Goal: Task Accomplishment & Management: Use online tool/utility

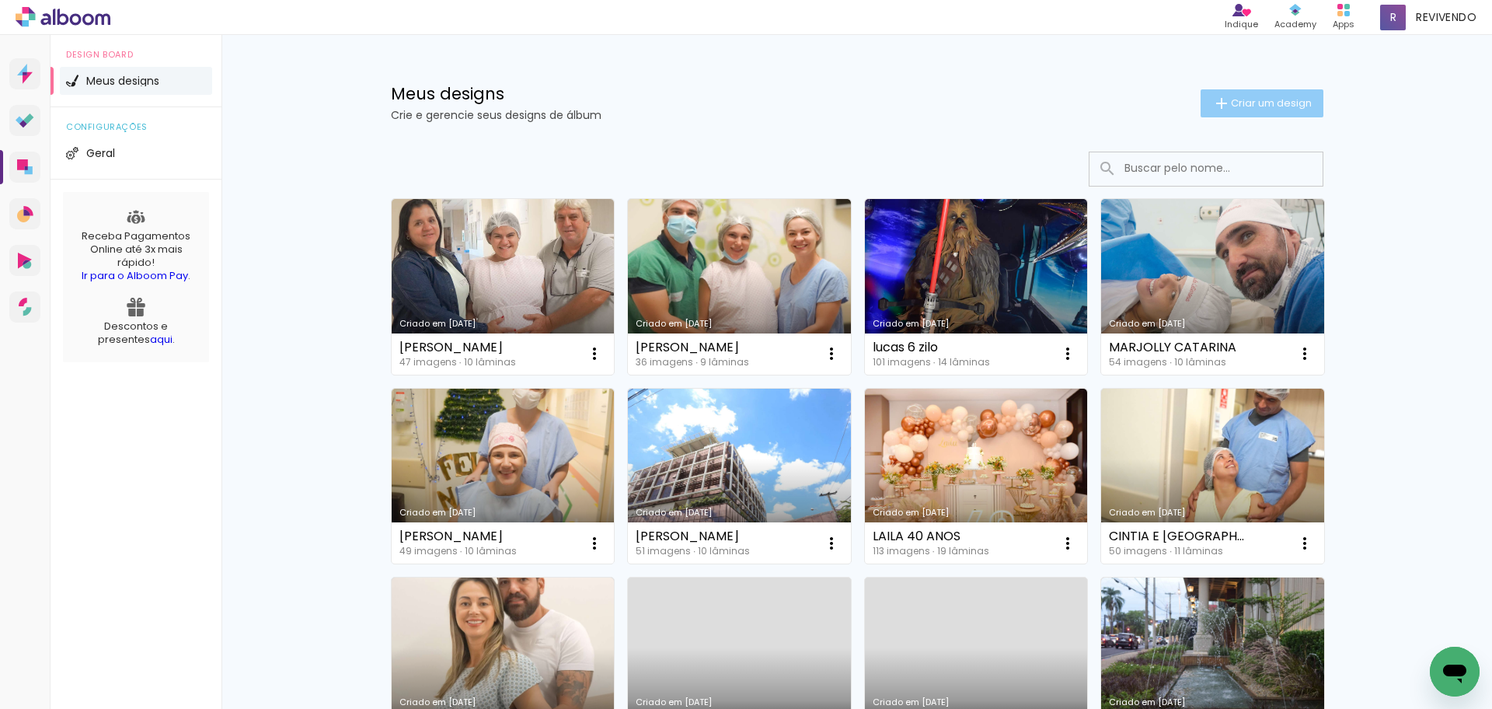
click at [1256, 108] on span "Criar um design" at bounding box center [1271, 103] width 81 height 10
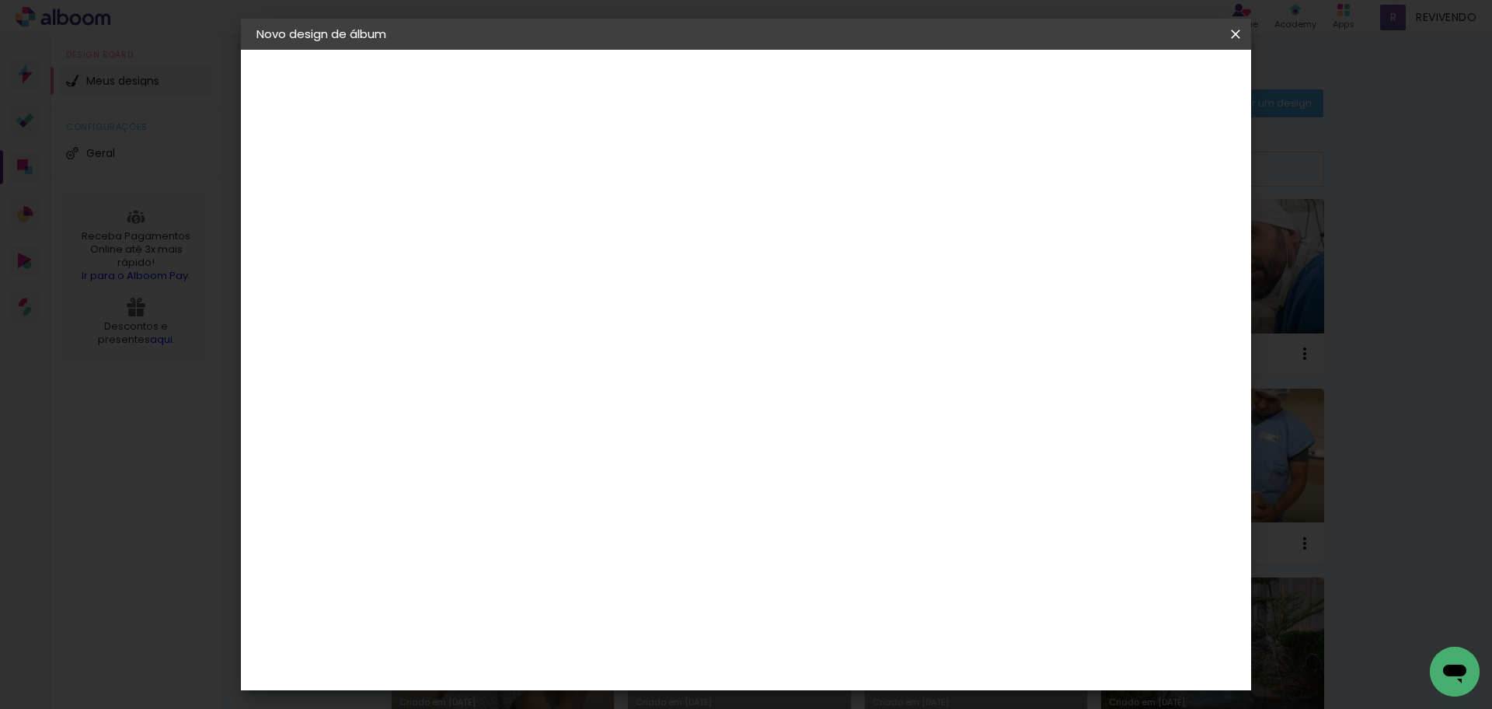
click at [511, 204] on input at bounding box center [511, 209] width 0 height 24
type input "TAIS CAIO"
type paper-input "TAIS CAIO"
click at [0, 0] on slot "Avançar" at bounding box center [0, 0] width 0 height 0
click at [802, 227] on paper-item "Tamanho Livre" at bounding box center [727, 236] width 149 height 34
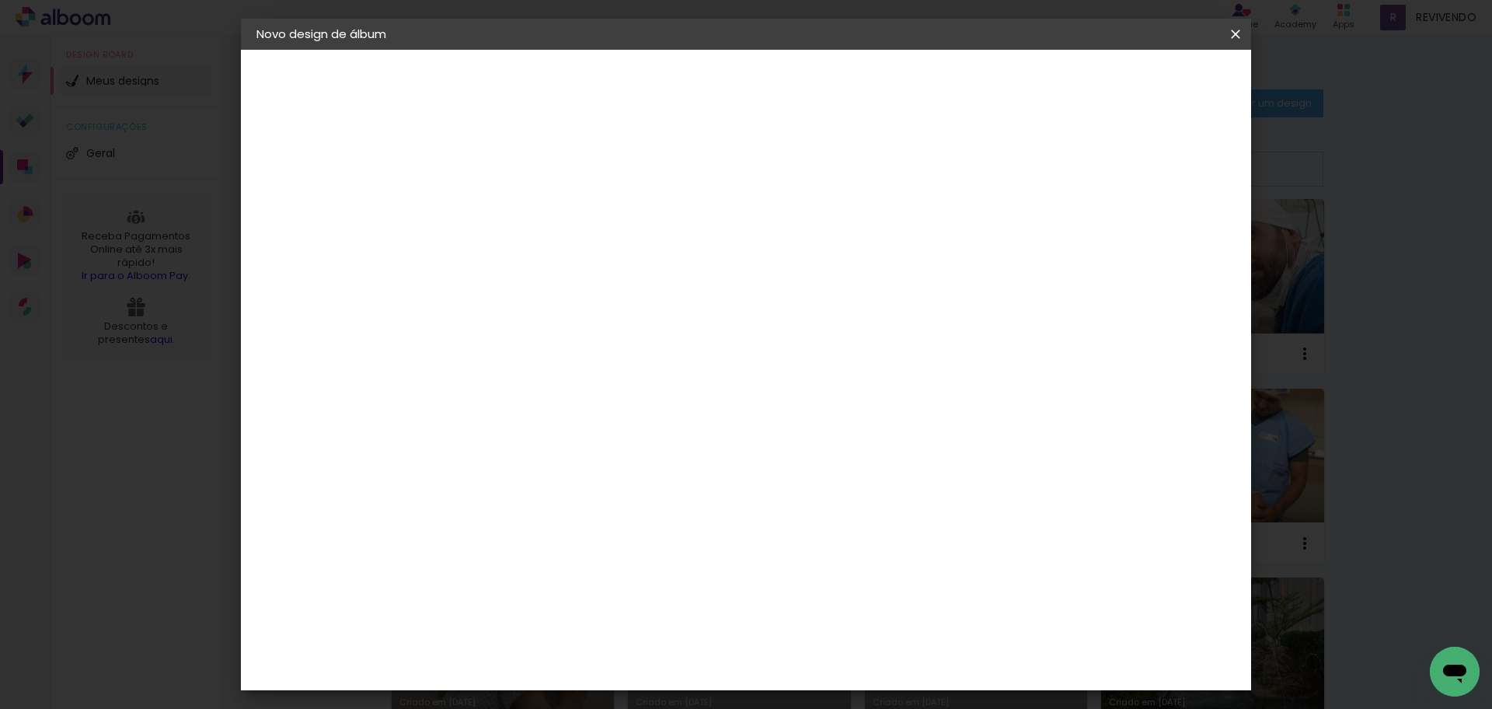
click at [0, 0] on slot "Avançar" at bounding box center [0, 0] width 0 height 0
click at [462, 439] on input "30" at bounding box center [461, 441] width 40 height 23
type input "20"
type paper-input "20"
click at [833, 543] on input "60" at bounding box center [832, 546] width 40 height 23
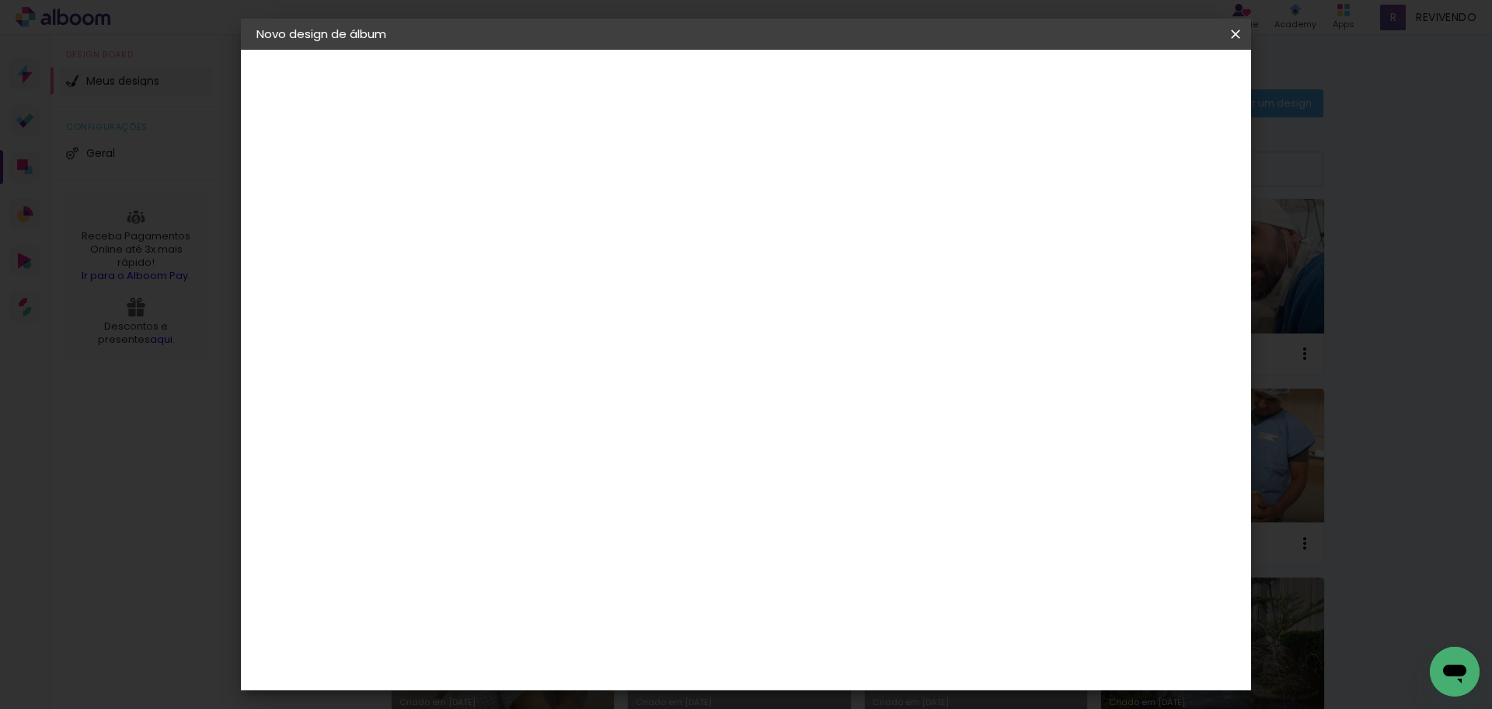
type input "50"
type paper-input "50"
click at [1139, 82] on span "Iniciar design" at bounding box center [1103, 82] width 71 height 11
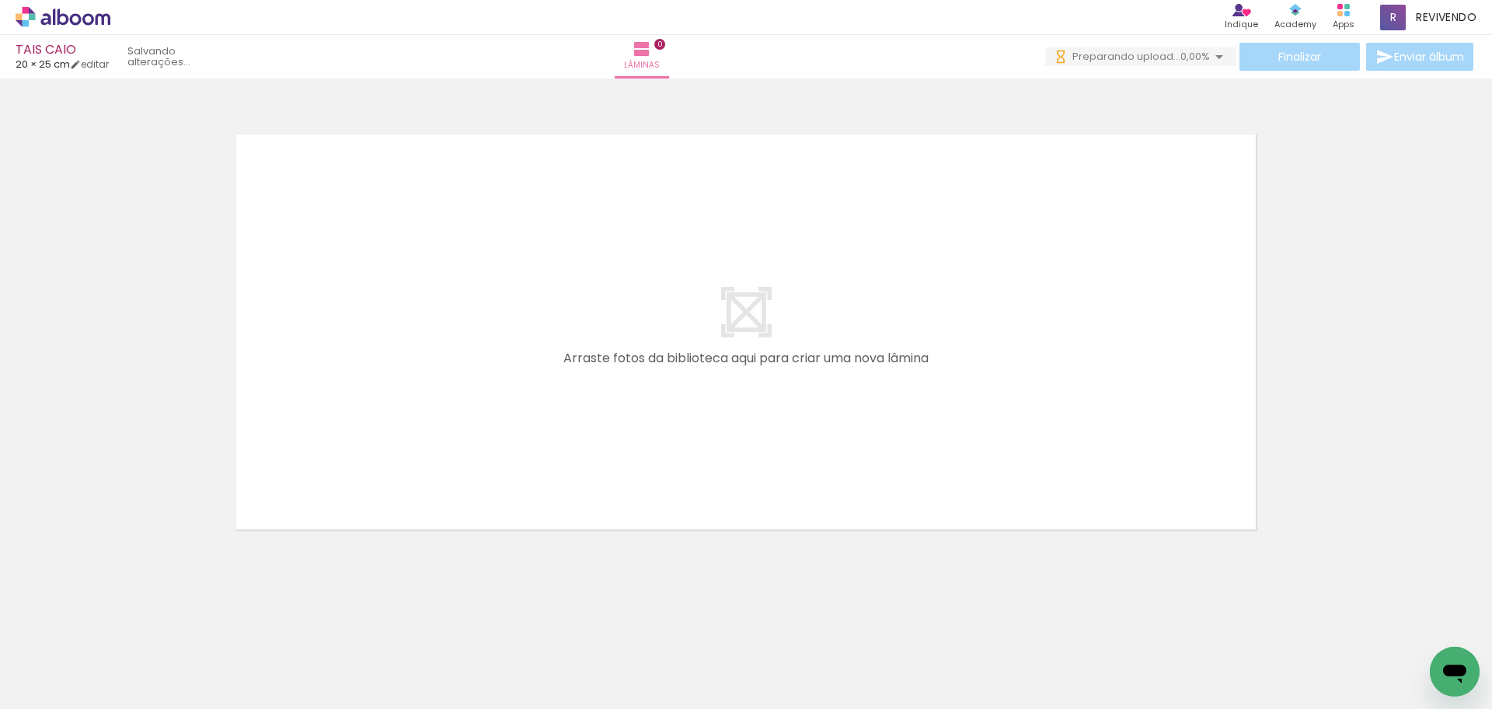
click at [79, 662] on iron-icon at bounding box center [79, 662] width 12 height 12
click at [76, 652] on paper-item "Não utilizadas" at bounding box center [50, 656] width 80 height 13
type input "Não utilizadas"
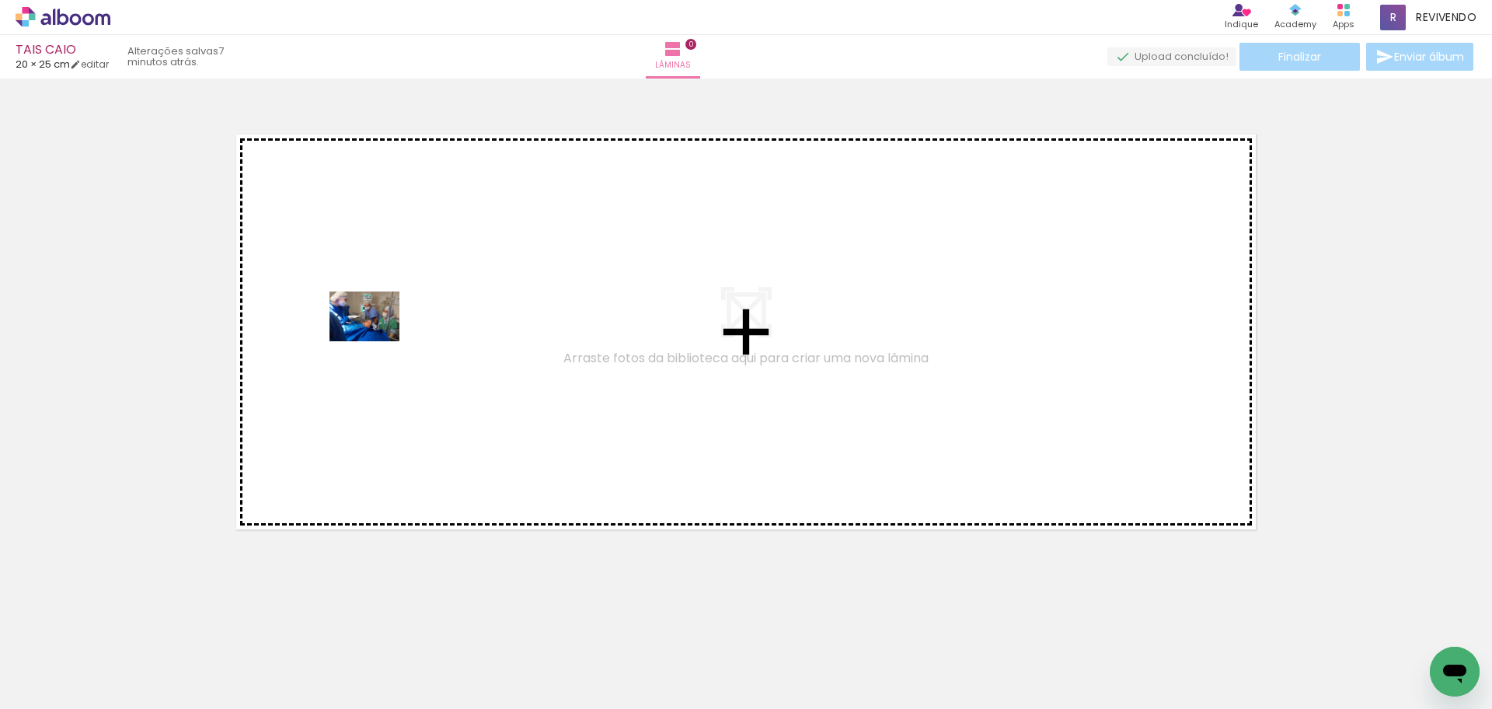
drag, startPoint x: 192, startPoint y: 602, endPoint x: 376, endPoint y: 338, distance: 321.5
click at [376, 338] on quentale-workspace at bounding box center [746, 354] width 1492 height 709
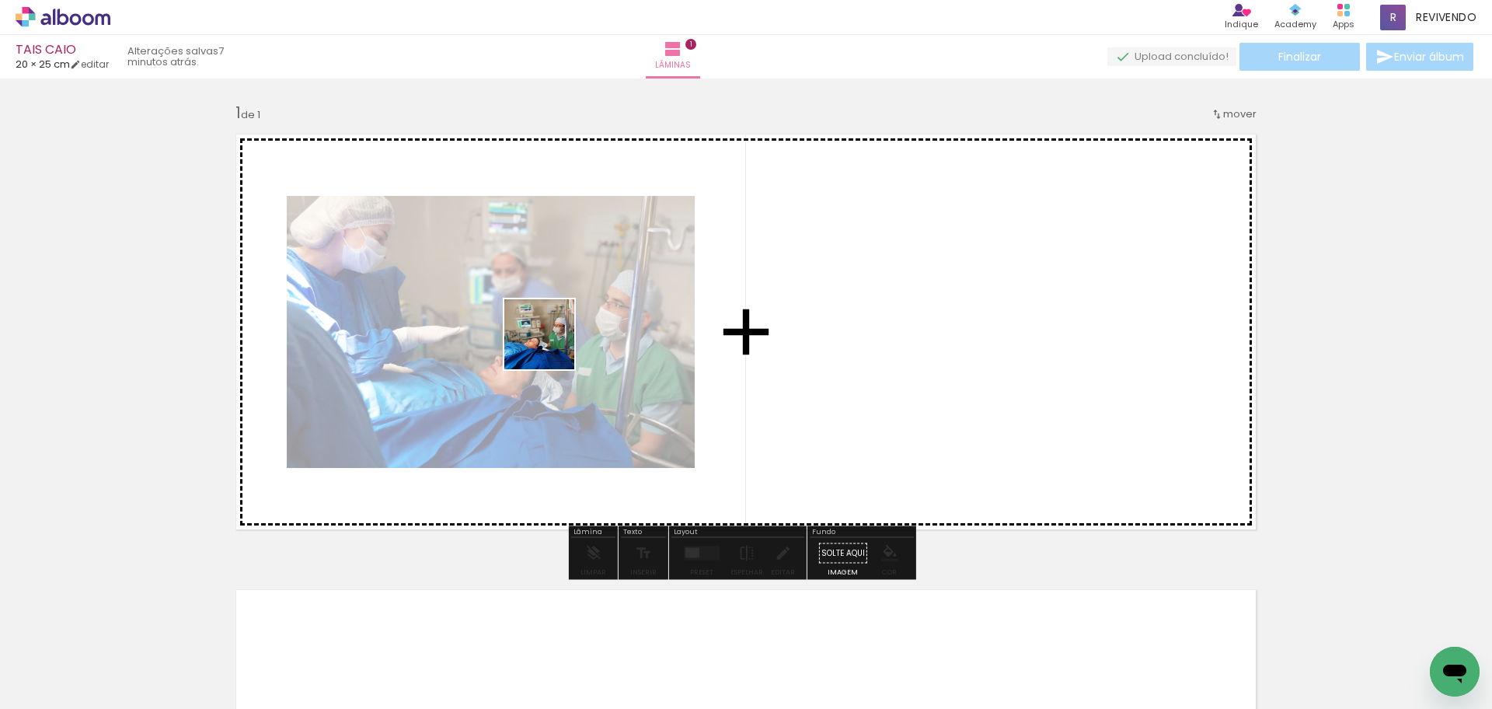
drag, startPoint x: 161, startPoint y: 678, endPoint x: 551, endPoint y: 346, distance: 512.7
click at [551, 346] on quentale-workspace at bounding box center [746, 354] width 1492 height 709
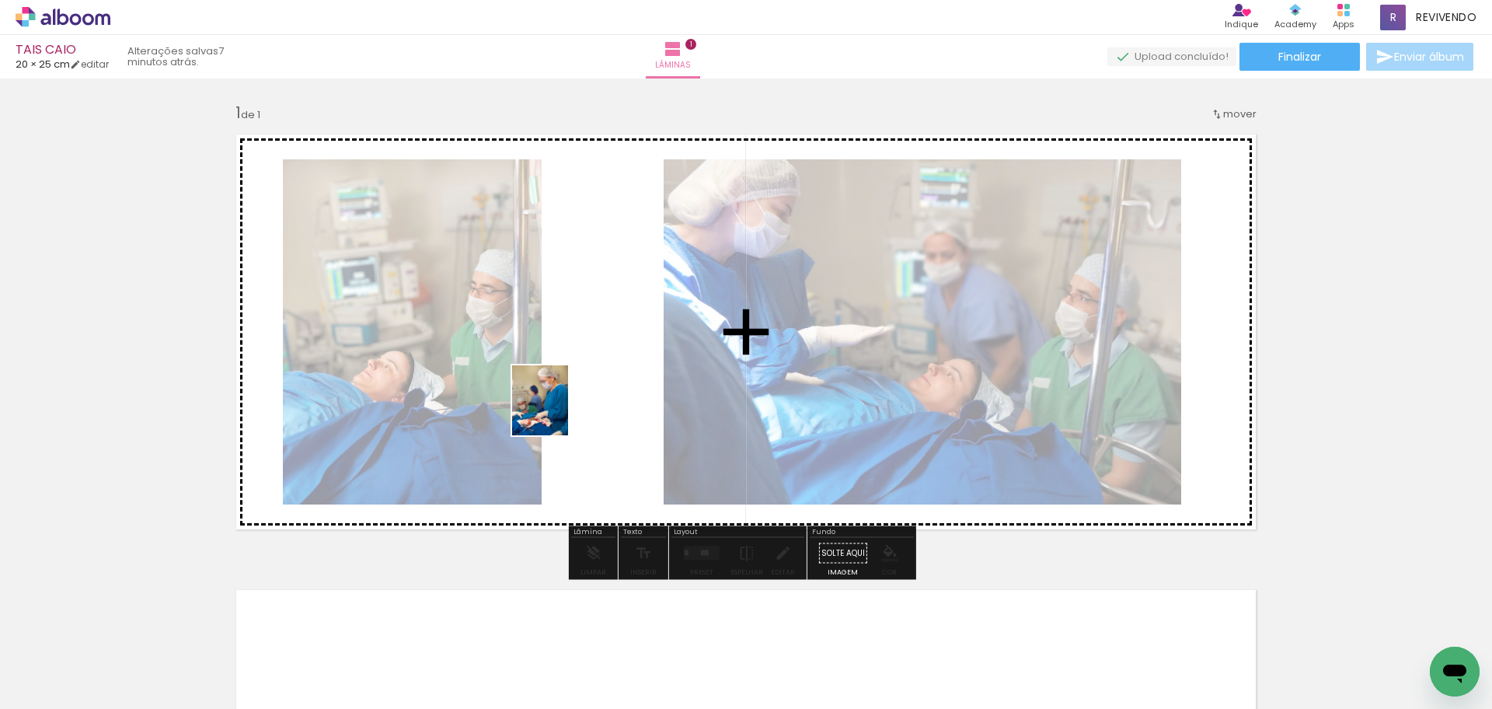
drag, startPoint x: 241, startPoint y: 619, endPoint x: 559, endPoint y: 412, distance: 379.6
click at [559, 412] on quentale-workspace at bounding box center [746, 354] width 1492 height 709
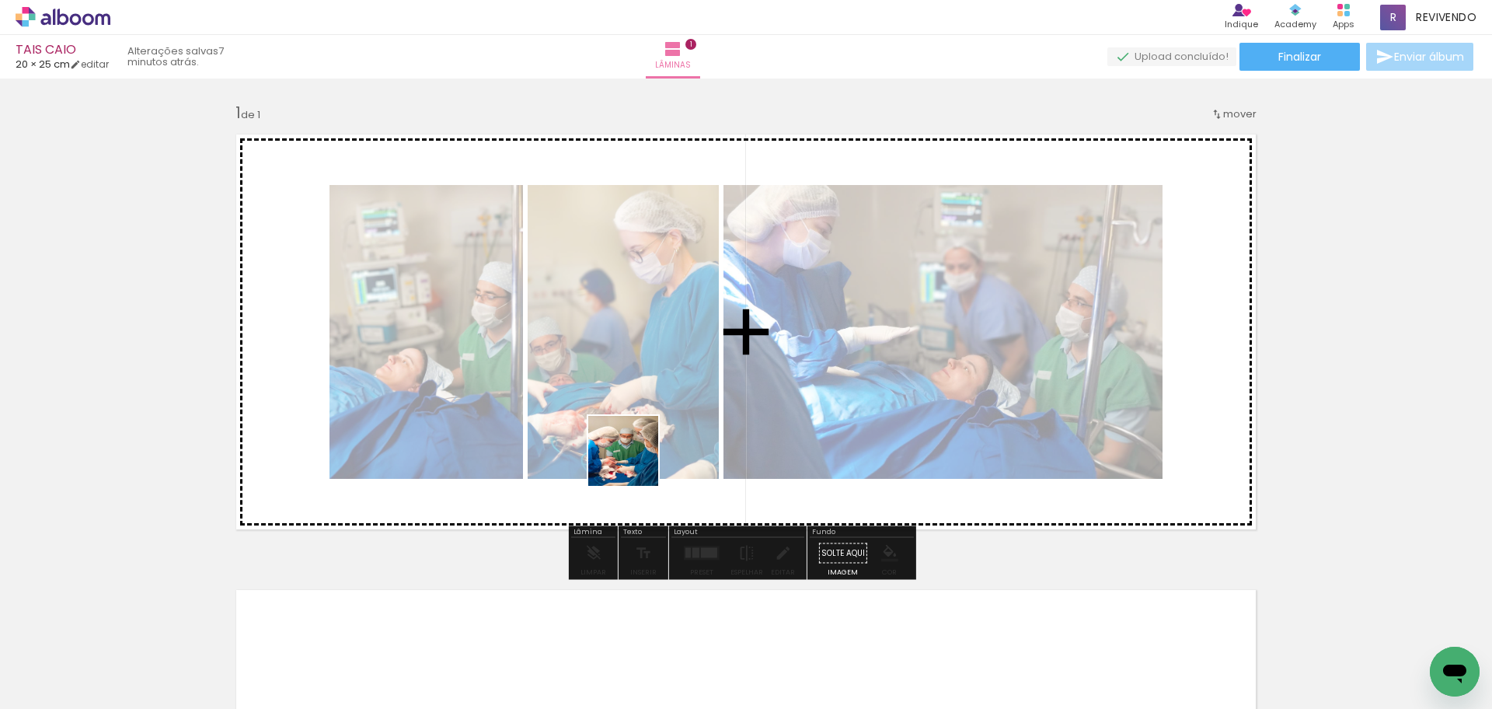
drag, startPoint x: 171, startPoint y: 667, endPoint x: 804, endPoint y: 382, distance: 694.3
click at [804, 382] on quentale-workspace at bounding box center [746, 354] width 1492 height 709
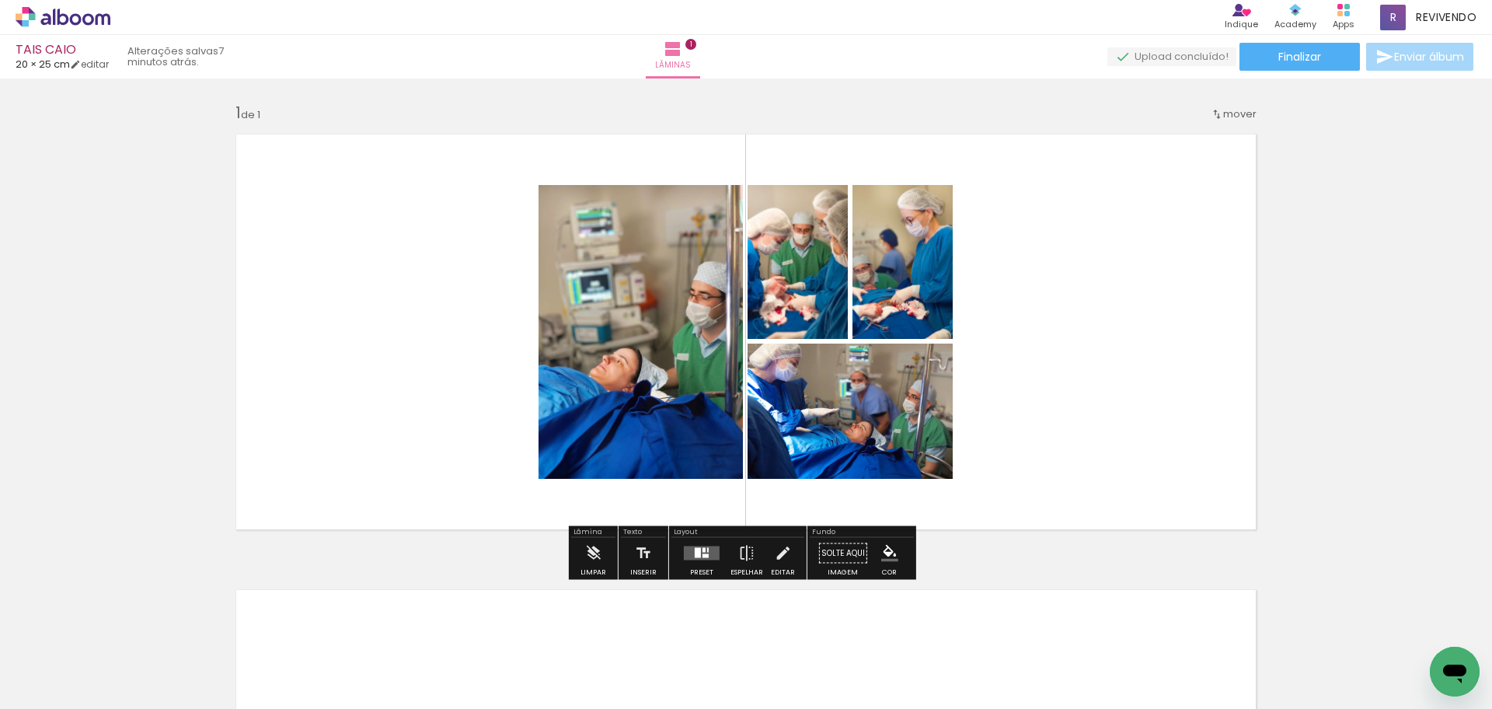
click at [705, 554] on div at bounding box center [706, 556] width 6 height 4
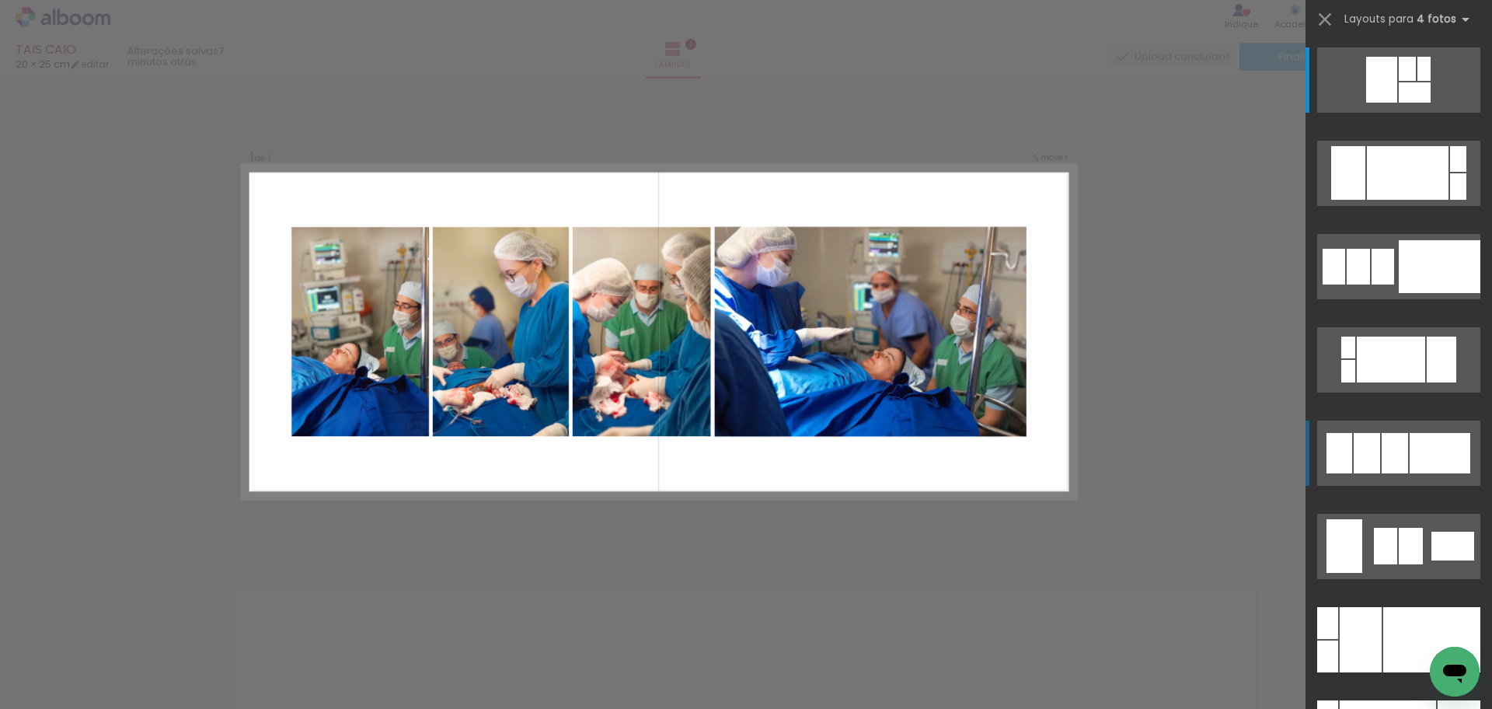
click at [1421, 467] on div at bounding box center [1440, 453] width 61 height 40
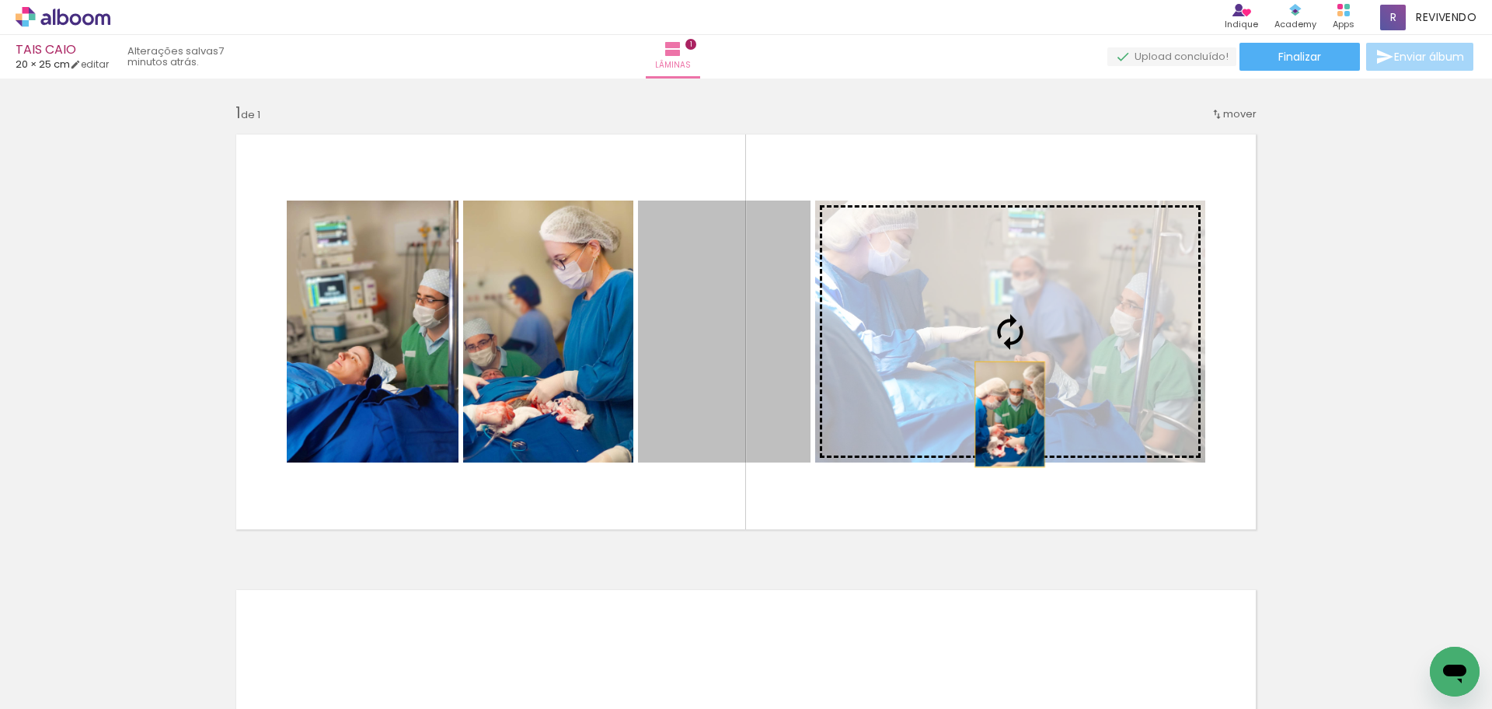
drag, startPoint x: 727, startPoint y: 414, endPoint x: 1093, endPoint y: 414, distance: 366.0
click at [0, 0] on slot at bounding box center [0, 0] width 0 height 0
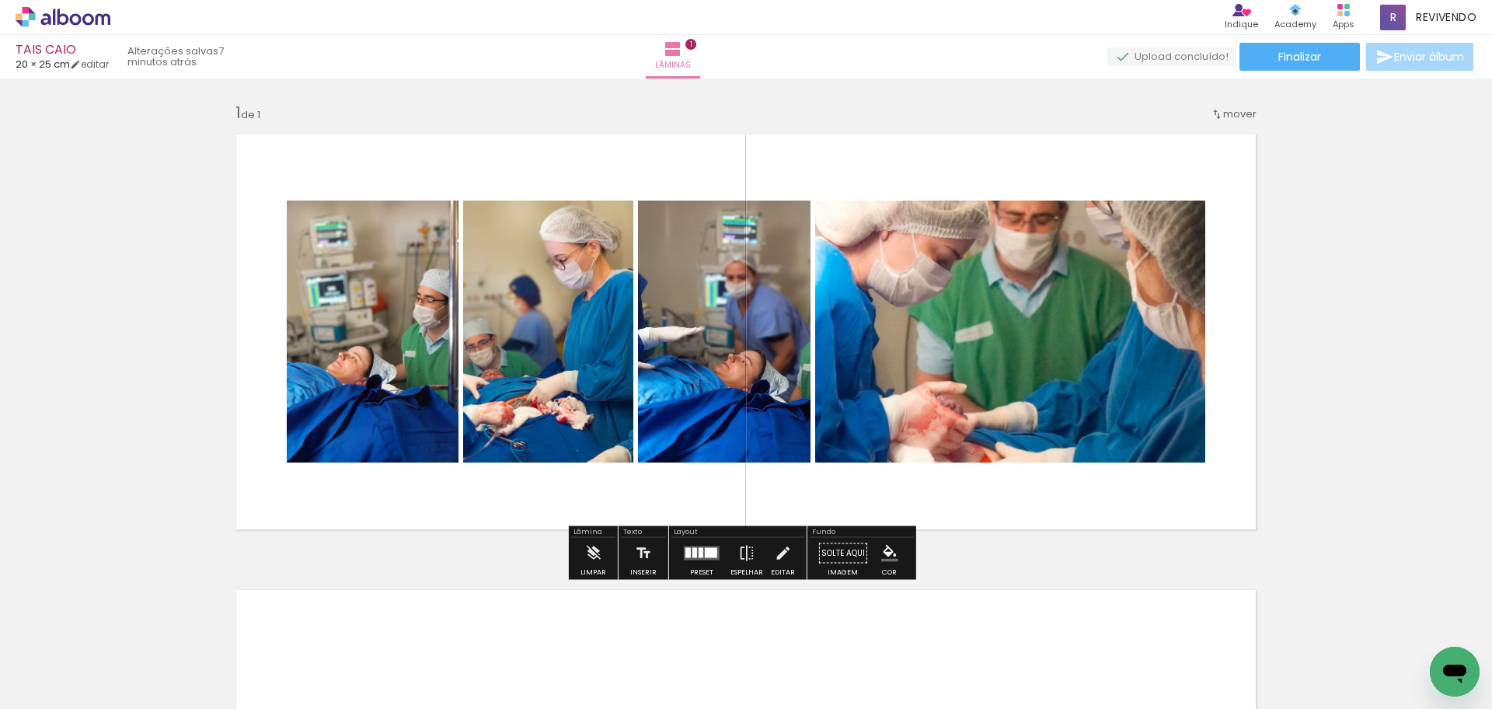
click at [1034, 406] on quentale-photo at bounding box center [1010, 332] width 390 height 262
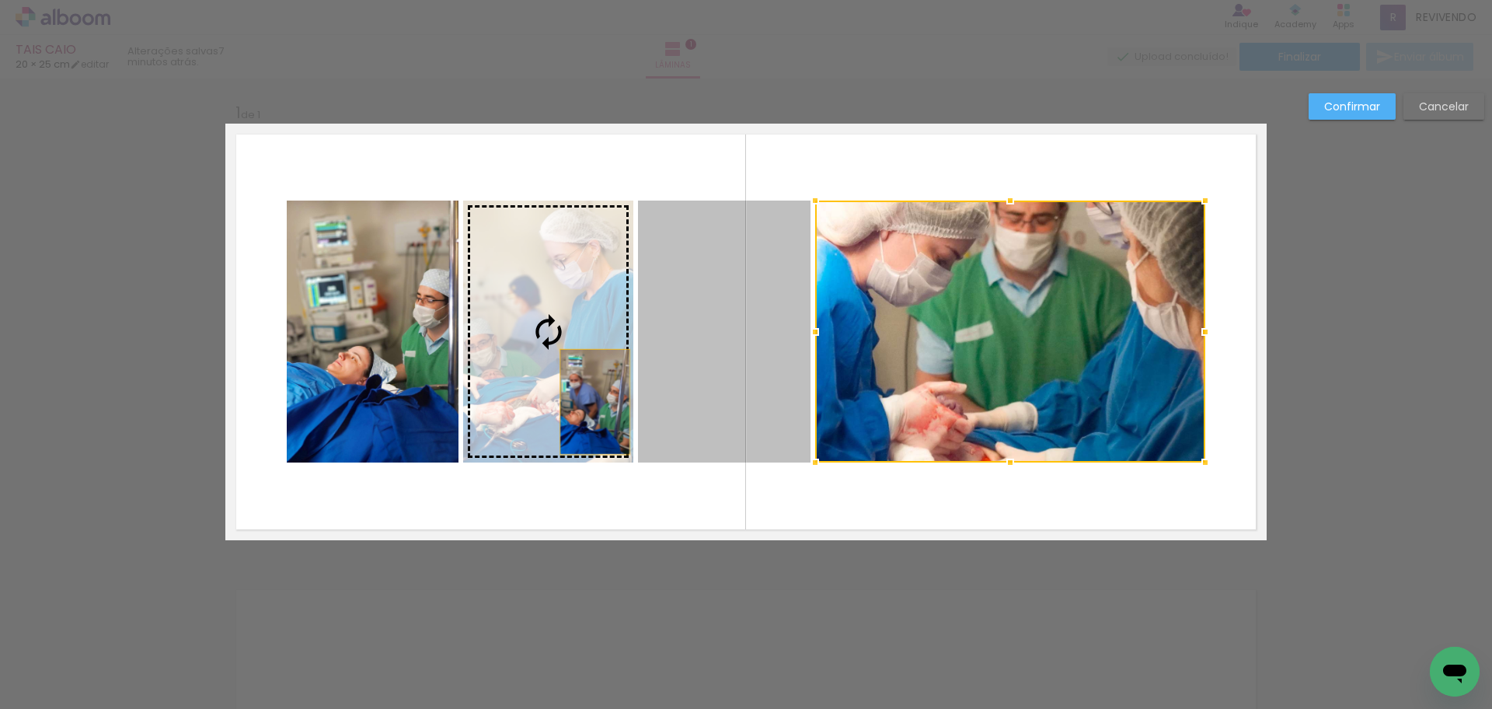
drag, startPoint x: 704, startPoint y: 409, endPoint x: 563, endPoint y: 401, distance: 141.7
click at [0, 0] on slot at bounding box center [0, 0] width 0 height 0
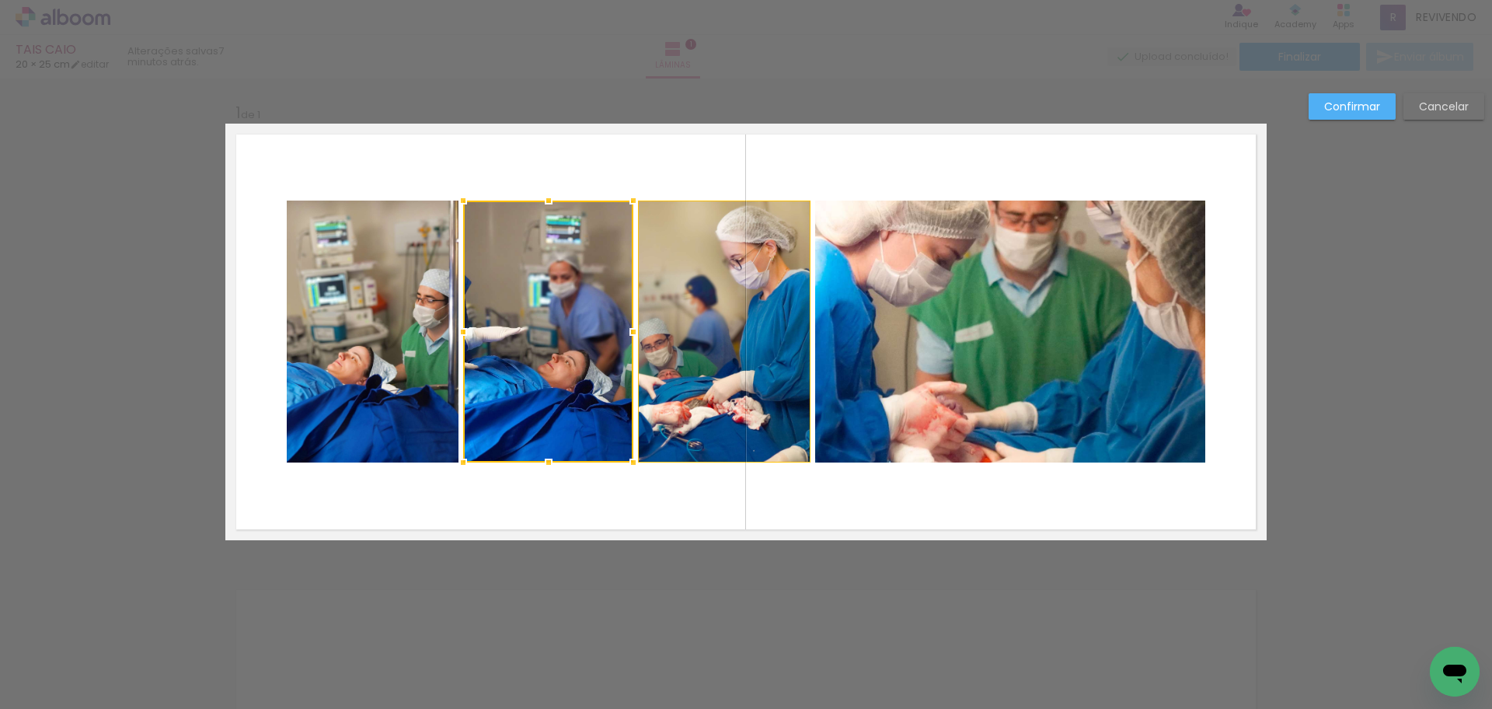
click at [849, 393] on quentale-photo at bounding box center [1010, 332] width 390 height 262
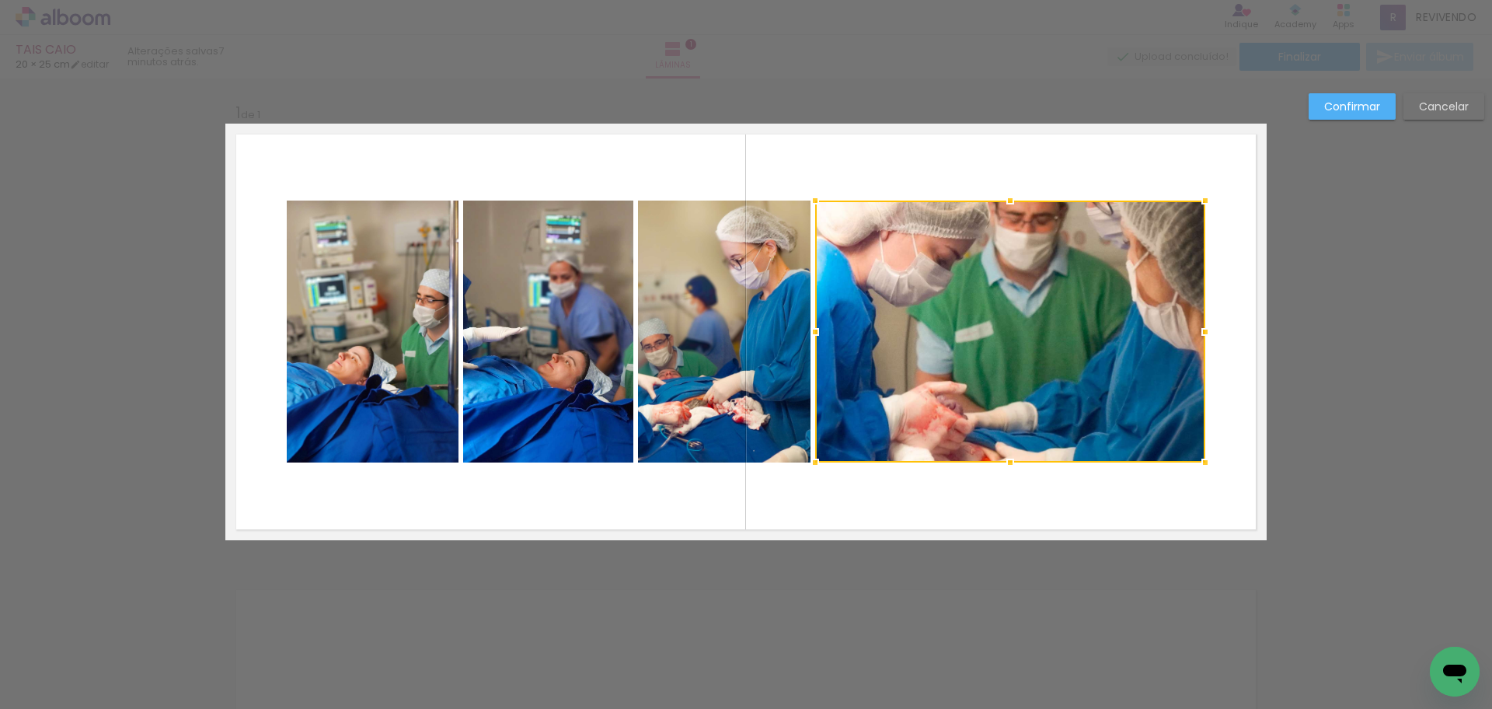
click at [849, 393] on div at bounding box center [1010, 332] width 390 height 262
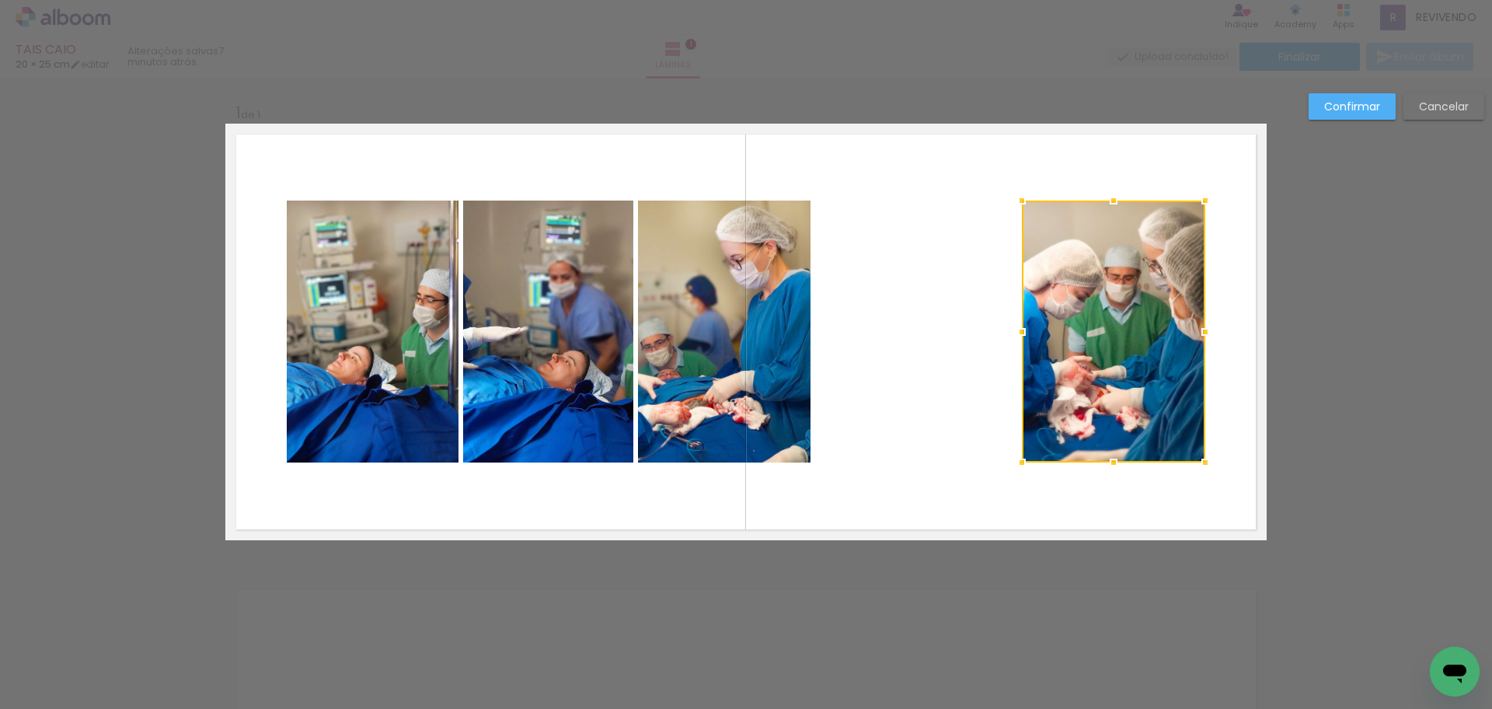
drag, startPoint x: 814, startPoint y: 332, endPoint x: 1021, endPoint y: 331, distance: 206.7
click at [1021, 331] on div at bounding box center [1021, 331] width 31 height 31
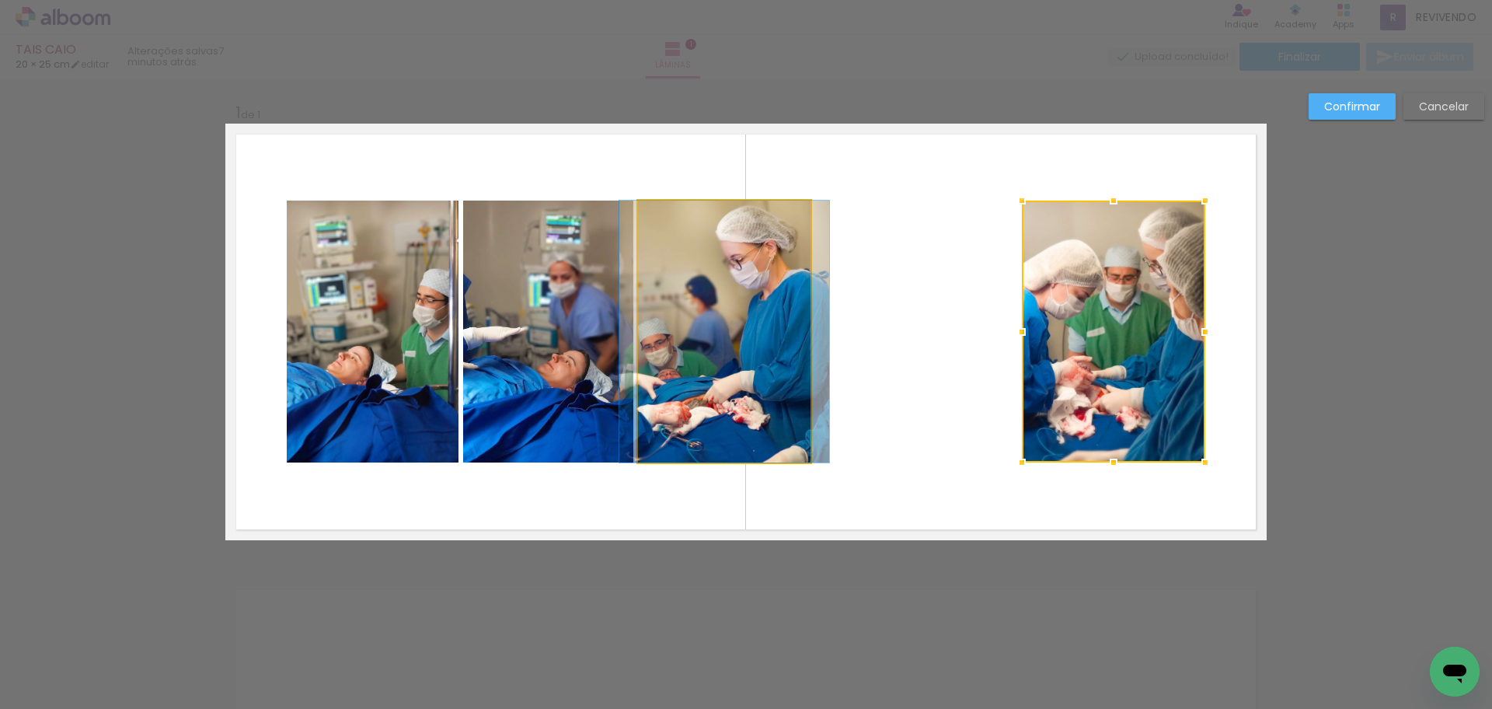
click at [728, 337] on quentale-photo at bounding box center [724, 332] width 173 height 262
click at [1022, 338] on div at bounding box center [1113, 332] width 183 height 262
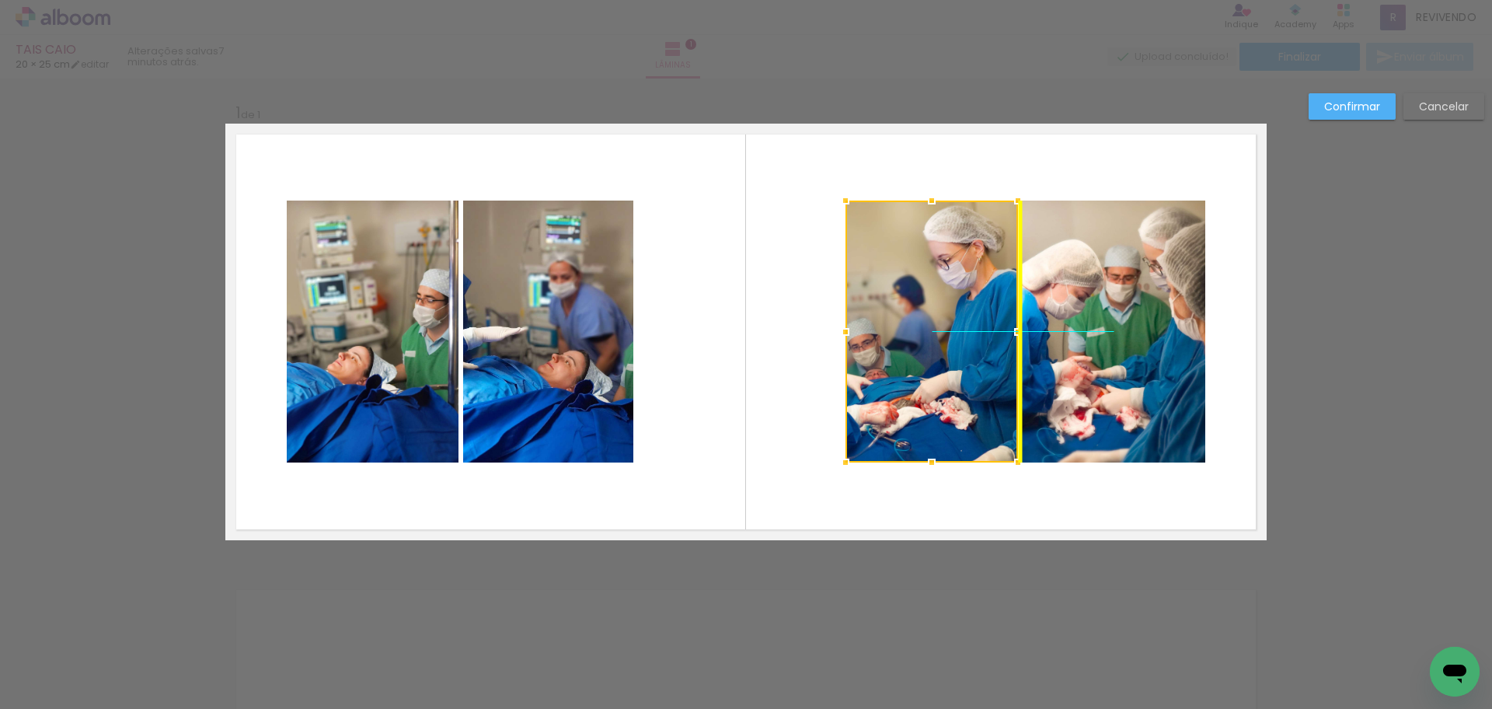
drag, startPoint x: 779, startPoint y: 344, endPoint x: 939, endPoint y: 340, distance: 160.1
click at [939, 340] on div at bounding box center [932, 332] width 173 height 262
click at [574, 351] on quentale-photo at bounding box center [548, 332] width 170 height 262
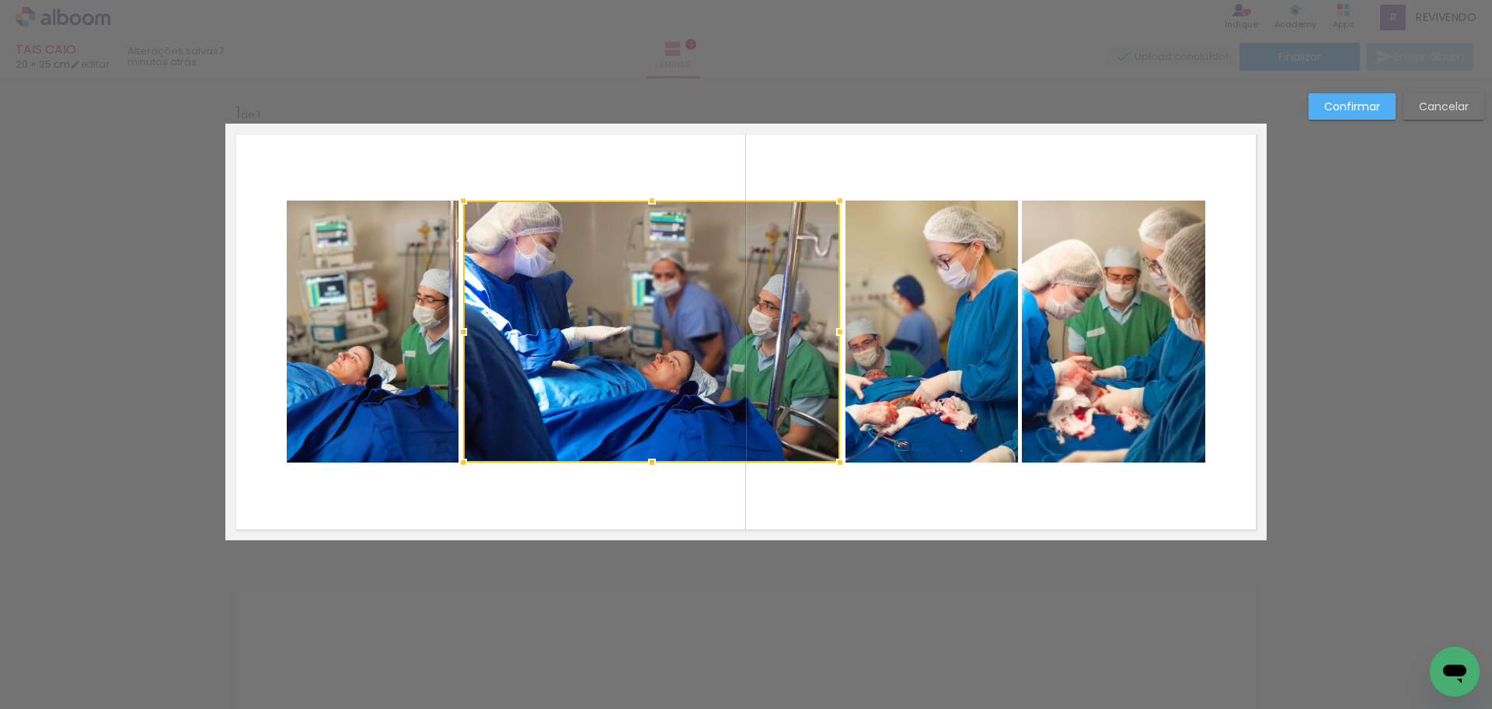
drag, startPoint x: 630, startPoint y: 336, endPoint x: 834, endPoint y: 336, distance: 204.4
click at [834, 336] on div at bounding box center [840, 331] width 31 height 31
click at [778, 154] on quentale-layouter at bounding box center [745, 332] width 1041 height 417
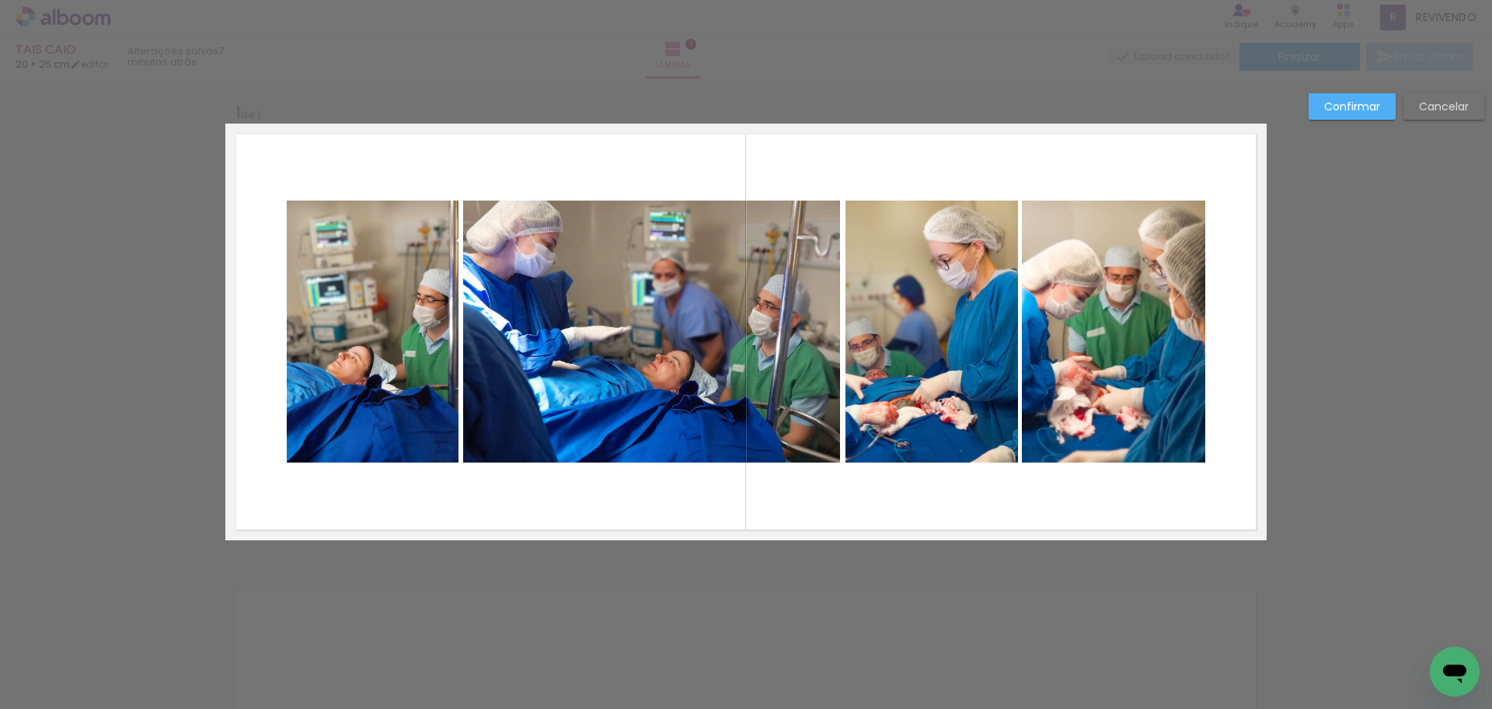
click at [0, 0] on slot "Confirmar" at bounding box center [0, 0] width 0 height 0
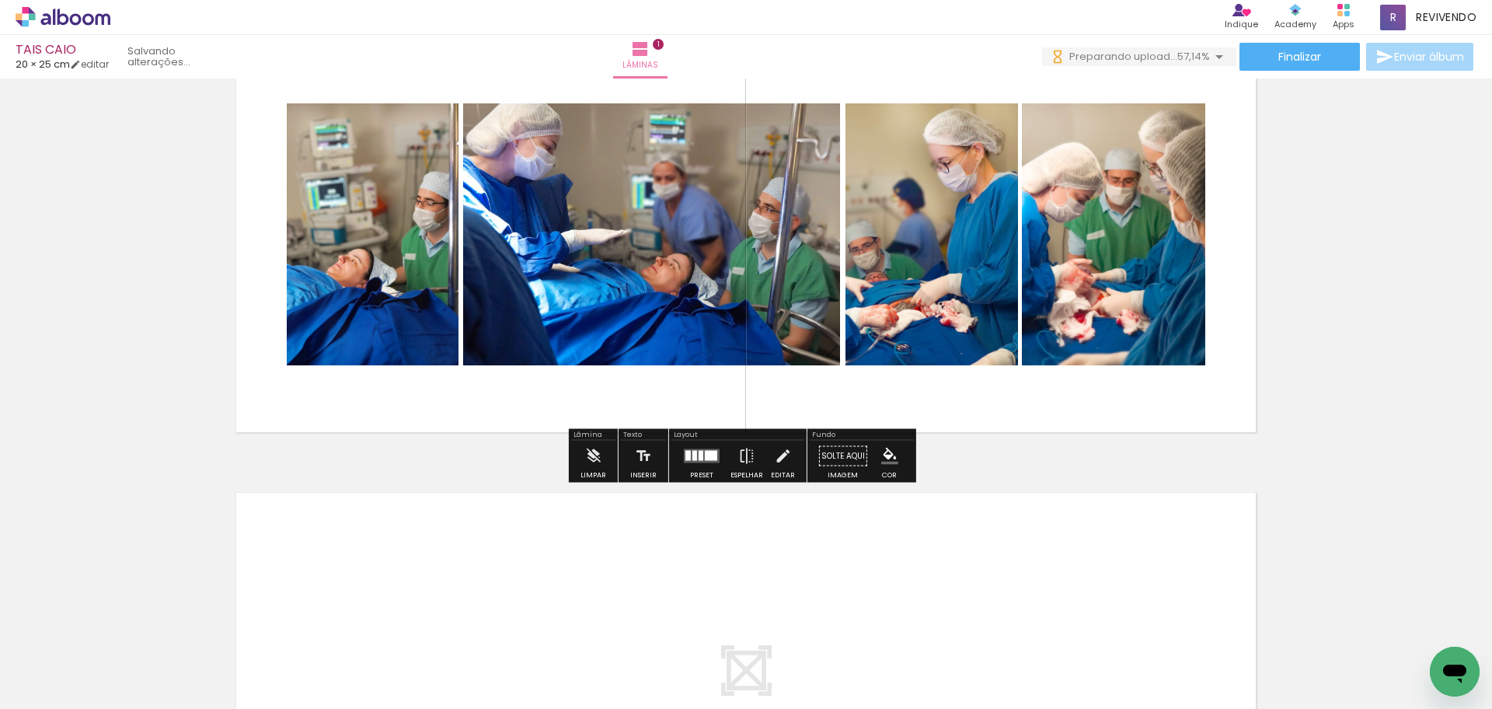
scroll to position [233, 0]
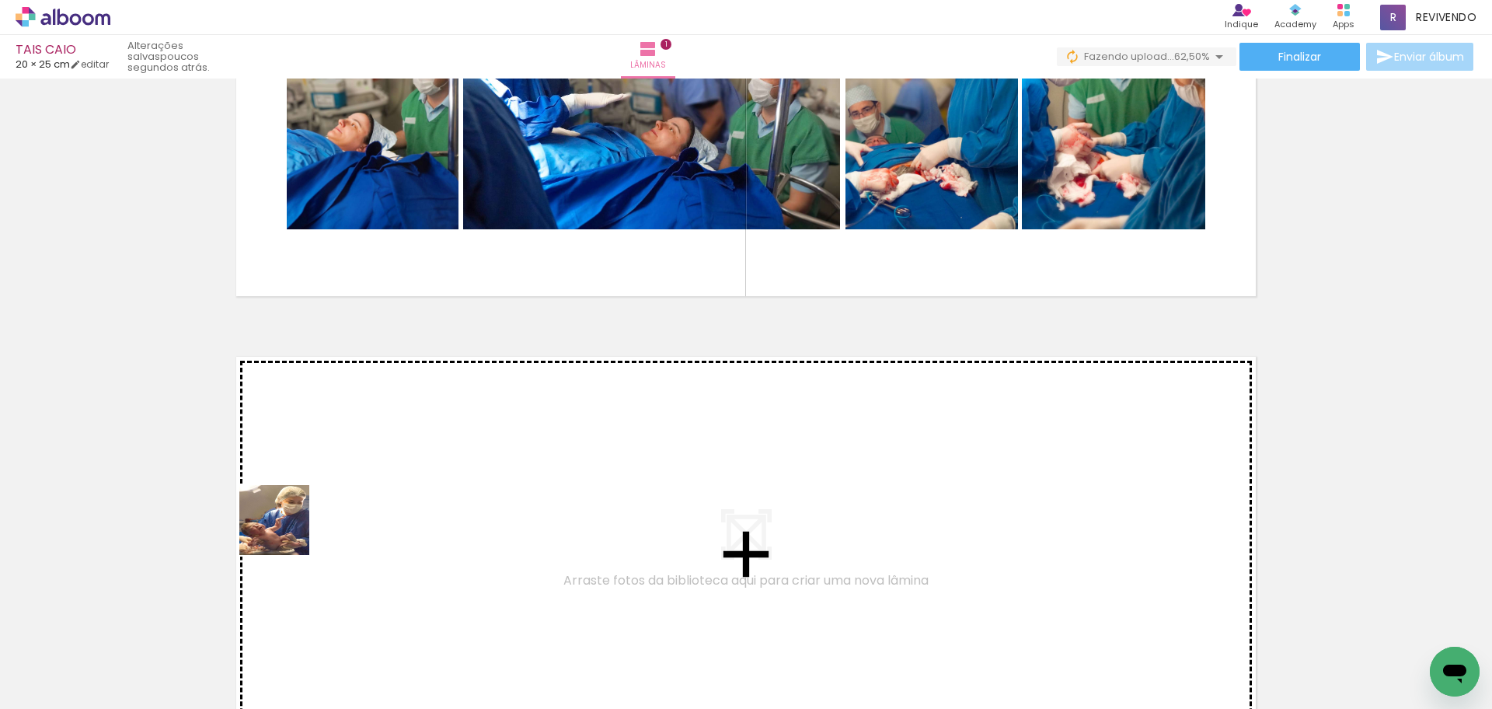
drag, startPoint x: 173, startPoint y: 661, endPoint x: 331, endPoint y: 490, distance: 232.6
click at [331, 490] on quentale-workspace at bounding box center [746, 354] width 1492 height 709
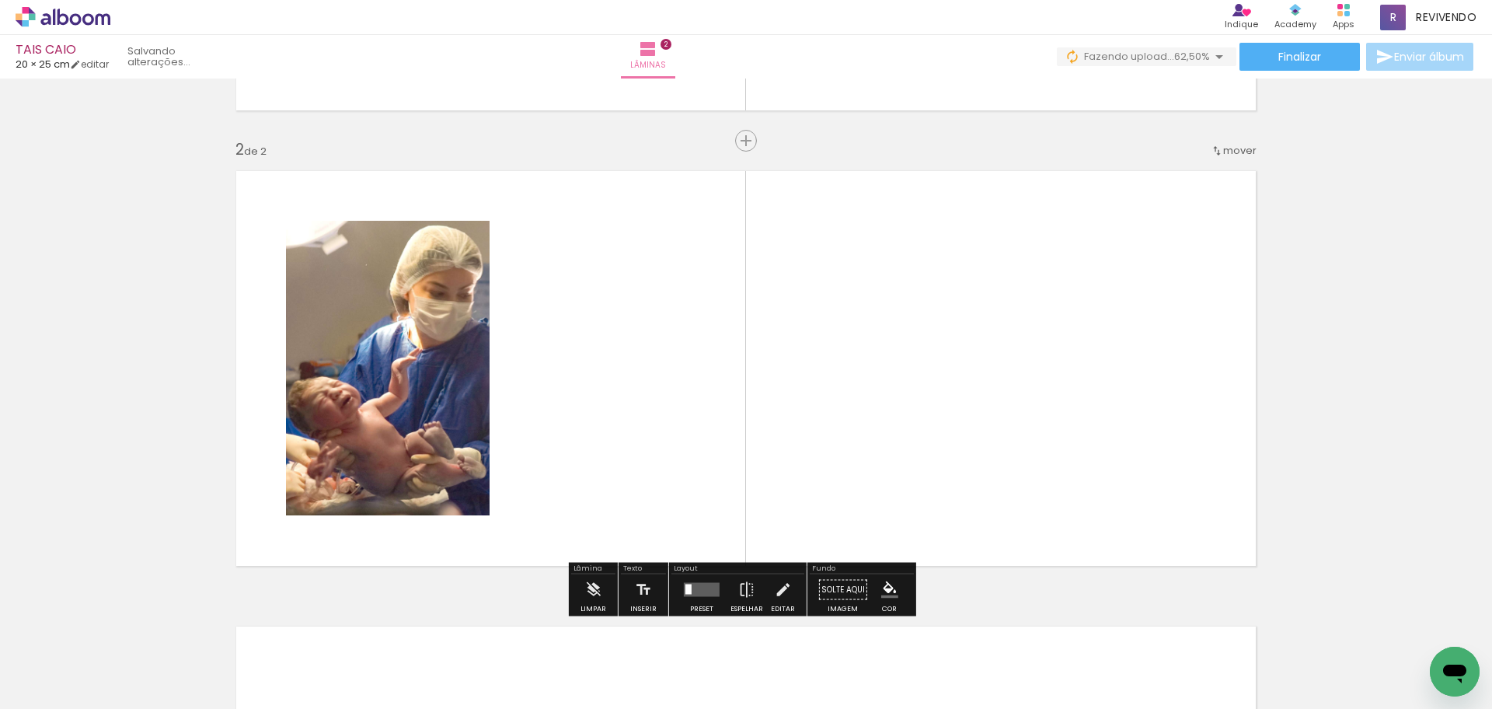
scroll to position [442, 0]
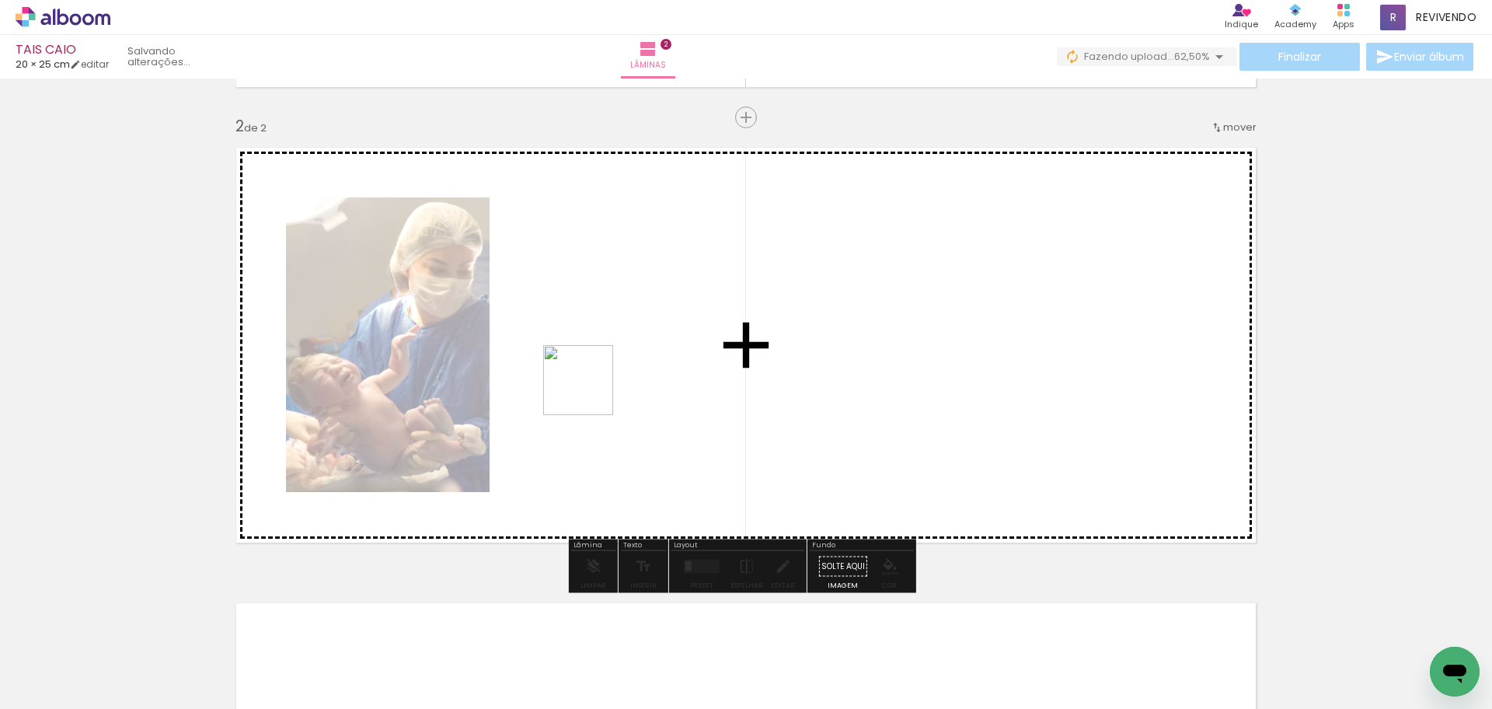
drag, startPoint x: 349, startPoint y: 550, endPoint x: 590, endPoint y: 392, distance: 288.4
click at [590, 392] on quentale-workspace at bounding box center [746, 354] width 1492 height 709
drag, startPoint x: 660, startPoint y: 488, endPoint x: 751, endPoint y: 433, distance: 106.4
click at [751, 433] on quentale-workspace at bounding box center [746, 354] width 1492 height 709
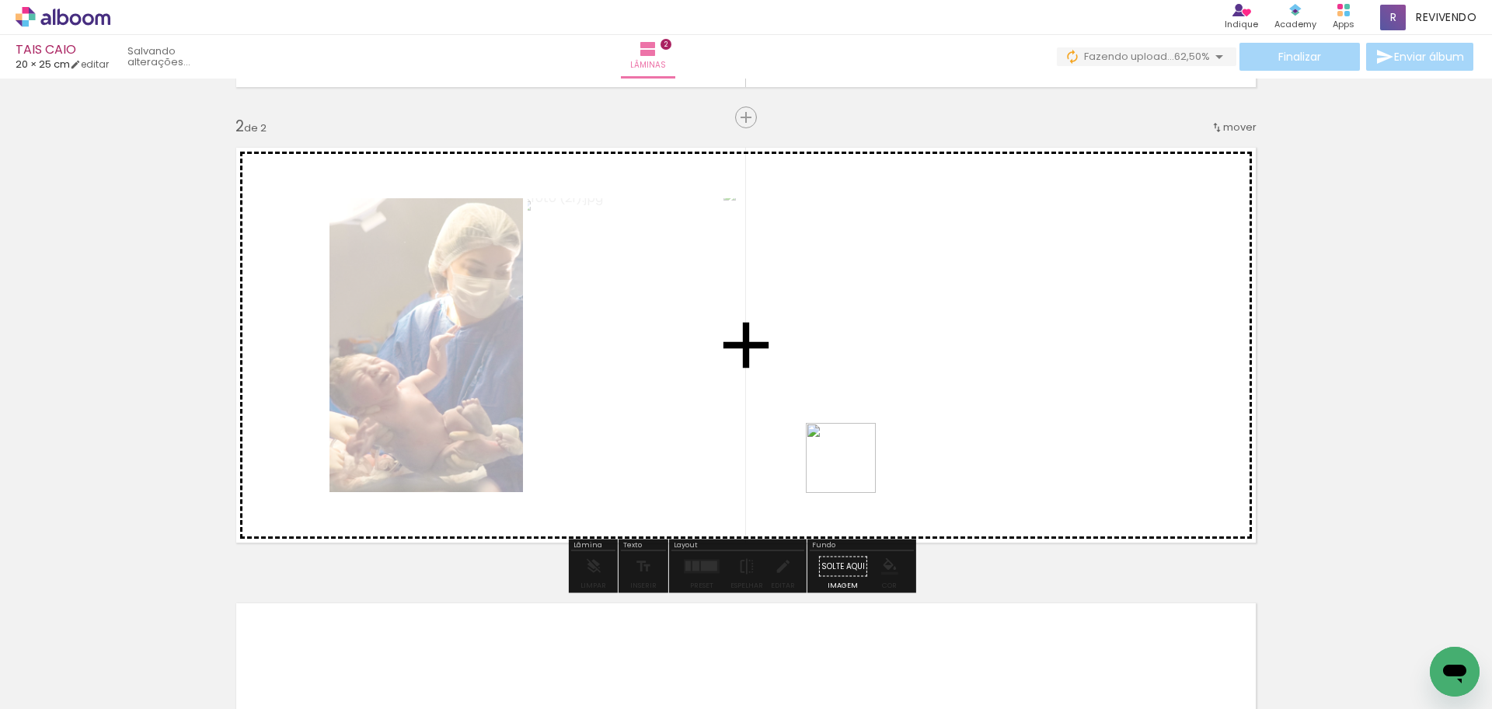
drag, startPoint x: 584, startPoint y: 535, endPoint x: 800, endPoint y: 528, distance: 216.9
click at [857, 465] on quentale-workspace at bounding box center [746, 354] width 1492 height 709
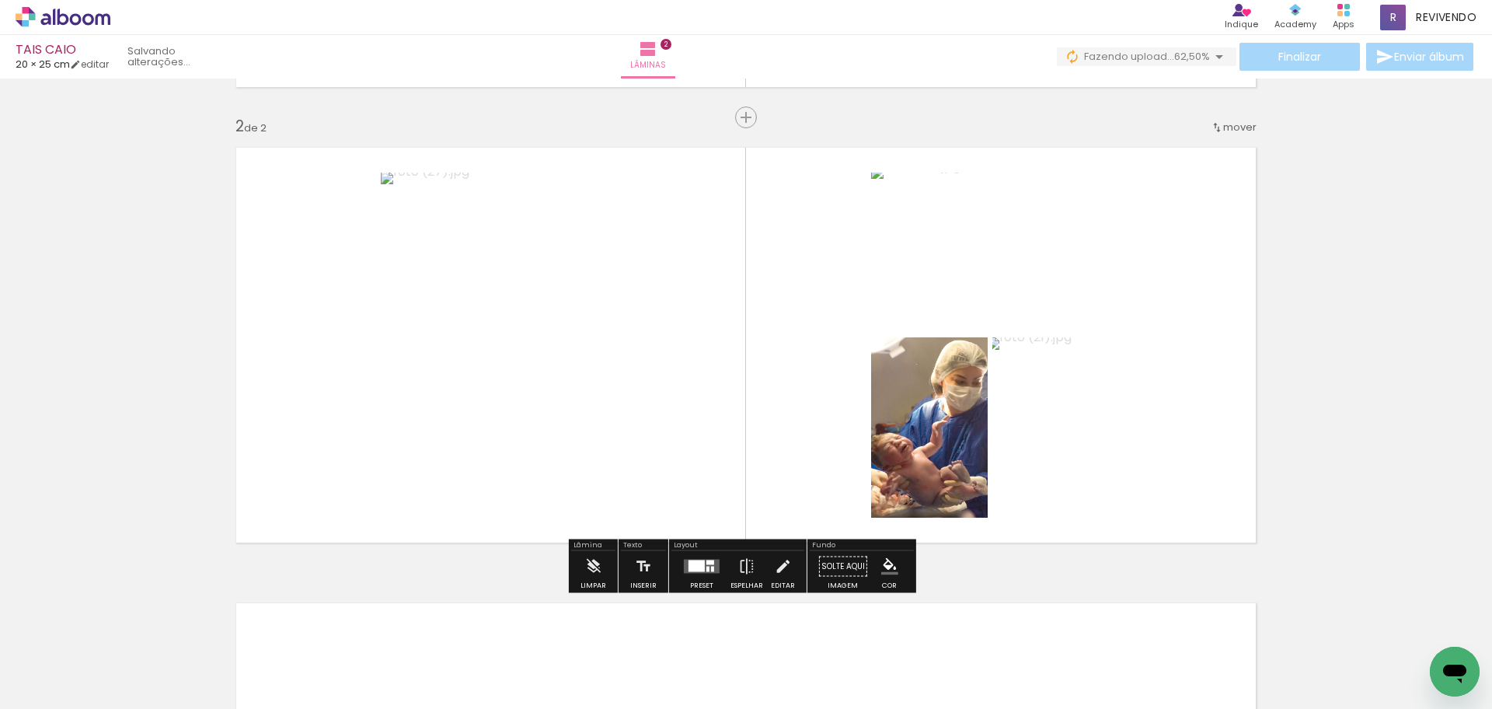
click at [709, 564] on div at bounding box center [710, 562] width 8 height 5
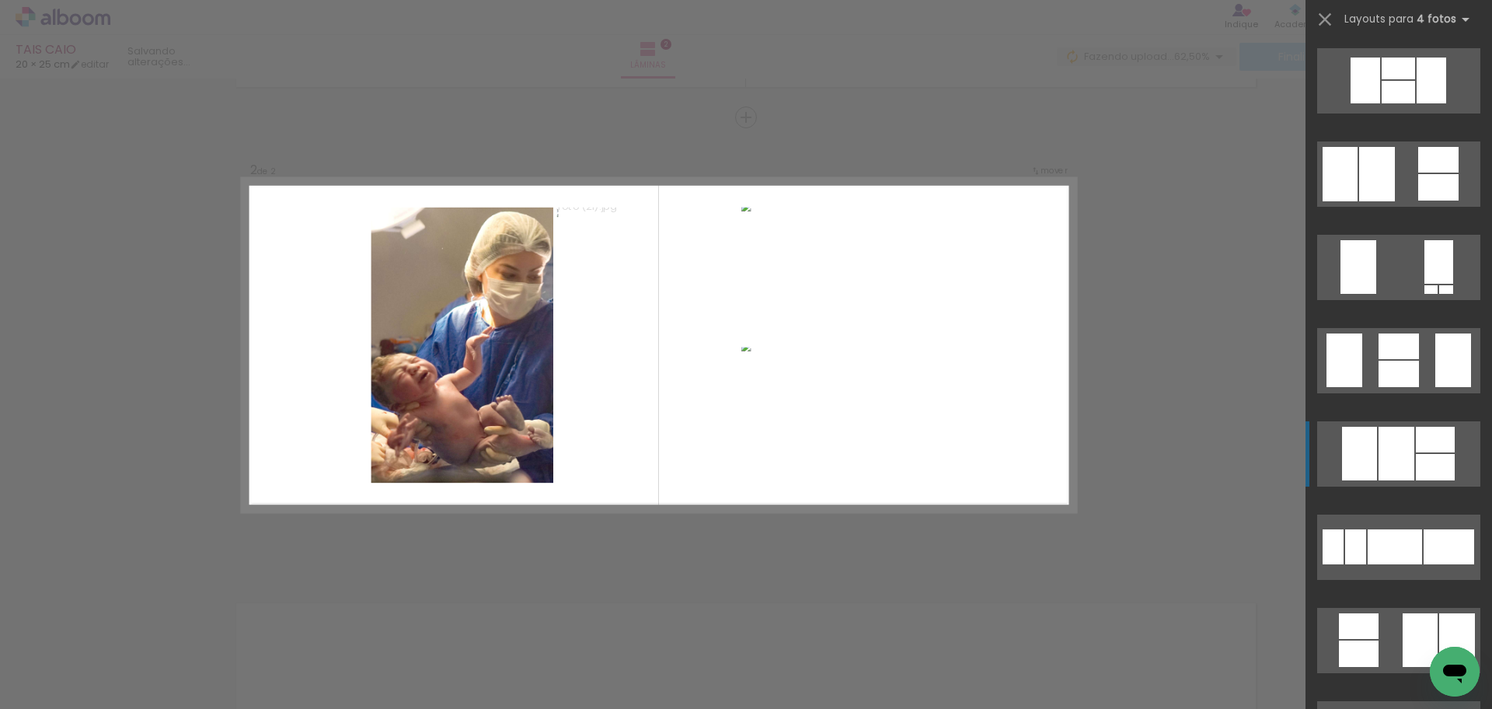
scroll to position [2332, 0]
click at [1416, 463] on div at bounding box center [1435, 466] width 39 height 26
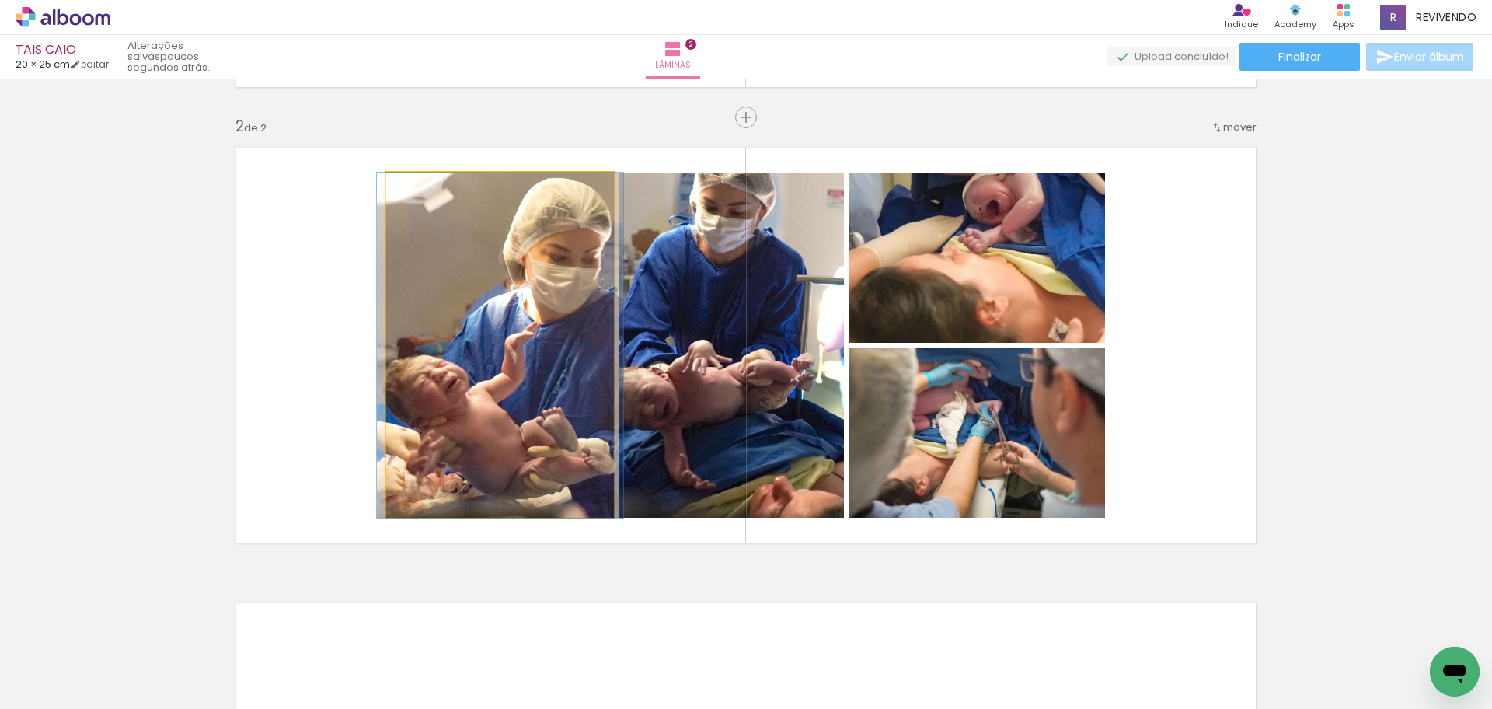
click at [480, 375] on quentale-photo at bounding box center [500, 345] width 228 height 345
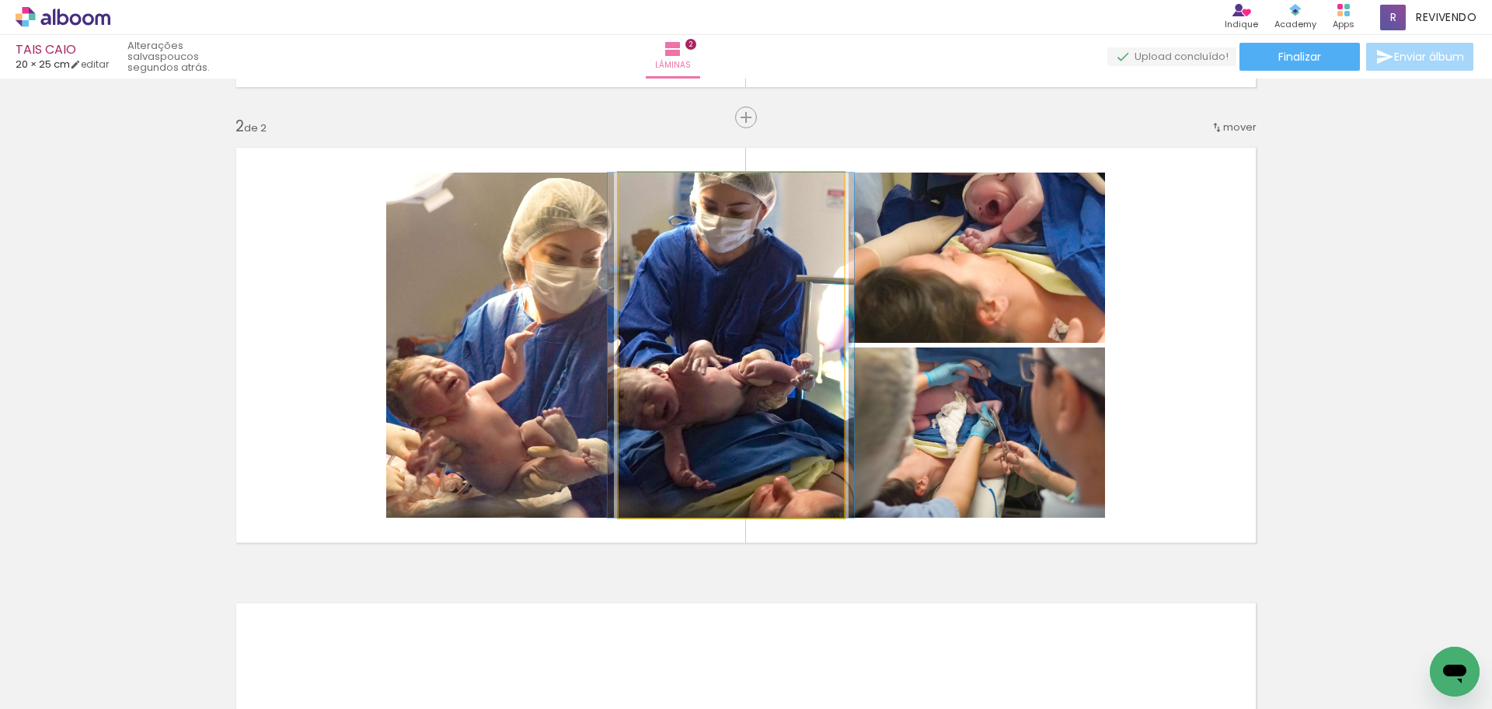
click at [715, 379] on quentale-photo at bounding box center [731, 345] width 225 height 345
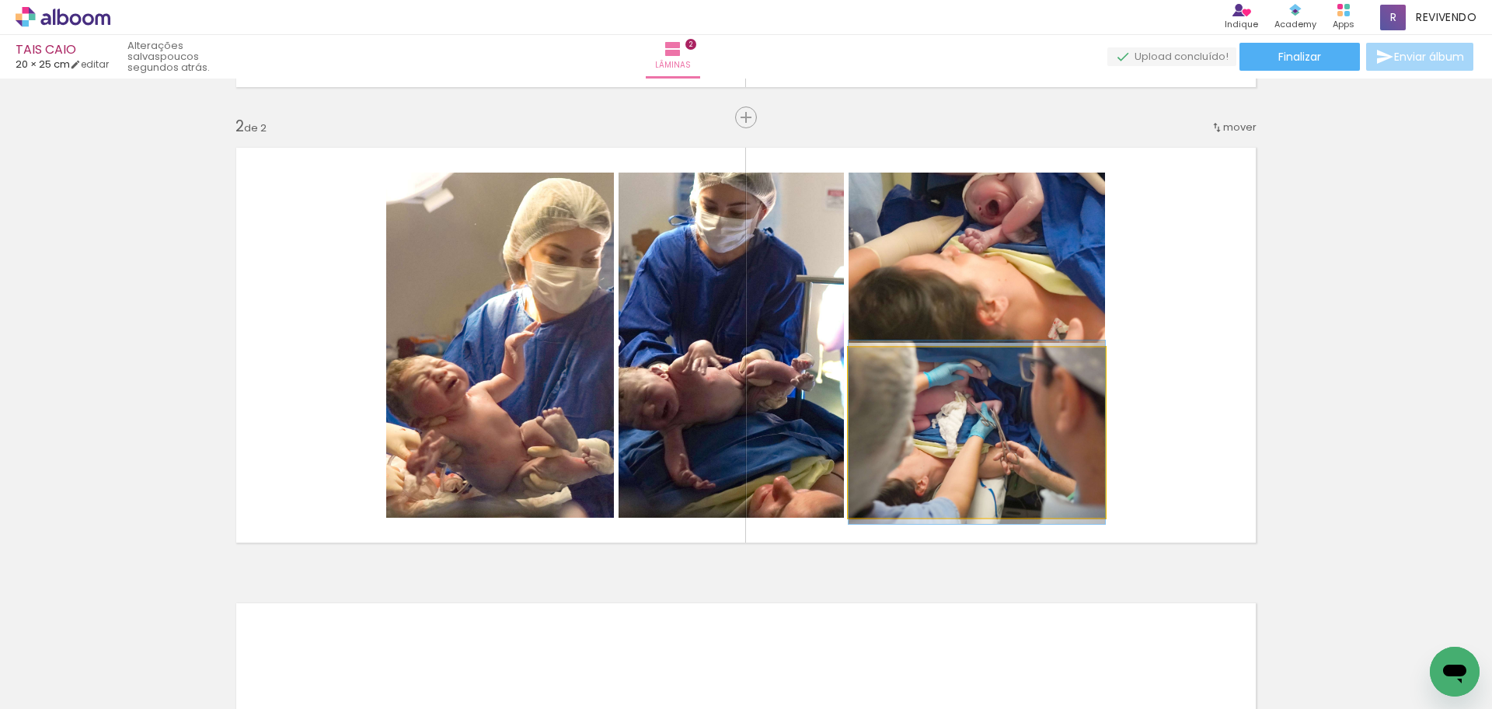
click at [993, 394] on quentale-photo at bounding box center [977, 432] width 256 height 170
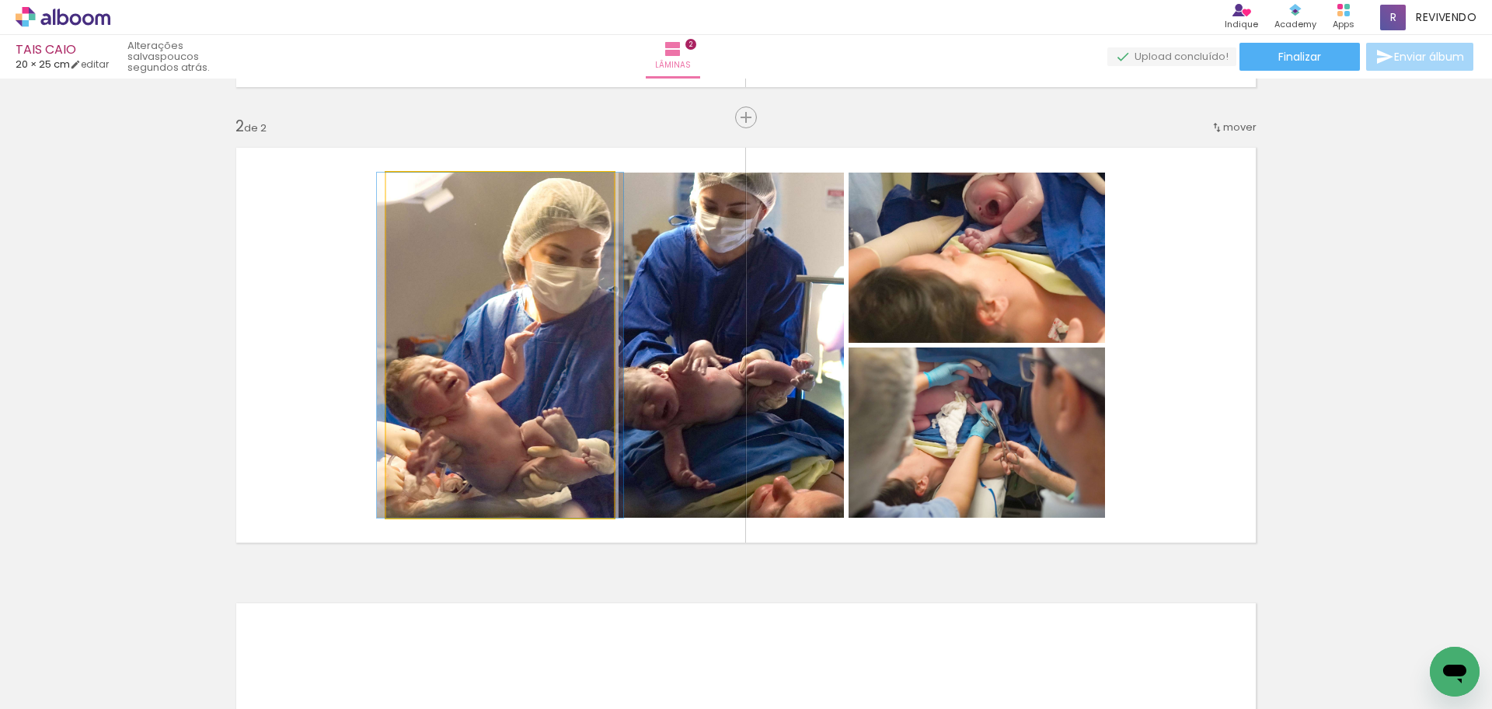
click at [453, 396] on quentale-photo at bounding box center [500, 345] width 228 height 345
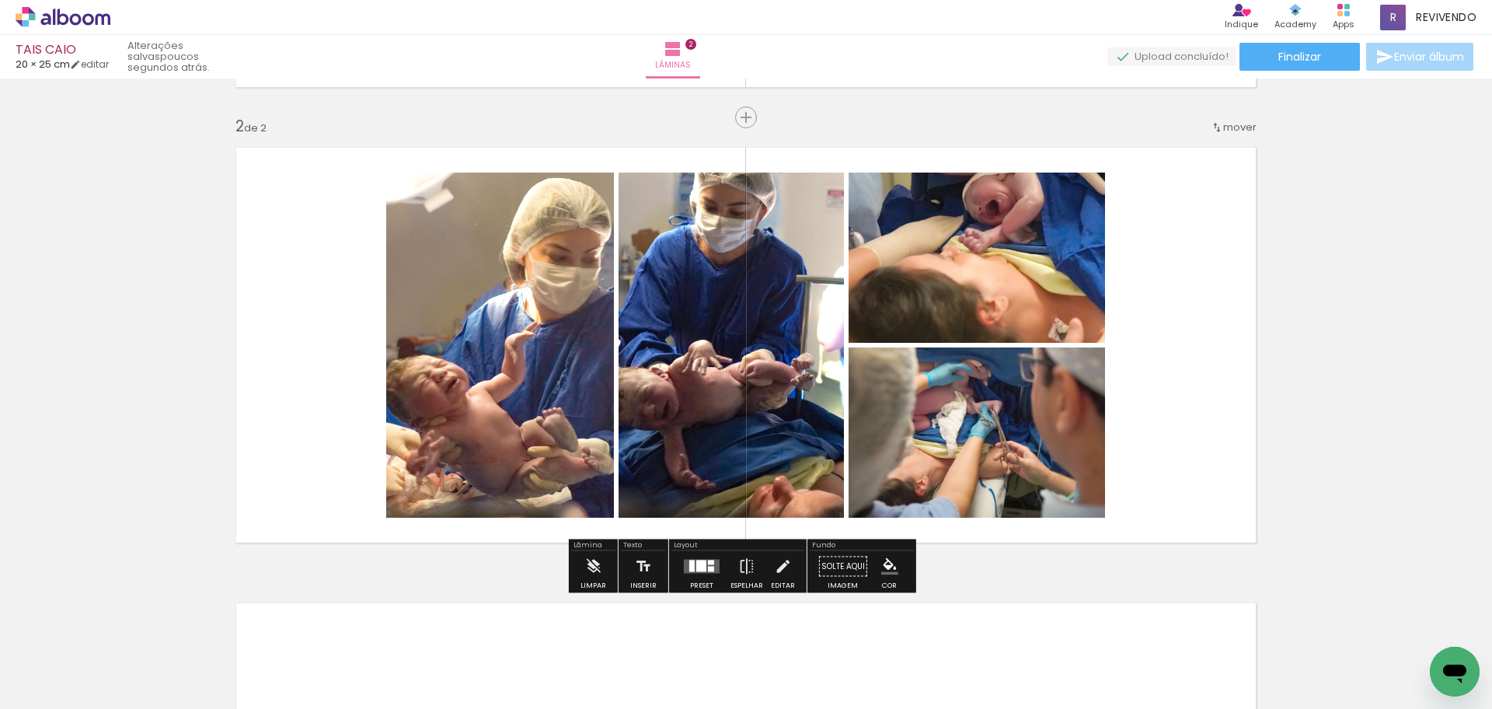
click at [453, 396] on quentale-photo at bounding box center [500, 345] width 228 height 345
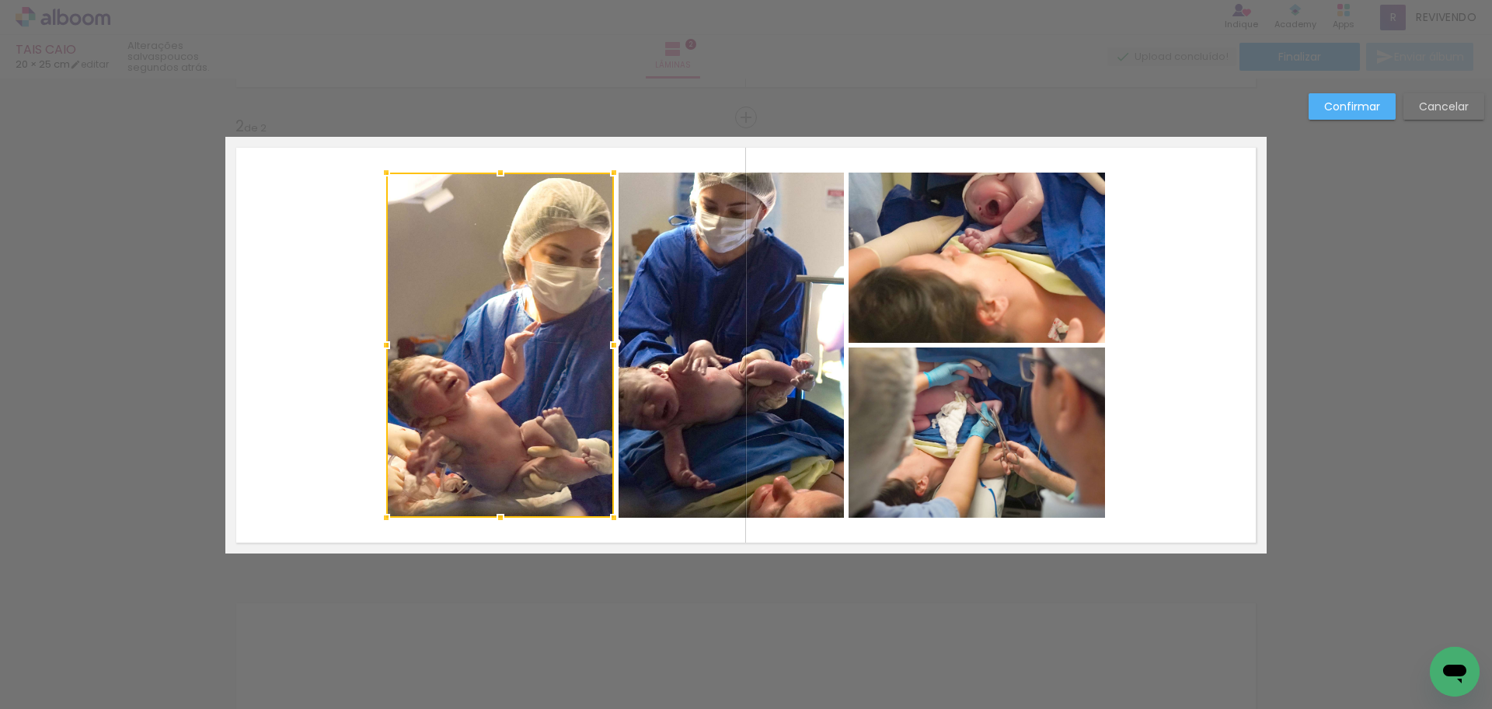
click at [636, 392] on quentale-photo at bounding box center [731, 345] width 225 height 345
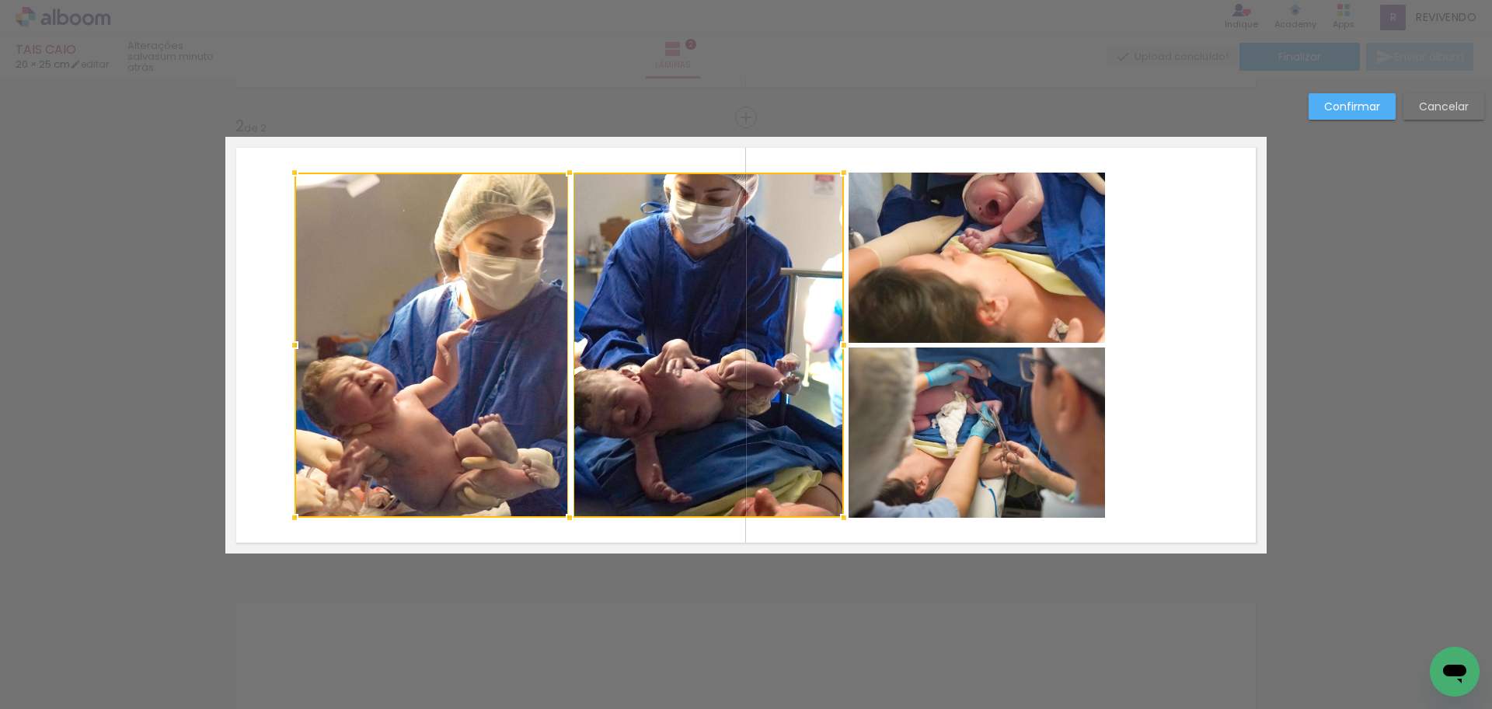
drag, startPoint x: 373, startPoint y: 342, endPoint x: 281, endPoint y: 333, distance: 92.1
click at [281, 333] on div at bounding box center [294, 345] width 31 height 31
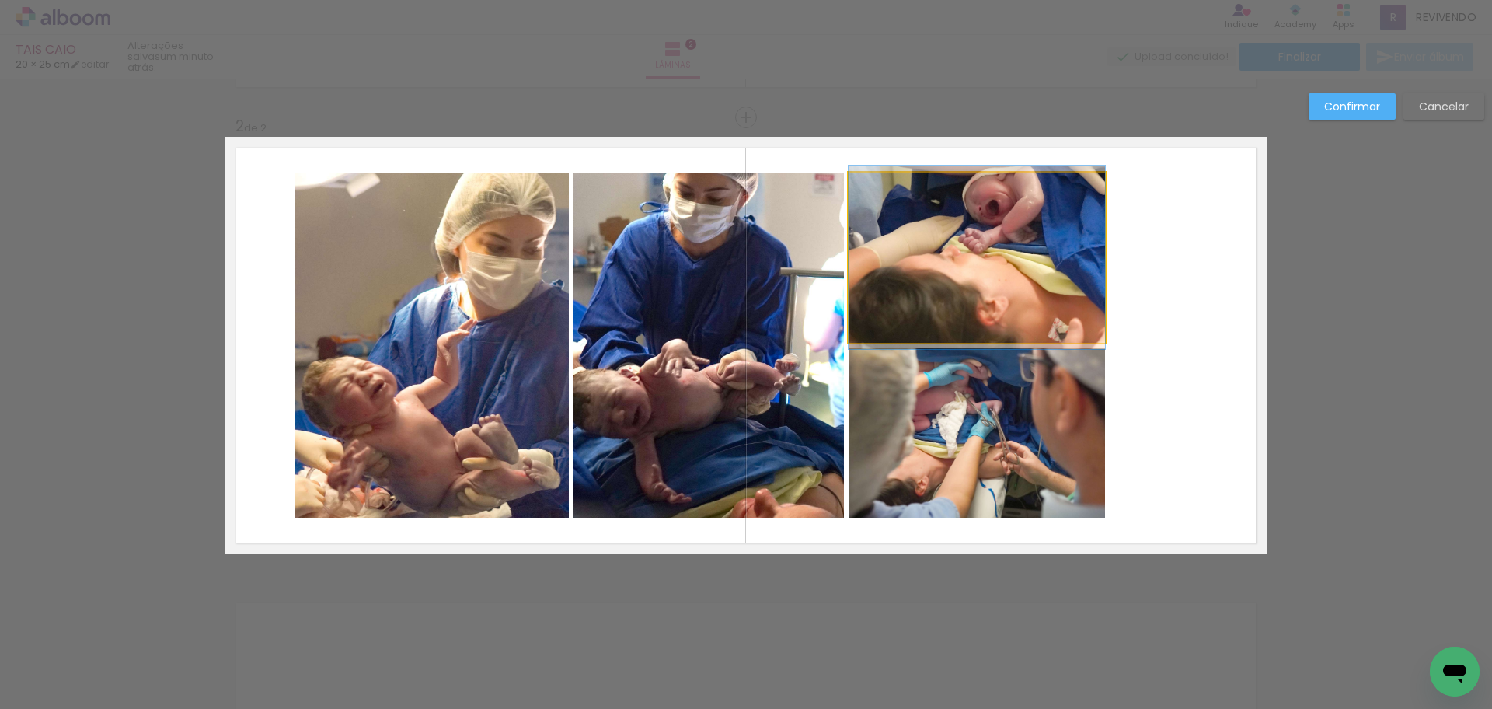
click at [1031, 279] on quentale-photo at bounding box center [977, 258] width 256 height 170
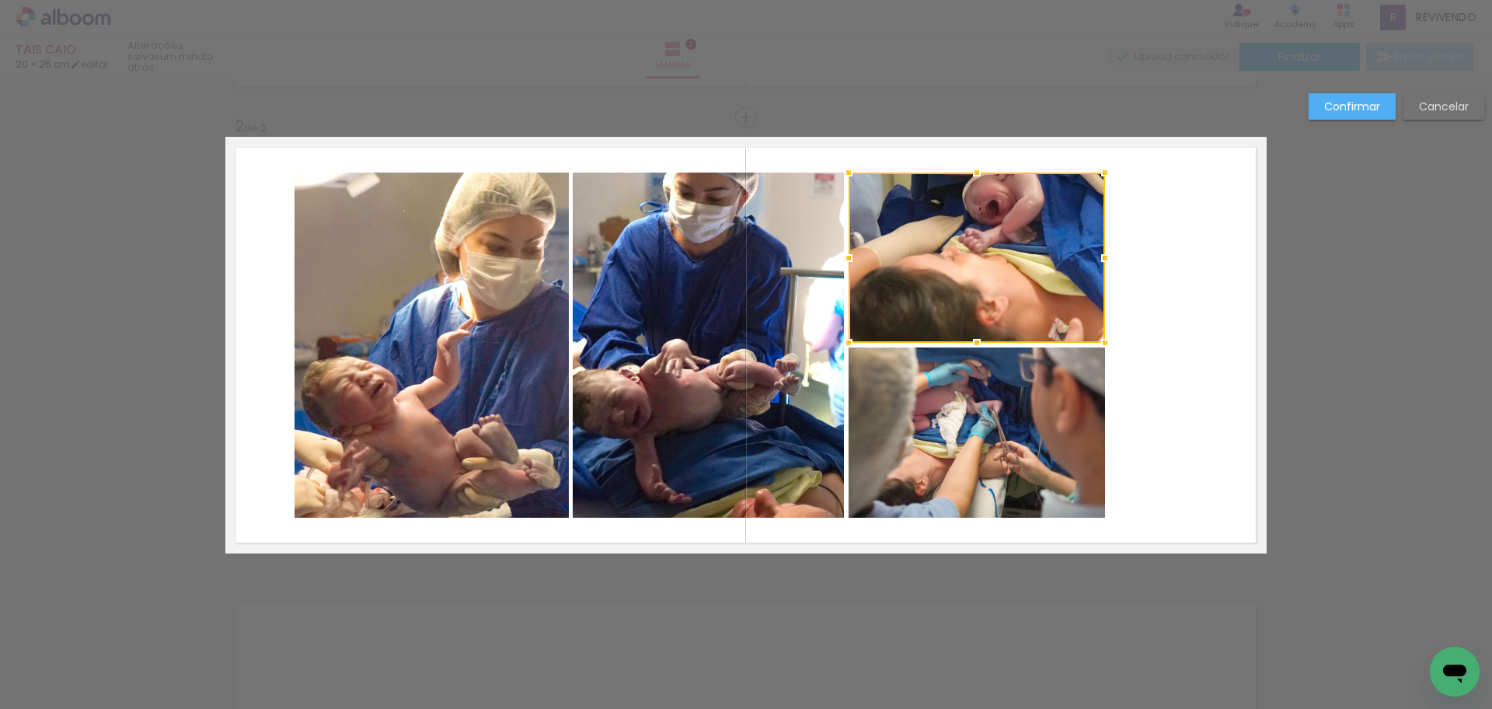
click at [381, 309] on quentale-photo at bounding box center [432, 345] width 274 height 345
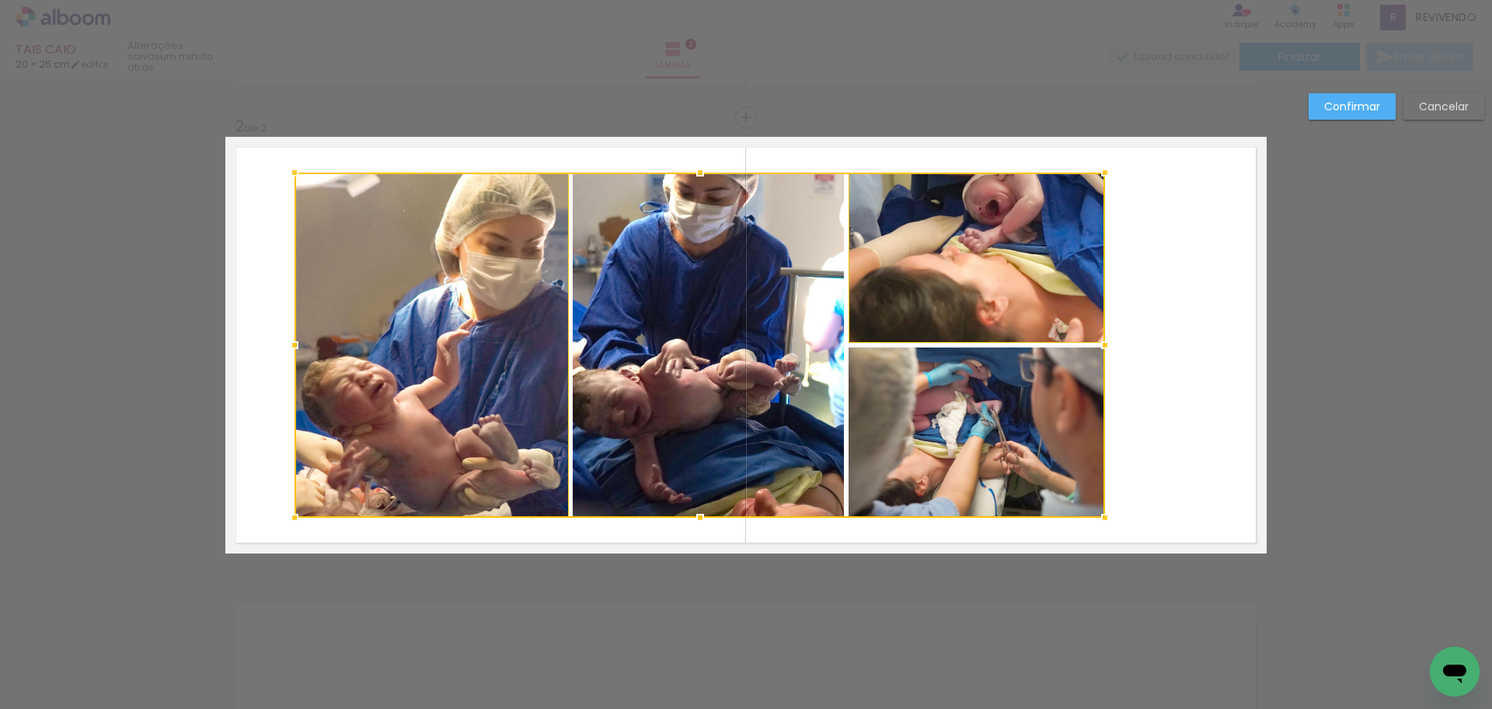
click at [652, 441] on div at bounding box center [700, 345] width 811 height 345
click at [950, 460] on div at bounding box center [700, 345] width 811 height 345
click at [982, 302] on div at bounding box center [700, 345] width 811 height 345
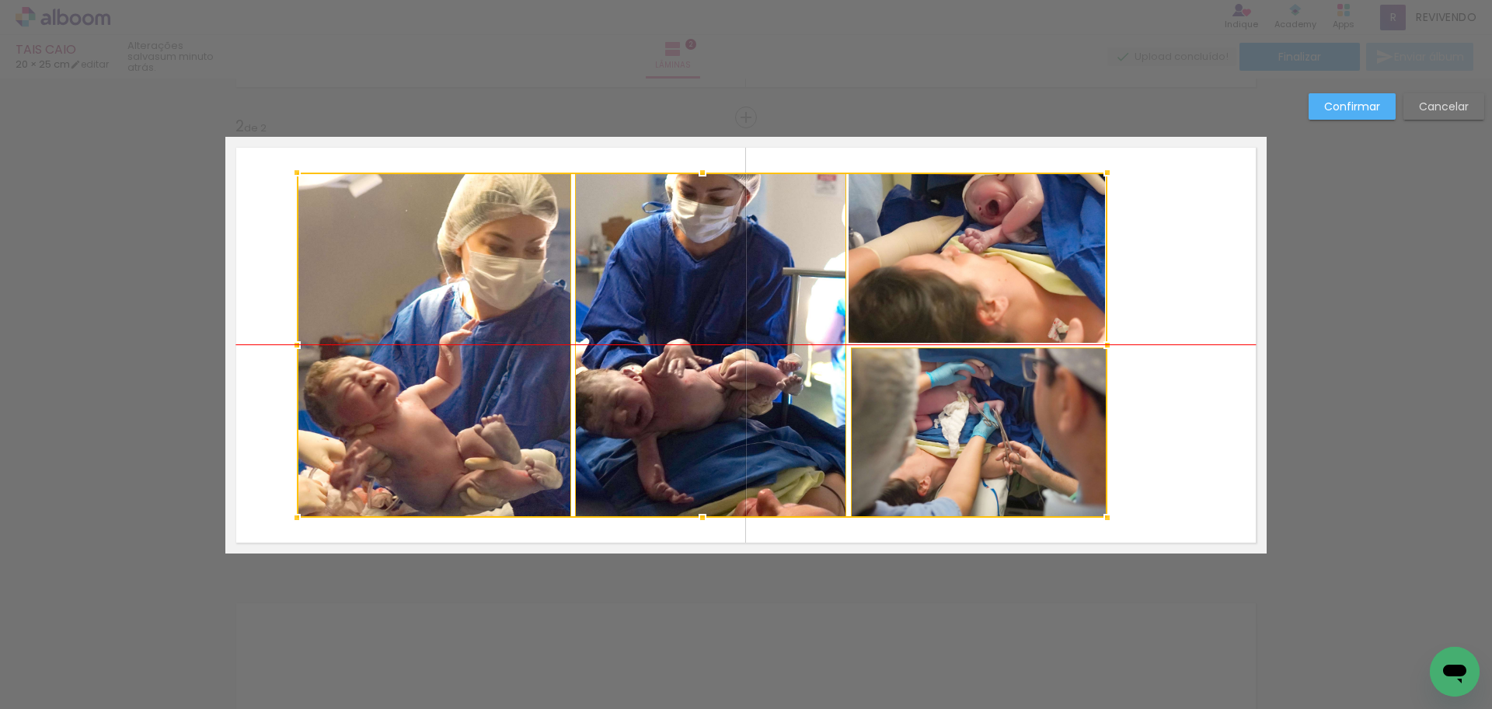
click at [985, 299] on div at bounding box center [702, 345] width 811 height 345
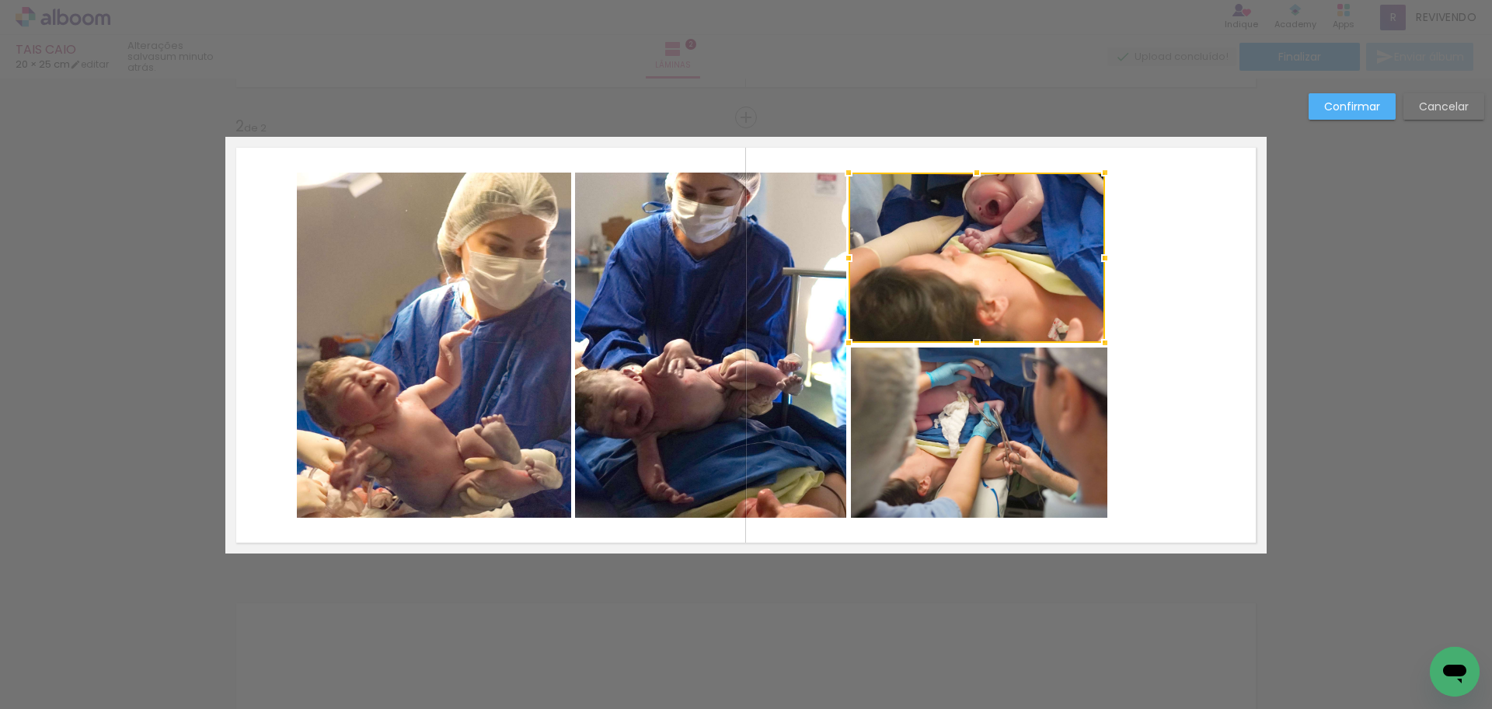
click at [1165, 399] on quentale-layouter at bounding box center [745, 345] width 1041 height 417
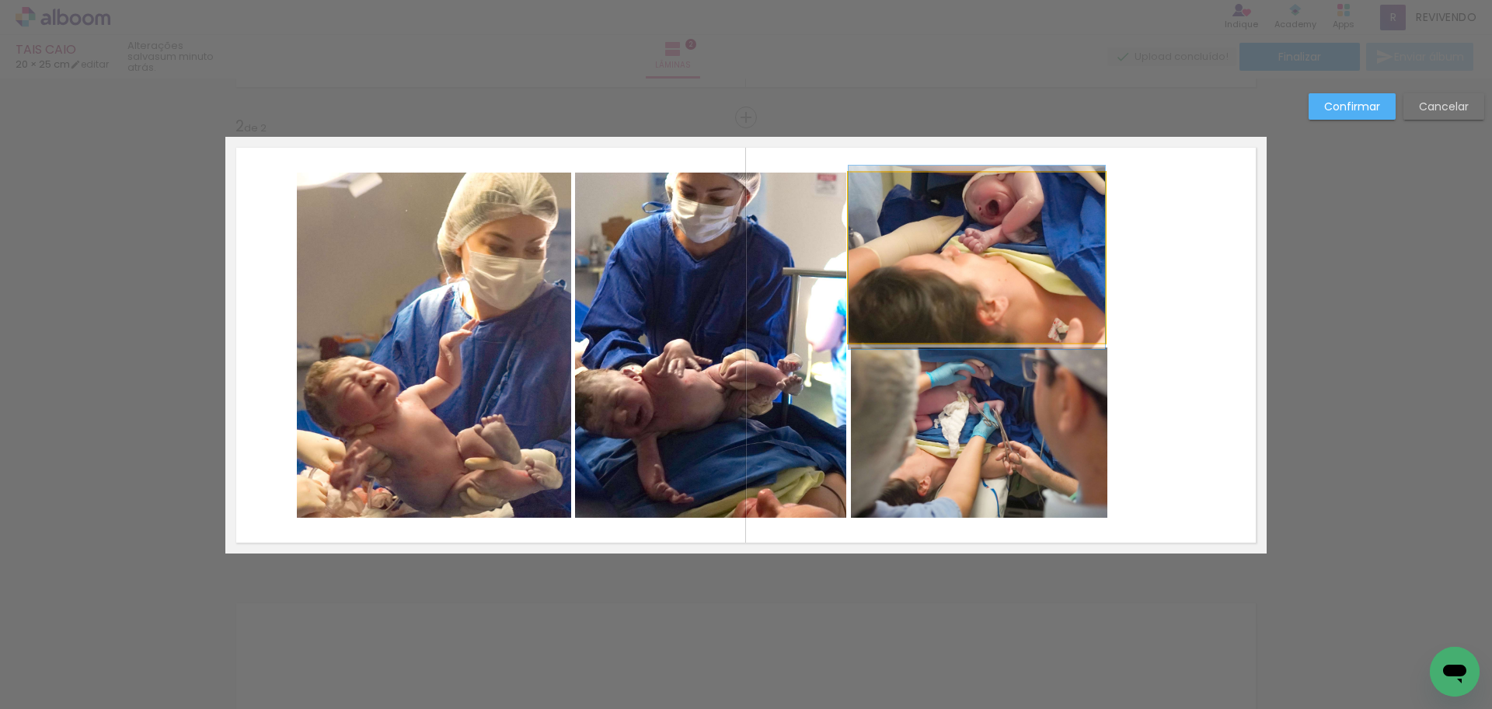
click at [971, 302] on quentale-photo at bounding box center [977, 258] width 256 height 170
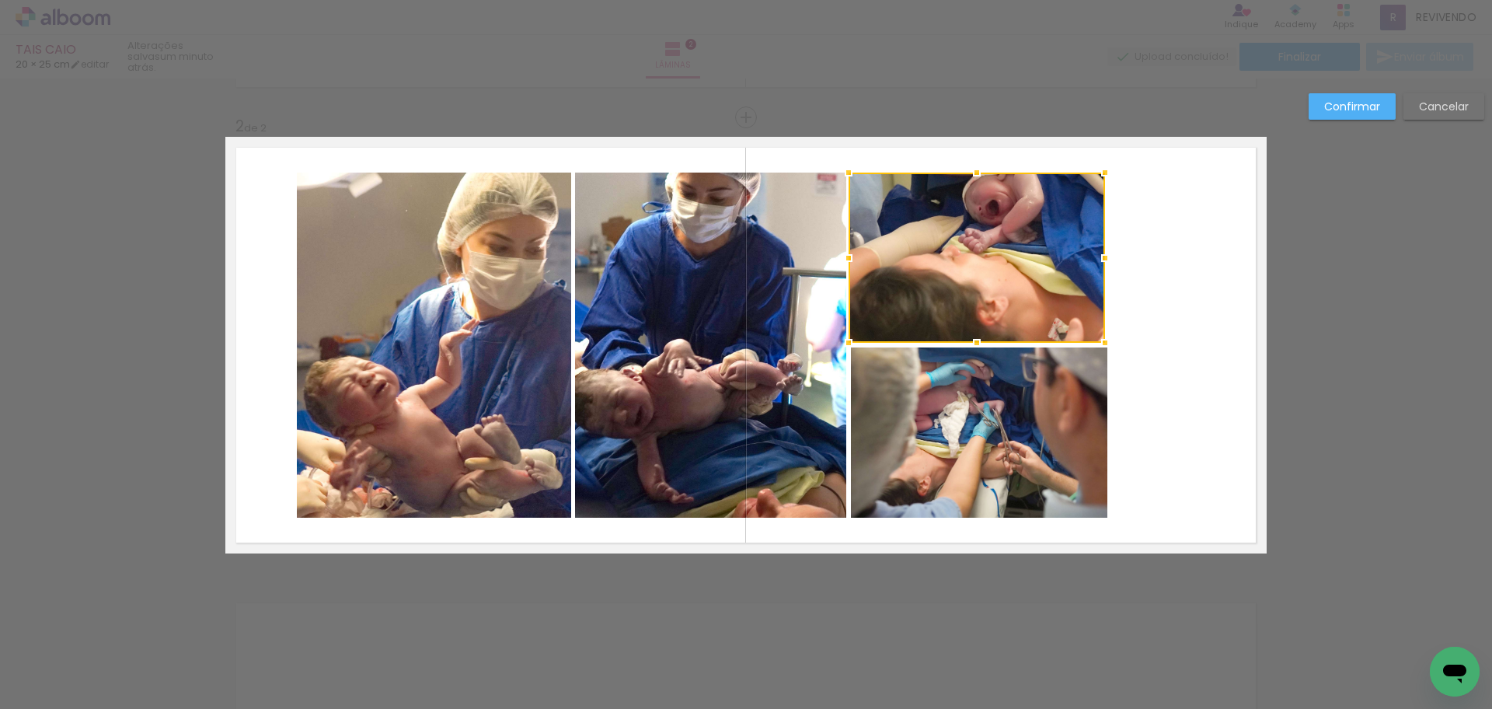
click at [971, 302] on div at bounding box center [977, 258] width 256 height 170
click at [975, 302] on div at bounding box center [979, 258] width 256 height 170
click at [1177, 309] on quentale-layouter at bounding box center [745, 345] width 1041 height 417
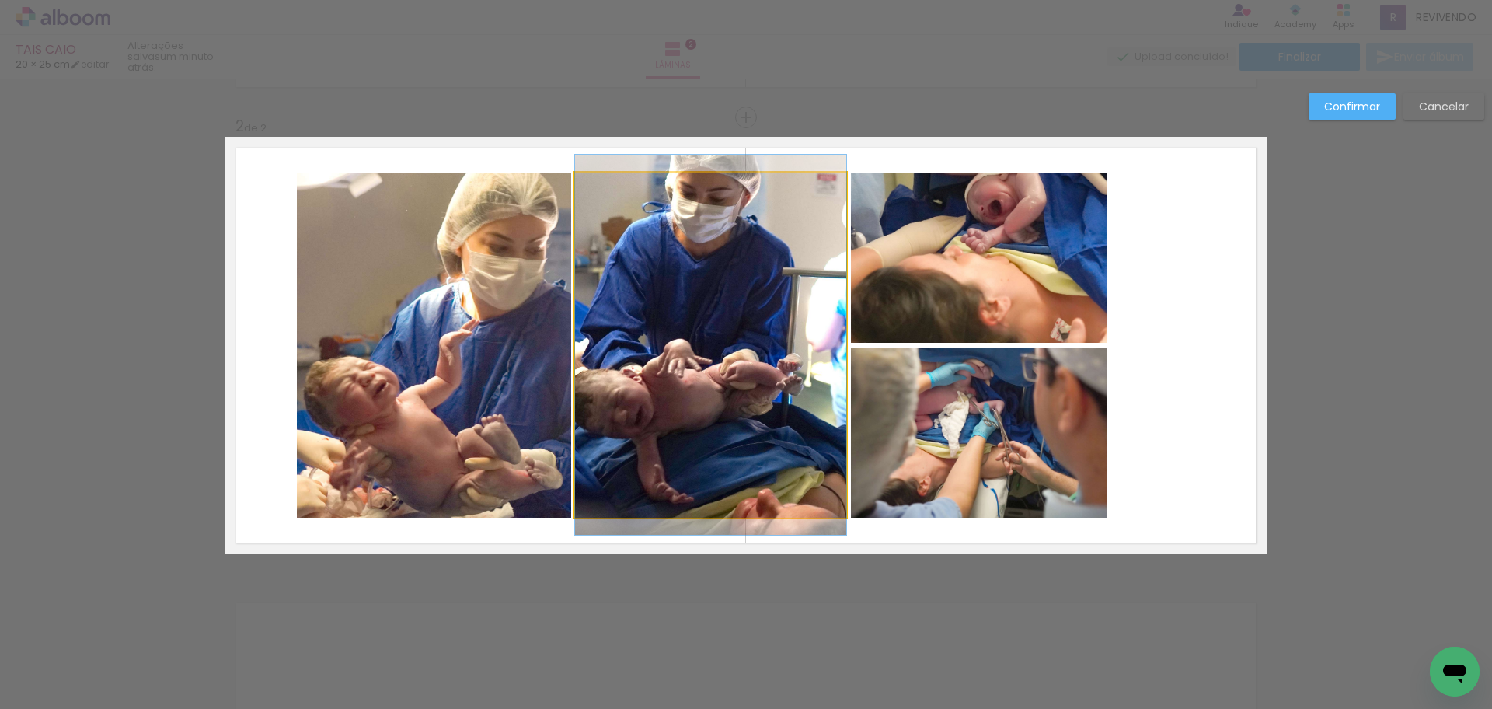
click at [759, 399] on quentale-photo at bounding box center [710, 345] width 271 height 345
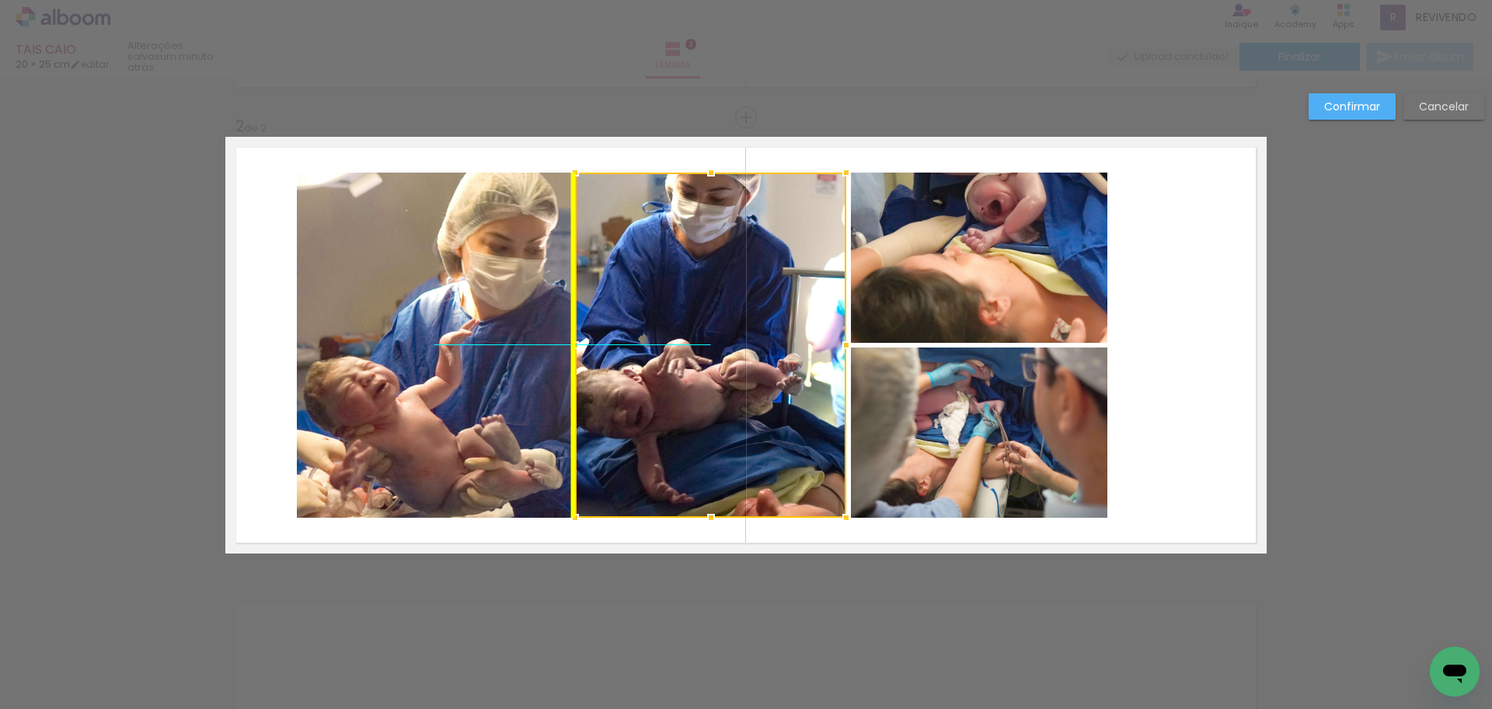
click at [762, 396] on div at bounding box center [710, 345] width 271 height 345
click at [1216, 376] on quentale-layouter at bounding box center [745, 345] width 1041 height 417
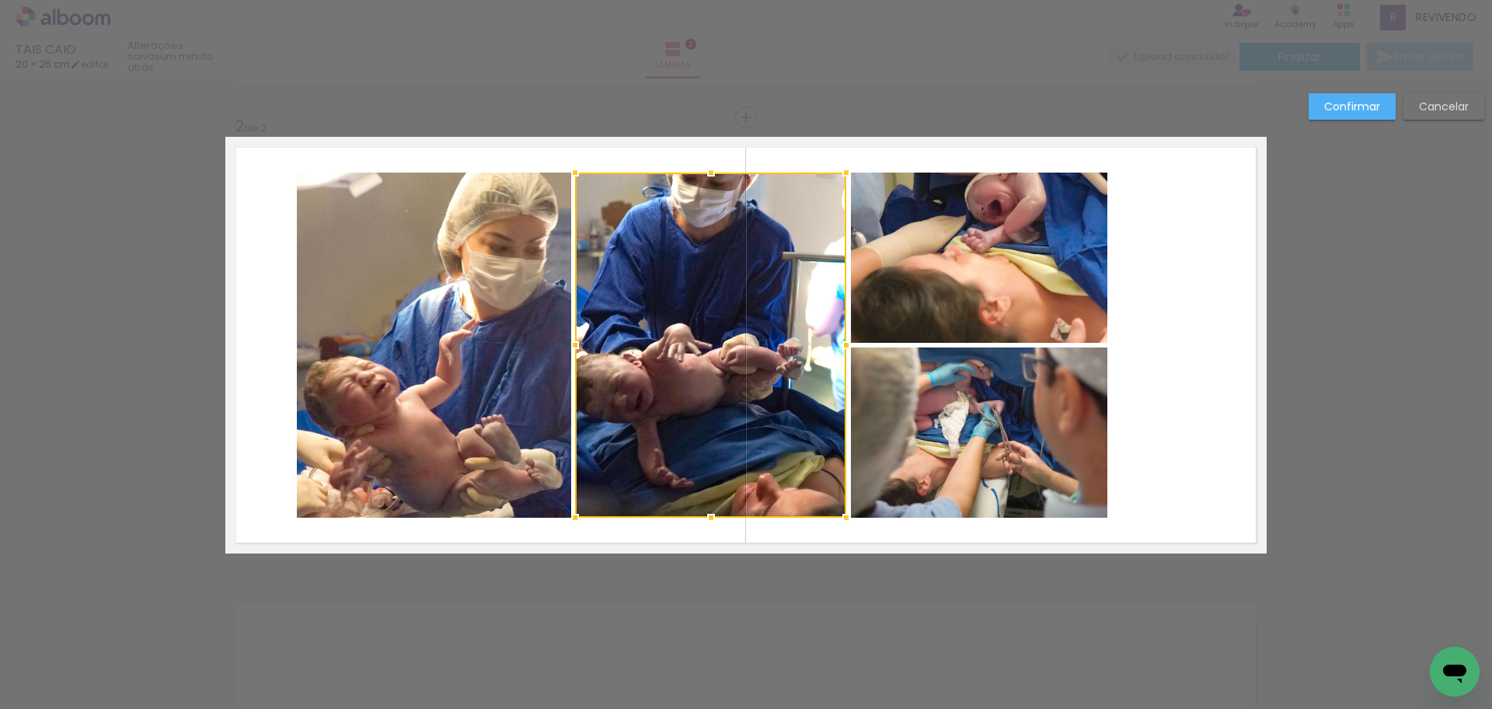
click at [1053, 319] on quentale-photo at bounding box center [979, 258] width 256 height 170
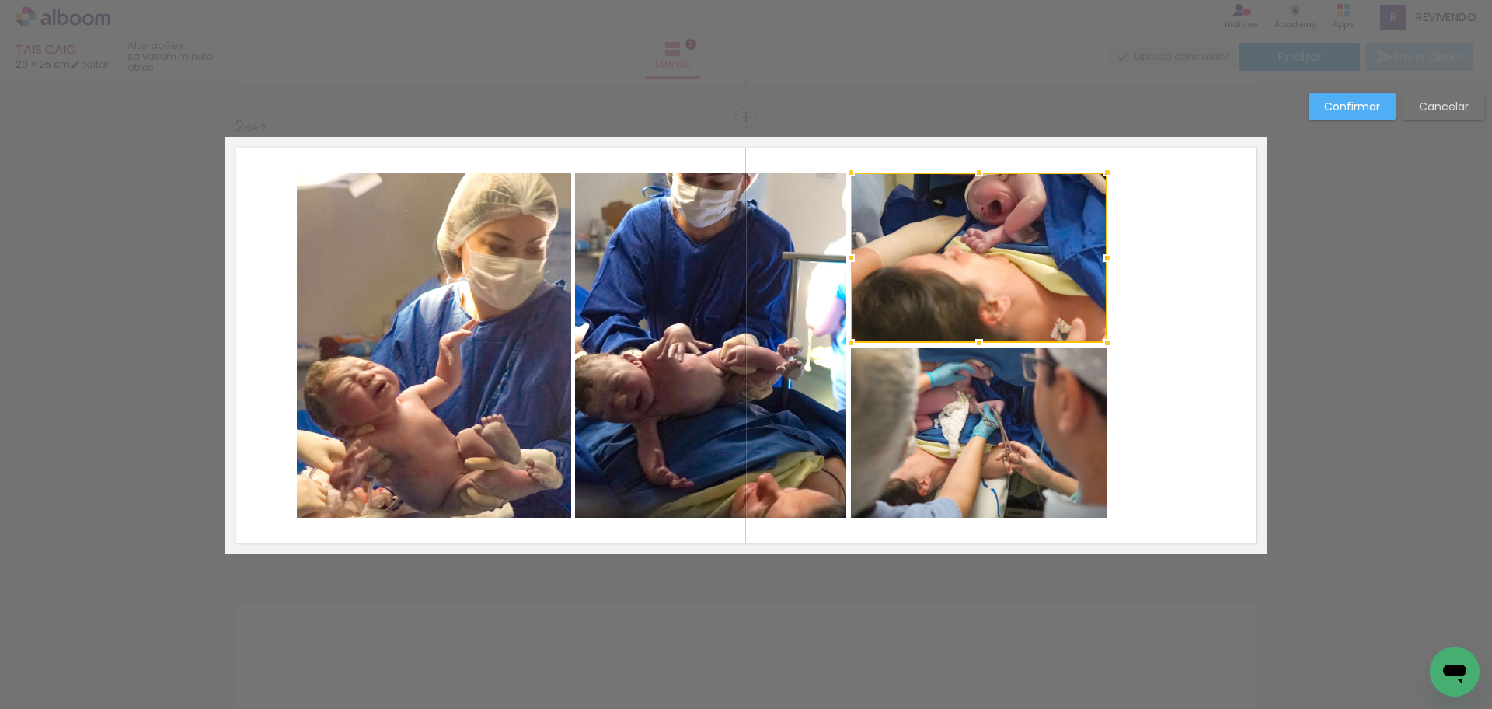
click at [1053, 319] on div at bounding box center [979, 258] width 256 height 170
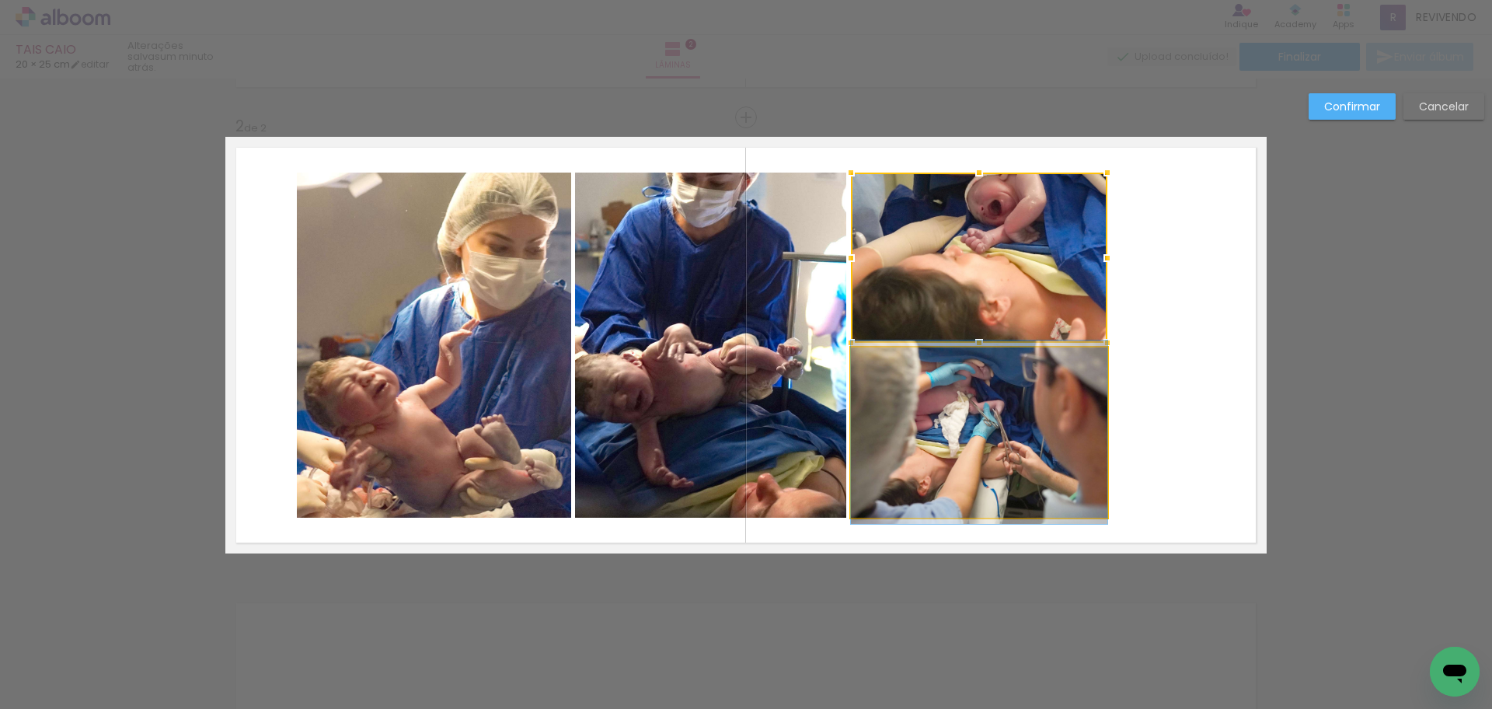
click at [1064, 420] on quentale-photo at bounding box center [979, 432] width 256 height 170
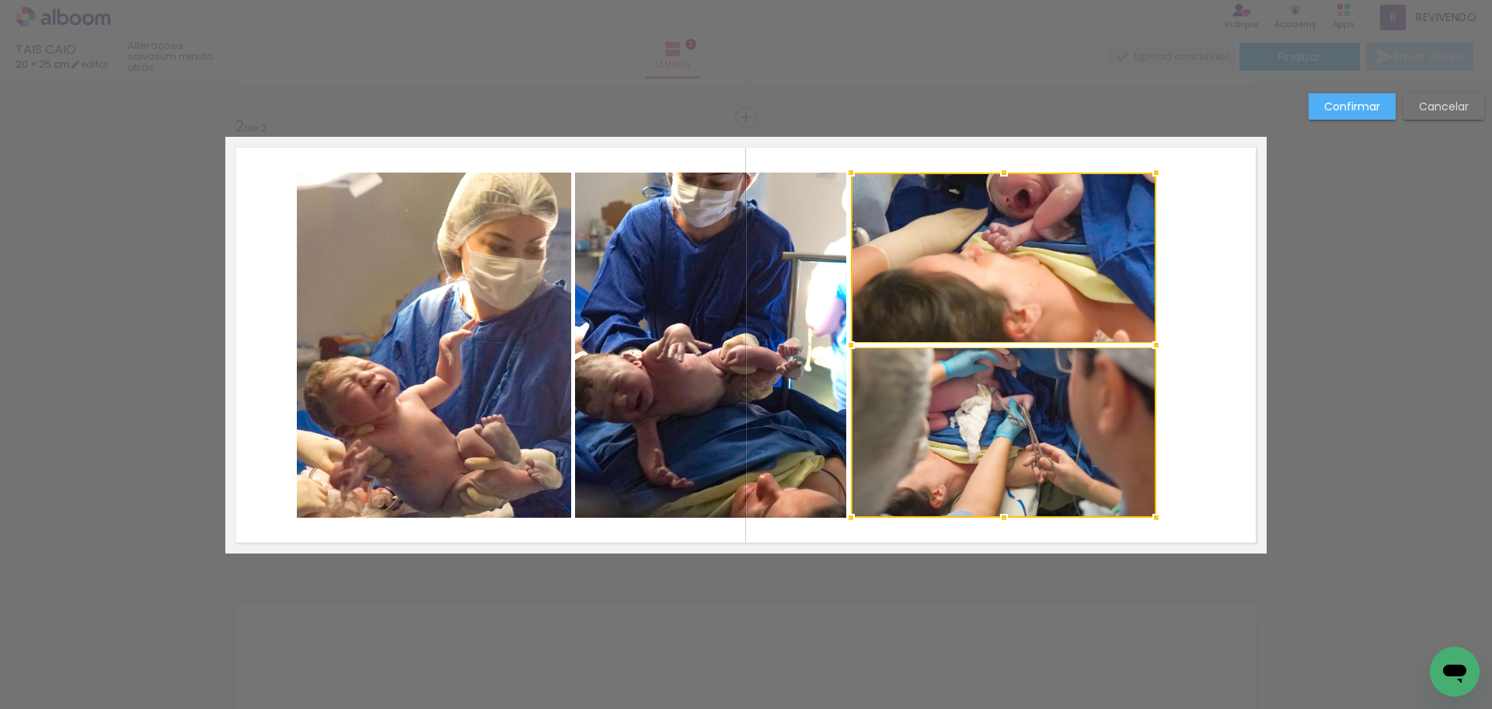
drag, startPoint x: 1118, startPoint y: 352, endPoint x: 1154, endPoint y: 352, distance: 35.8
click at [1154, 352] on div at bounding box center [1156, 345] width 31 height 31
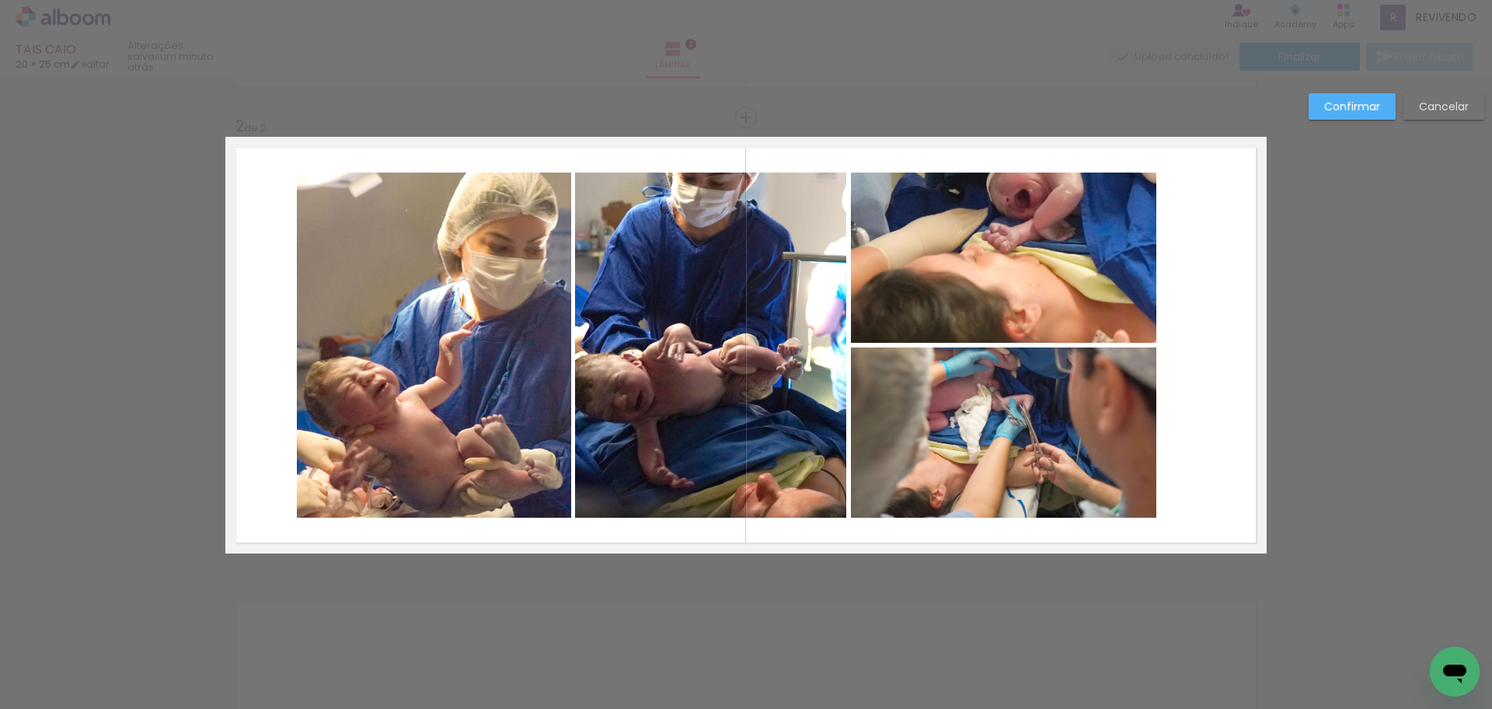
click at [1214, 288] on quentale-layouter at bounding box center [745, 345] width 1041 height 417
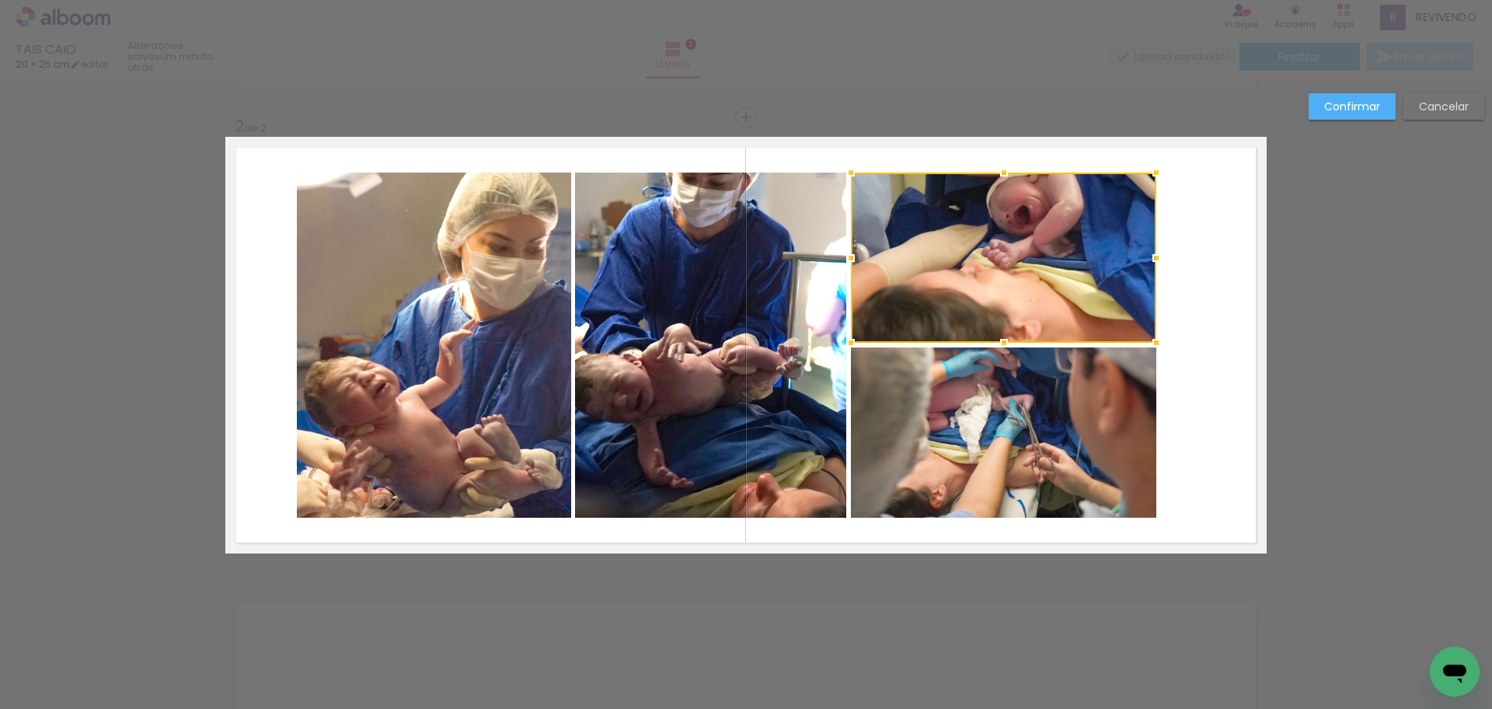
click at [1217, 288] on quentale-layouter at bounding box center [745, 345] width 1041 height 417
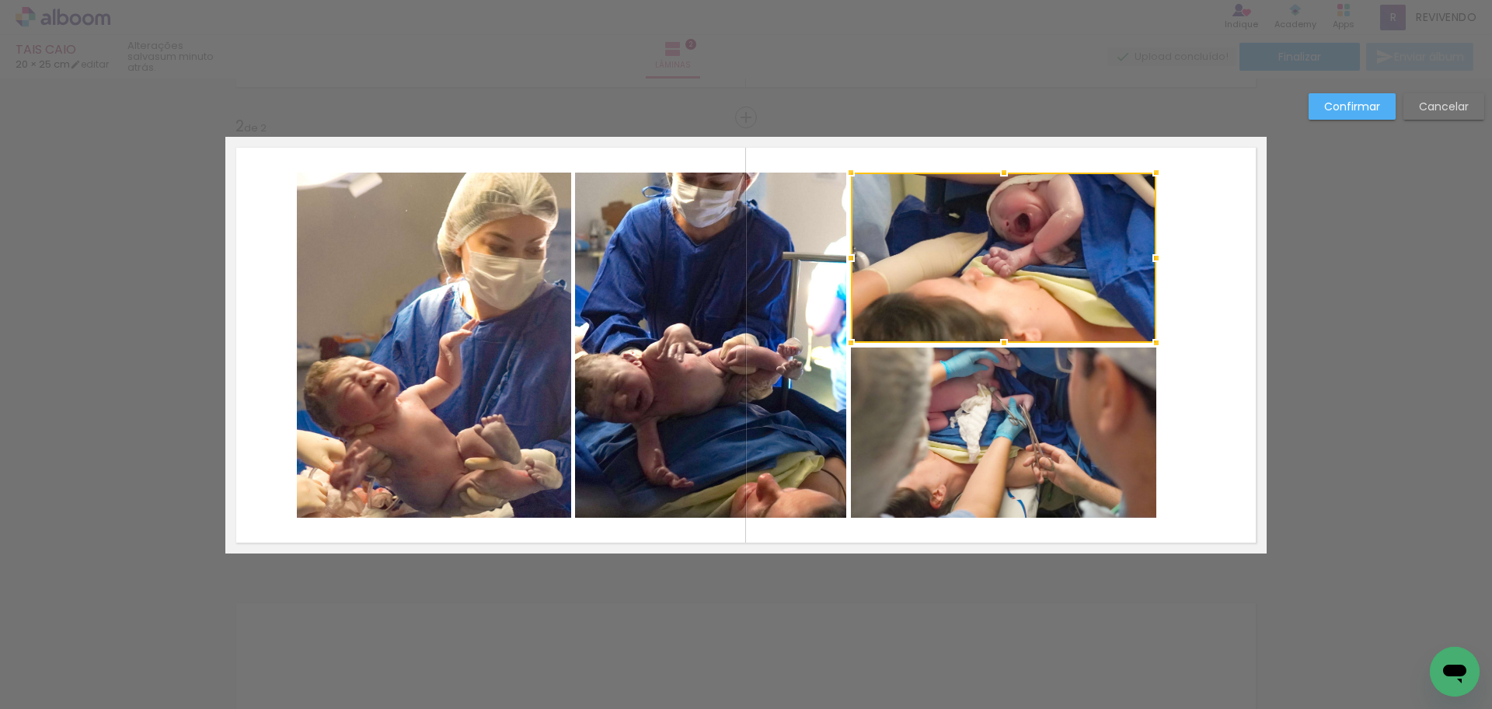
click at [1191, 337] on quentale-layouter at bounding box center [745, 345] width 1041 height 417
click at [457, 386] on quentale-photo at bounding box center [434, 345] width 274 height 345
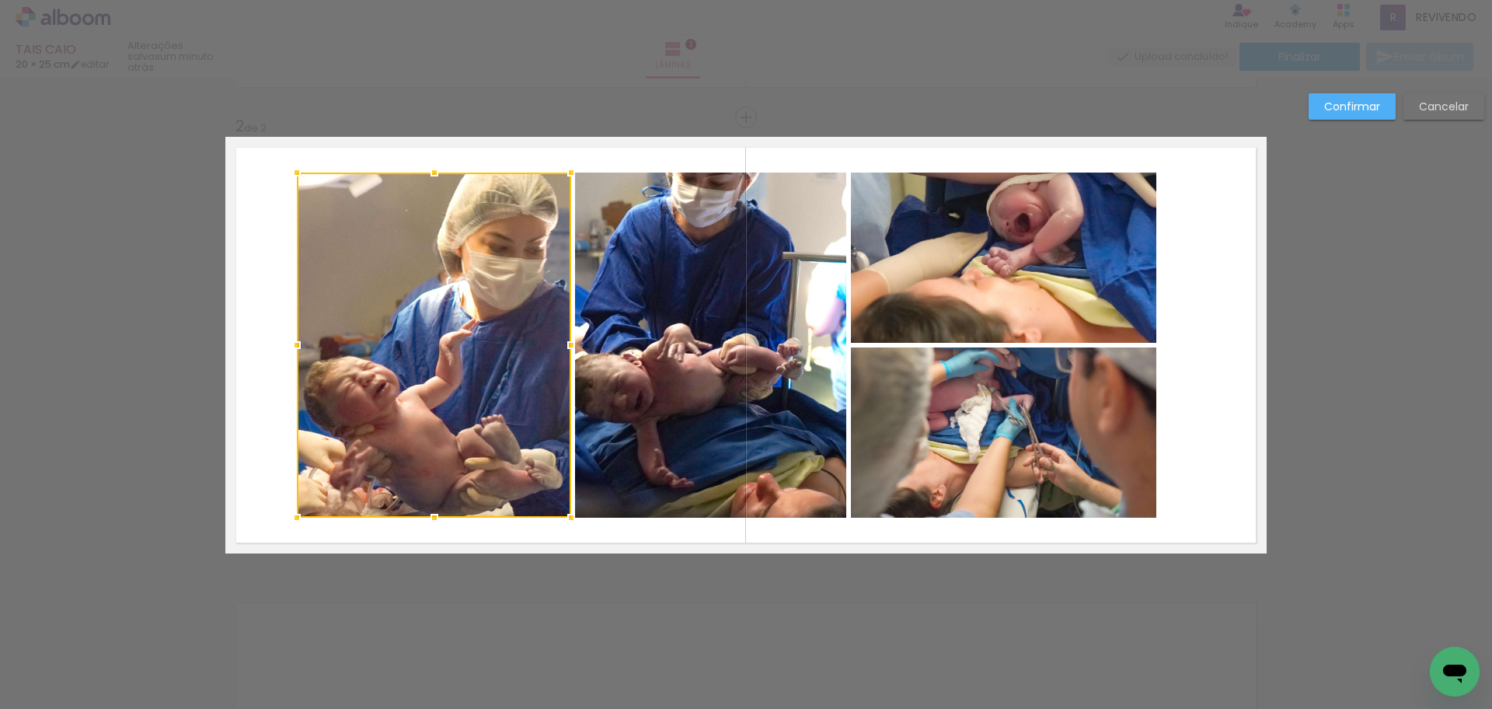
click at [732, 385] on quentale-photo at bounding box center [710, 345] width 271 height 345
click at [1061, 301] on quentale-photo at bounding box center [1003, 258] width 305 height 170
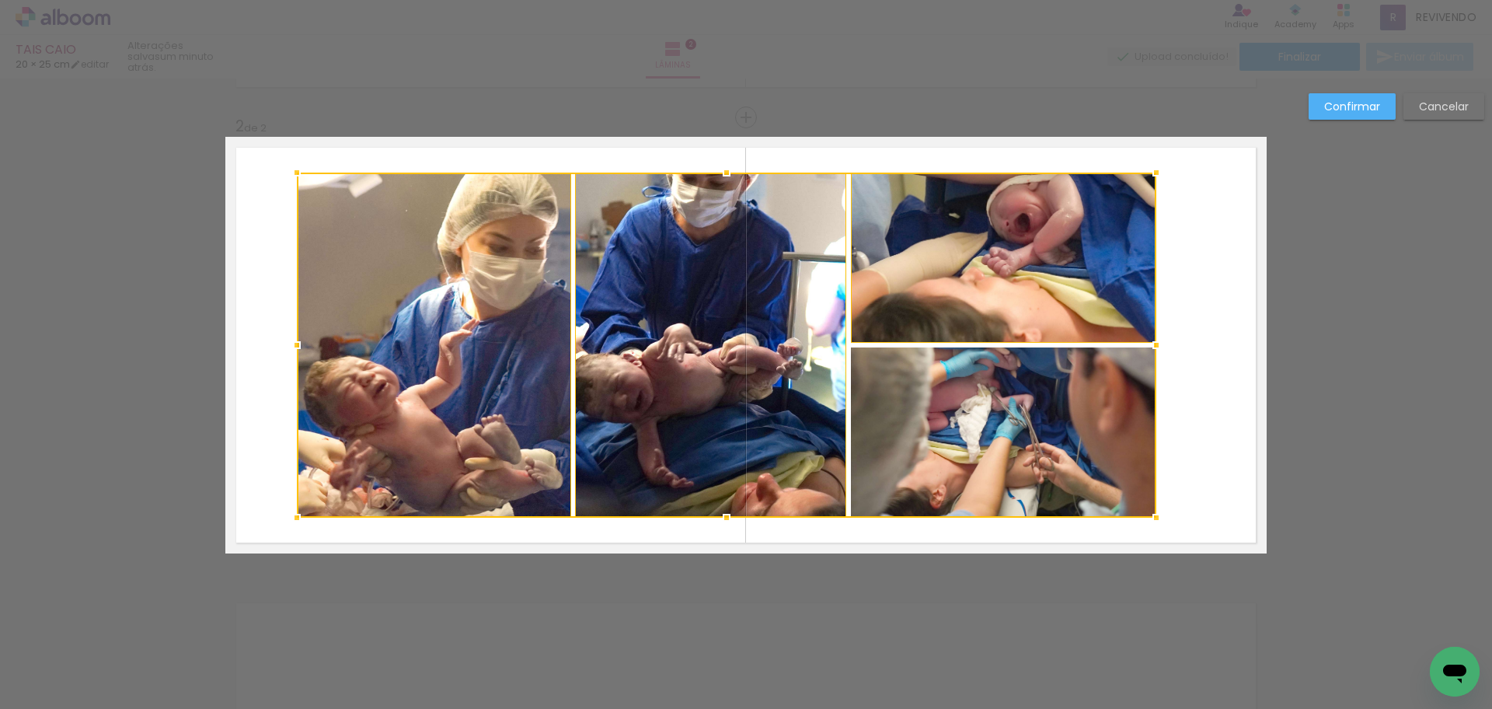
click at [1070, 481] on div at bounding box center [727, 345] width 860 height 345
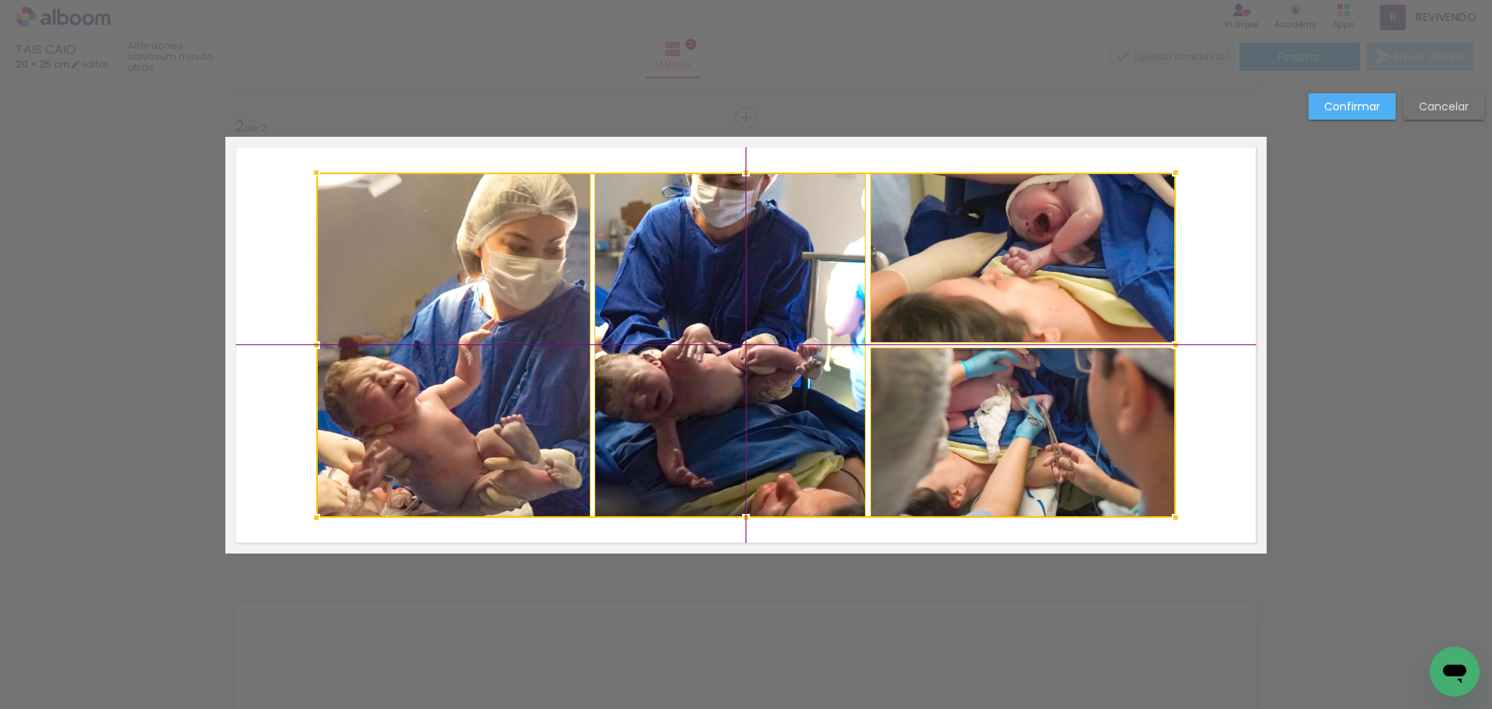
drag, startPoint x: 1038, startPoint y: 471, endPoint x: 1056, endPoint y: 470, distance: 18.7
click at [1056, 470] on div at bounding box center [746, 345] width 860 height 345
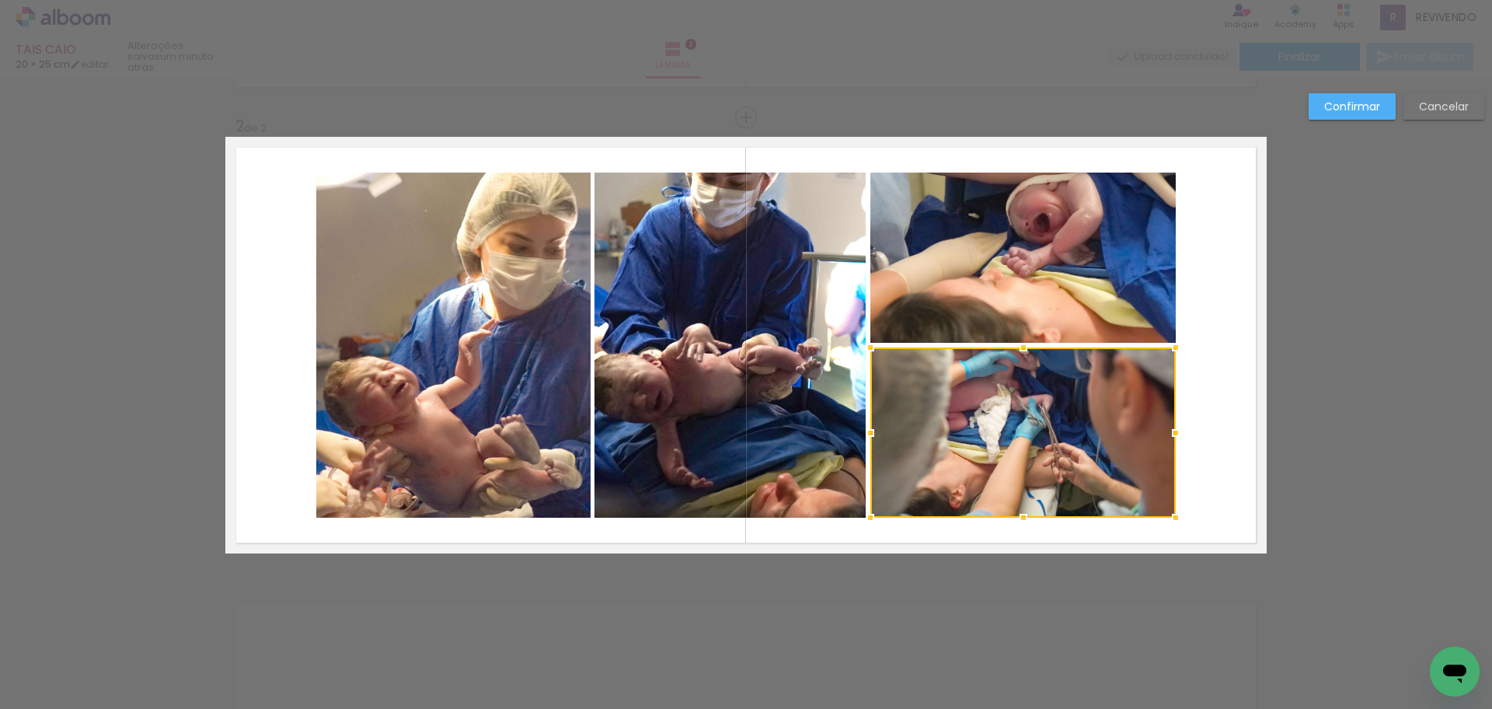
click at [0, 0] on slot "Confirmar" at bounding box center [0, 0] width 0 height 0
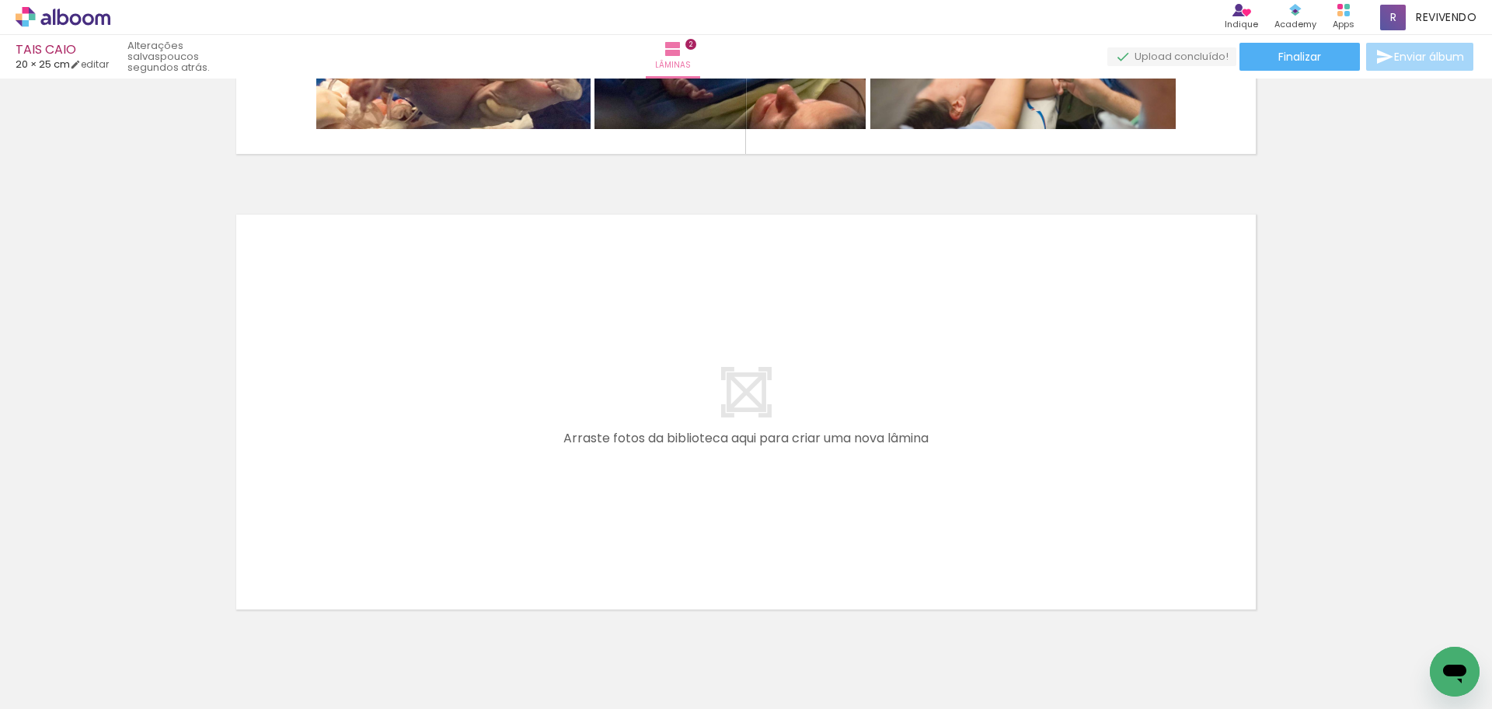
scroll to position [0, 0]
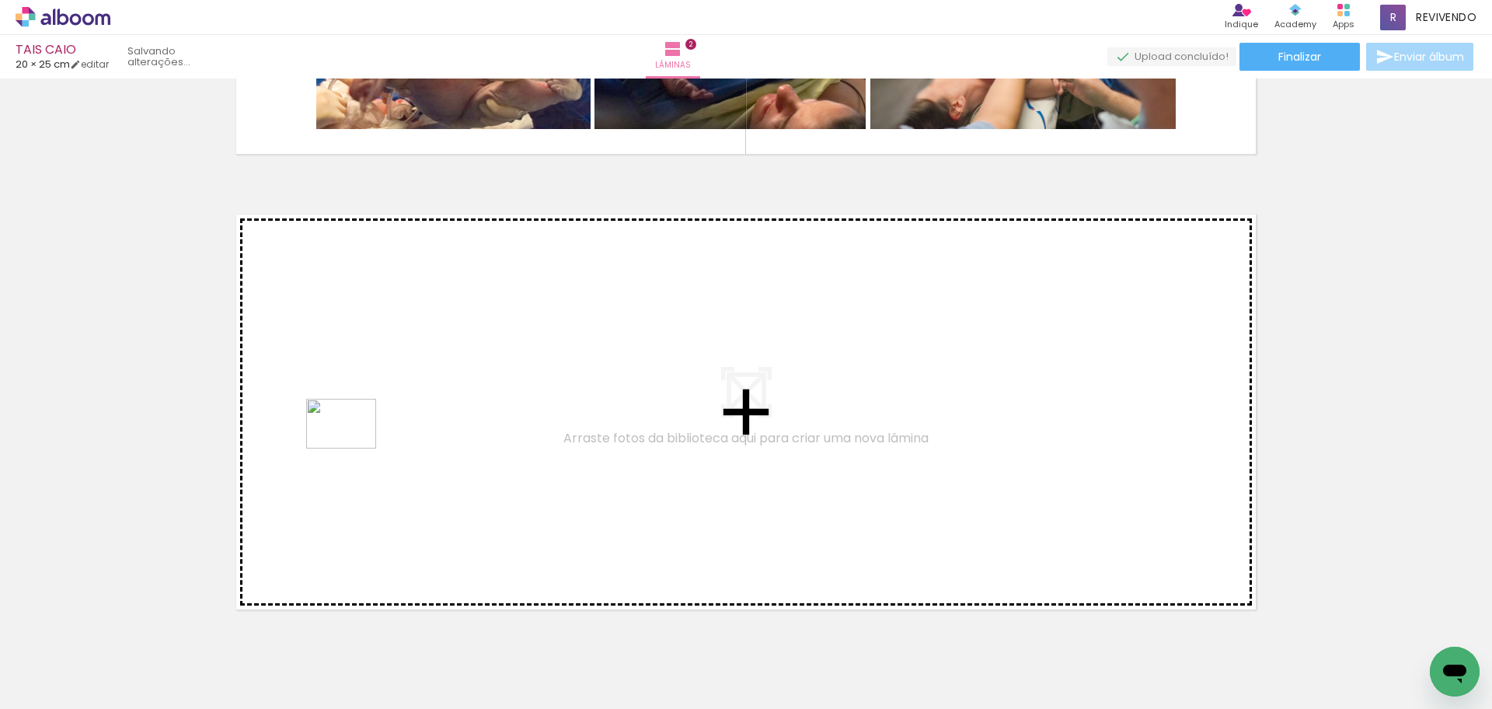
drag, startPoint x: 163, startPoint y: 670, endPoint x: 189, endPoint y: 663, distance: 26.6
click at [355, 442] on quentale-workspace at bounding box center [746, 354] width 1492 height 709
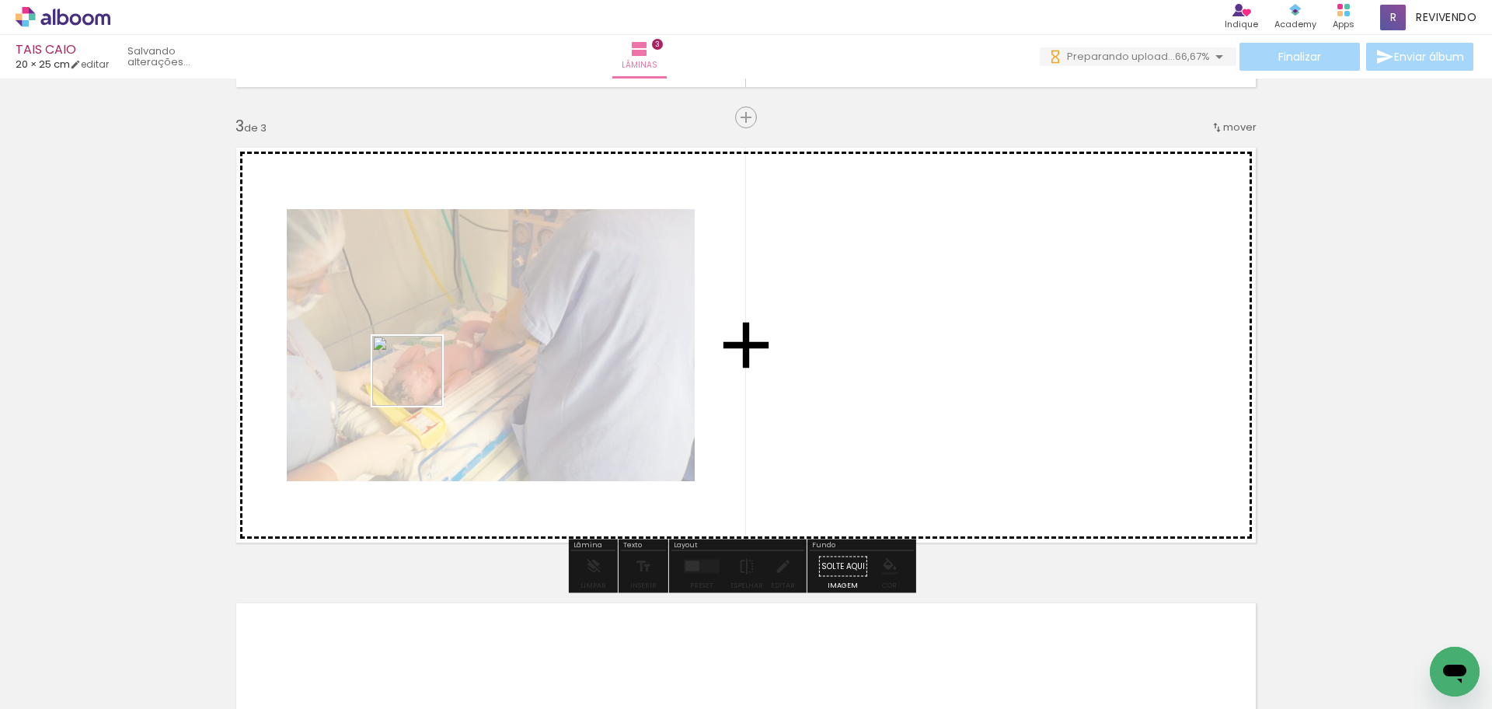
drag, startPoint x: 178, startPoint y: 648, endPoint x: 419, endPoint y: 382, distance: 358.7
click at [419, 382] on quentale-workspace at bounding box center [746, 354] width 1492 height 709
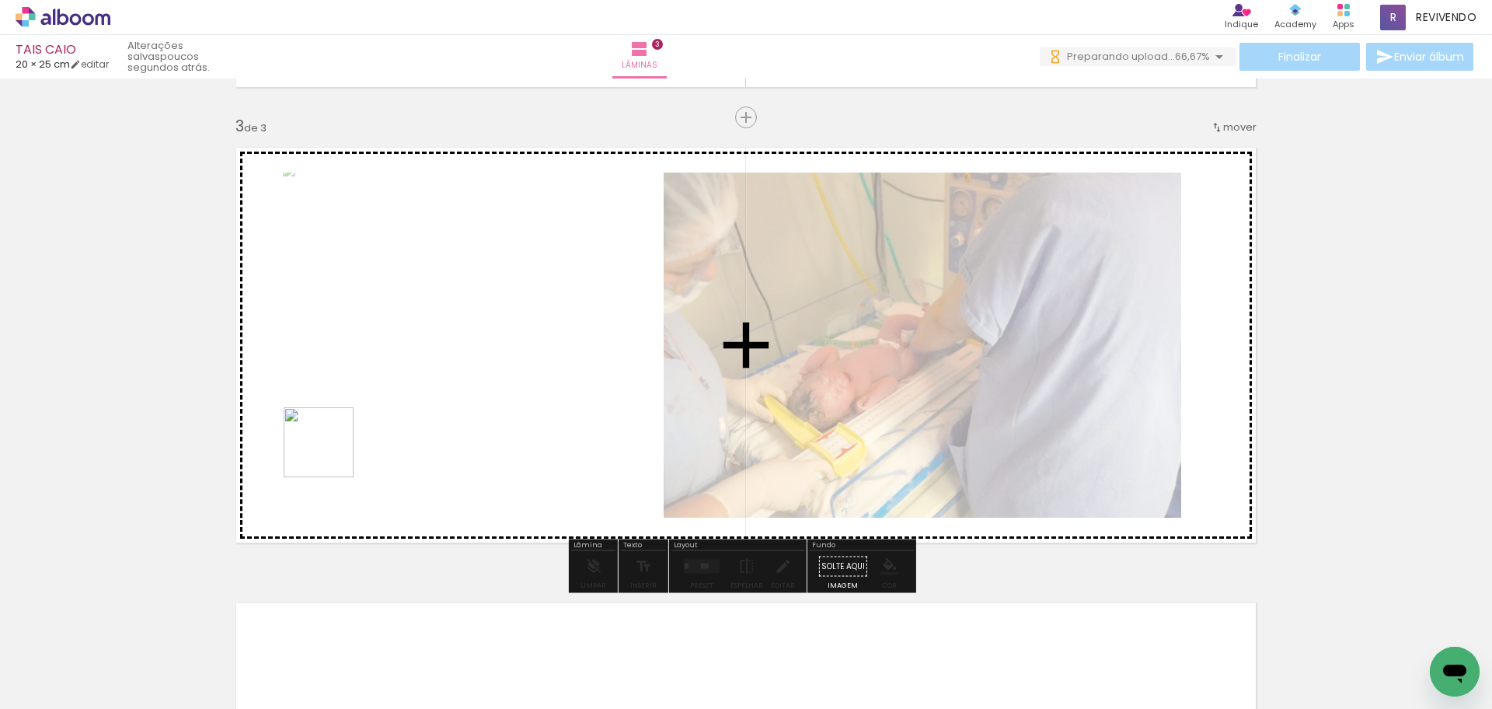
drag, startPoint x: 330, startPoint y: 454, endPoint x: 221, endPoint y: 588, distance: 172.4
click at [371, 393] on quentale-workspace at bounding box center [746, 354] width 1492 height 709
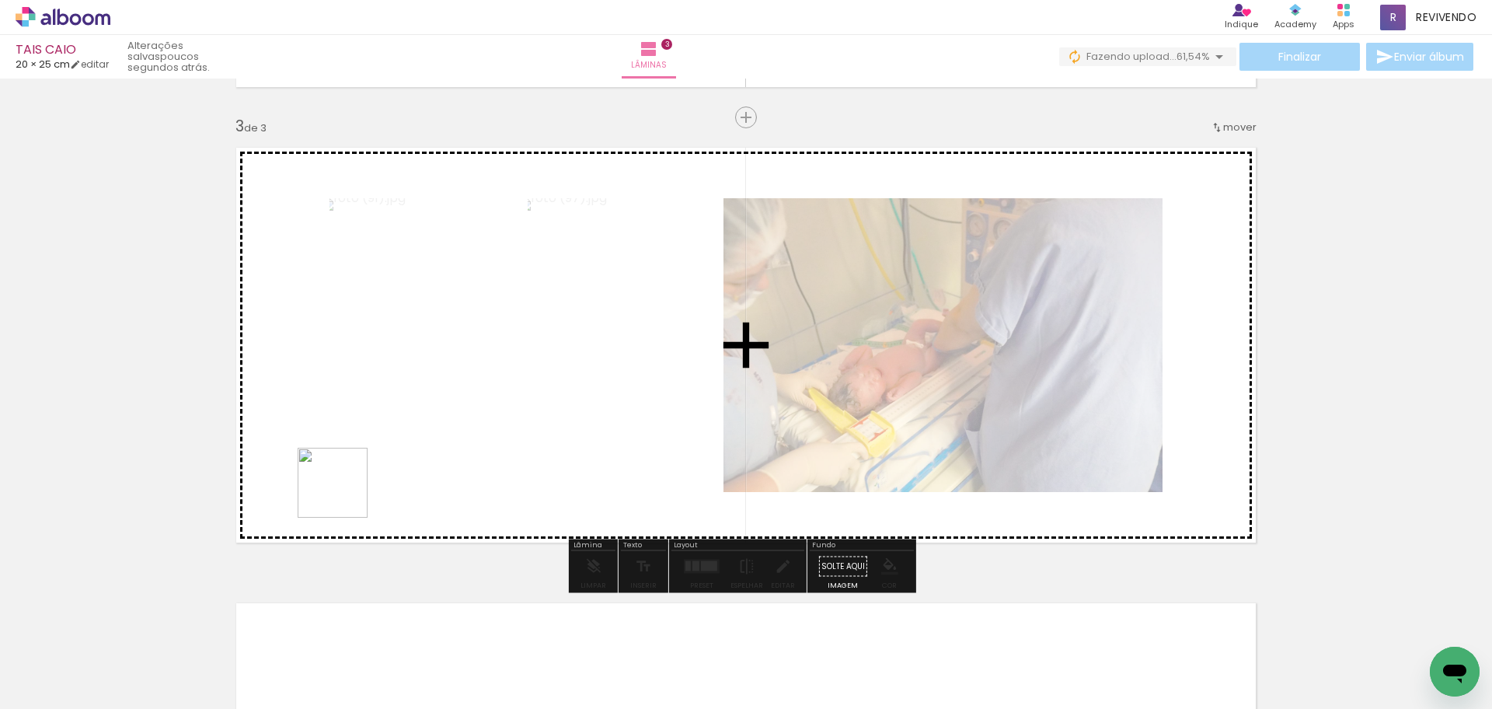
drag, startPoint x: 164, startPoint y: 661, endPoint x: 176, endPoint y: 650, distance: 16.5
click at [410, 399] on quentale-workspace at bounding box center [746, 354] width 1492 height 709
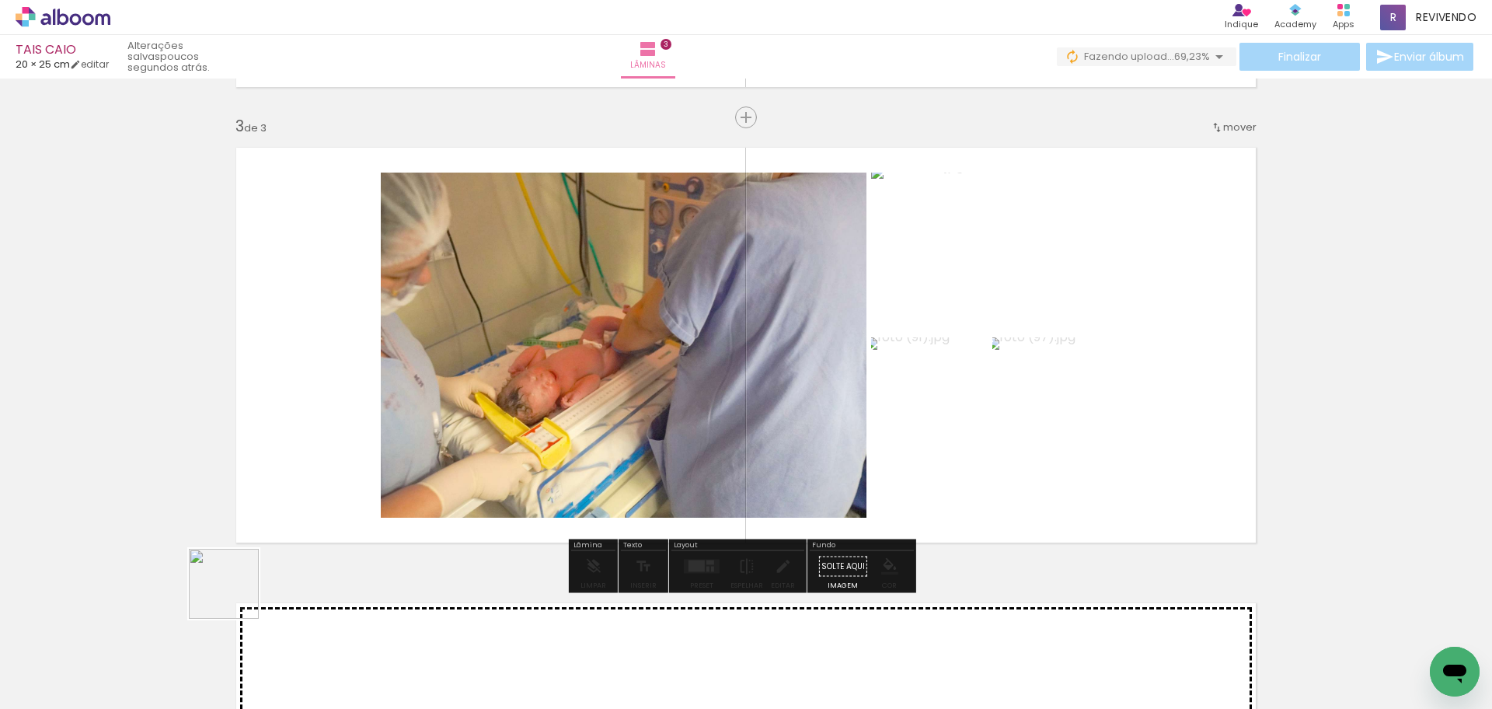
drag, startPoint x: 169, startPoint y: 666, endPoint x: 468, endPoint y: 392, distance: 405.4
click at [468, 392] on quentale-workspace at bounding box center [746, 354] width 1492 height 709
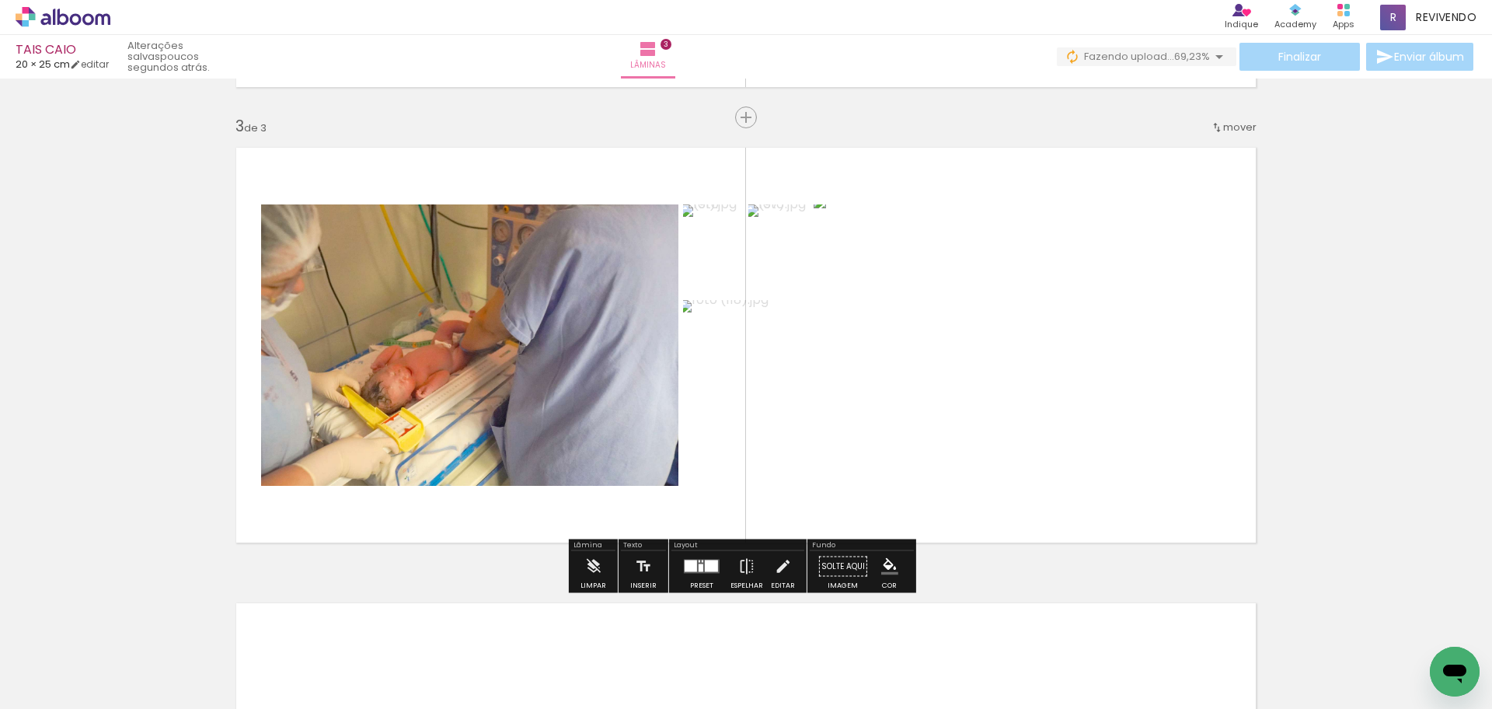
click at [685, 563] on div at bounding box center [691, 566] width 12 height 12
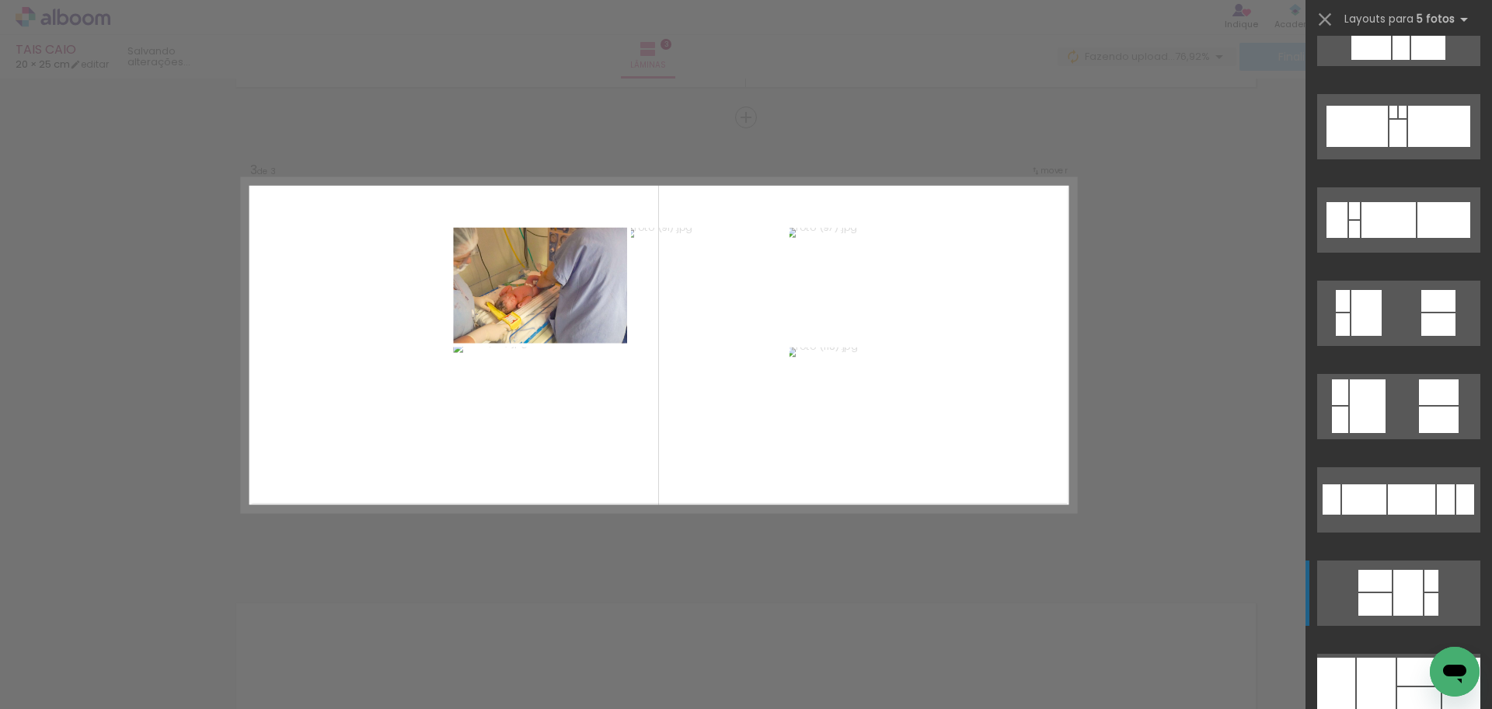
scroll to position [777, 0]
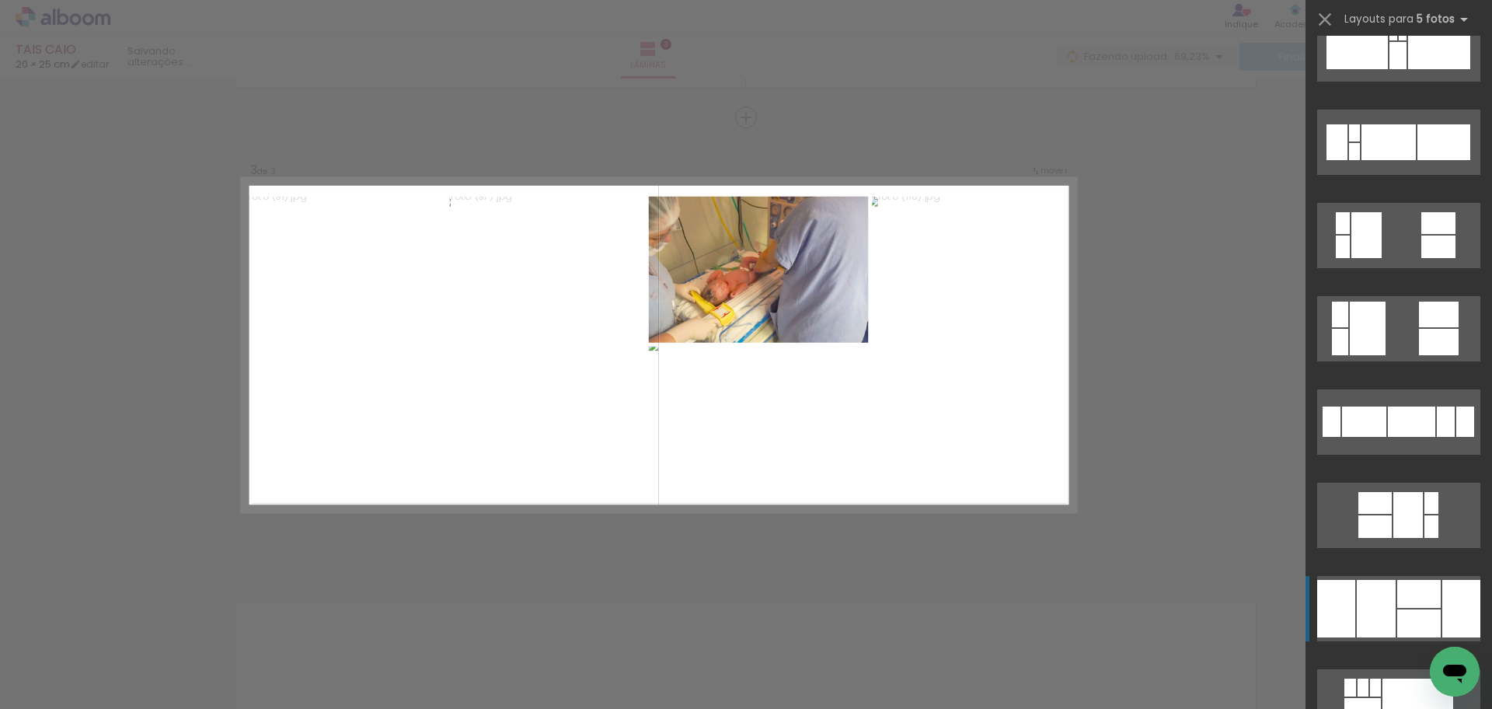
click at [1425, 603] on div at bounding box center [1419, 594] width 44 height 28
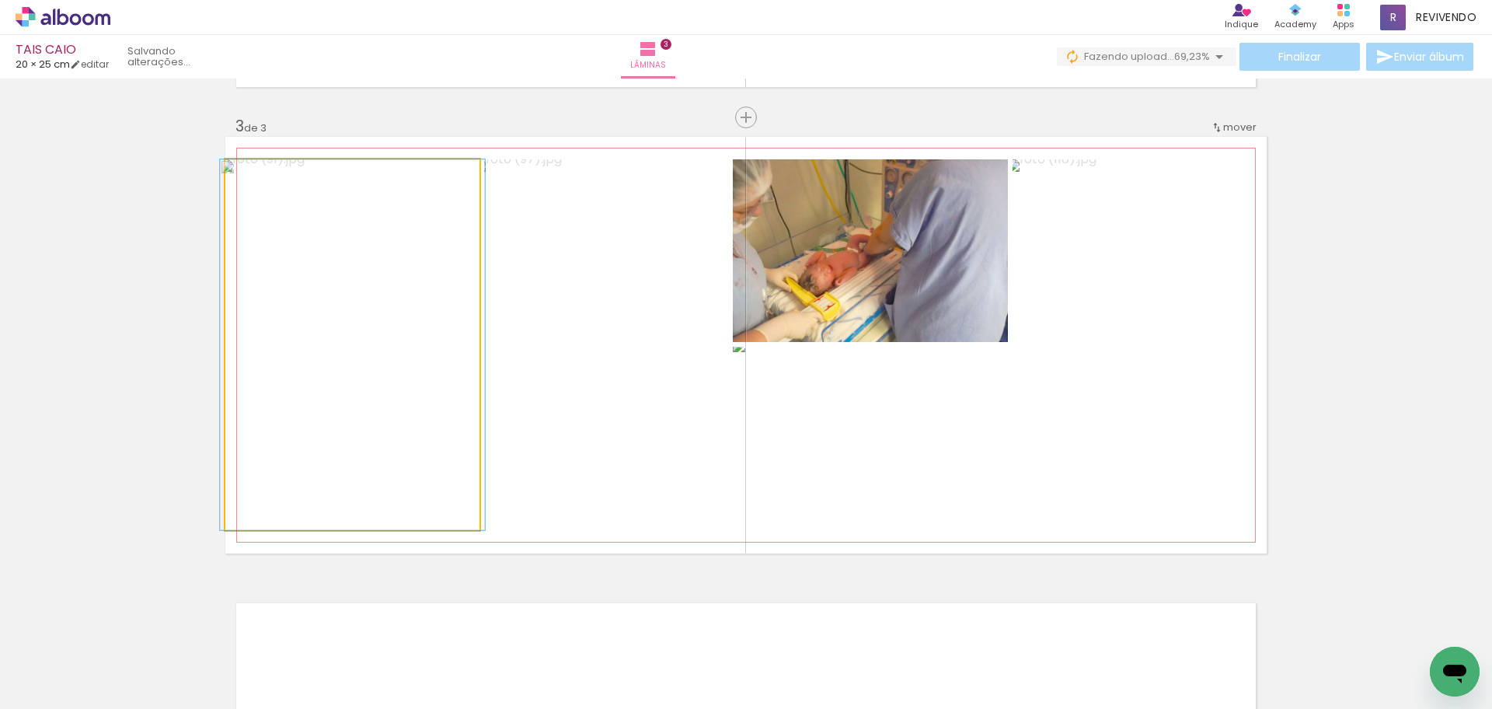
click at [354, 473] on quentale-photo at bounding box center [352, 344] width 254 height 371
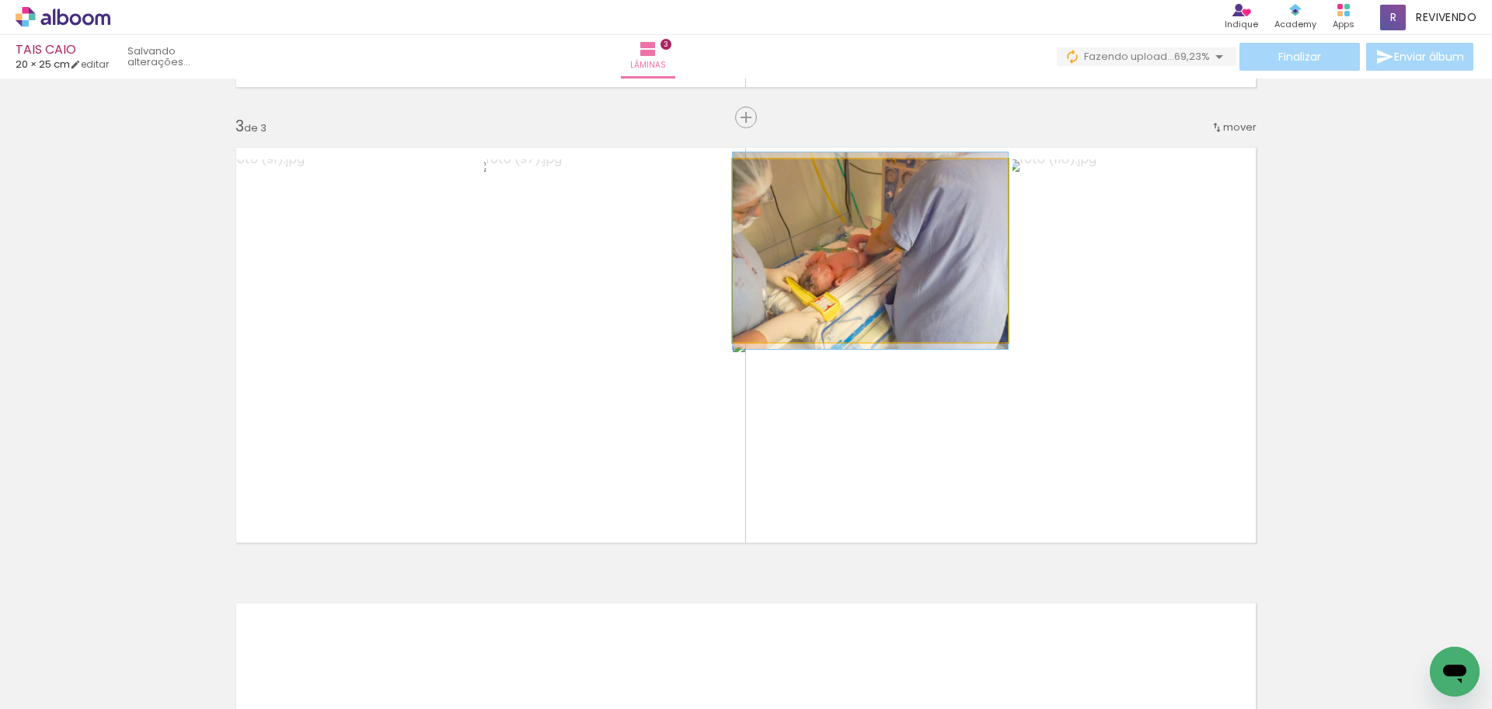
click at [957, 263] on quentale-photo at bounding box center [870, 250] width 275 height 183
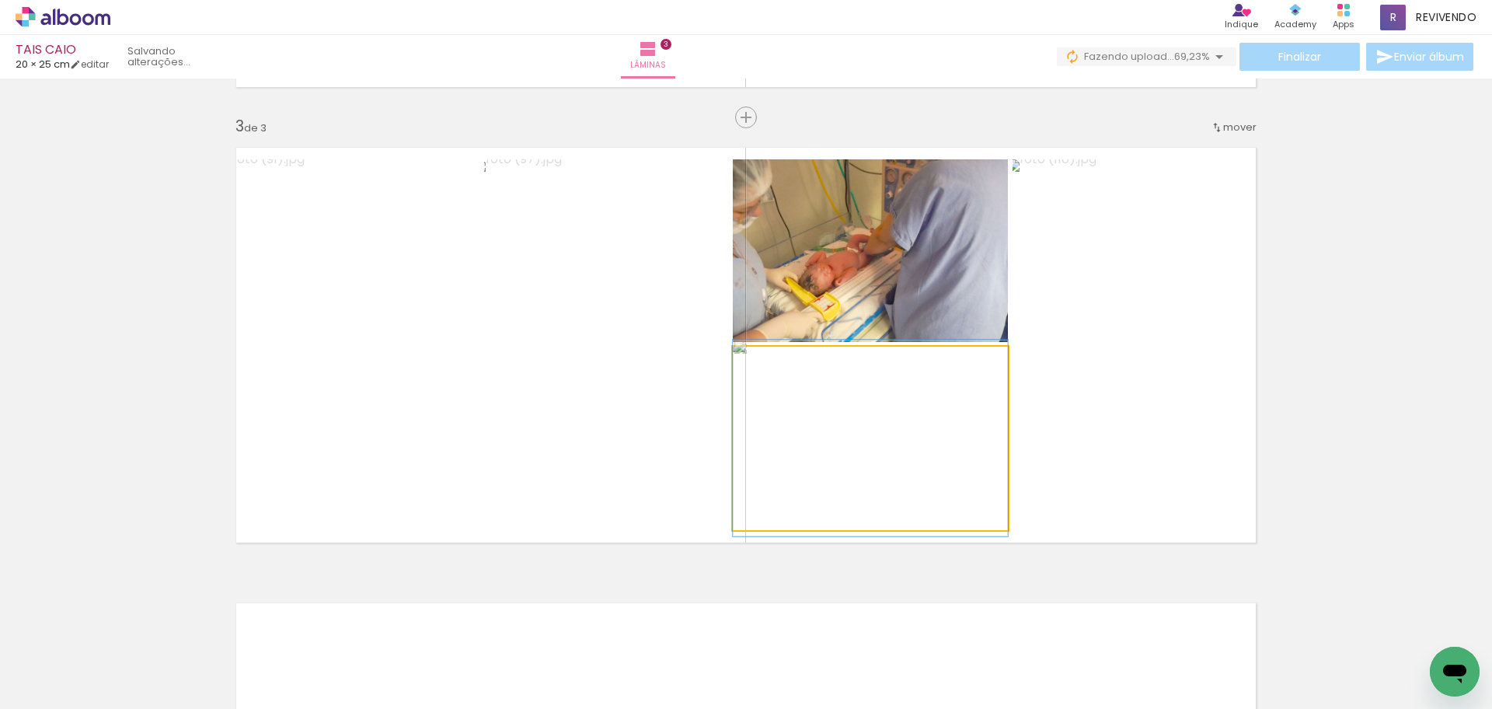
click at [934, 487] on quentale-photo at bounding box center [870, 438] width 275 height 183
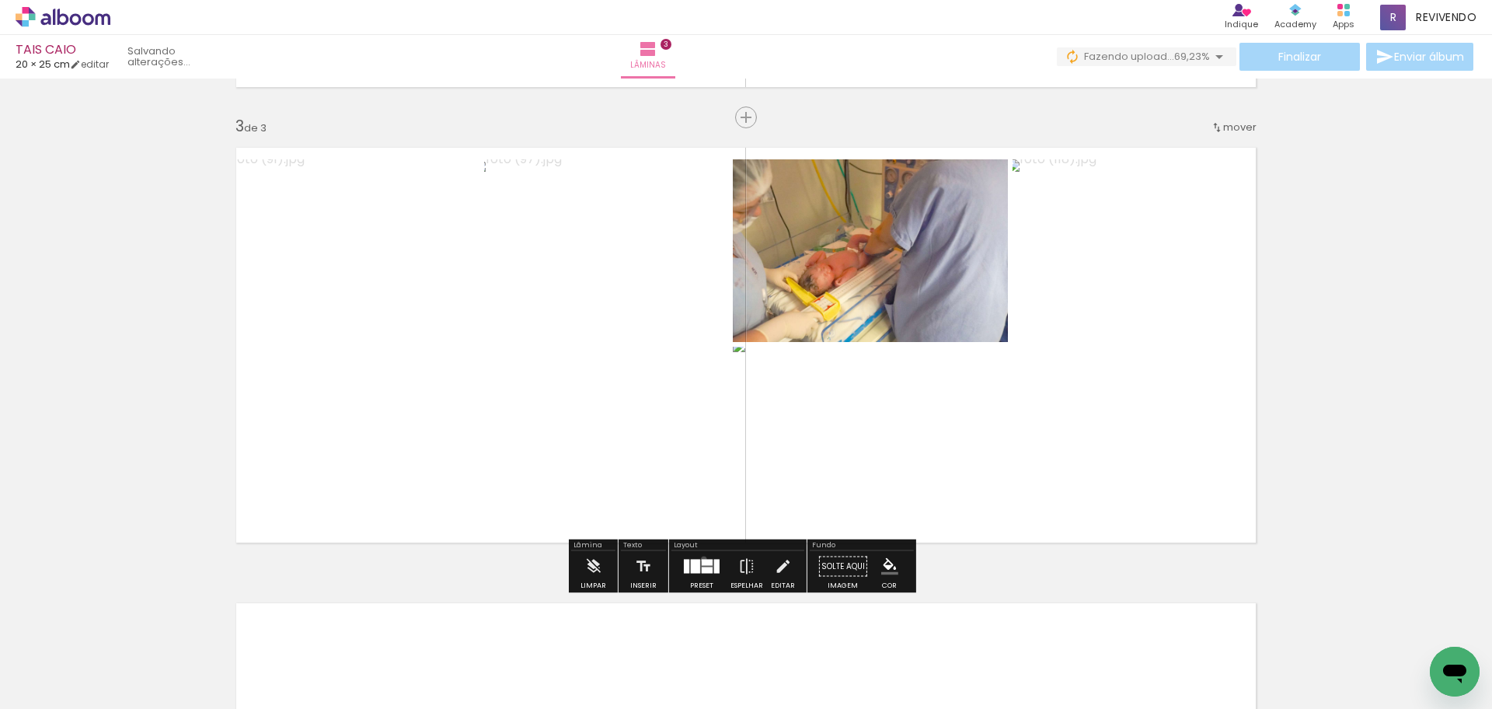
click at [702, 560] on div at bounding box center [707, 563] width 11 height 6
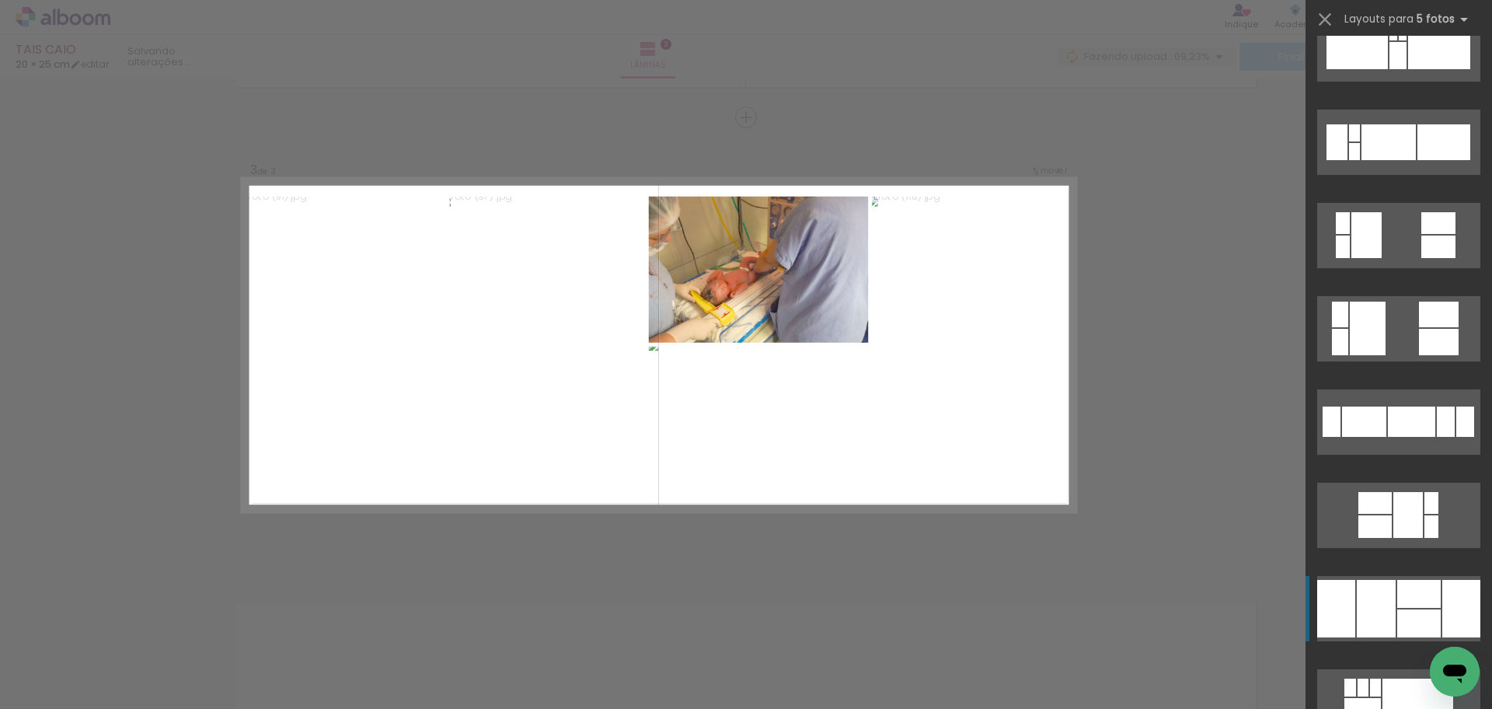
scroll to position [1212, 0]
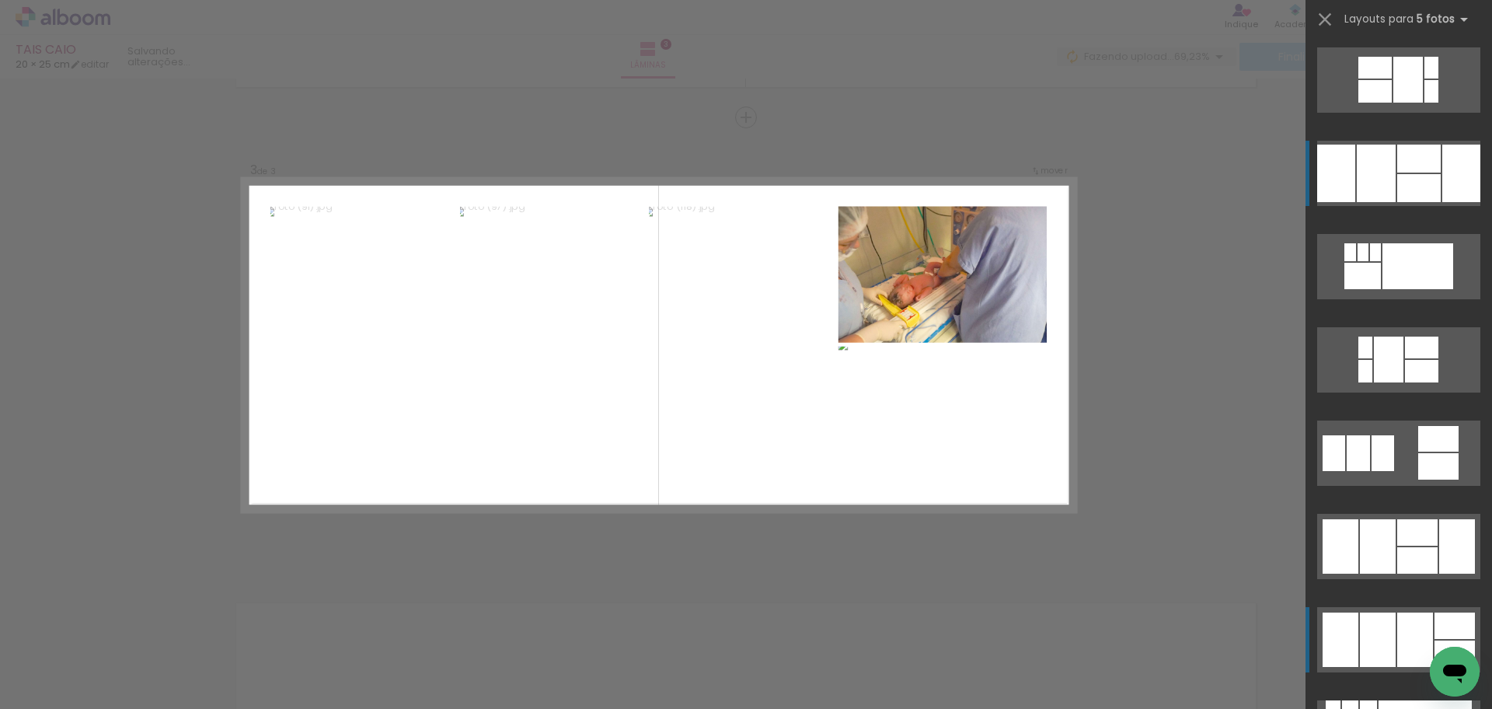
click at [1422, 634] on div at bounding box center [1415, 639] width 36 height 54
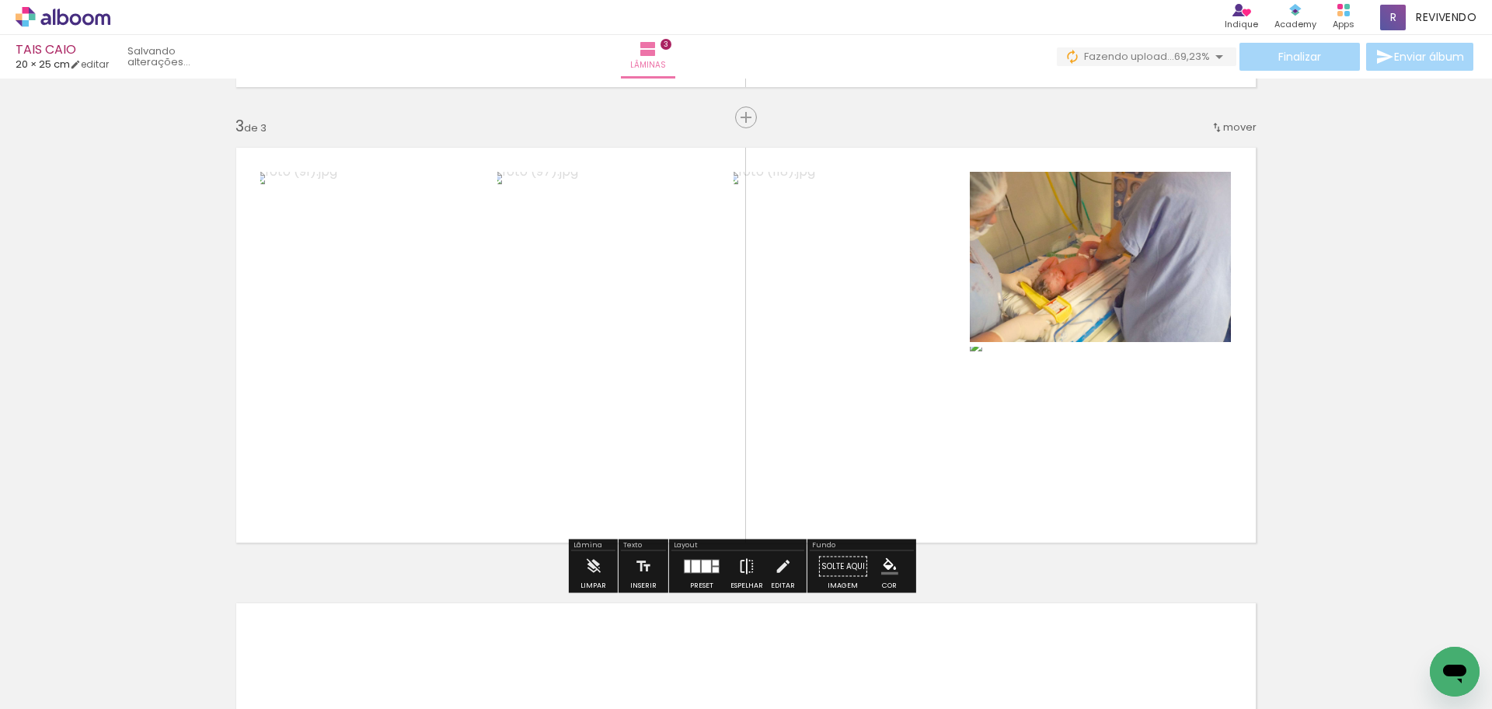
click at [746, 563] on iron-icon at bounding box center [746, 566] width 17 height 31
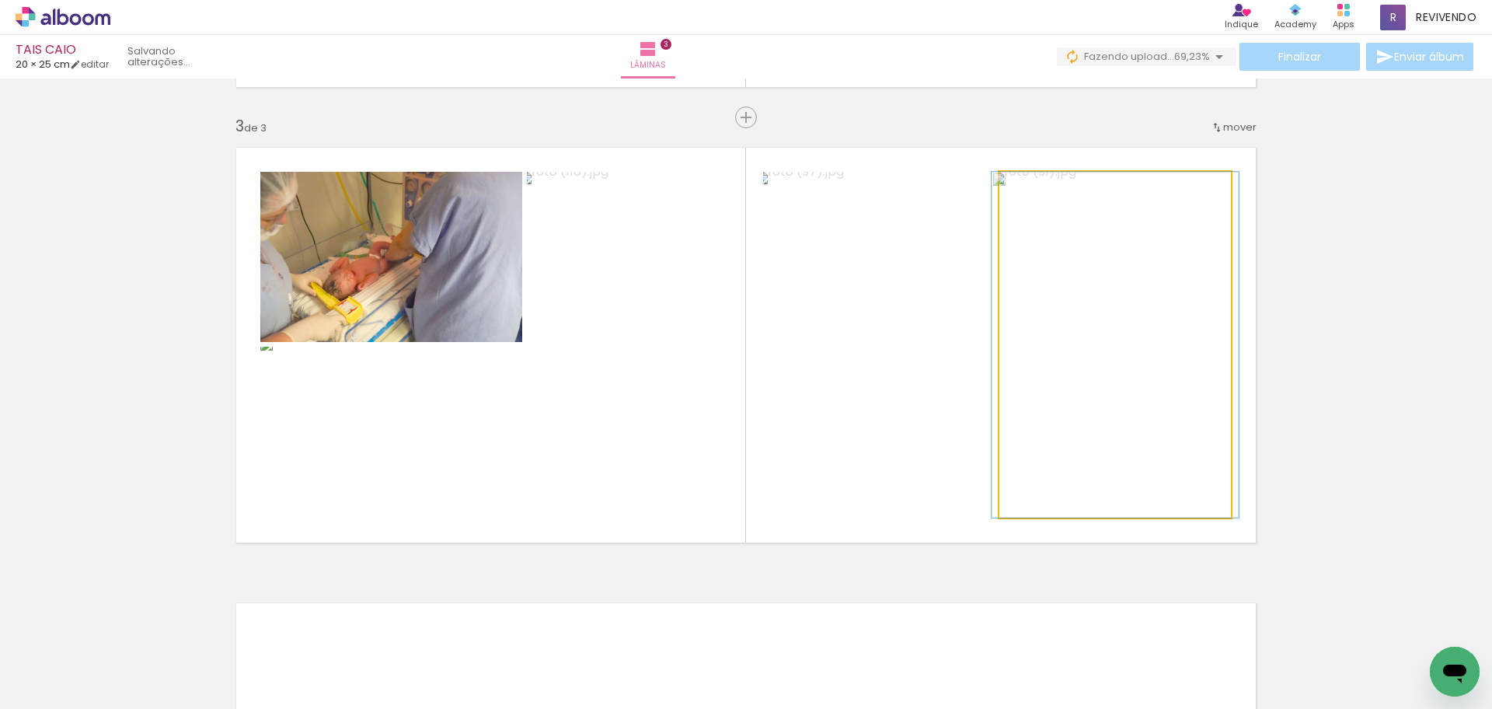
click at [1083, 403] on quentale-photo at bounding box center [1115, 345] width 232 height 346
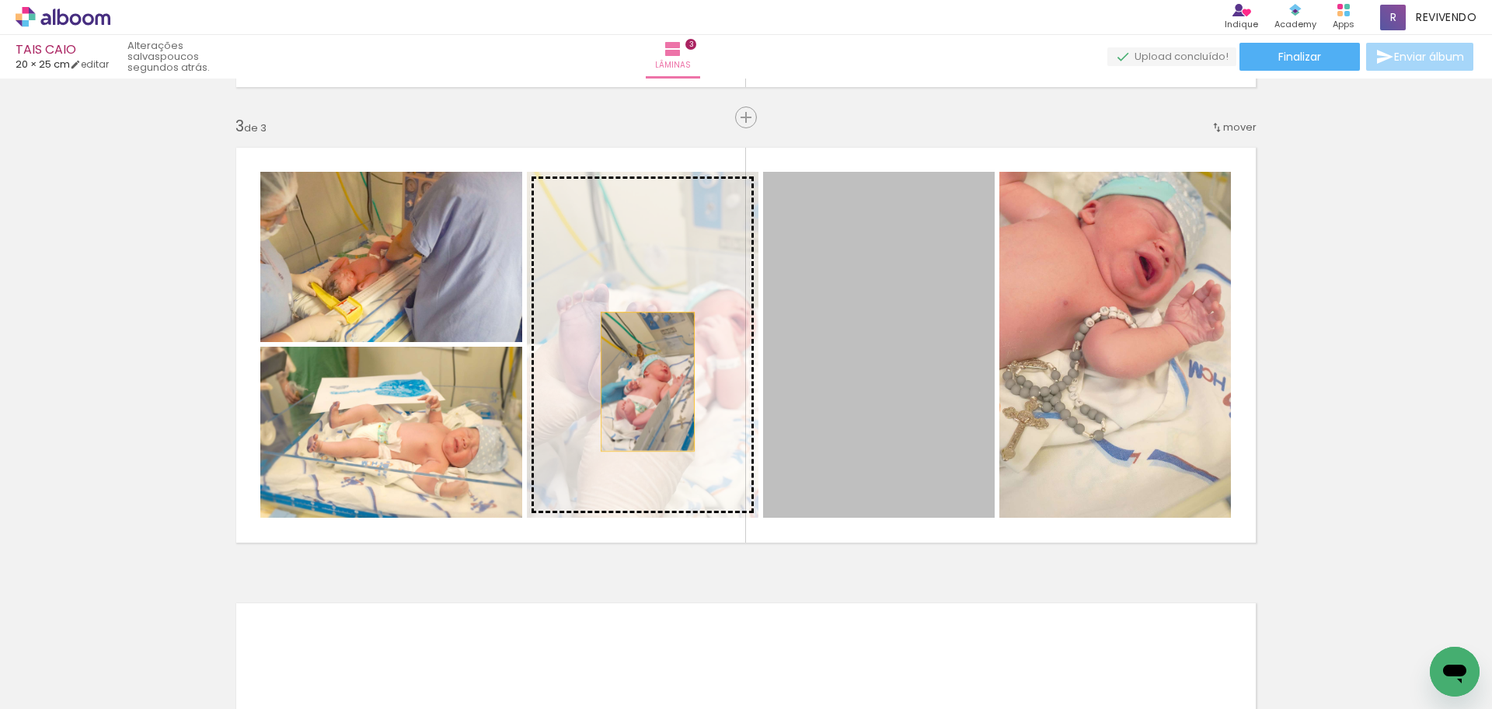
drag, startPoint x: 906, startPoint y: 382, endPoint x: 638, endPoint y: 382, distance: 268.1
click at [0, 0] on slot at bounding box center [0, 0] width 0 height 0
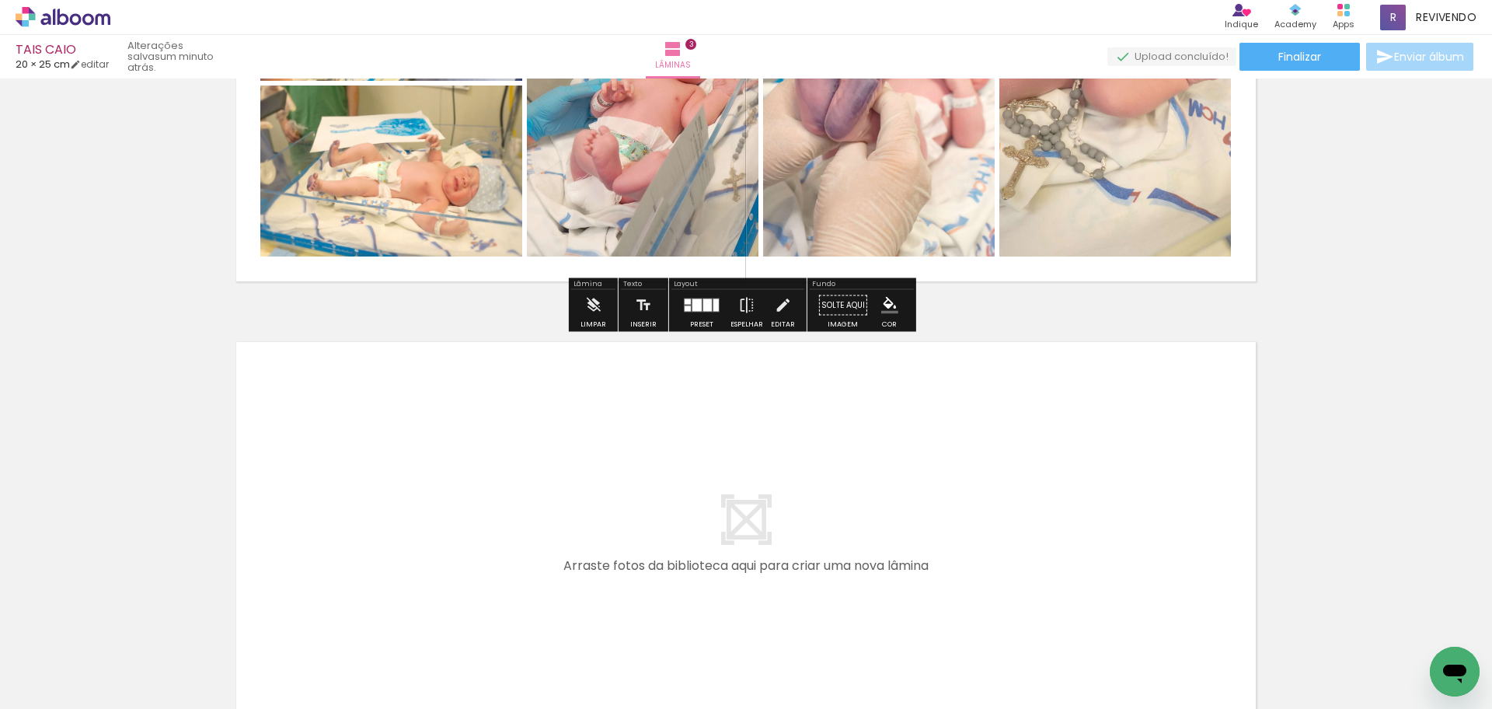
scroll to position [1209, 0]
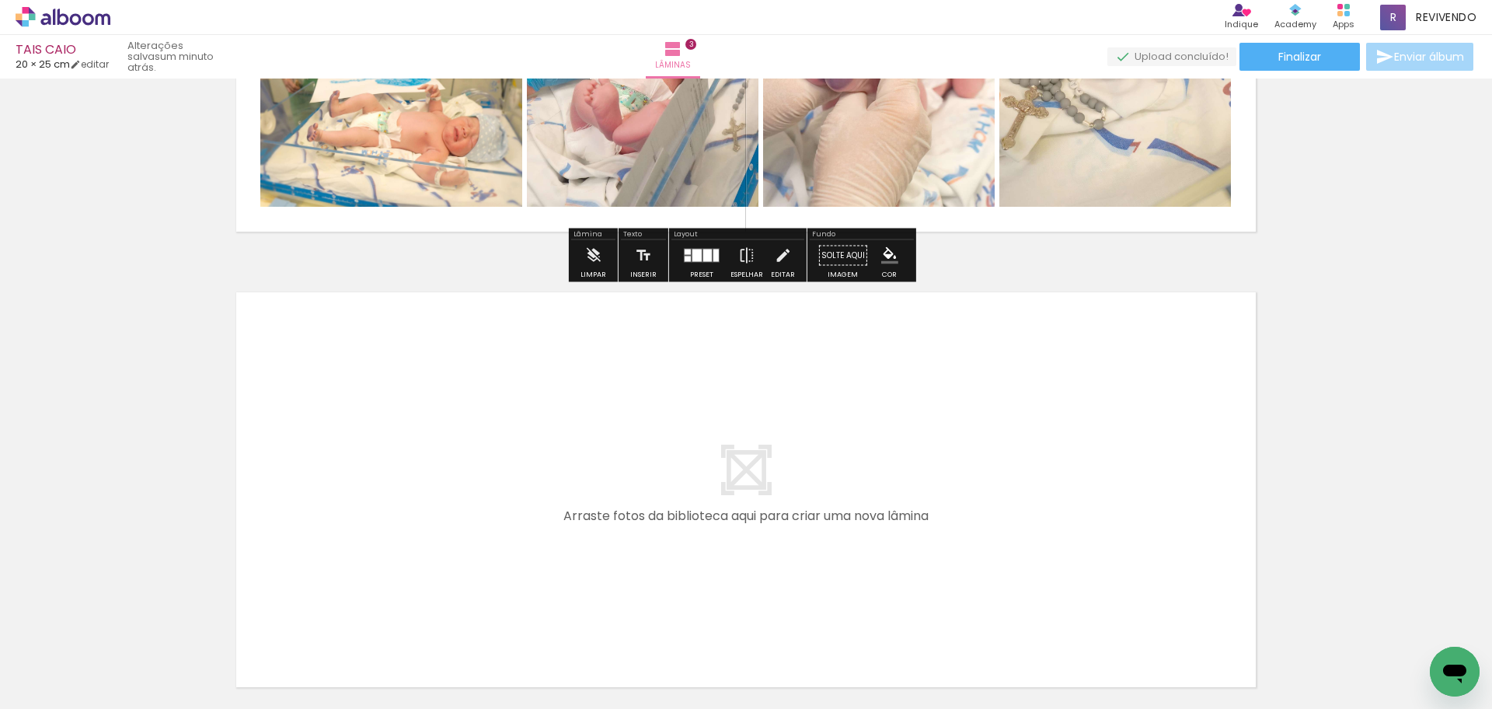
click at [650, 494] on quentale-layouter at bounding box center [745, 489] width 1041 height 417
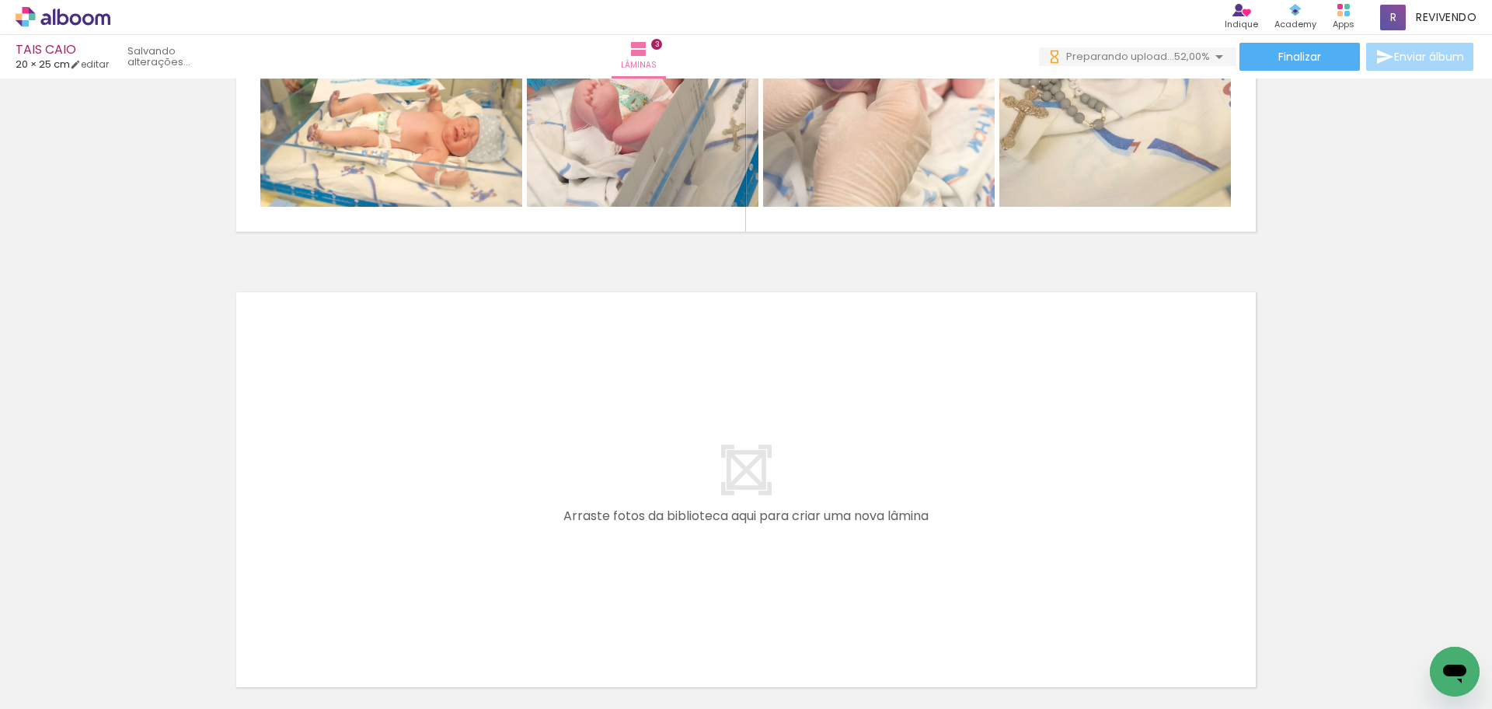
scroll to position [0, 0]
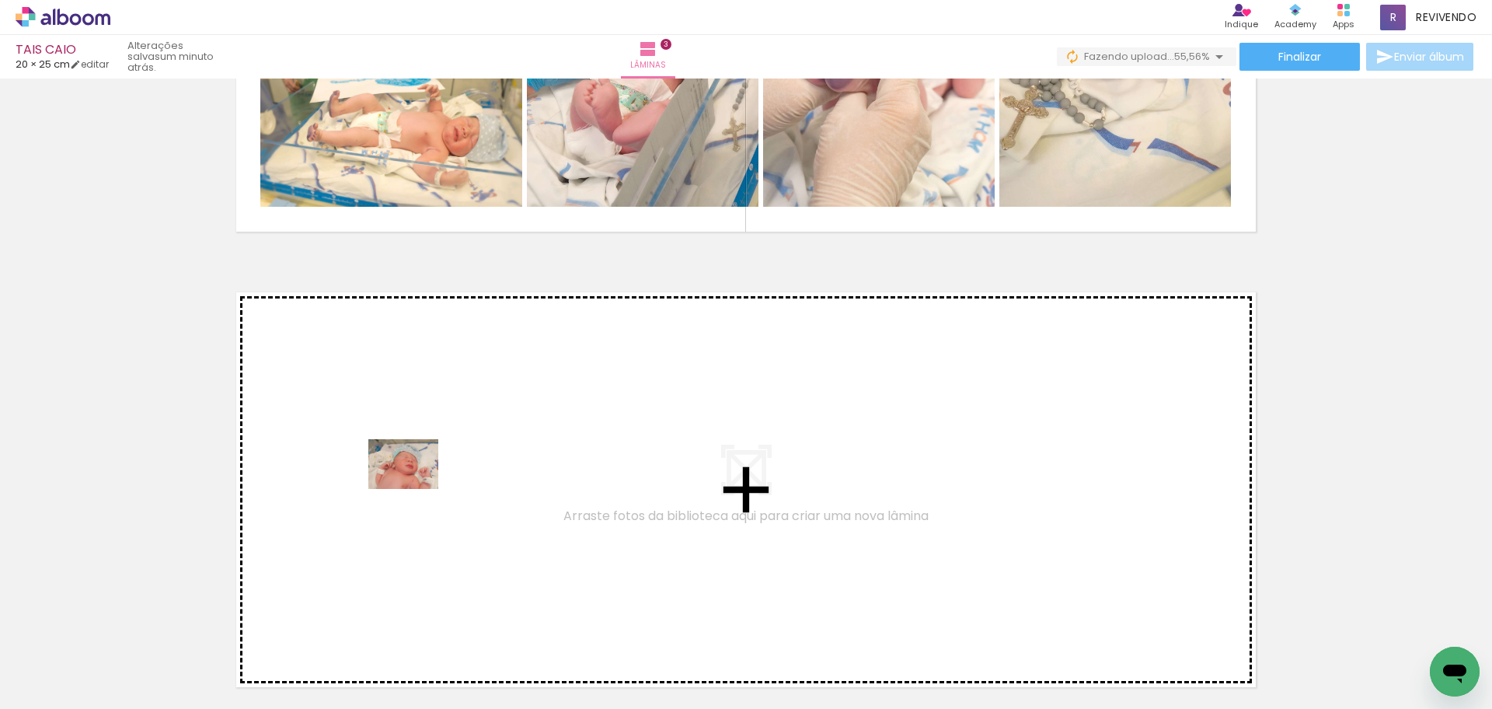
drag, startPoint x: 162, startPoint y: 657, endPoint x: 415, endPoint y: 486, distance: 305.0
click at [415, 486] on quentale-workspace at bounding box center [746, 354] width 1492 height 709
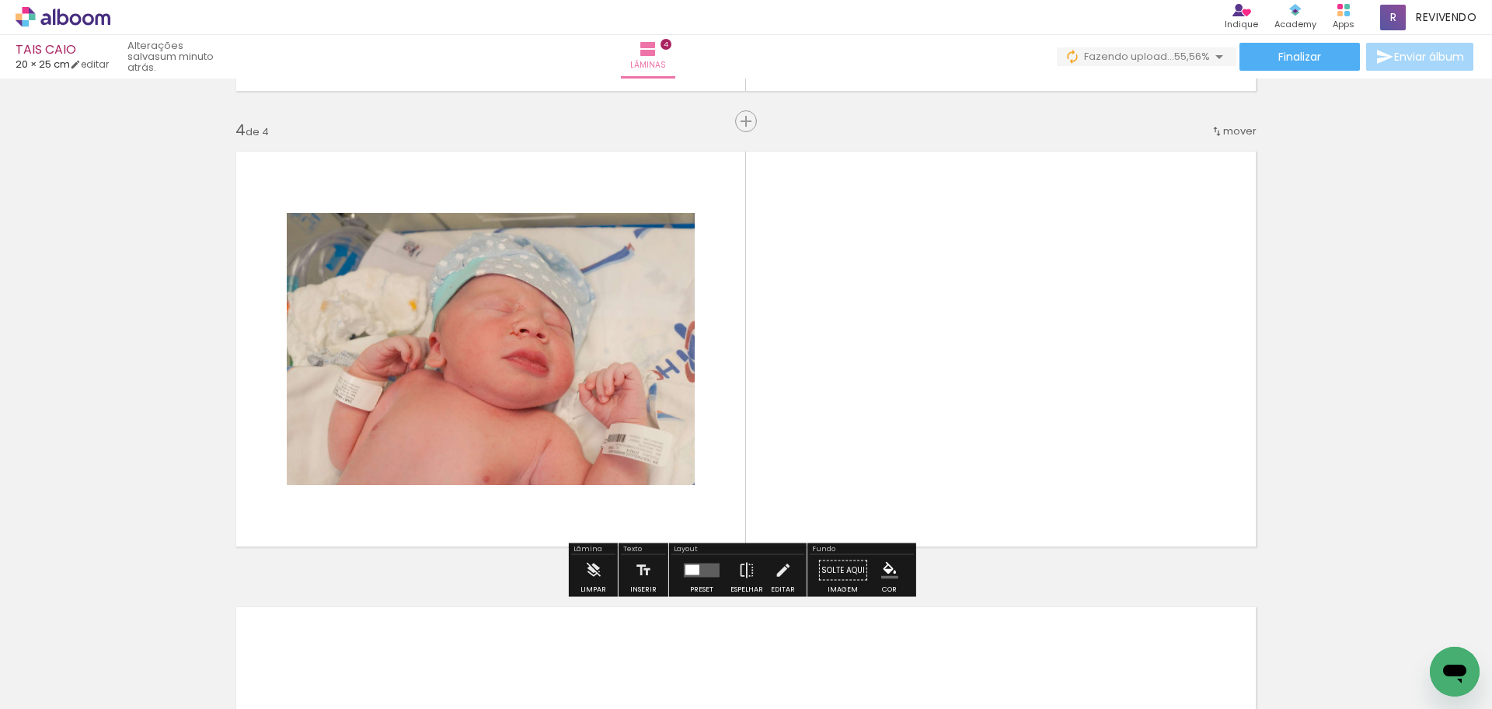
scroll to position [1353, 0]
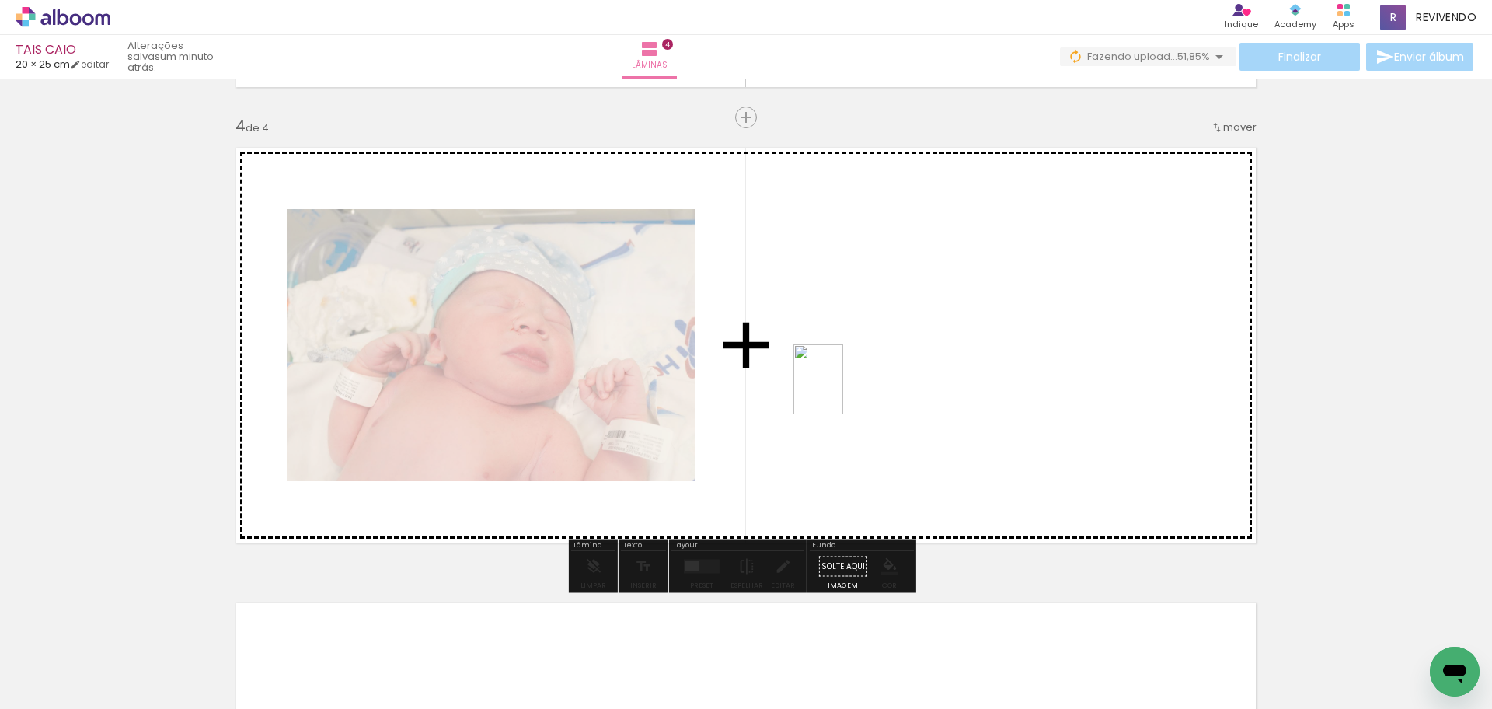
drag, startPoint x: 249, startPoint y: 662, endPoint x: 840, endPoint y: 391, distance: 650.7
click at [840, 391] on quentale-workspace at bounding box center [746, 354] width 1492 height 709
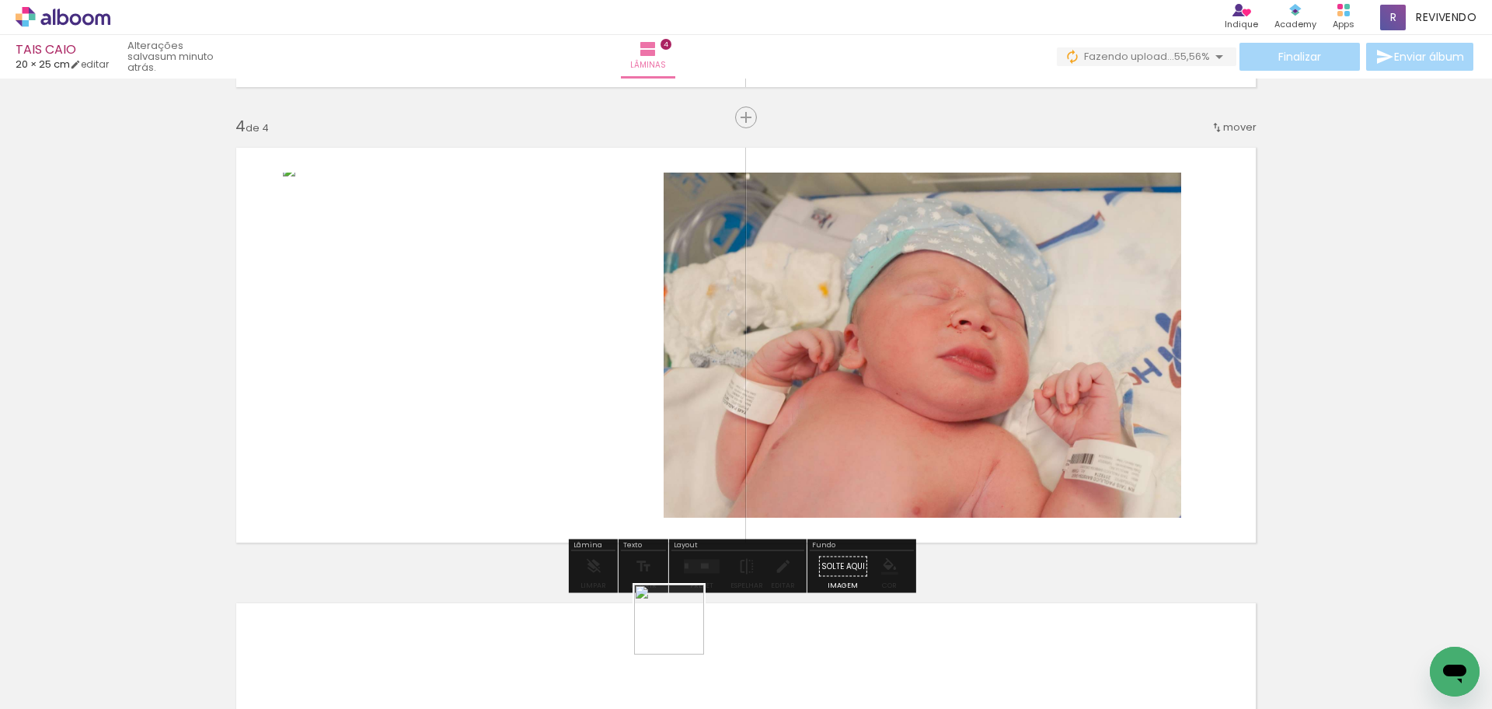
drag, startPoint x: 681, startPoint y: 631, endPoint x: 706, endPoint y: 625, distance: 25.6
click at [655, 450] on quentale-workspace at bounding box center [746, 354] width 1492 height 709
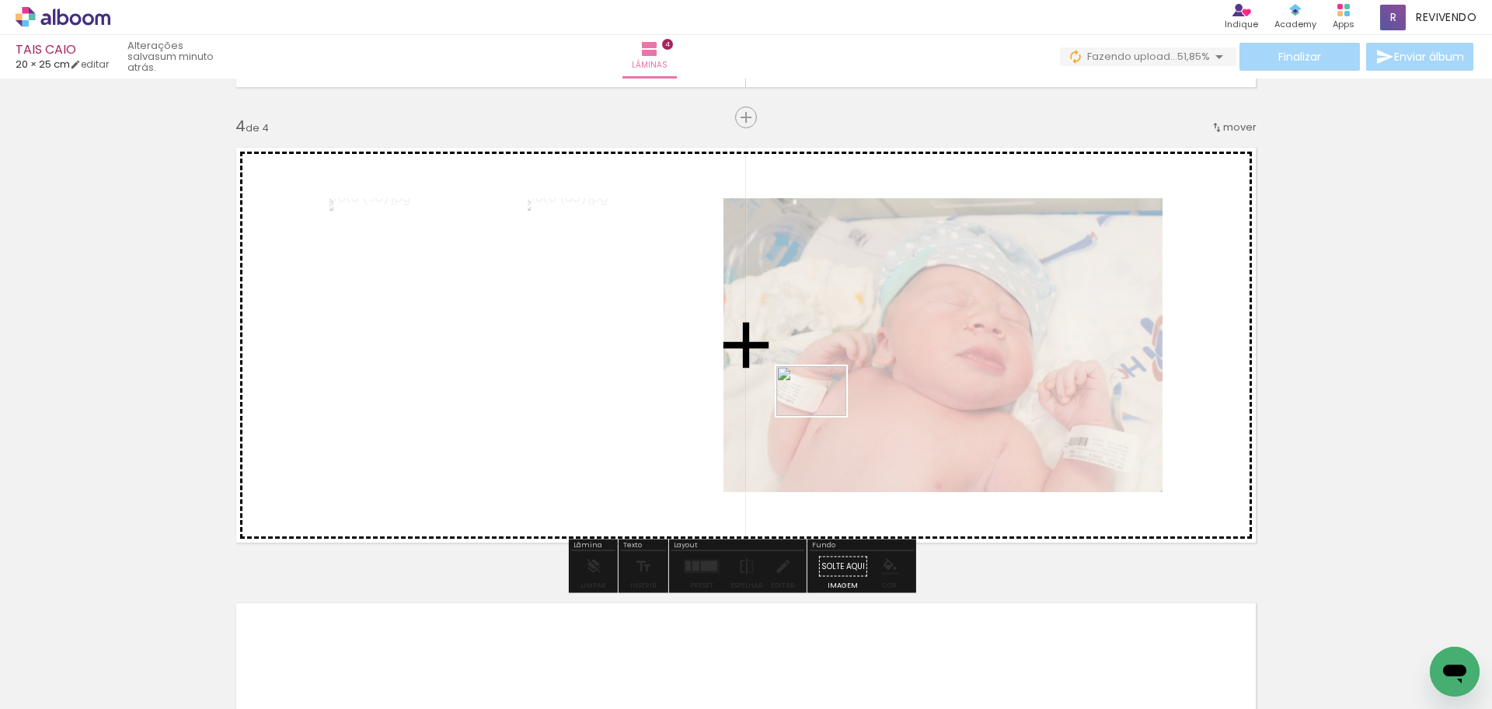
drag, startPoint x: 699, startPoint y: 661, endPoint x: 823, endPoint y: 413, distance: 278.1
click at [823, 413] on quentale-workspace at bounding box center [746, 354] width 1492 height 709
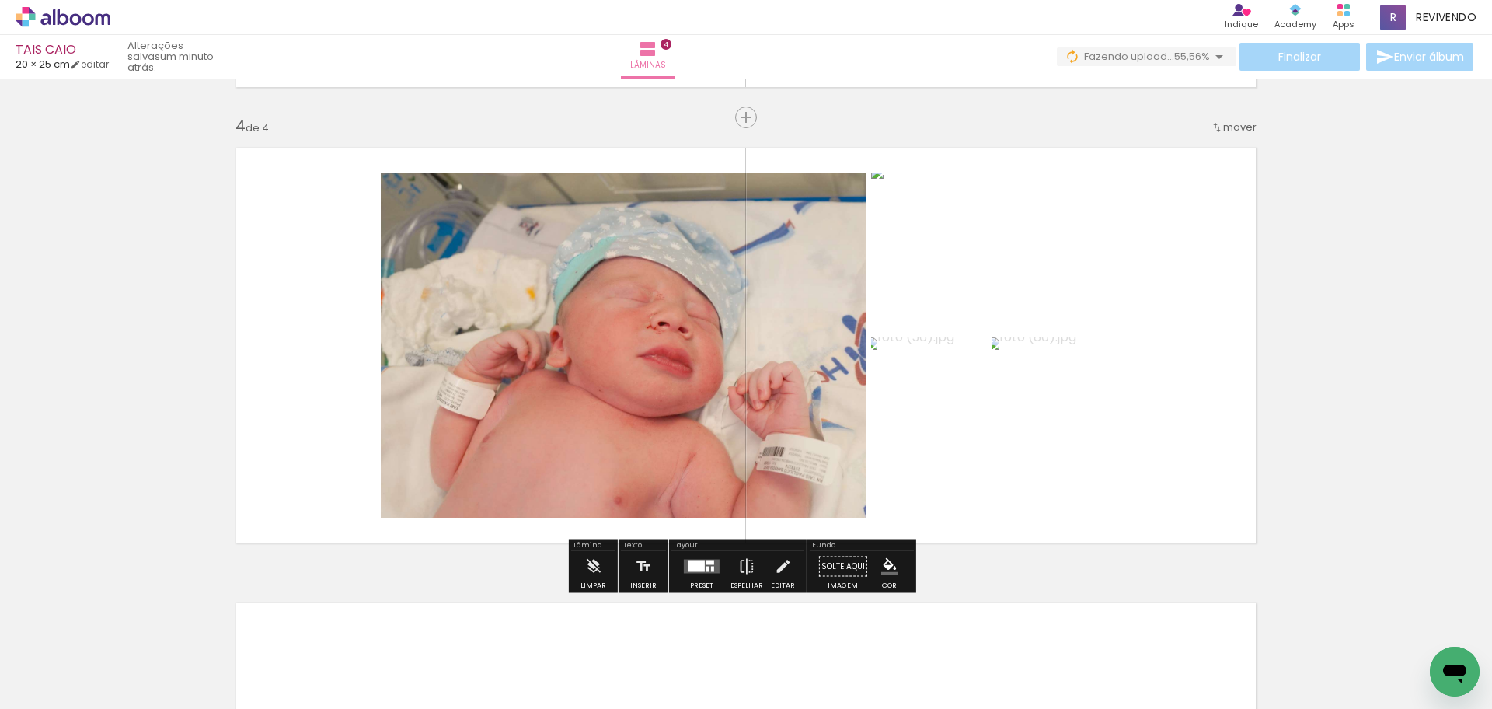
click at [691, 566] on div at bounding box center [697, 566] width 16 height 12
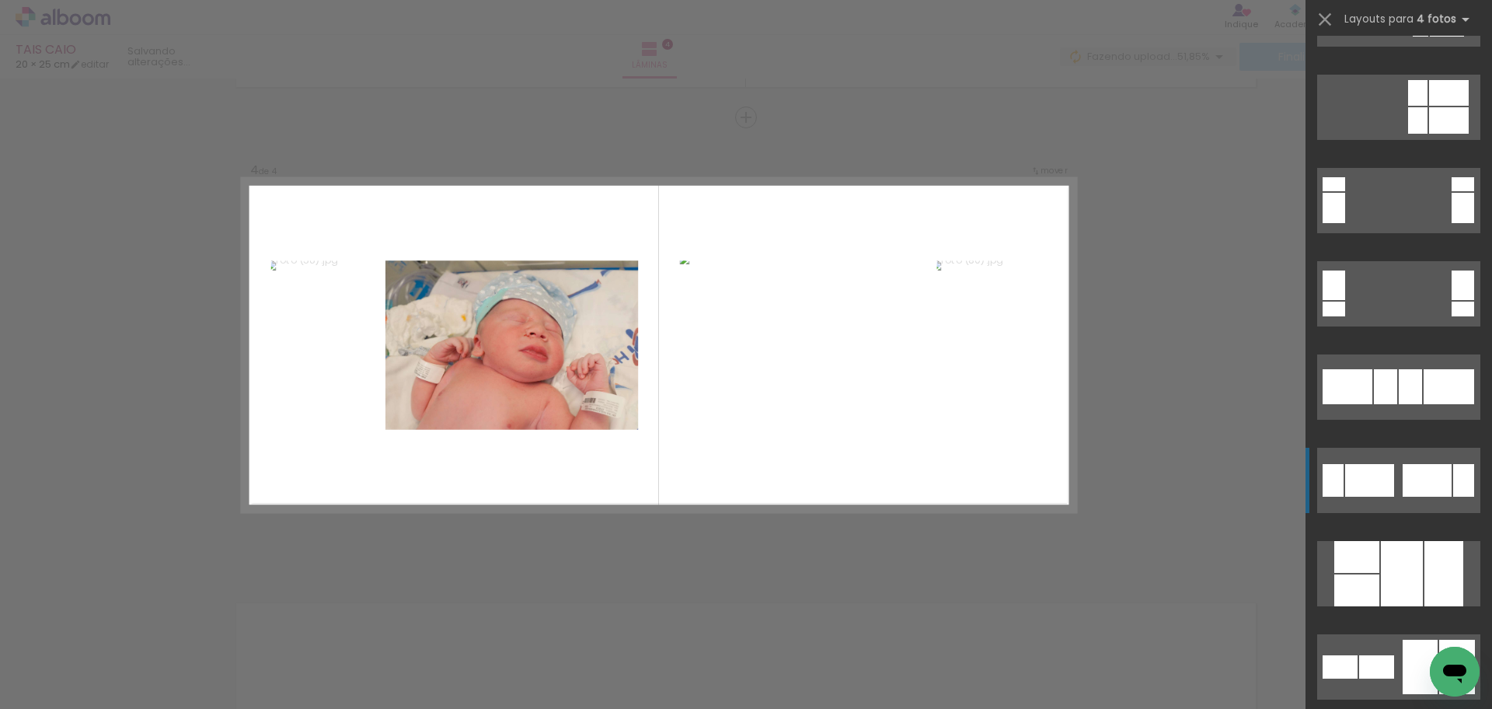
scroll to position [466, 0]
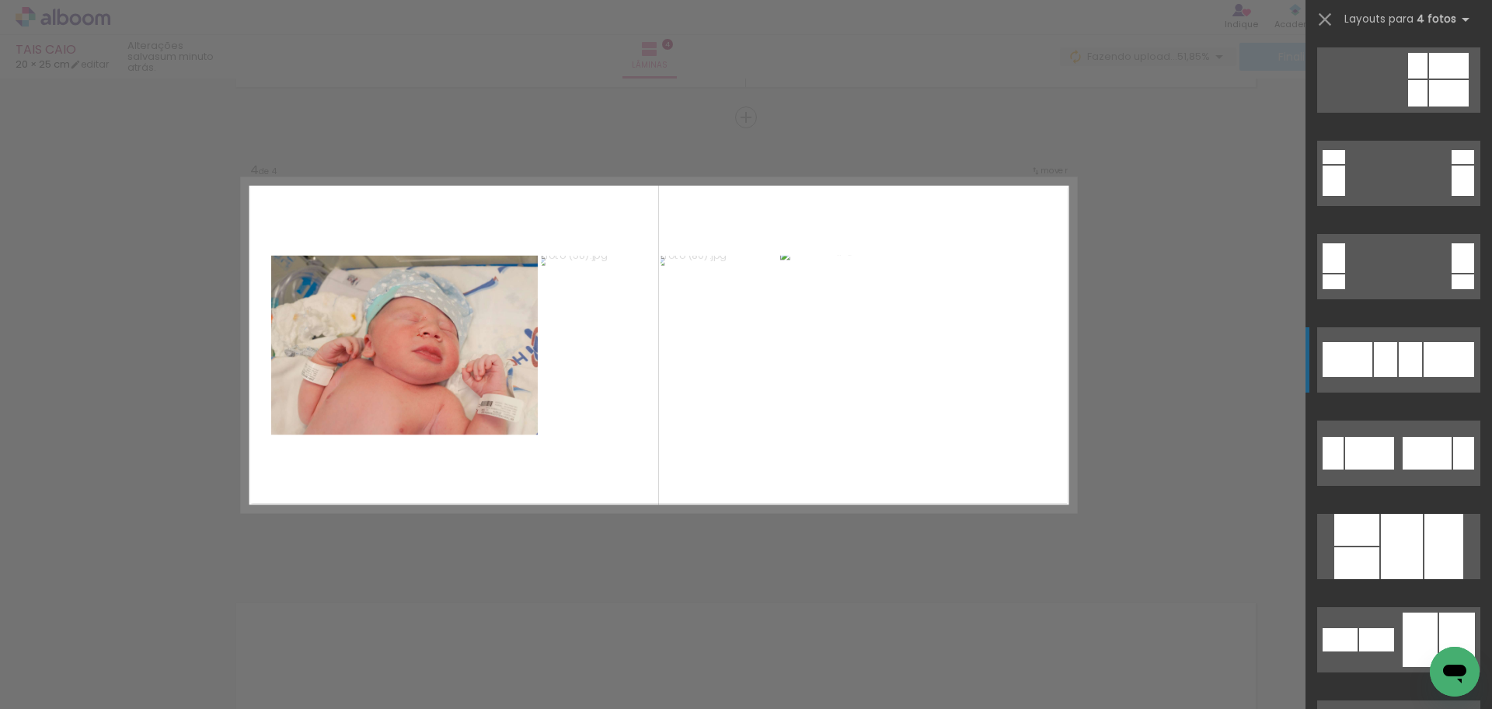
click at [1404, 365] on div at bounding box center [1410, 359] width 23 height 35
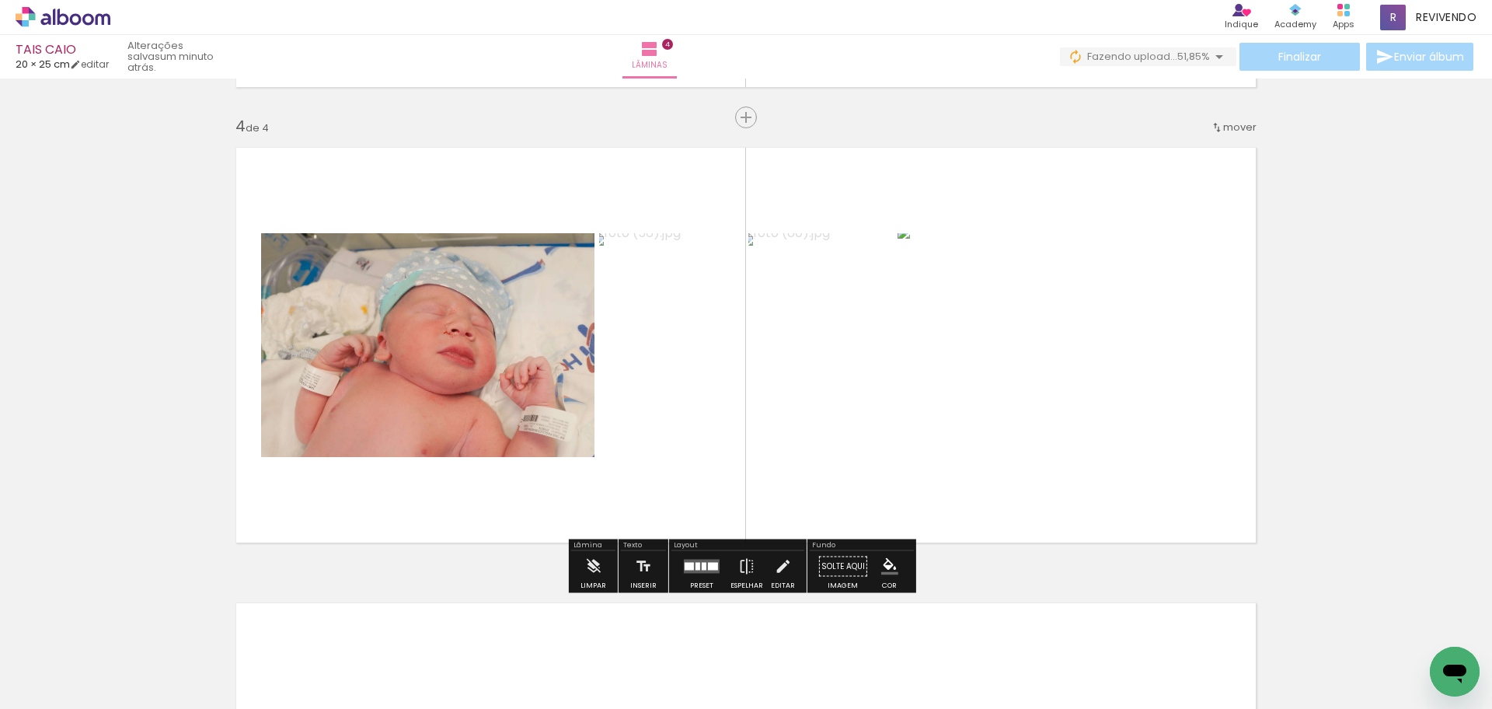
click at [1135, 389] on quentale-photo at bounding box center [1064, 345] width 333 height 224
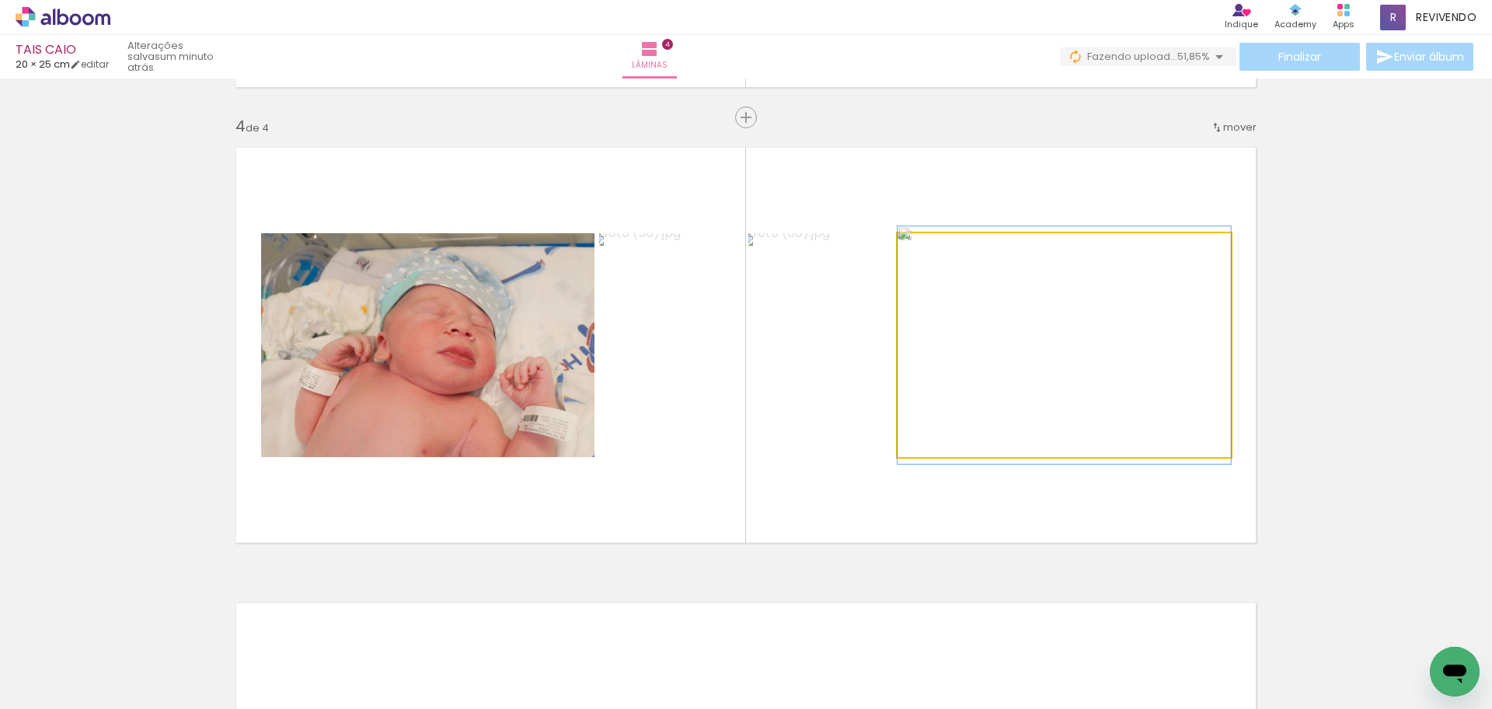
click at [1135, 389] on quentale-photo at bounding box center [1064, 345] width 333 height 224
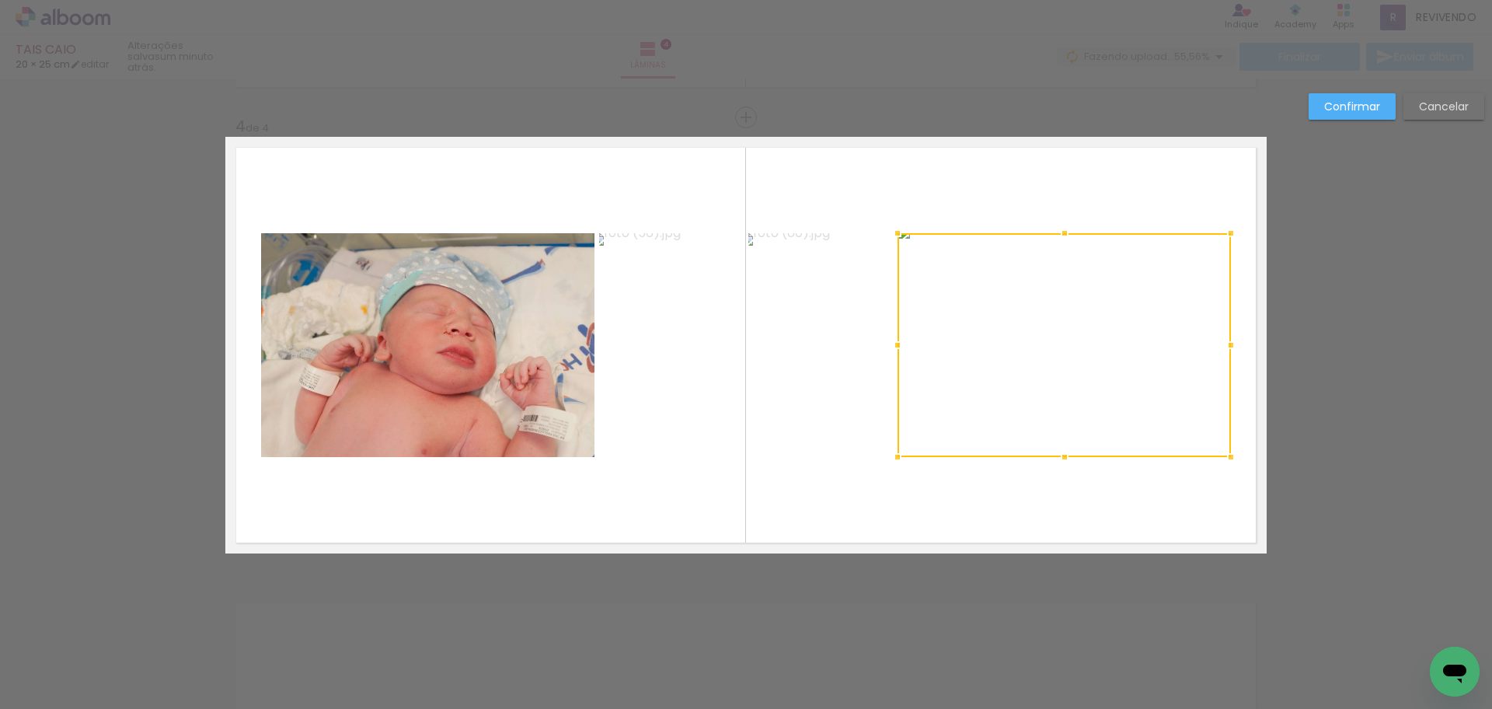
click at [1135, 389] on div at bounding box center [1064, 345] width 333 height 224
drag, startPoint x: 1216, startPoint y: 343, endPoint x: 1164, endPoint y: 355, distance: 53.5
click at [1164, 355] on div at bounding box center [1179, 345] width 31 height 31
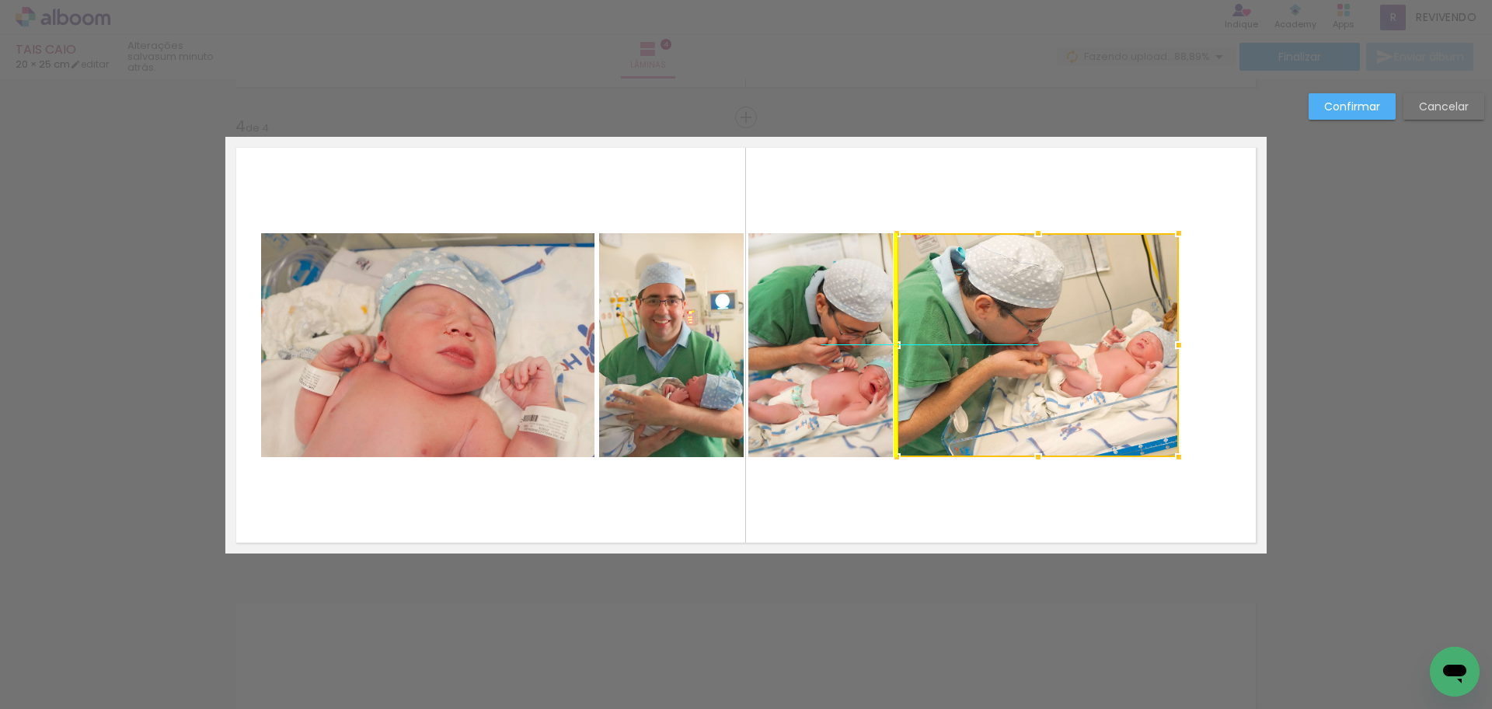
click at [1094, 375] on div at bounding box center [1038, 345] width 282 height 224
click at [1051, 174] on quentale-layouter at bounding box center [745, 345] width 1041 height 417
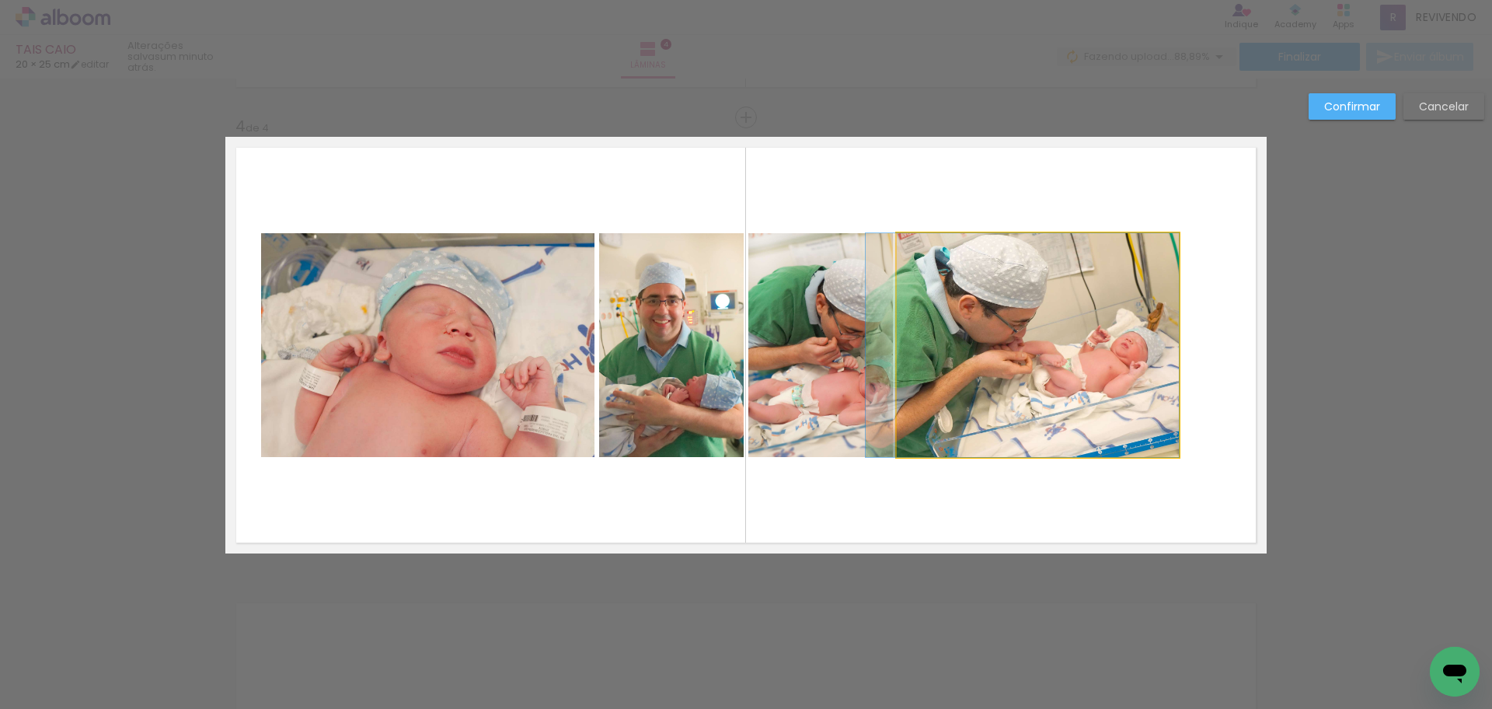
drag, startPoint x: 1120, startPoint y: 423, endPoint x: 1093, endPoint y: 421, distance: 27.2
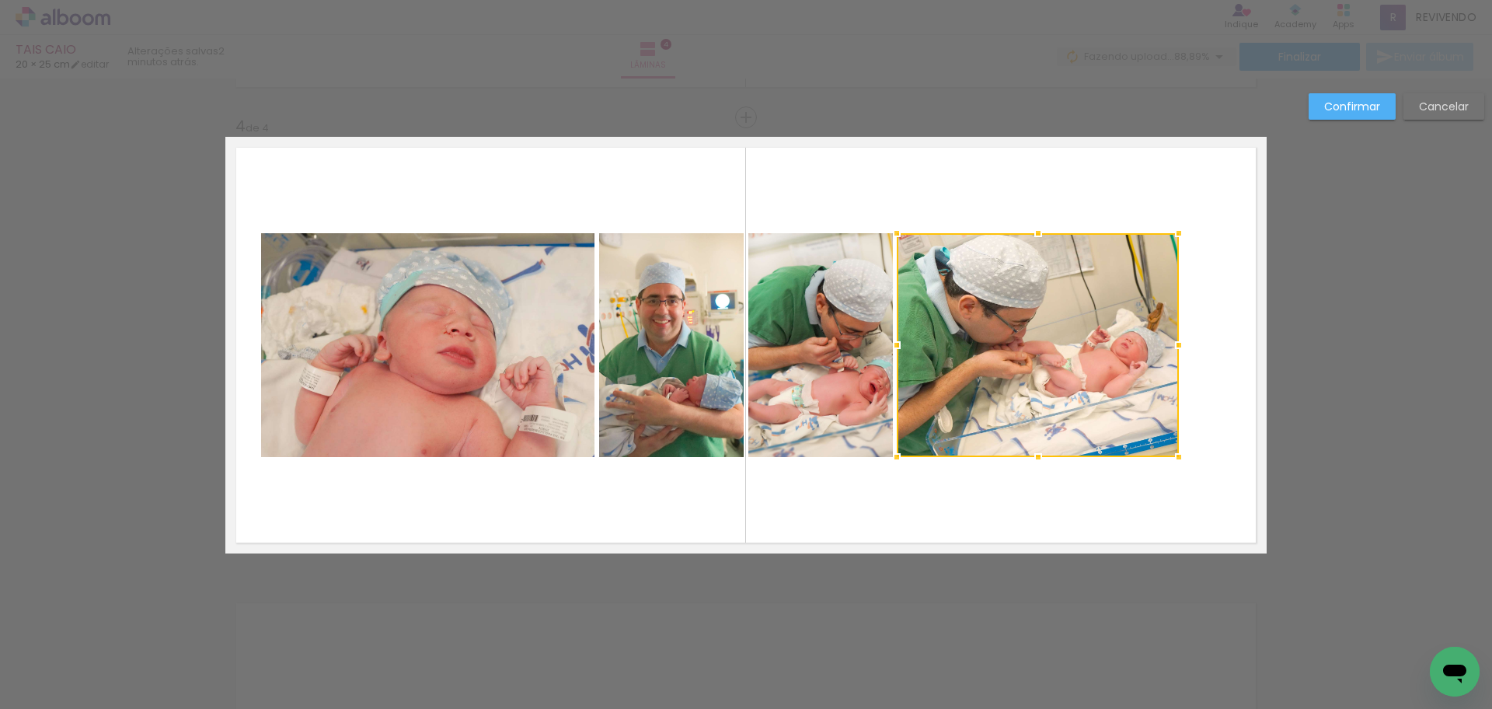
click at [983, 182] on quentale-layouter at bounding box center [745, 345] width 1041 height 417
click at [405, 343] on quentale-photo at bounding box center [427, 345] width 333 height 224
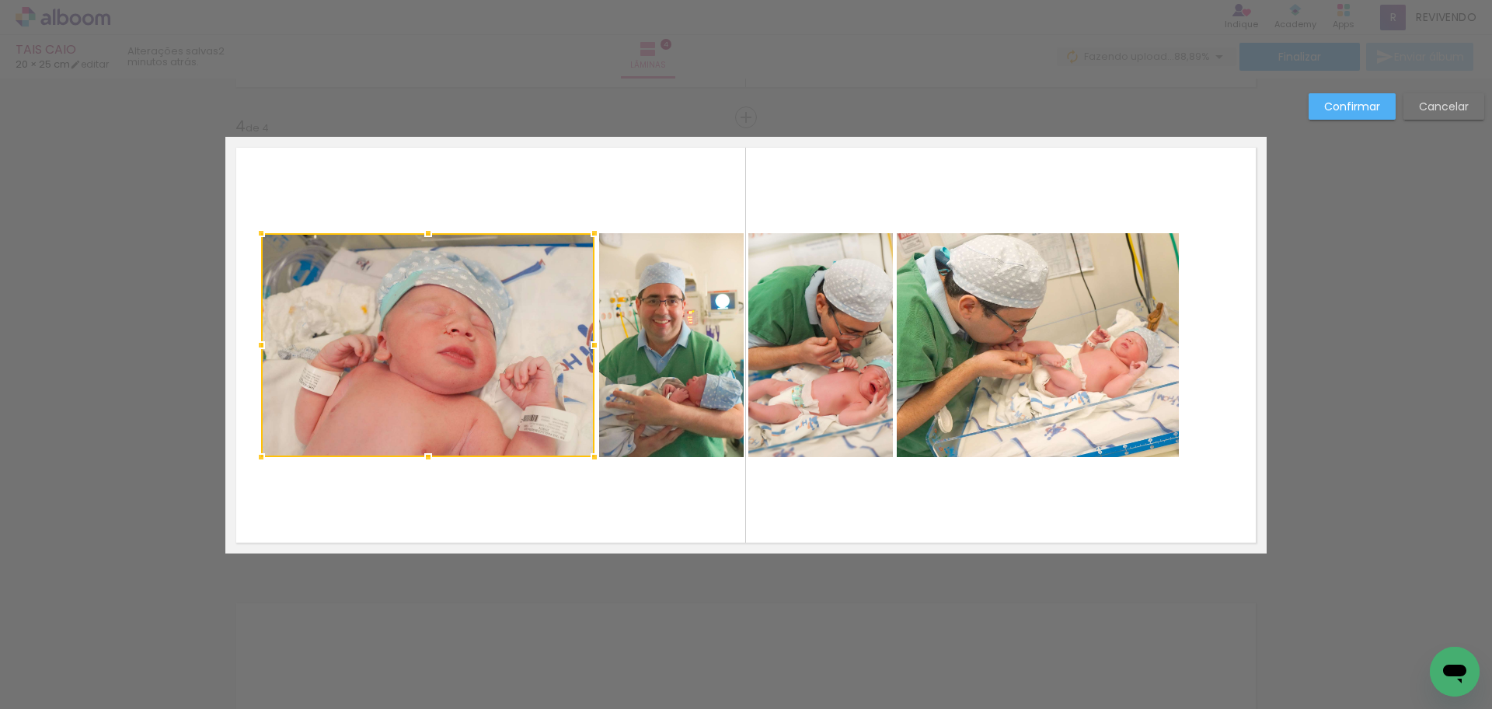
click at [405, 343] on div at bounding box center [427, 345] width 333 height 224
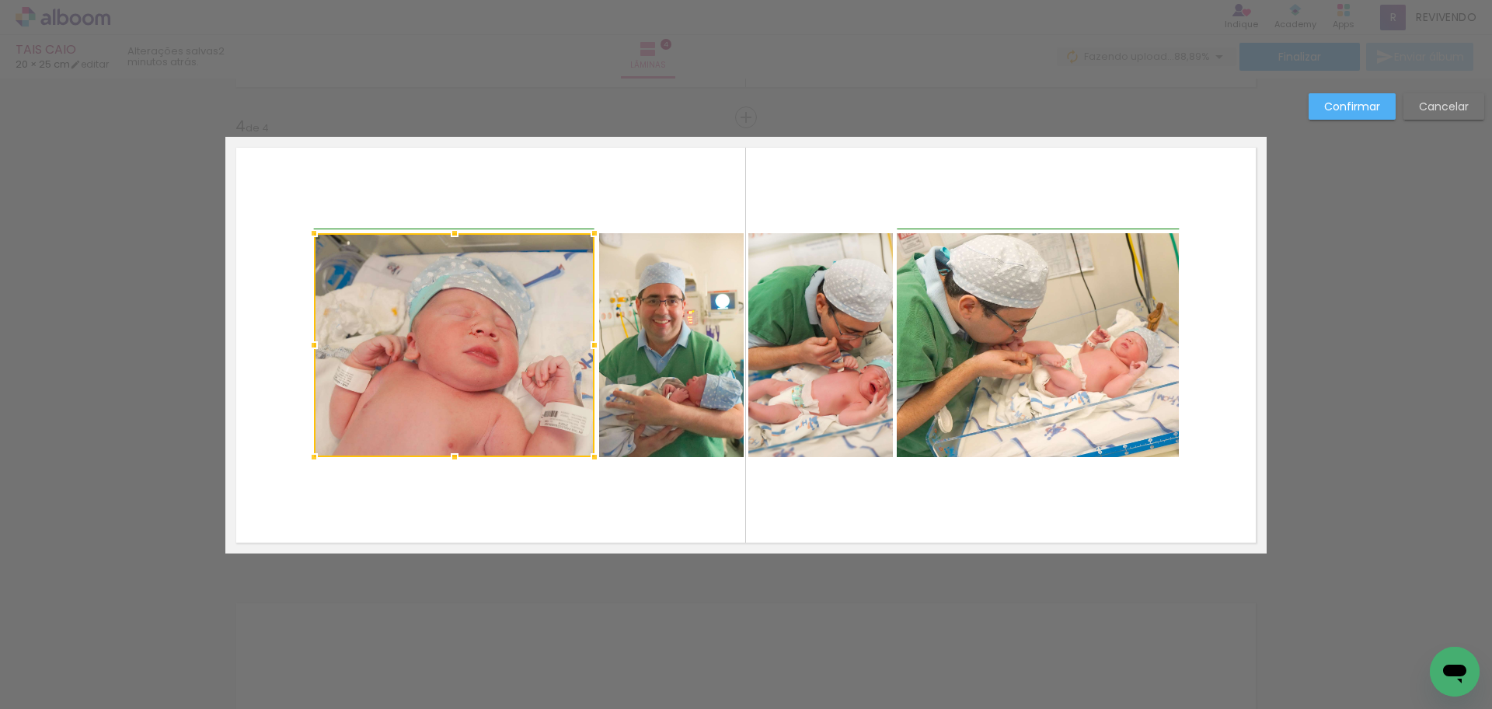
drag, startPoint x: 252, startPoint y: 349, endPoint x: 309, endPoint y: 357, distance: 57.3
click at [309, 357] on div at bounding box center [313, 345] width 31 height 31
click at [462, 375] on div at bounding box center [454, 345] width 281 height 224
click at [676, 371] on quentale-photo at bounding box center [671, 345] width 145 height 224
click at [830, 371] on quentale-photo at bounding box center [820, 345] width 145 height 224
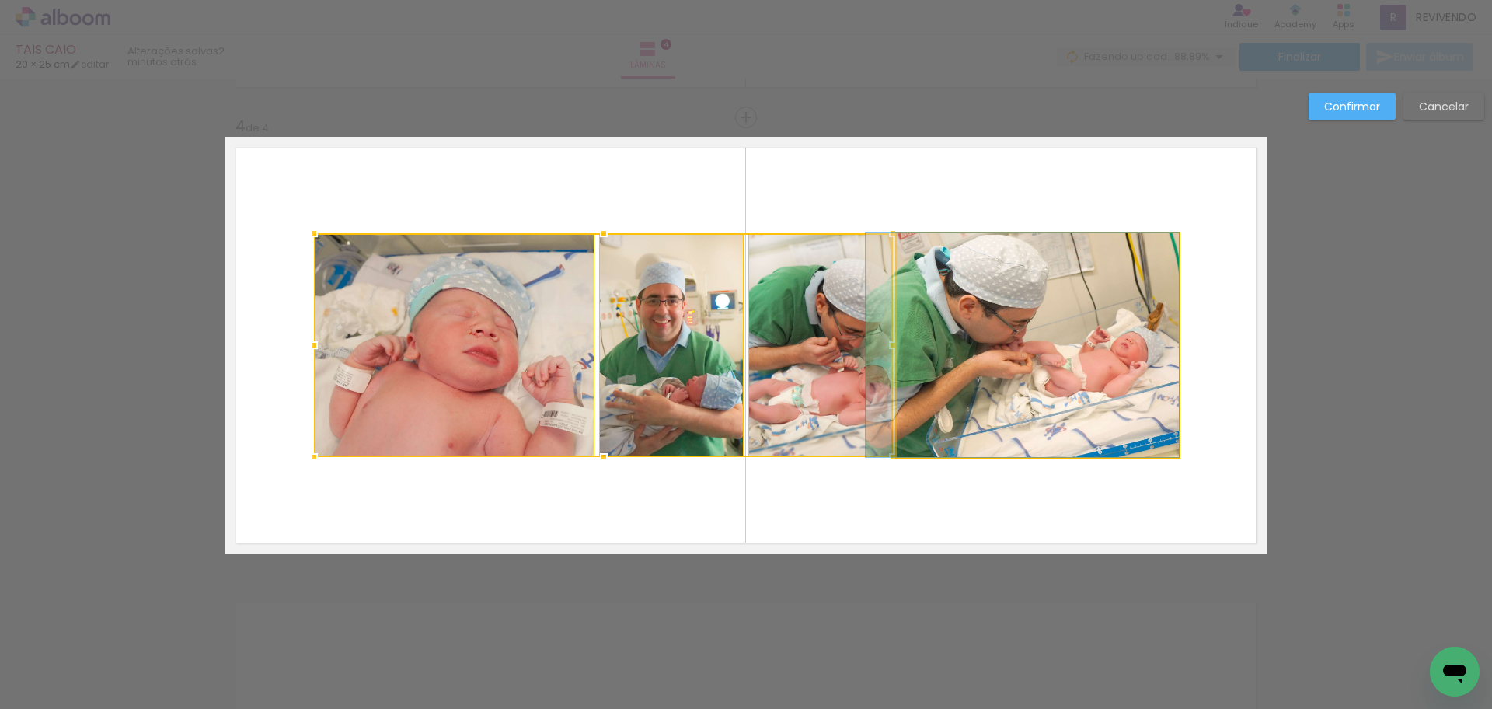
click at [1040, 371] on quentale-photo at bounding box center [1038, 345] width 282 height 224
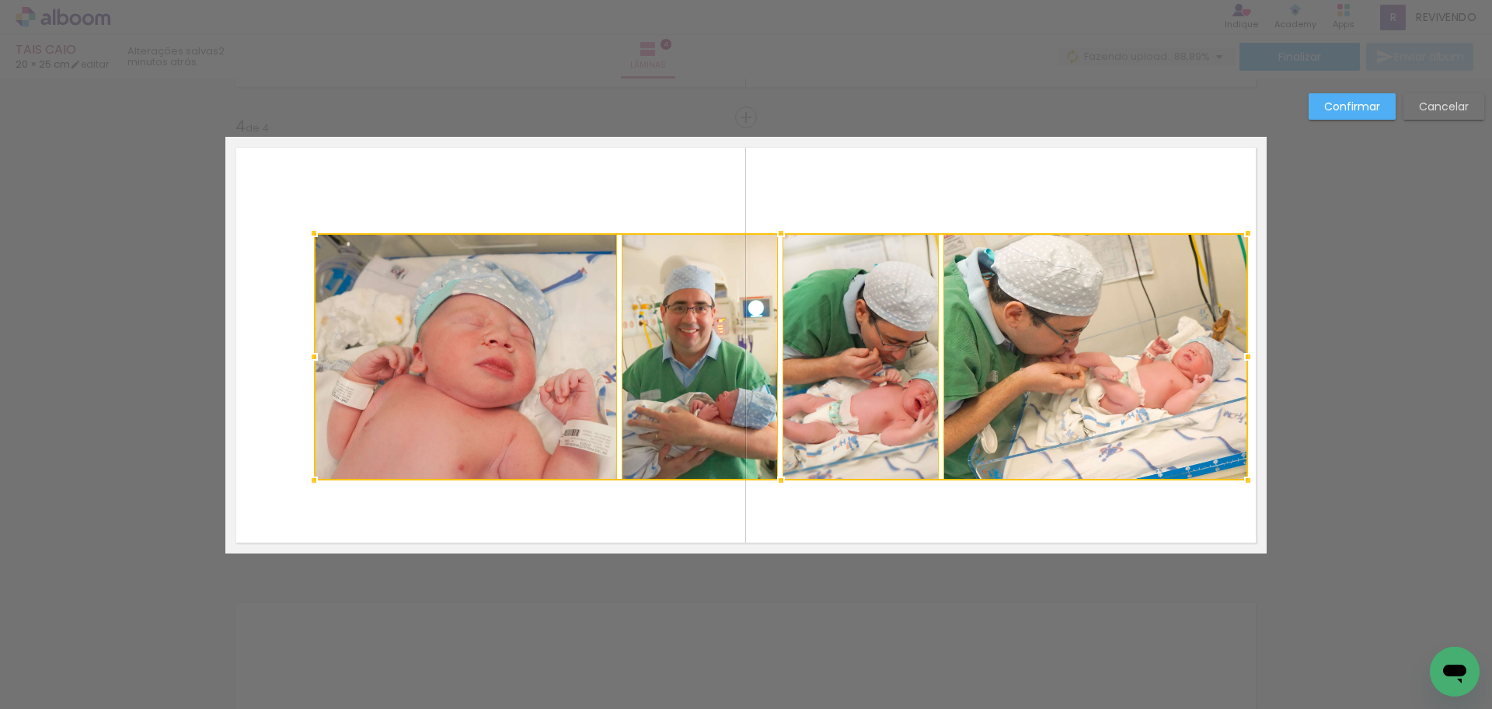
drag, startPoint x: 1172, startPoint y: 457, endPoint x: 1235, endPoint y: 480, distance: 67.1
click at [1235, 480] on div at bounding box center [1248, 480] width 31 height 31
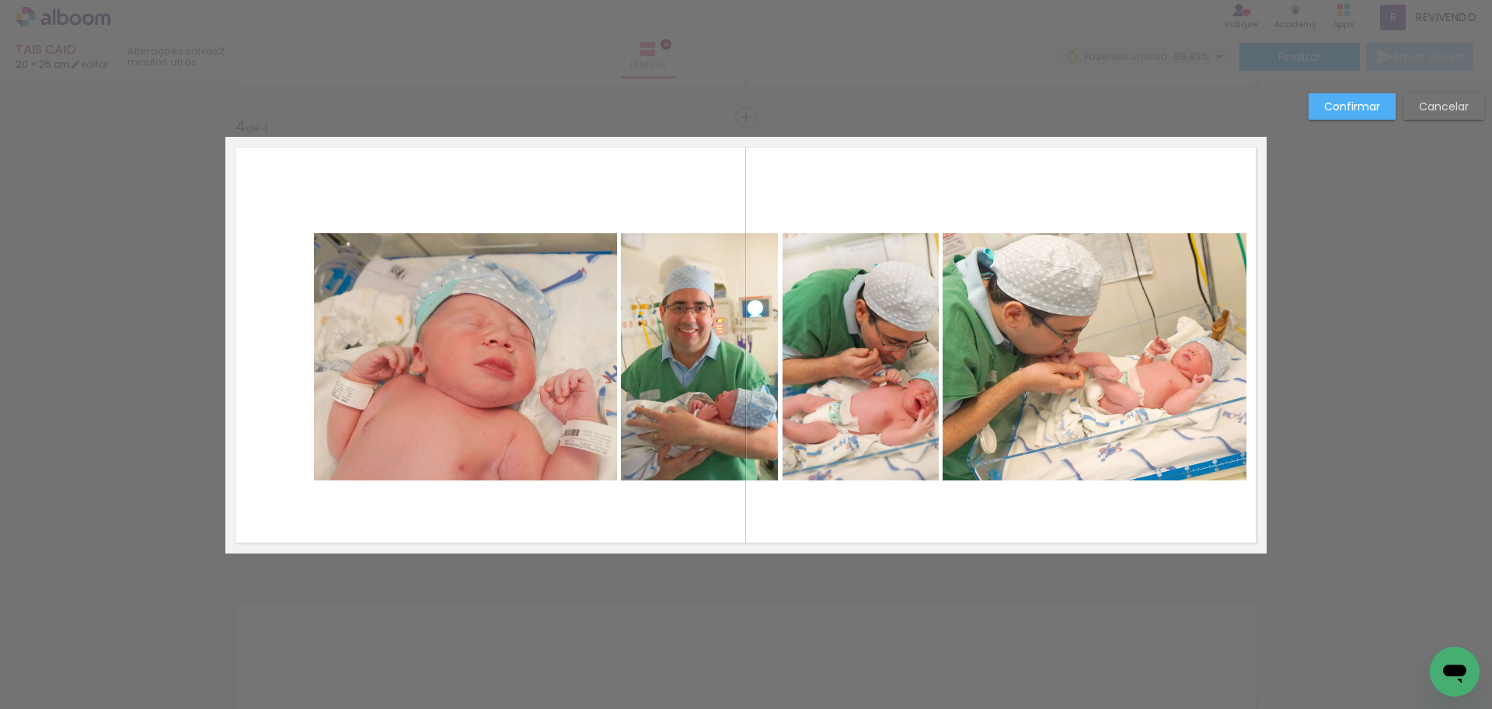
click at [490, 409] on quentale-photo at bounding box center [465, 356] width 303 height 247
click at [651, 408] on quentale-photo at bounding box center [699, 356] width 157 height 247
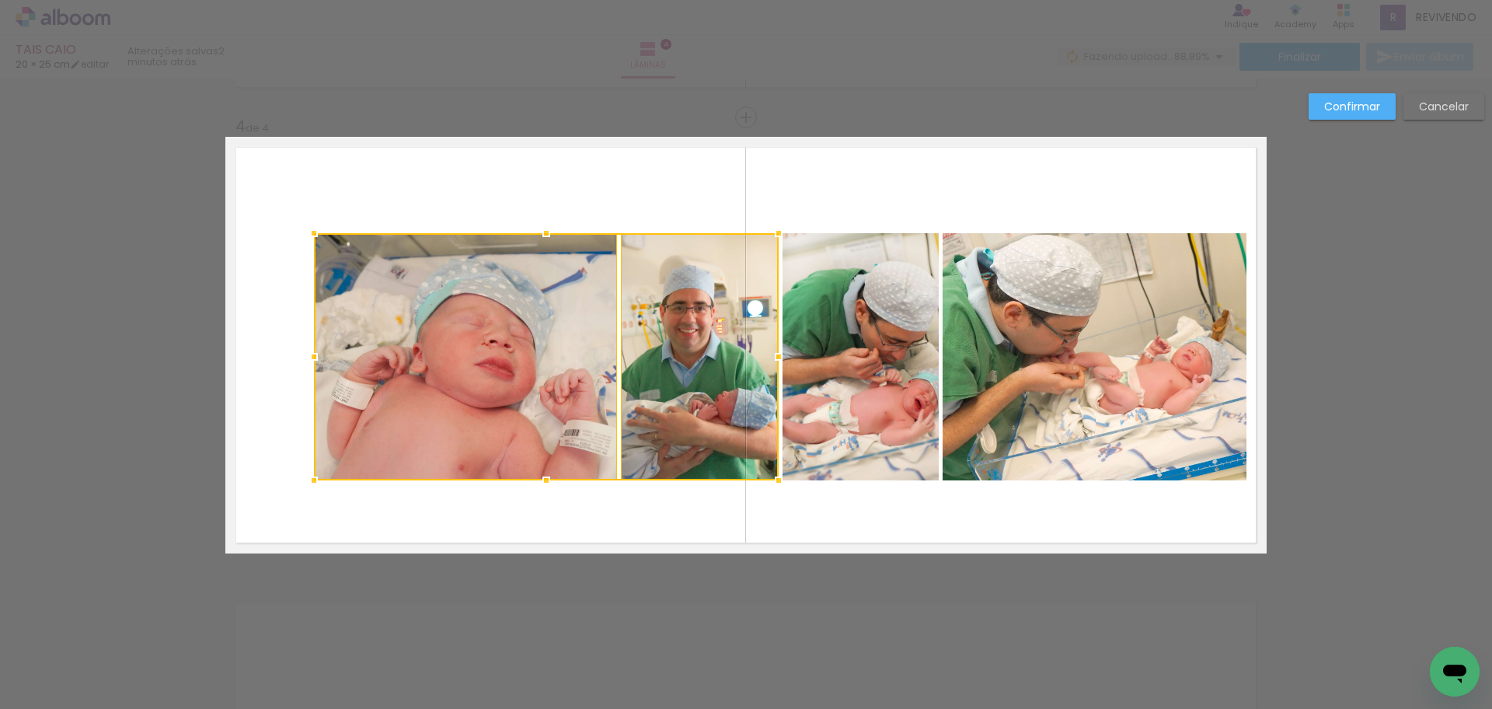
click at [853, 408] on quentale-photo at bounding box center [861, 356] width 156 height 247
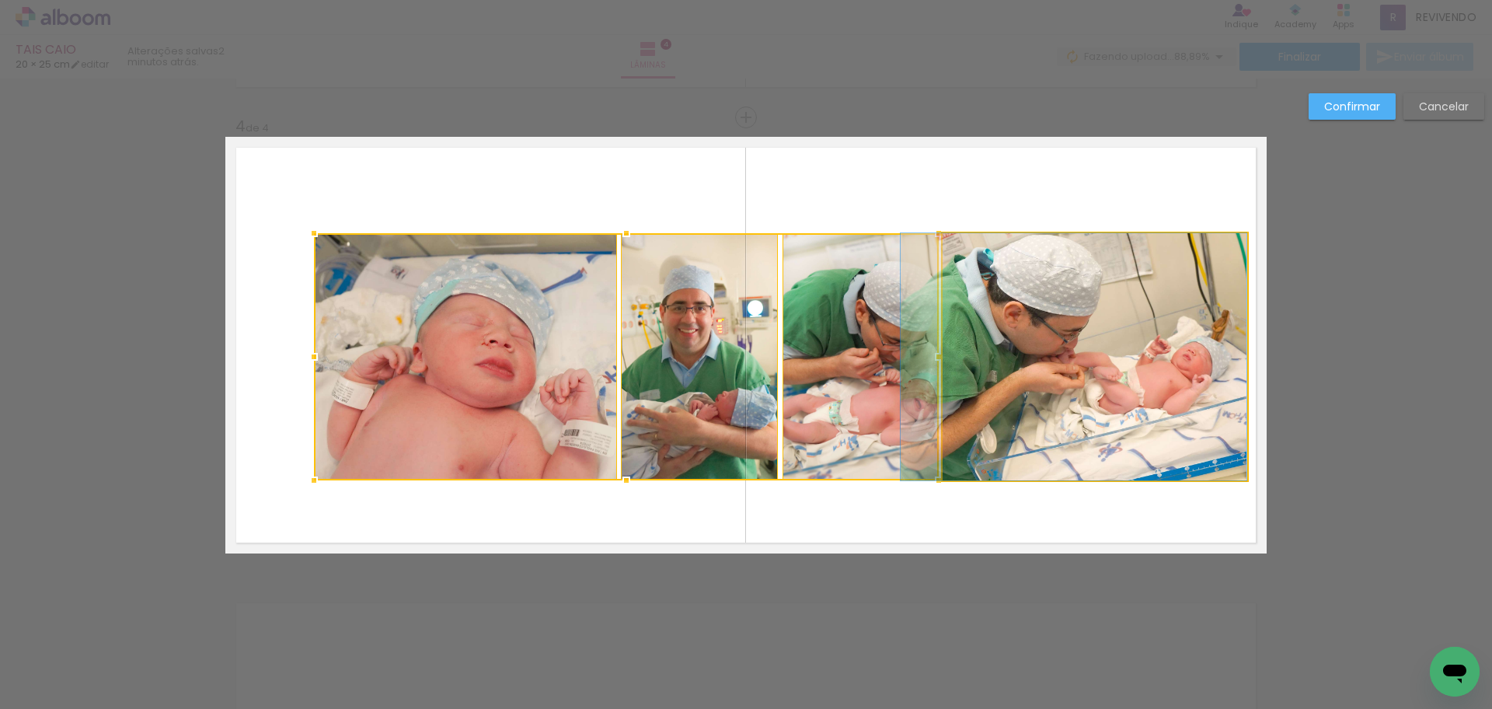
click at [1190, 408] on quentale-photo at bounding box center [1095, 356] width 305 height 247
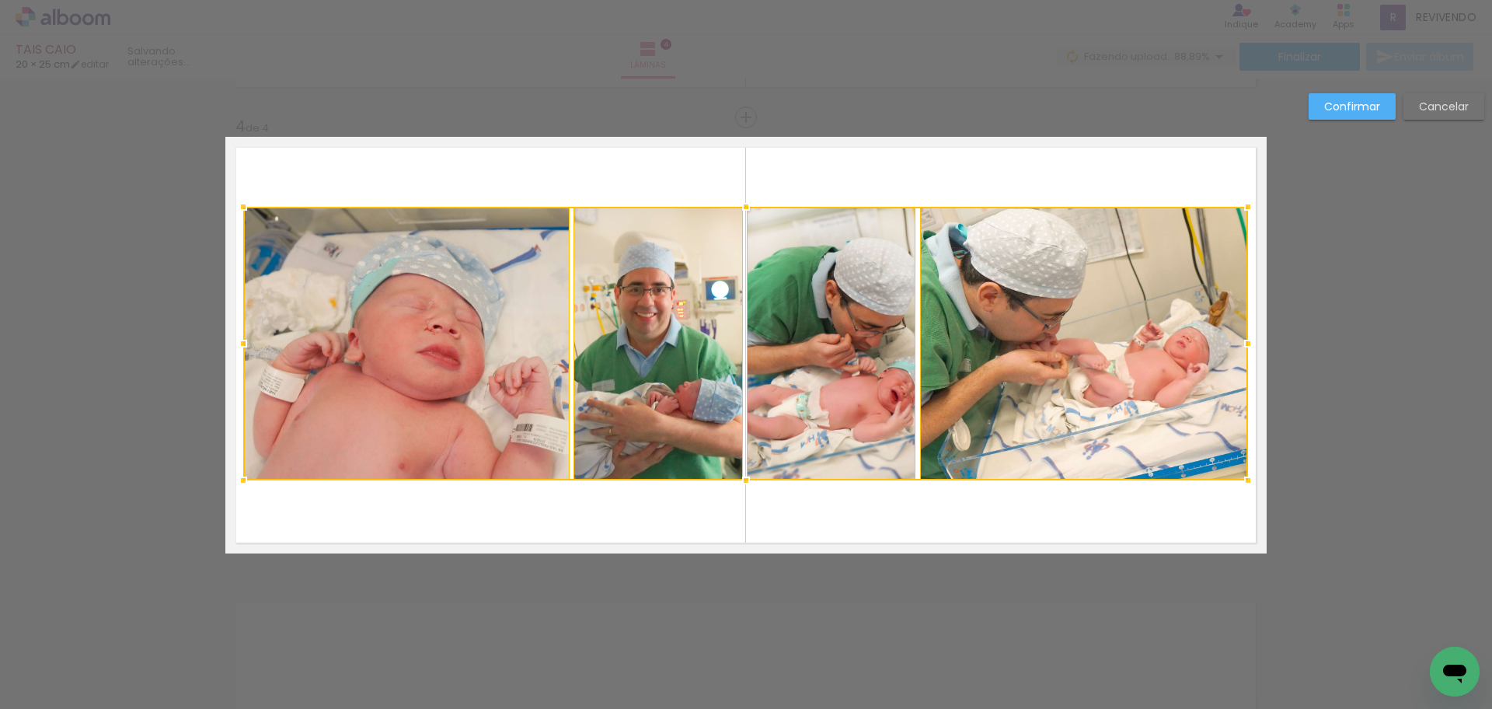
drag, startPoint x: 304, startPoint y: 227, endPoint x: 233, endPoint y: 201, distance: 75.5
click at [233, 201] on div at bounding box center [243, 206] width 31 height 31
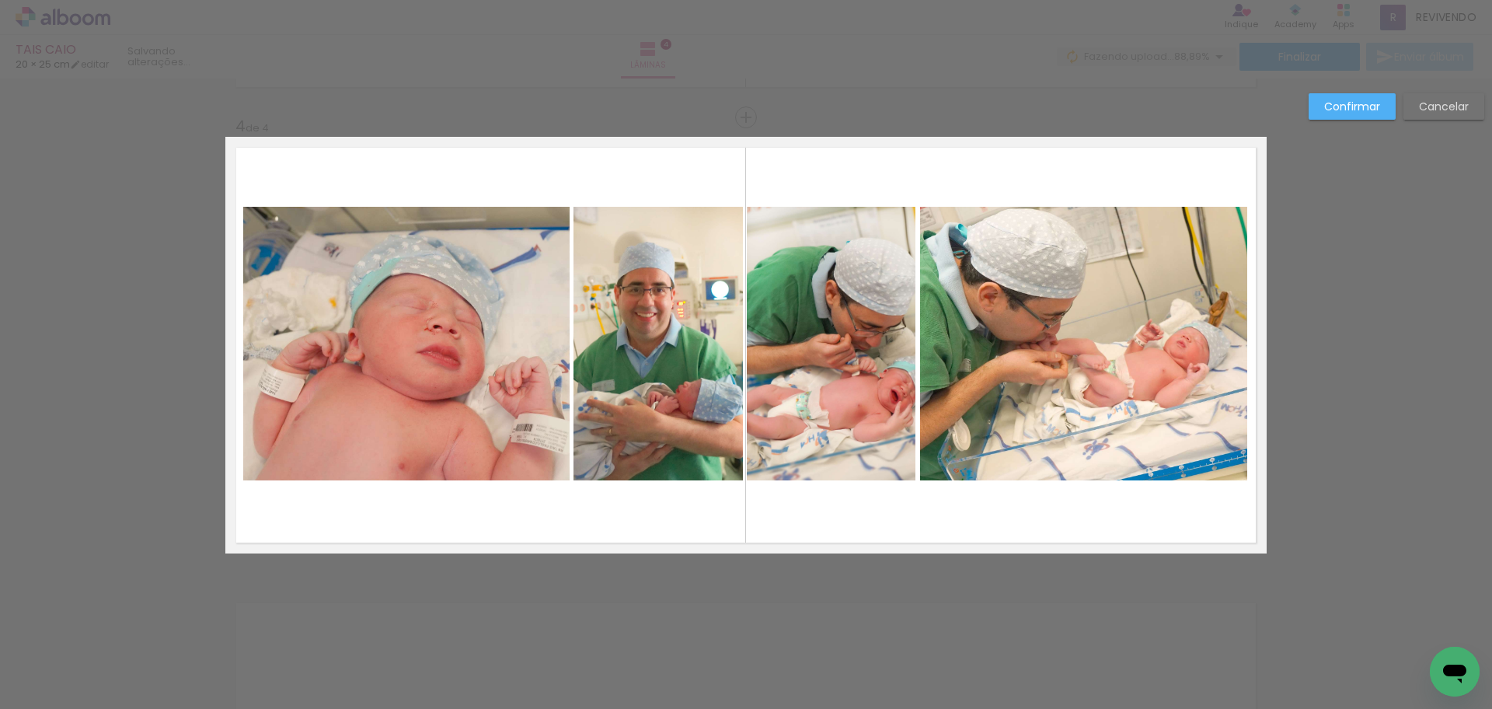
click at [0, 0] on slot "Confirmar" at bounding box center [0, 0] width 0 height 0
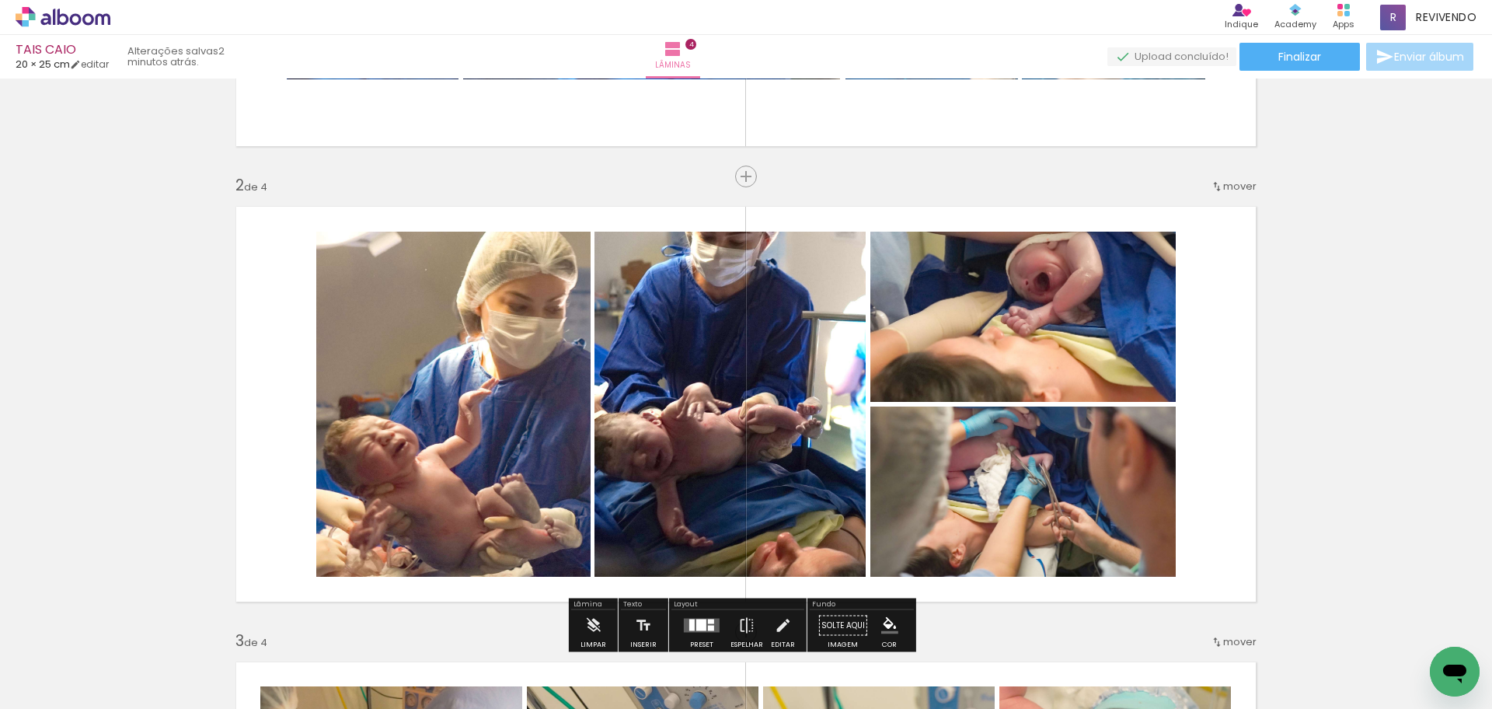
scroll to position [498, 0]
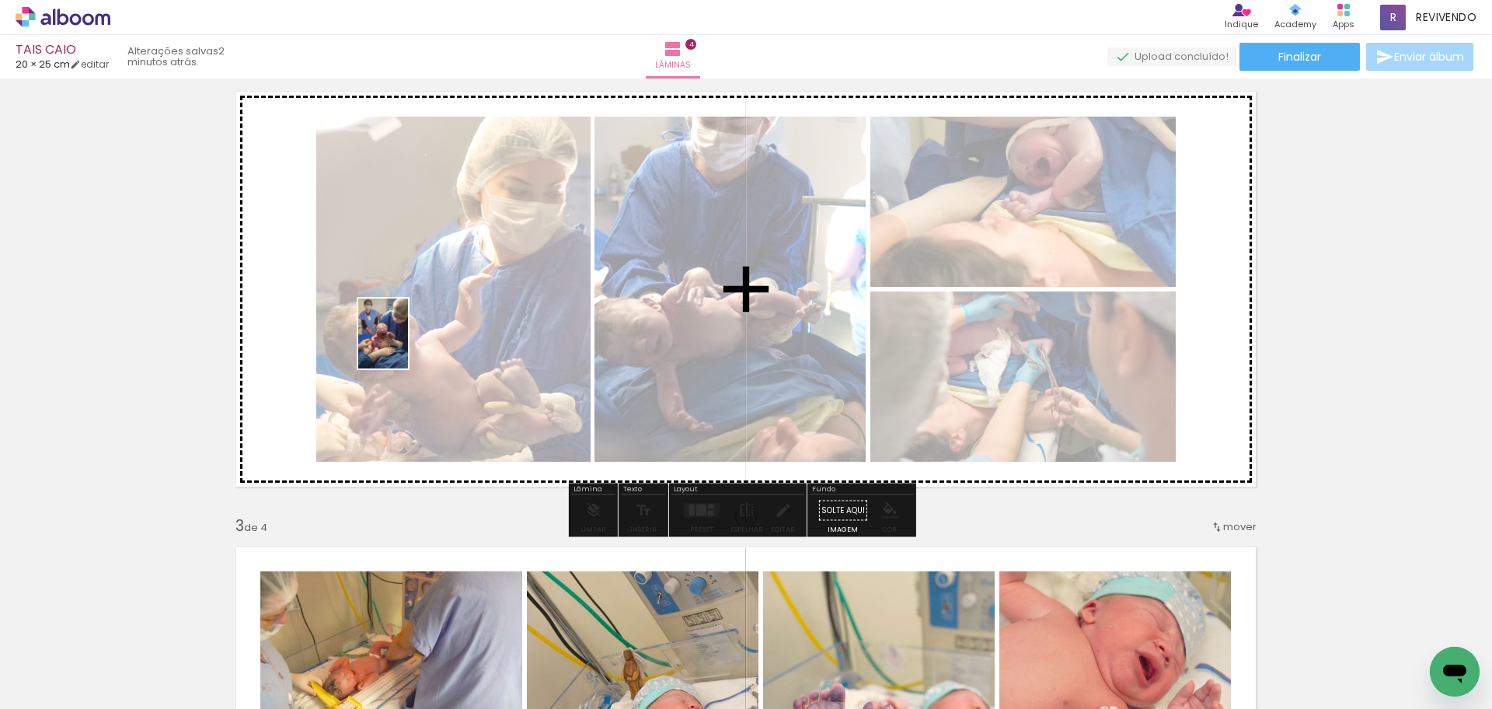
drag, startPoint x: 158, startPoint y: 665, endPoint x: 410, endPoint y: 338, distance: 413.3
click at [407, 338] on quentale-workspace at bounding box center [746, 354] width 1492 height 709
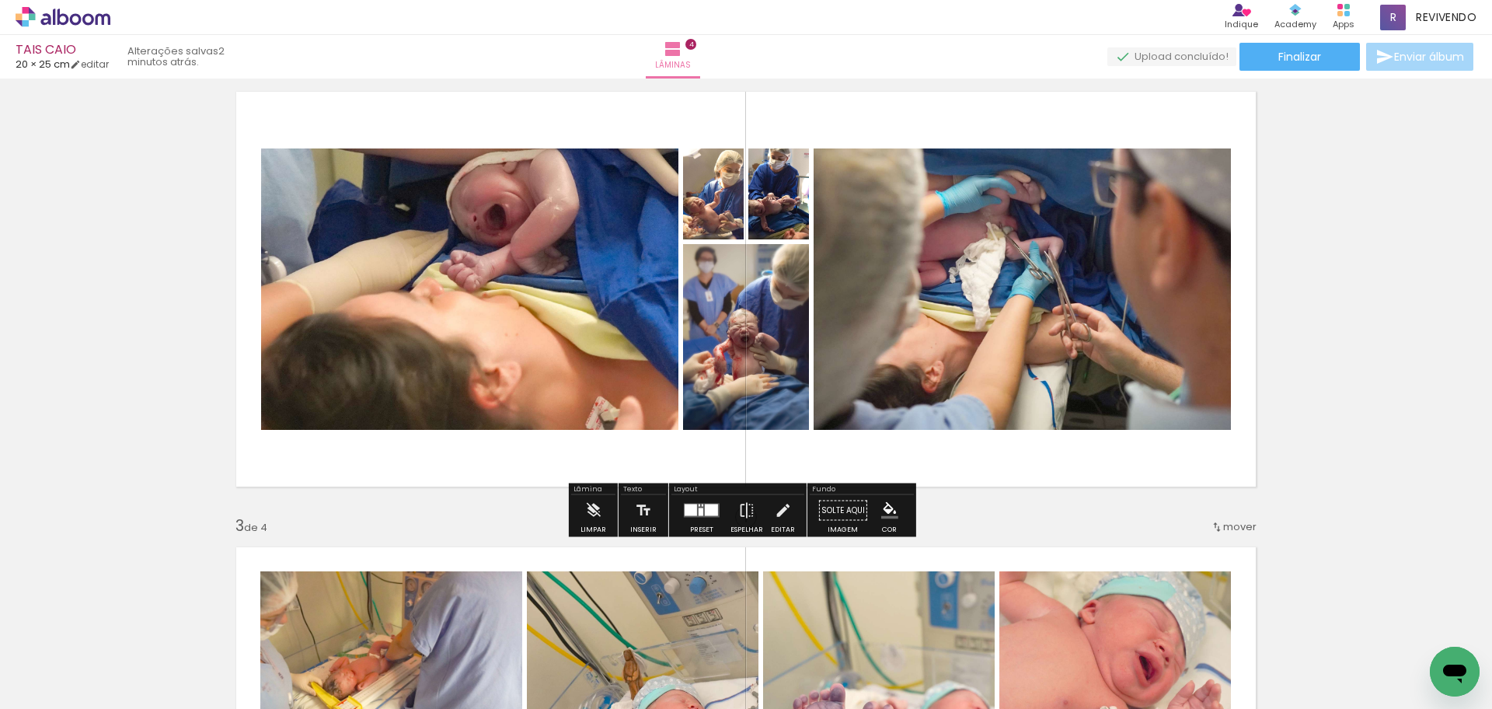
click at [686, 509] on div at bounding box center [691, 510] width 12 height 12
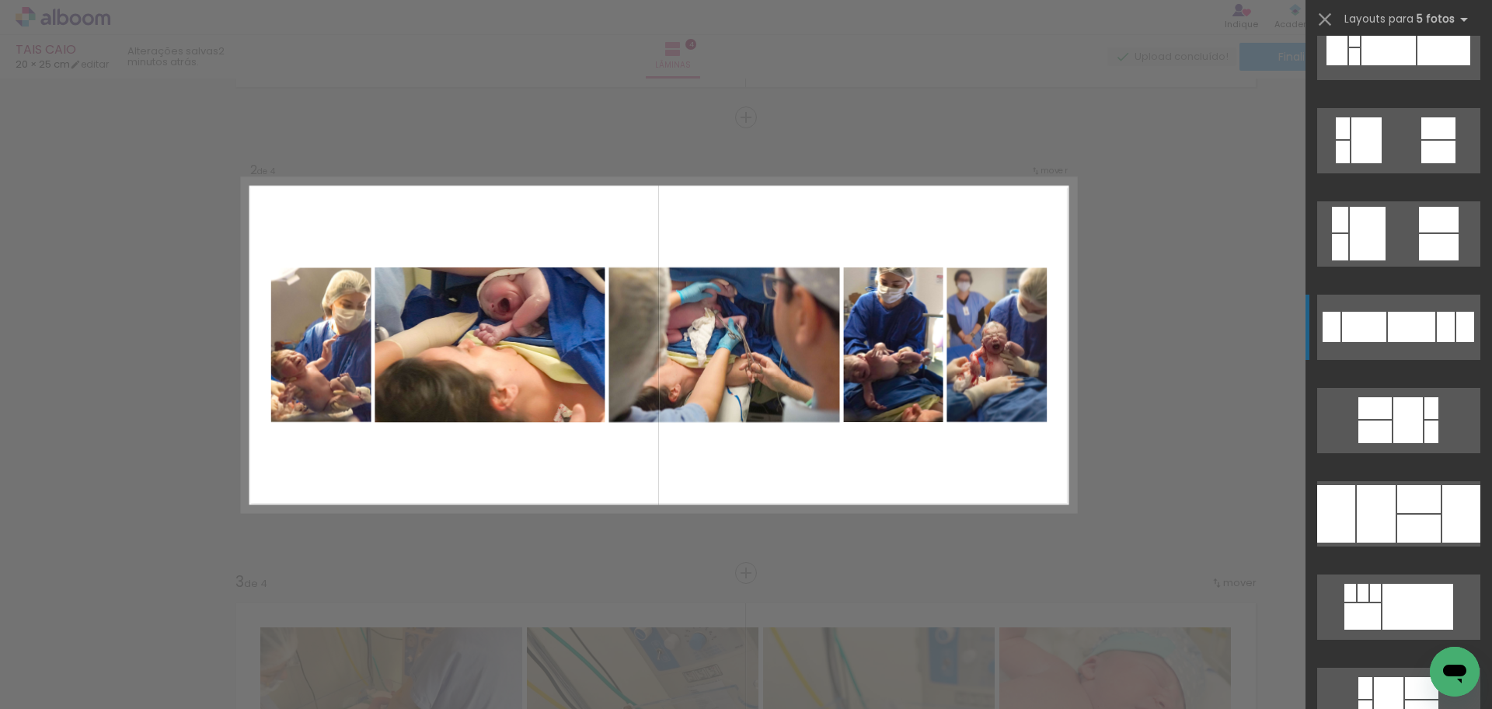
scroll to position [933, 0]
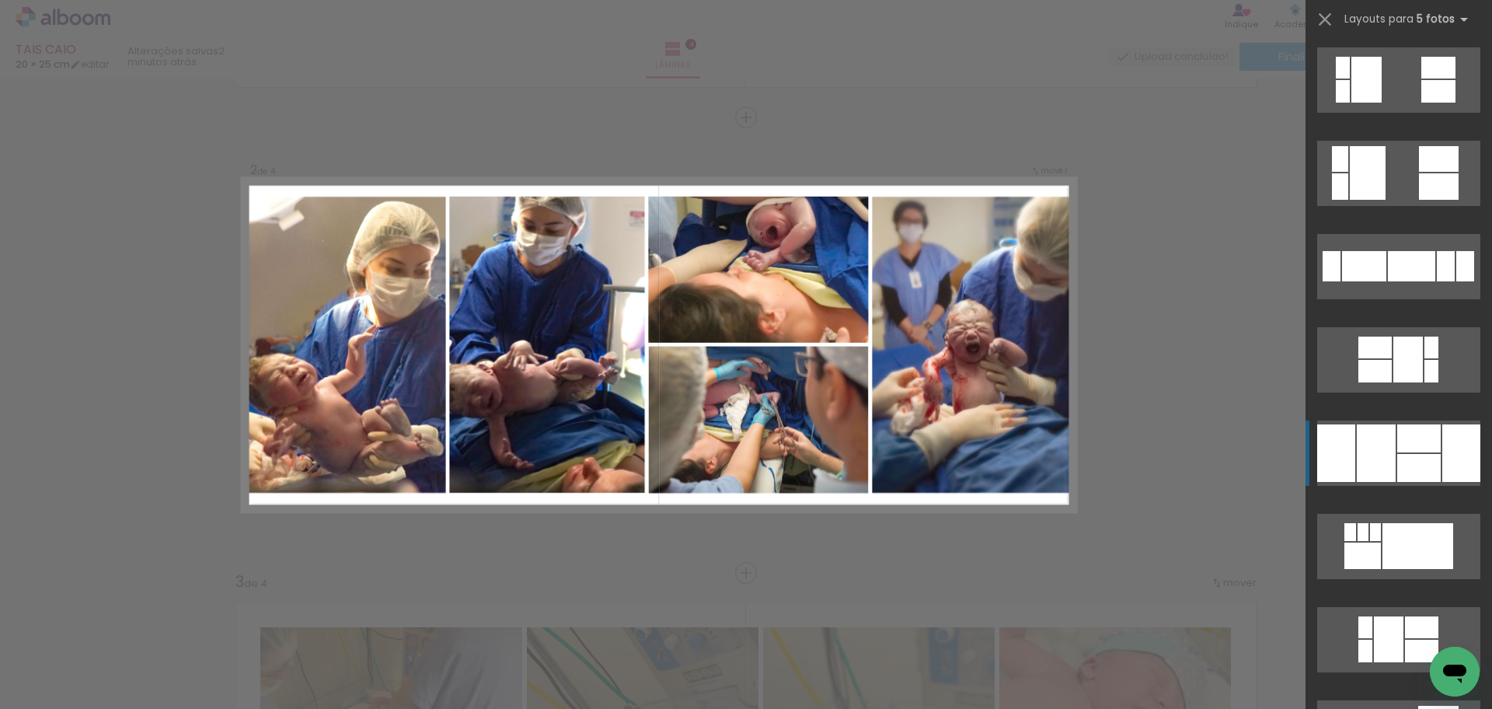
click at [1420, 461] on div at bounding box center [1419, 468] width 44 height 28
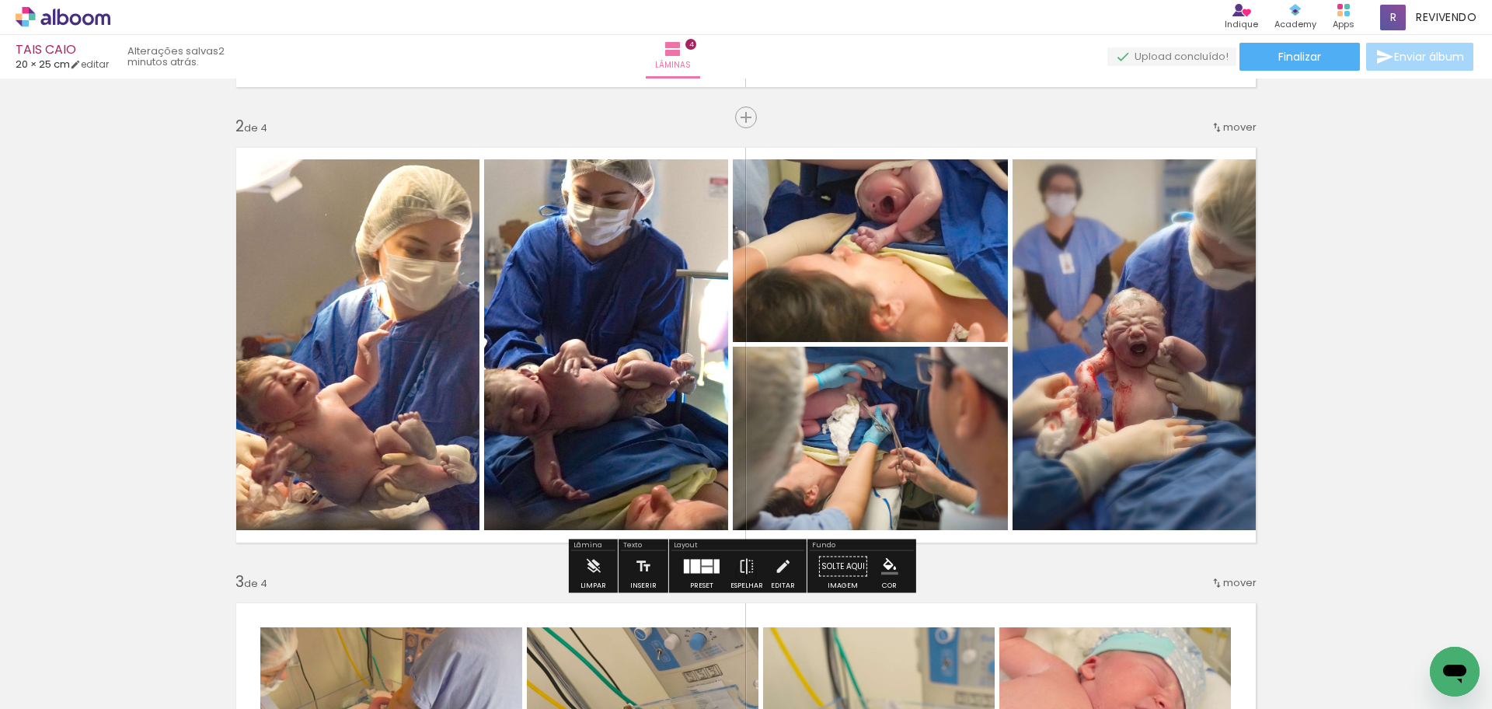
click at [703, 569] on div at bounding box center [707, 570] width 11 height 6
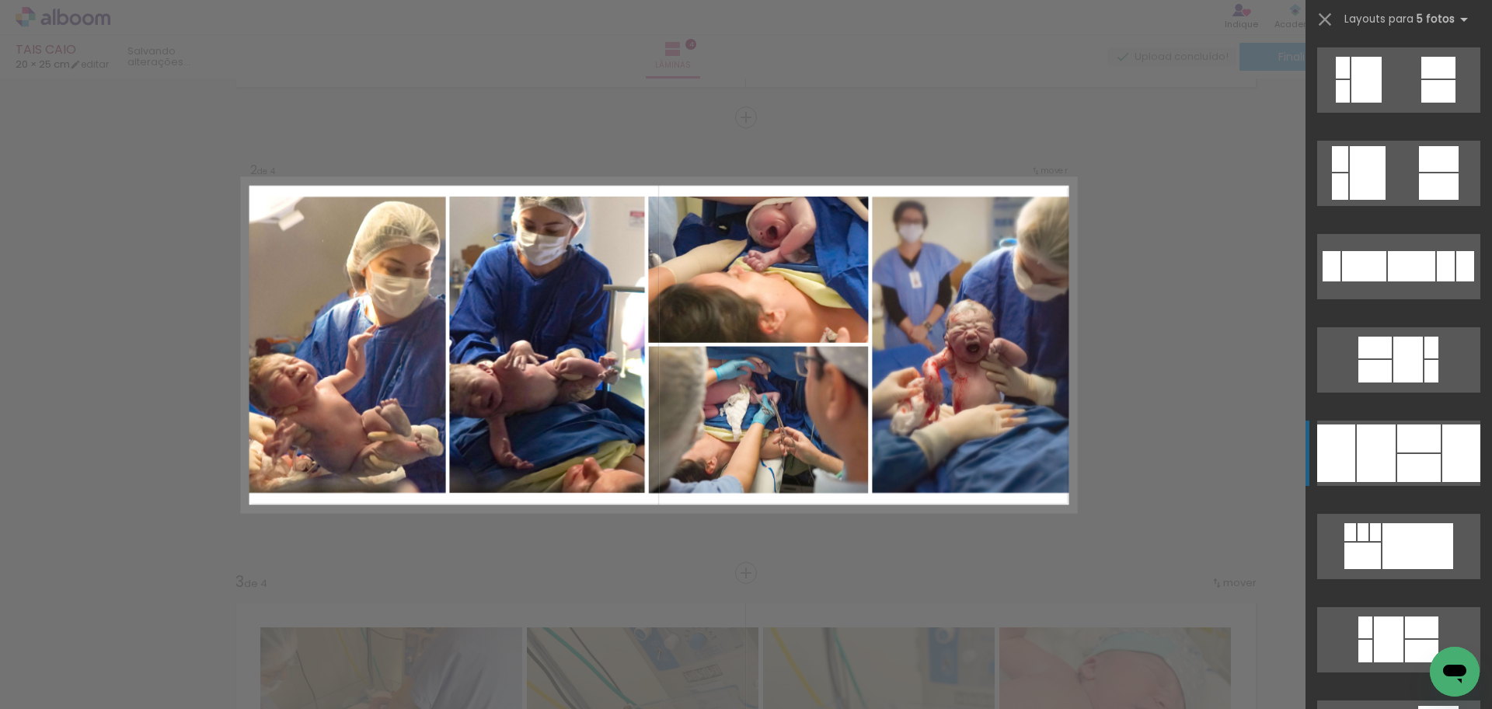
scroll to position [1306, 0]
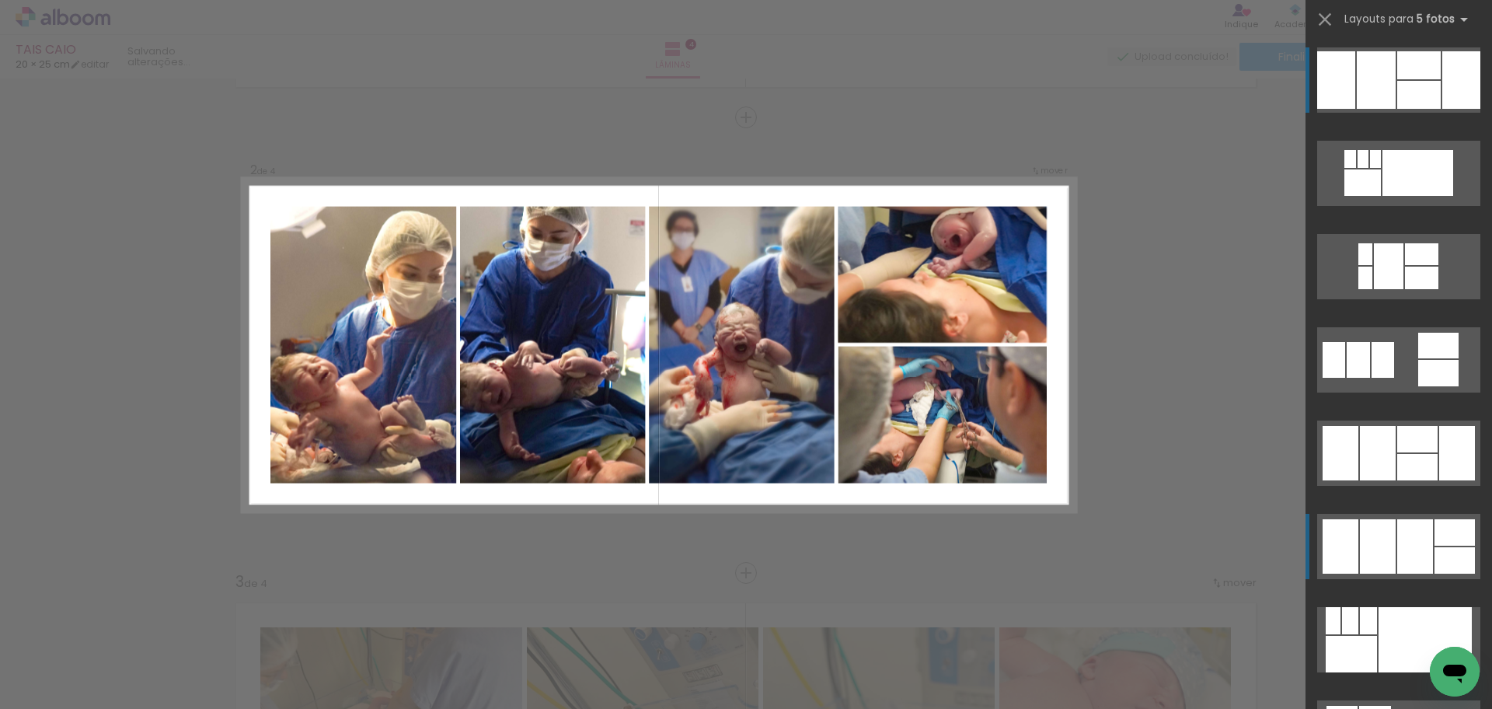
click at [1425, 541] on div at bounding box center [1415, 546] width 36 height 54
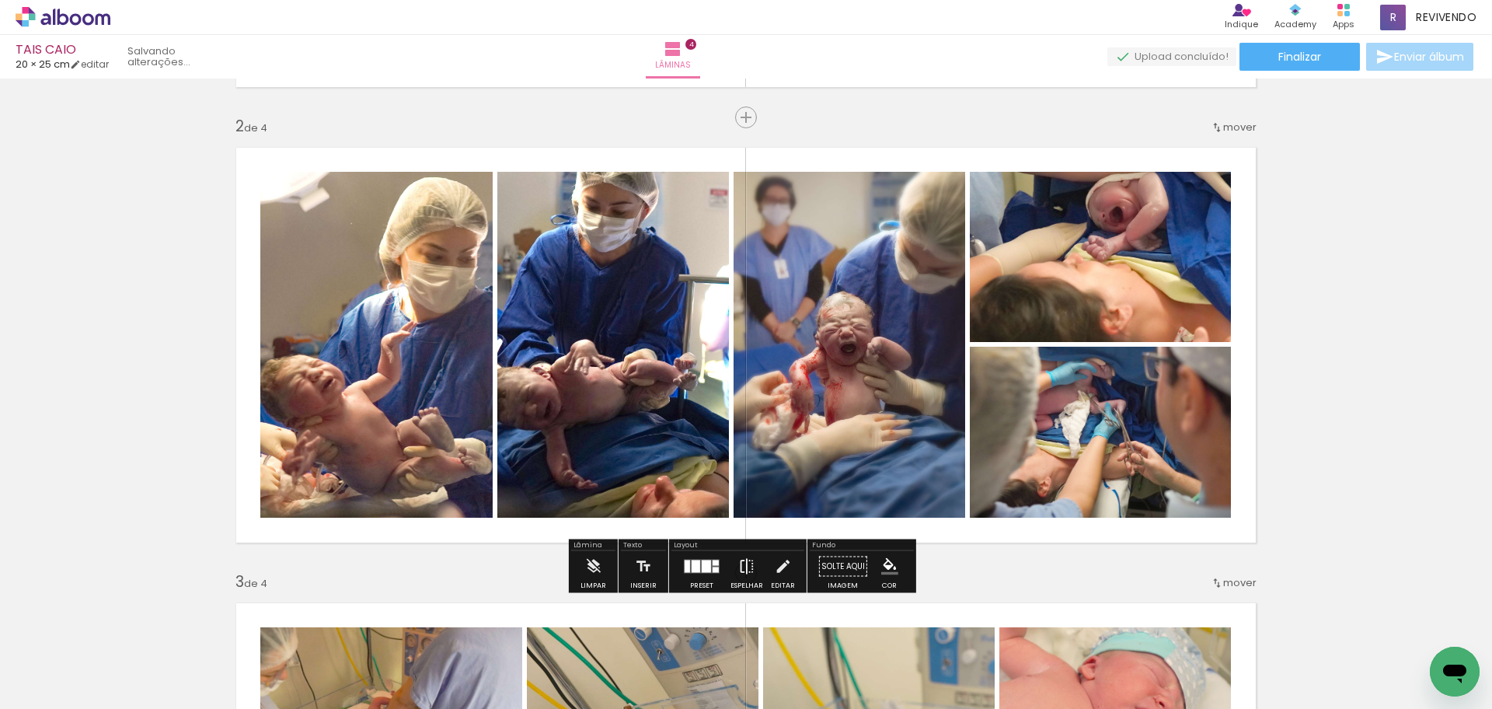
click at [746, 558] on iron-icon at bounding box center [746, 566] width 17 height 31
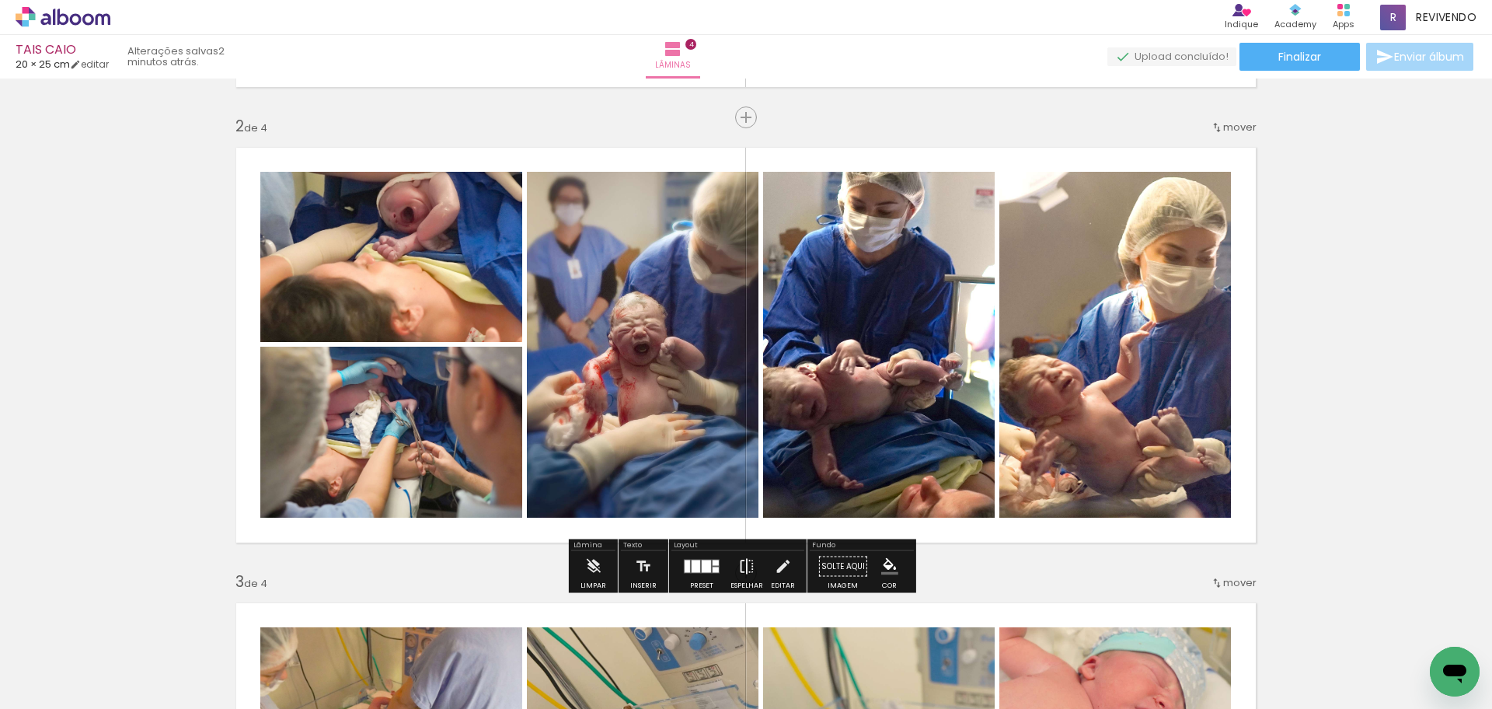
click at [749, 562] on iron-icon at bounding box center [746, 566] width 17 height 31
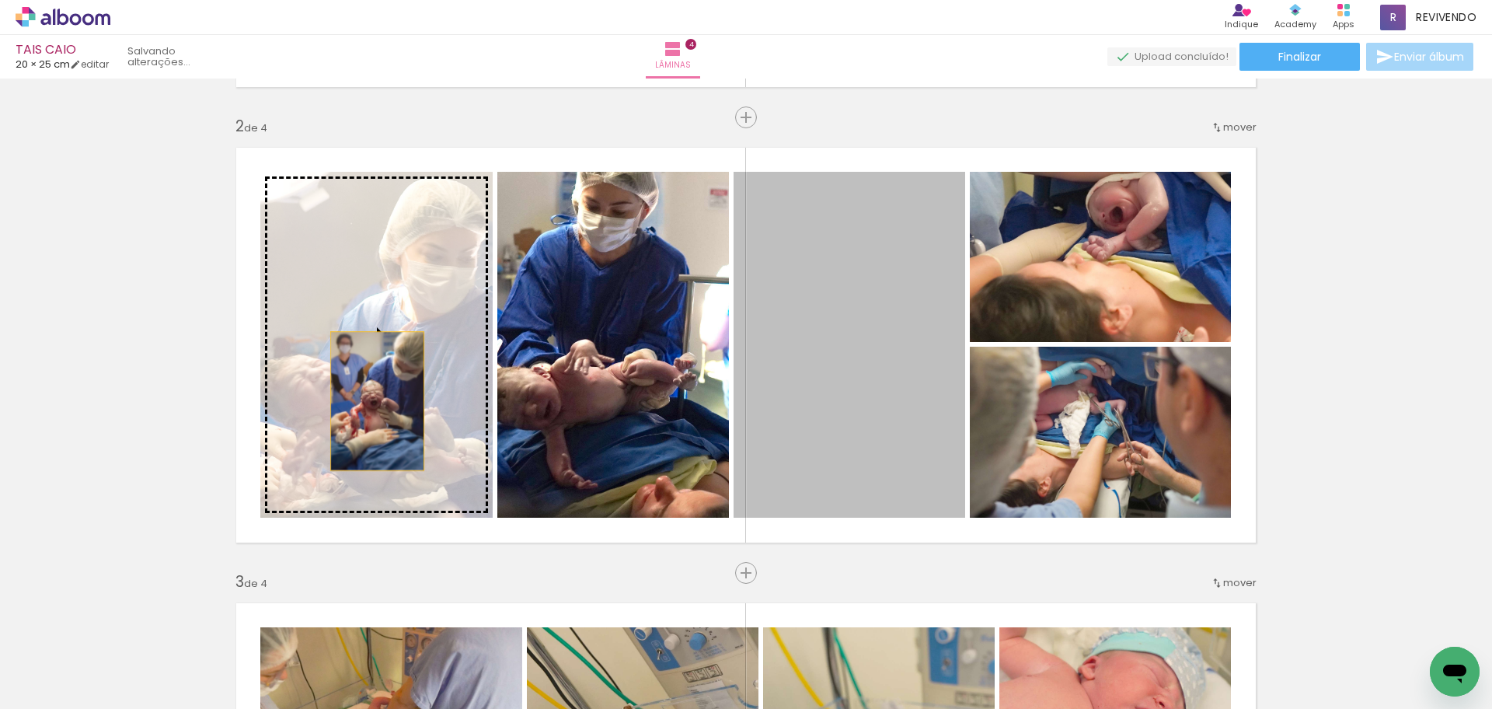
drag, startPoint x: 902, startPoint y: 404, endPoint x: 371, endPoint y: 401, distance: 530.8
click at [0, 0] on slot at bounding box center [0, 0] width 0 height 0
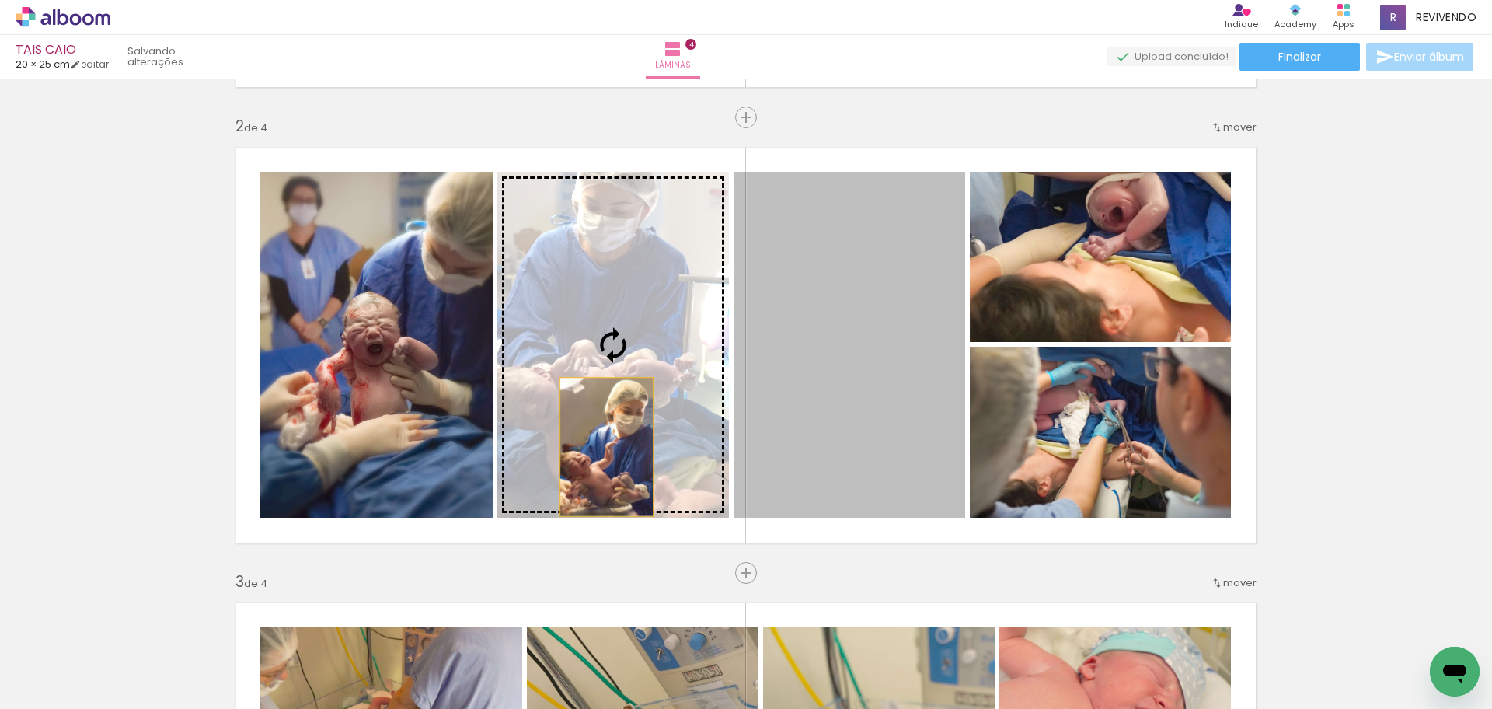
drag, startPoint x: 811, startPoint y: 447, endPoint x: 601, endPoint y: 447, distance: 209.8
click at [0, 0] on slot at bounding box center [0, 0] width 0 height 0
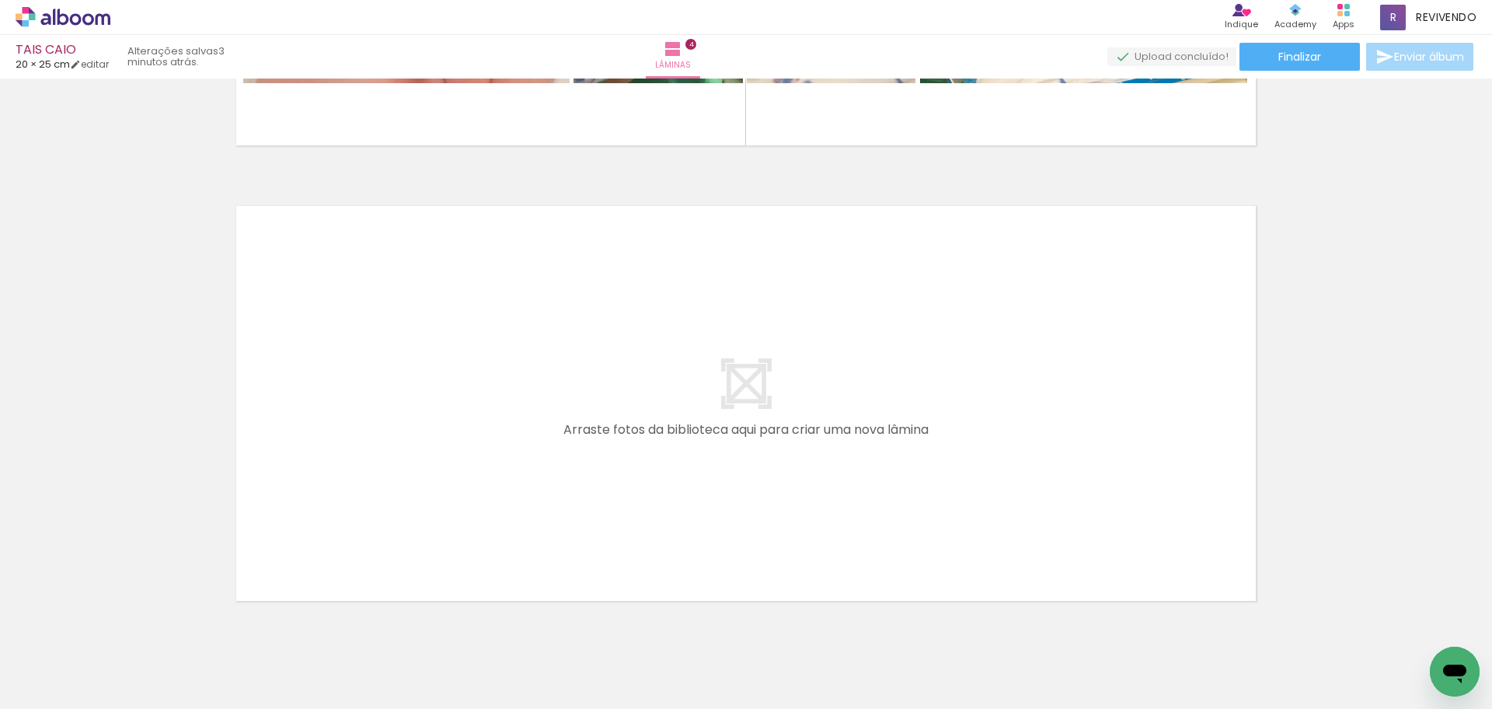
scroll to position [1805, 0]
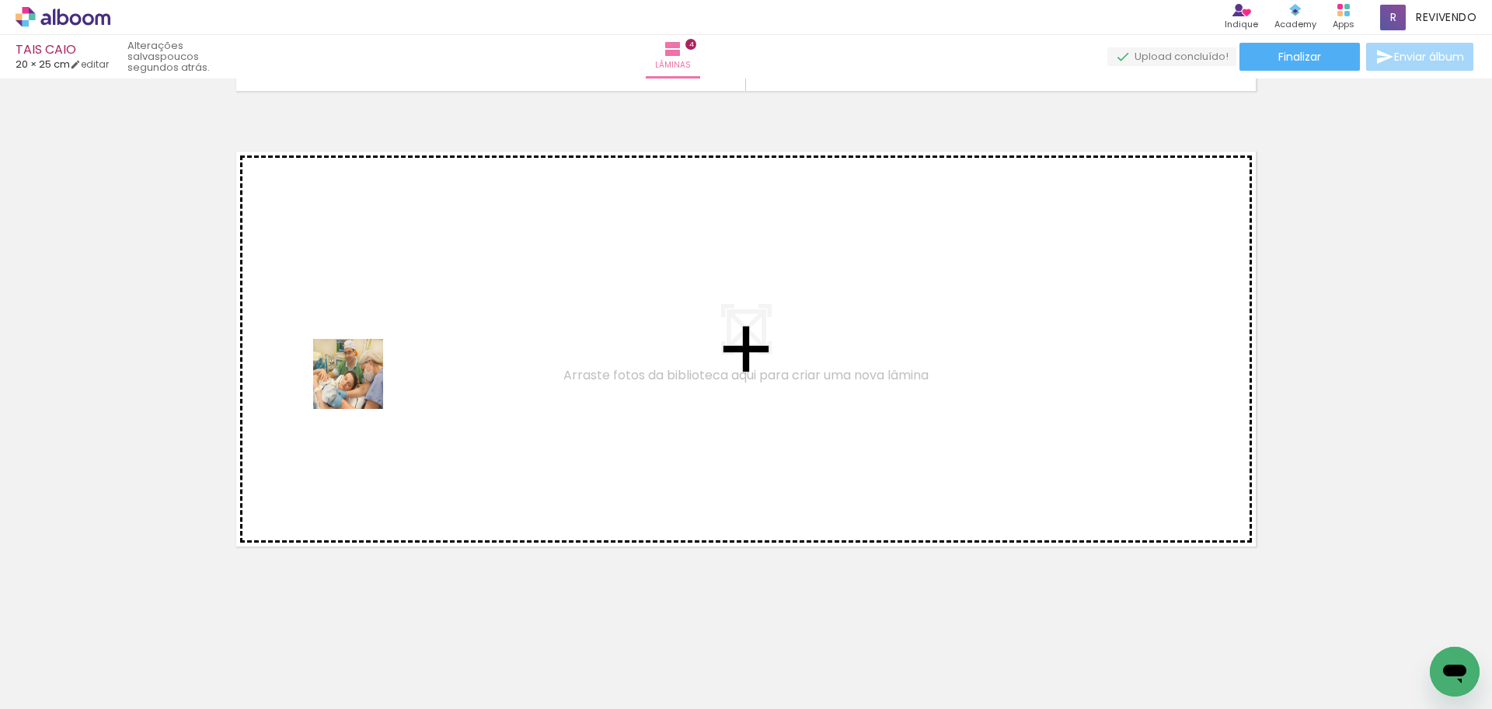
drag, startPoint x: 361, startPoint y: 434, endPoint x: 360, endPoint y: 384, distance: 49.8
click at [360, 384] on quentale-workspace at bounding box center [746, 354] width 1492 height 709
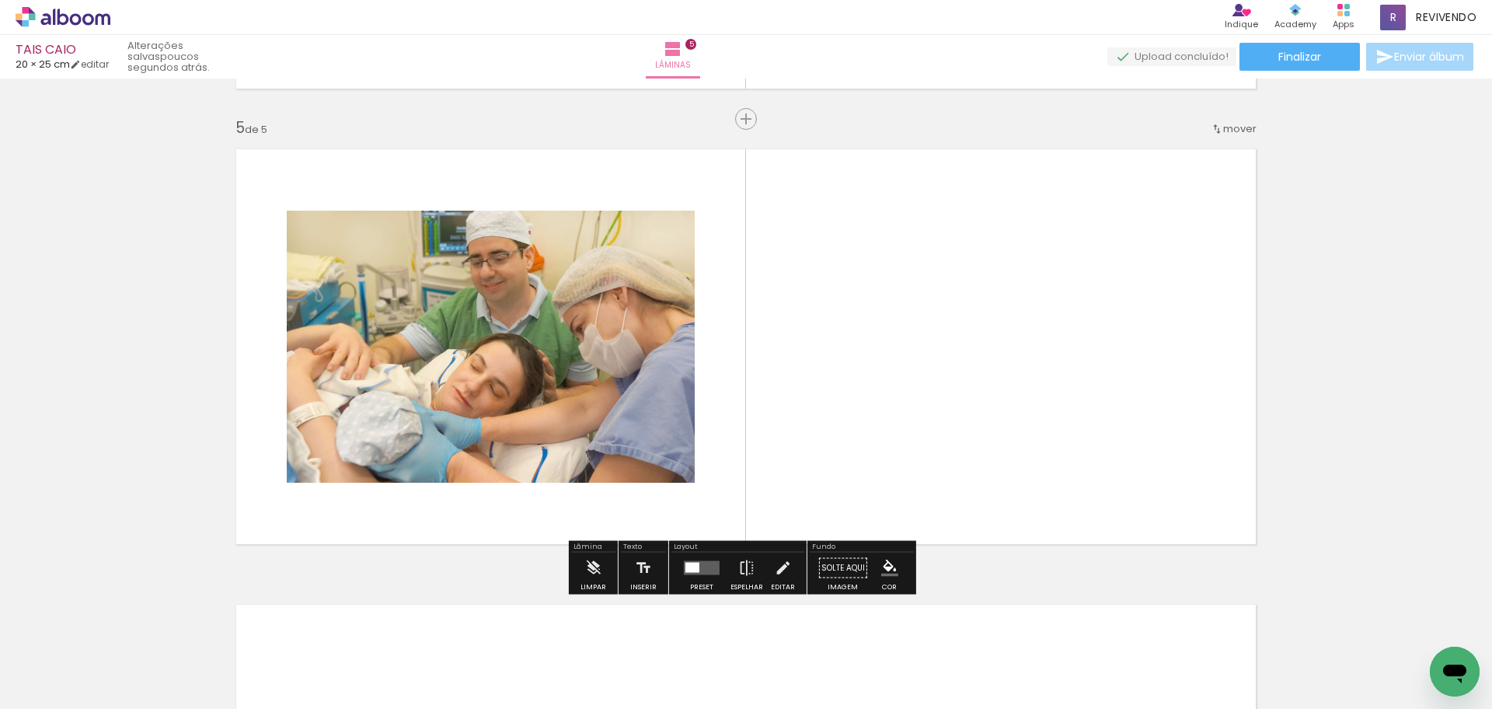
scroll to position [1808, 0]
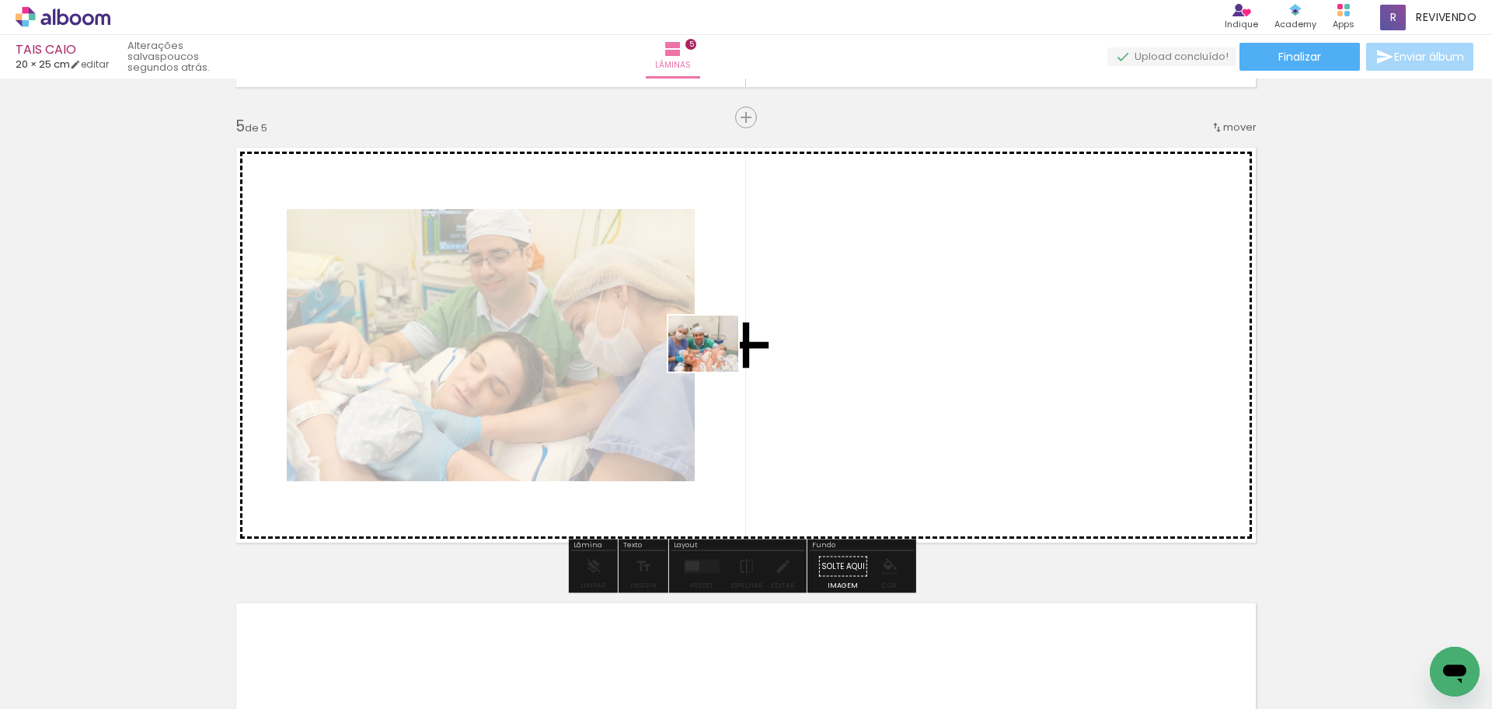
drag, startPoint x: 458, startPoint y: 626, endPoint x: 694, endPoint y: 420, distance: 313.9
click at [716, 362] on quentale-workspace at bounding box center [746, 354] width 1492 height 709
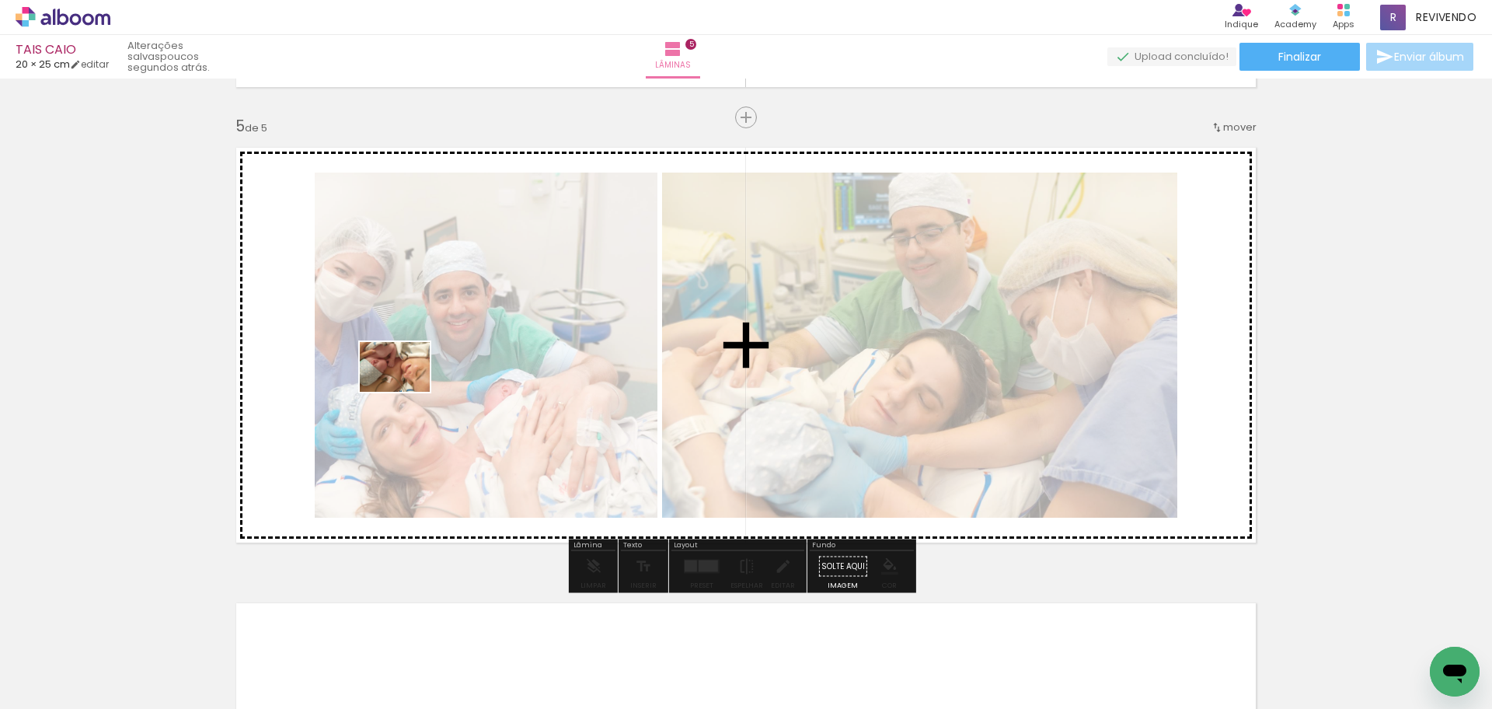
drag, startPoint x: 253, startPoint y: 559, endPoint x: 406, endPoint y: 389, distance: 228.9
click at [406, 389] on quentale-workspace at bounding box center [746, 354] width 1492 height 709
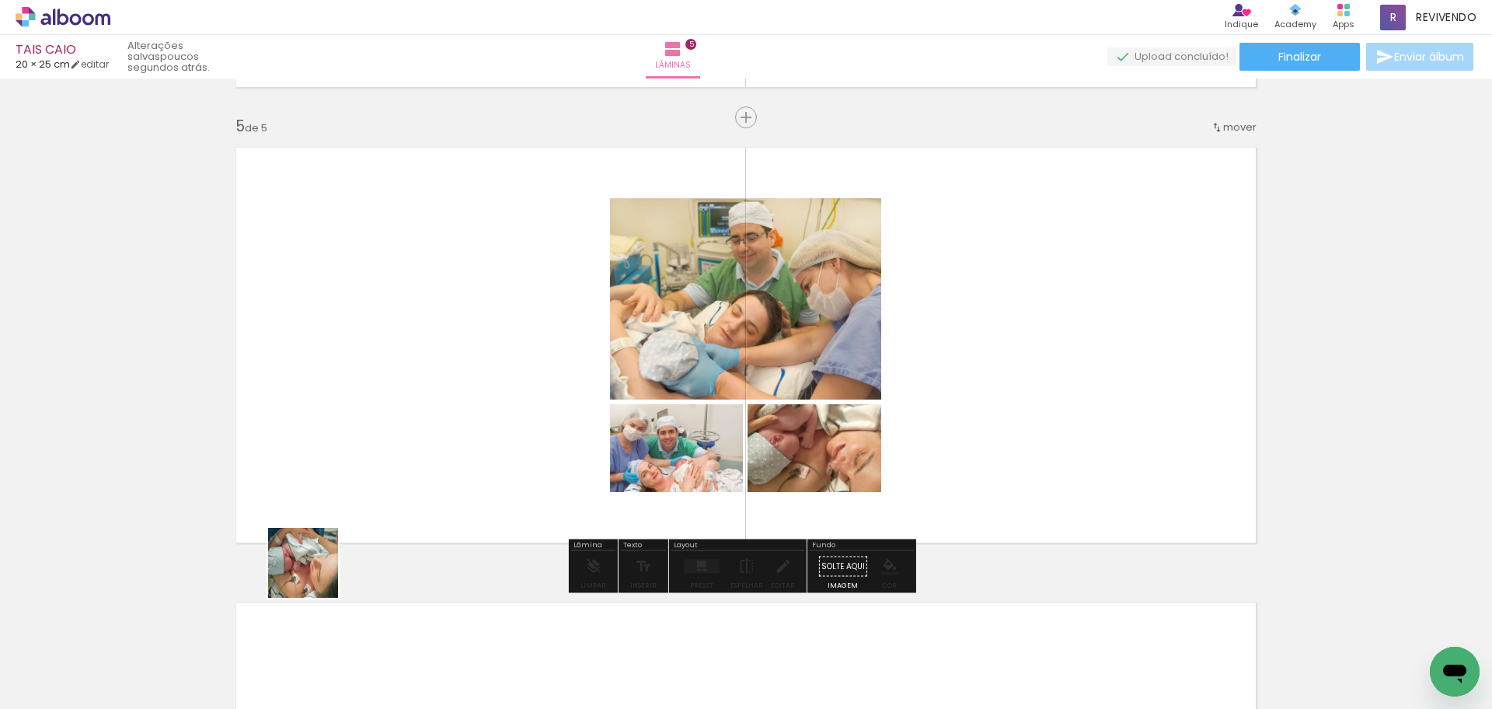
drag, startPoint x: 295, startPoint y: 588, endPoint x: 528, endPoint y: 449, distance: 271.5
click at [537, 417] on quentale-workspace at bounding box center [746, 354] width 1492 height 709
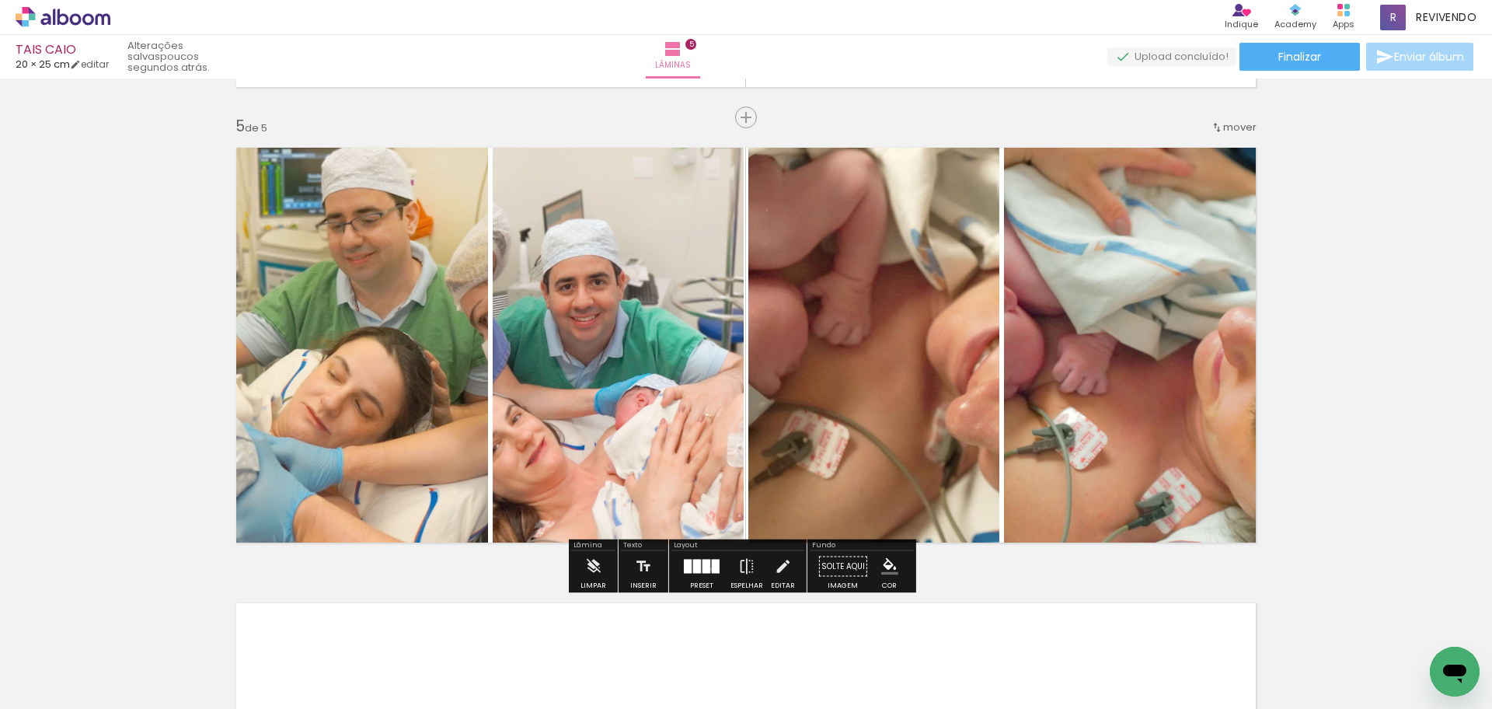
click at [707, 569] on quentale-layouter at bounding box center [702, 567] width 36 height 14
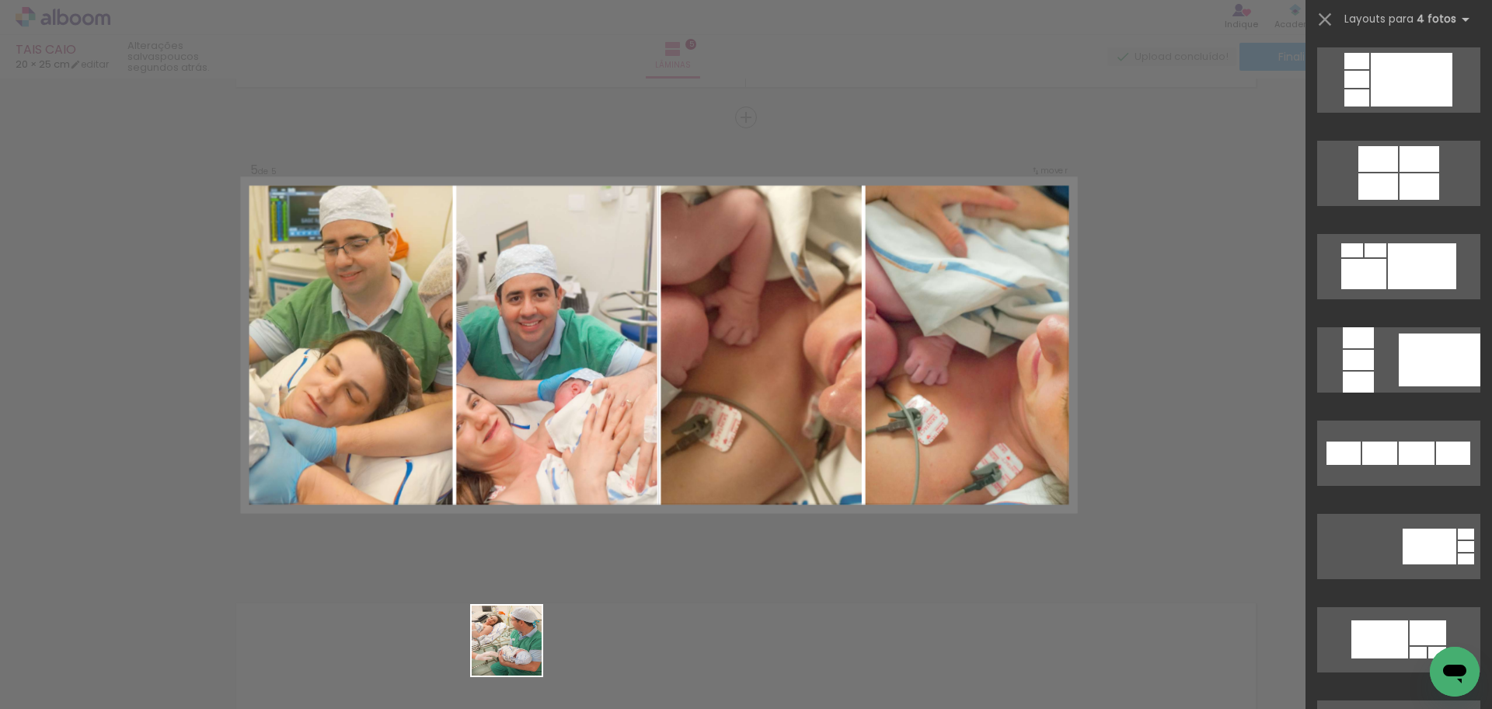
scroll to position [0, 0]
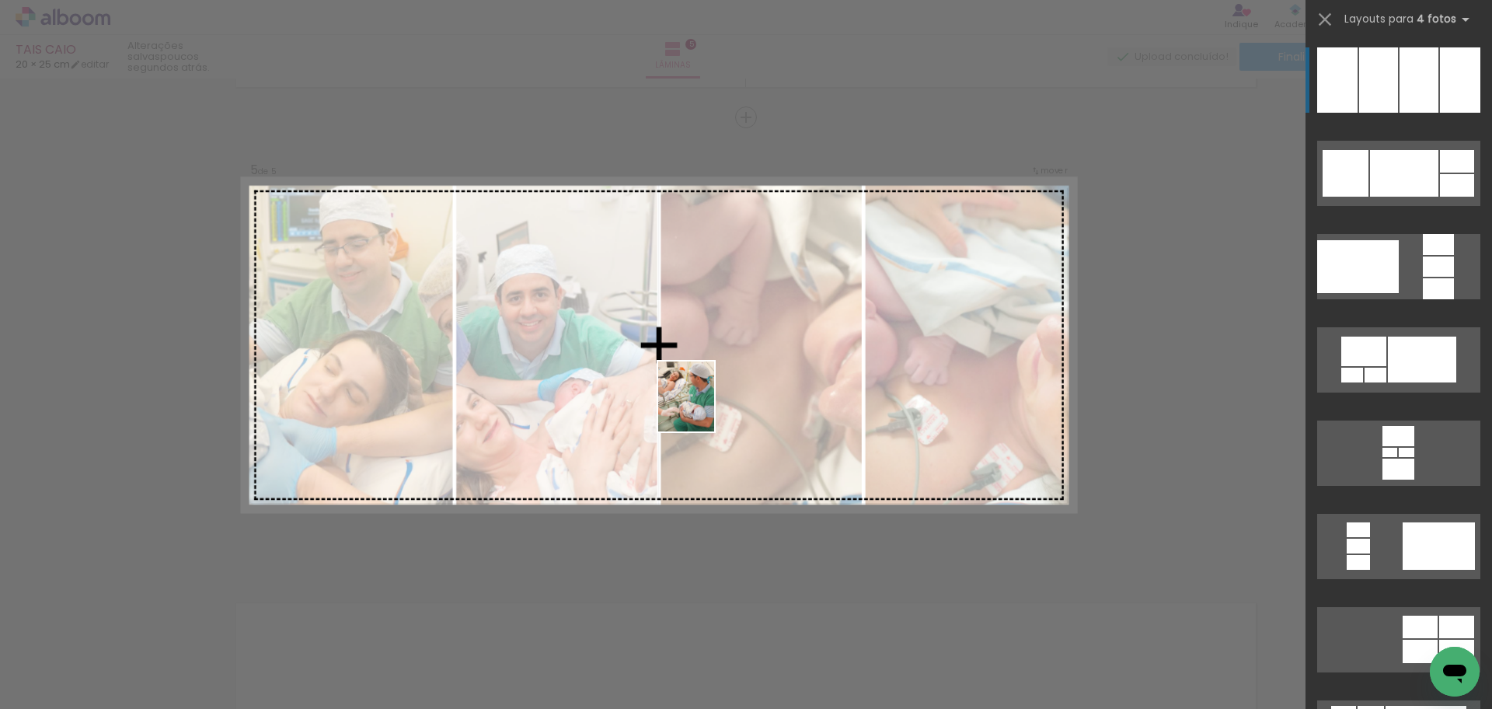
drag, startPoint x: 514, startPoint y: 659, endPoint x: 705, endPoint y: 408, distance: 315.5
click at [705, 408] on quentale-workspace at bounding box center [746, 354] width 1492 height 709
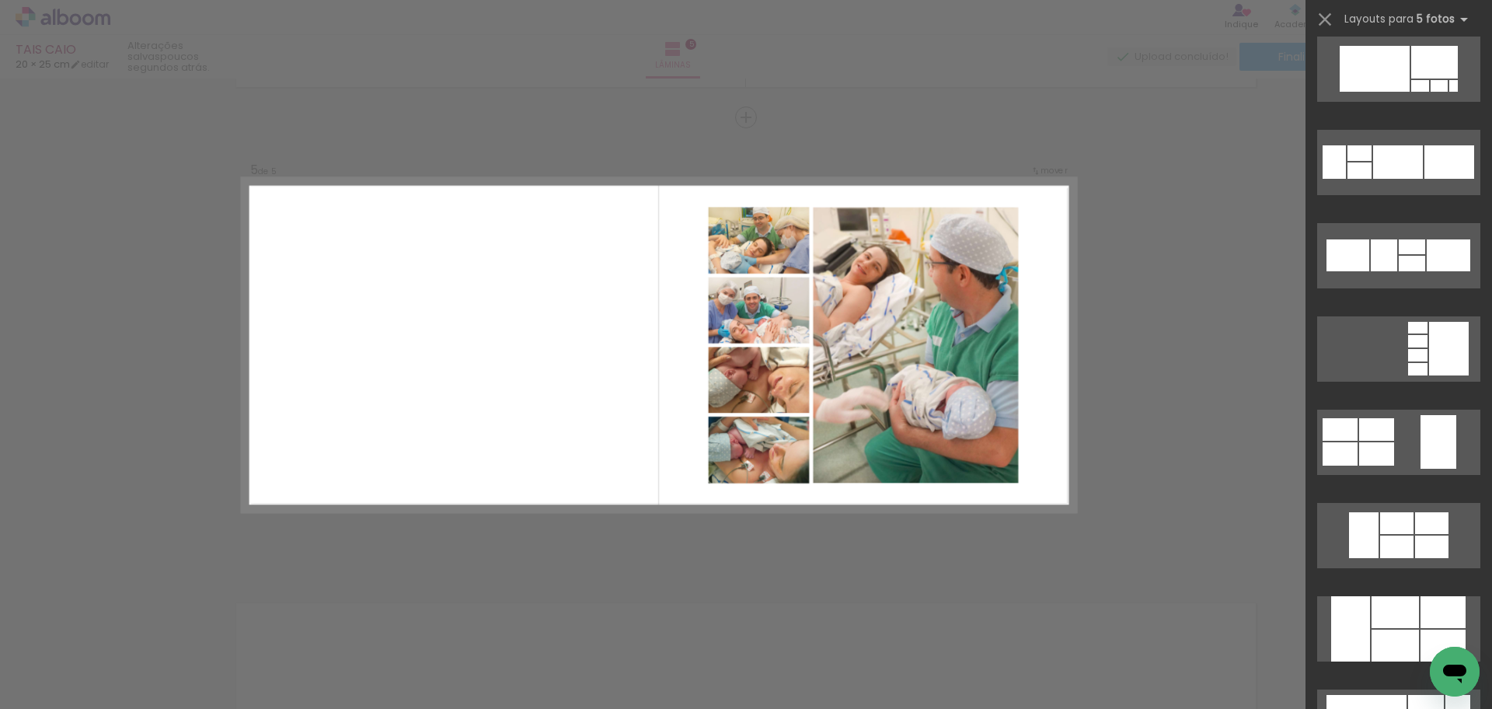
scroll to position [622, 0]
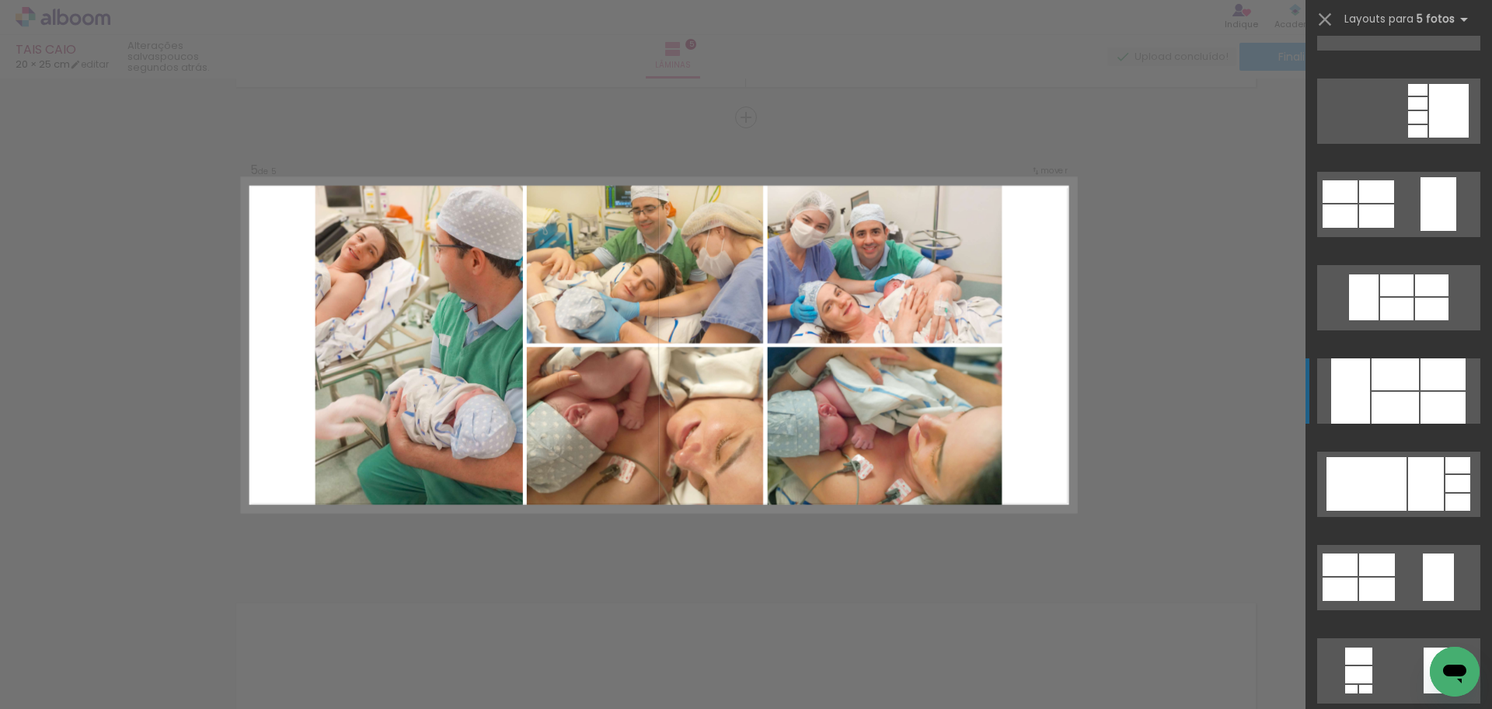
click at [1421, 401] on div at bounding box center [1443, 408] width 45 height 32
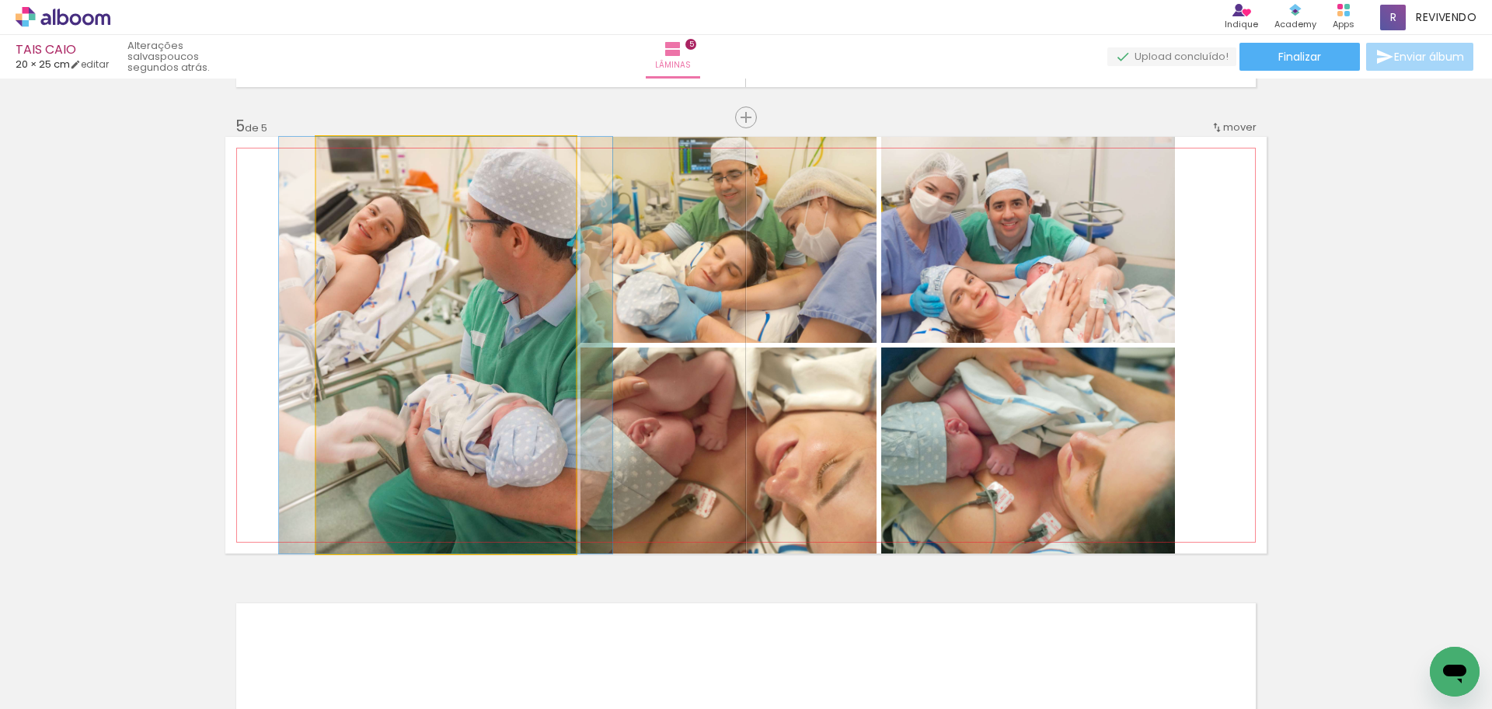
click at [407, 407] on quentale-photo at bounding box center [446, 345] width 260 height 417
click at [406, 407] on quentale-photo at bounding box center [446, 345] width 260 height 417
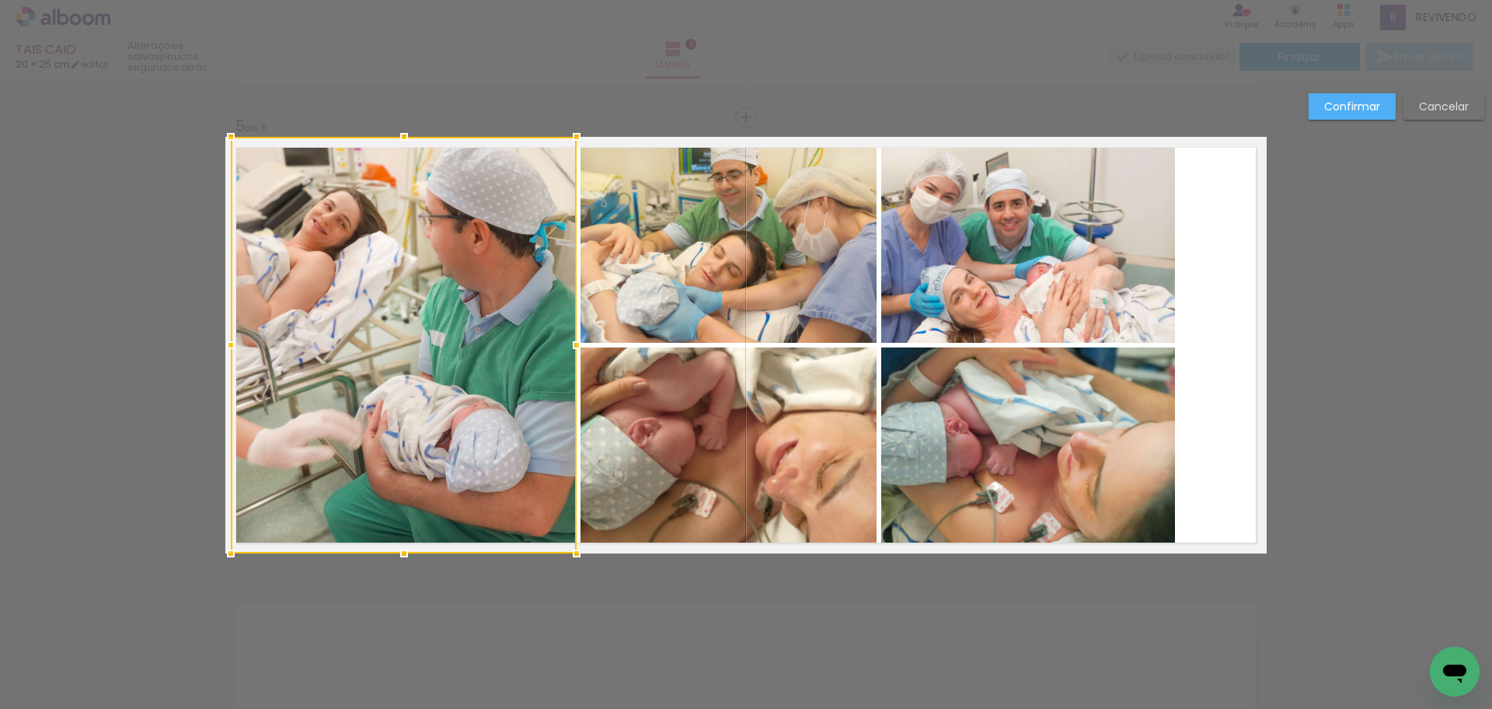
scroll to position [622, 0]
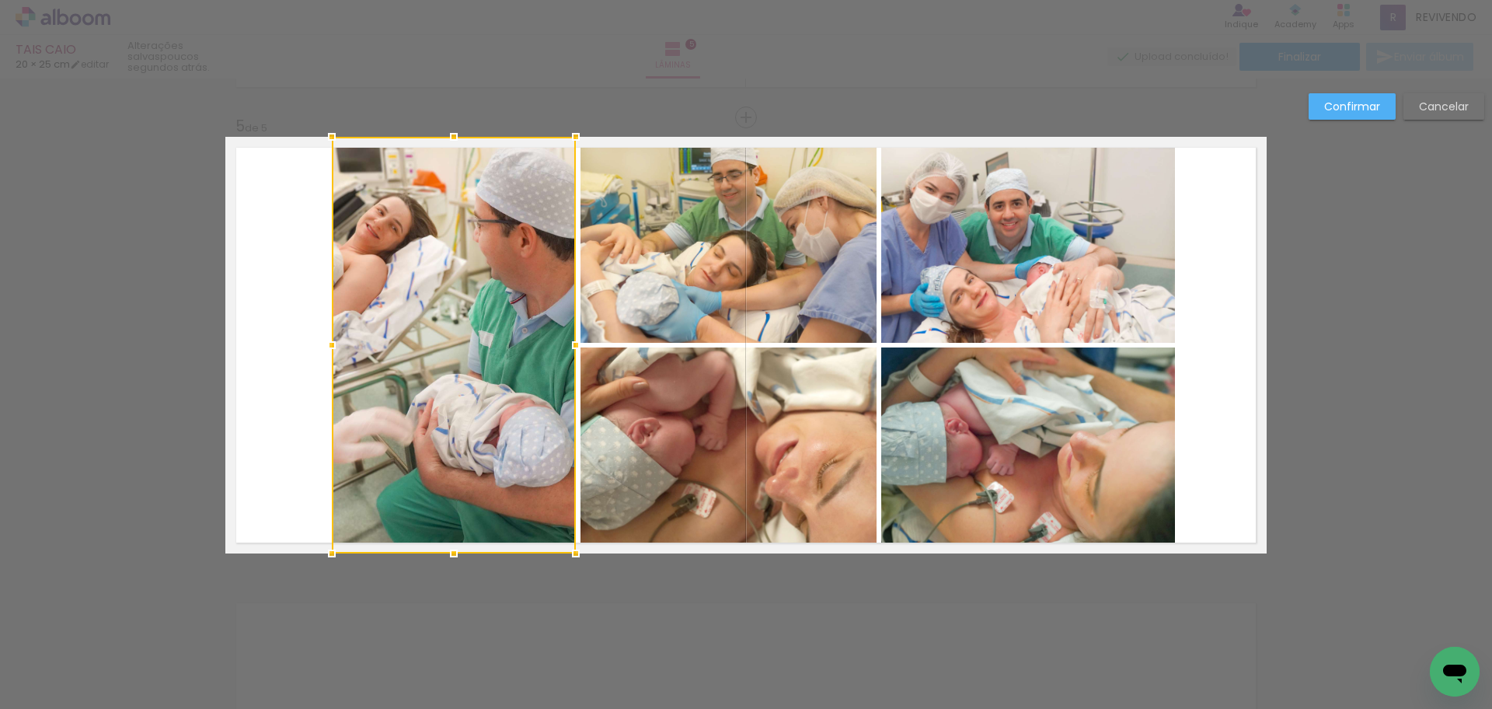
click at [320, 355] on div at bounding box center [331, 345] width 31 height 31
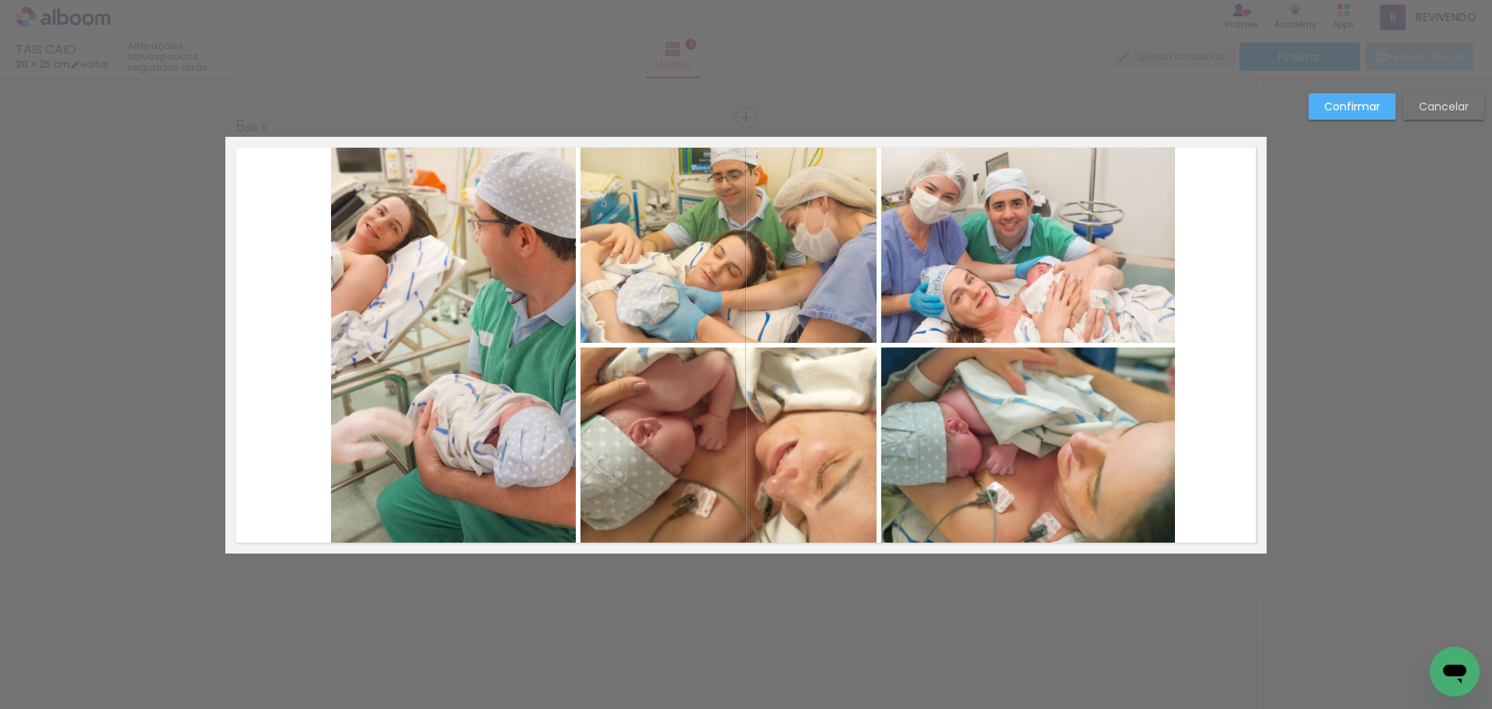
click at [1365, 120] on div "Confirmar Cancelar" at bounding box center [1392, 112] width 183 height 38
click at [0, 0] on slot "Confirmar" at bounding box center [0, 0] width 0 height 0
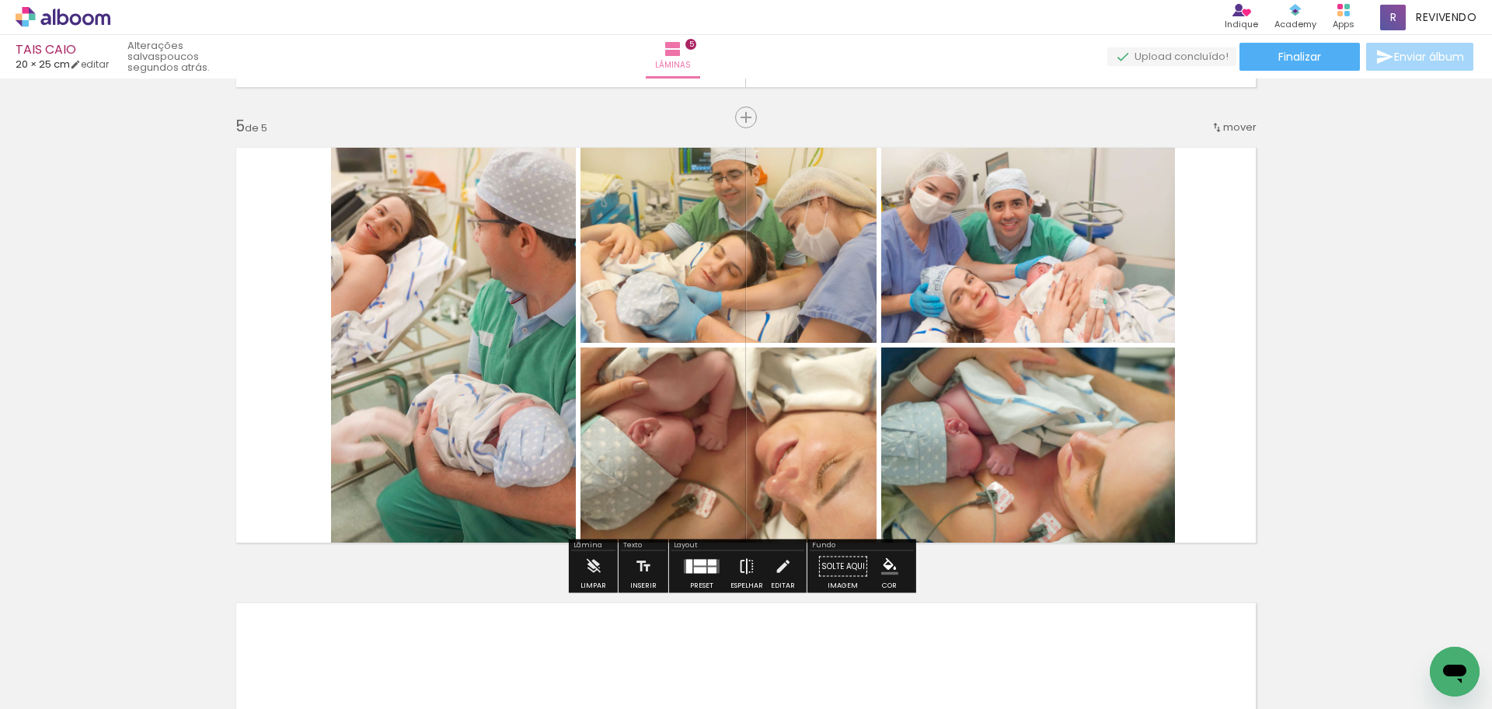
click at [750, 566] on iron-icon at bounding box center [746, 566] width 17 height 31
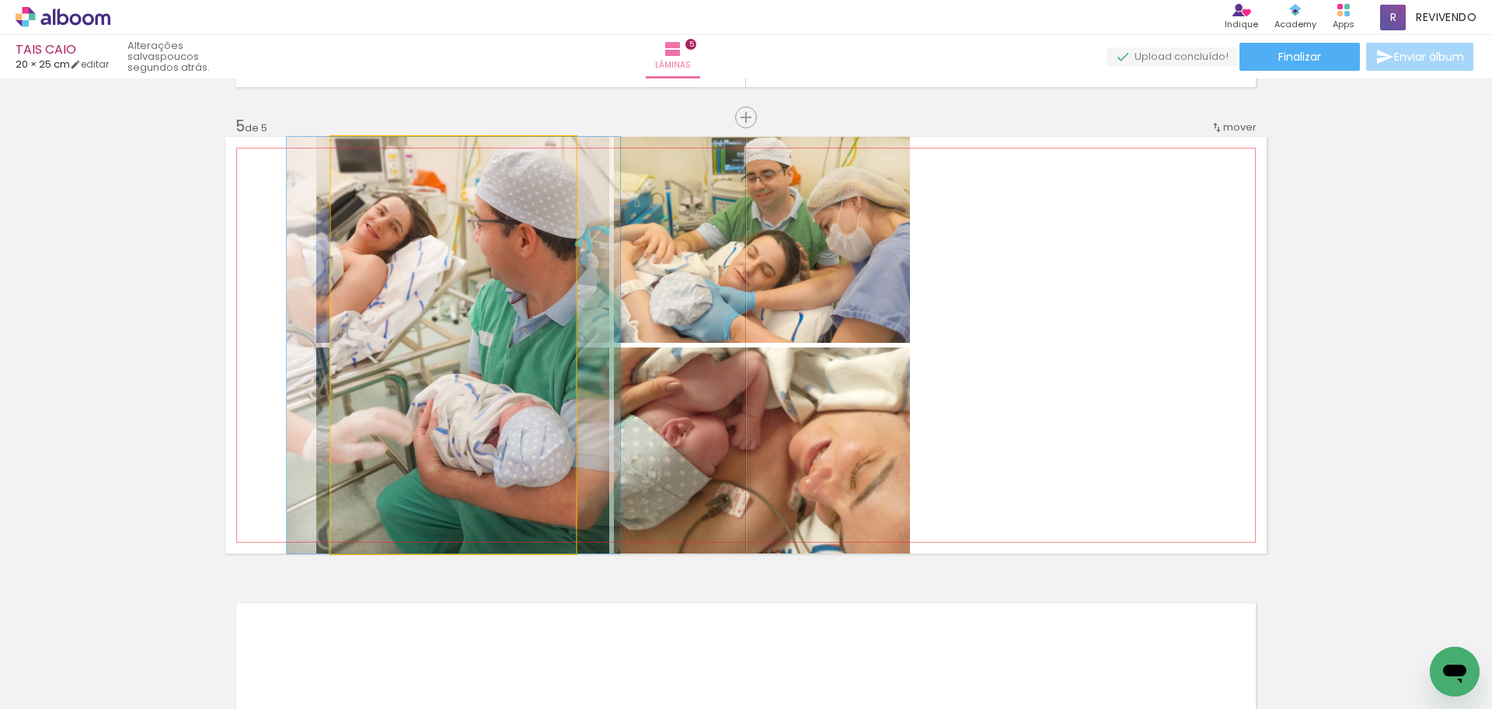
click at [460, 291] on quentale-photo at bounding box center [453, 345] width 245 height 417
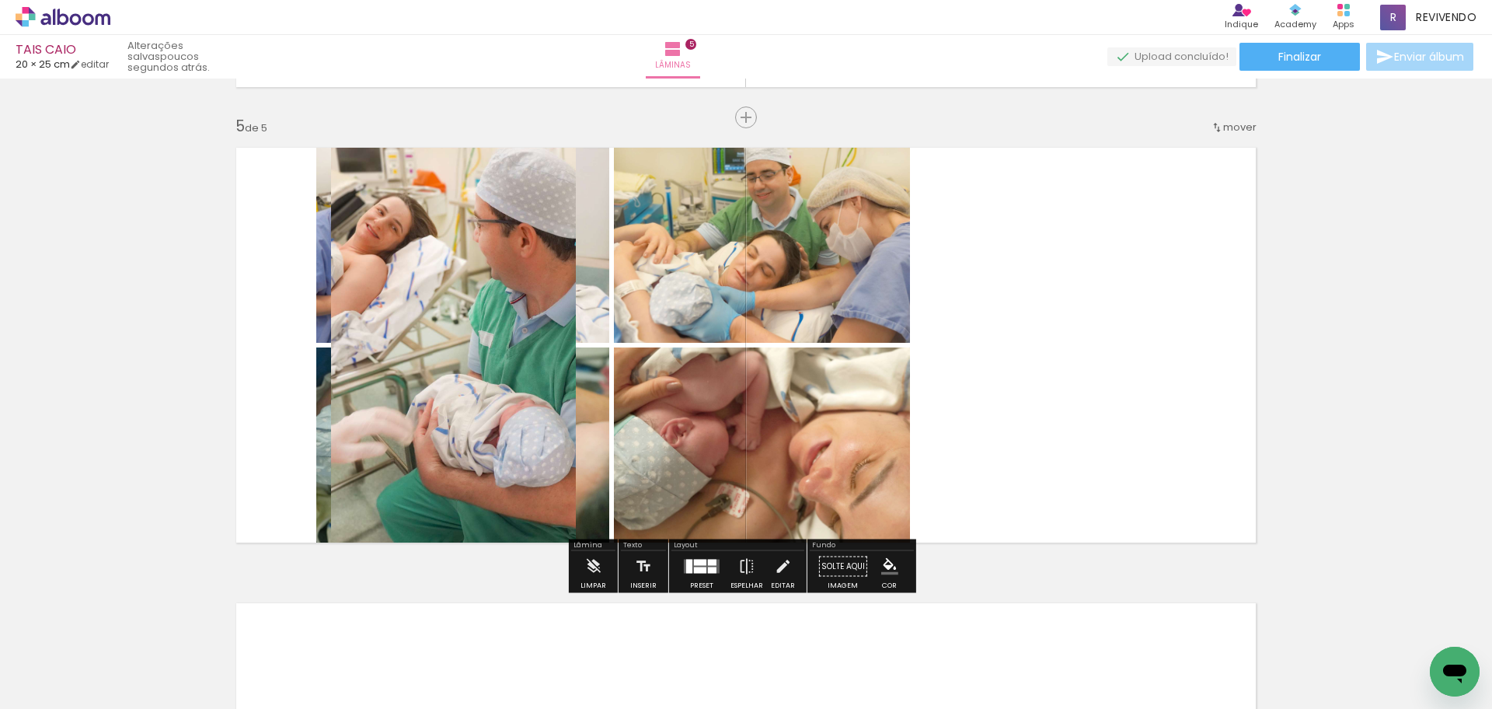
click at [460, 291] on quentale-photo at bounding box center [453, 345] width 245 height 417
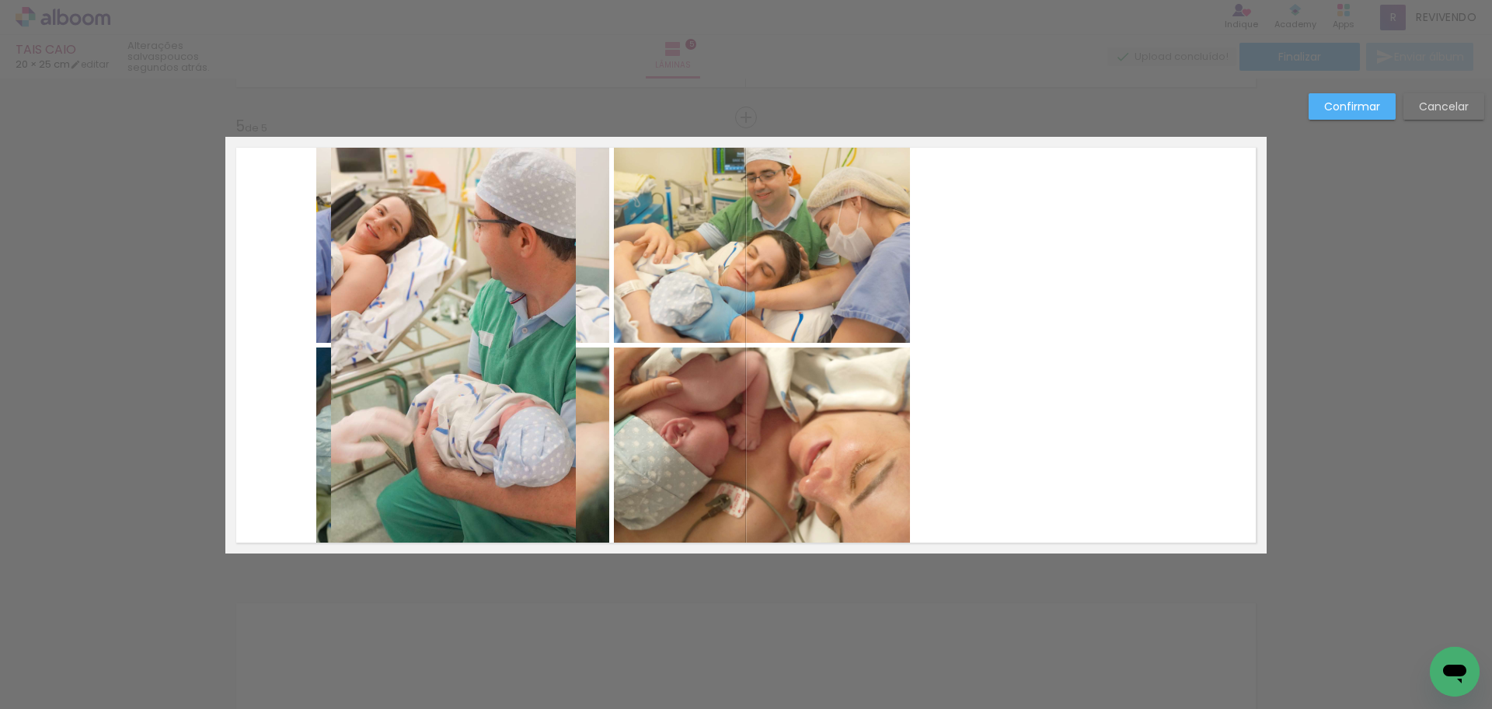
click at [460, 291] on quentale-photo at bounding box center [453, 345] width 245 height 417
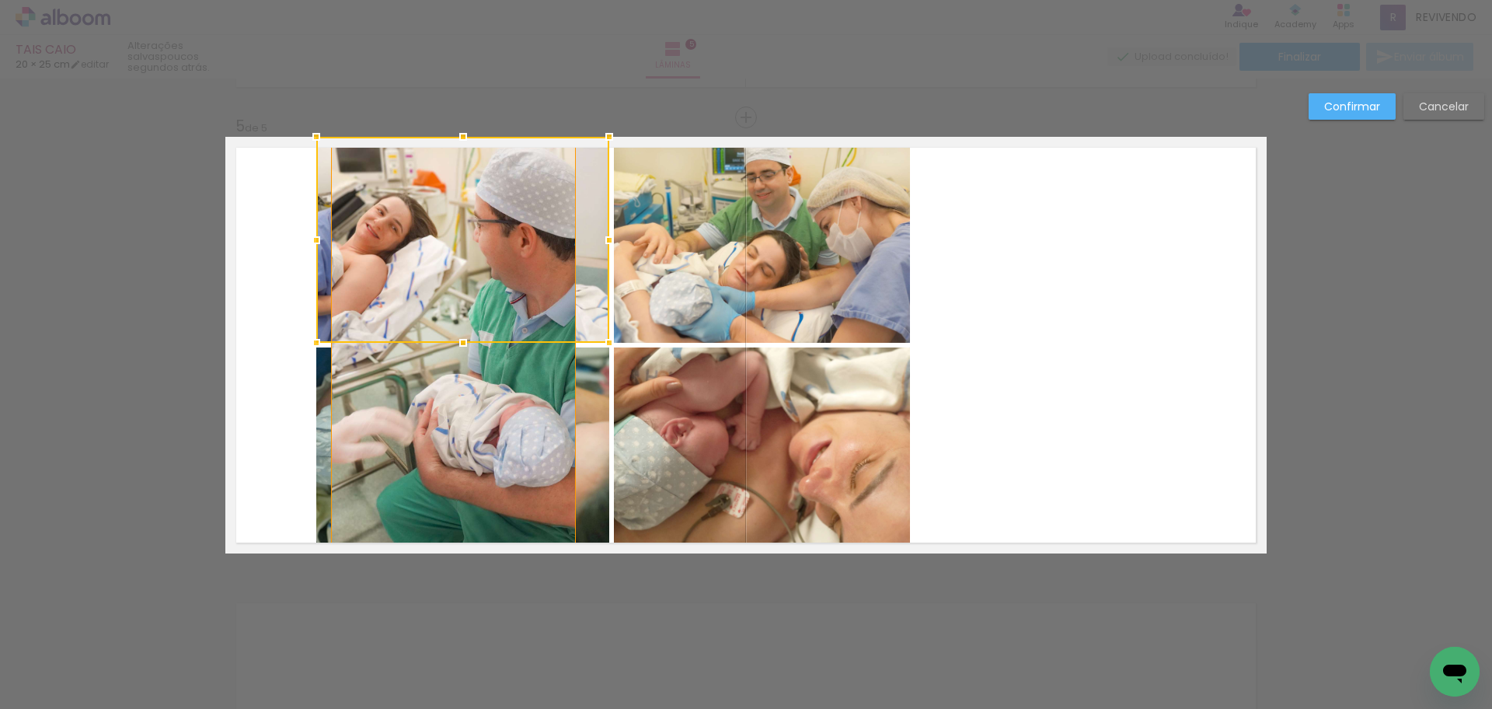
click at [460, 291] on div at bounding box center [462, 240] width 293 height 206
drag, startPoint x: 460, startPoint y: 291, endPoint x: 471, endPoint y: 283, distance: 13.8
click at [471, 283] on div at bounding box center [463, 240] width 293 height 206
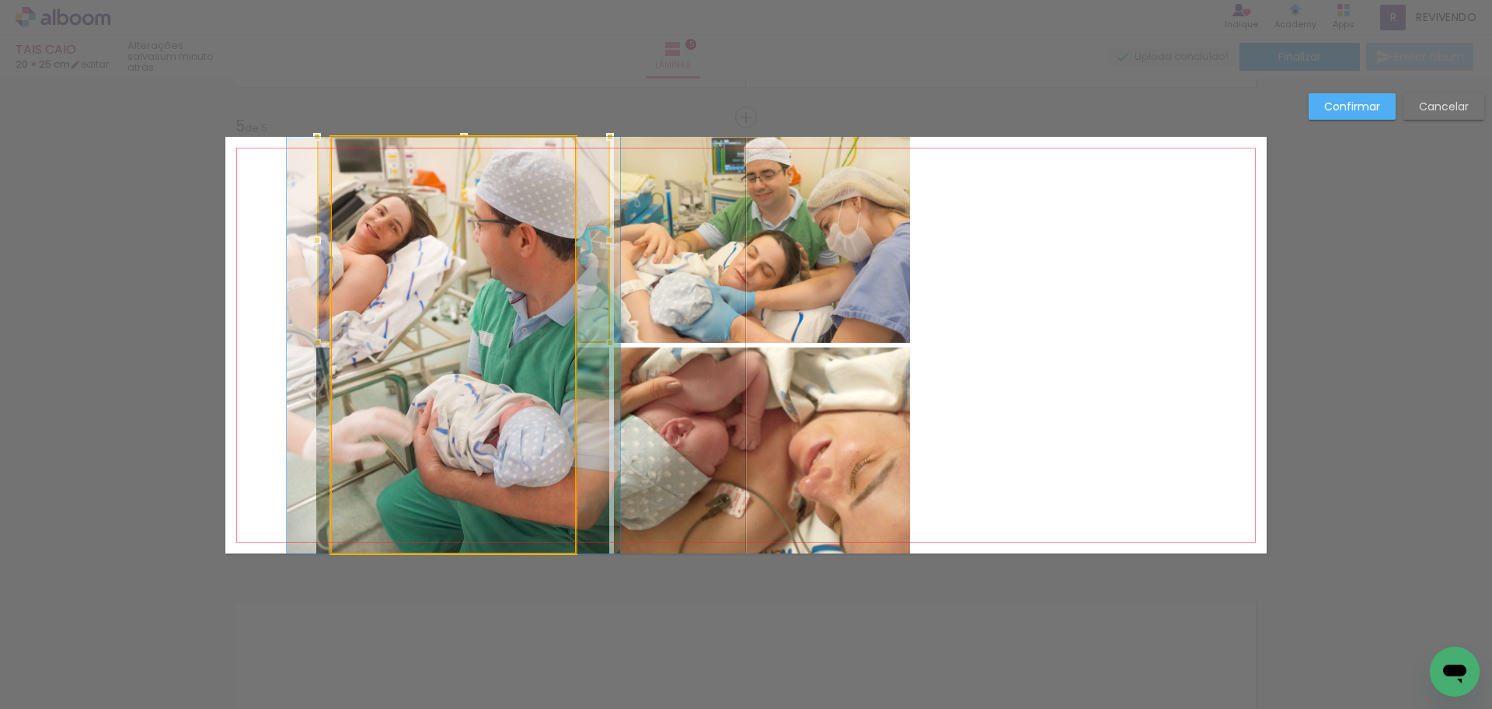
click at [470, 502] on quentale-photo at bounding box center [453, 345] width 245 height 417
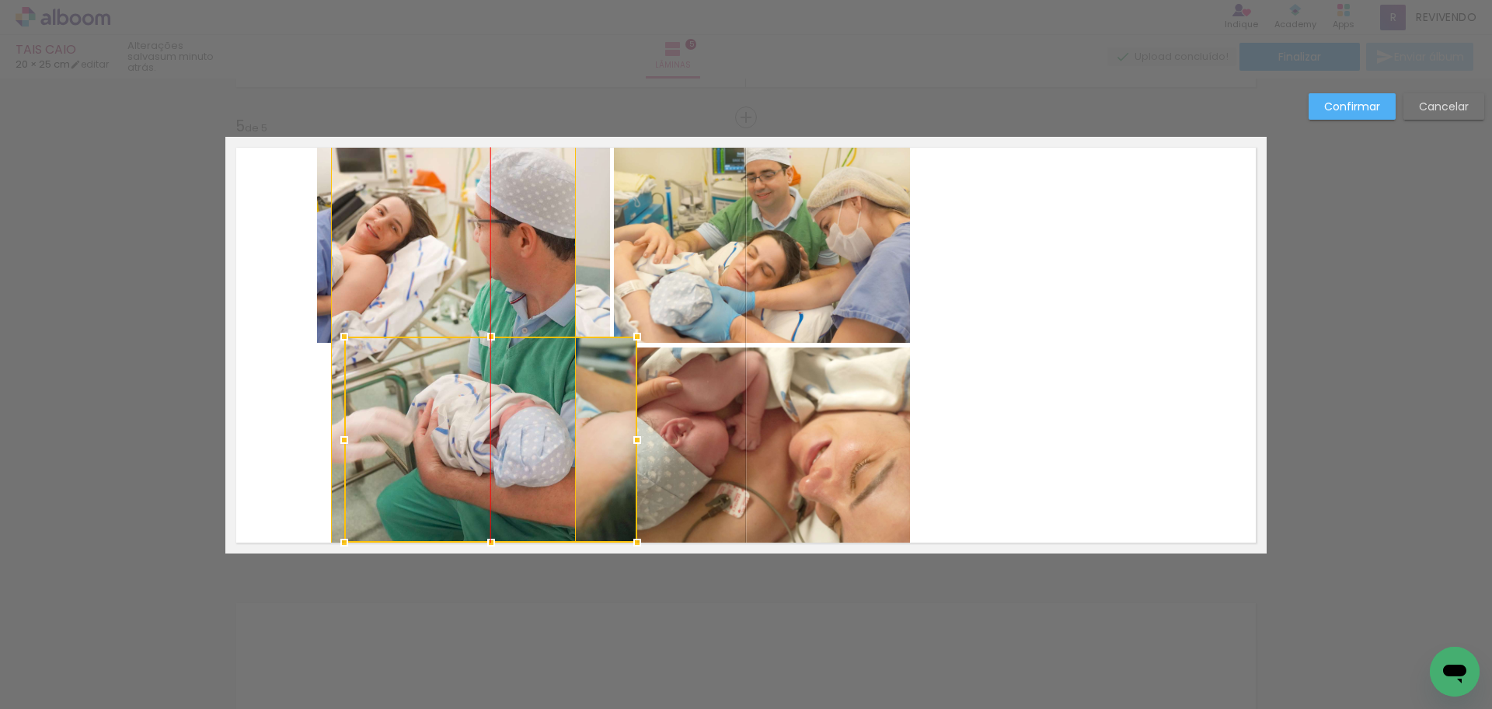
drag, startPoint x: 518, startPoint y: 435, endPoint x: 519, endPoint y: 424, distance: 11.0
click at [520, 424] on div at bounding box center [490, 440] width 293 height 206
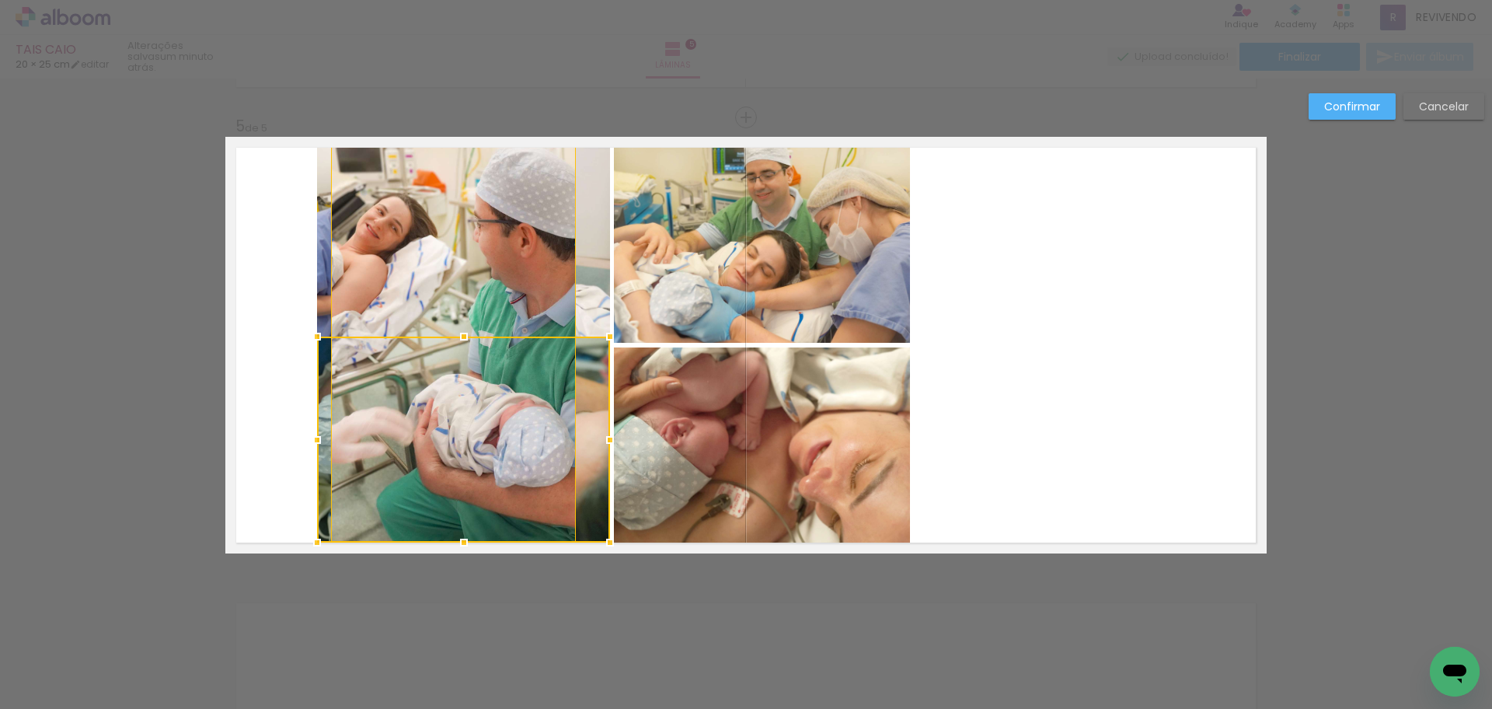
click at [0, 0] on slot "Cancelar" at bounding box center [0, 0] width 0 height 0
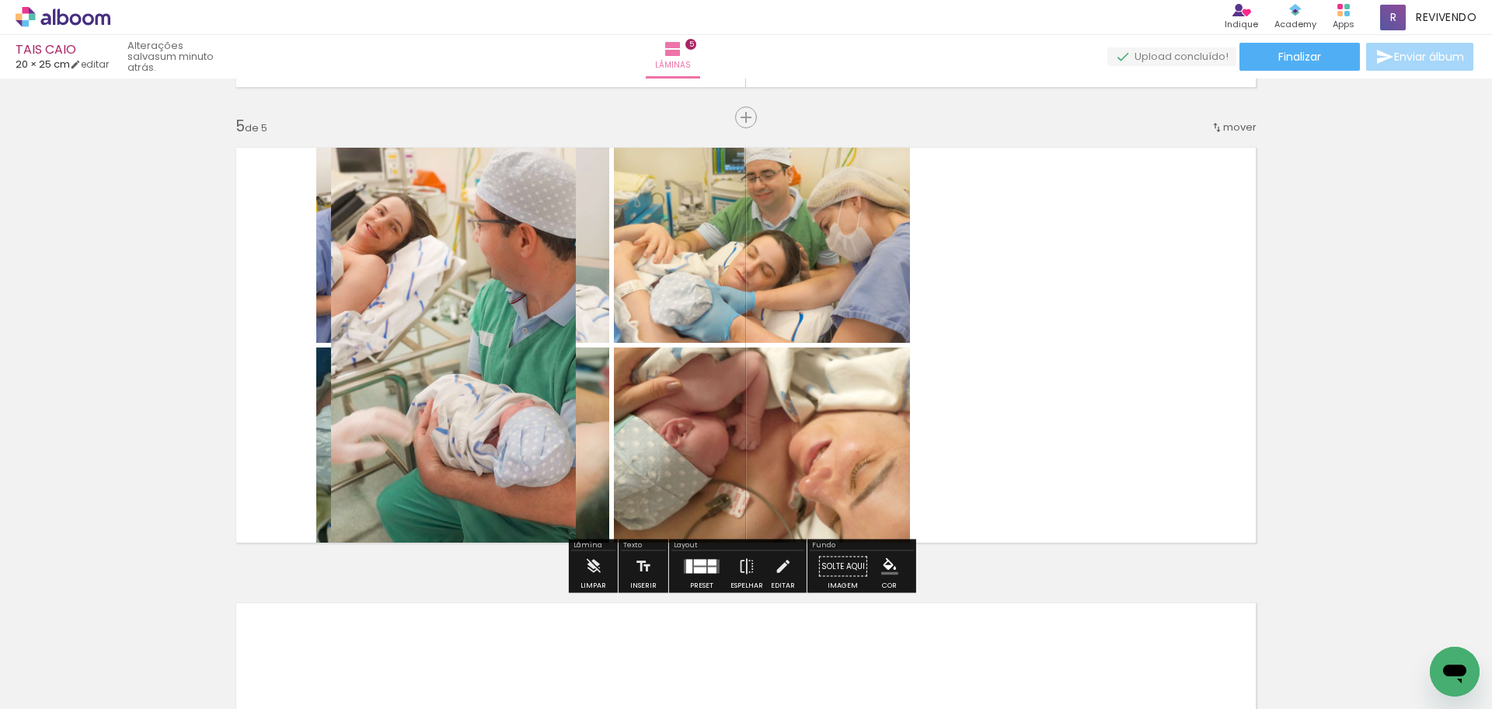
click at [705, 557] on div at bounding box center [702, 566] width 42 height 31
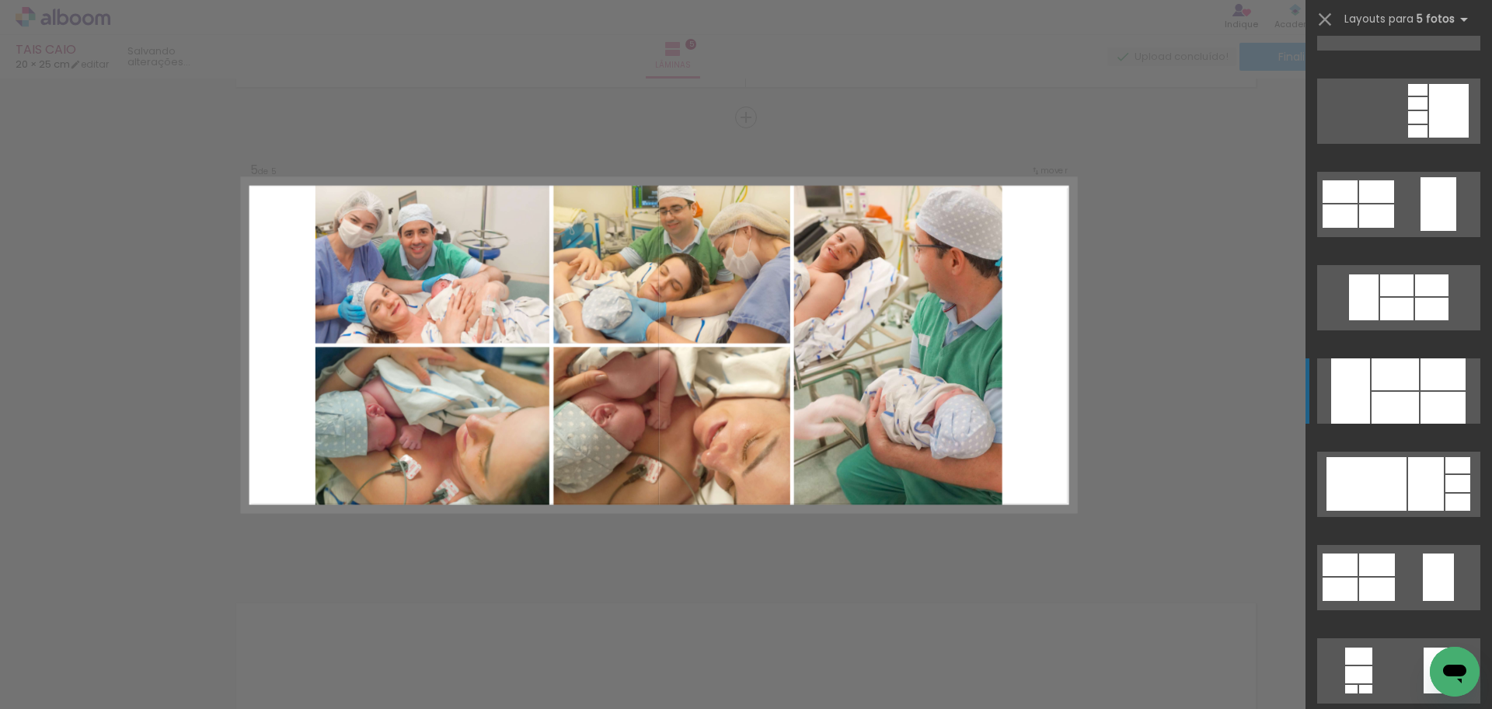
scroll to position [933, 0]
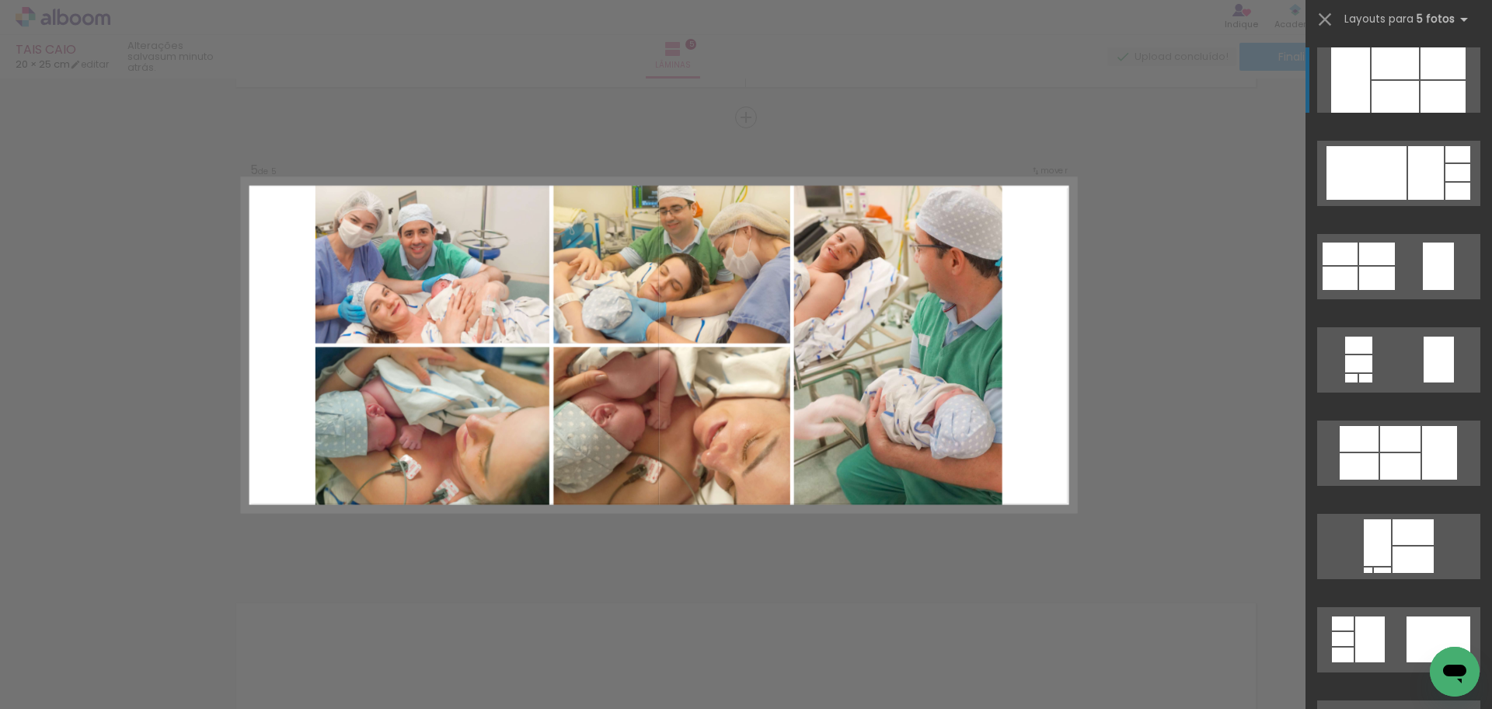
click at [1446, 86] on div at bounding box center [1443, 97] width 45 height 32
click at [1372, 101] on div at bounding box center [1395, 97] width 47 height 32
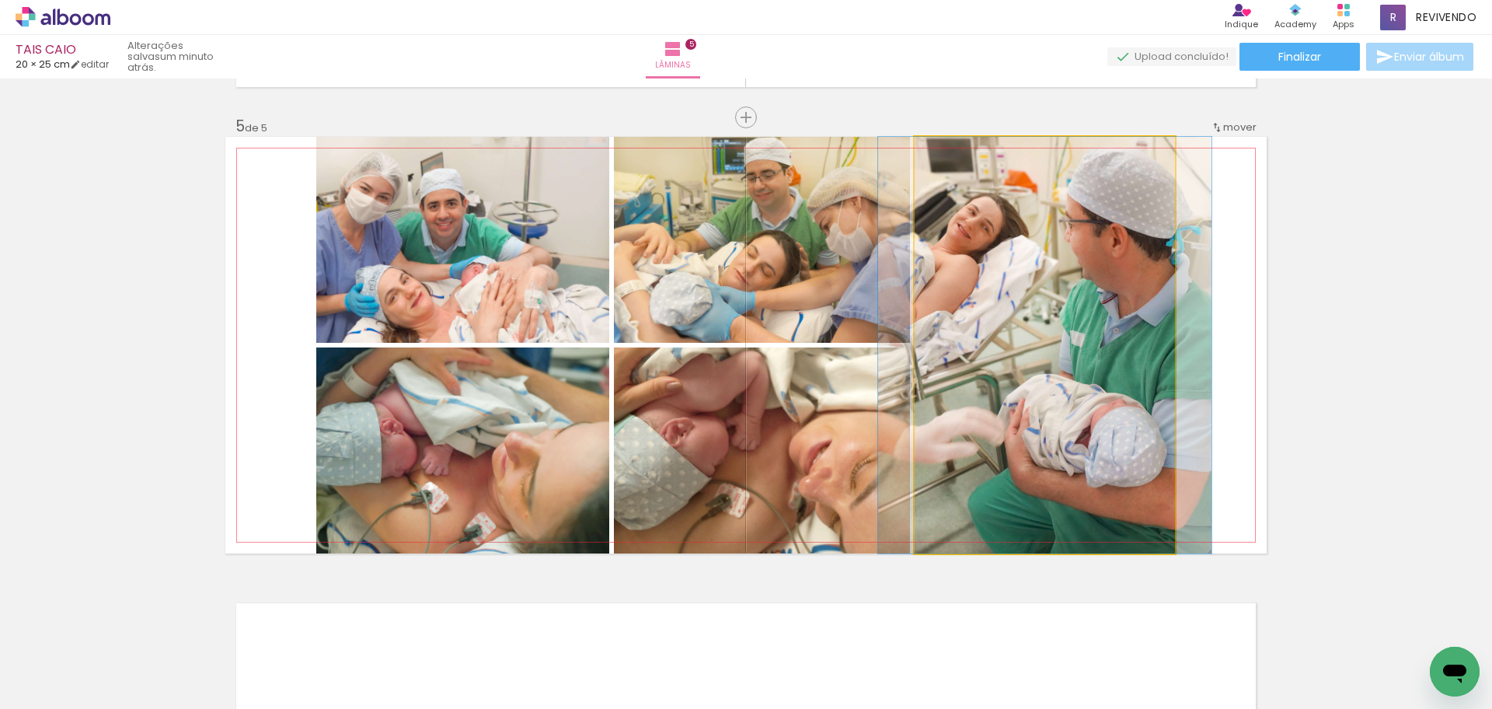
click at [1065, 431] on quentale-photo at bounding box center [1045, 345] width 260 height 417
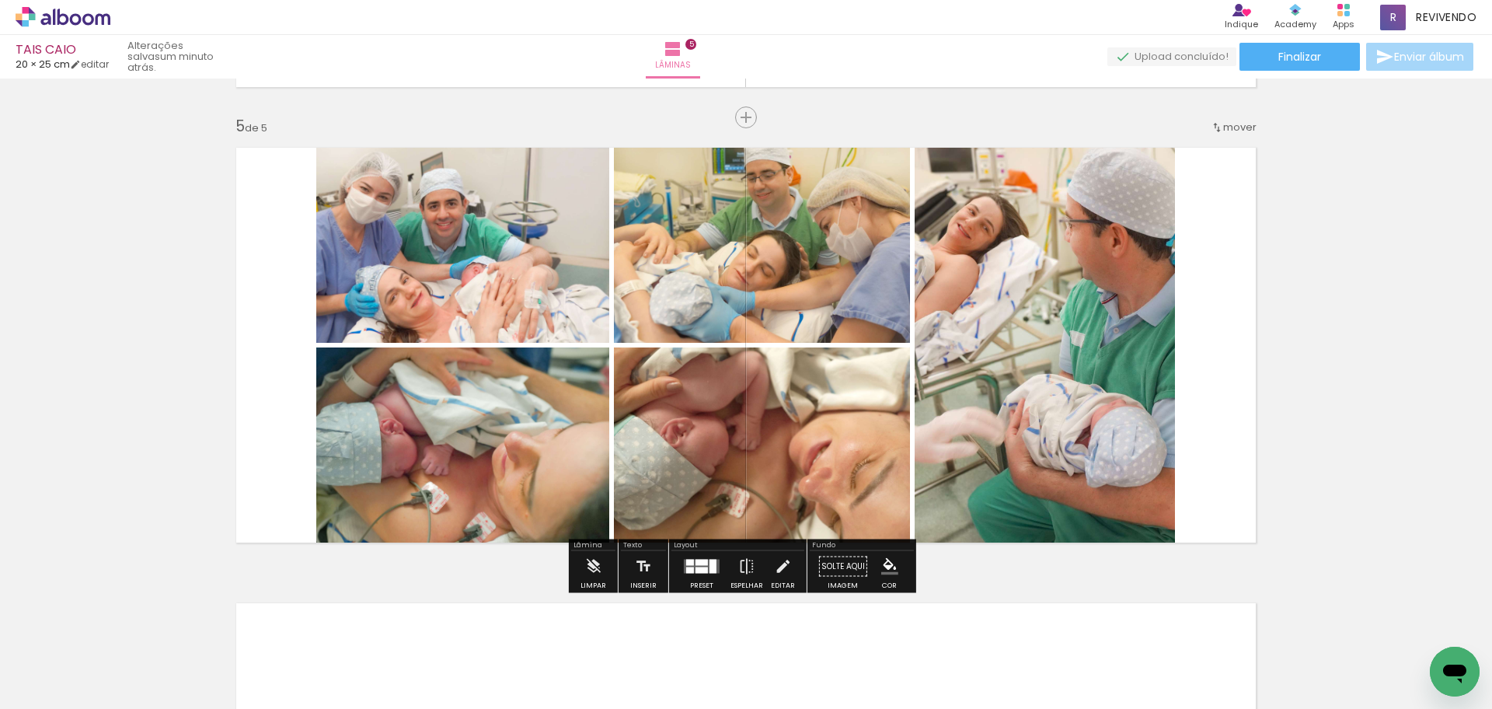
click at [1065, 431] on quentale-photo at bounding box center [1045, 345] width 260 height 417
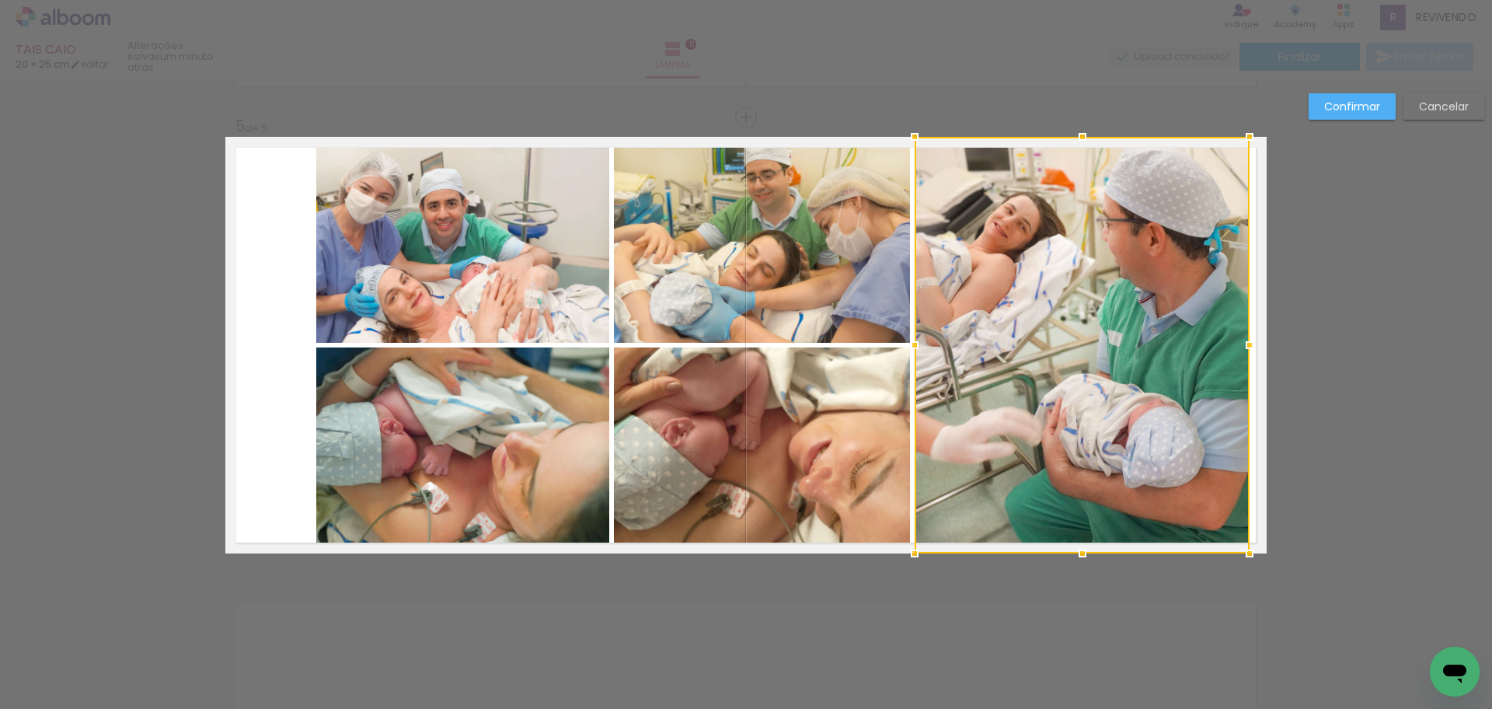
drag, startPoint x: 1176, startPoint y: 347, endPoint x: 1240, endPoint y: 344, distance: 64.6
click at [1248, 344] on div at bounding box center [1249, 345] width 31 height 31
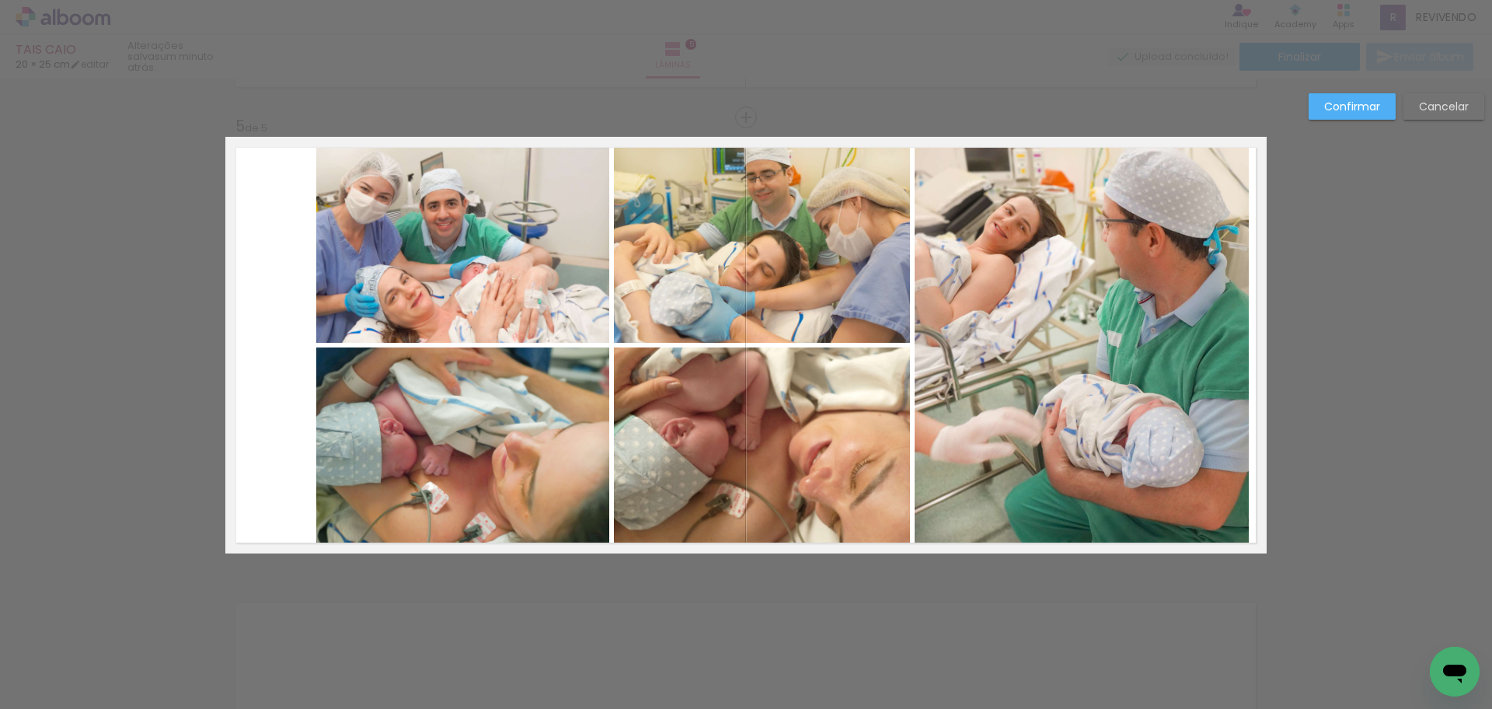
click at [420, 274] on quentale-photo at bounding box center [462, 240] width 293 height 206
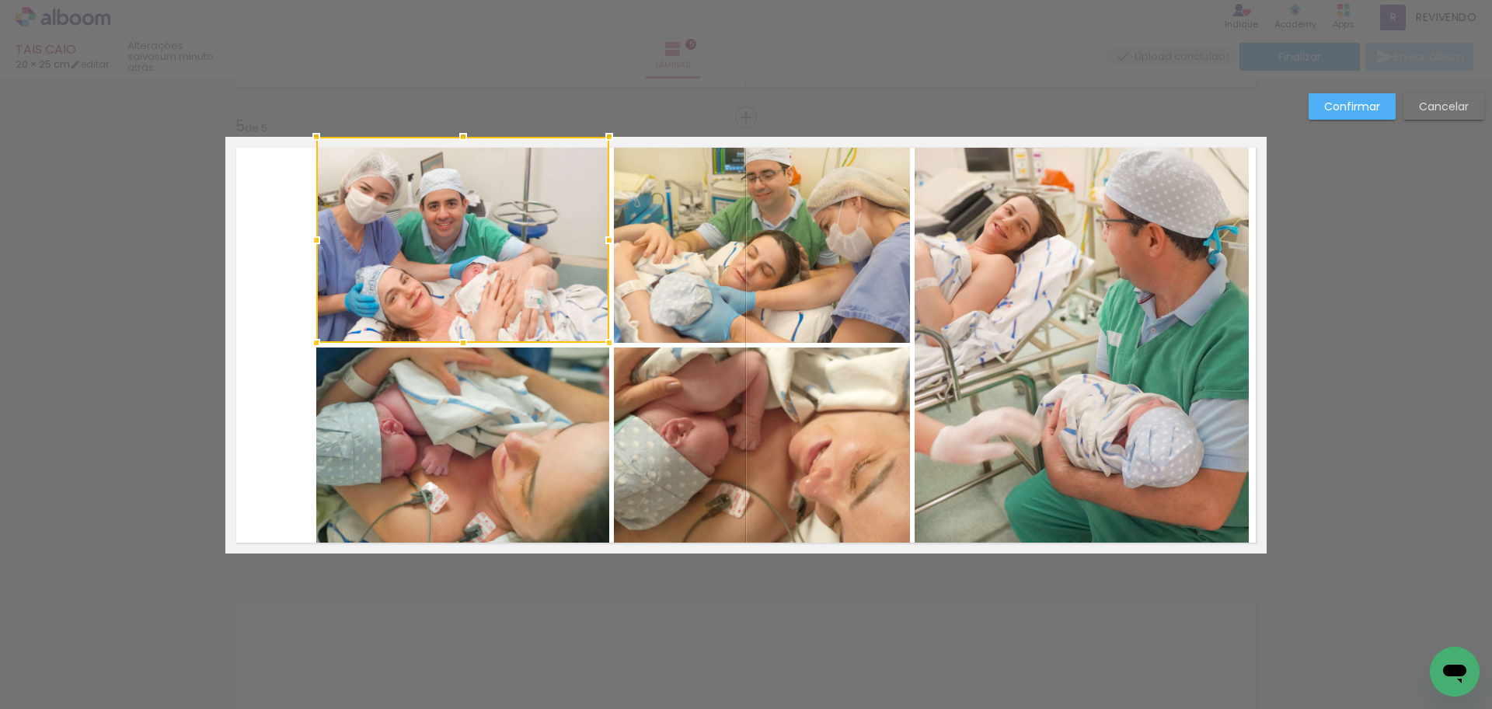
click at [458, 424] on quentale-photo at bounding box center [462, 450] width 293 height 206
click at [676, 285] on quentale-photo at bounding box center [762, 240] width 296 height 206
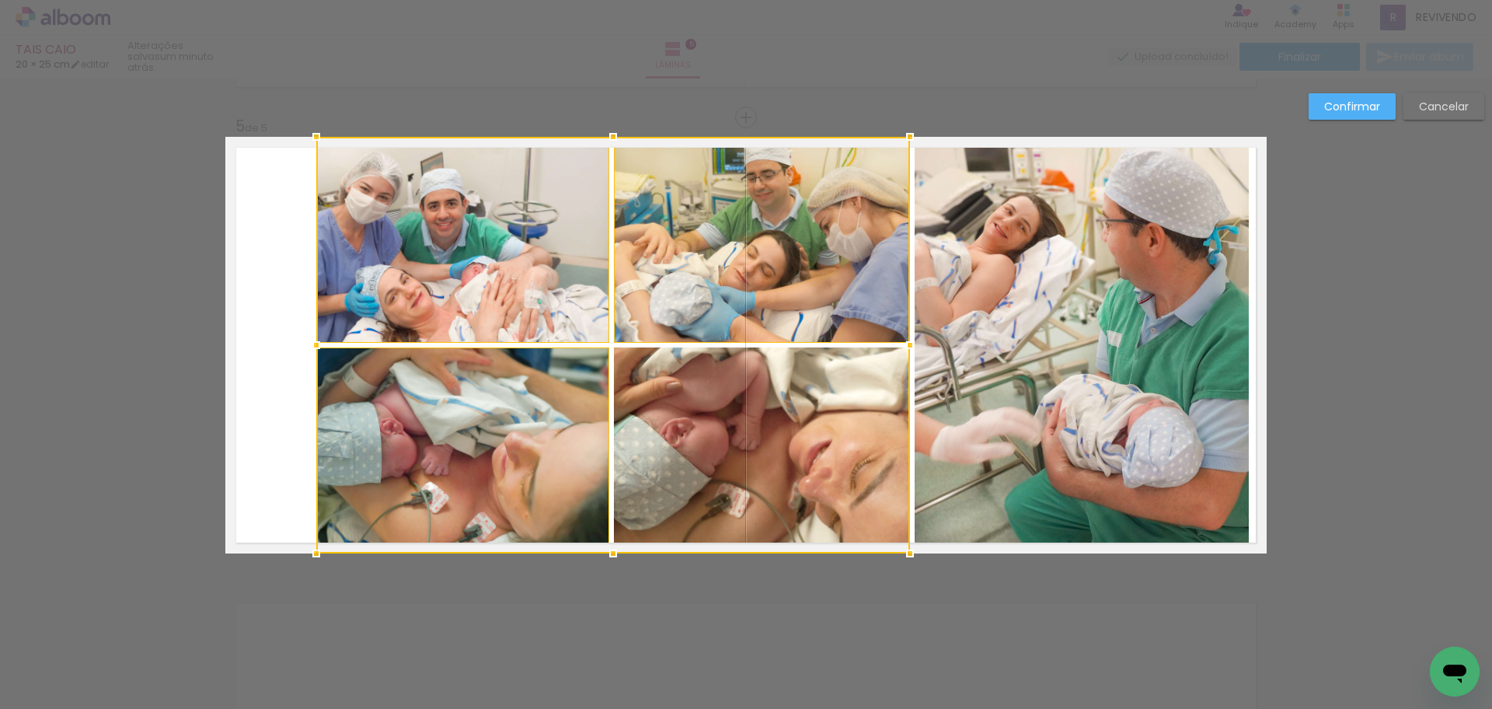
click at [726, 420] on div at bounding box center [613, 345] width 594 height 417
click at [1042, 367] on quentale-photo at bounding box center [1082, 345] width 334 height 417
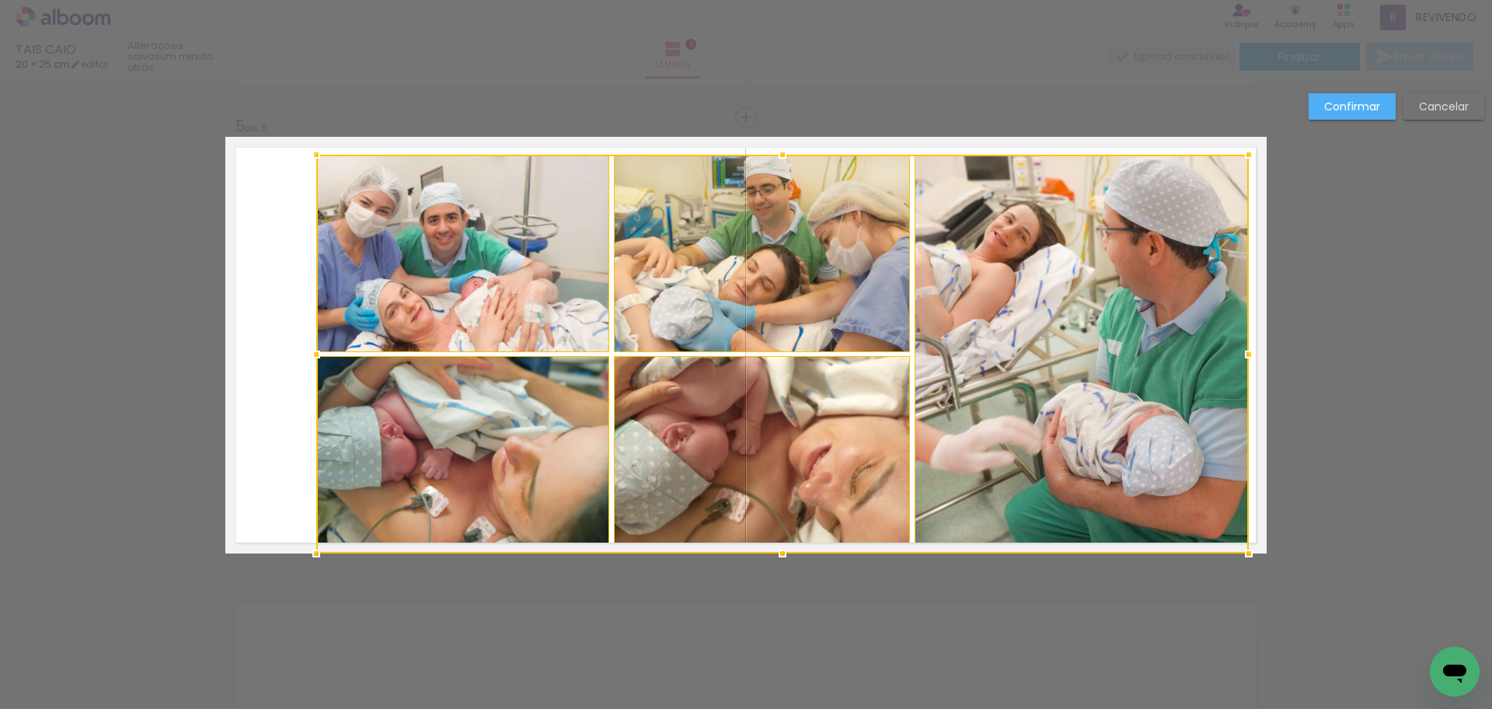
drag, startPoint x: 780, startPoint y: 134, endPoint x: 778, endPoint y: 152, distance: 18.0
click at [778, 152] on div at bounding box center [782, 154] width 31 height 31
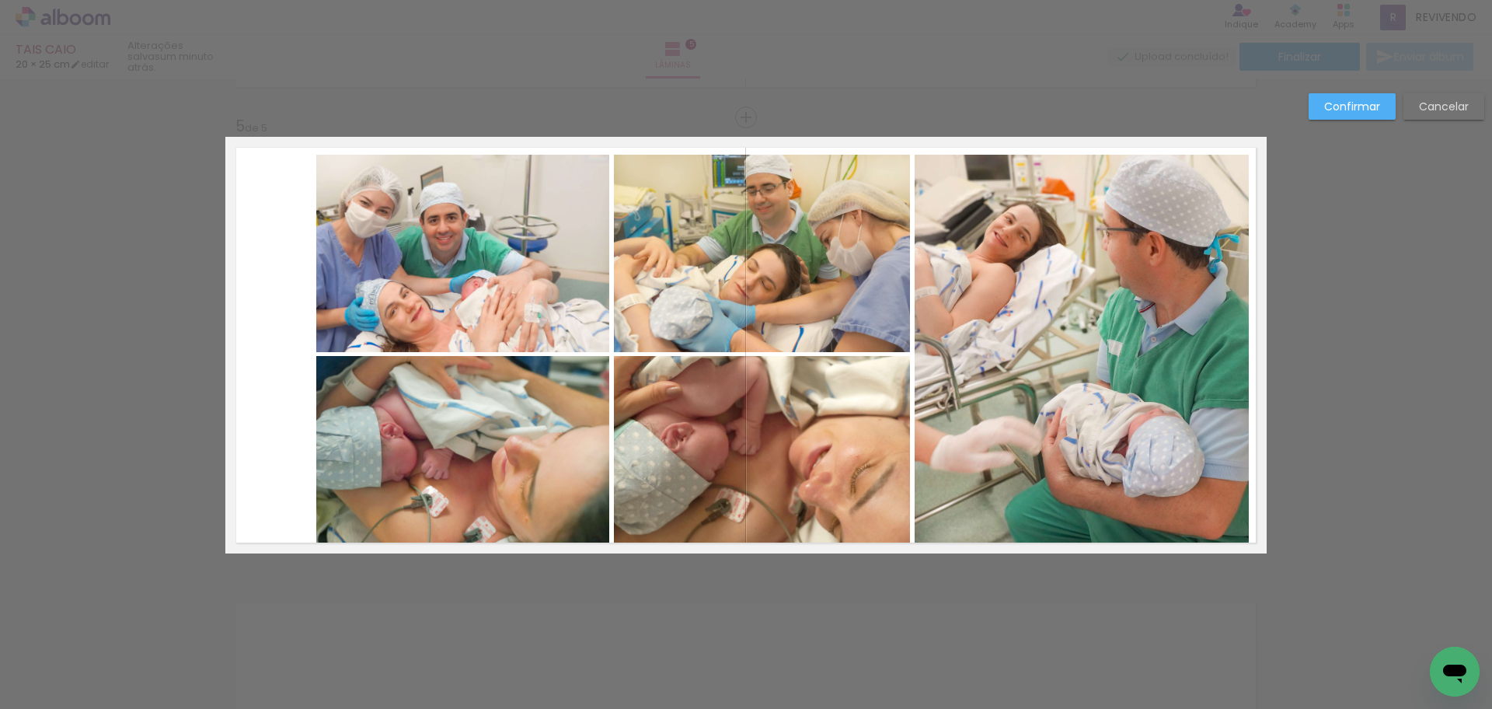
click at [492, 456] on quentale-photo at bounding box center [462, 454] width 293 height 197
click at [497, 309] on quentale-photo at bounding box center [462, 253] width 293 height 197
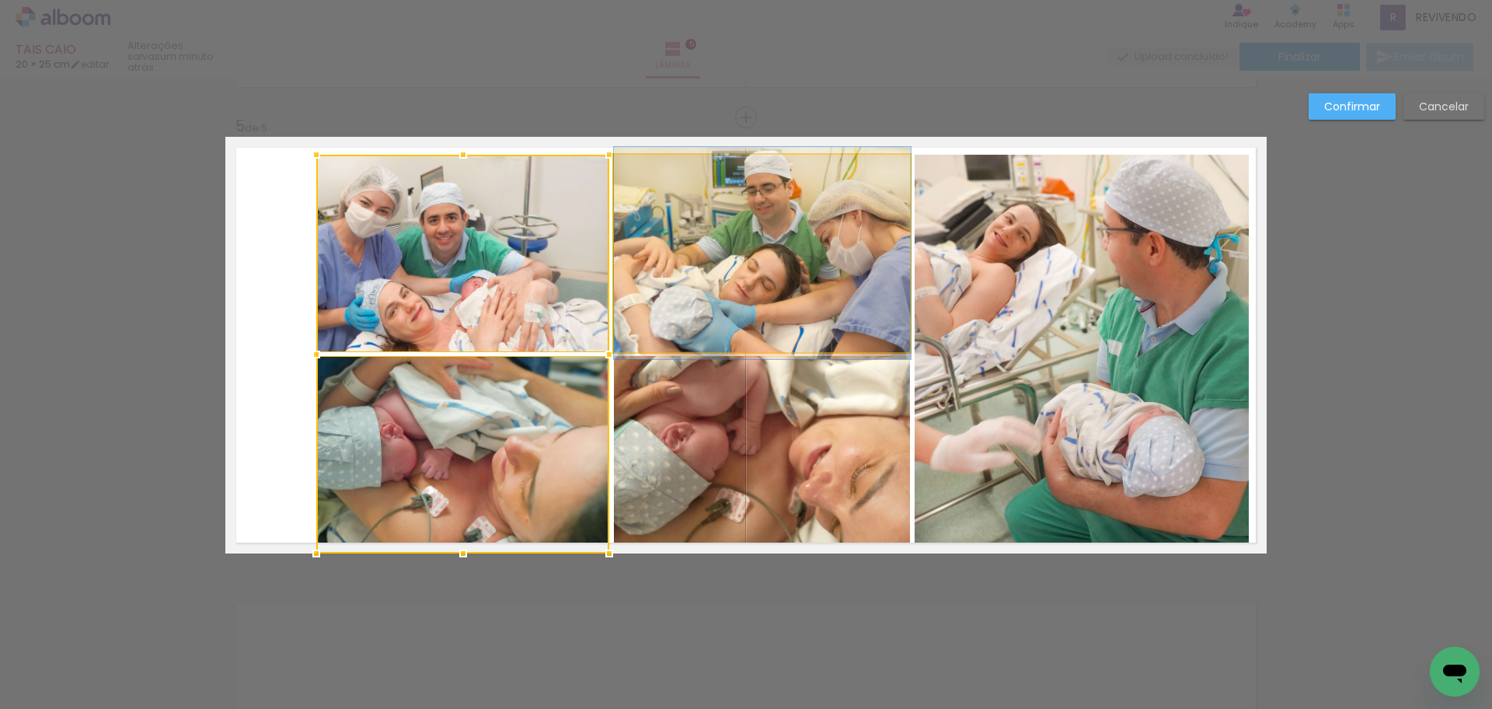
click at [699, 271] on quentale-photo at bounding box center [762, 253] width 297 height 197
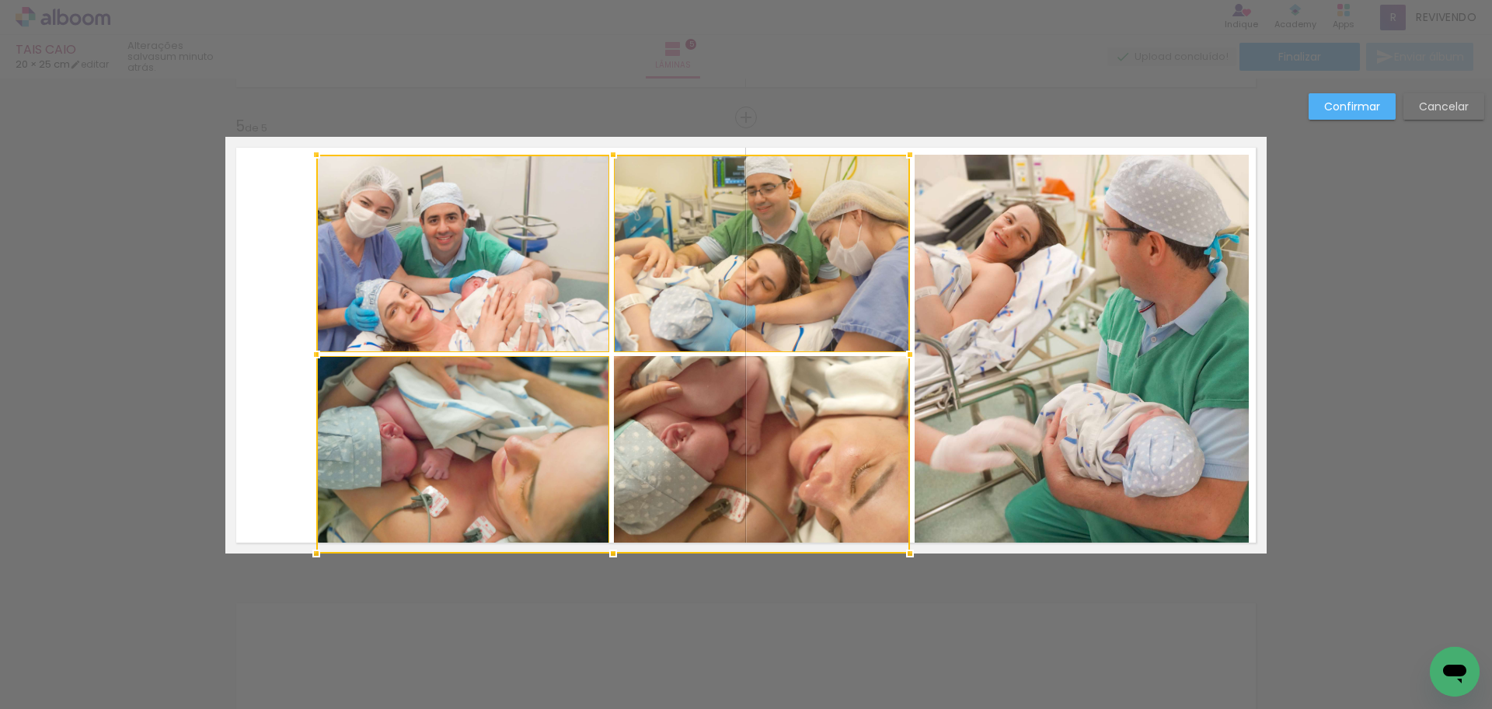
click at [788, 452] on div at bounding box center [613, 354] width 594 height 399
click at [1067, 452] on quentale-photo at bounding box center [1082, 354] width 335 height 399
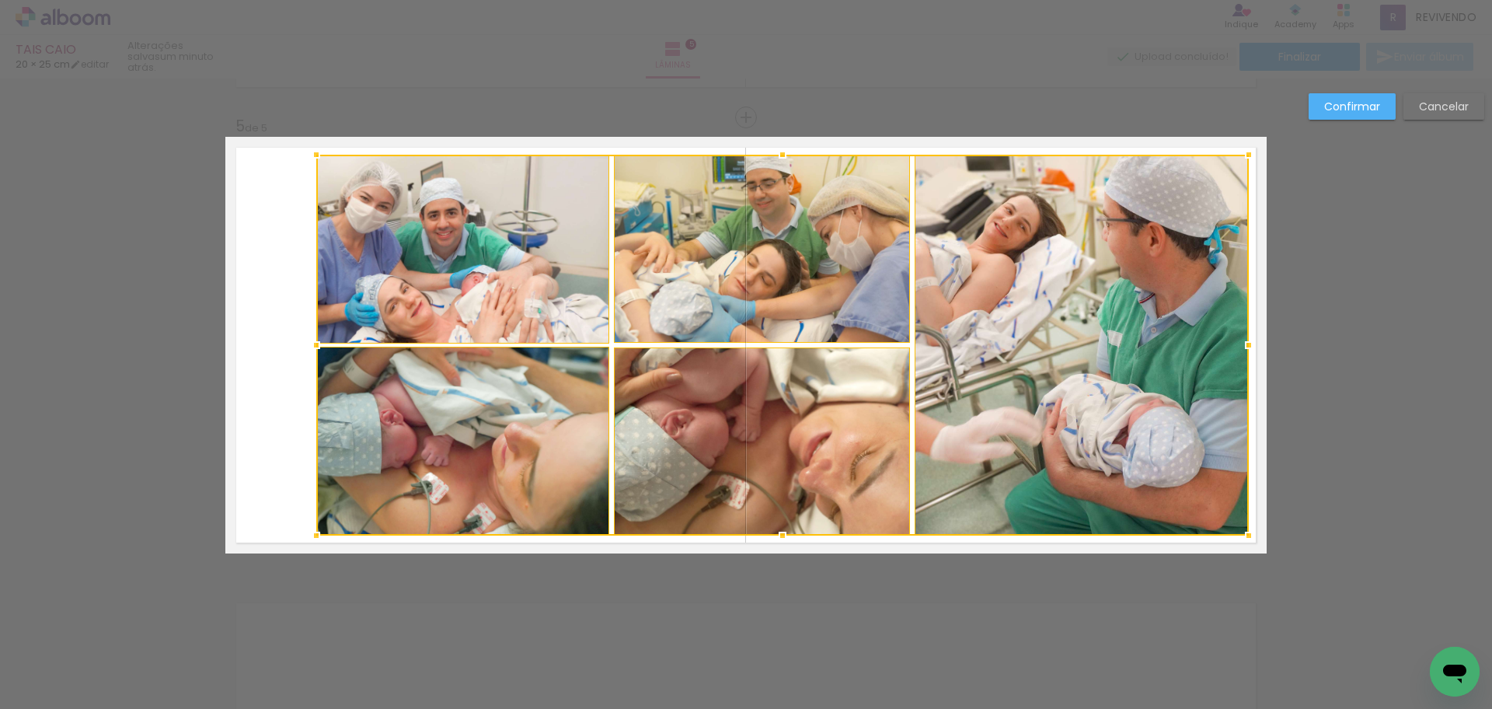
drag, startPoint x: 768, startPoint y: 555, endPoint x: 773, endPoint y: 537, distance: 18.7
click at [773, 537] on div at bounding box center [782, 535] width 31 height 31
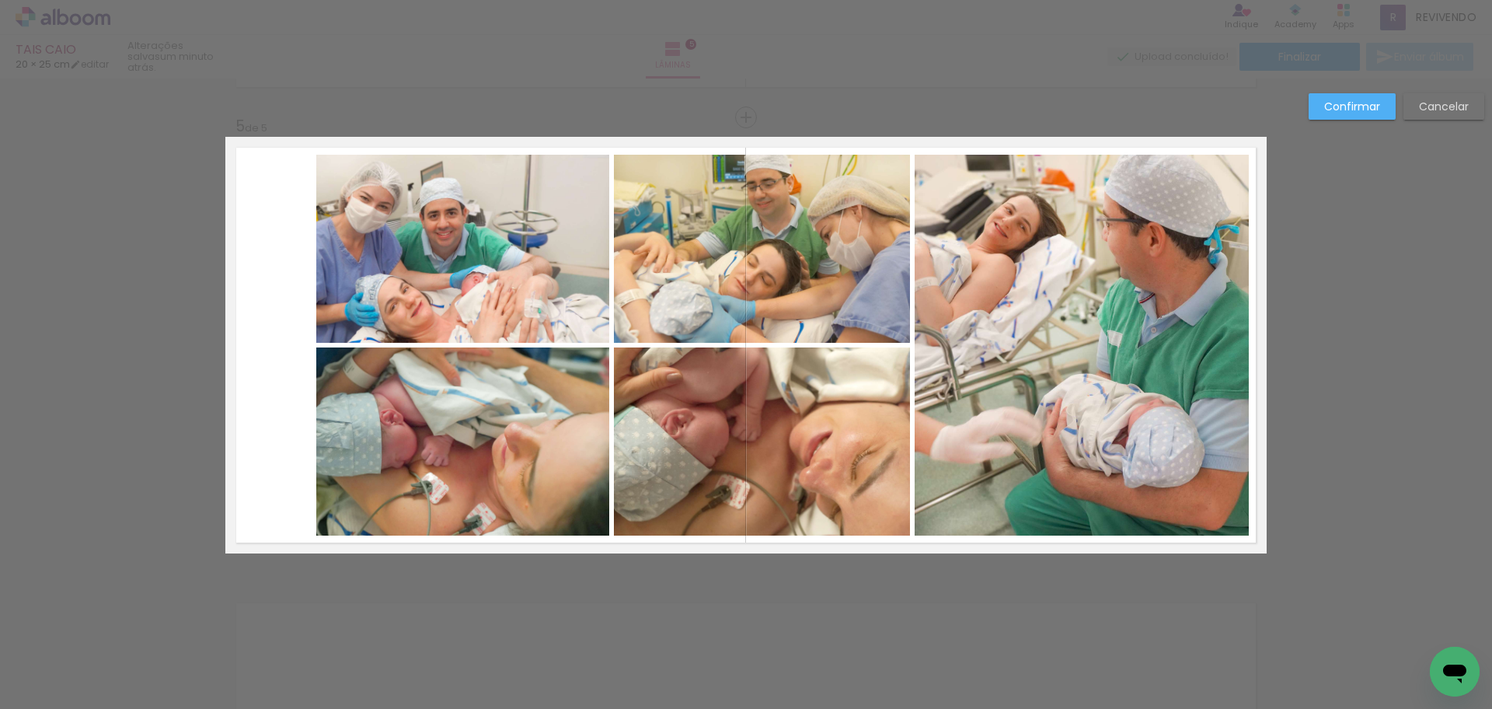
click at [516, 469] on quentale-photo at bounding box center [462, 441] width 293 height 188
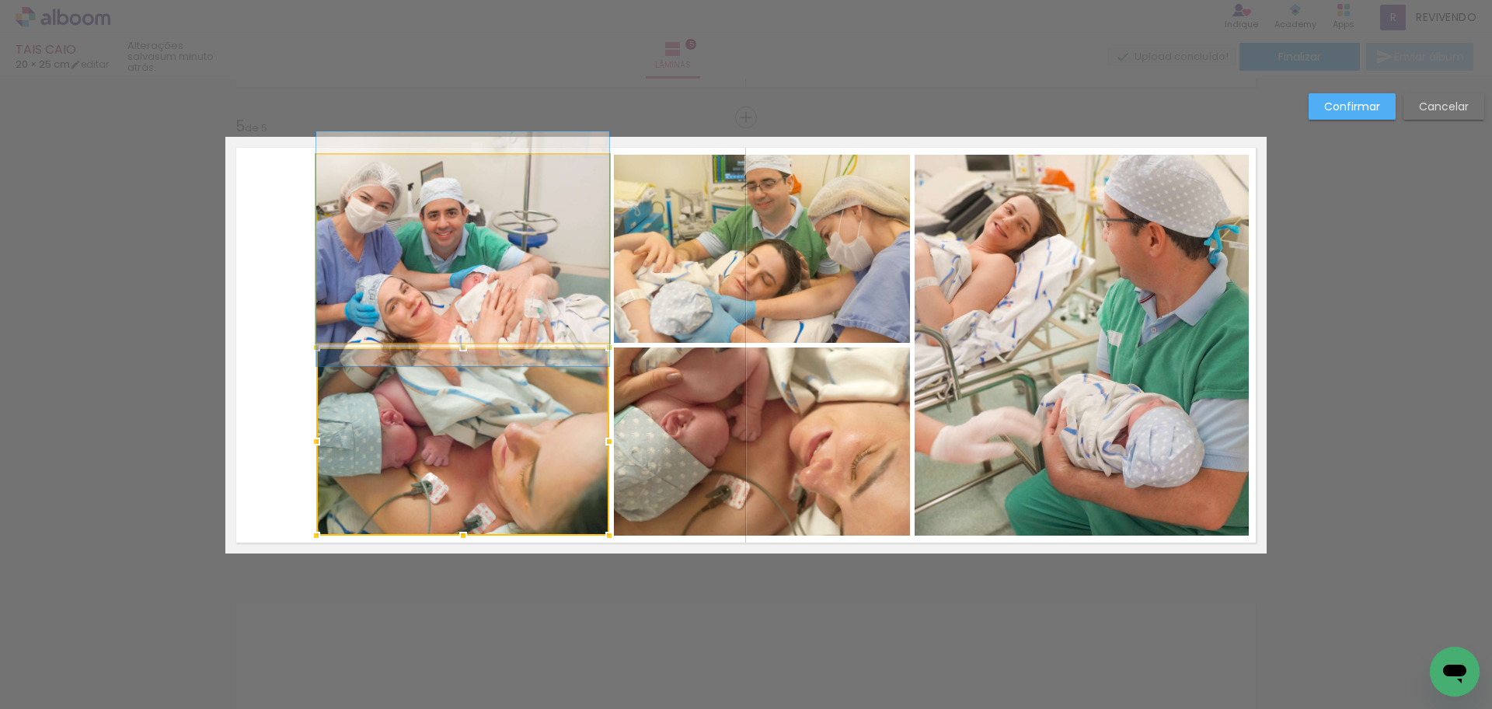
click at [506, 314] on quentale-photo at bounding box center [462, 249] width 293 height 188
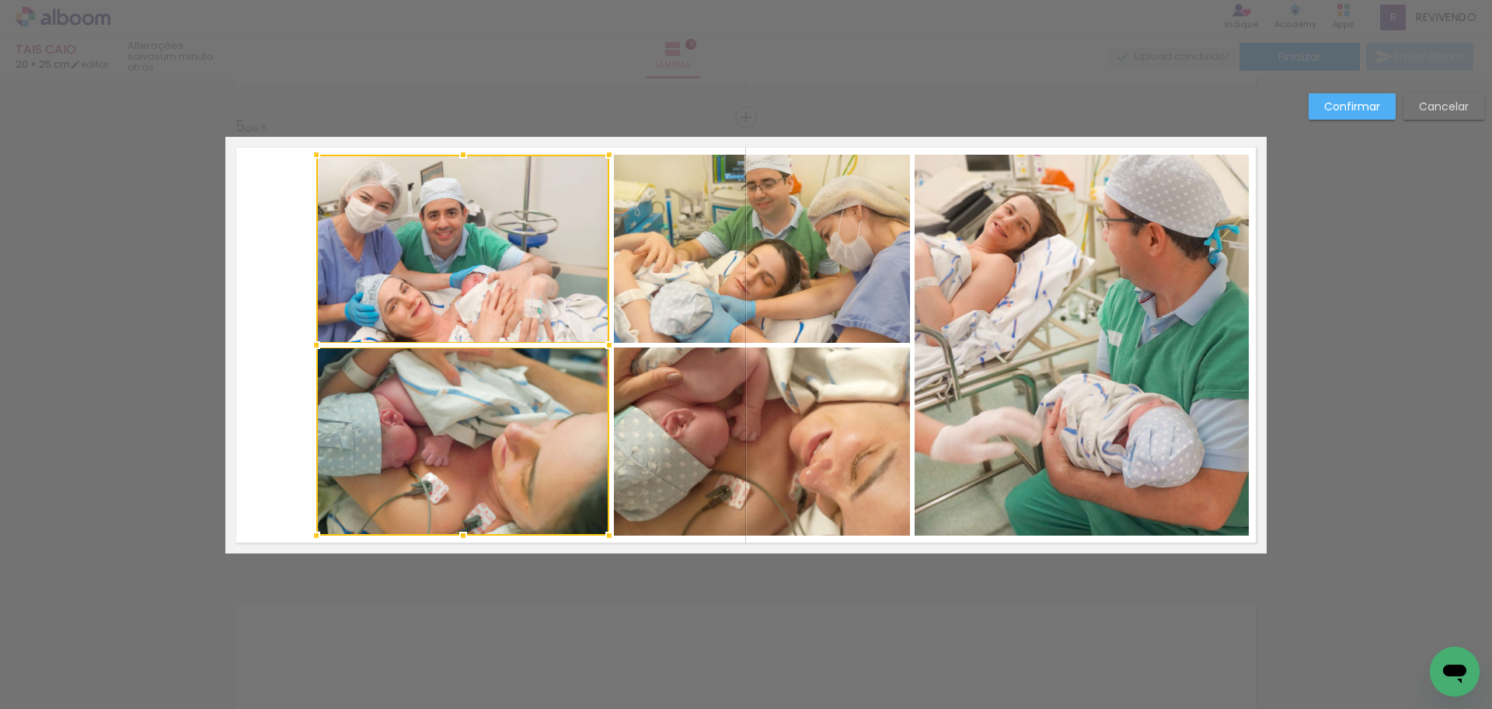
click at [661, 264] on quentale-photo at bounding box center [762, 249] width 297 height 188
click at [742, 447] on div at bounding box center [613, 345] width 594 height 381
click at [1010, 447] on quentale-photo at bounding box center [1082, 345] width 335 height 381
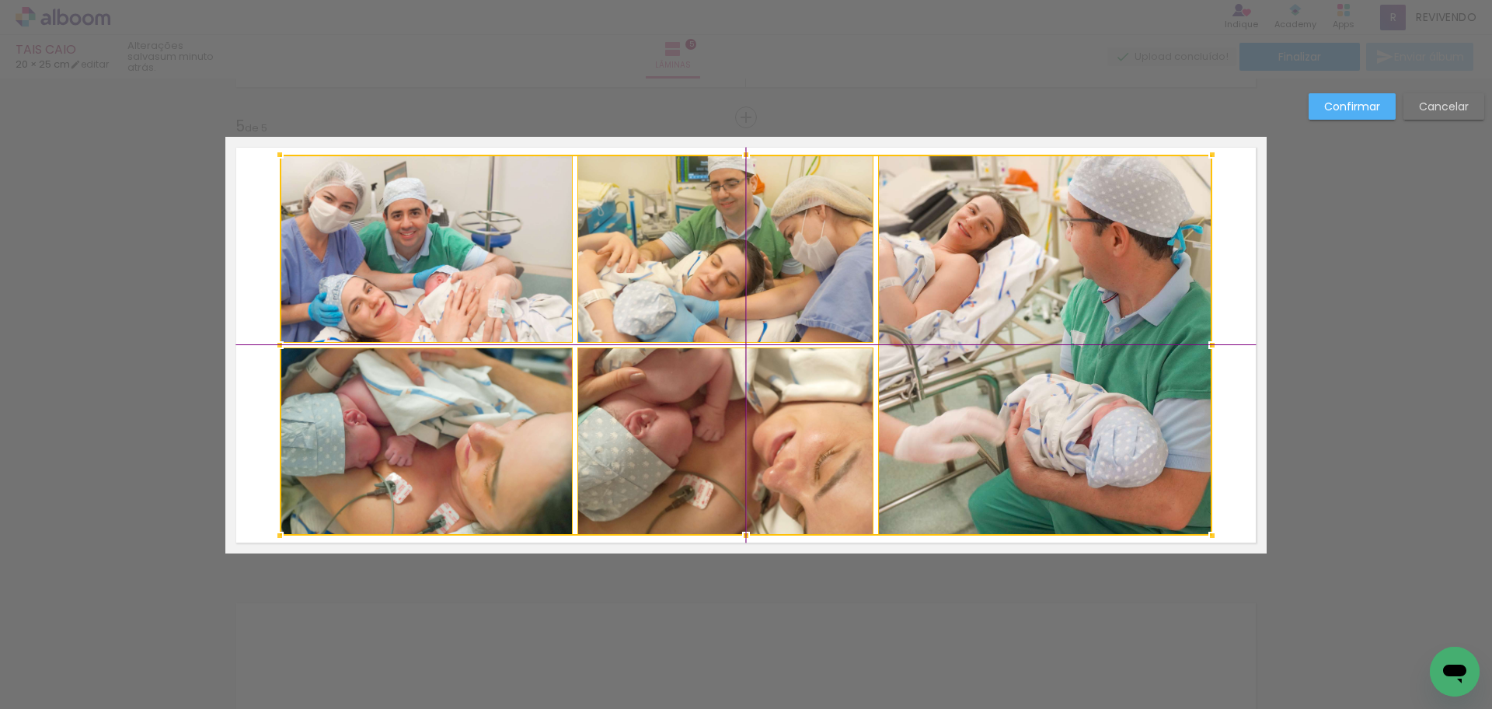
drag, startPoint x: 1037, startPoint y: 446, endPoint x: 1003, endPoint y: 445, distance: 34.2
click at [1003, 445] on div at bounding box center [746, 345] width 933 height 381
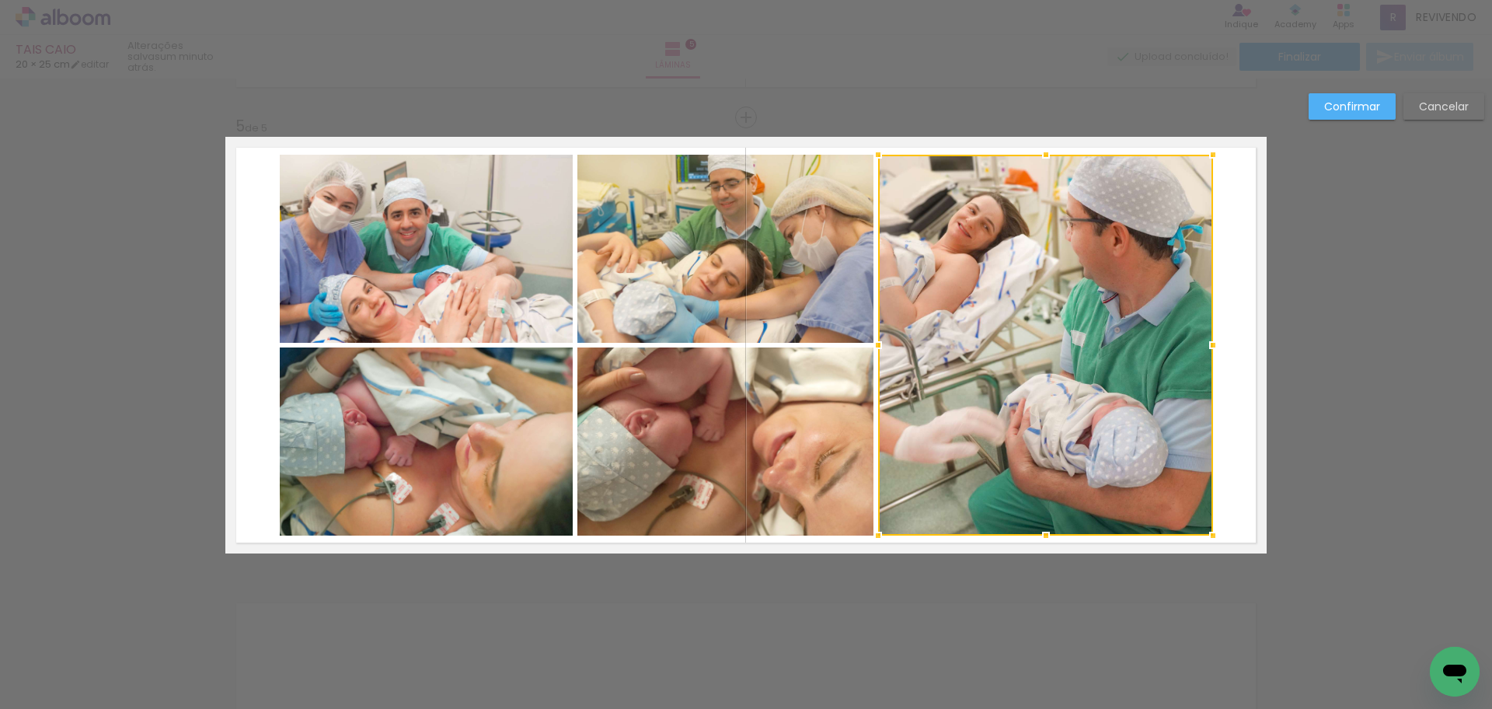
drag, startPoint x: 1355, startPoint y: 101, endPoint x: 1355, endPoint y: 111, distance: 10.1
click at [0, 0] on slot "Confirmar" at bounding box center [0, 0] width 0 height 0
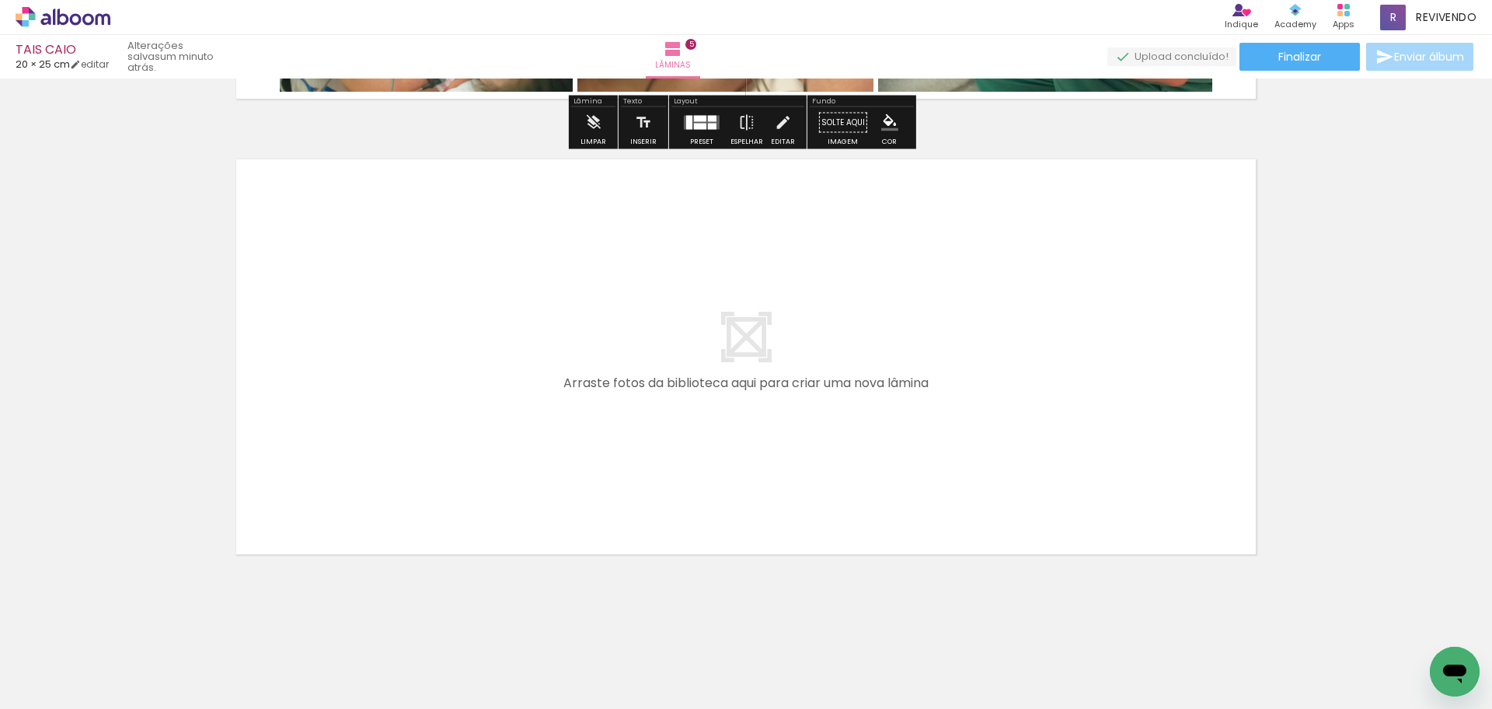
scroll to position [2260, 0]
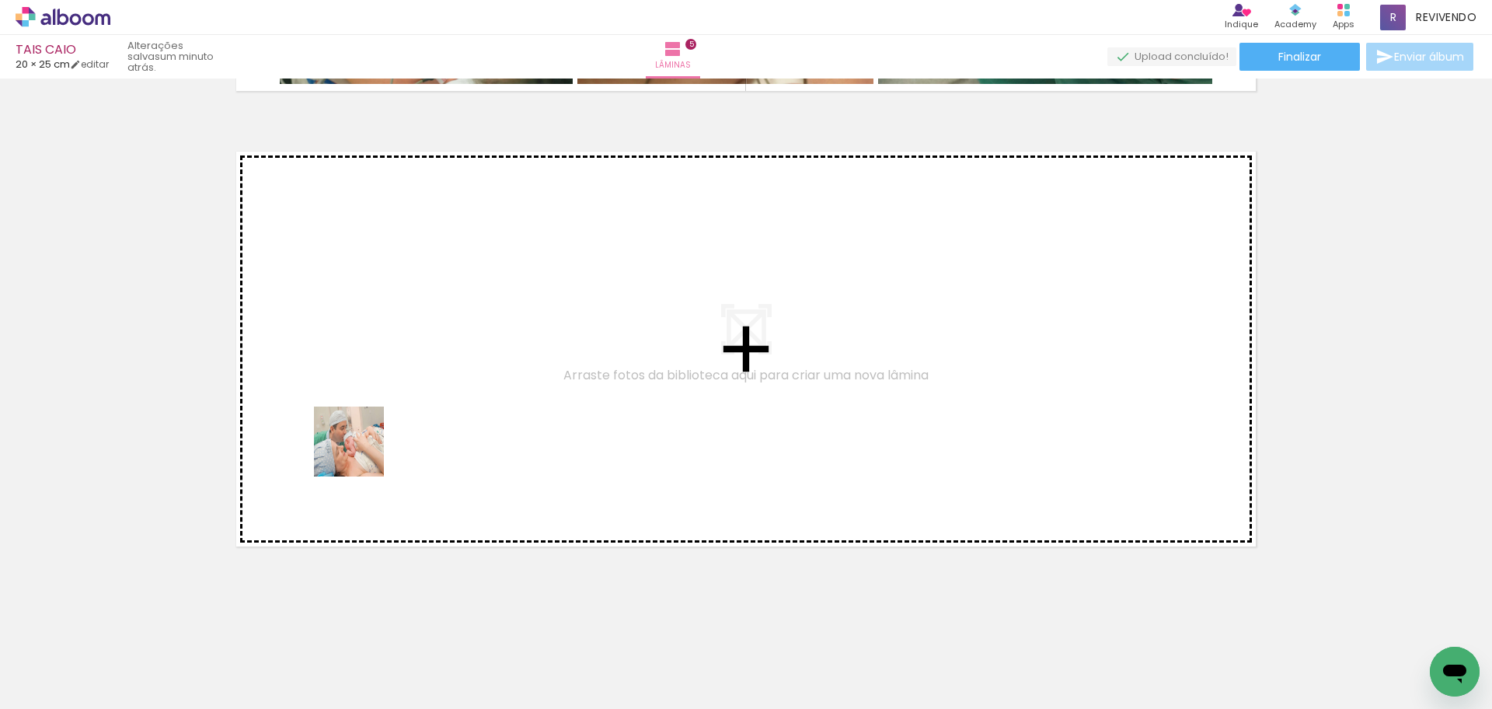
drag, startPoint x: 176, startPoint y: 660, endPoint x: 401, endPoint y: 383, distance: 356.9
click at [401, 383] on quentale-workspace at bounding box center [746, 354] width 1492 height 709
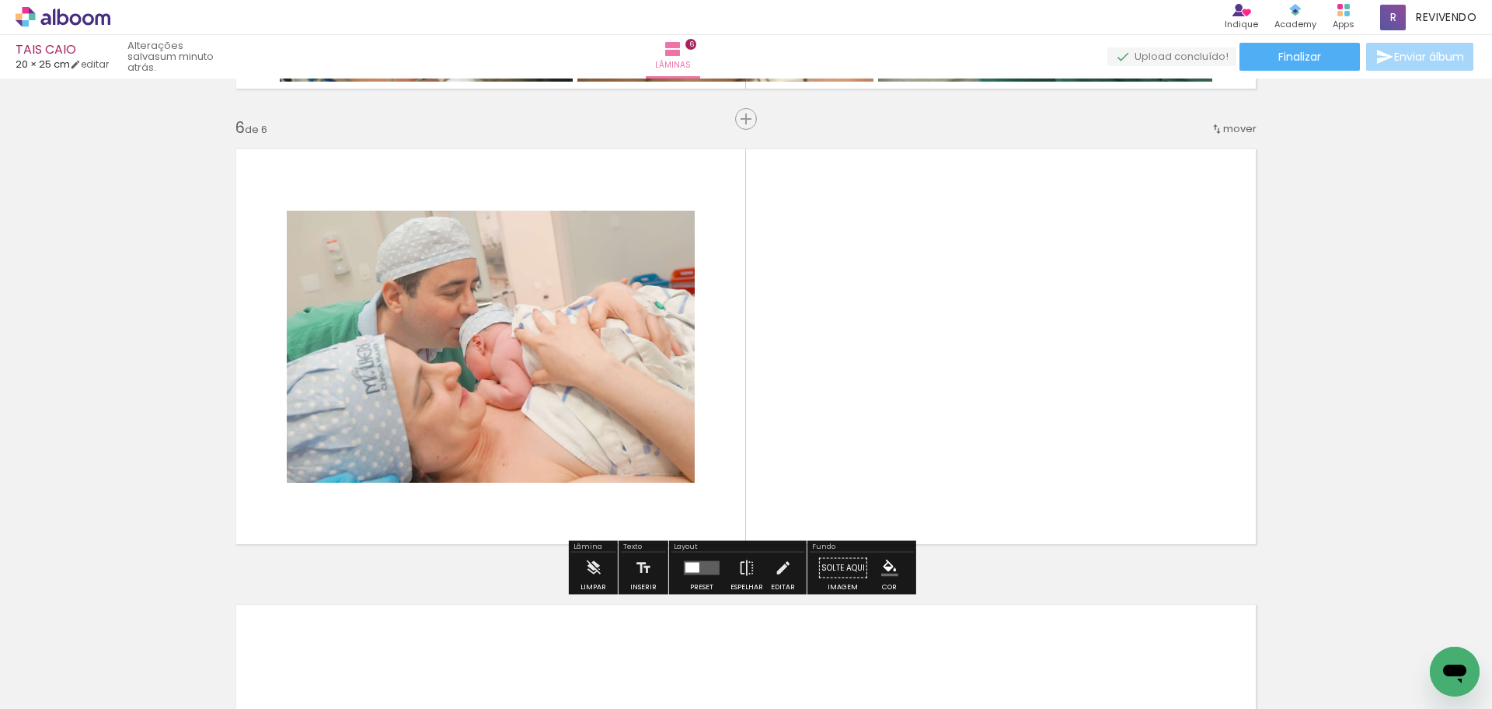
scroll to position [2264, 0]
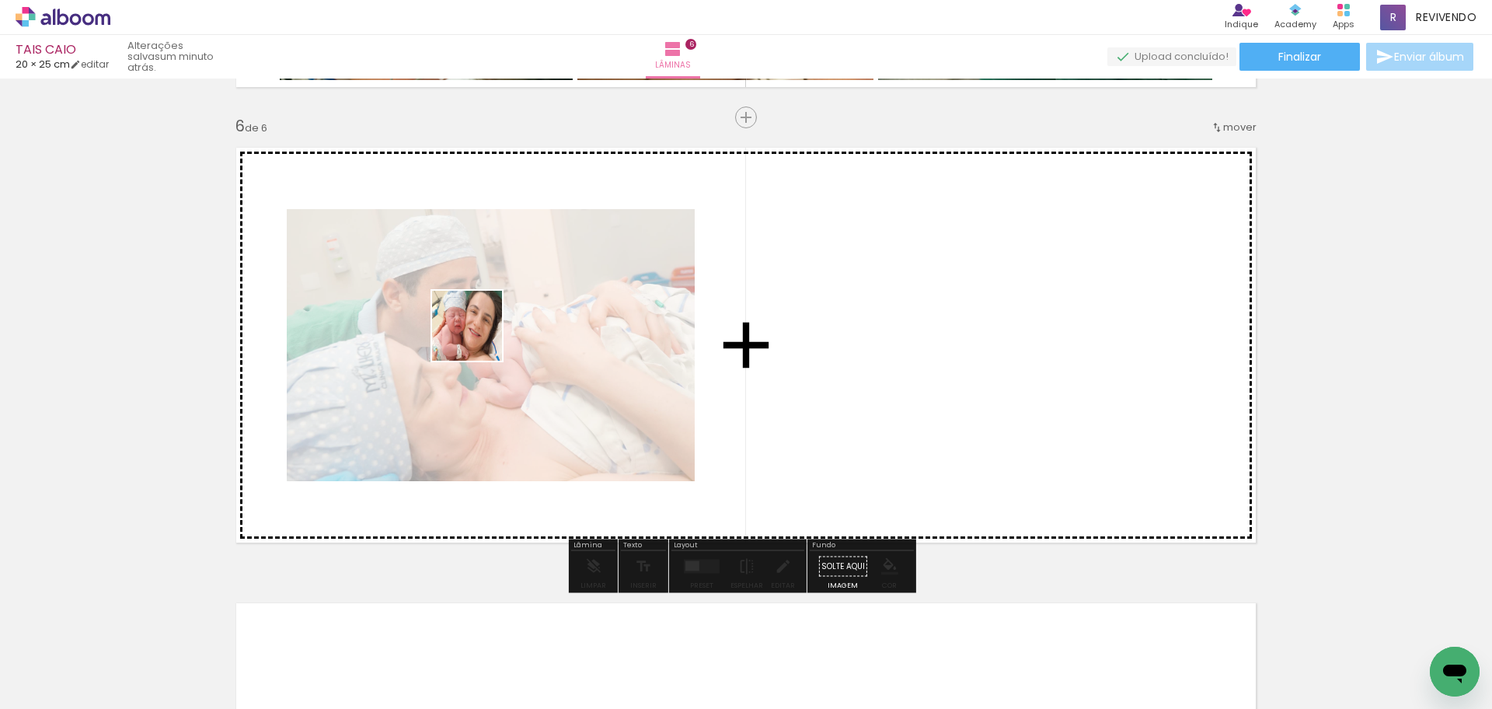
drag, startPoint x: 435, startPoint y: 399, endPoint x: 310, endPoint y: 467, distance: 142.6
click at [480, 336] on quentale-workspace at bounding box center [746, 354] width 1492 height 709
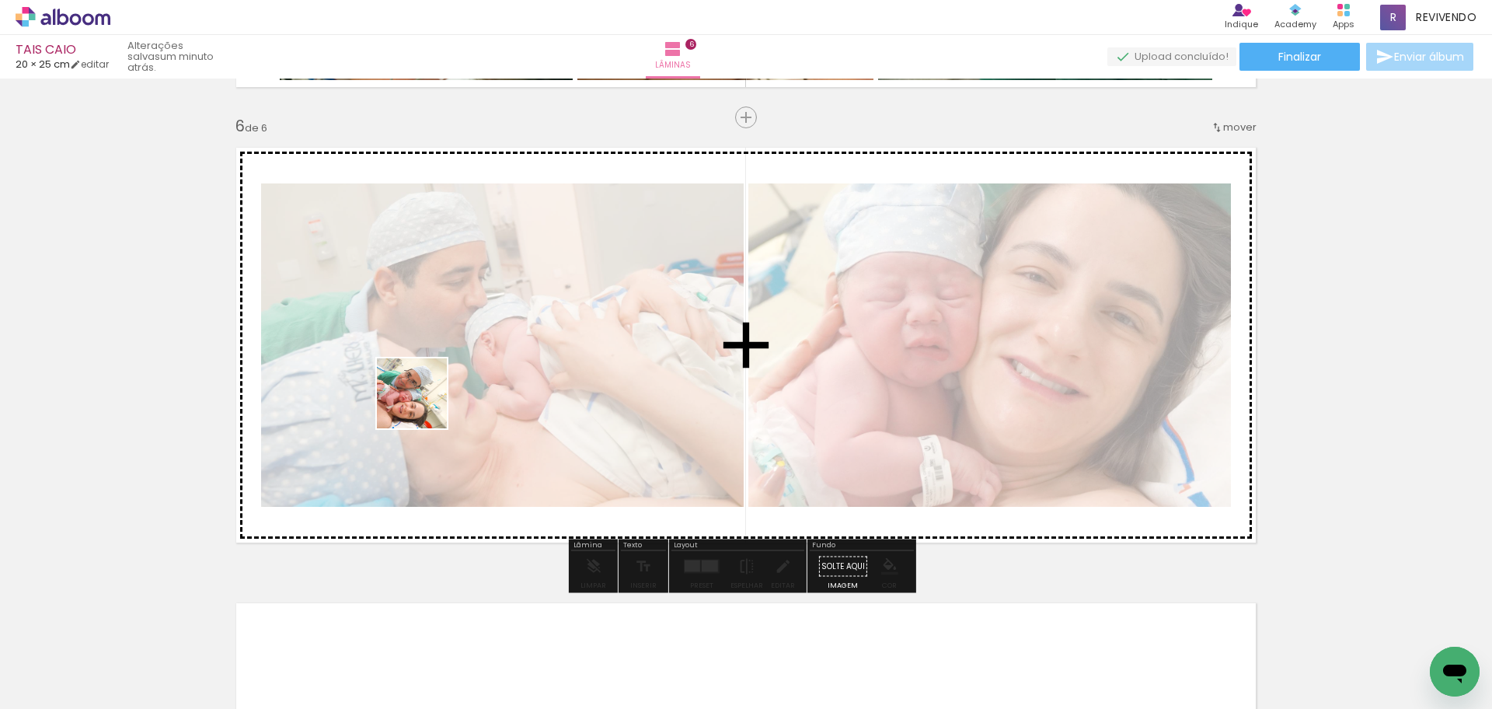
drag, startPoint x: 311, startPoint y: 532, endPoint x: 459, endPoint y: 352, distance: 232.9
click at [459, 352] on quentale-workspace at bounding box center [746, 354] width 1492 height 709
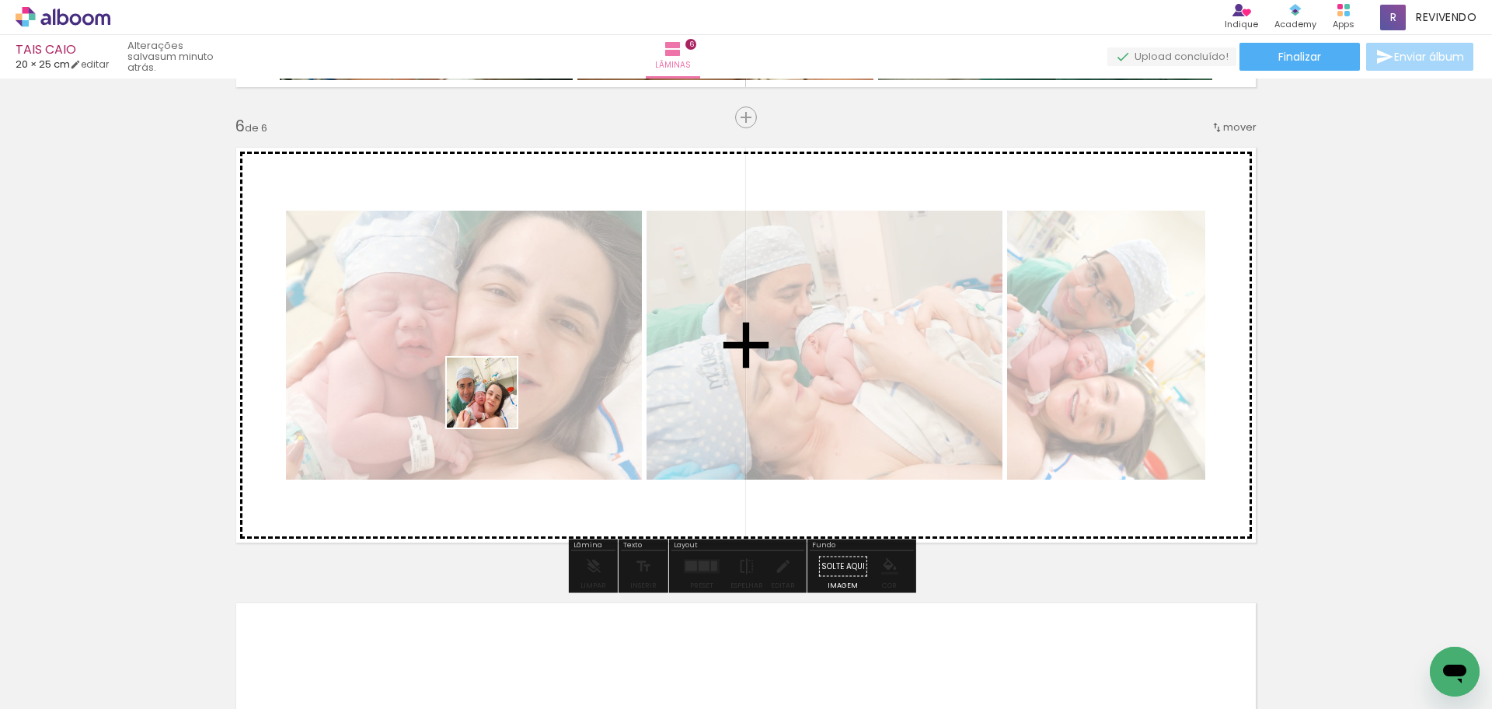
drag, startPoint x: 192, startPoint y: 646, endPoint x: 544, endPoint y: 375, distance: 444.4
click at [544, 375] on quentale-workspace at bounding box center [746, 354] width 1492 height 709
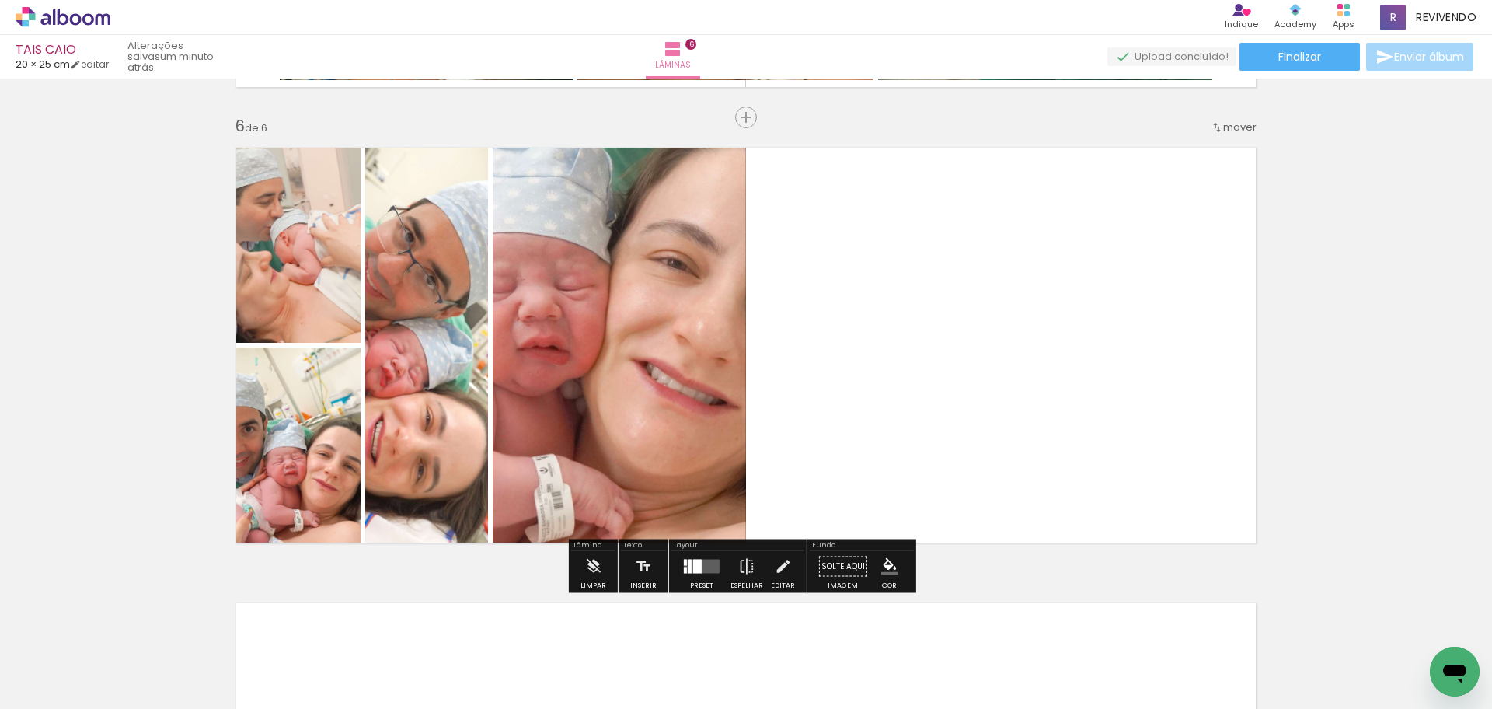
click at [693, 567] on div at bounding box center [697, 567] width 9 height 14
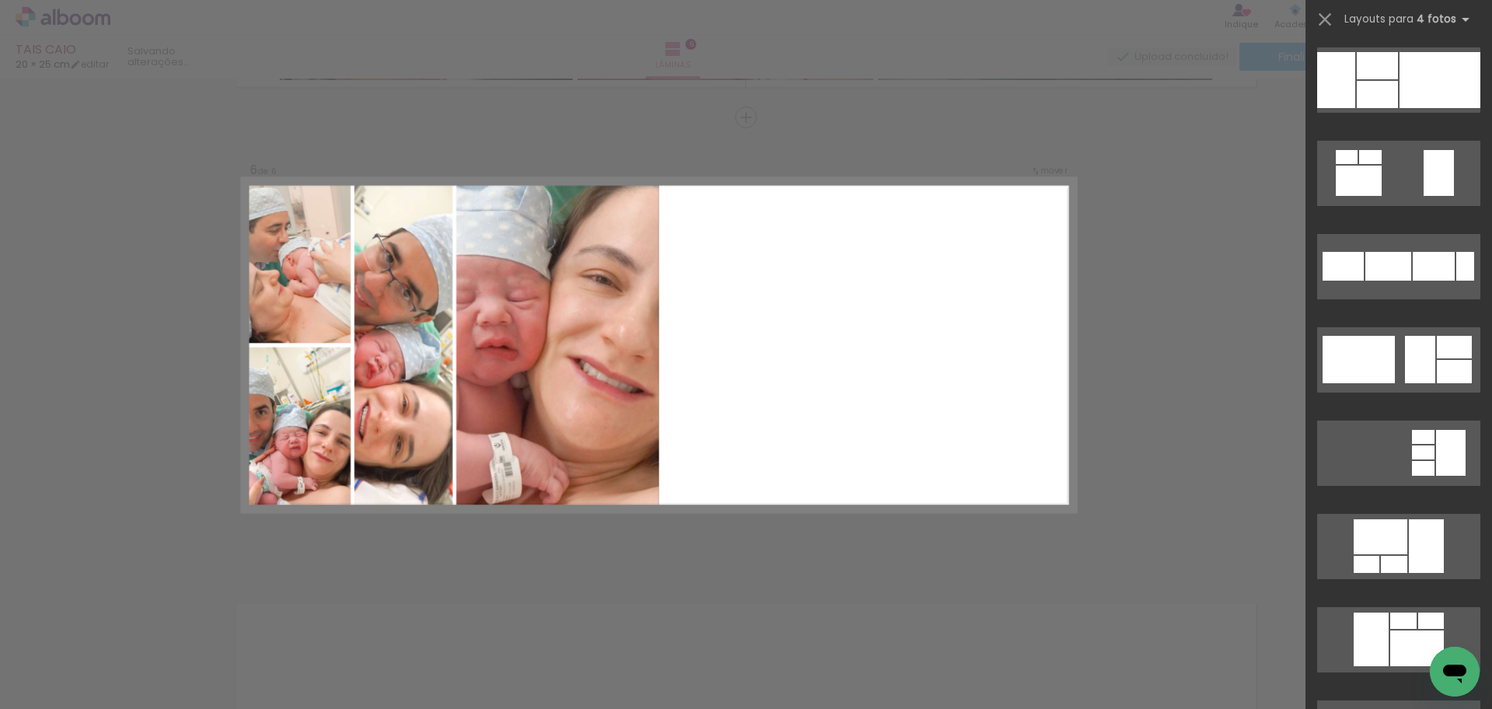
scroll to position [0, 0]
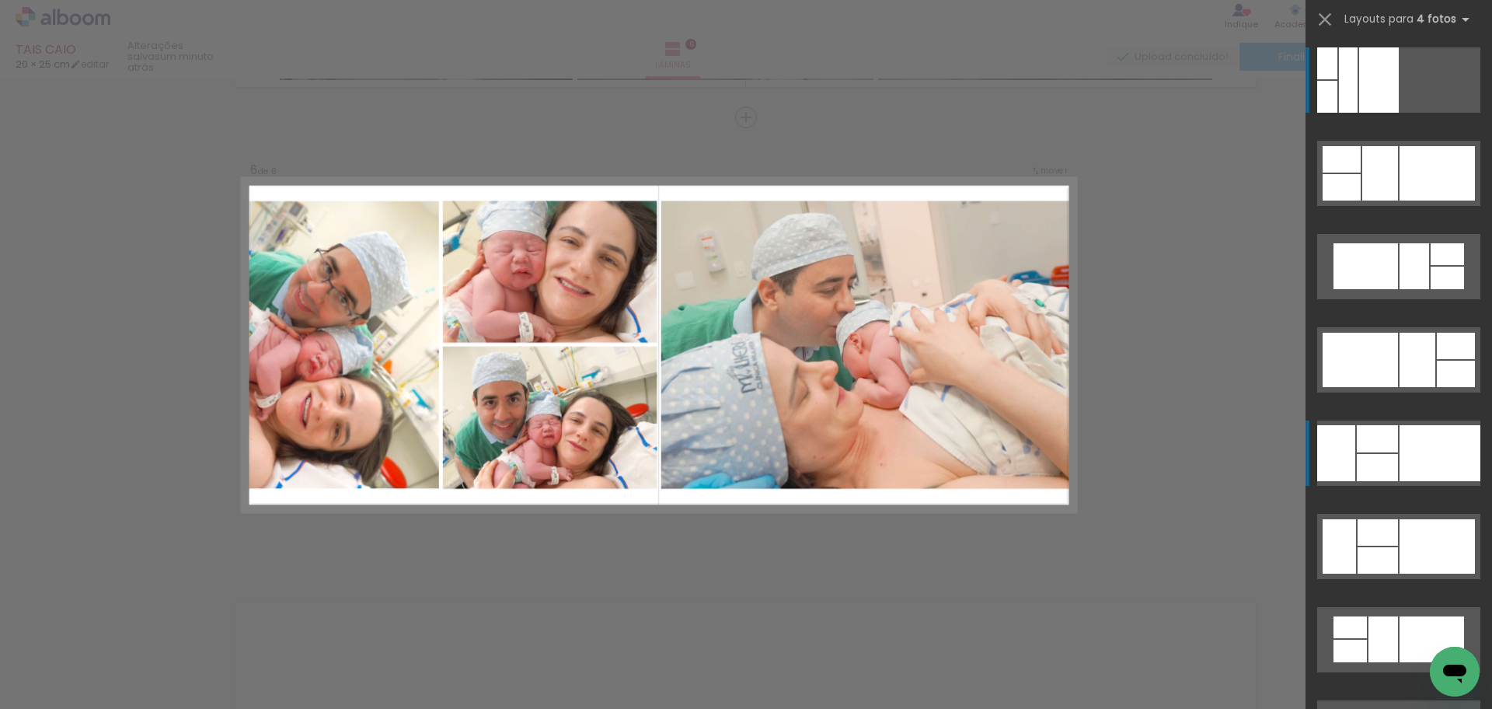
click at [1419, 459] on div at bounding box center [1440, 453] width 81 height 56
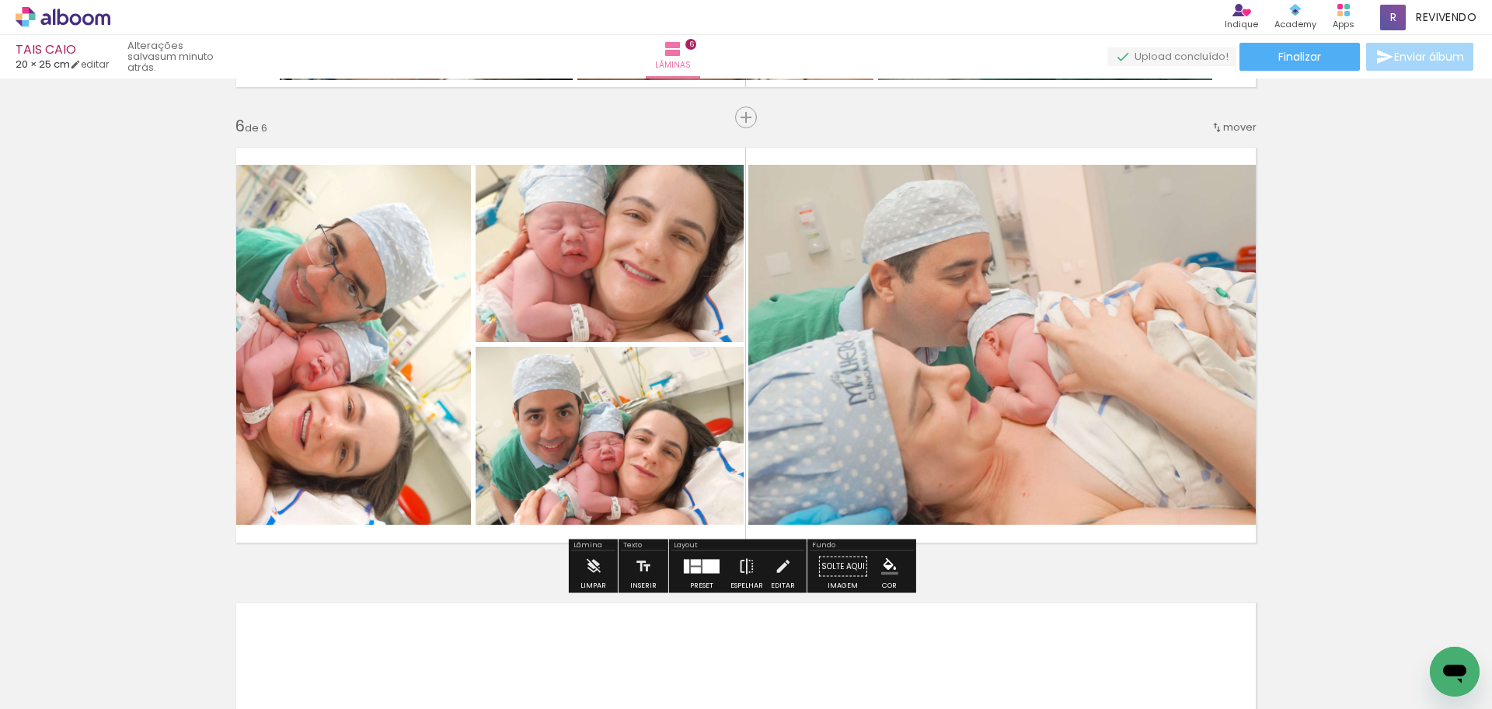
click at [743, 566] on iron-icon at bounding box center [746, 566] width 17 height 31
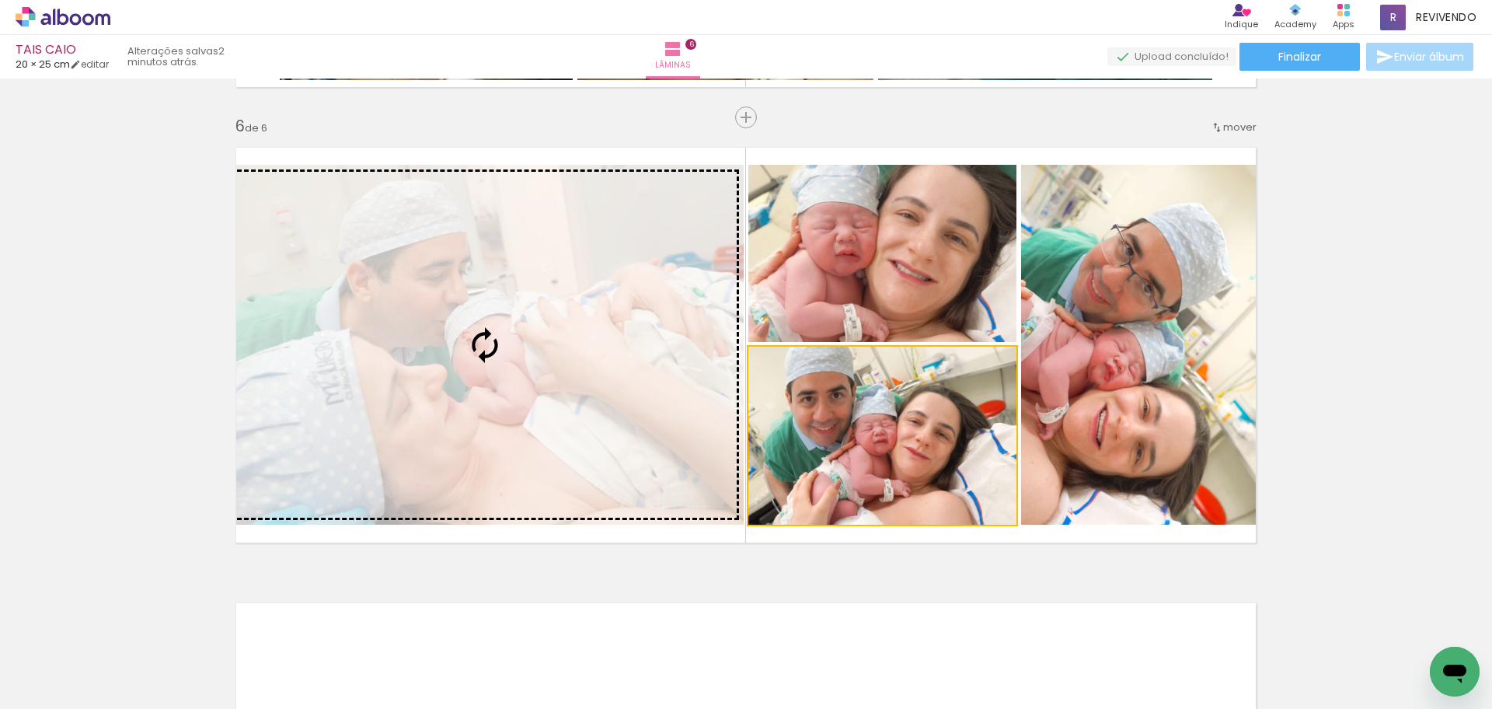
drag, startPoint x: 907, startPoint y: 462, endPoint x: 469, endPoint y: 363, distance: 448.5
click at [0, 0] on slot at bounding box center [0, 0] width 0 height 0
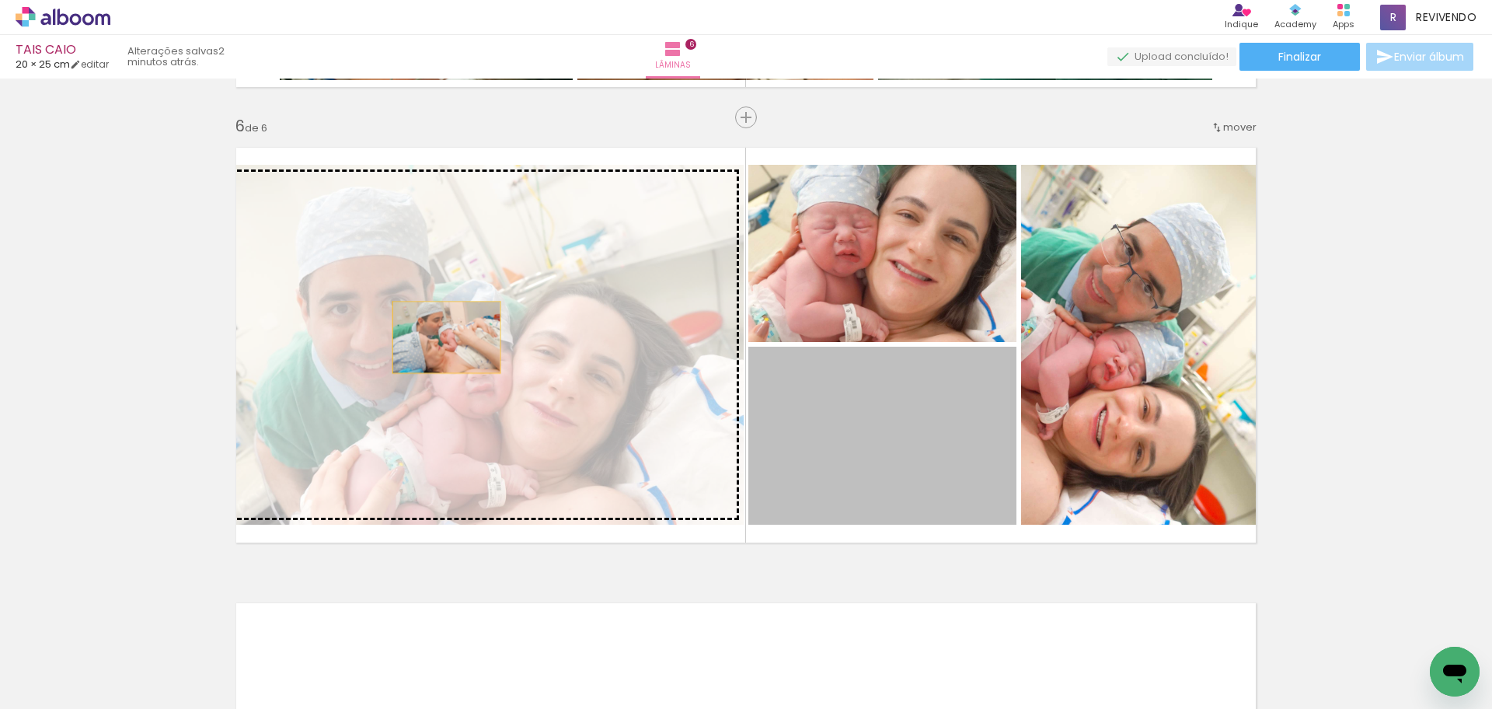
drag, startPoint x: 585, startPoint y: 368, endPoint x: 441, endPoint y: 337, distance: 147.7
click at [0, 0] on slot at bounding box center [0, 0] width 0 height 0
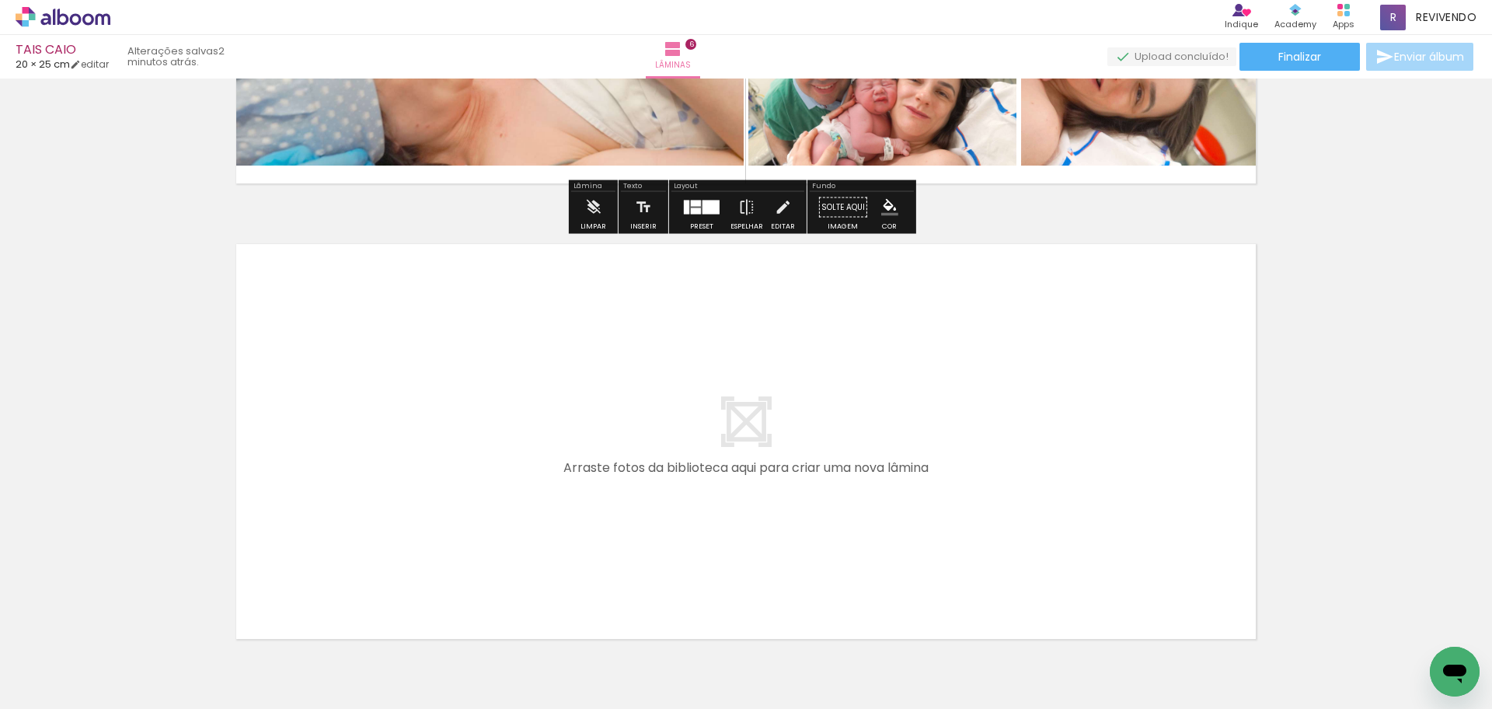
scroll to position [2715, 0]
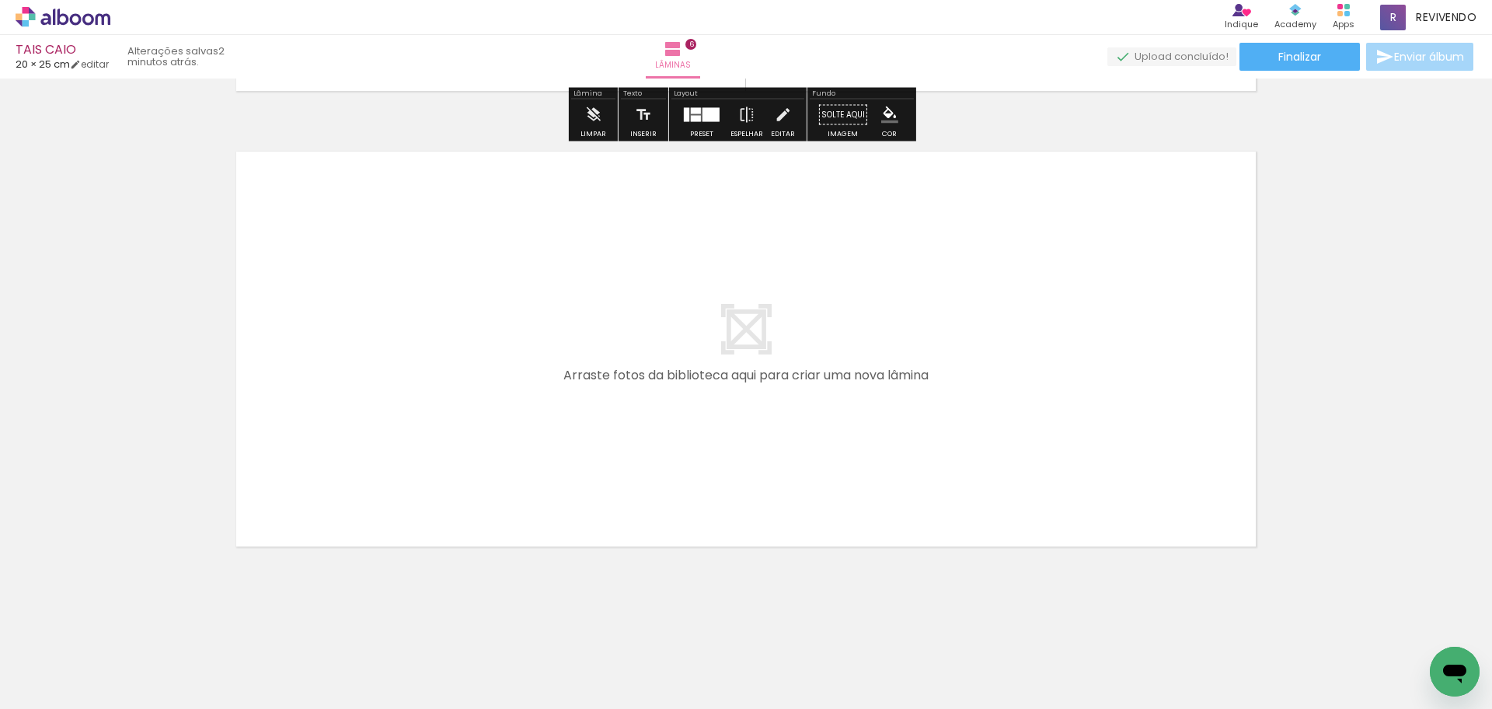
click at [842, 458] on quentale-layouter at bounding box center [745, 349] width 1041 height 417
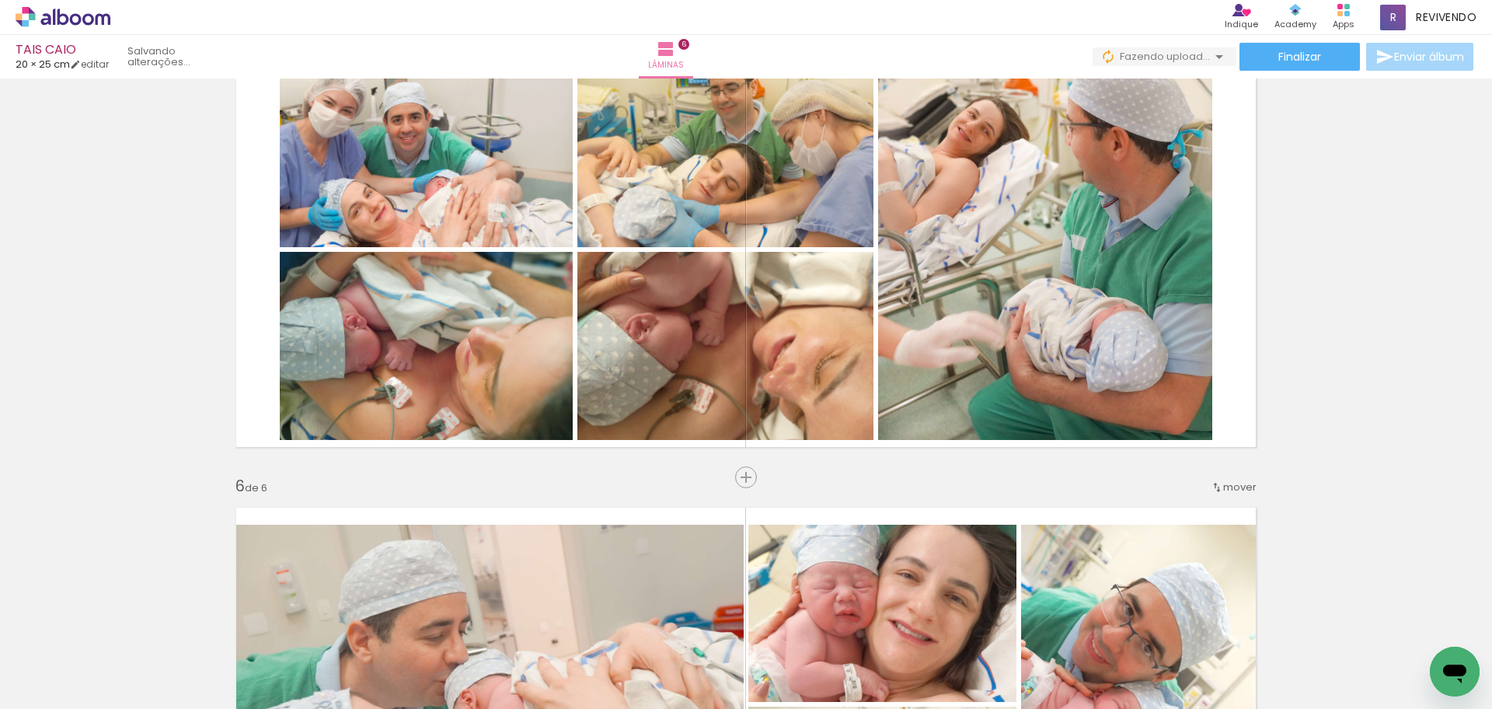
scroll to position [1938, 0]
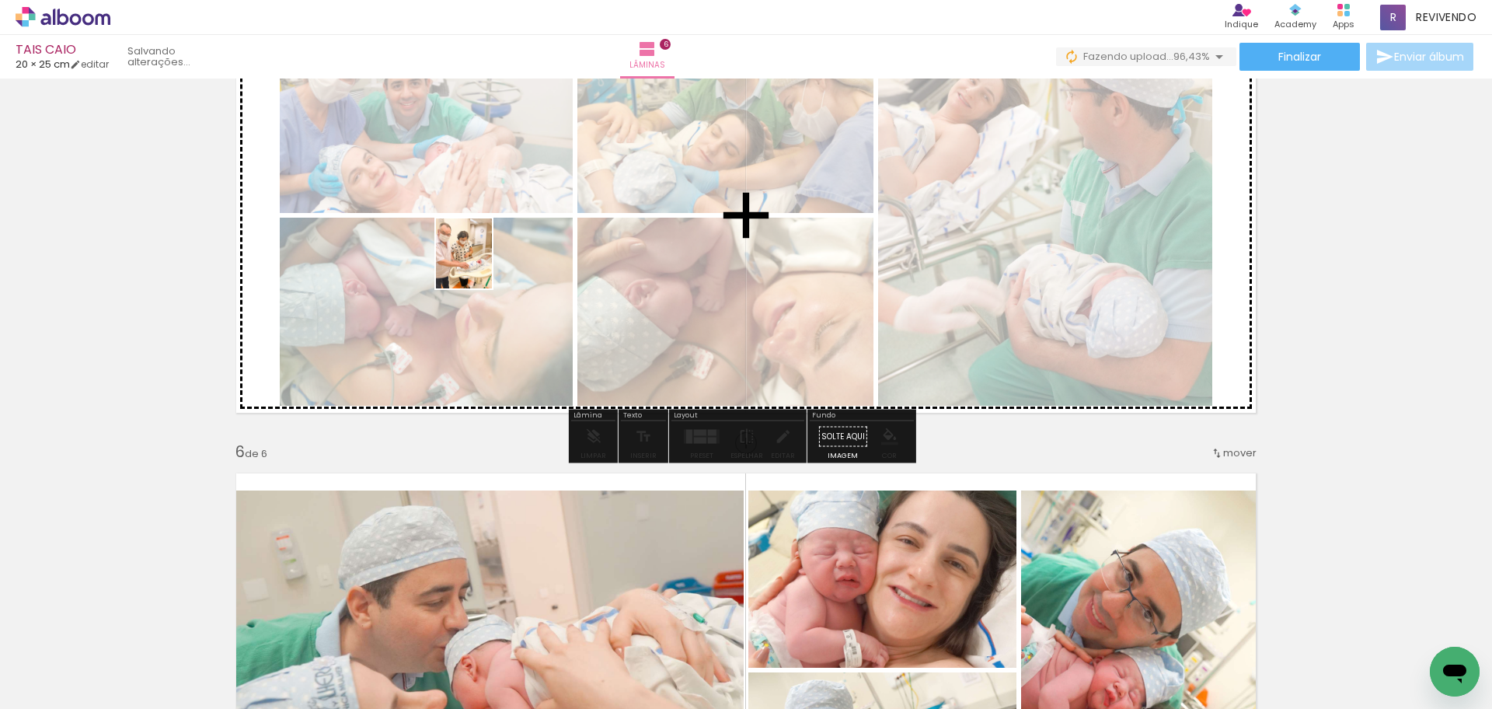
drag, startPoint x: 180, startPoint y: 659, endPoint x: 483, endPoint y: 265, distance: 497.1
click at [483, 265] on quentale-workspace at bounding box center [746, 354] width 1492 height 709
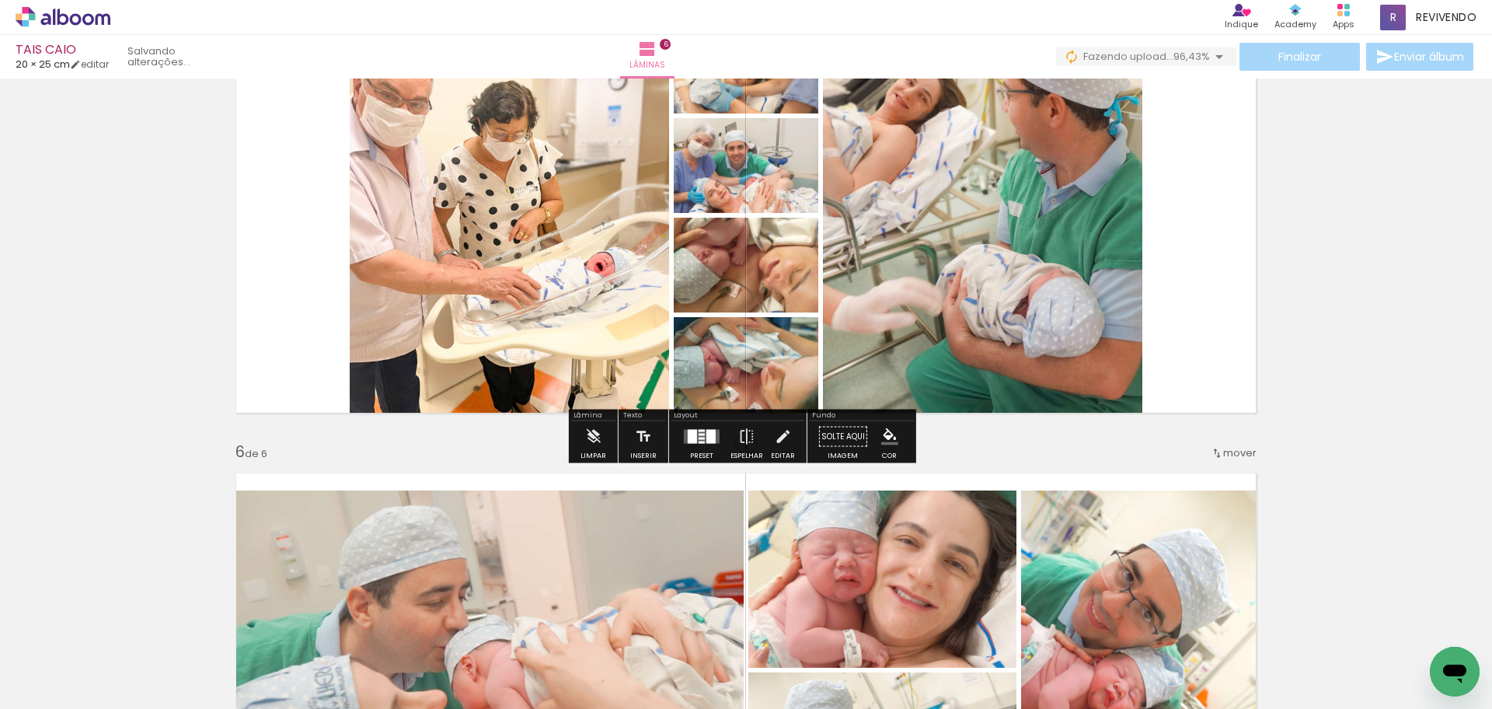
click at [699, 434] on div at bounding box center [702, 435] width 6 height 2
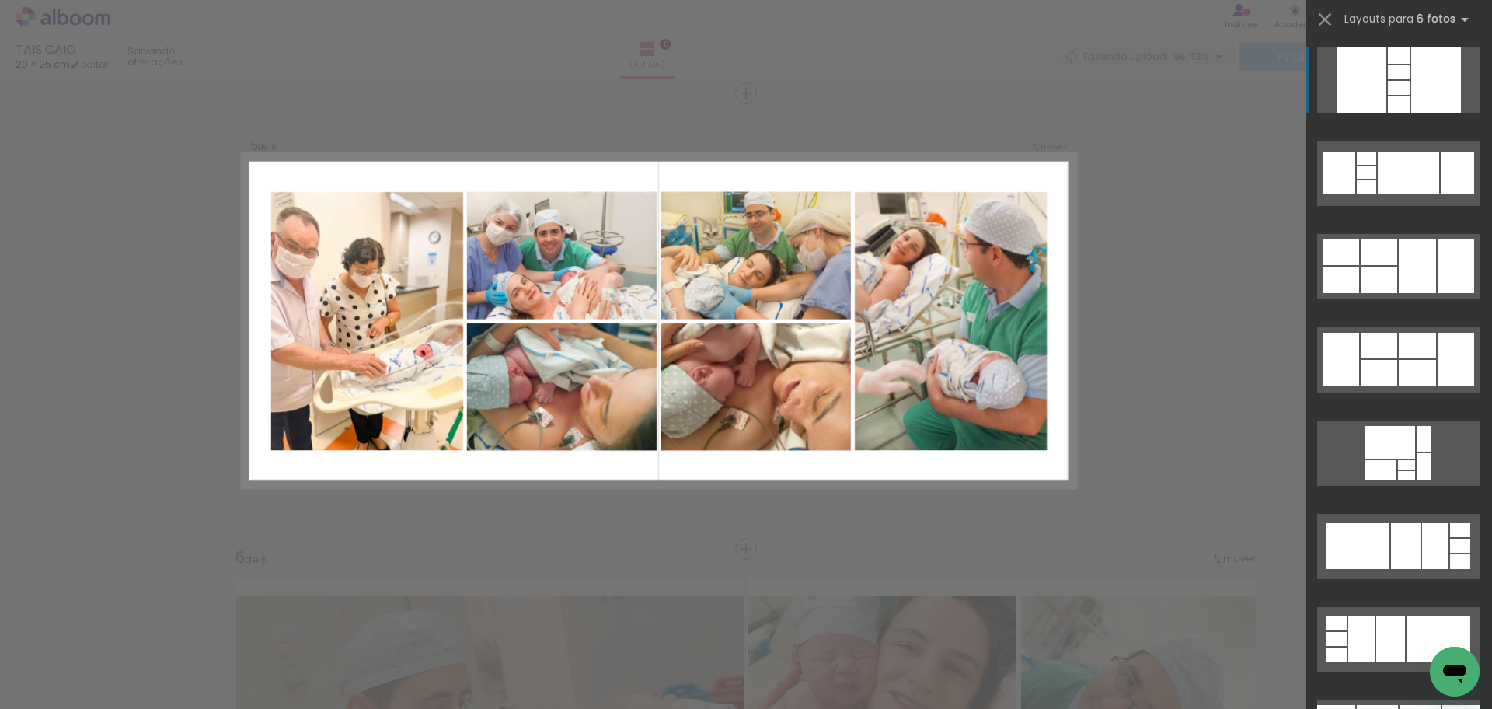
scroll to position [1808, 0]
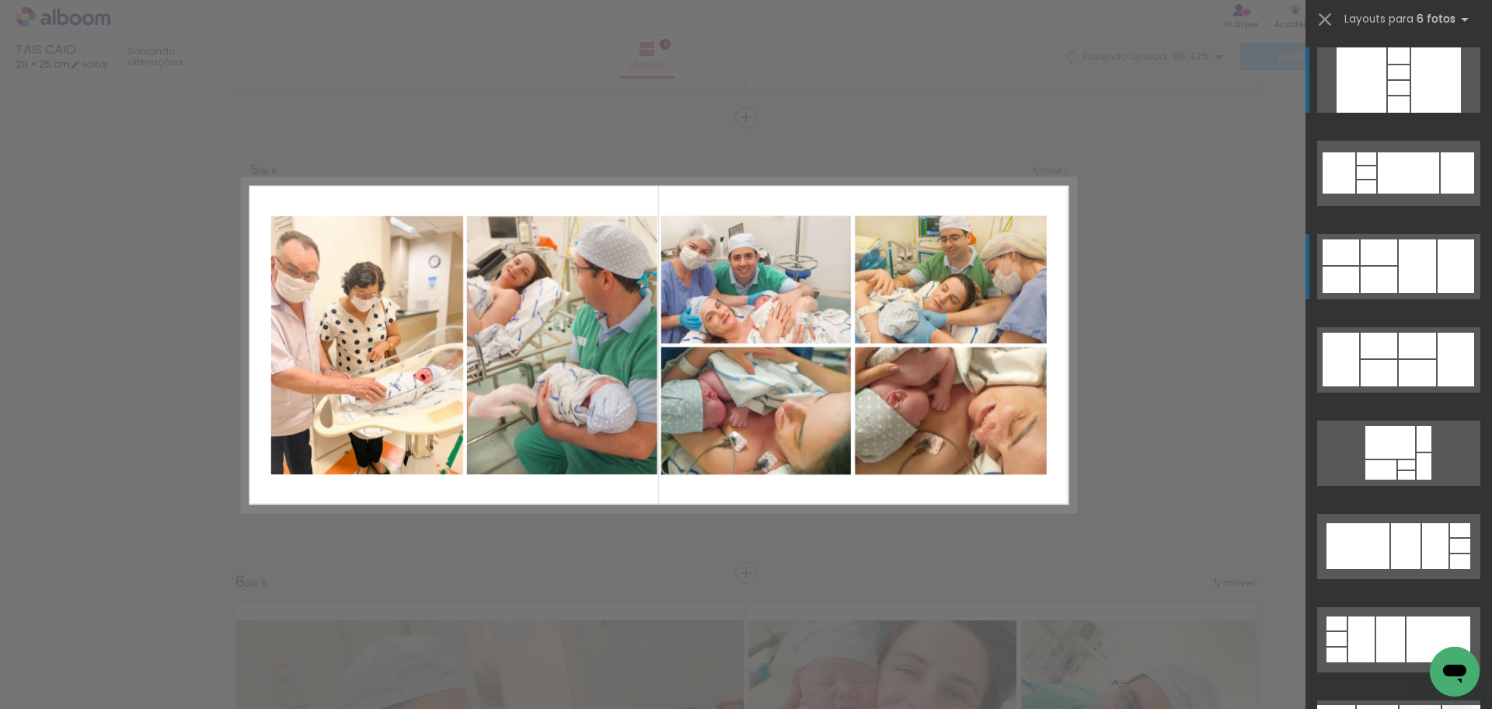
click at [1429, 279] on div at bounding box center [1417, 266] width 37 height 54
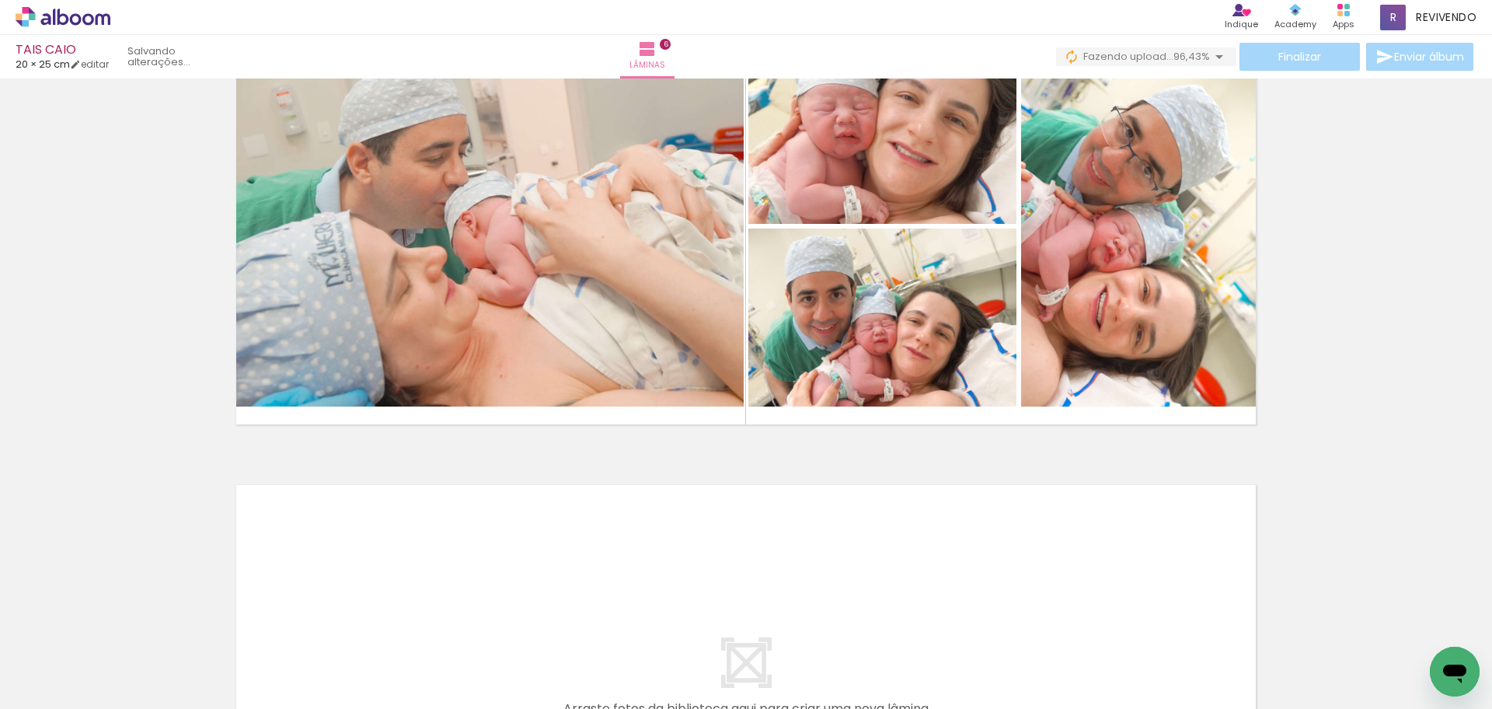
scroll to position [2663, 0]
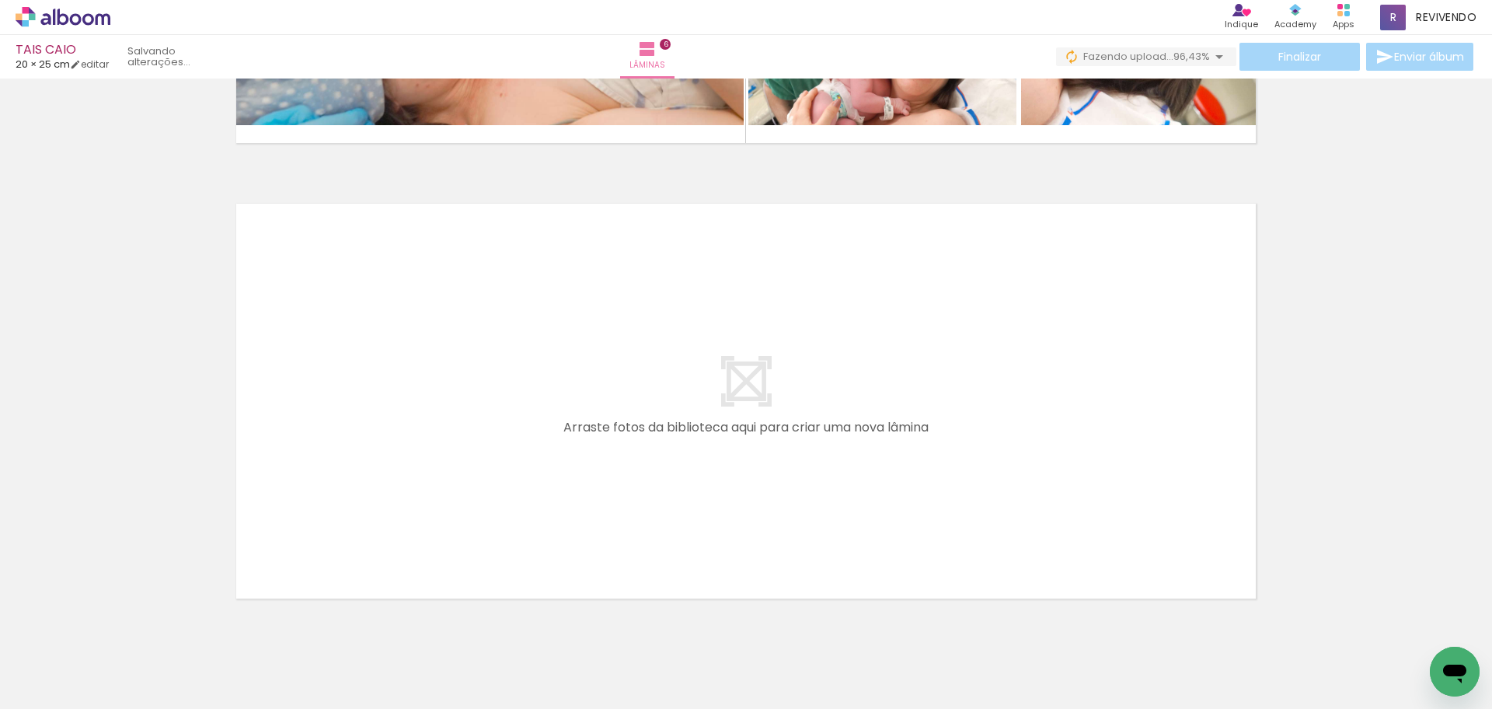
click at [697, 501] on quentale-layouter at bounding box center [745, 401] width 1041 height 417
drag, startPoint x: 311, startPoint y: 449, endPoint x: 316, endPoint y: 615, distance: 165.6
click at [342, 396] on quentale-workspace at bounding box center [746, 354] width 1492 height 709
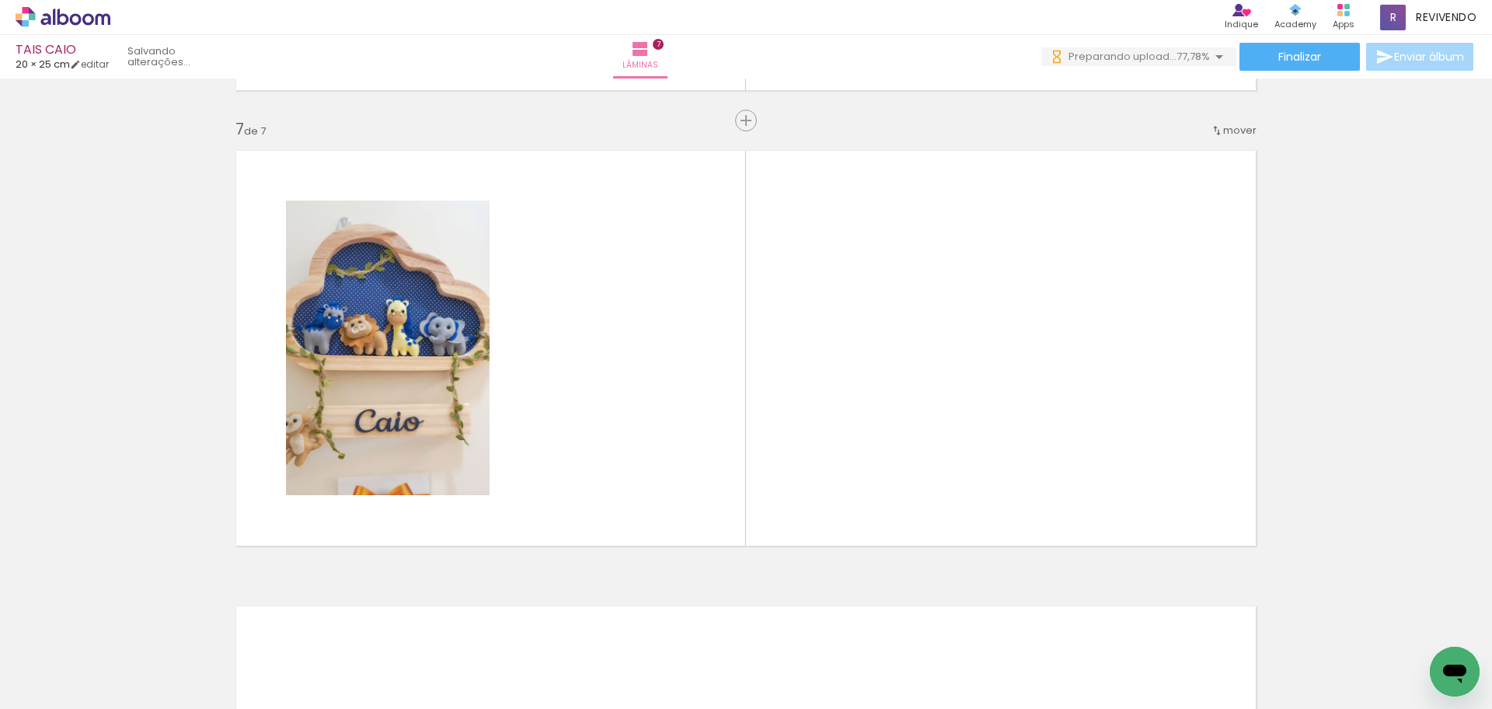
scroll to position [2719, 0]
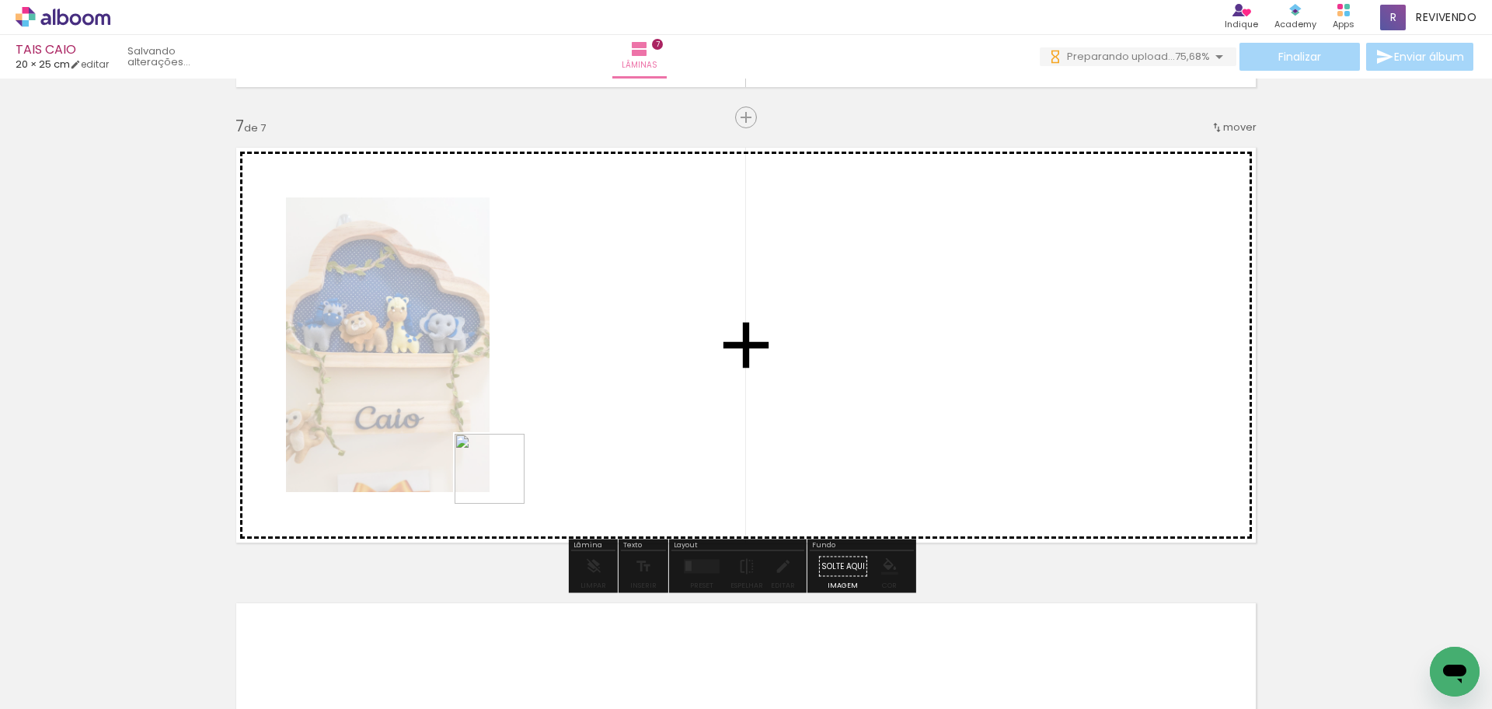
drag, startPoint x: 501, startPoint y: 480, endPoint x: 660, endPoint y: 360, distance: 199.1
click at [660, 360] on quentale-workspace at bounding box center [746, 354] width 1492 height 709
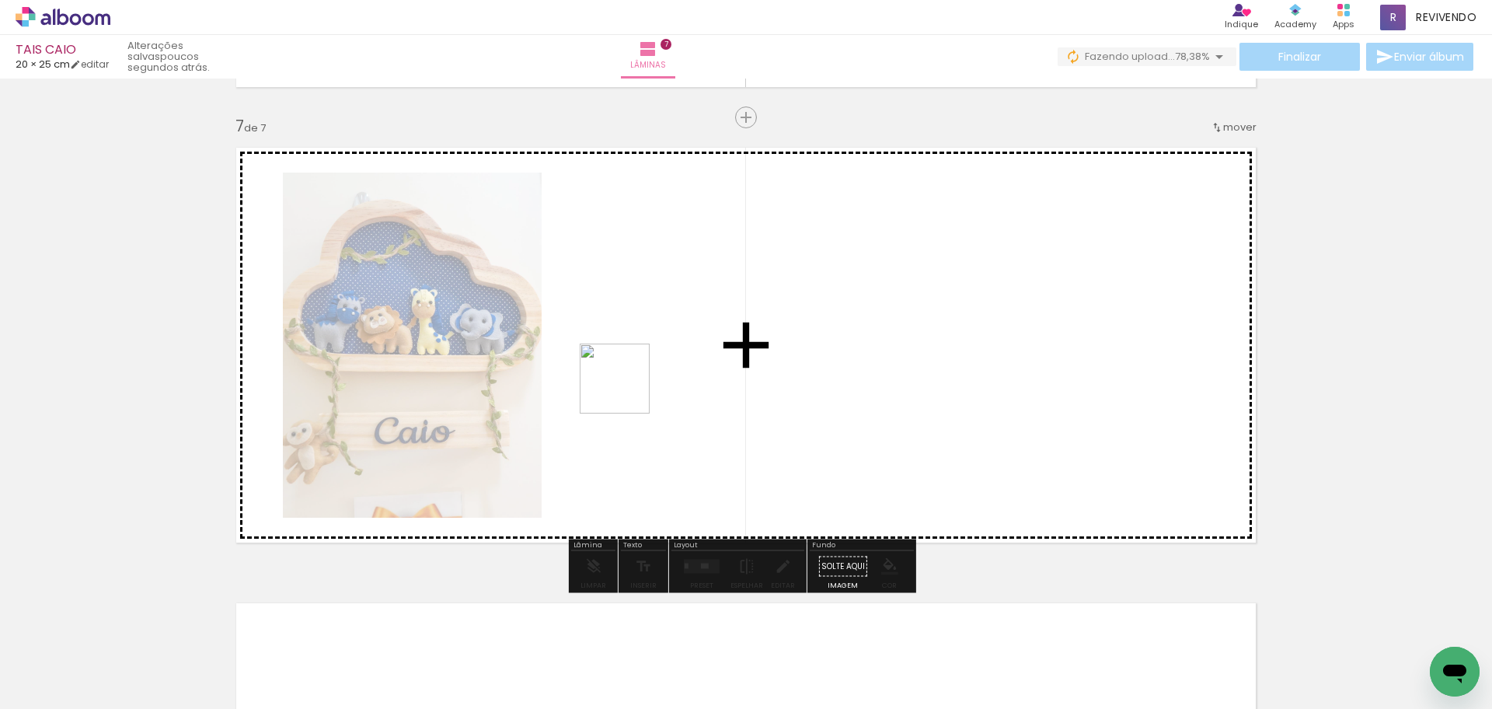
drag, startPoint x: 581, startPoint y: 417, endPoint x: 626, endPoint y: 390, distance: 52.9
click at [626, 390] on quentale-workspace at bounding box center [746, 354] width 1492 height 709
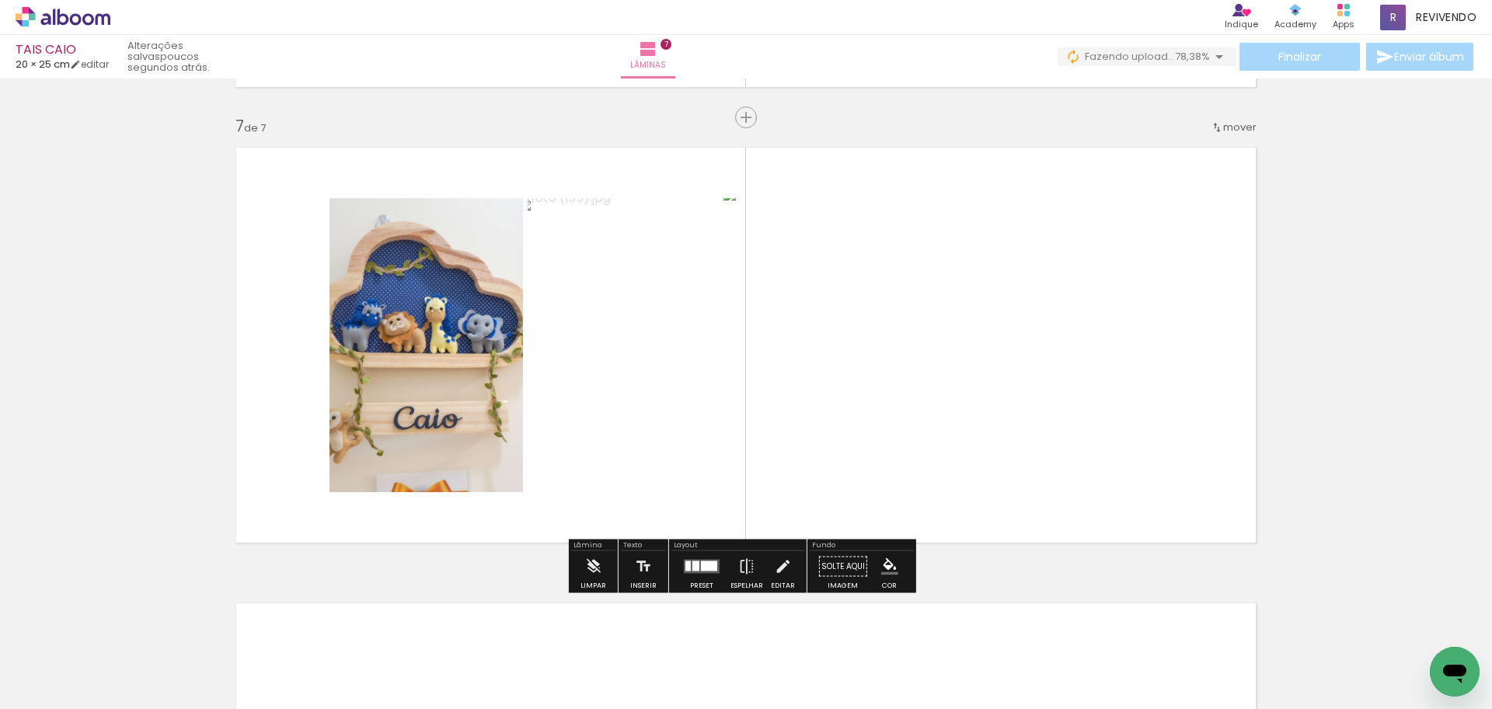
click at [703, 567] on div at bounding box center [709, 566] width 16 height 10
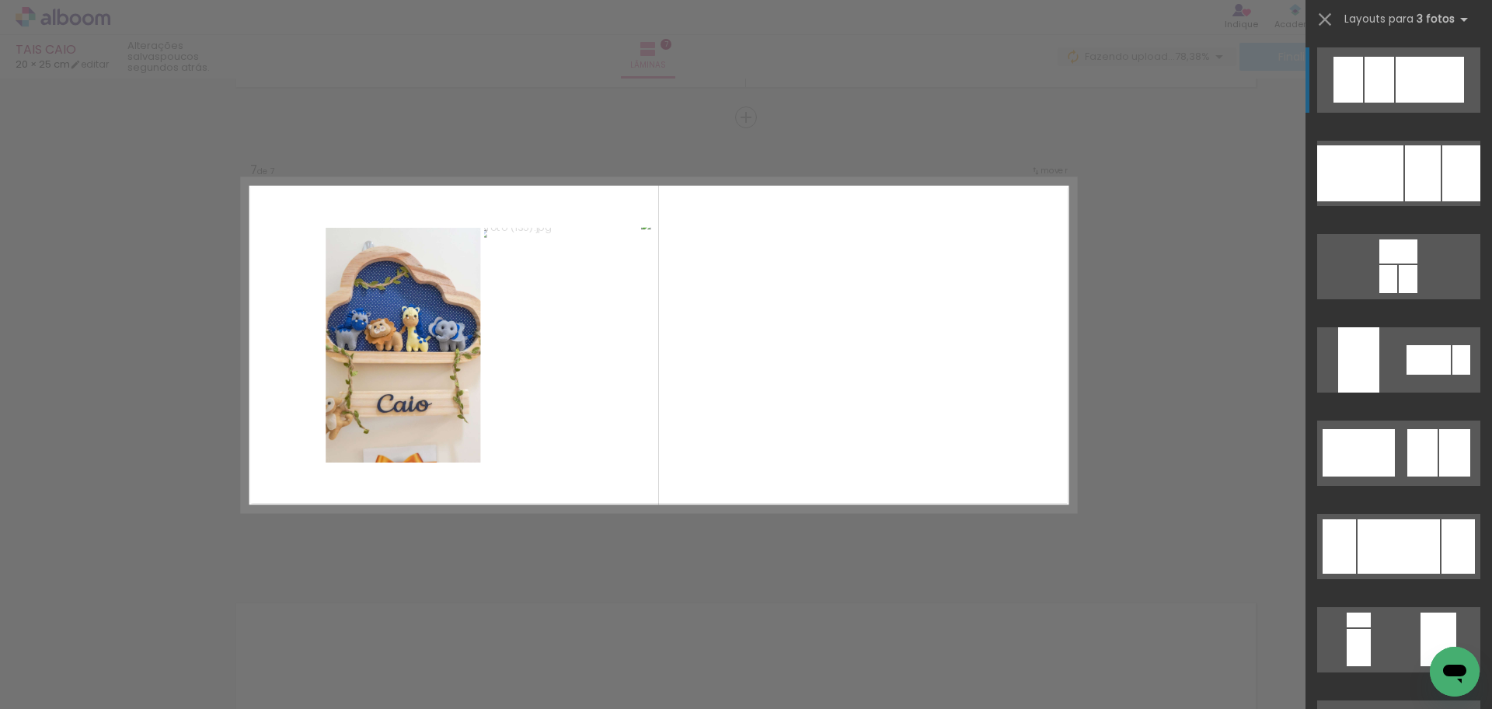
click at [378, 285] on quentale-photo at bounding box center [403, 345] width 155 height 235
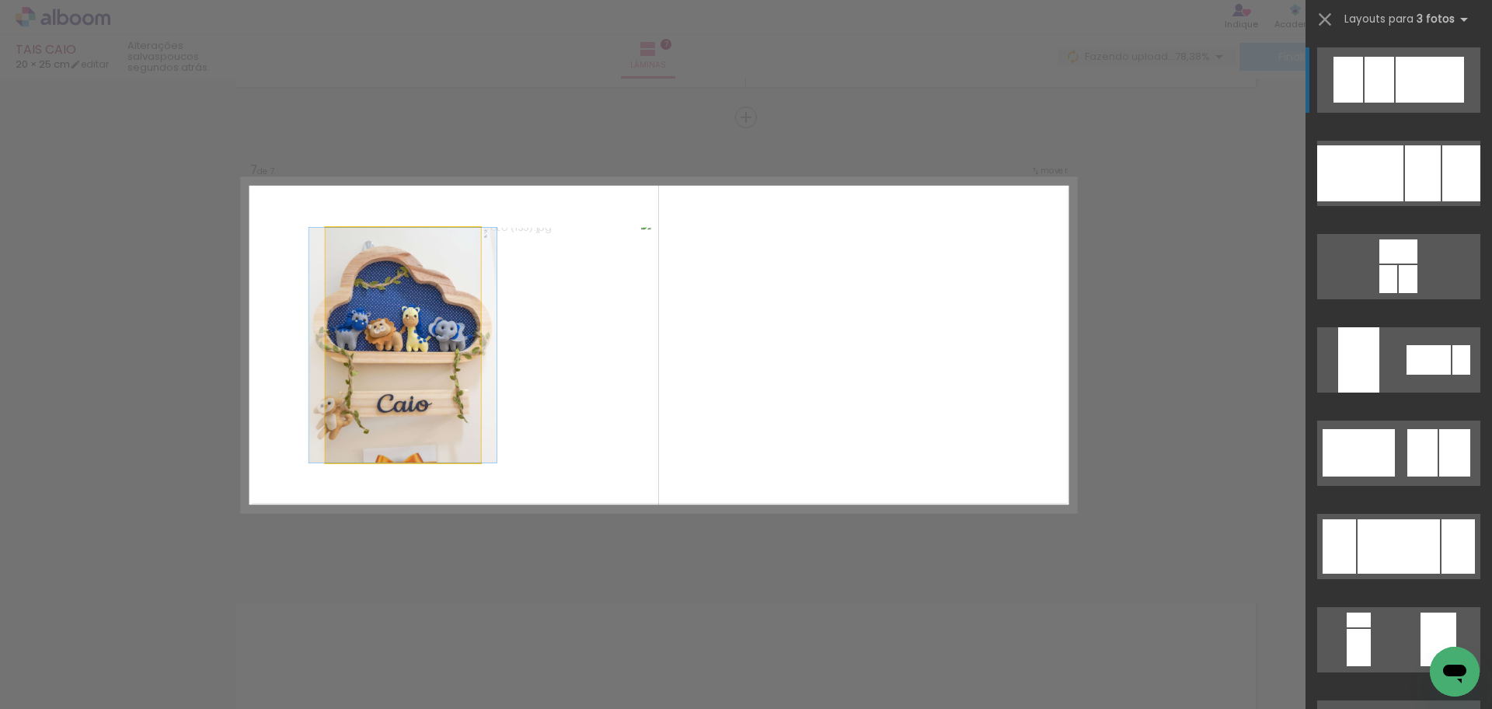
click at [378, 285] on quentale-photo at bounding box center [403, 345] width 155 height 235
click at [363, 322] on quentale-photo at bounding box center [403, 345] width 155 height 235
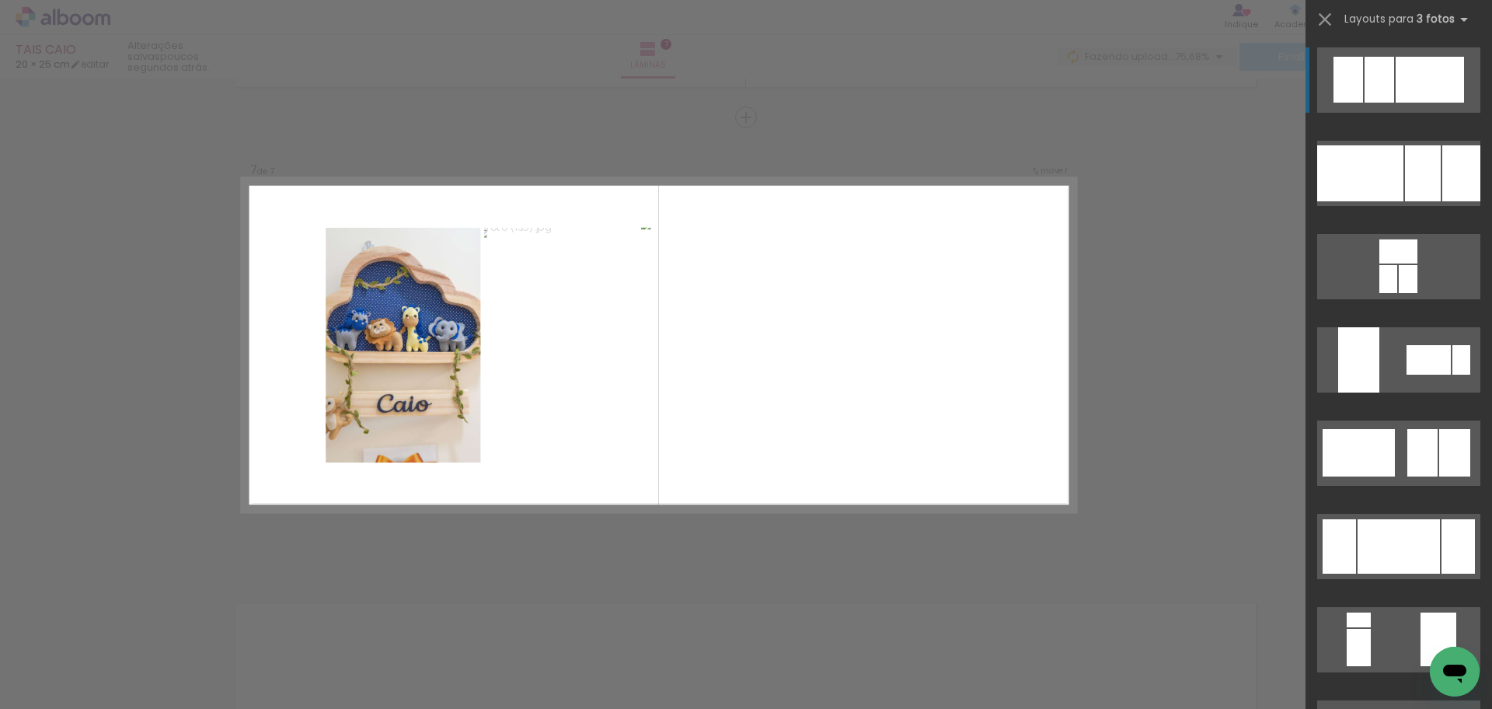
click at [420, 331] on quentale-photo at bounding box center [403, 345] width 155 height 235
click at [1326, 17] on iron-icon at bounding box center [1325, 20] width 22 height 22
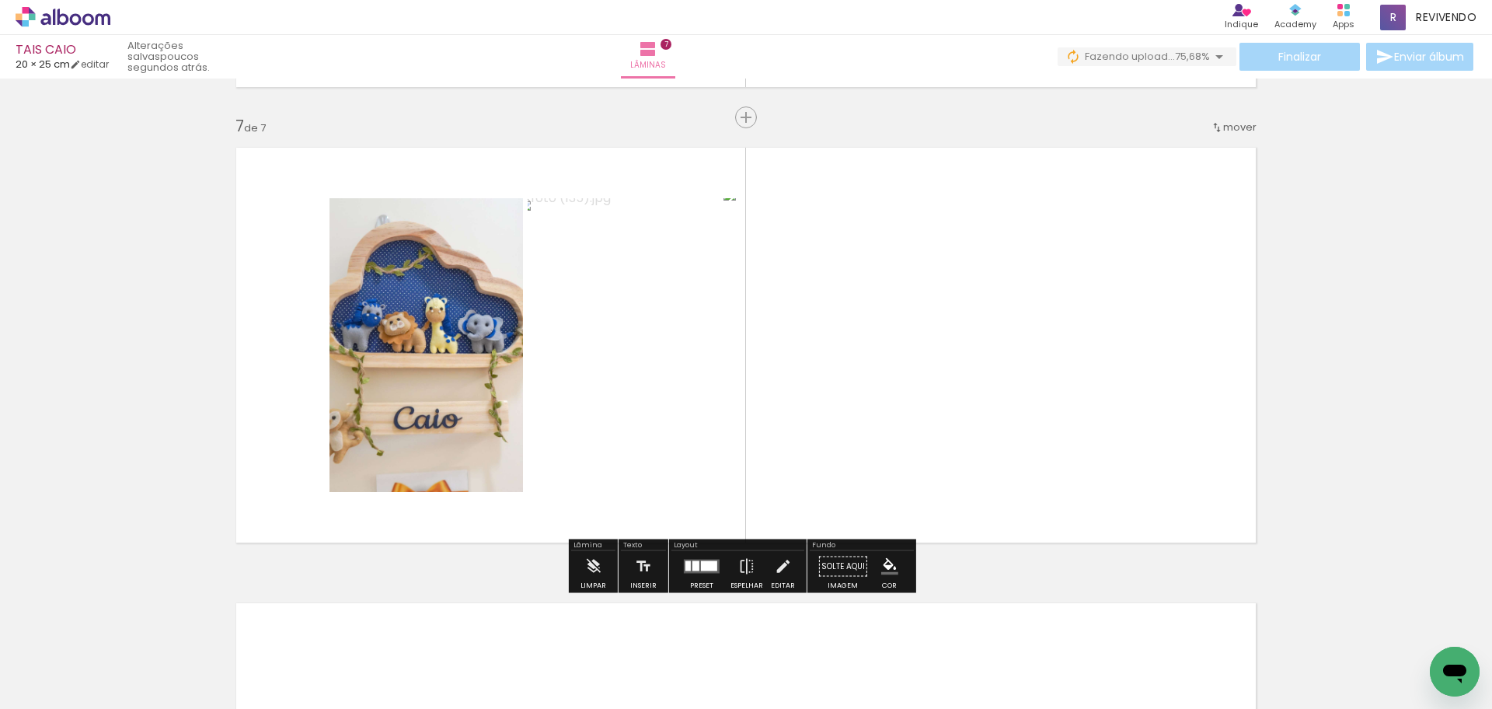
click at [439, 419] on quentale-photo at bounding box center [427, 345] width 194 height 294
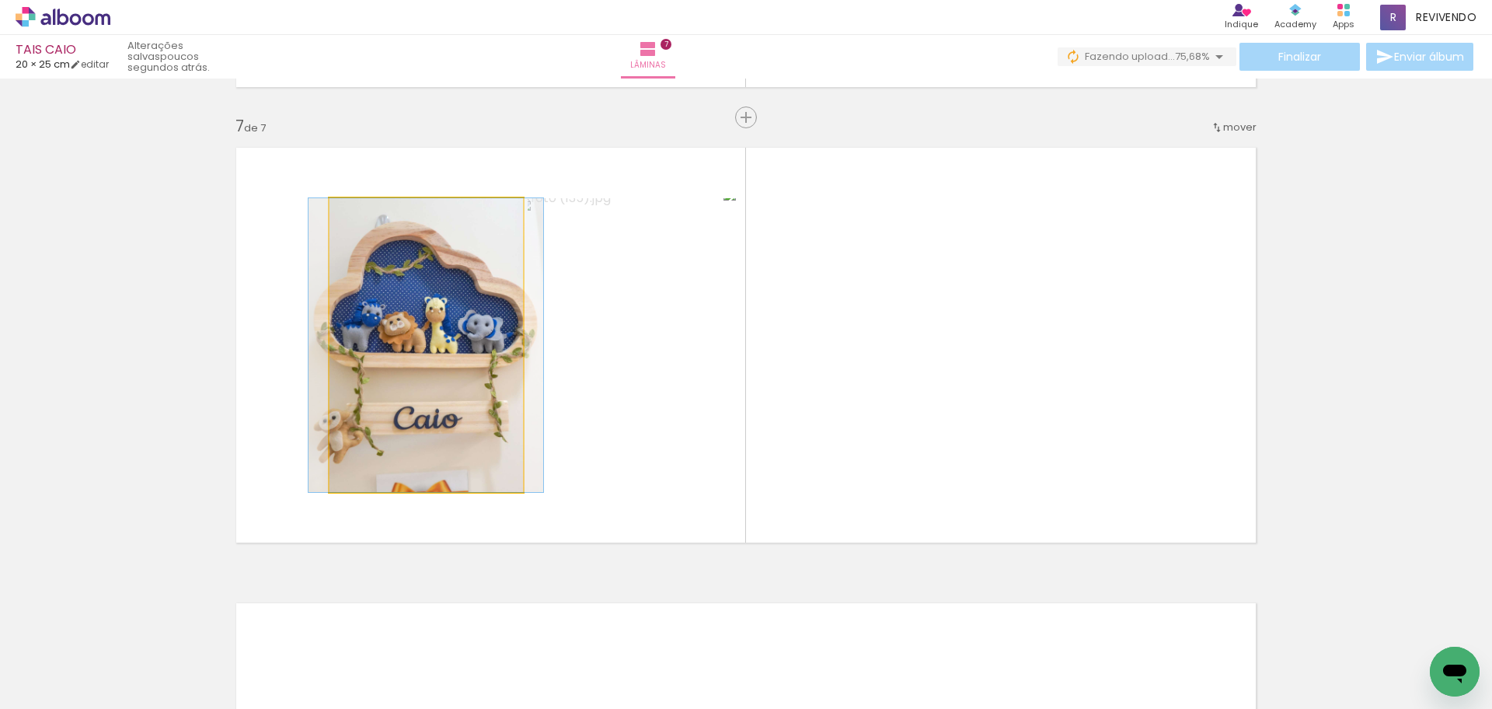
click at [439, 419] on quentale-photo at bounding box center [427, 345] width 194 height 294
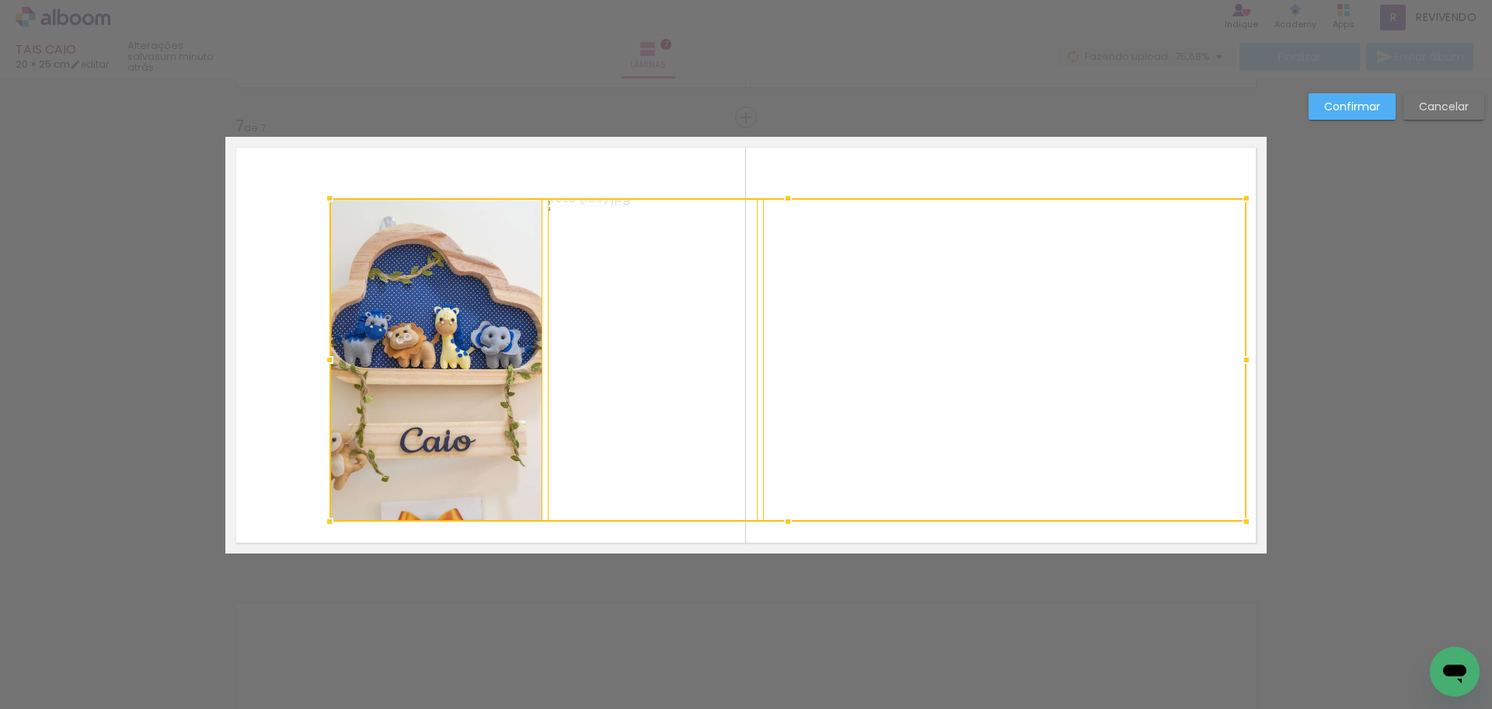
drag, startPoint x: 1163, startPoint y: 497, endPoint x: 1248, endPoint y: 528, distance: 90.7
click at [1248, 528] on div at bounding box center [1246, 521] width 31 height 31
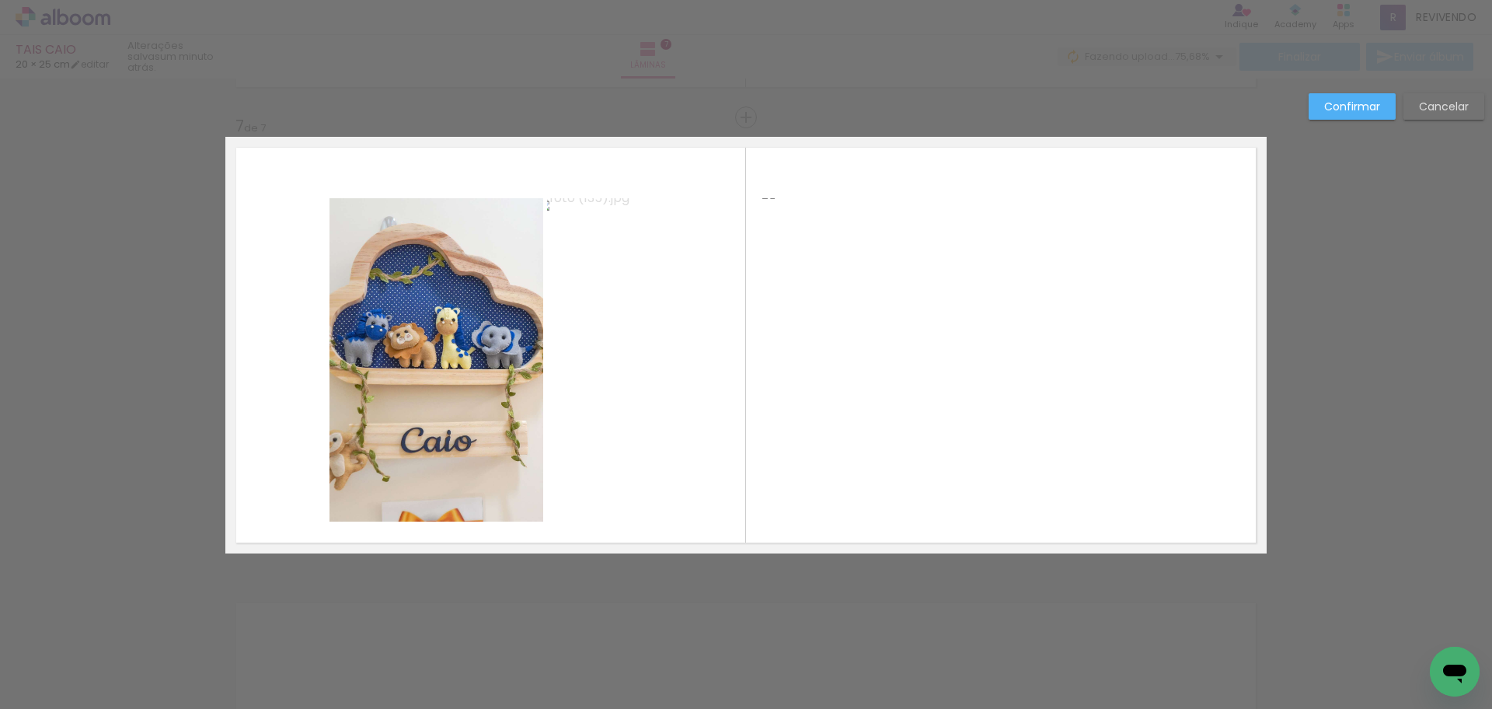
click at [409, 403] on quentale-photo at bounding box center [437, 359] width 214 height 323
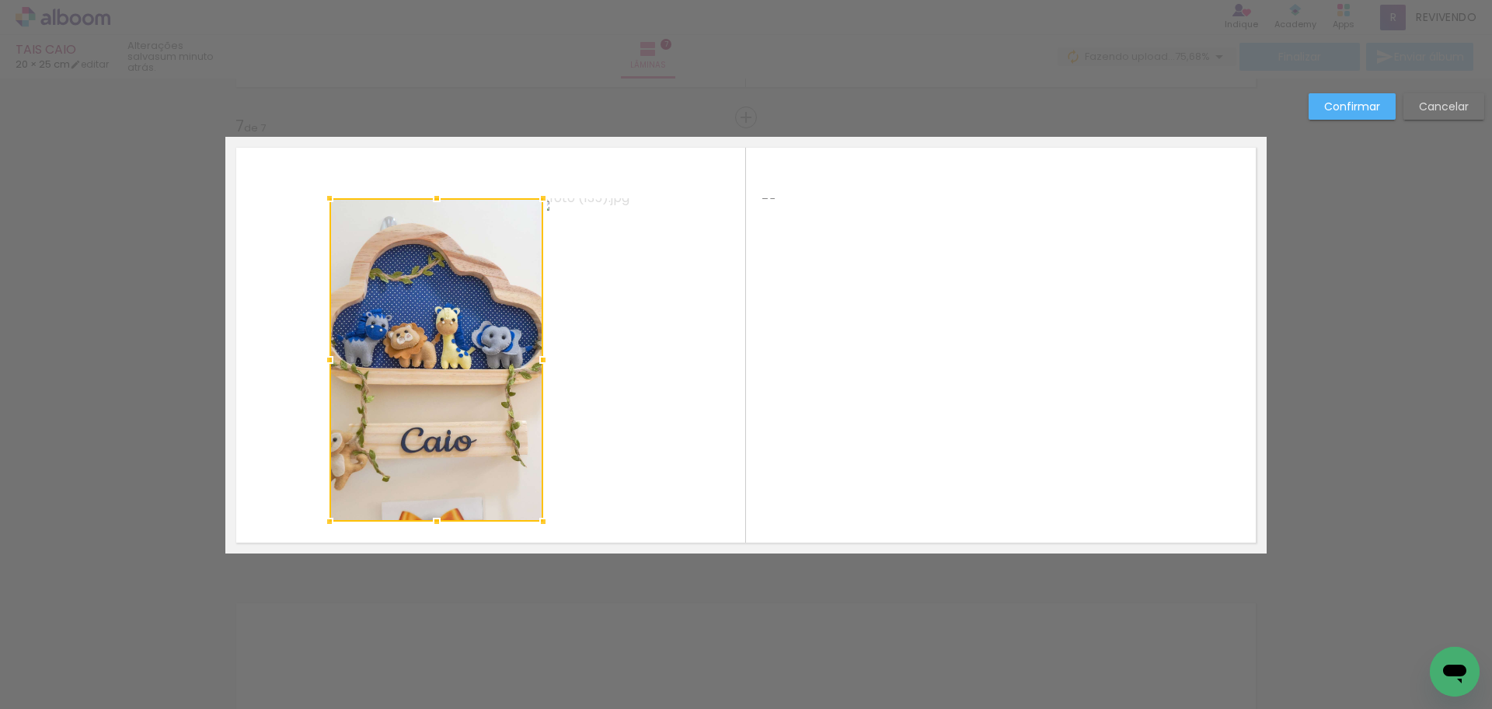
click at [638, 400] on quentale-photo at bounding box center [652, 359] width 211 height 323
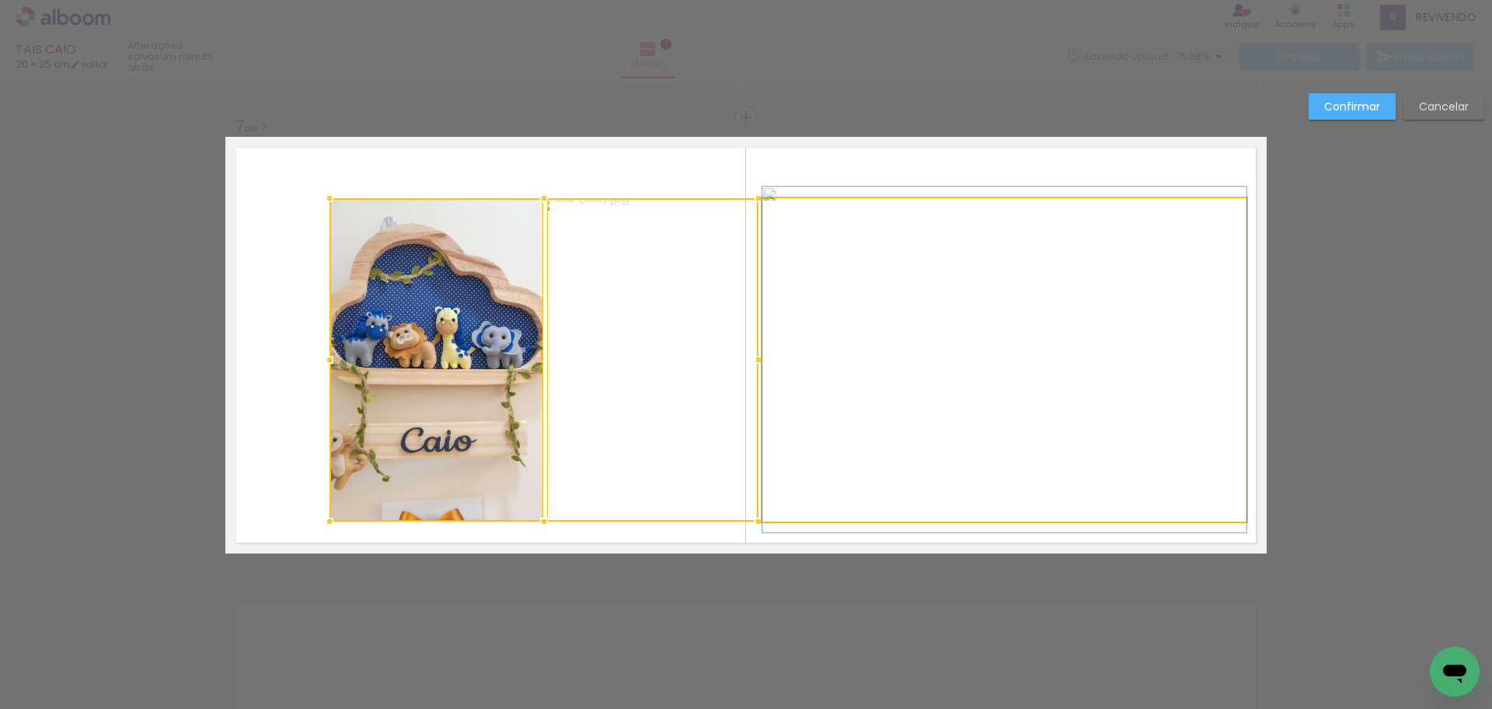
click at [988, 399] on quentale-photo at bounding box center [1004, 359] width 484 height 323
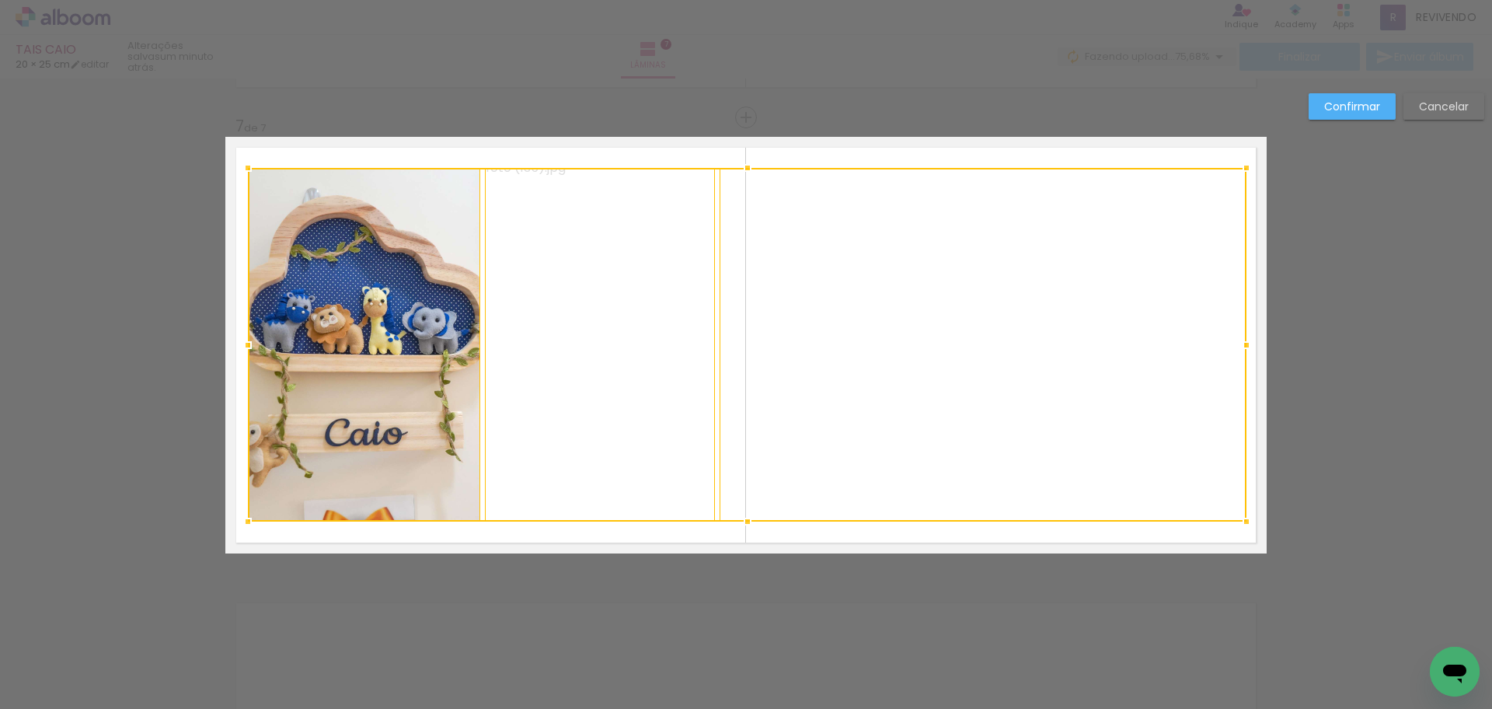
drag, startPoint x: 323, startPoint y: 200, endPoint x: 245, endPoint y: 172, distance: 82.6
click at [245, 172] on div at bounding box center [247, 167] width 31 height 31
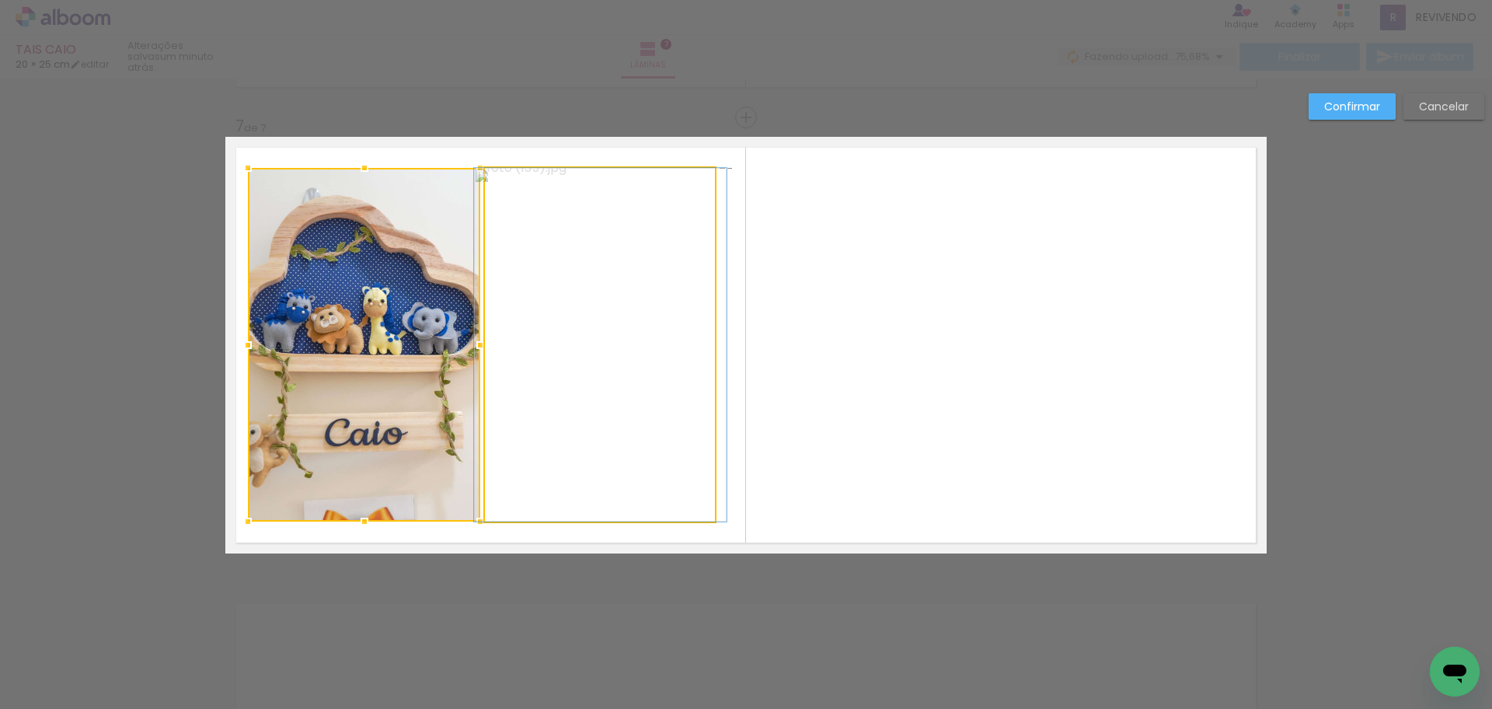
click at [581, 320] on quentale-photo at bounding box center [600, 345] width 231 height 354
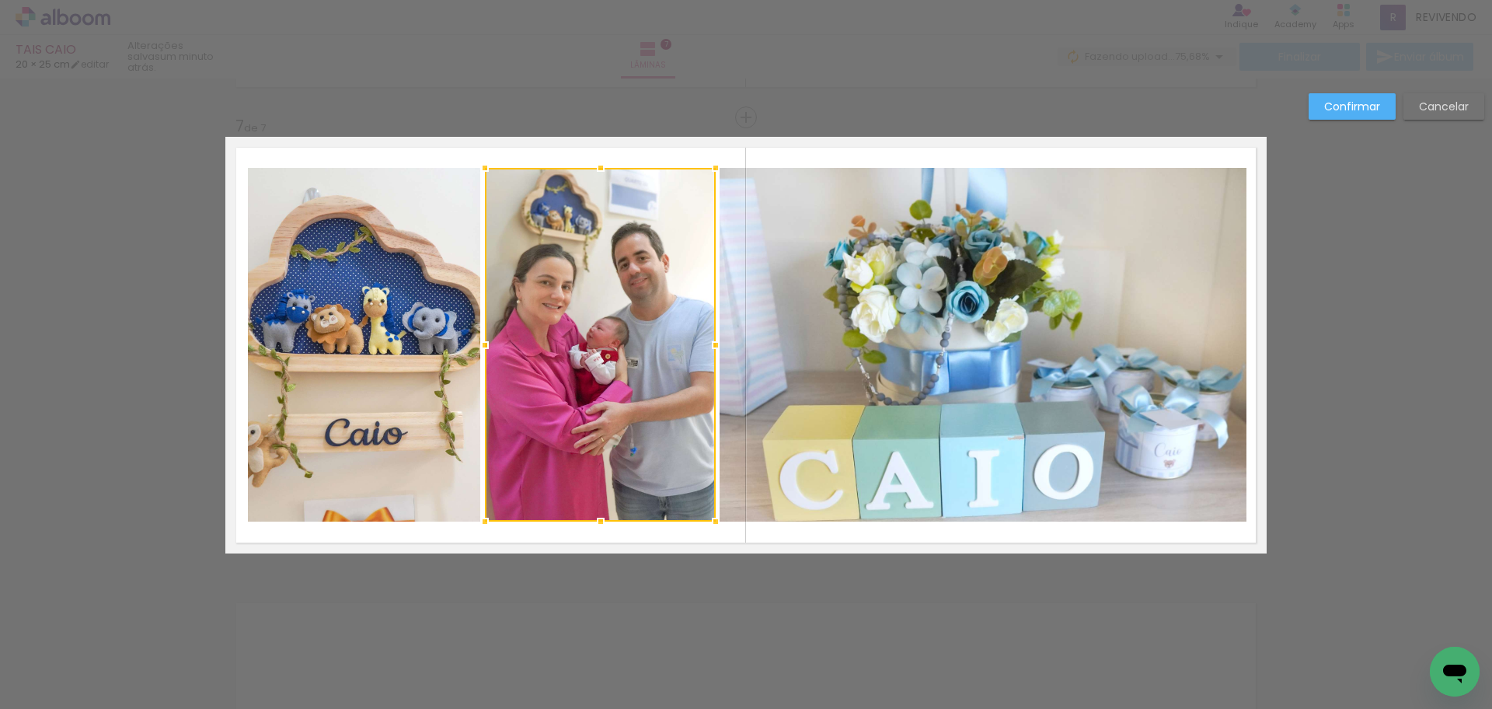
click at [0, 0] on slot "Confirmar" at bounding box center [0, 0] width 0 height 0
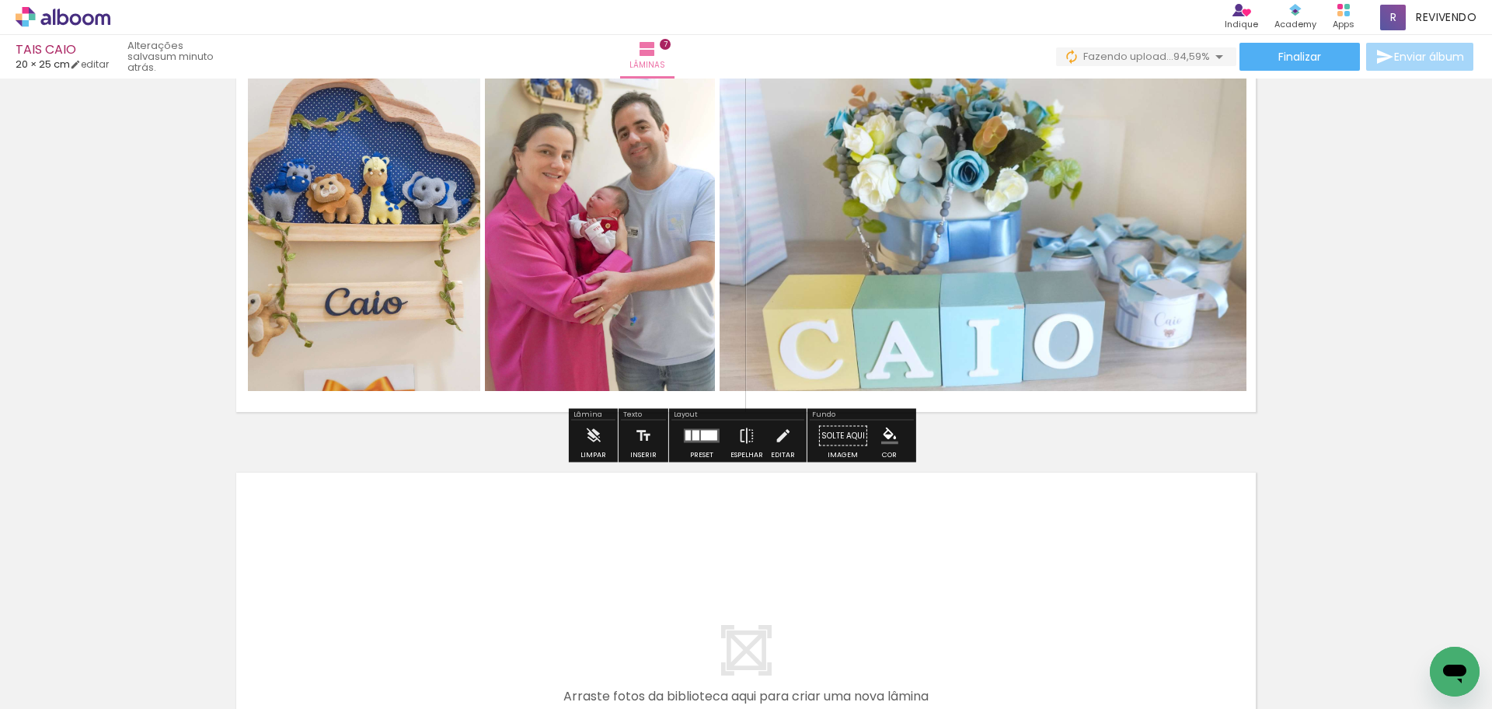
scroll to position [2952, 0]
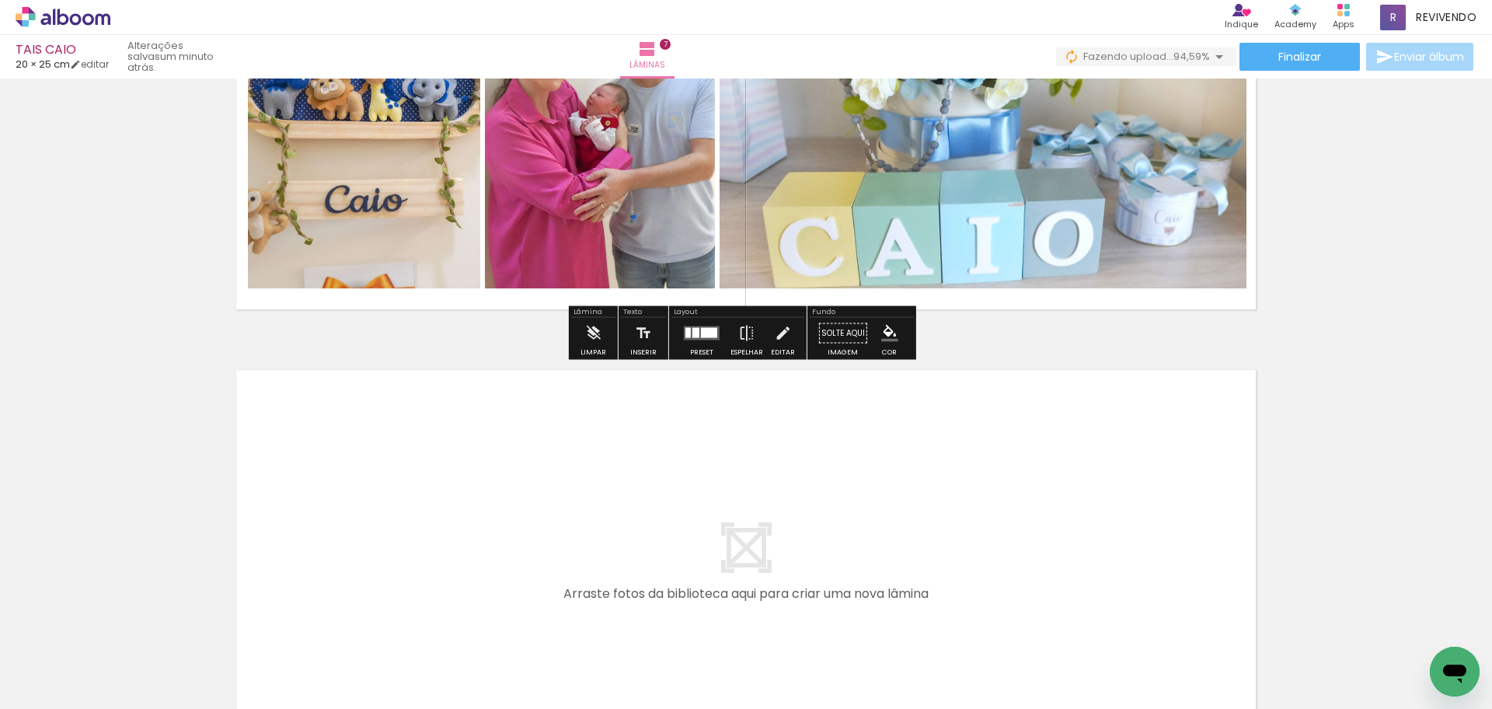
click at [466, 493] on quentale-layouter at bounding box center [745, 567] width 1041 height 417
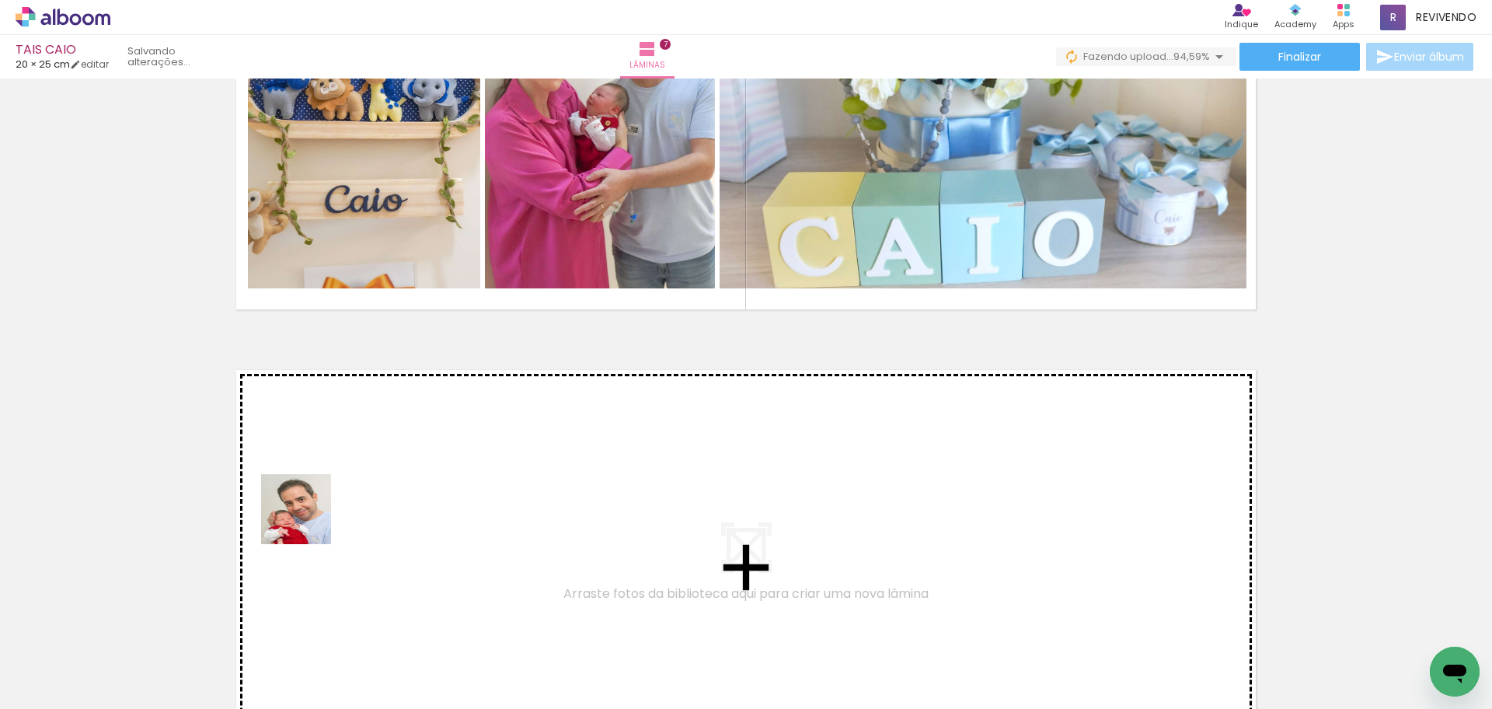
drag, startPoint x: 305, startPoint y: 529, endPoint x: 148, endPoint y: 707, distance: 237.3
click at [310, 518] on quentale-workspace at bounding box center [746, 354] width 1492 height 709
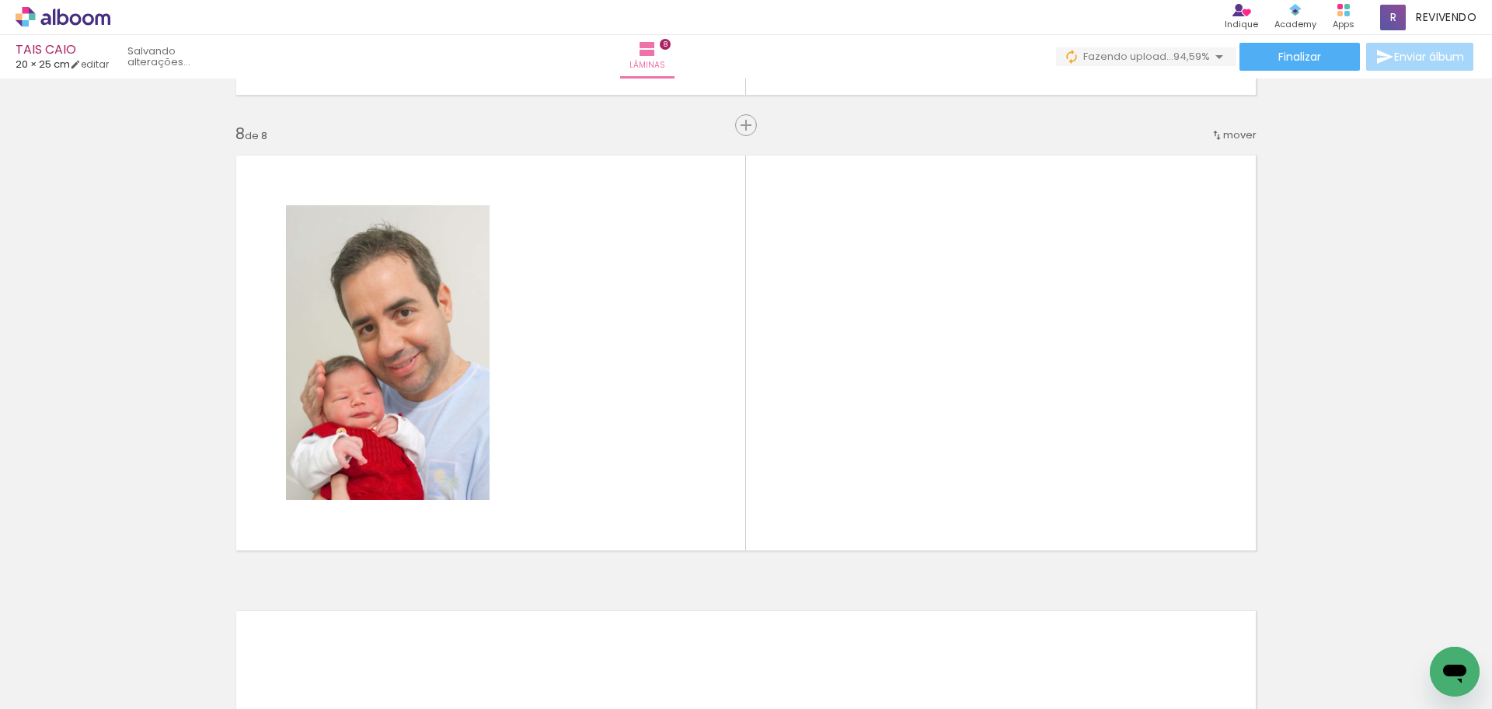
scroll to position [3175, 0]
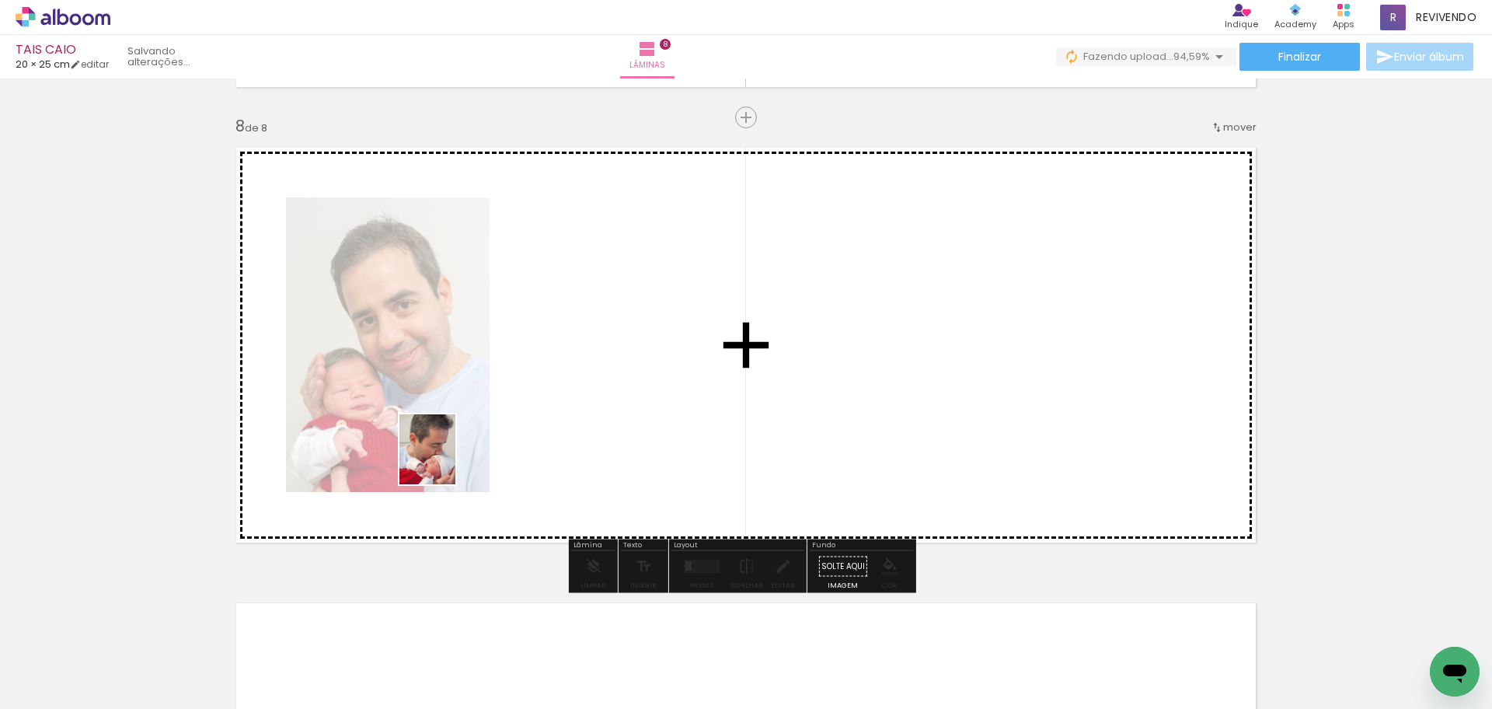
drag, startPoint x: 368, startPoint y: 518, endPoint x: 378, endPoint y: 584, distance: 67.0
click at [476, 455] on quentale-workspace at bounding box center [746, 354] width 1492 height 709
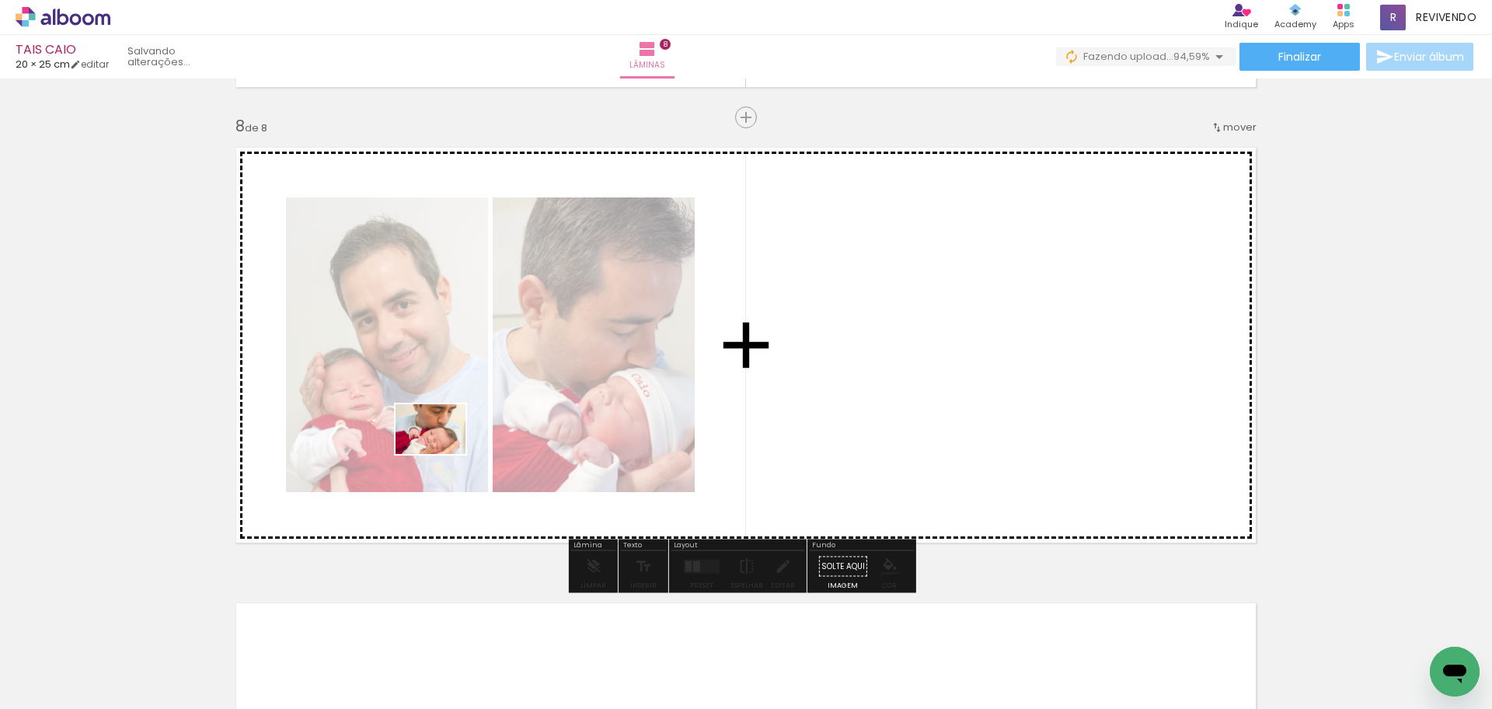
drag, startPoint x: 275, startPoint y: 588, endPoint x: 442, endPoint y: 451, distance: 216.4
click at [442, 451] on quentale-workspace at bounding box center [746, 354] width 1492 height 709
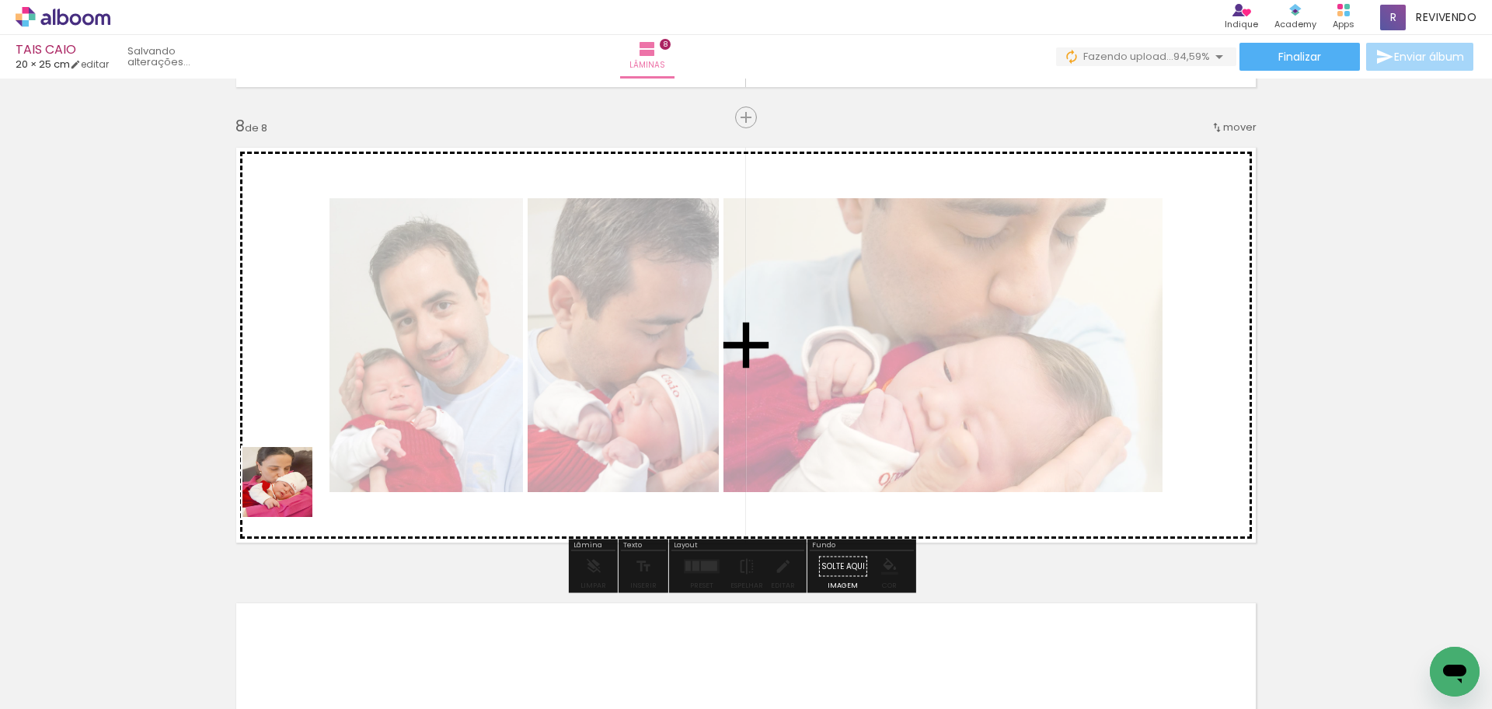
drag, startPoint x: 289, startPoint y: 494, endPoint x: 415, endPoint y: 360, distance: 183.6
click at [415, 360] on quentale-workspace at bounding box center [746, 354] width 1492 height 709
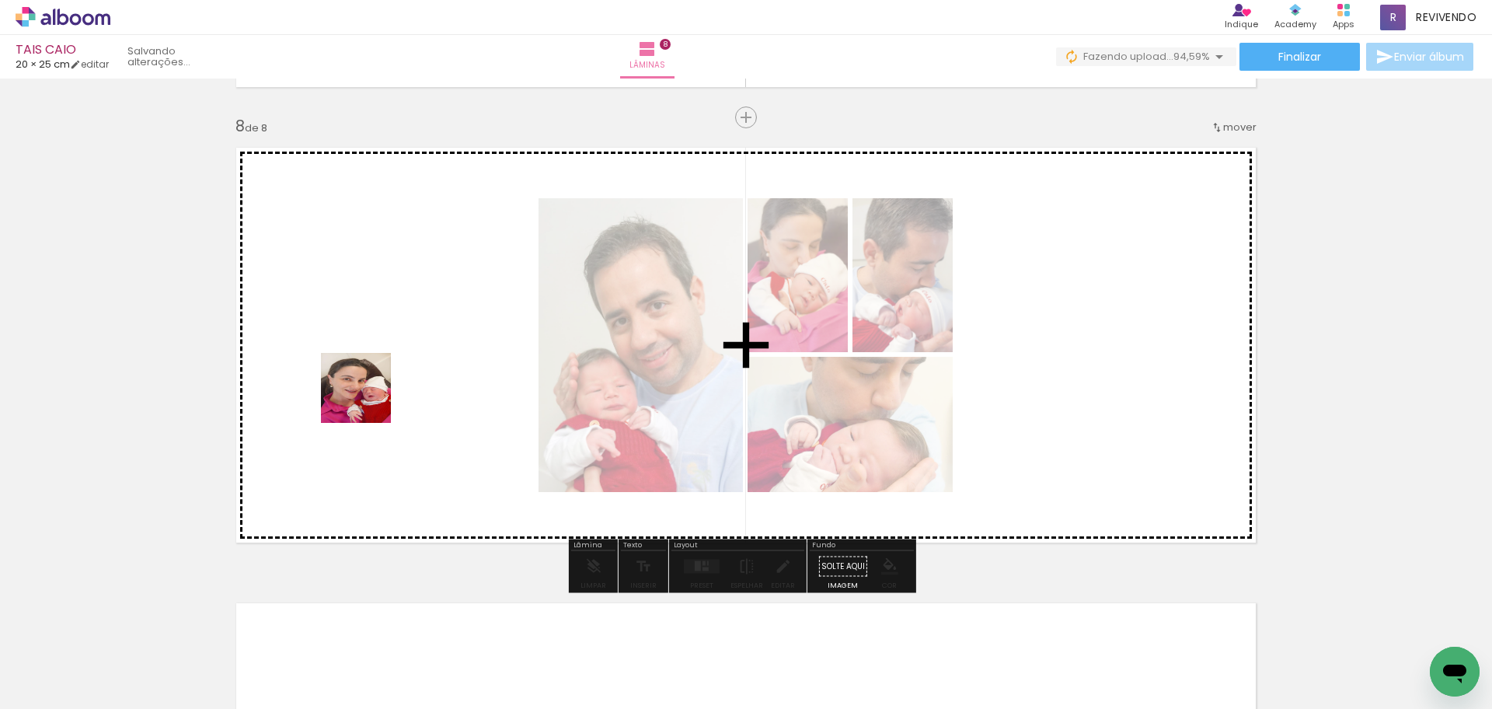
drag, startPoint x: 241, startPoint y: 571, endPoint x: 368, endPoint y: 399, distance: 213.4
click at [368, 399] on quentale-workspace at bounding box center [746, 354] width 1492 height 709
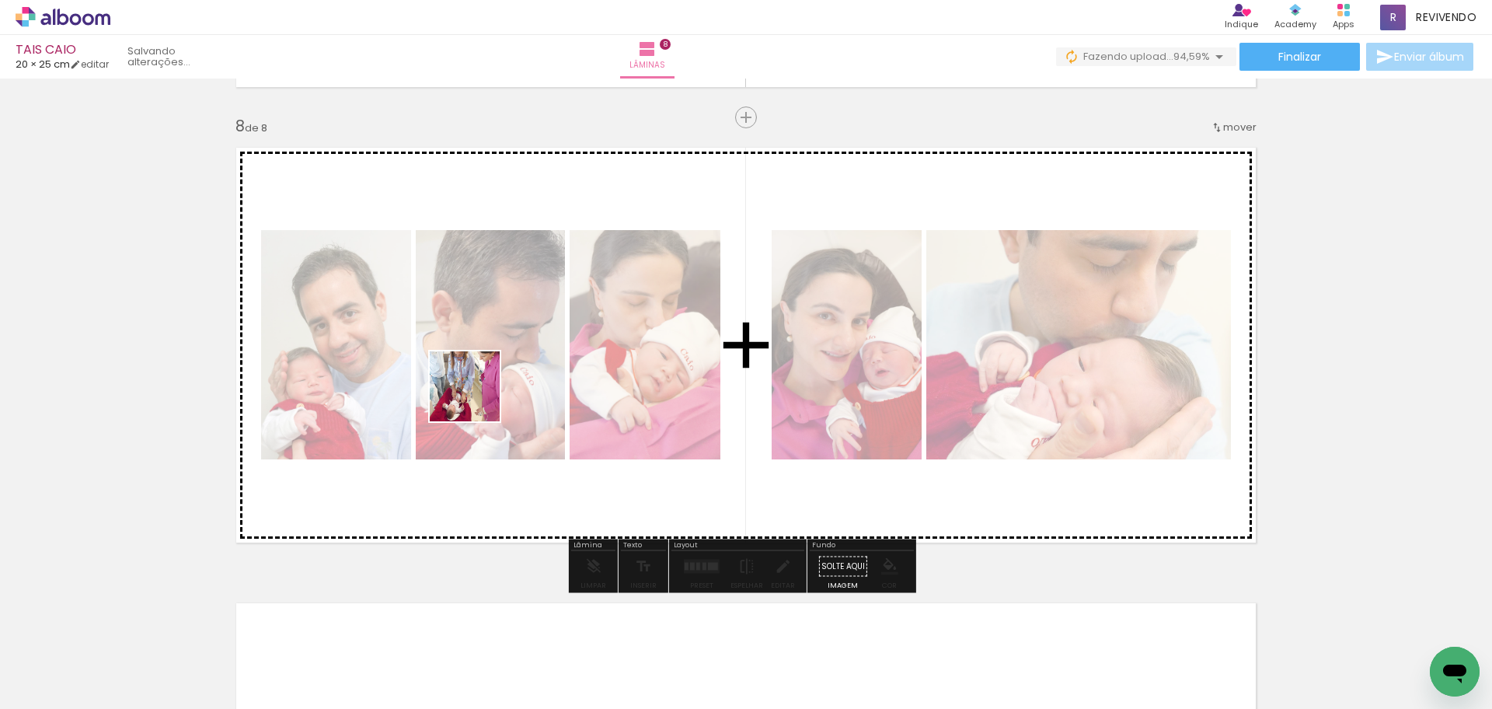
drag, startPoint x: 476, startPoint y: 398, endPoint x: 634, endPoint y: 579, distance: 240.2
click at [501, 369] on quentale-workspace at bounding box center [746, 354] width 1492 height 709
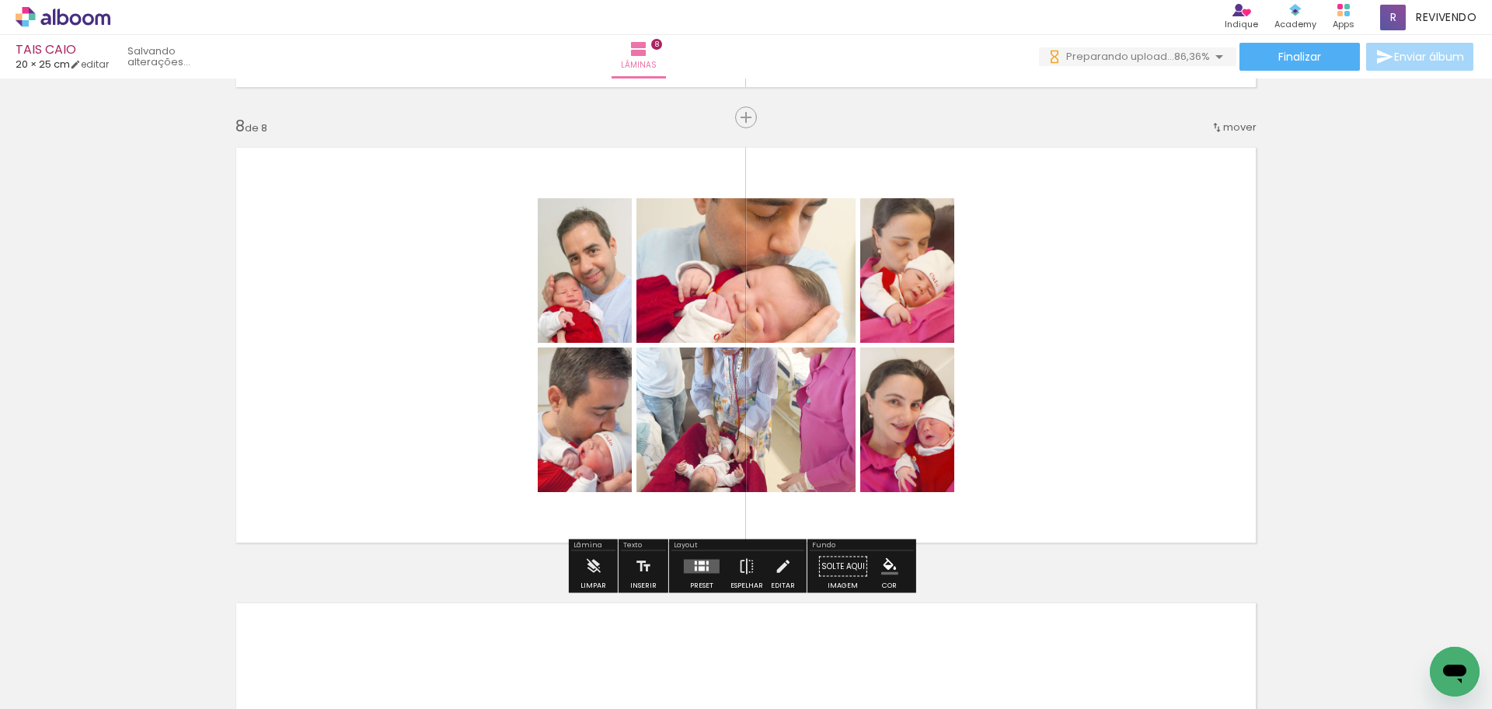
scroll to position [0, 0]
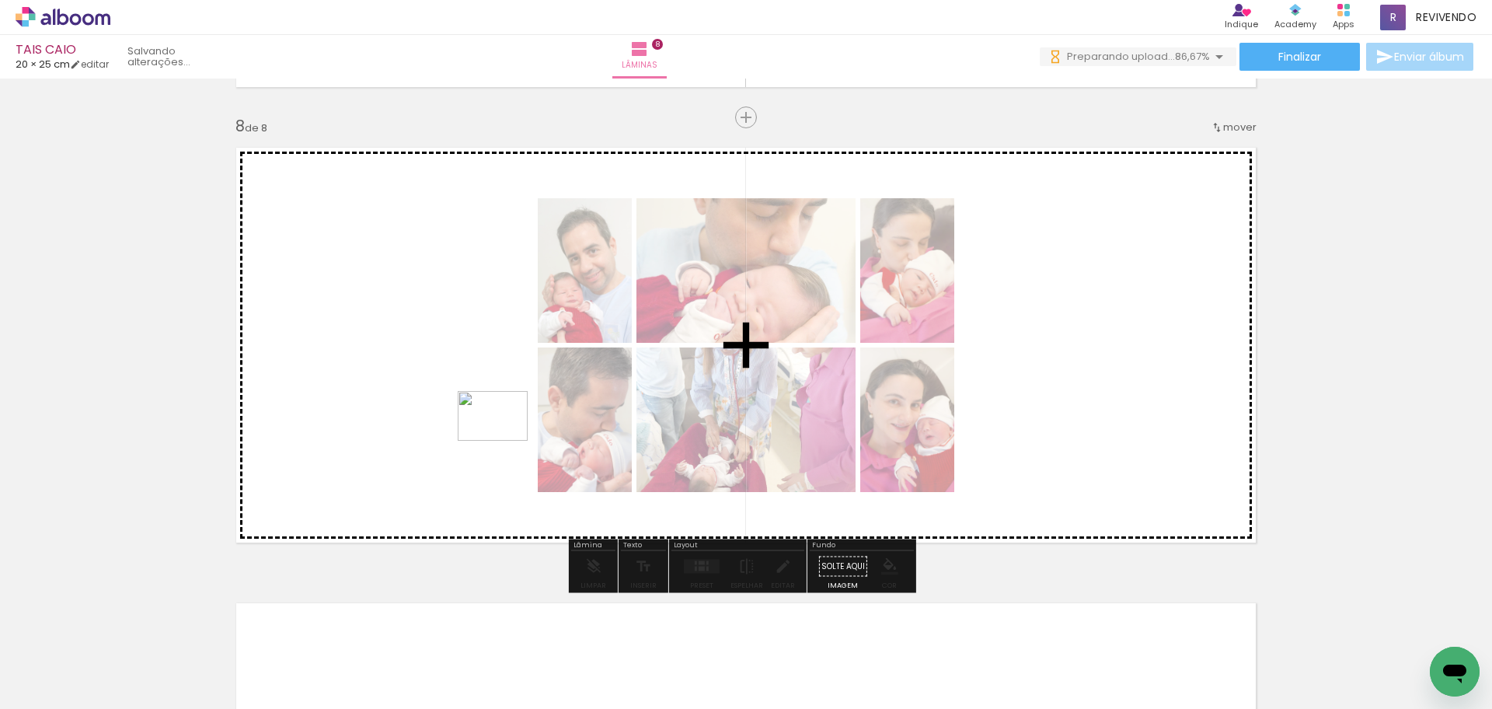
drag, startPoint x: 515, startPoint y: 654, endPoint x: 503, endPoint y: 433, distance: 221.8
click at [503, 433] on quentale-workspace at bounding box center [746, 354] width 1492 height 709
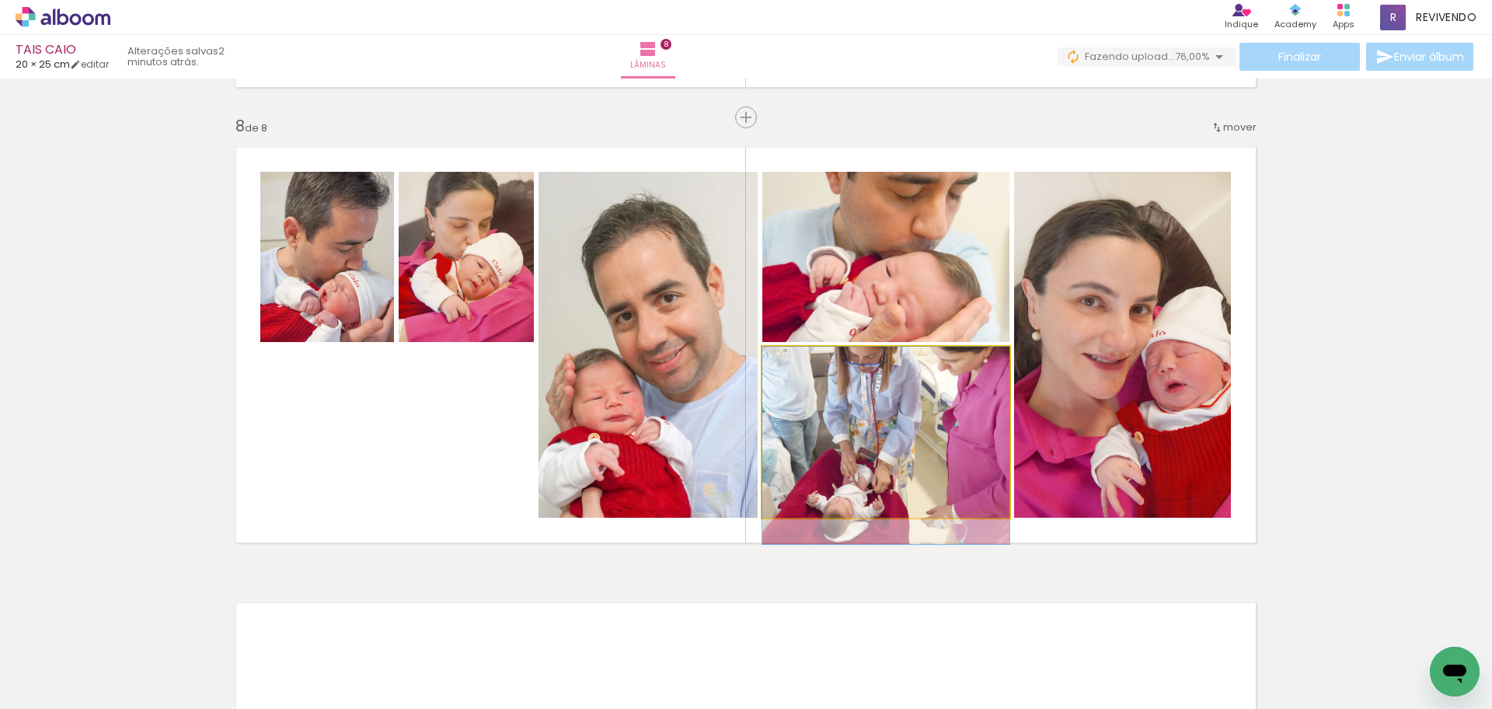
drag, startPoint x: 895, startPoint y: 441, endPoint x: 893, endPoint y: 452, distance: 10.4
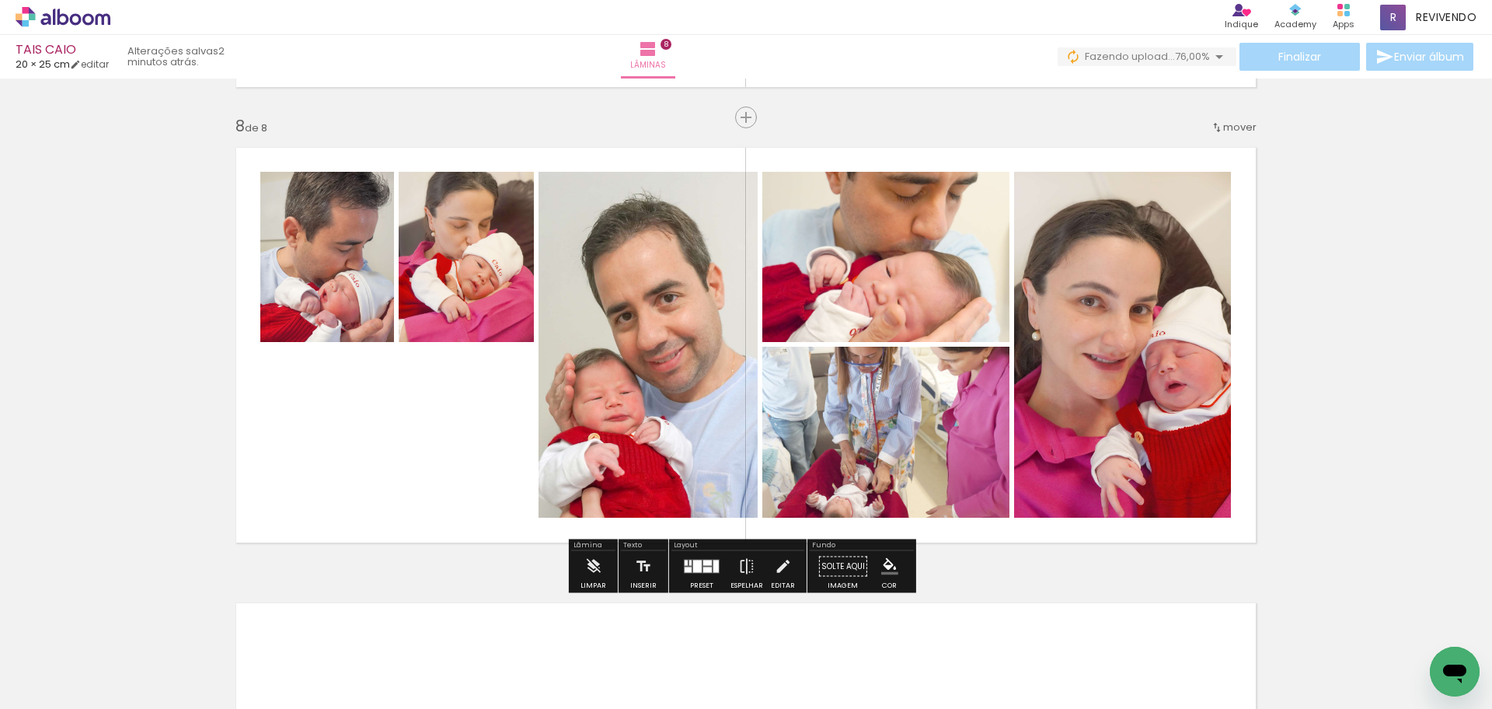
click at [696, 563] on div at bounding box center [697, 566] width 9 height 12
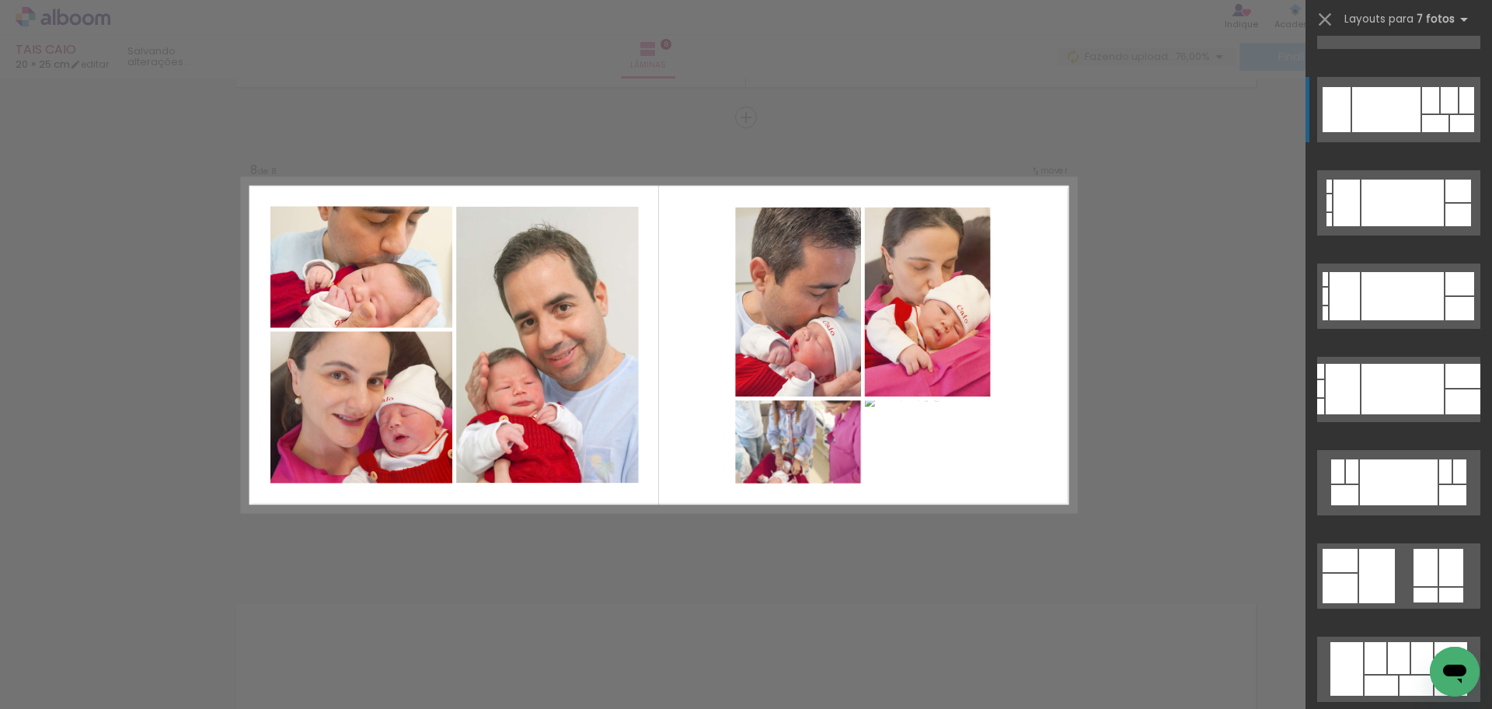
scroll to position [1010, 0]
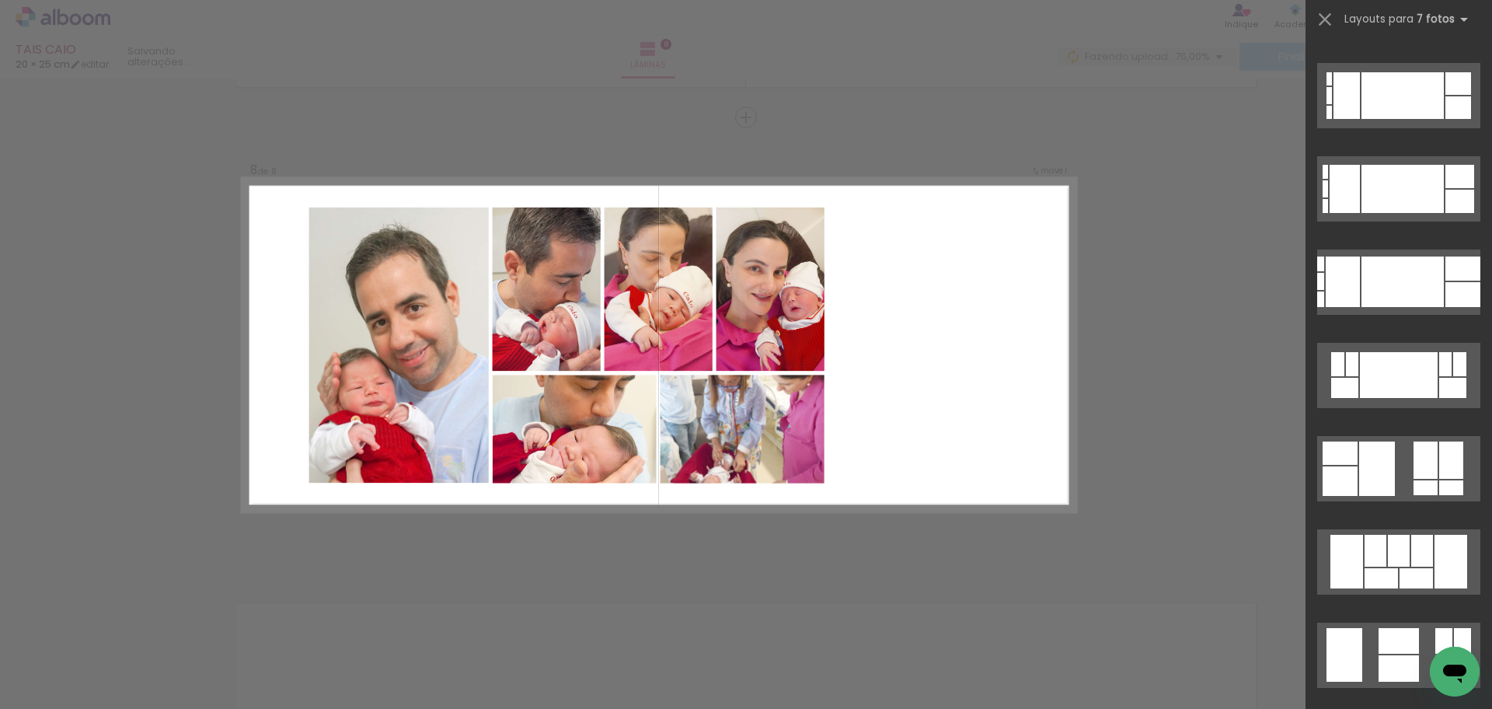
click at [1417, 546] on div at bounding box center [1422, 551] width 22 height 32
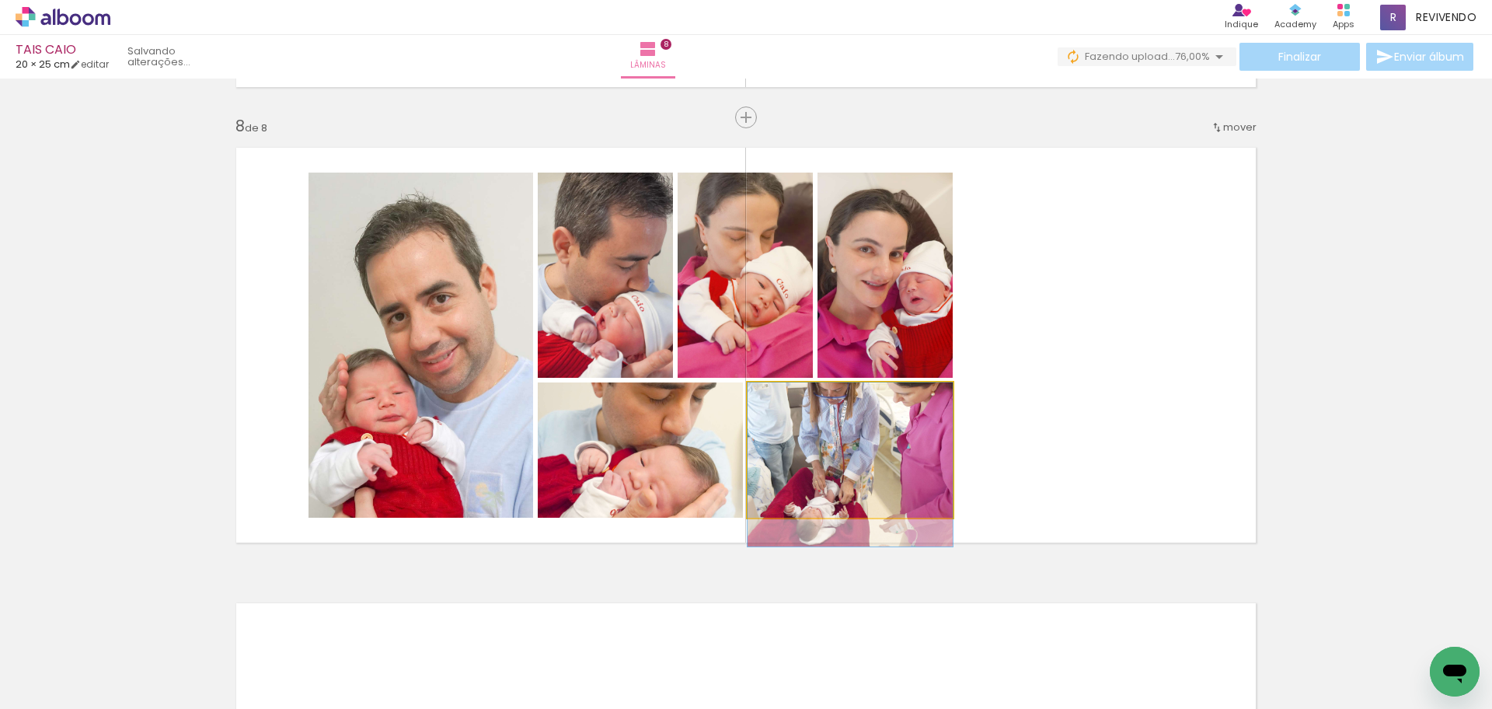
click at [814, 463] on quentale-photo at bounding box center [850, 449] width 205 height 135
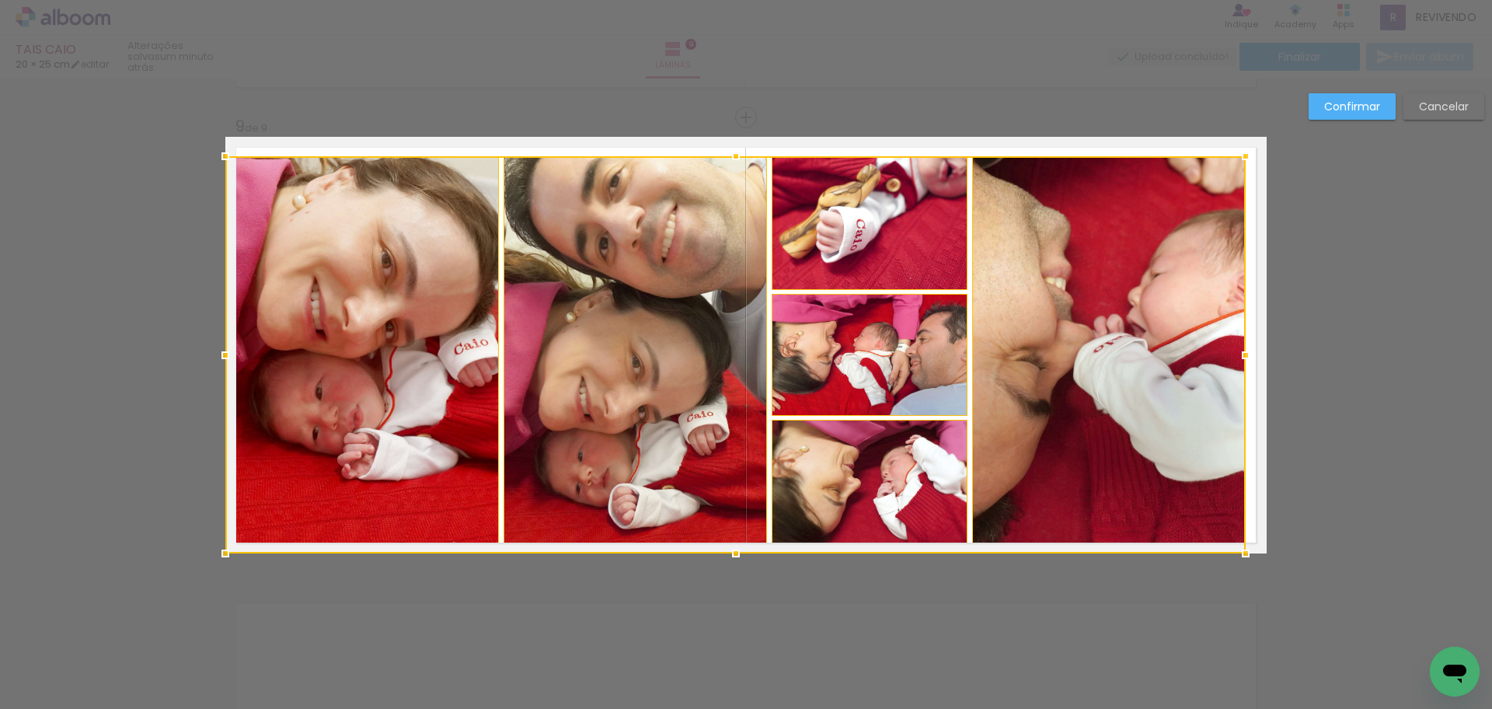
scroll to position [3171, 0]
click at [1240, 155] on div at bounding box center [1245, 156] width 31 height 31
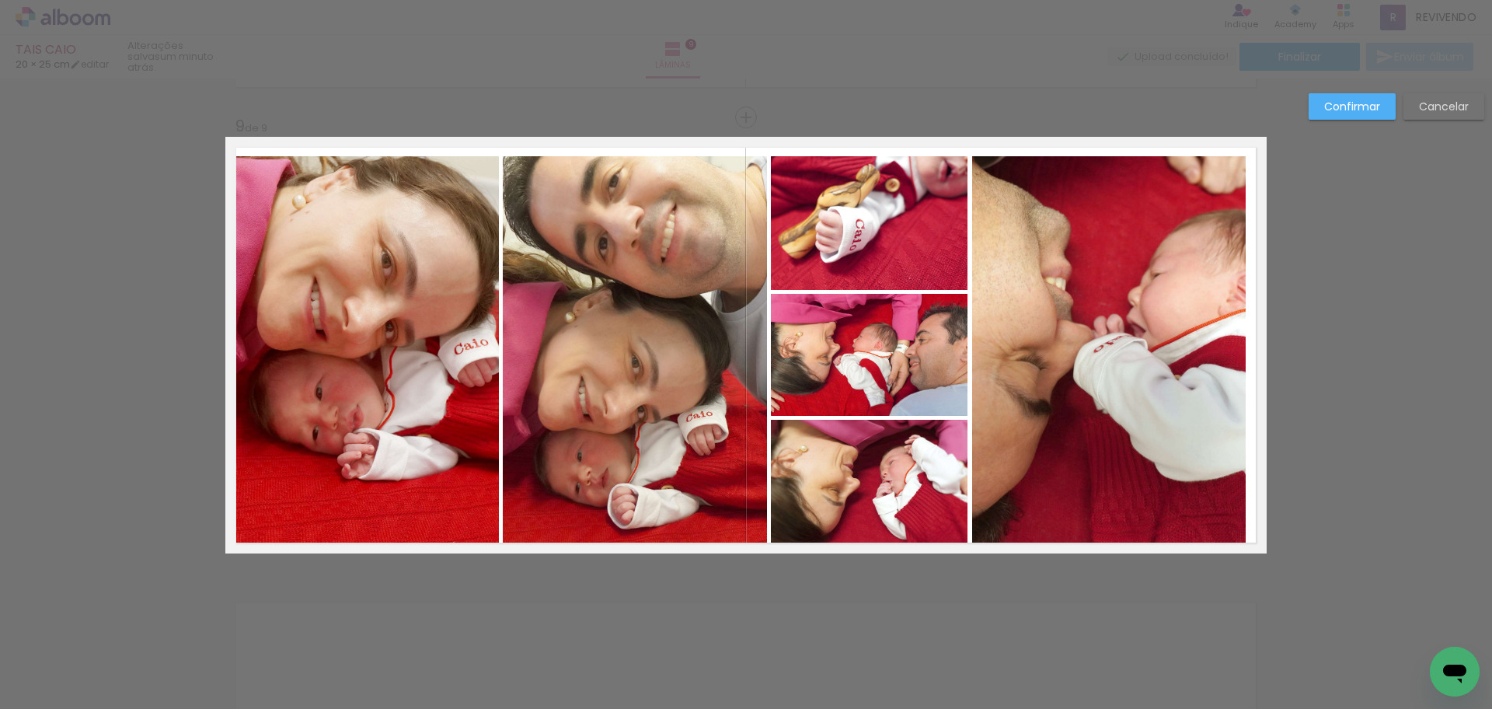
click at [357, 434] on quentale-photo at bounding box center [362, 354] width 274 height 397
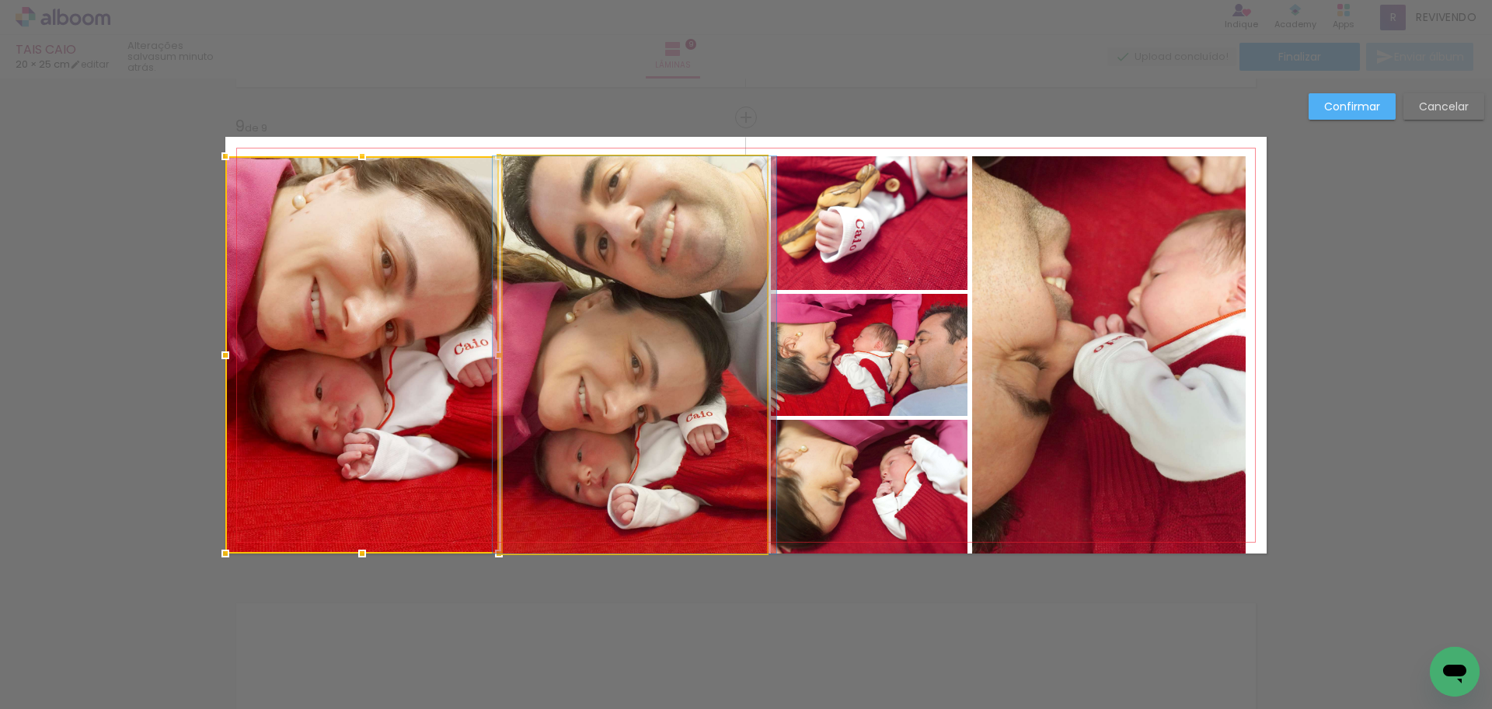
click at [594, 433] on quentale-photo at bounding box center [635, 354] width 264 height 397
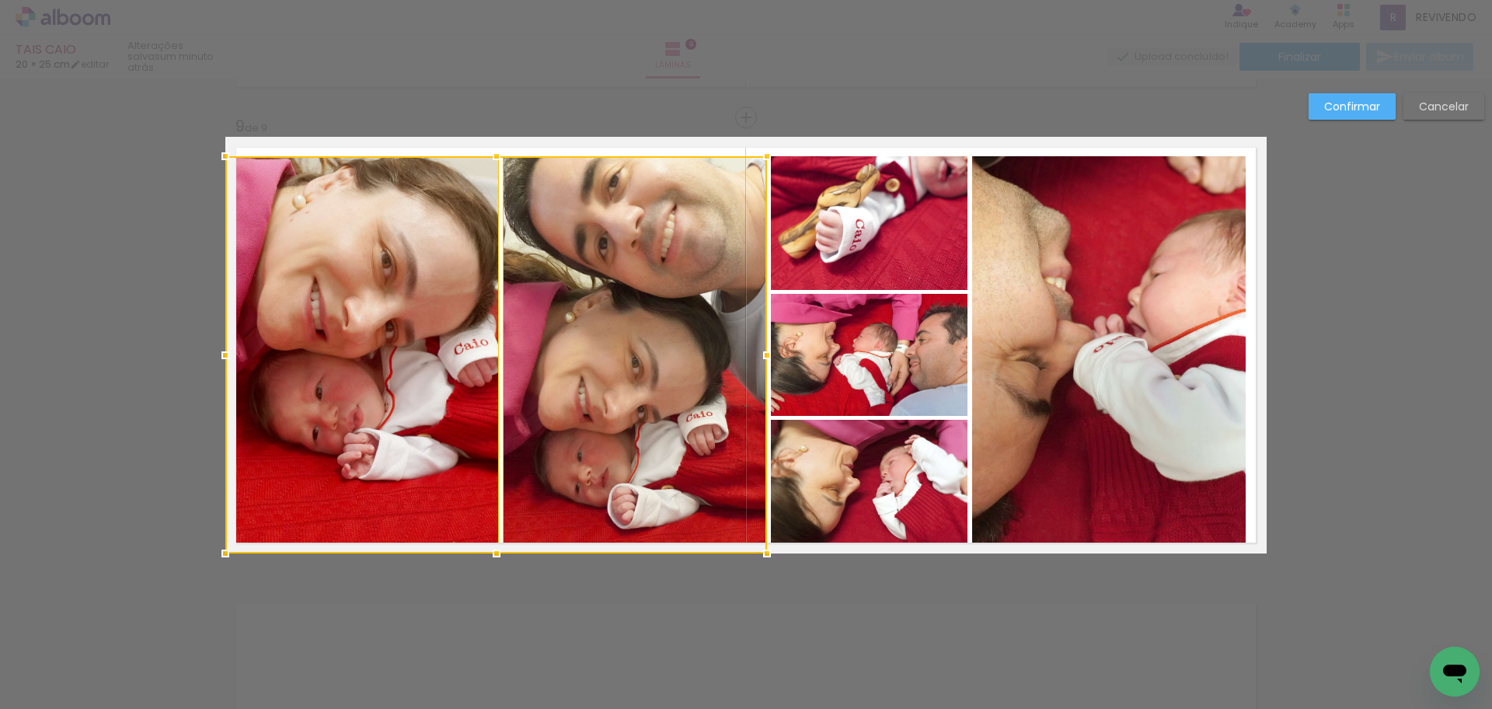
click at [841, 250] on quentale-photo at bounding box center [869, 223] width 197 height 134
click at [863, 362] on div at bounding box center [596, 354] width 743 height 397
click at [822, 465] on div at bounding box center [596, 354] width 743 height 397
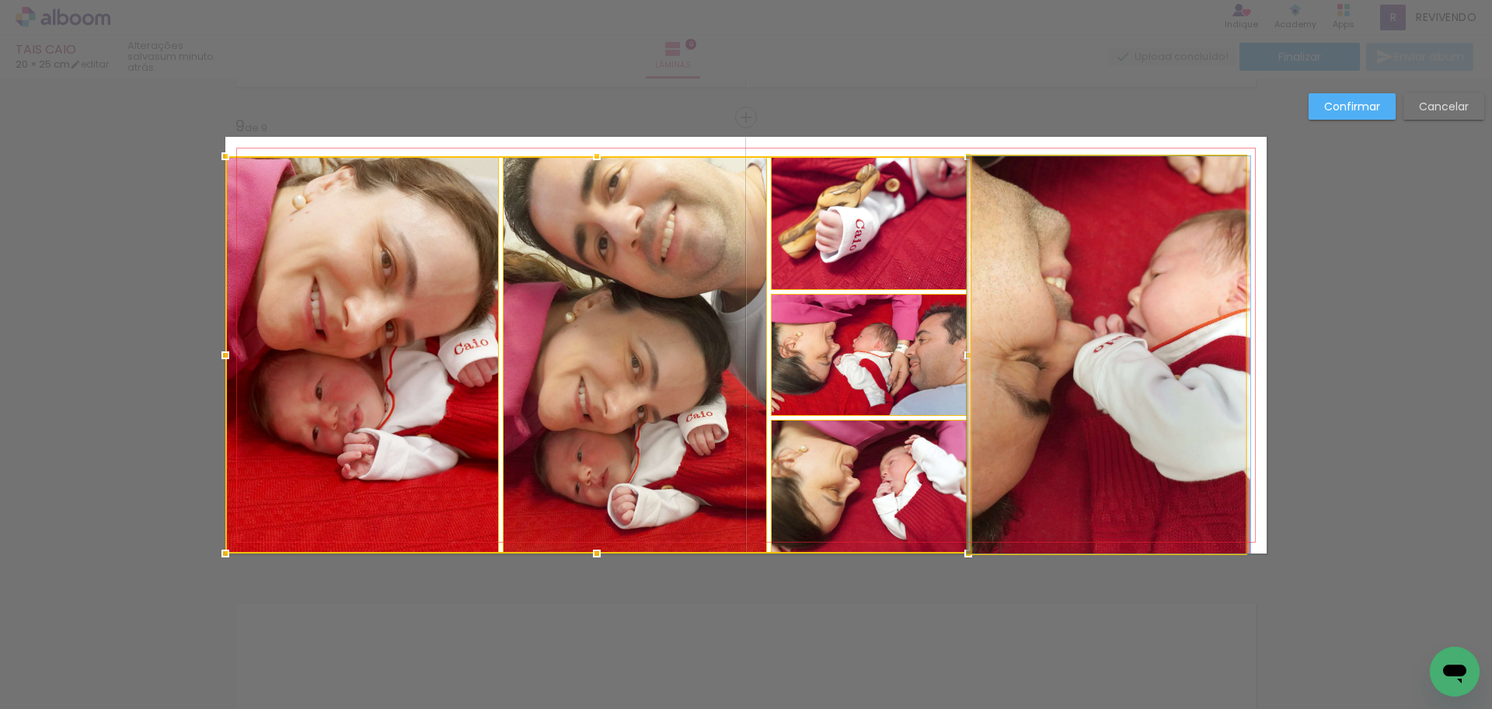
click at [1043, 448] on quentale-photo at bounding box center [1109, 354] width 274 height 397
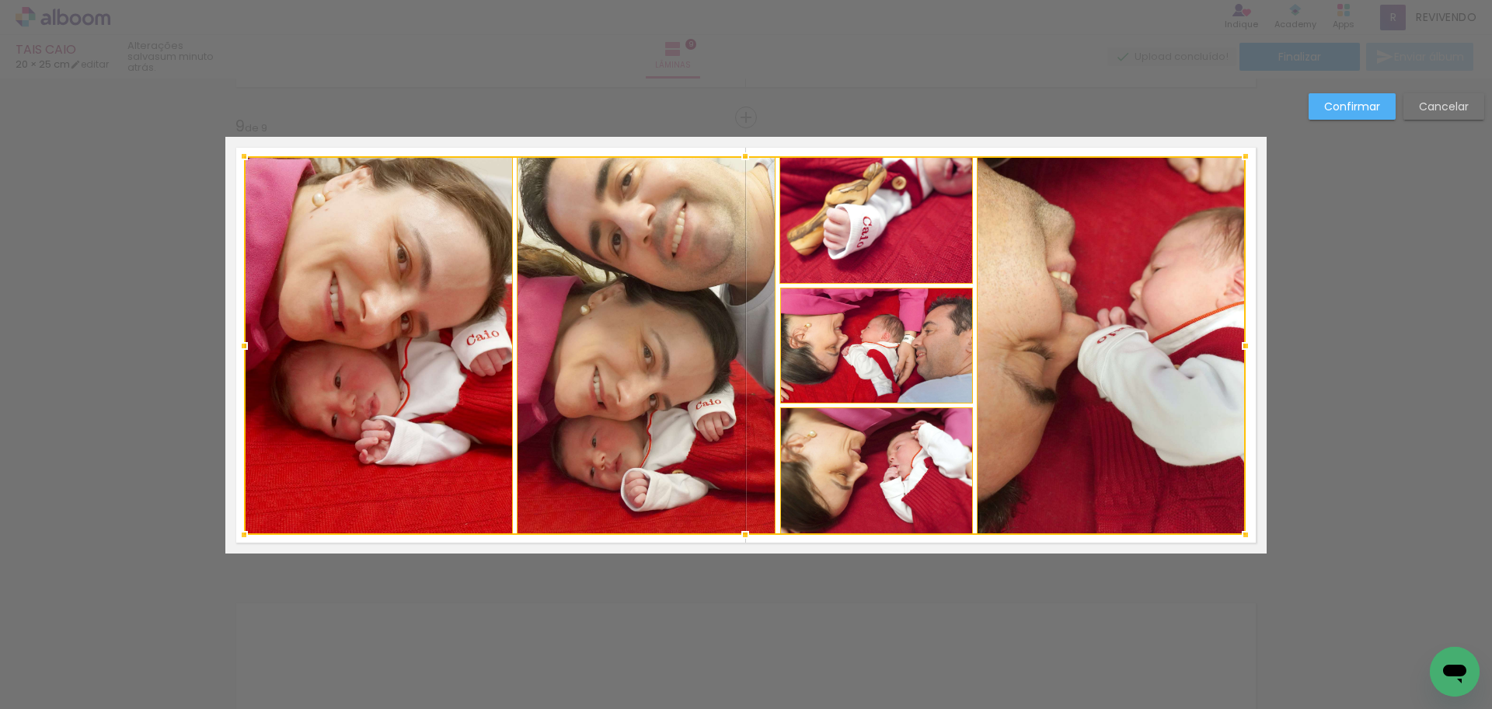
drag, startPoint x: 225, startPoint y: 553, endPoint x: 237, endPoint y: 539, distance: 18.7
click at [237, 539] on div at bounding box center [243, 534] width 31 height 31
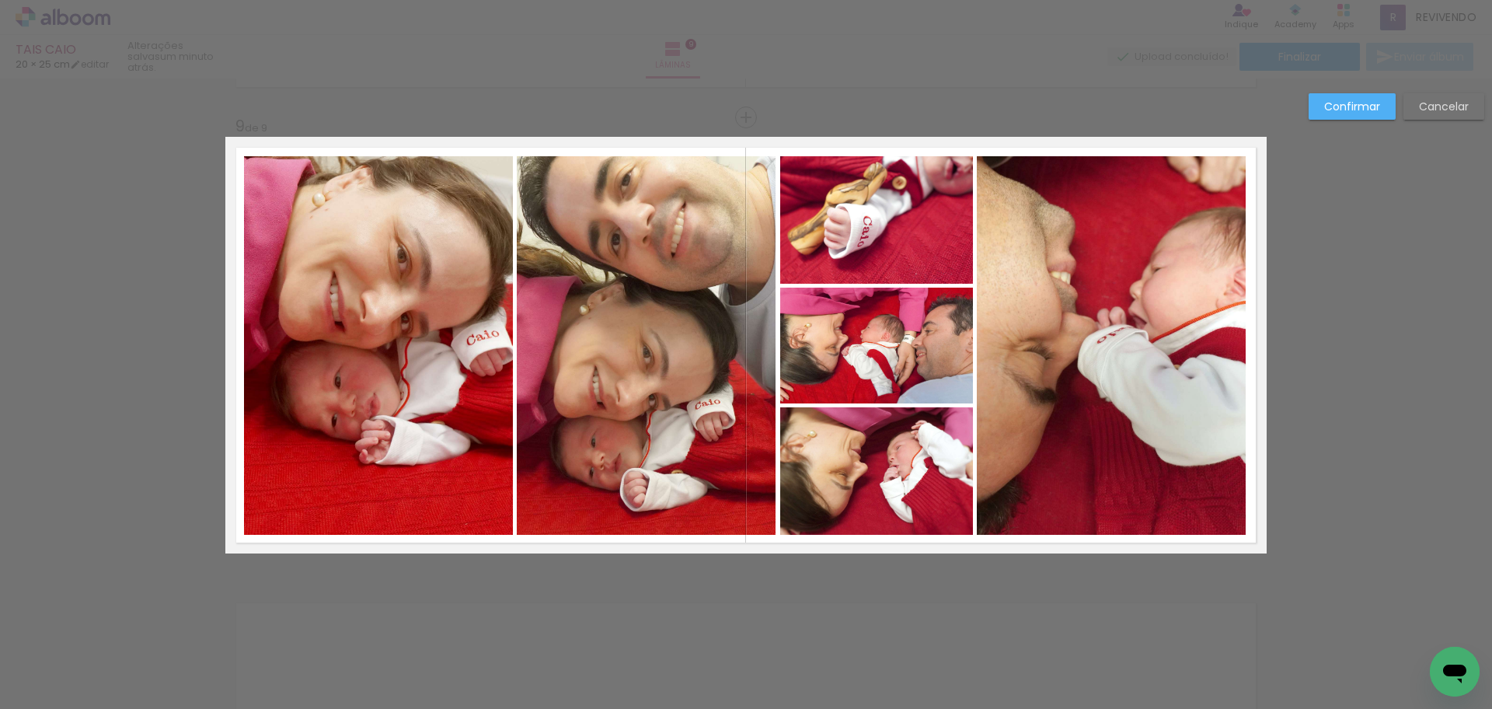
click at [0, 0] on slot "Confirmar" at bounding box center [0, 0] width 0 height 0
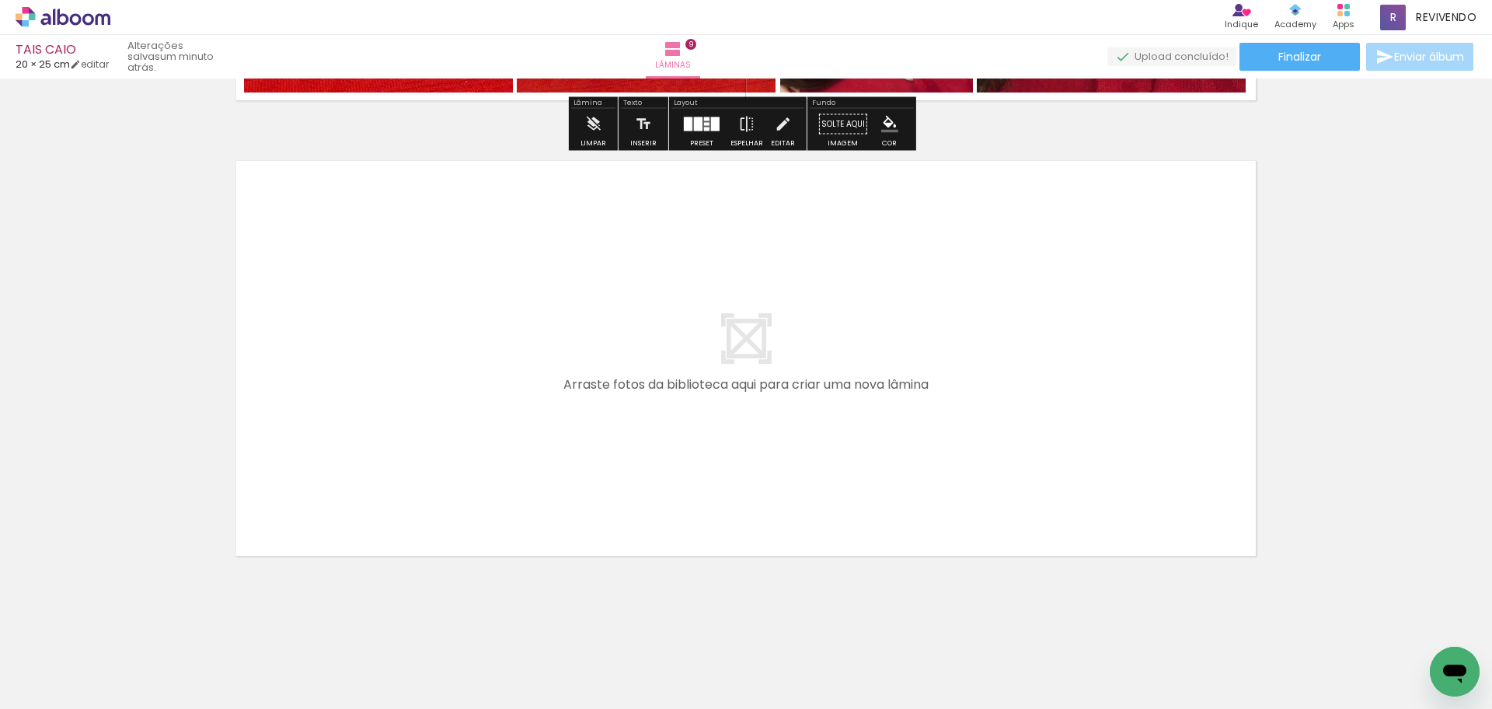
scroll to position [4082, 0]
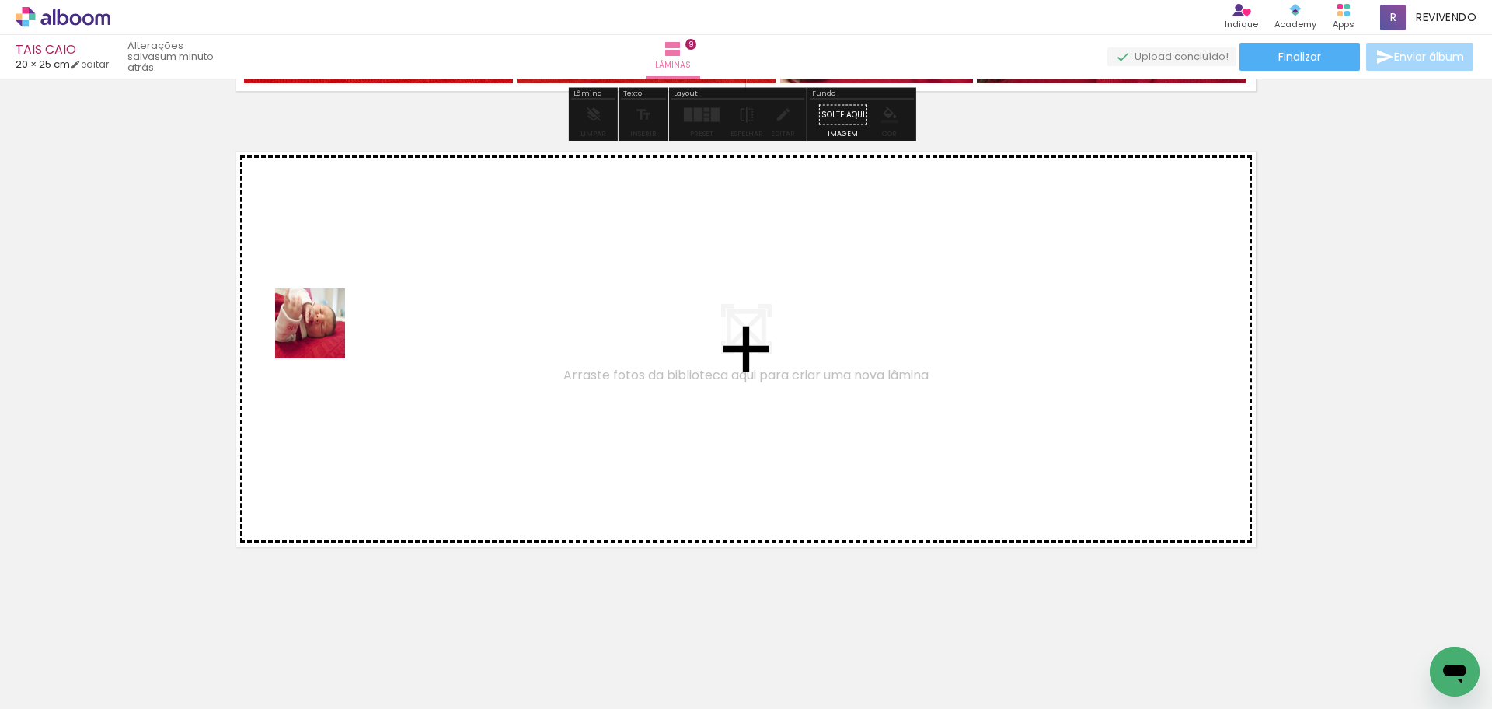
drag, startPoint x: 274, startPoint y: 403, endPoint x: 323, endPoint y: 334, distance: 84.3
click at [323, 334] on quentale-workspace at bounding box center [746, 354] width 1492 height 709
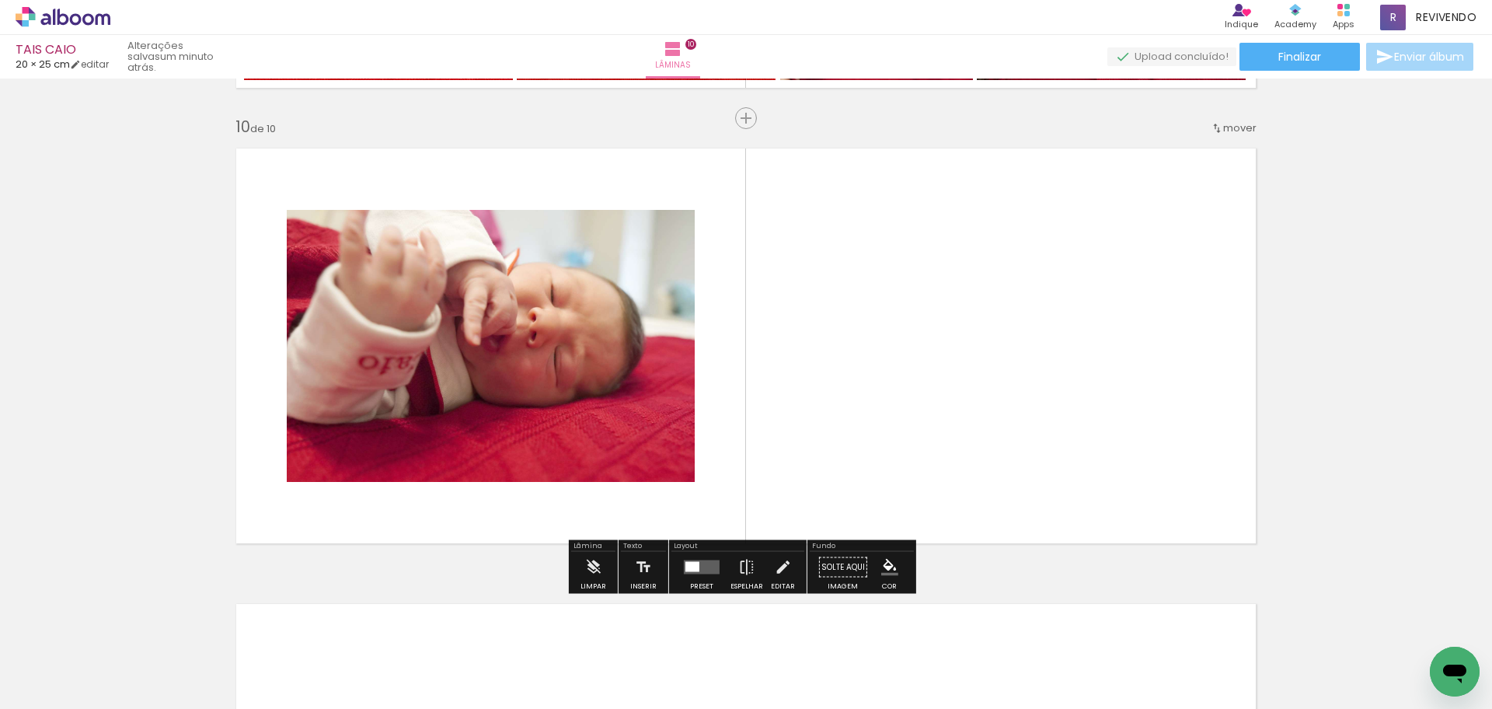
scroll to position [4086, 0]
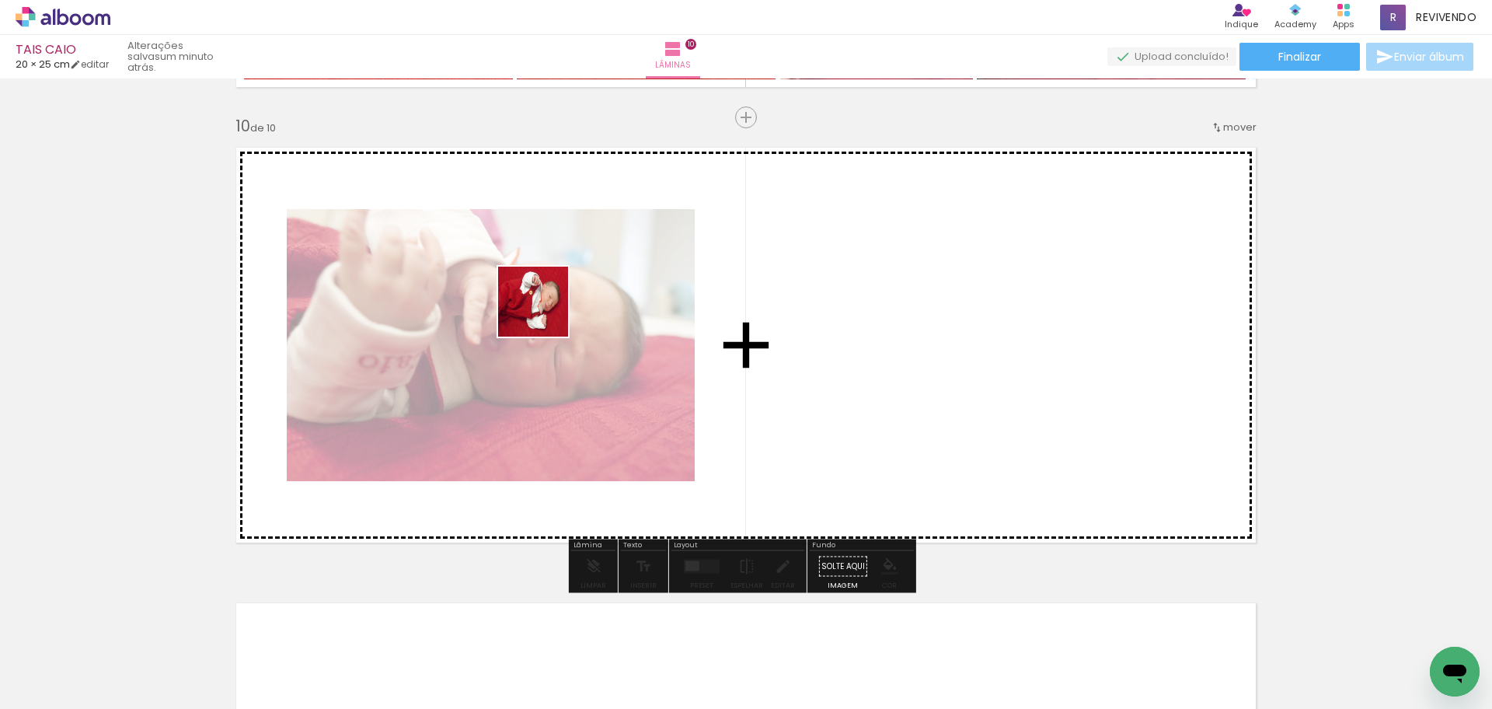
drag, startPoint x: 322, startPoint y: 500, endPoint x: 546, endPoint y: 312, distance: 292.5
click at [546, 312] on quentale-workspace at bounding box center [746, 354] width 1492 height 709
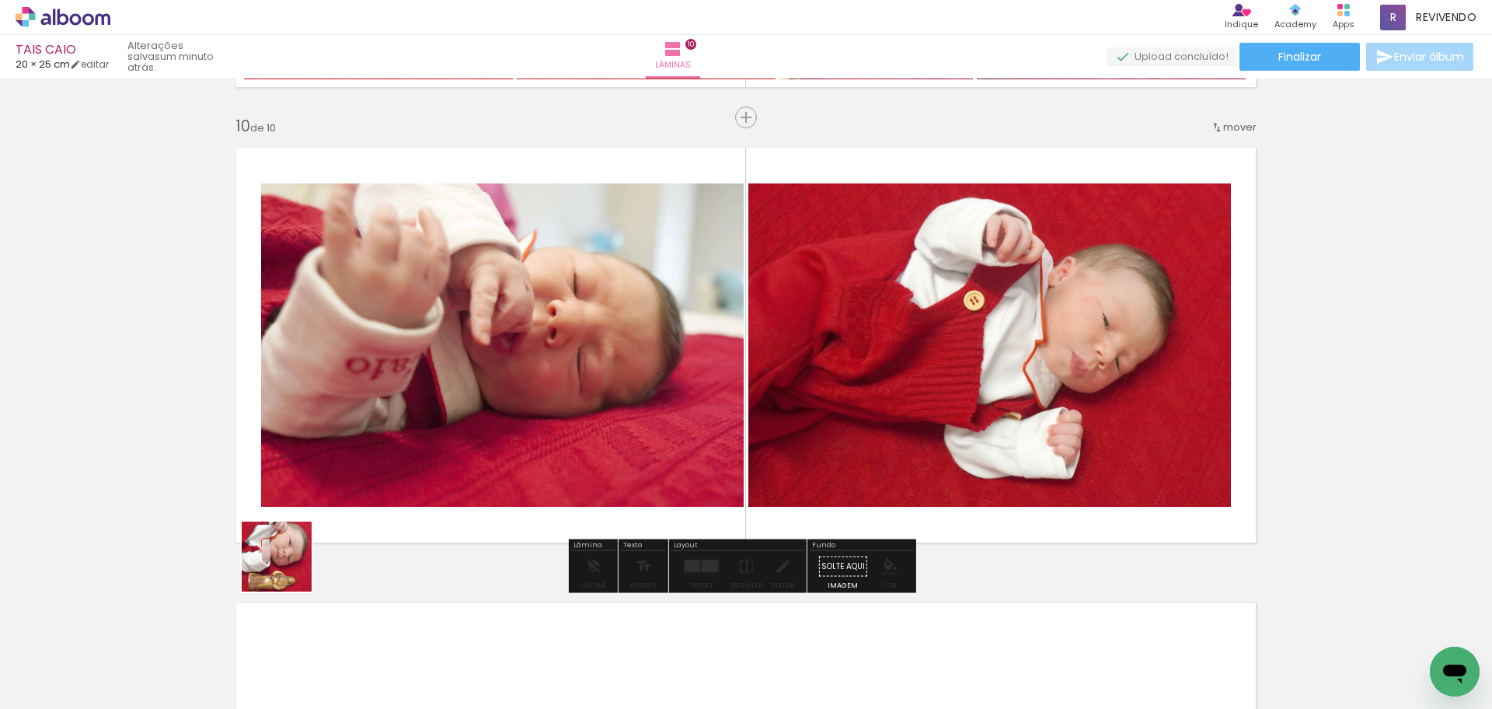
drag, startPoint x: 288, startPoint y: 568, endPoint x: 253, endPoint y: 664, distance: 101.8
click at [525, 375] on quentale-workspace at bounding box center [746, 354] width 1492 height 709
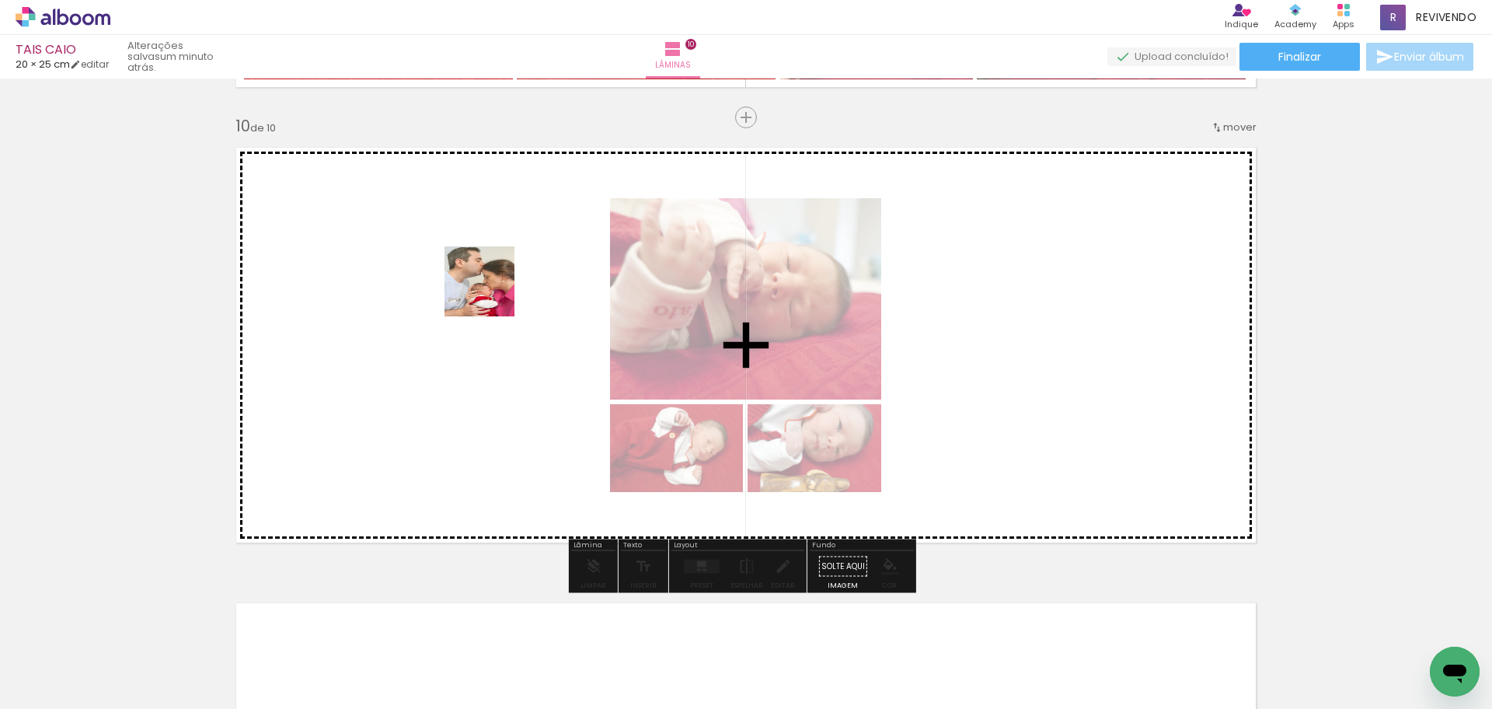
drag, startPoint x: 466, startPoint y: 313, endPoint x: 223, endPoint y: 672, distance: 433.3
click at [492, 293] on quentale-workspace at bounding box center [746, 354] width 1492 height 709
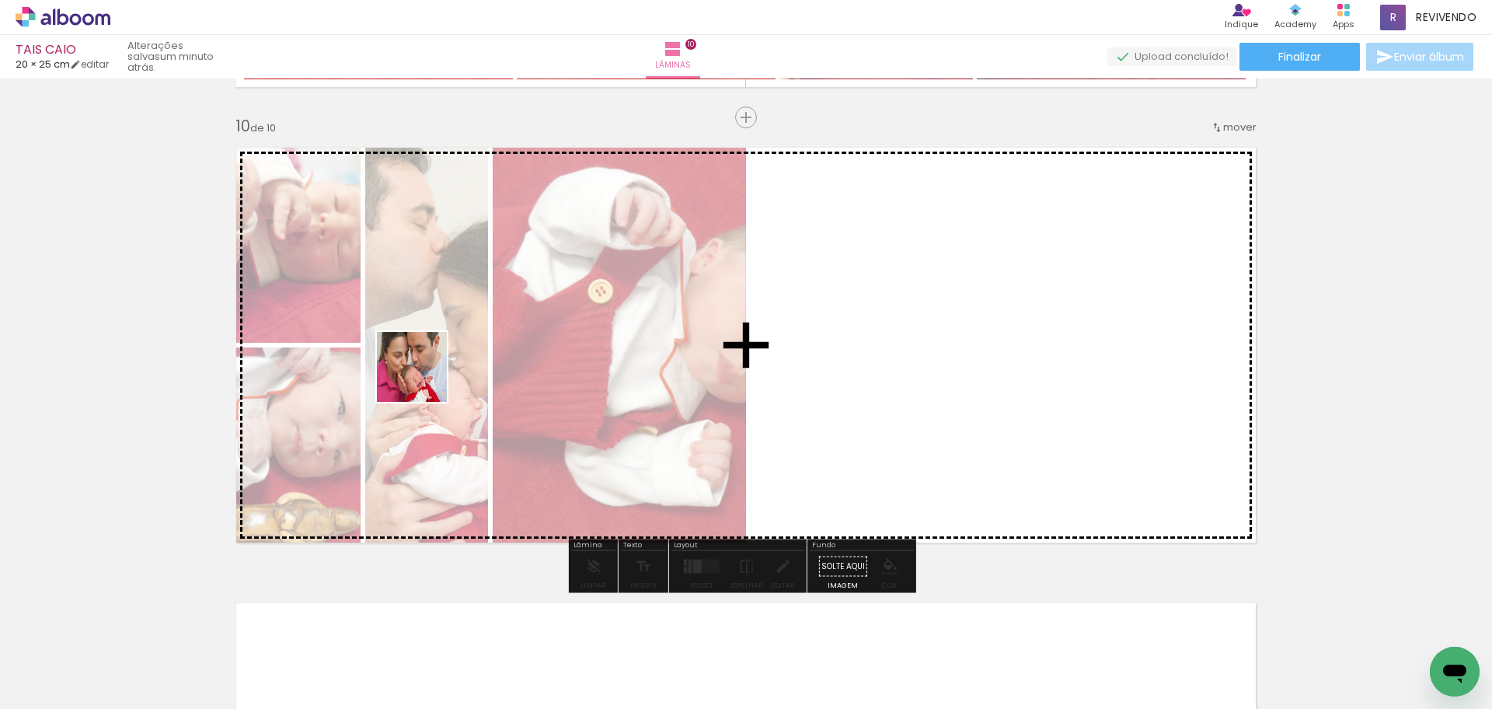
drag, startPoint x: 424, startPoint y: 378, endPoint x: 257, endPoint y: 640, distance: 309.6
click at [464, 349] on quentale-workspace at bounding box center [746, 354] width 1492 height 709
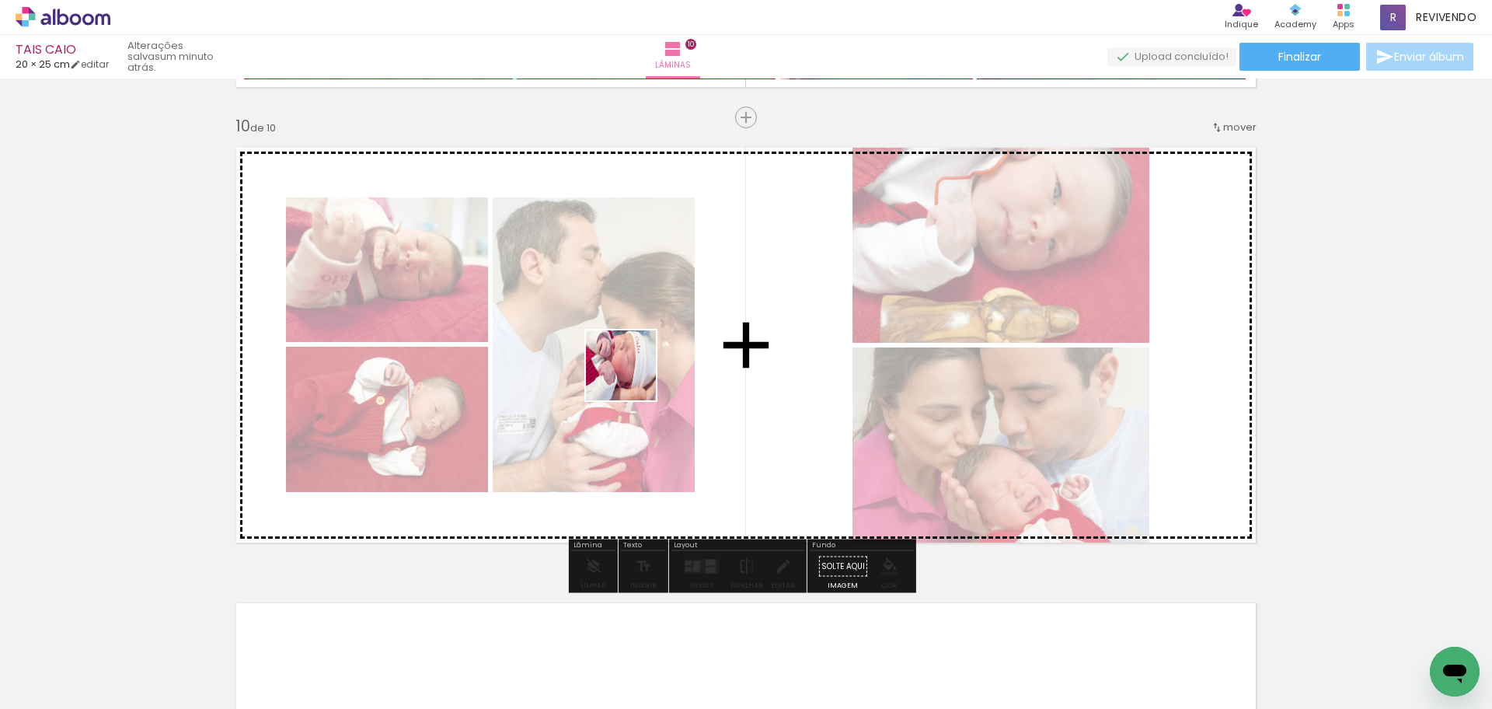
click at [633, 377] on quentale-workspace at bounding box center [746, 354] width 1492 height 709
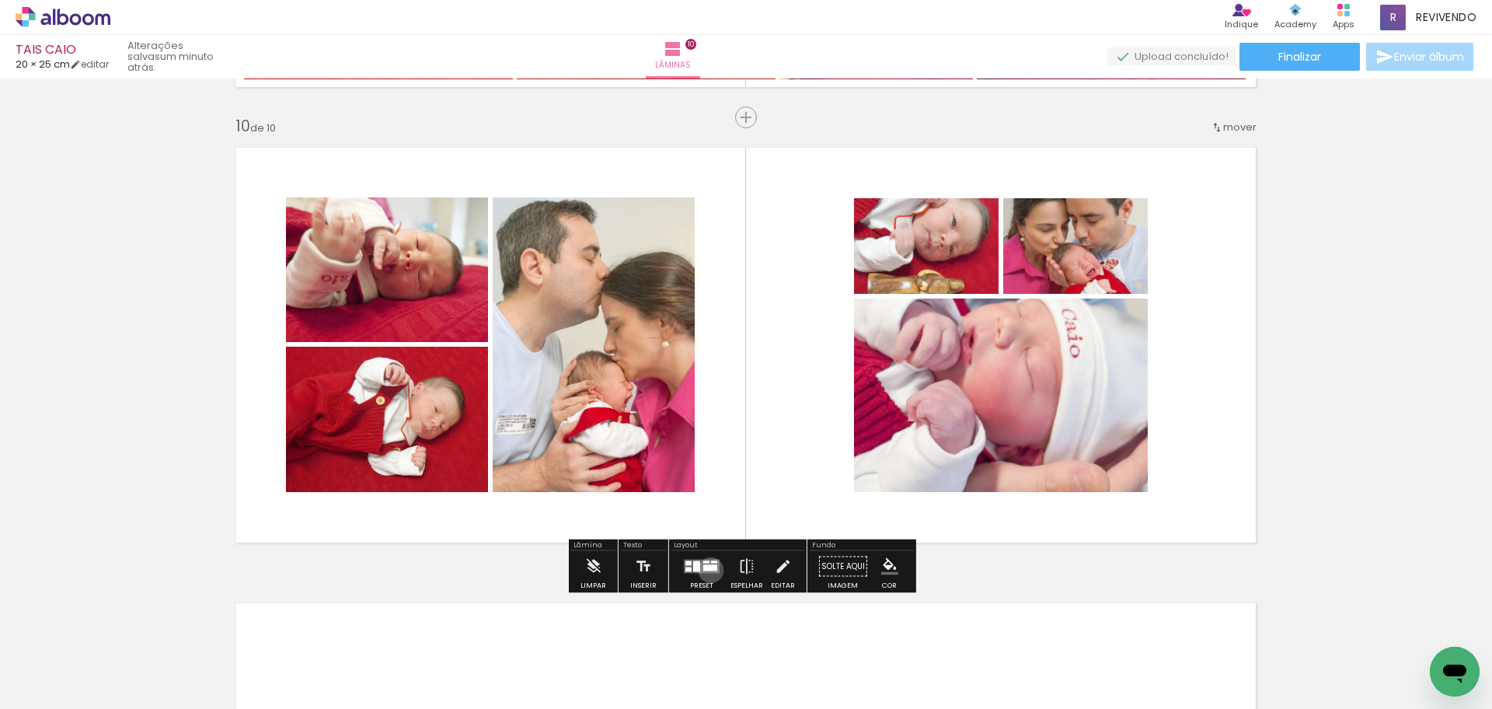
click at [707, 570] on div at bounding box center [710, 568] width 14 height 6
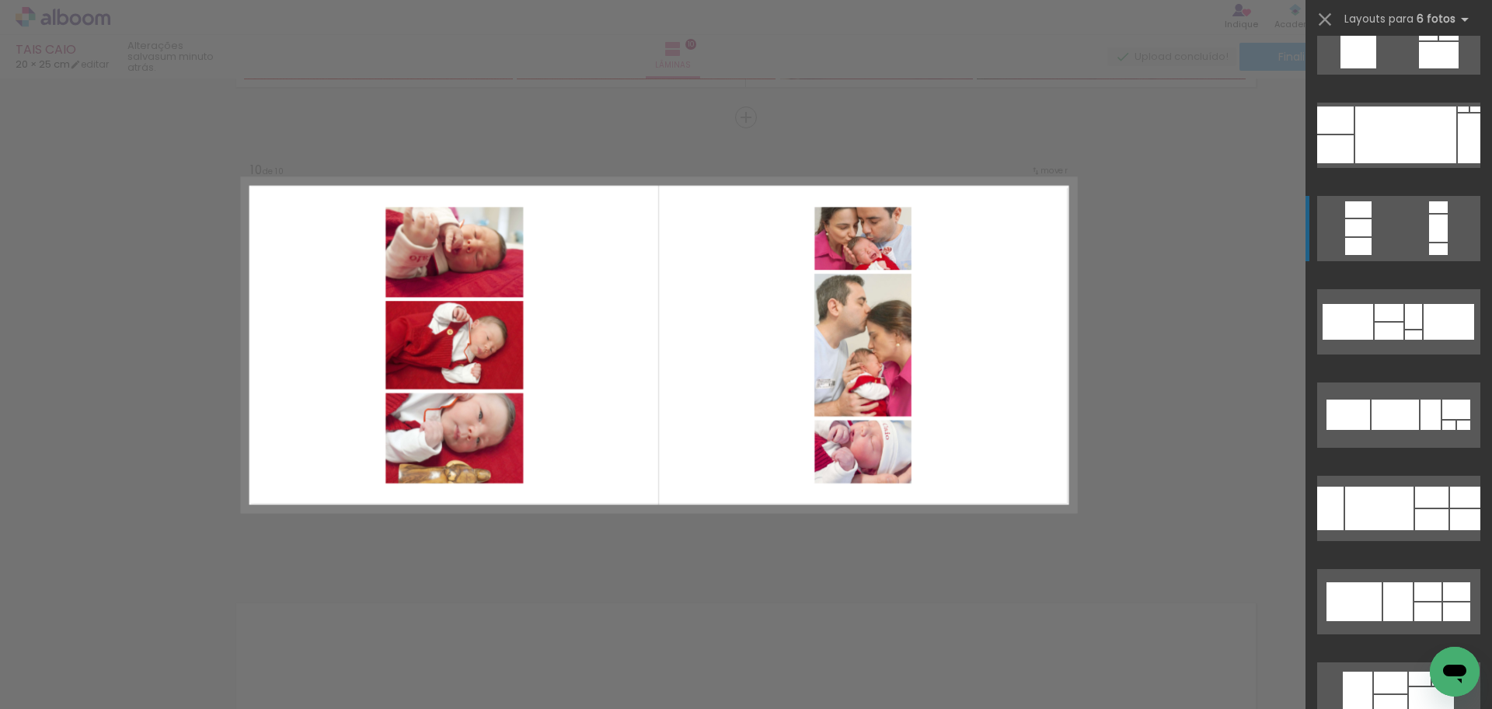
scroll to position [233, 0]
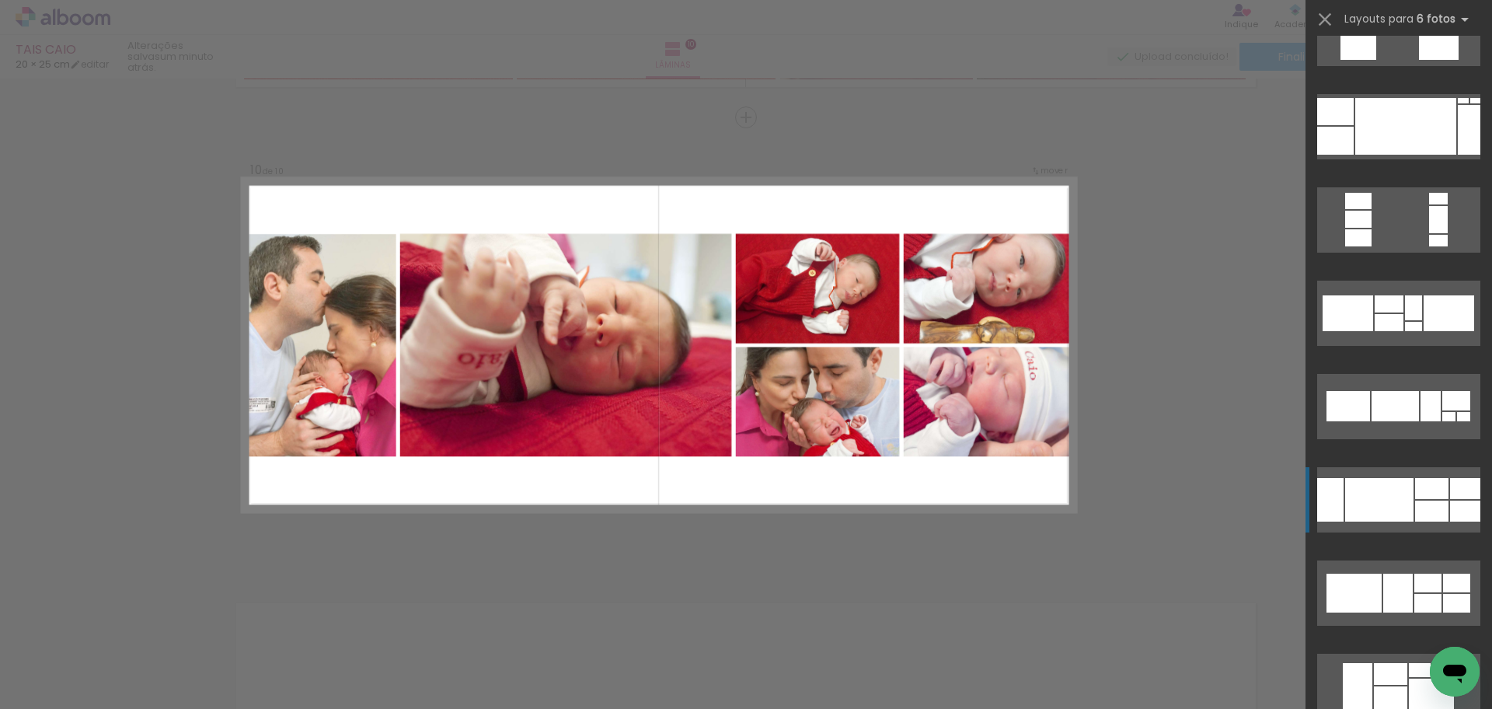
click at [1428, 496] on div at bounding box center [1431, 488] width 33 height 21
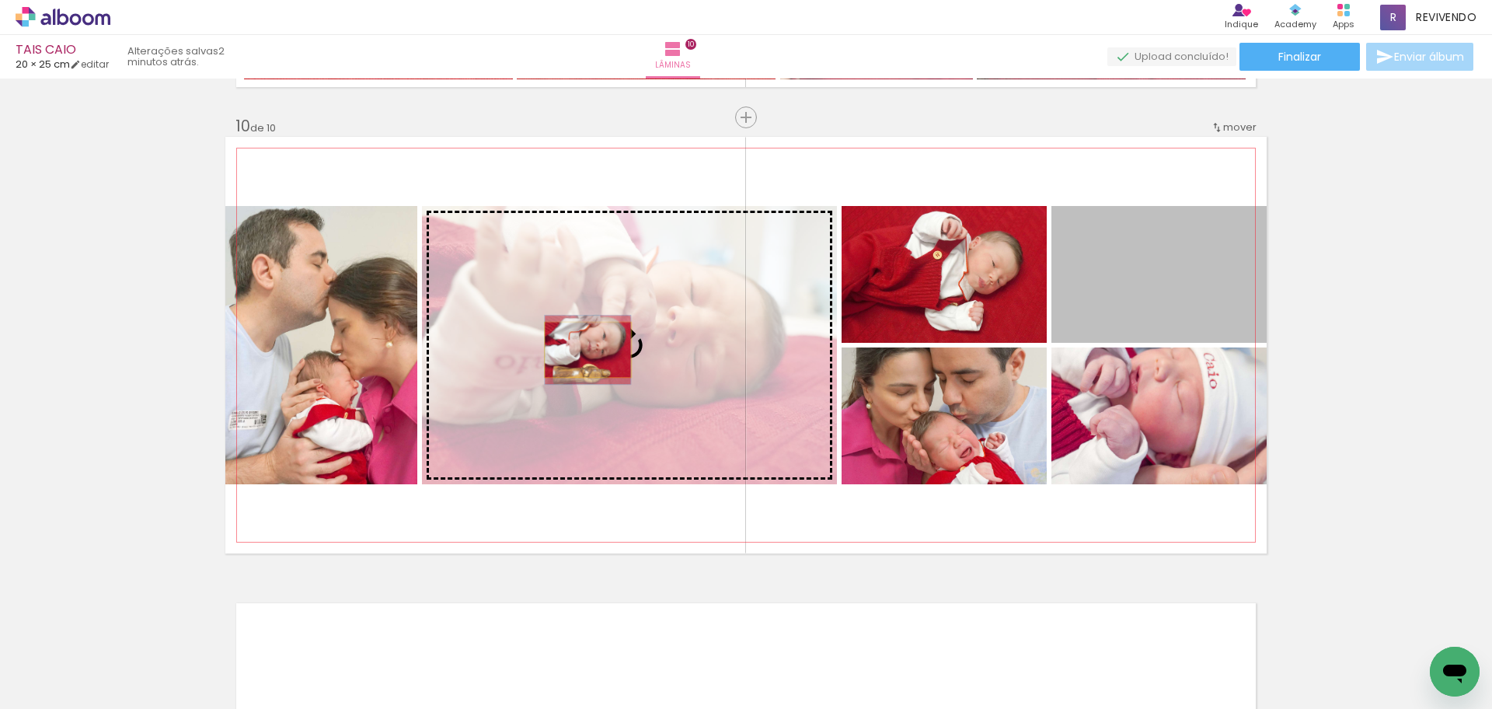
drag, startPoint x: 1141, startPoint y: 288, endPoint x: 582, endPoint y: 350, distance: 562.2
click at [0, 0] on slot at bounding box center [0, 0] width 0 height 0
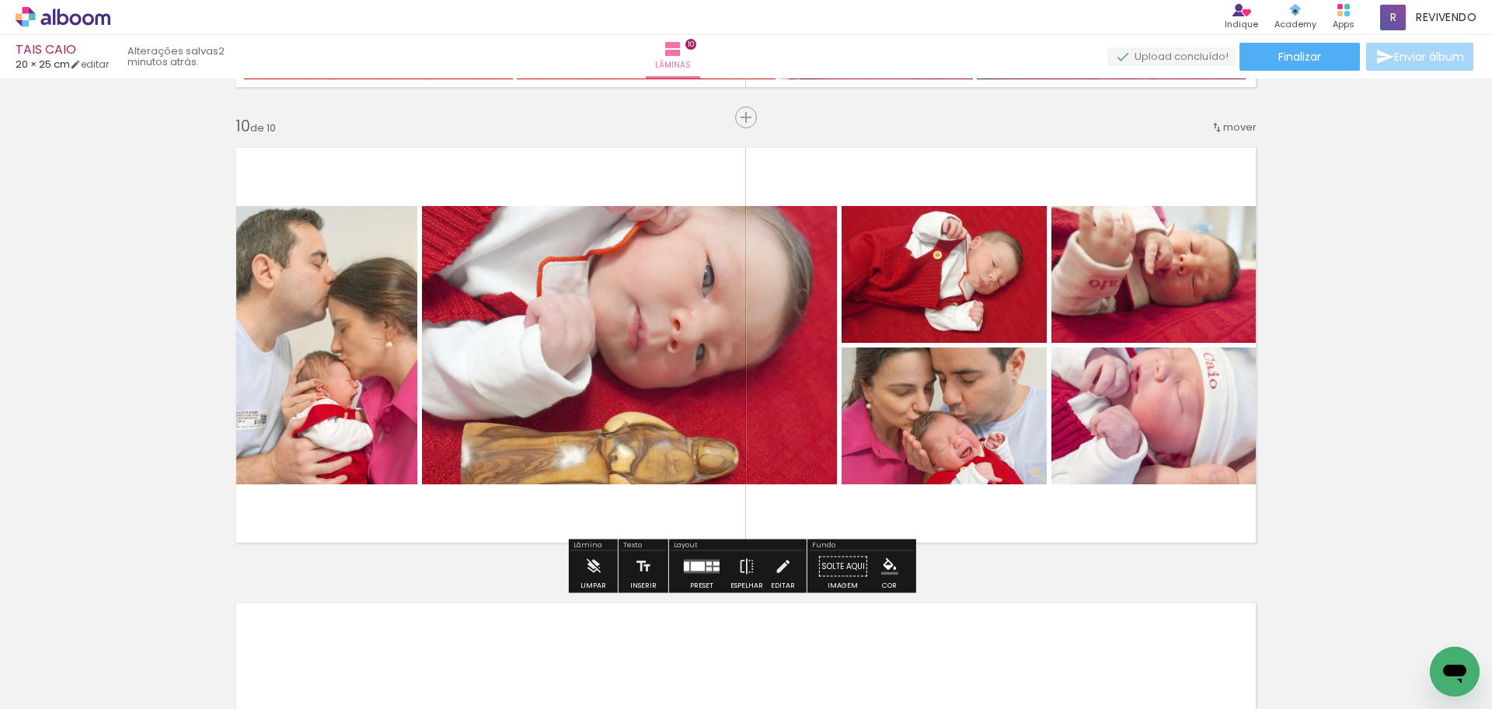
click at [517, 370] on quentale-photo at bounding box center [629, 345] width 415 height 278
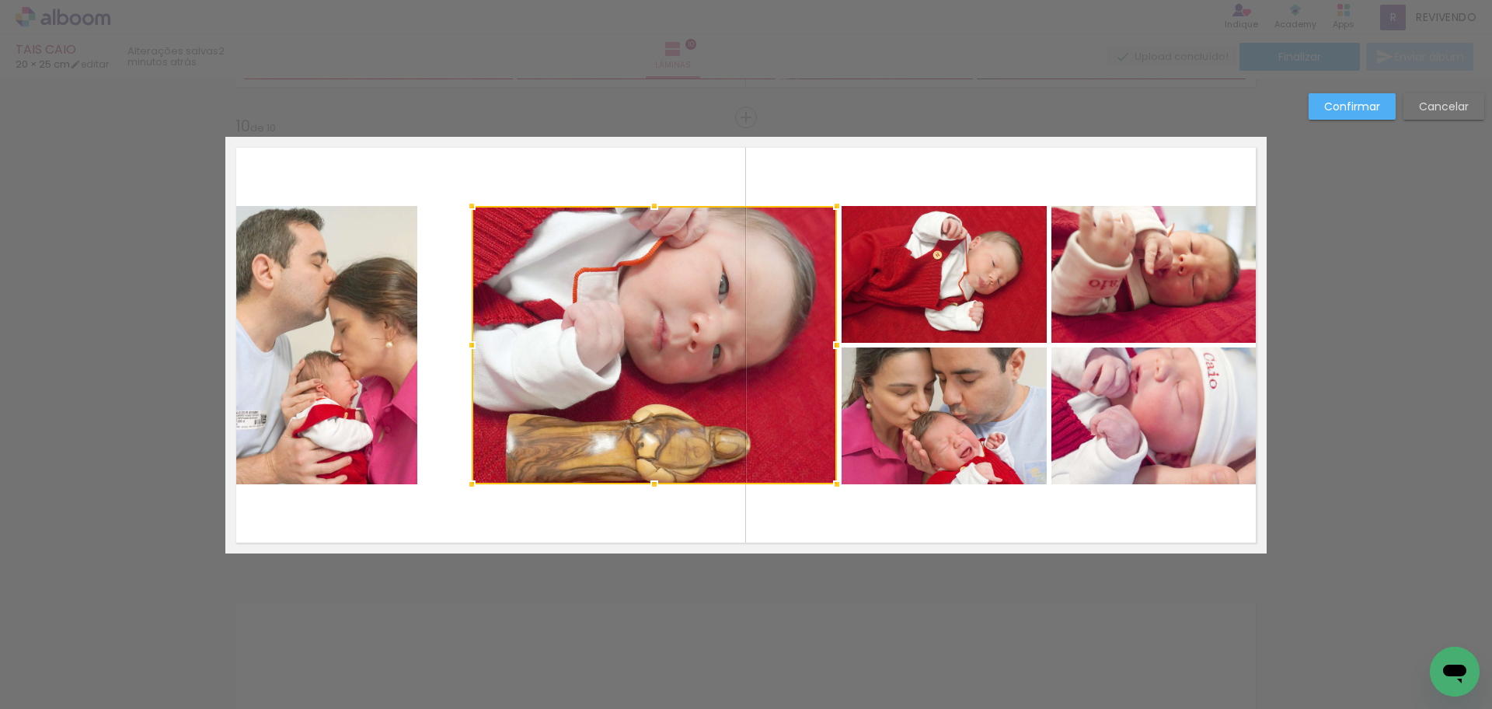
drag, startPoint x: 427, startPoint y: 354, endPoint x: 466, endPoint y: 360, distance: 38.6
click at [471, 360] on div at bounding box center [471, 345] width 31 height 31
click at [338, 371] on quentale-photo at bounding box center [321, 345] width 192 height 278
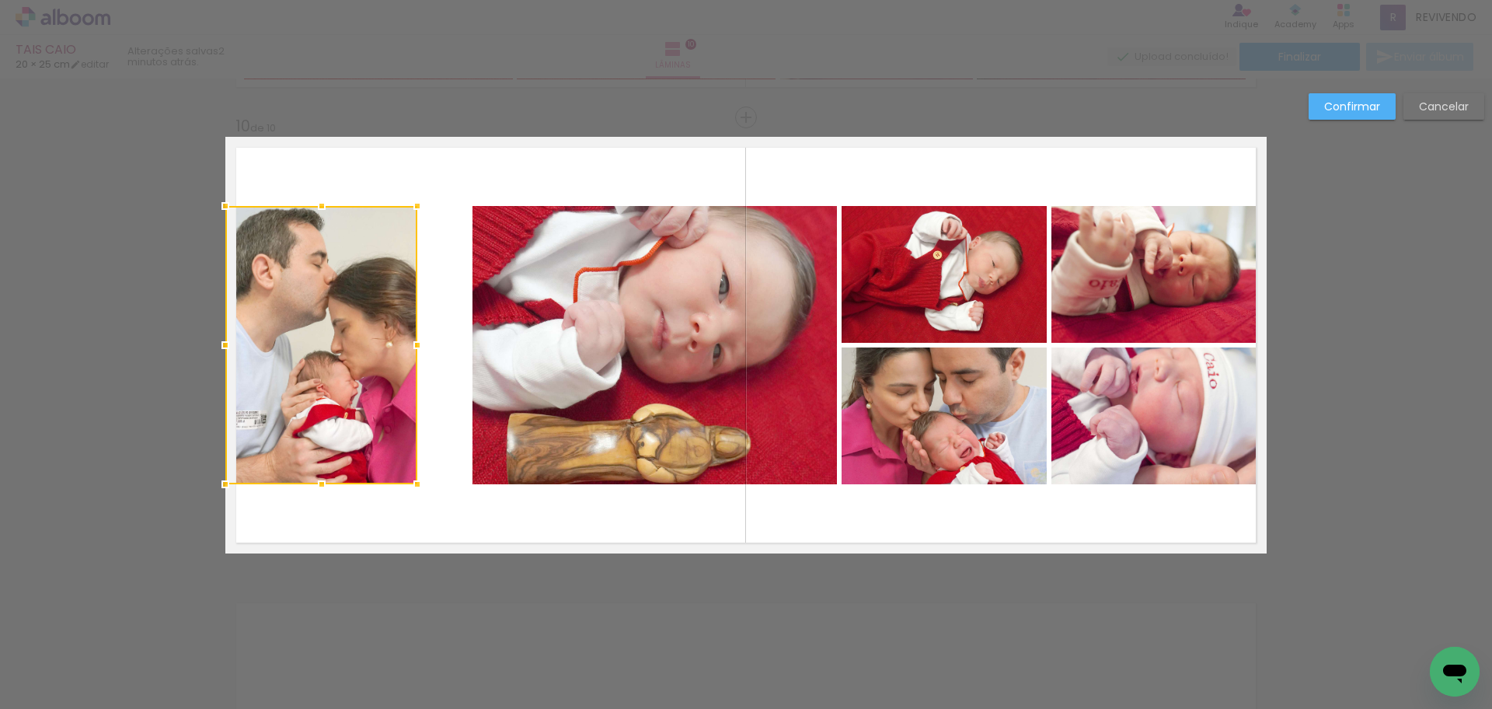
click at [338, 371] on div at bounding box center [321, 345] width 192 height 278
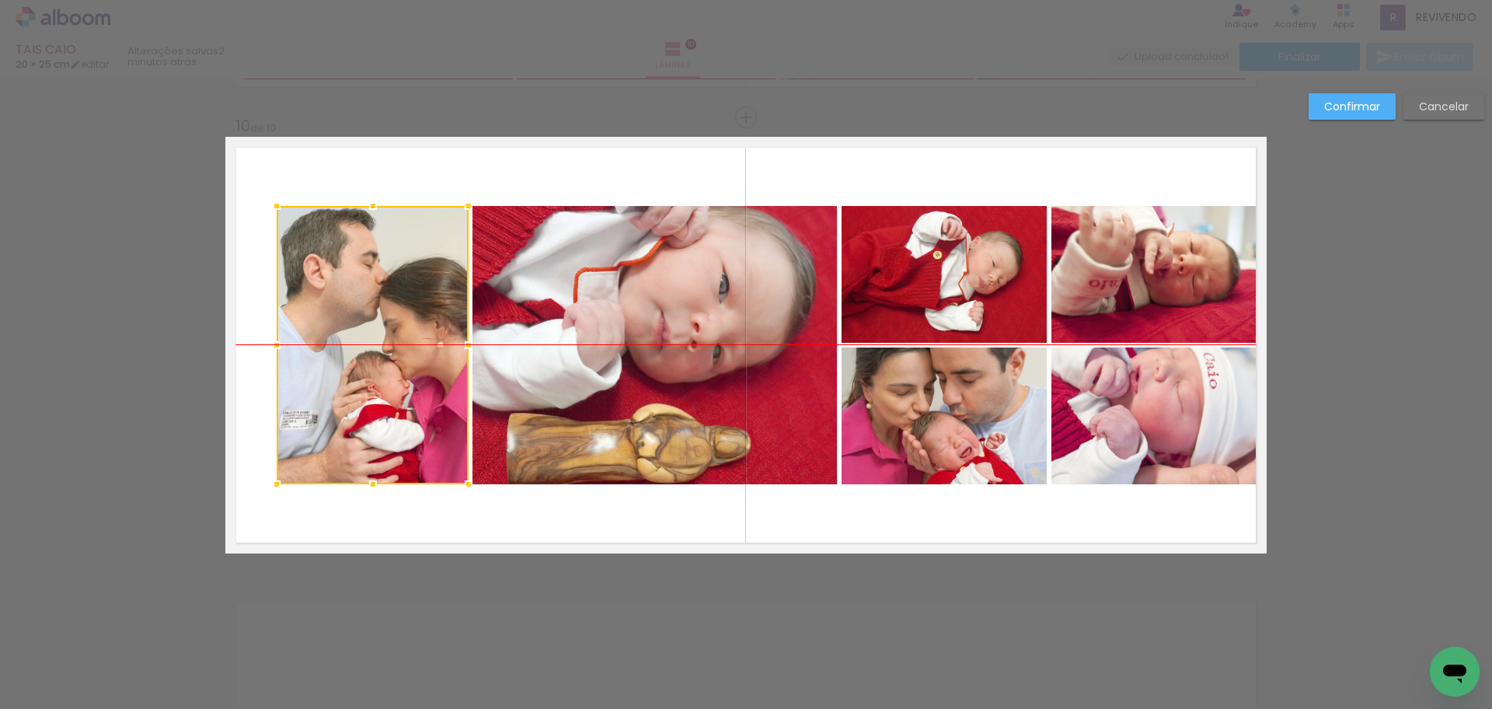
drag, startPoint x: 346, startPoint y: 373, endPoint x: 385, endPoint y: 375, distance: 39.7
click at [385, 375] on div at bounding box center [373, 345] width 192 height 278
click at [772, 166] on quentale-layouter at bounding box center [745, 345] width 1041 height 417
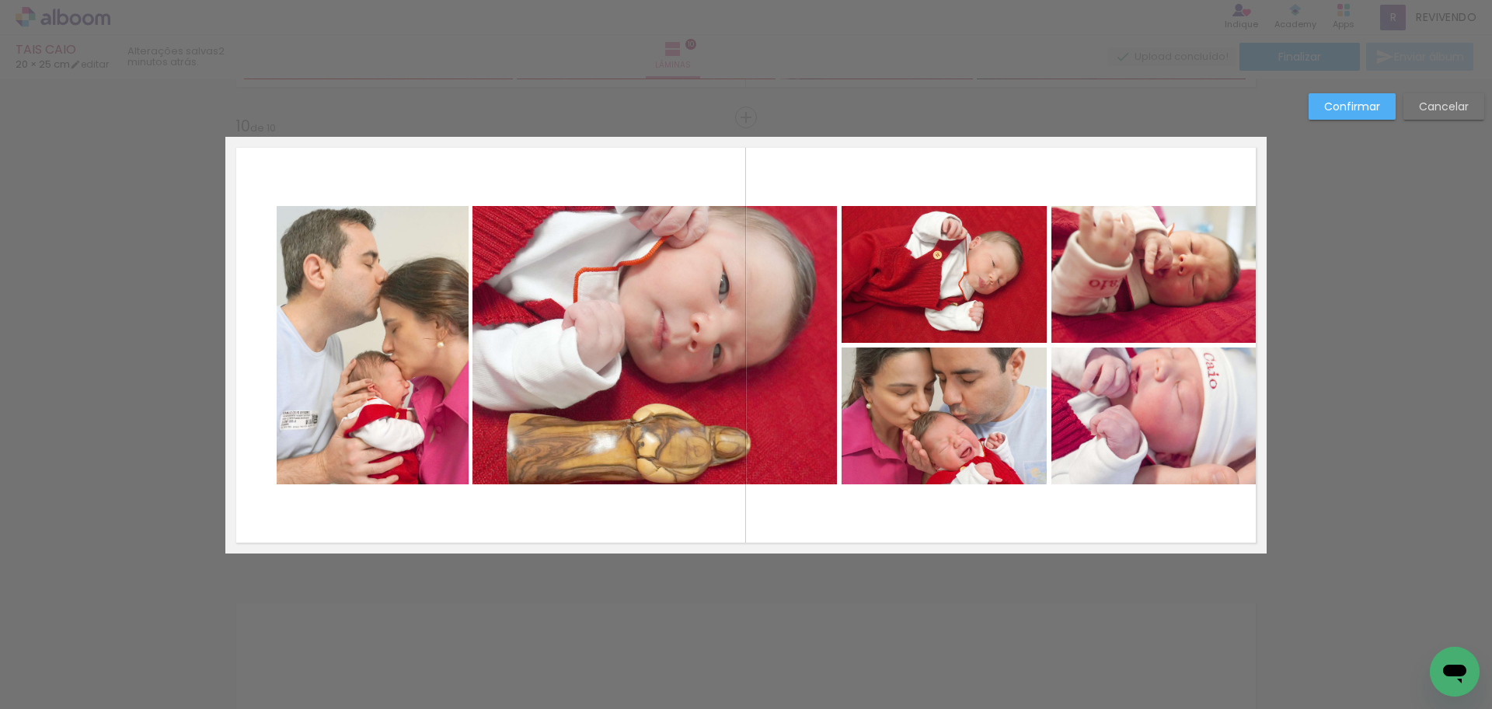
click at [329, 364] on quentale-photo at bounding box center [373, 345] width 192 height 278
click at [650, 361] on quentale-photo at bounding box center [655, 345] width 364 height 278
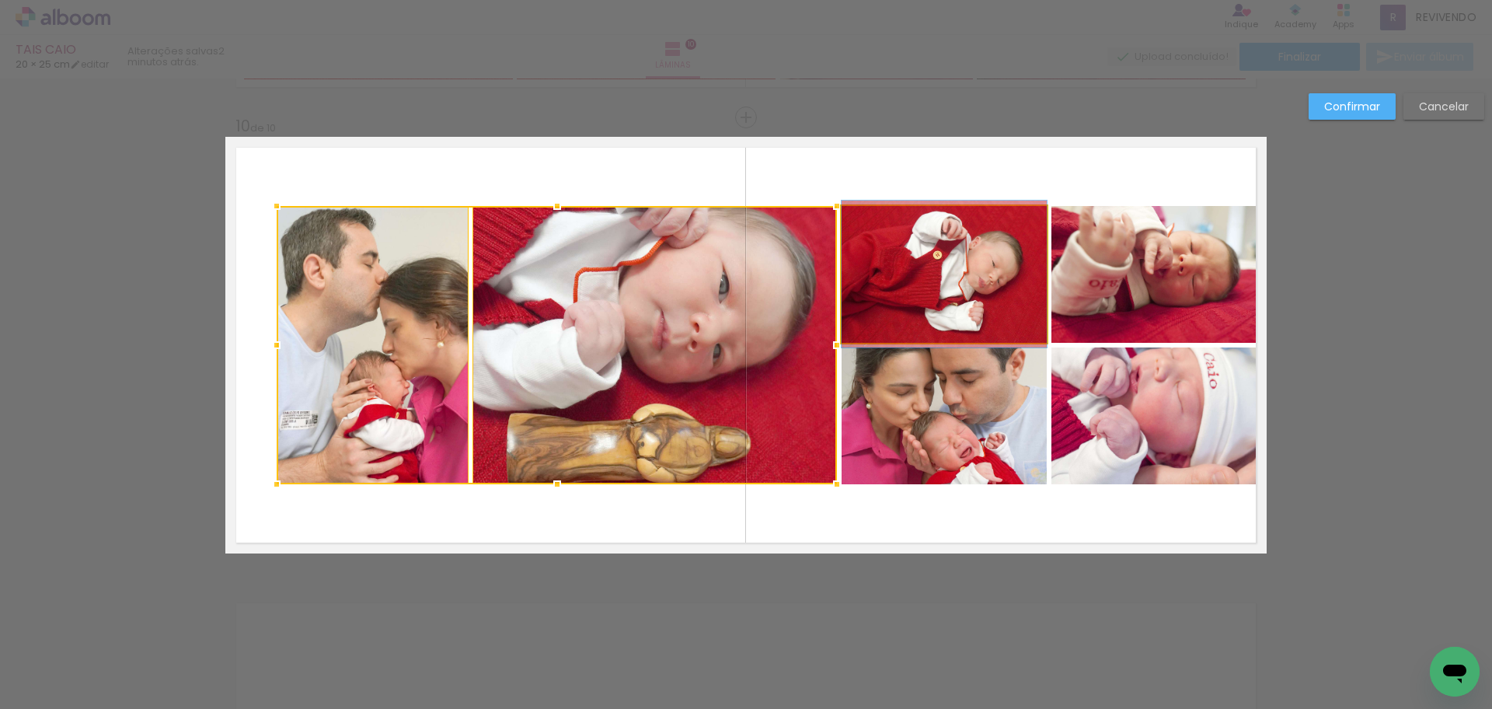
click at [928, 305] on quentale-photo at bounding box center [944, 274] width 205 height 137
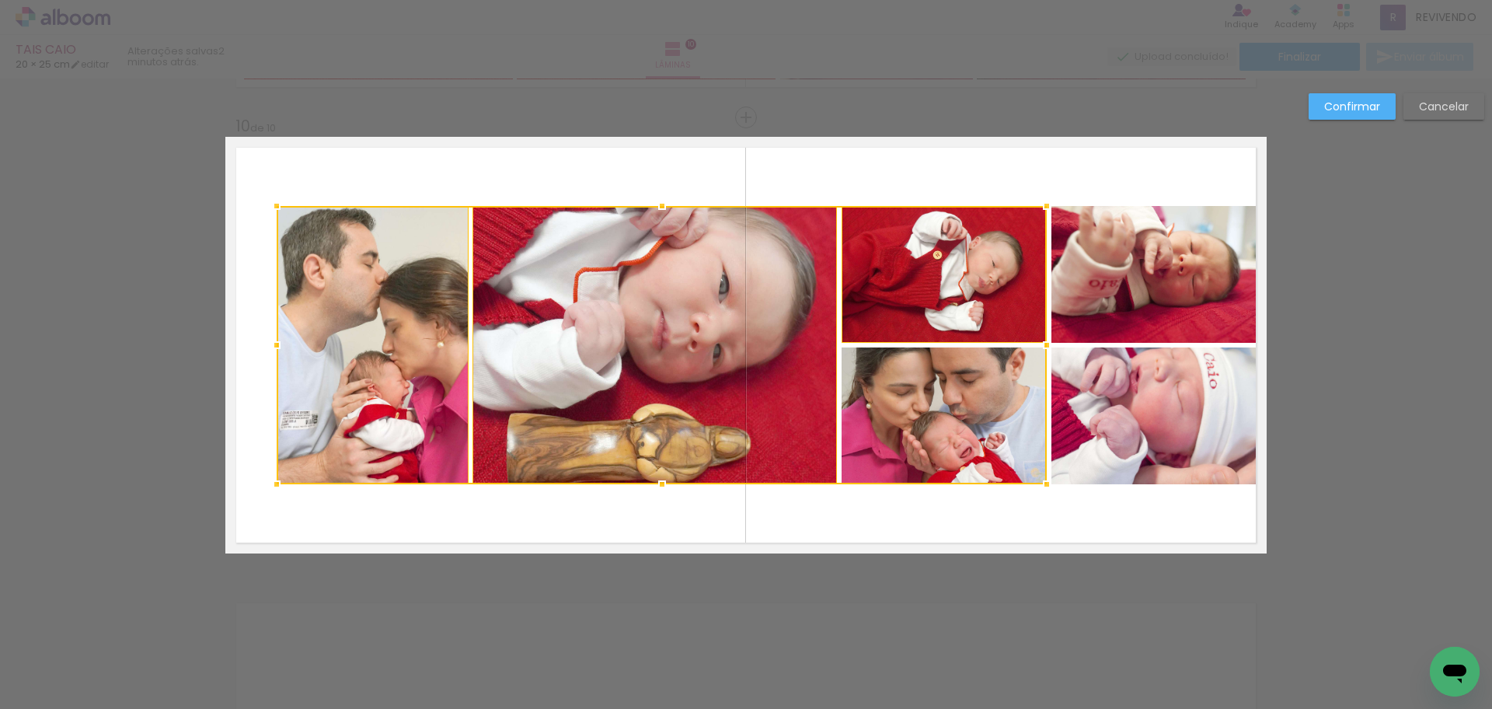
click at [932, 409] on div at bounding box center [662, 345] width 770 height 278
click at [1141, 413] on quentale-photo at bounding box center [1159, 415] width 215 height 137
click at [1147, 308] on div at bounding box center [772, 345] width 990 height 278
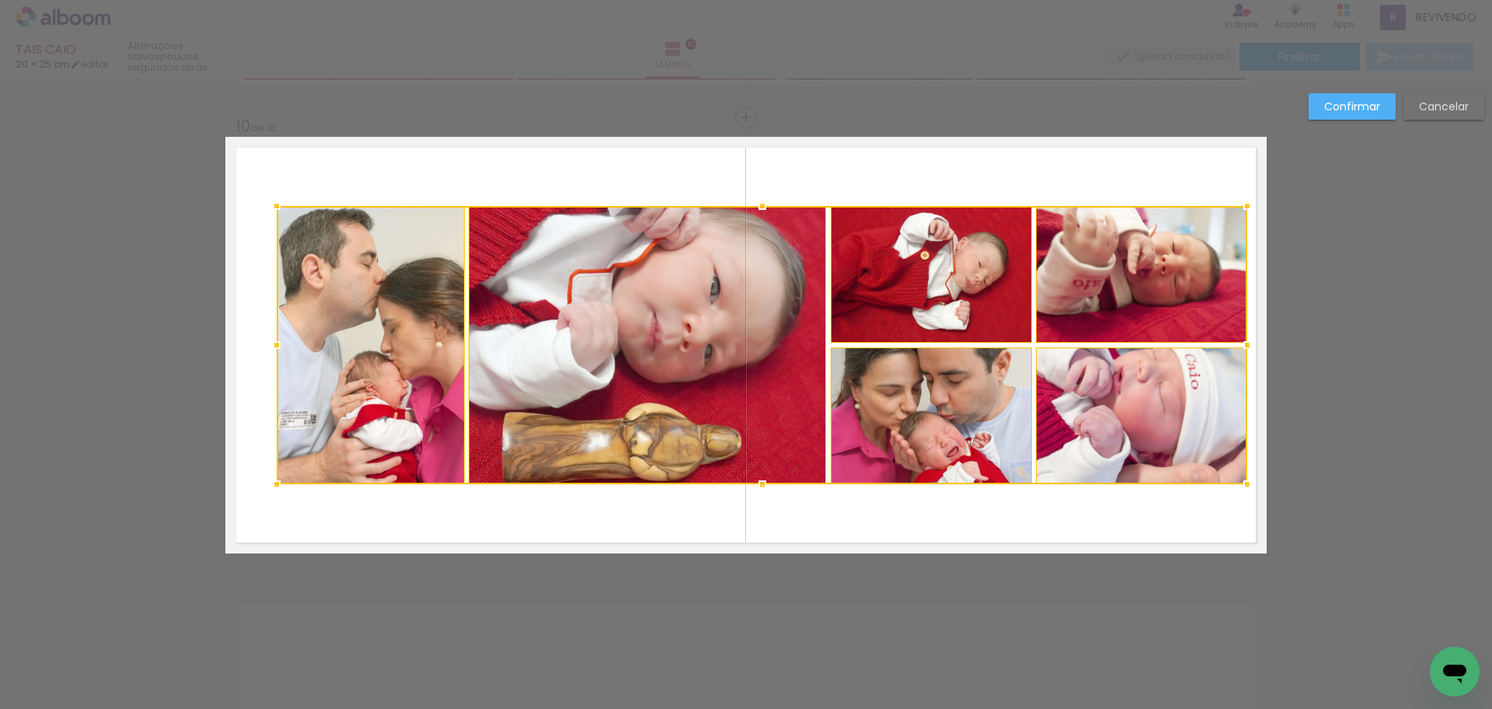
drag, startPoint x: 1249, startPoint y: 347, endPoint x: 1240, endPoint y: 347, distance: 9.4
click at [1240, 347] on div at bounding box center [1247, 345] width 31 height 31
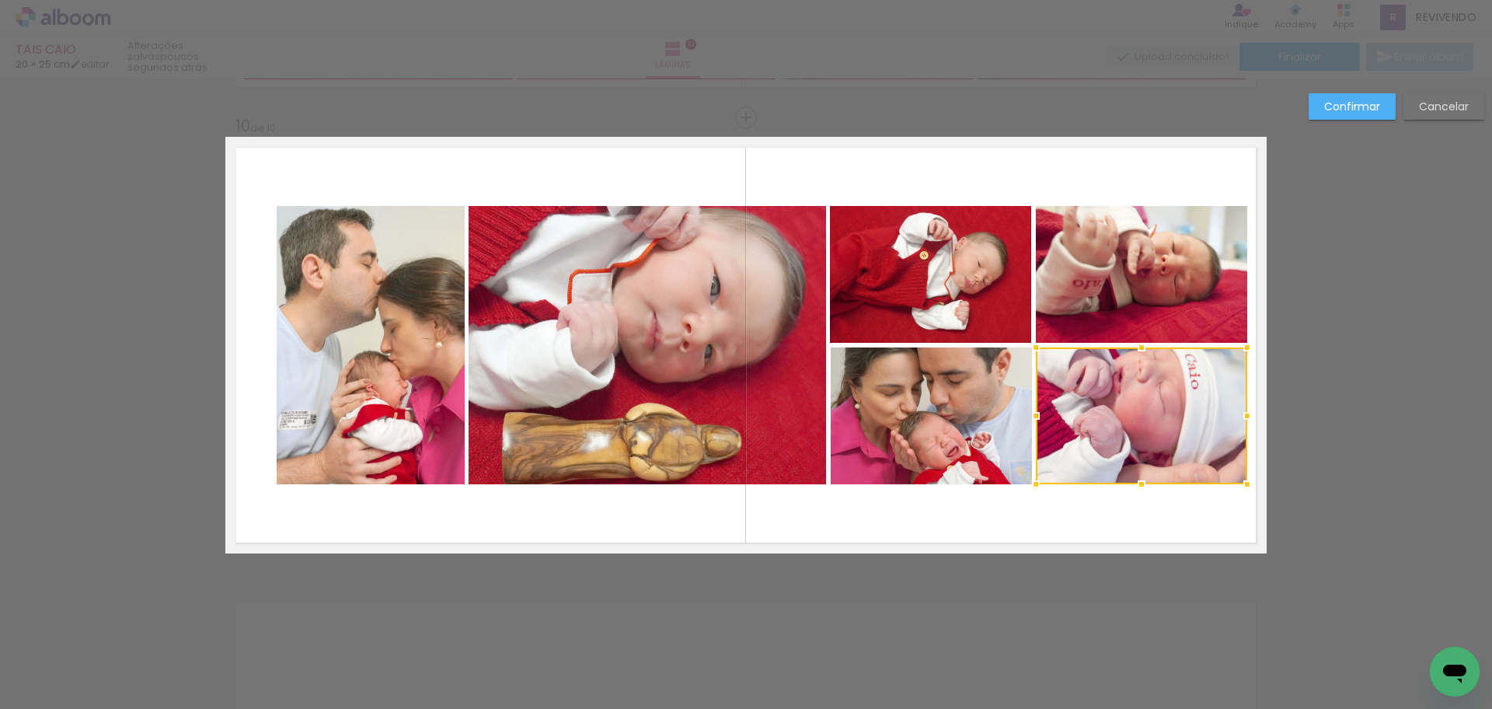
click at [328, 356] on quentale-photo at bounding box center [371, 345] width 188 height 278
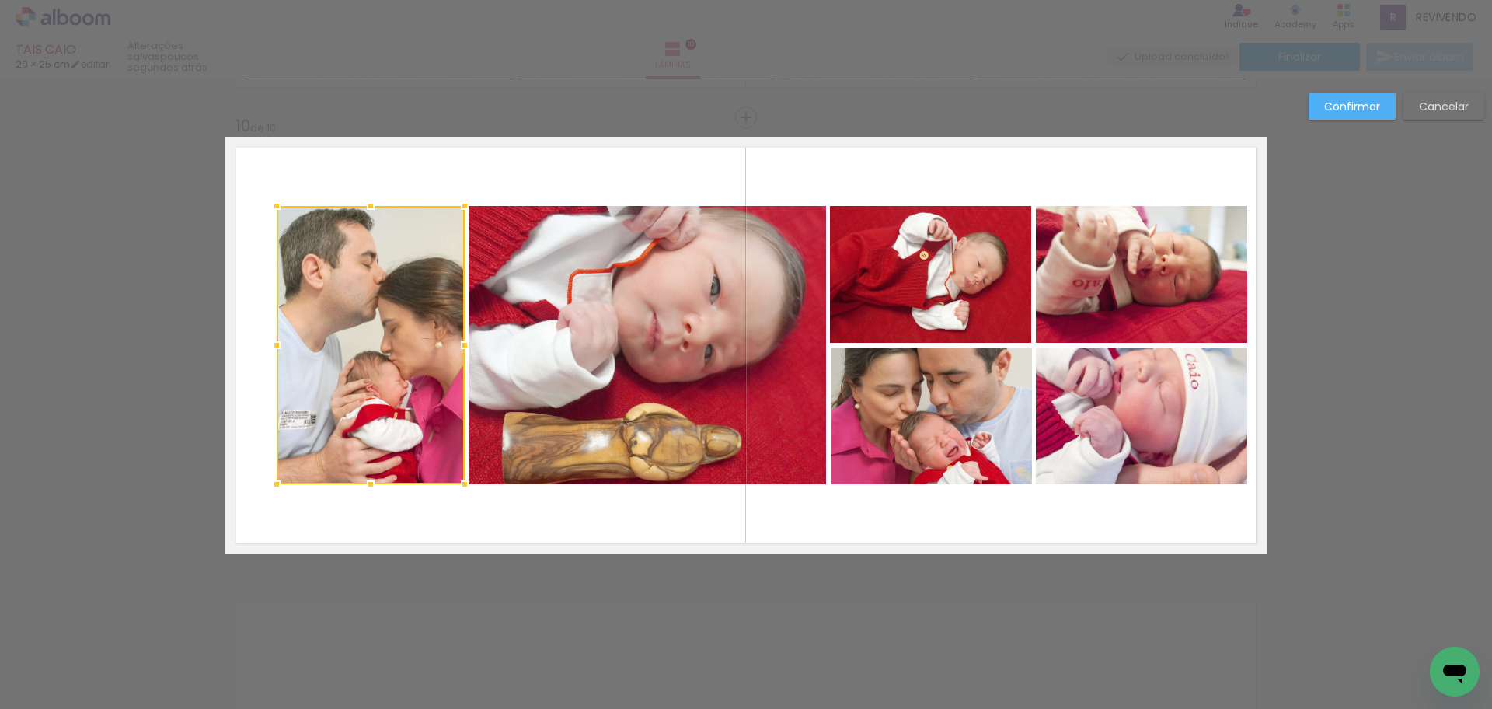
click at [707, 361] on quentale-photo at bounding box center [648, 345] width 358 height 278
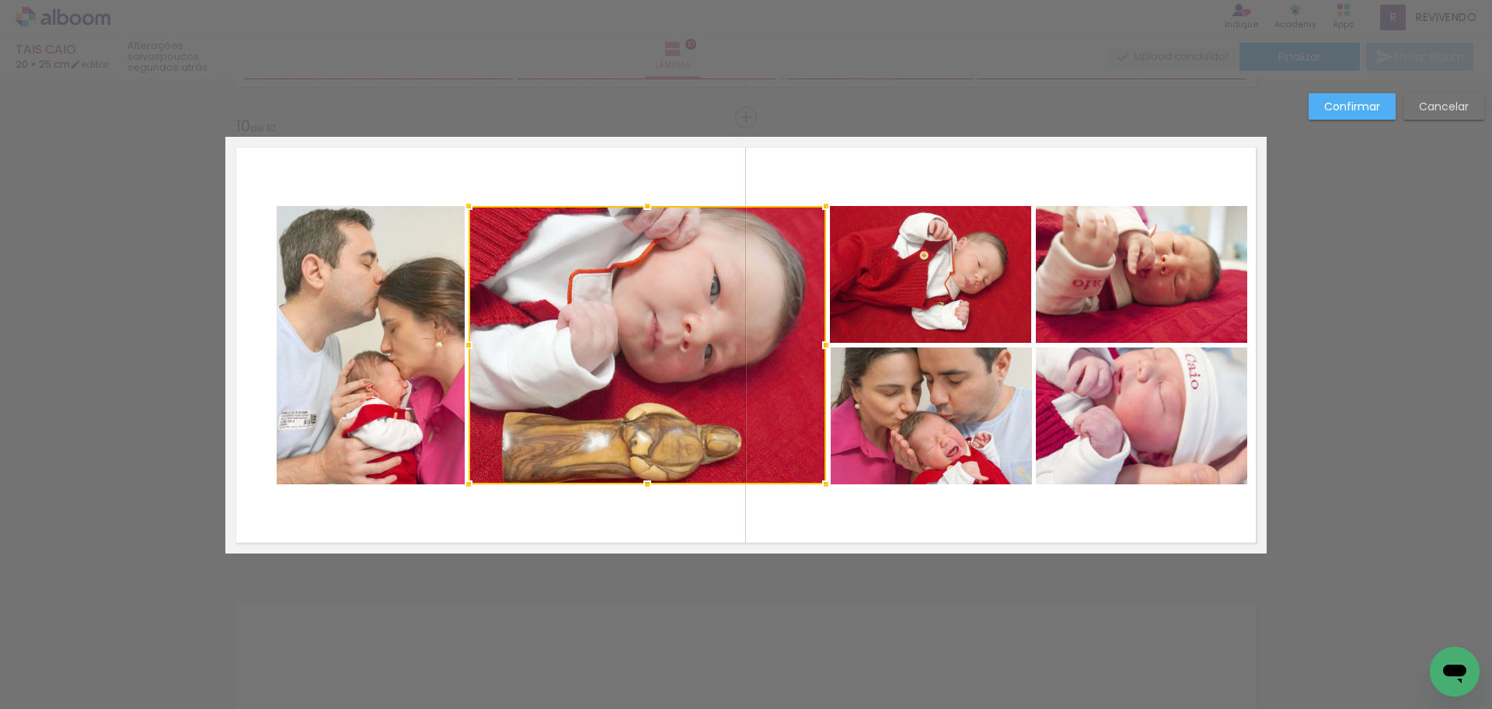
click at [707, 361] on div at bounding box center [648, 345] width 358 height 278
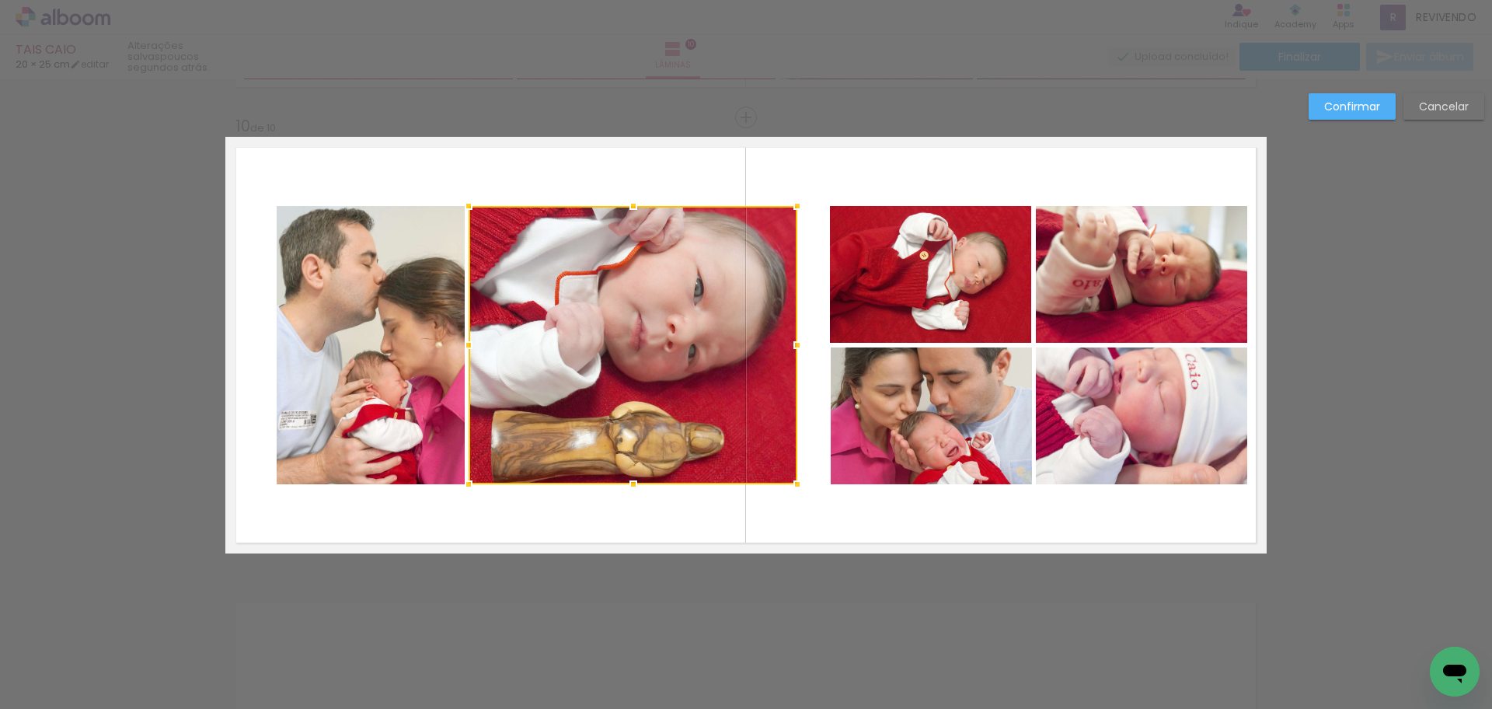
drag, startPoint x: 806, startPoint y: 354, endPoint x: 746, endPoint y: 354, distance: 59.8
click at [782, 351] on div at bounding box center [797, 345] width 31 height 31
click at [721, 361] on div at bounding box center [633, 345] width 329 height 278
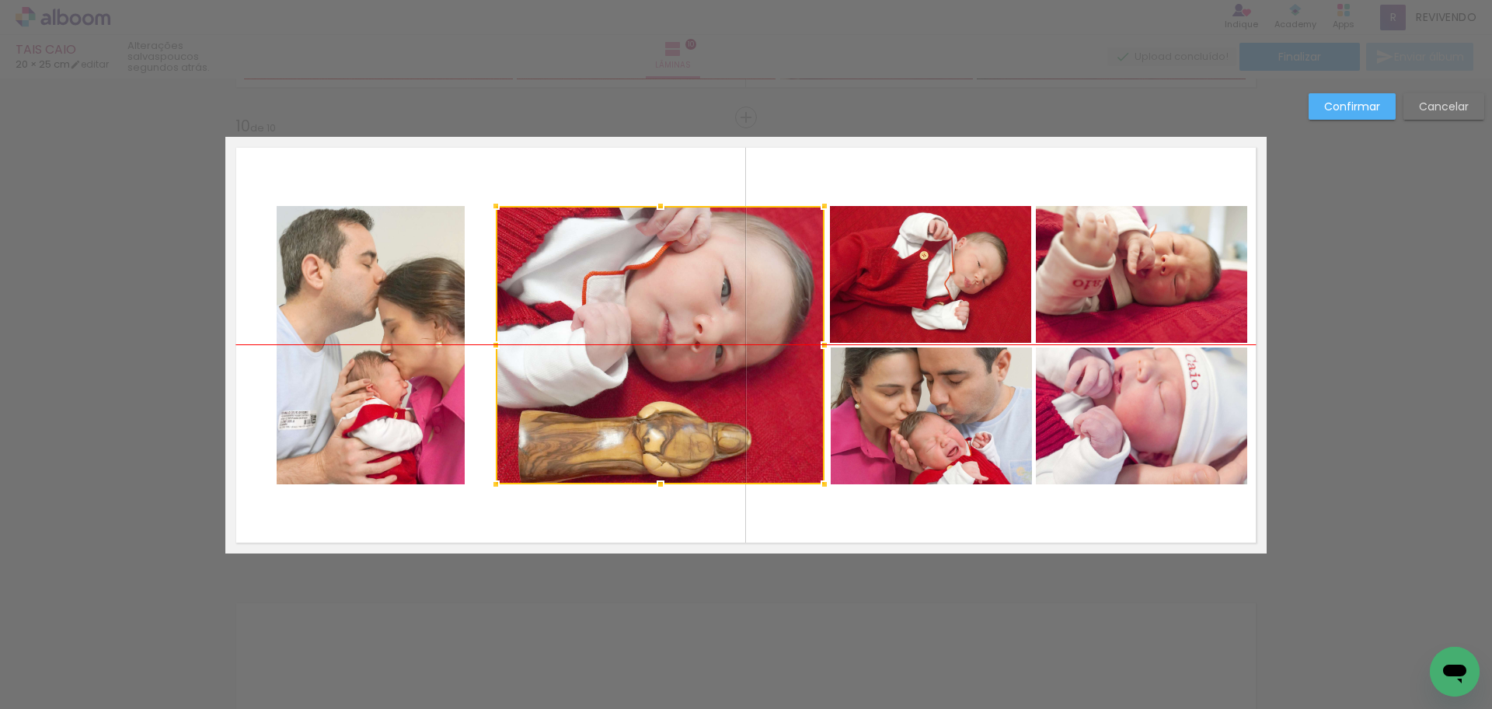
drag, startPoint x: 720, startPoint y: 363, endPoint x: 747, endPoint y: 363, distance: 27.2
click at [747, 363] on div at bounding box center [660, 345] width 329 height 278
click at [623, 370] on div at bounding box center [661, 345] width 329 height 278
click at [671, 175] on quentale-layouter at bounding box center [745, 345] width 1041 height 417
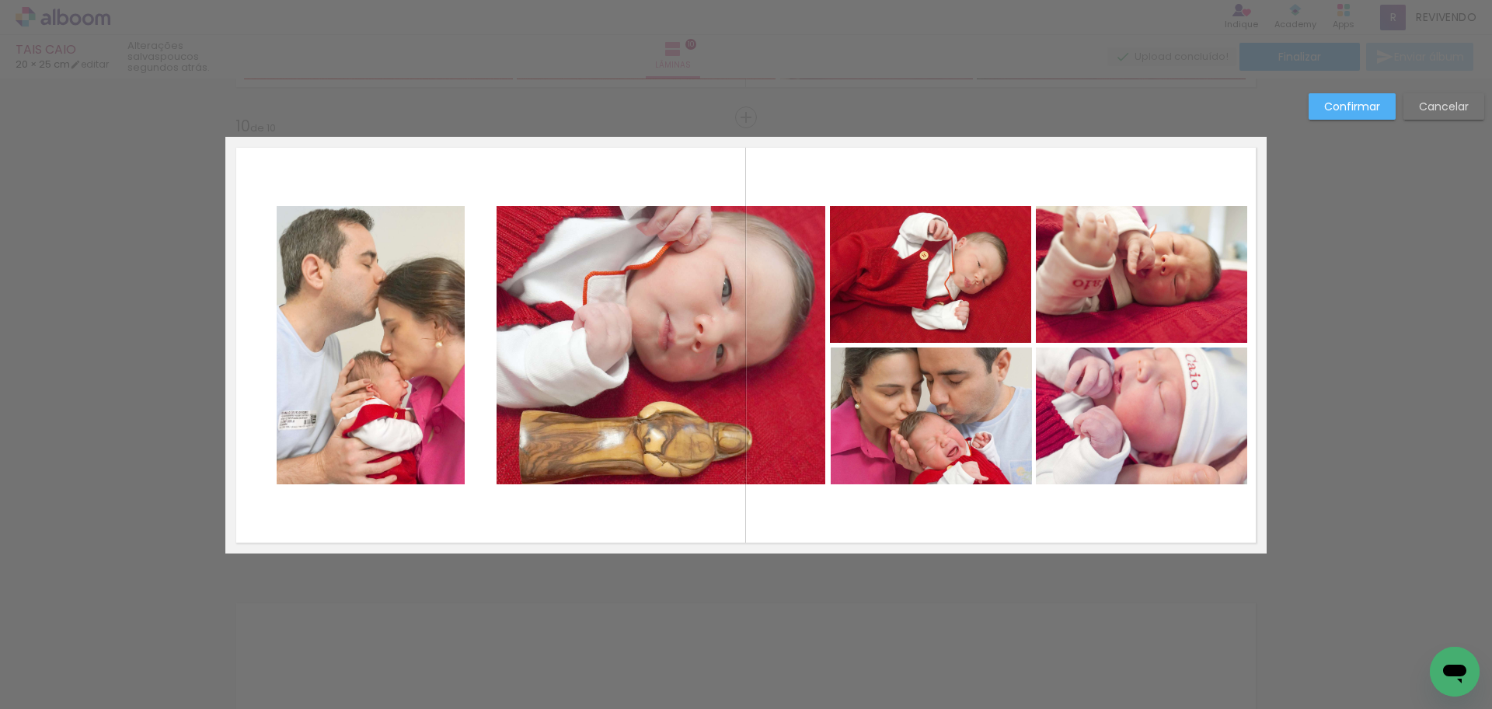
click at [405, 344] on quentale-photo at bounding box center [371, 345] width 188 height 278
click at [404, 344] on div at bounding box center [371, 345] width 188 height 278
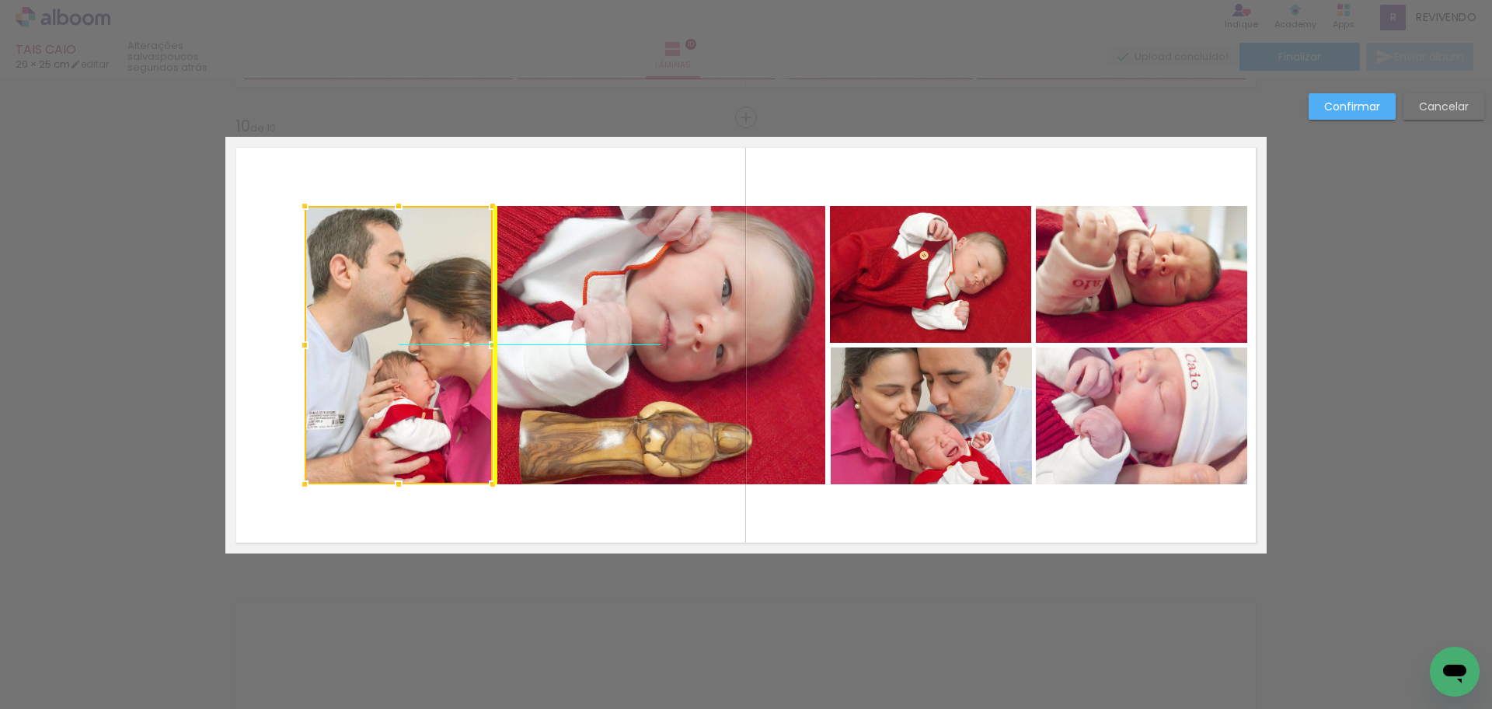
drag, startPoint x: 411, startPoint y: 344, endPoint x: 431, endPoint y: 347, distance: 19.7
click at [431, 347] on div at bounding box center [399, 345] width 188 height 278
click at [494, 156] on quentale-layouter at bounding box center [745, 345] width 1041 height 417
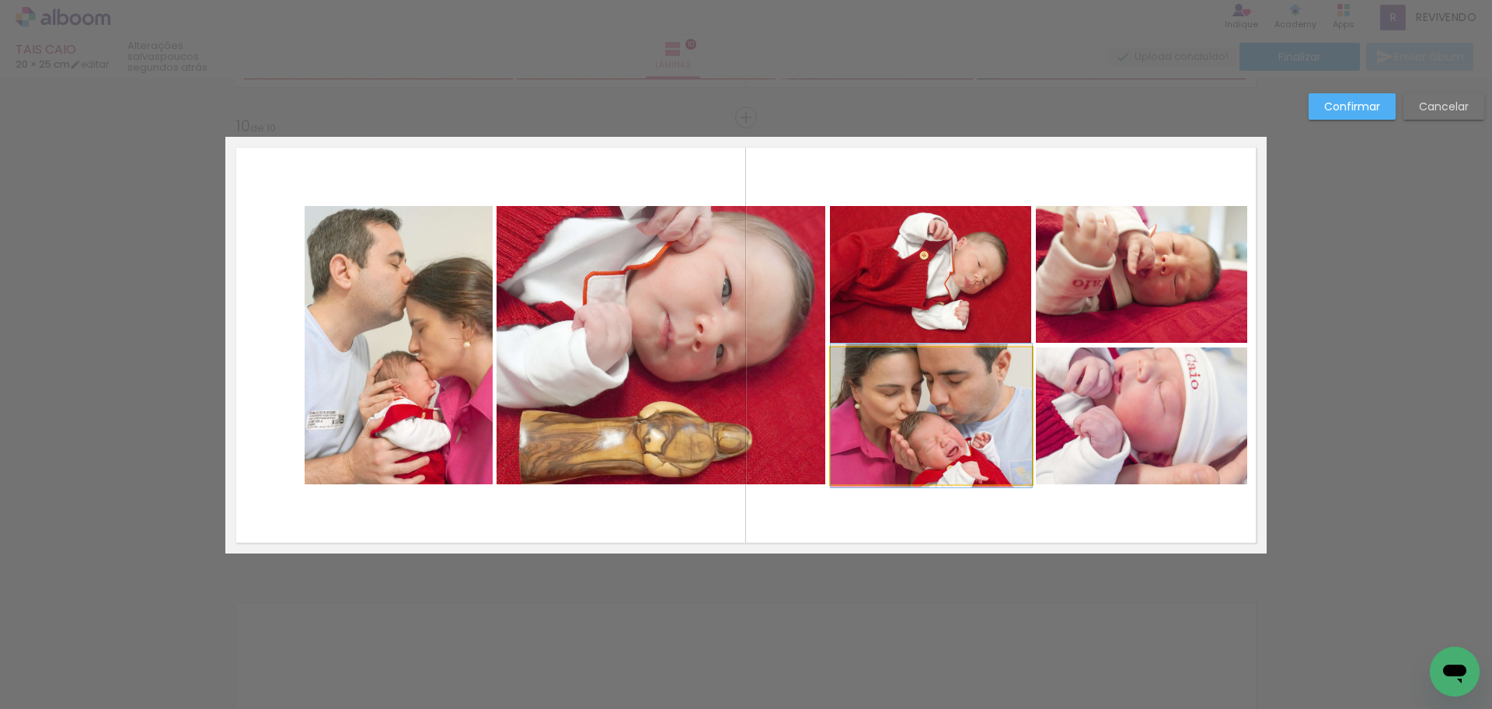
click at [939, 434] on quentale-photo at bounding box center [931, 415] width 201 height 137
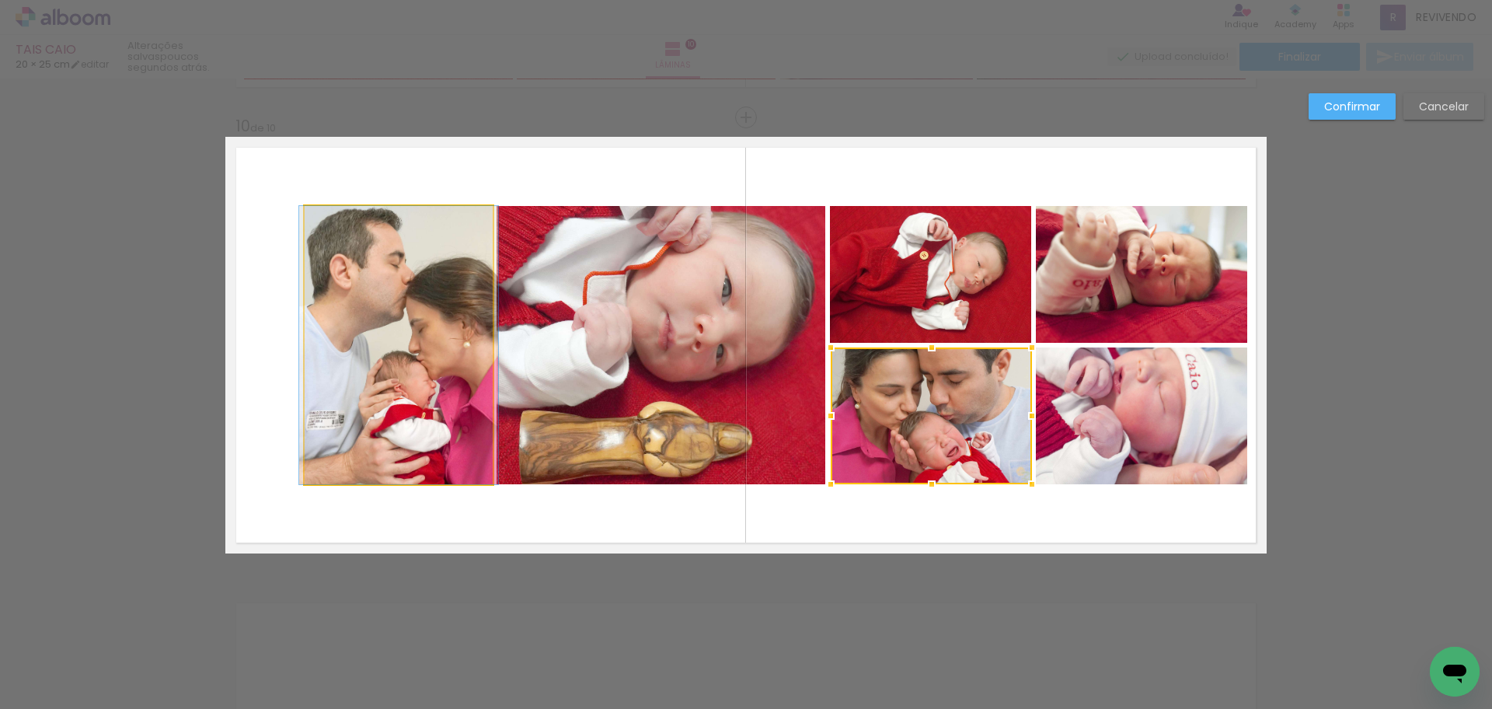
click at [405, 427] on quentale-photo at bounding box center [399, 345] width 188 height 278
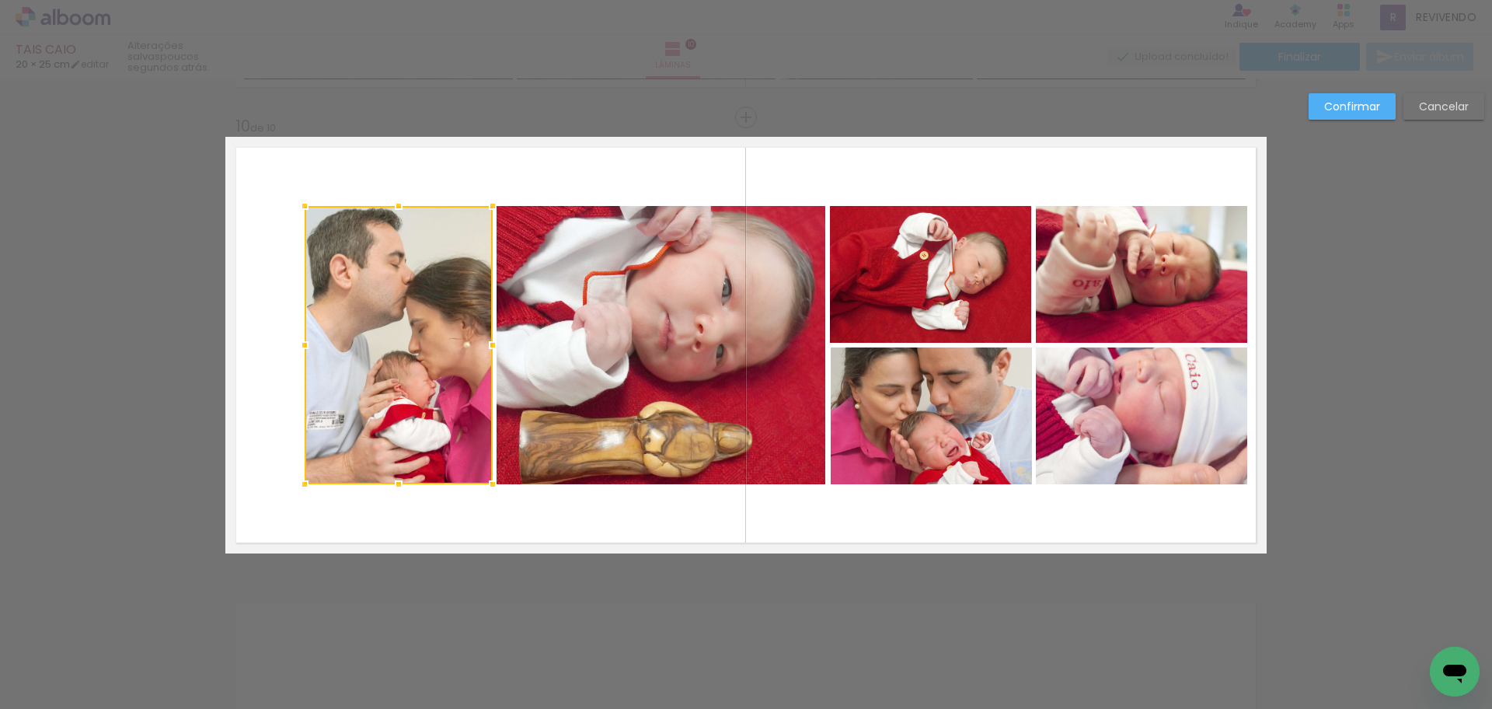
click at [648, 429] on quentale-photo at bounding box center [661, 345] width 329 height 278
click at [881, 281] on quentale-photo at bounding box center [930, 274] width 201 height 137
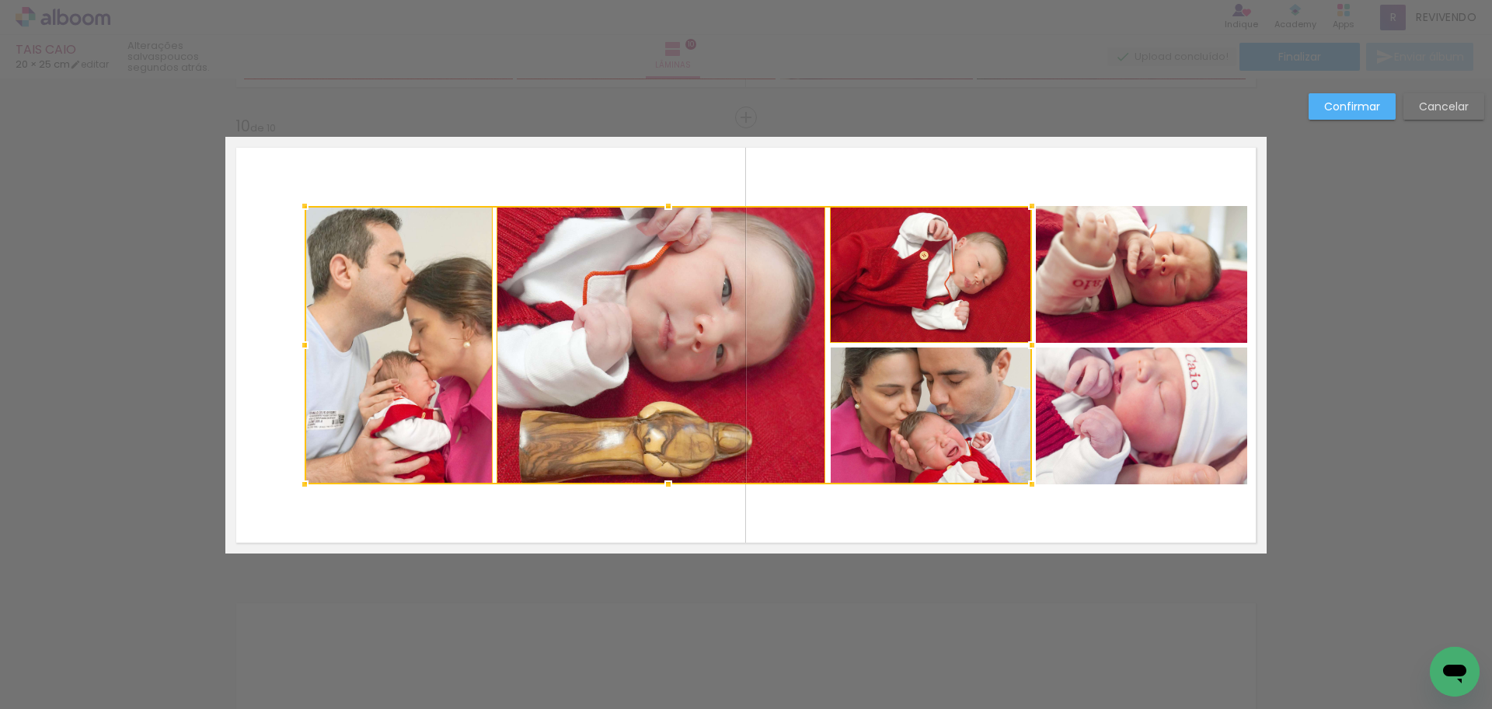
click at [877, 401] on div at bounding box center [668, 345] width 727 height 278
click at [1172, 301] on quentale-photo at bounding box center [1141, 274] width 211 height 137
click at [1170, 399] on div at bounding box center [776, 345] width 943 height 278
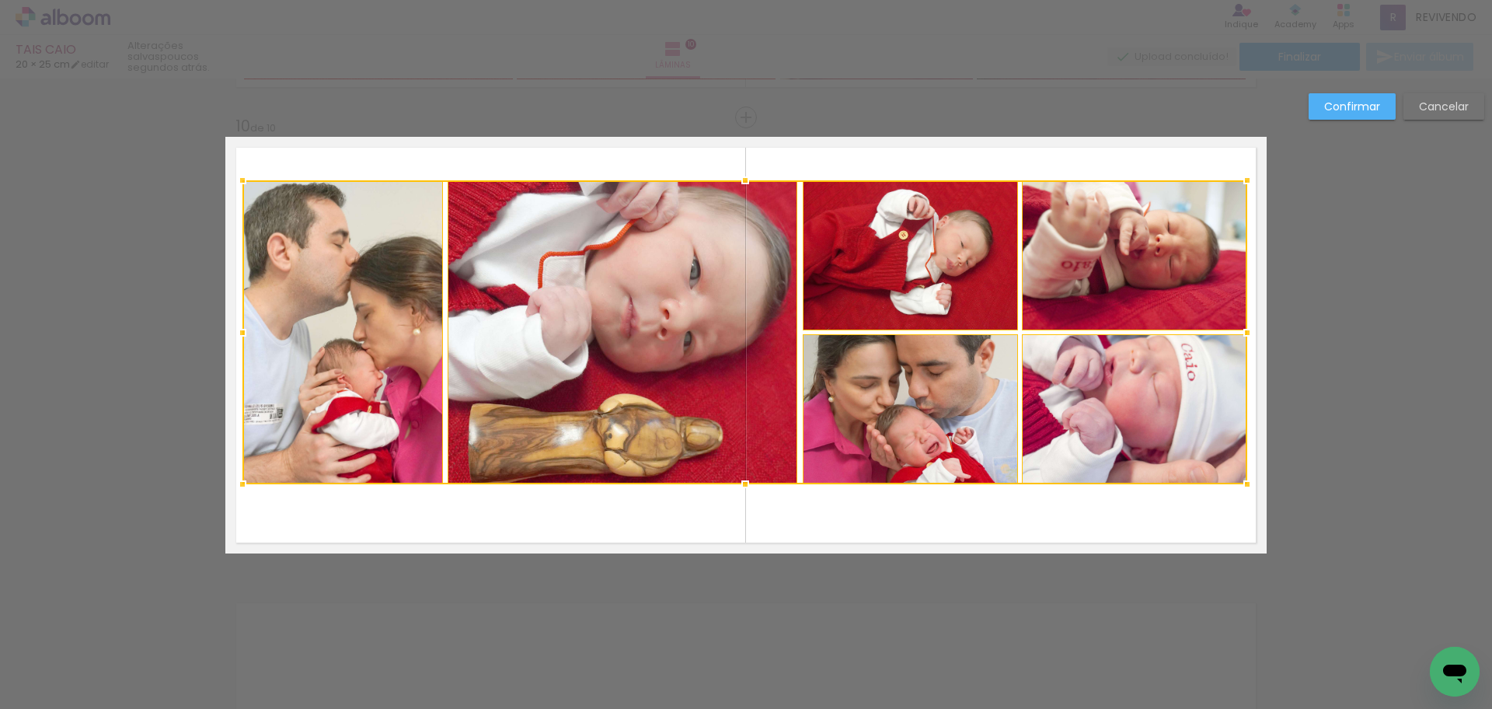
drag, startPoint x: 295, startPoint y: 201, endPoint x: 242, endPoint y: 172, distance: 60.5
click at [242, 172] on div at bounding box center [242, 180] width 31 height 31
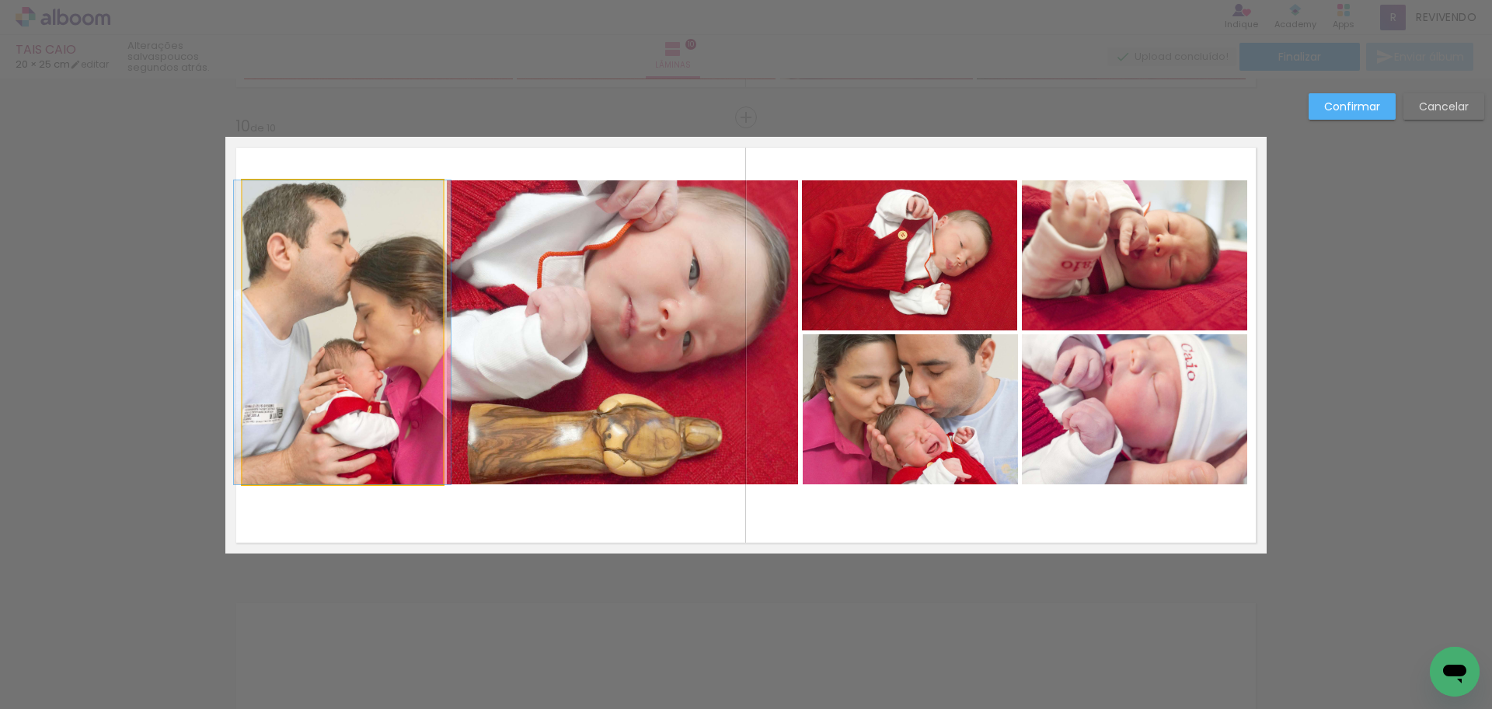
click at [304, 352] on quentale-photo at bounding box center [342, 332] width 201 height 304
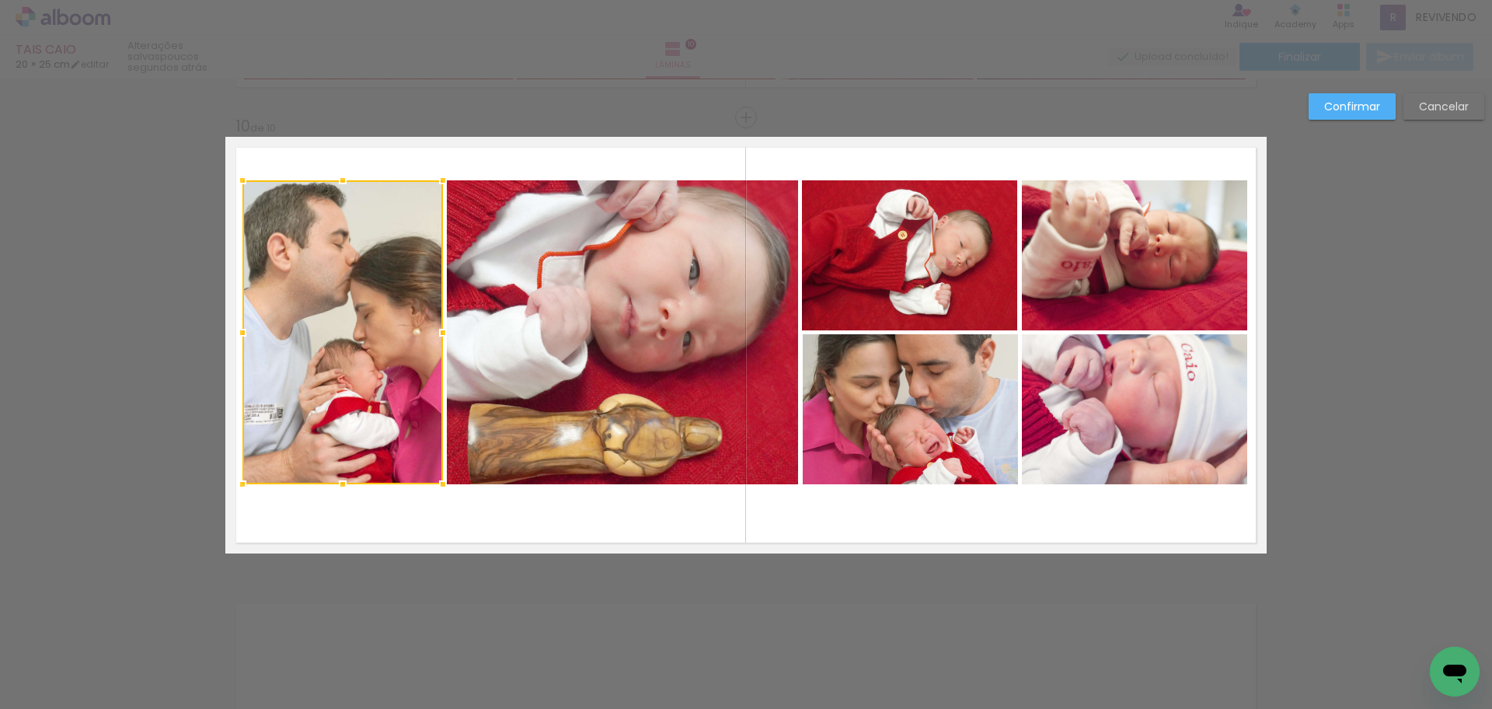
click at [643, 382] on quentale-photo at bounding box center [622, 332] width 351 height 304
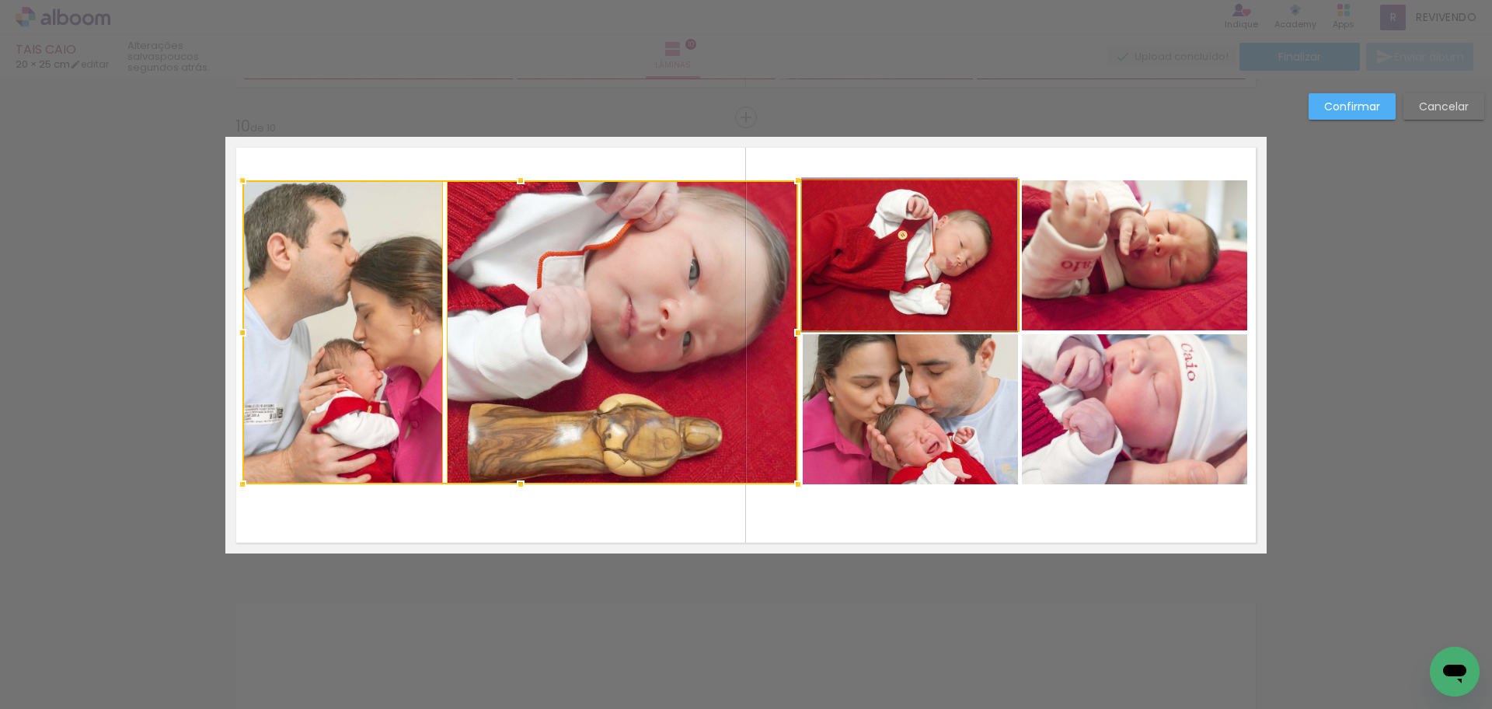
click at [853, 298] on quentale-photo at bounding box center [909, 255] width 215 height 150
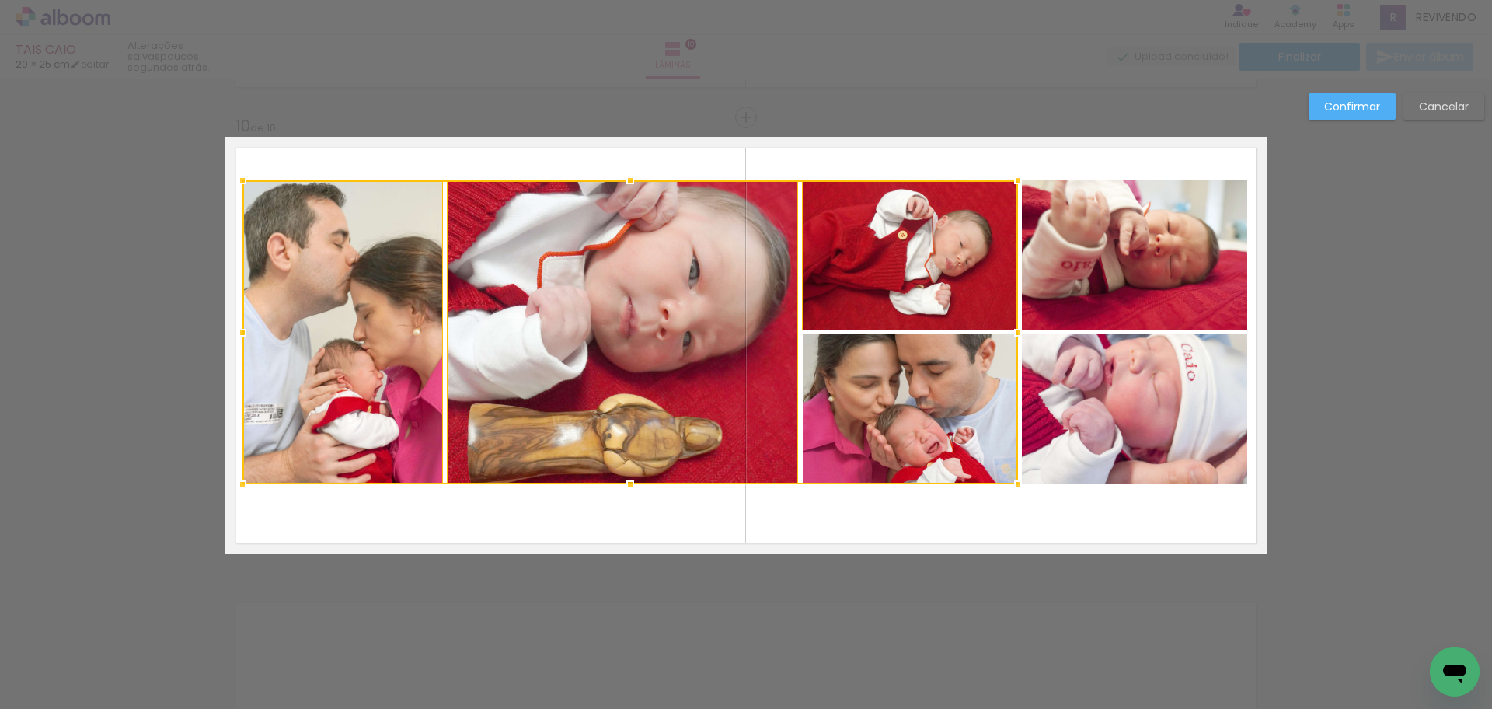
click at [900, 414] on div at bounding box center [630, 332] width 776 height 304
click at [1134, 292] on quentale-photo at bounding box center [1134, 255] width 225 height 150
click at [1146, 414] on div at bounding box center [744, 332] width 1005 height 304
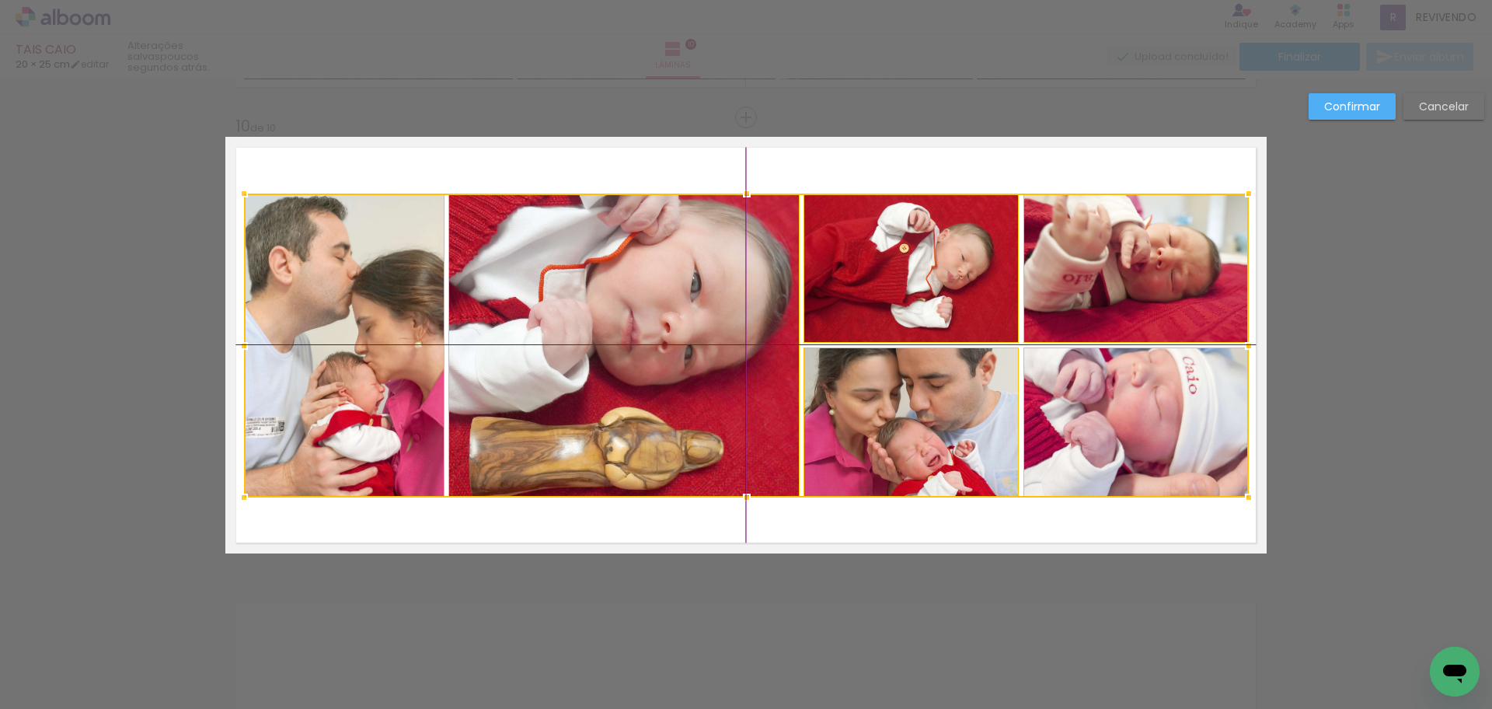
drag, startPoint x: 1080, startPoint y: 420, endPoint x: 1081, endPoint y: 432, distance: 12.5
click at [1081, 432] on div at bounding box center [746, 346] width 1005 height 304
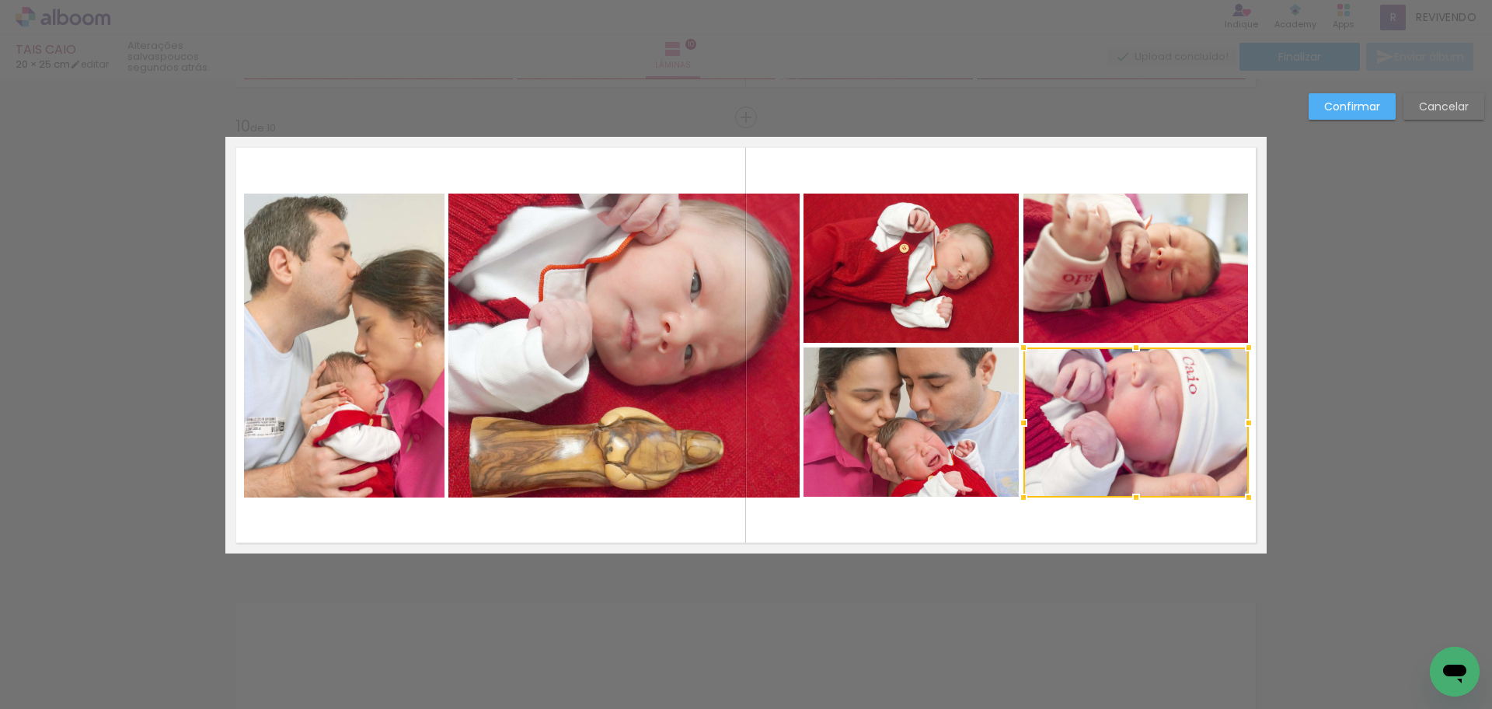
drag, startPoint x: 1358, startPoint y: 103, endPoint x: 1334, endPoint y: 143, distance: 46.0
click at [0, 0] on slot "Confirmar" at bounding box center [0, 0] width 0 height 0
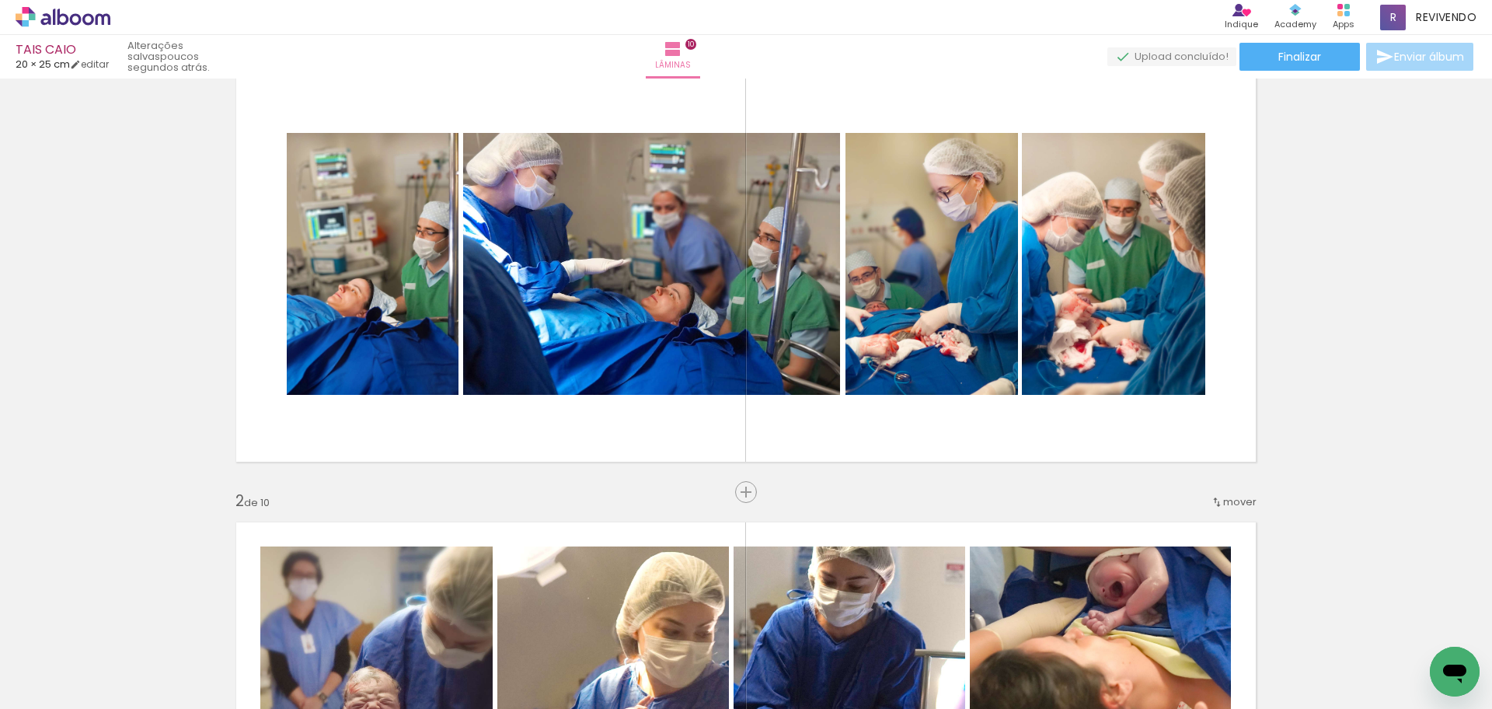
scroll to position [0, 0]
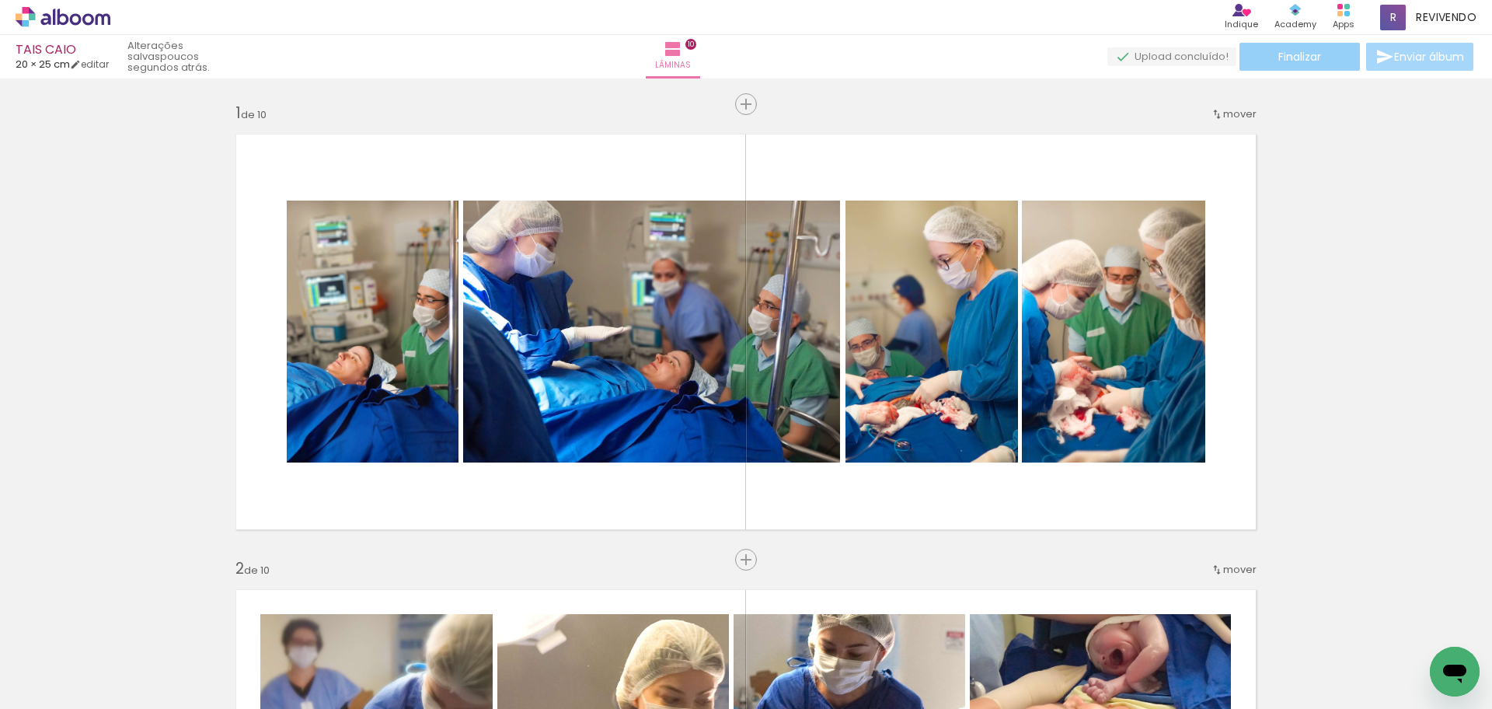
click at [1285, 58] on span "Finalizar" at bounding box center [1299, 56] width 43 height 11
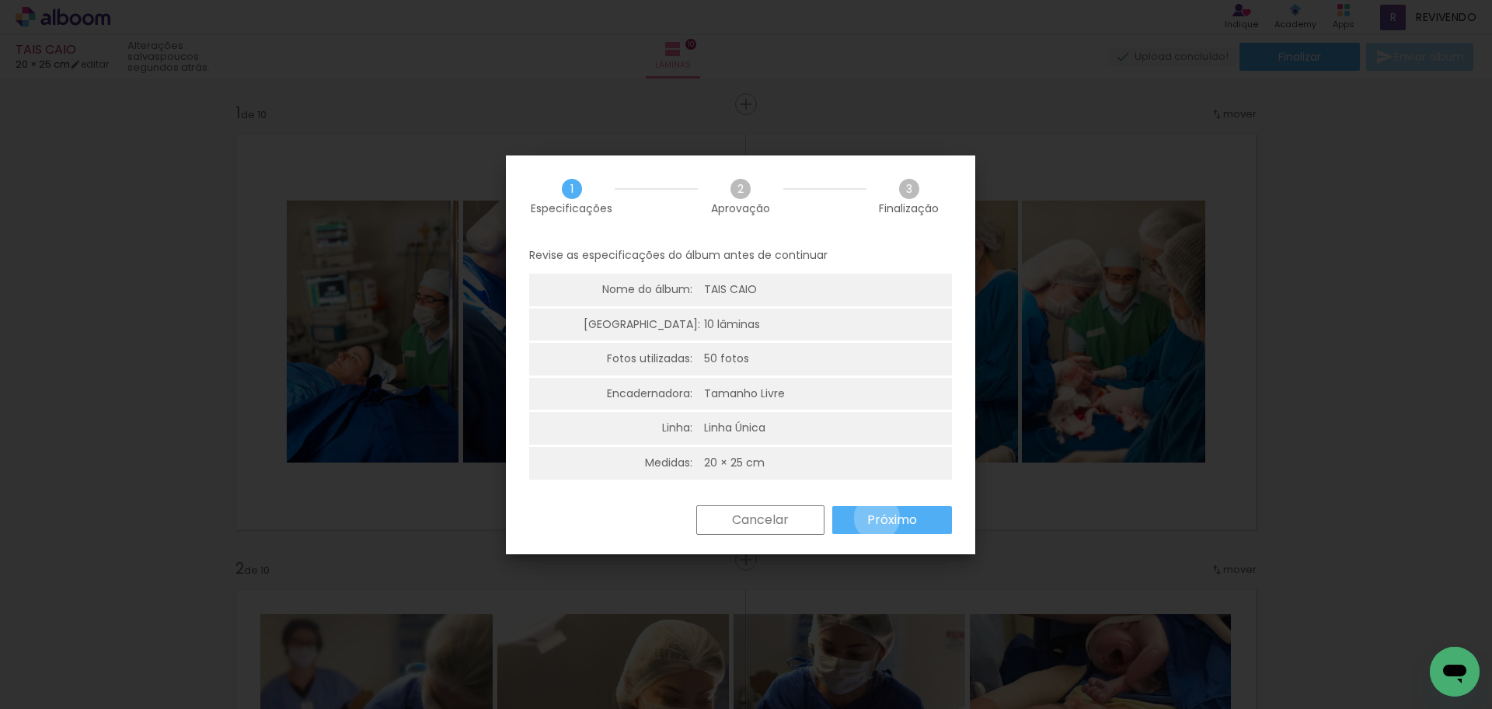
click at [0, 0] on slot "Próximo" at bounding box center [0, 0] width 0 height 0
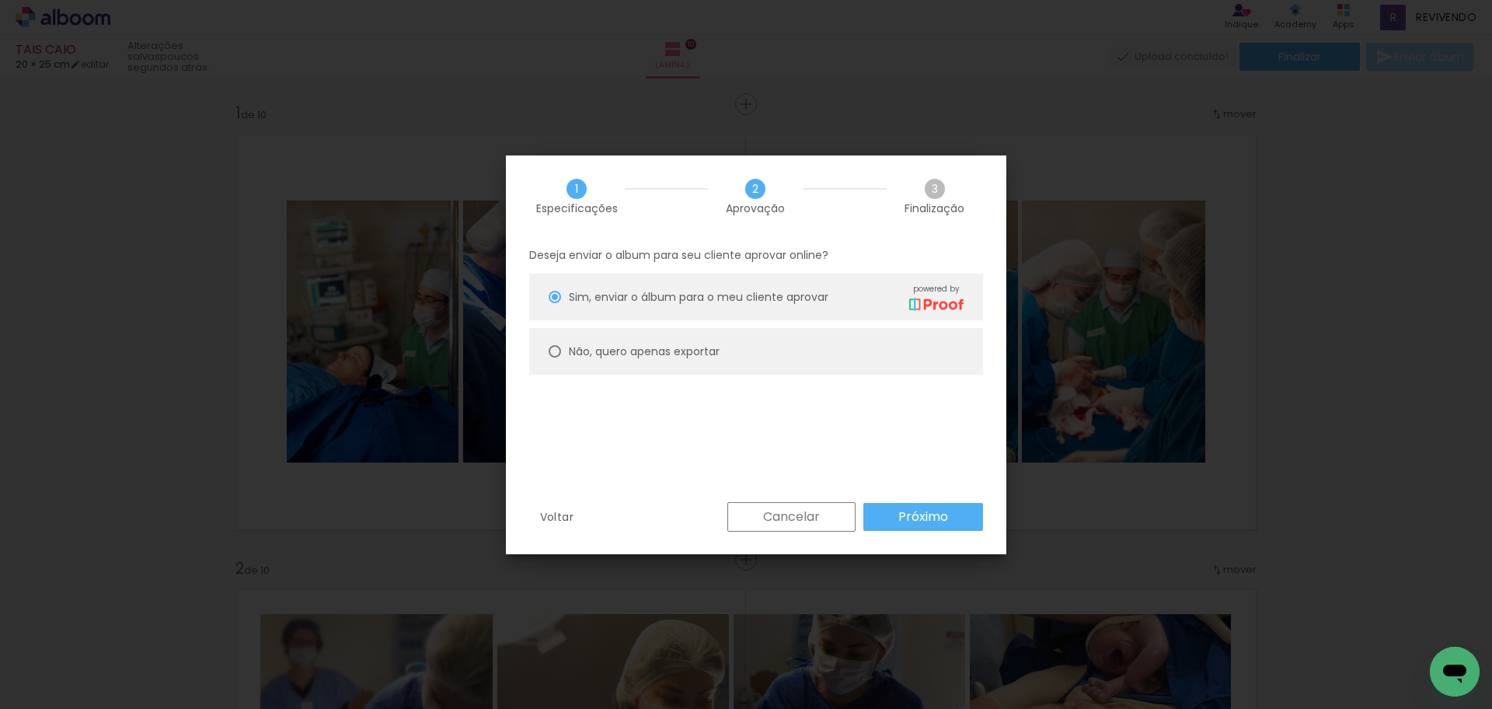
click at [0, 0] on slot "Não, quero apenas exportar" at bounding box center [0, 0] width 0 height 0
type paper-radio-button "on"
click at [0, 0] on slot "Próximo" at bounding box center [0, 0] width 0 height 0
type input "Alta, 300 DPI"
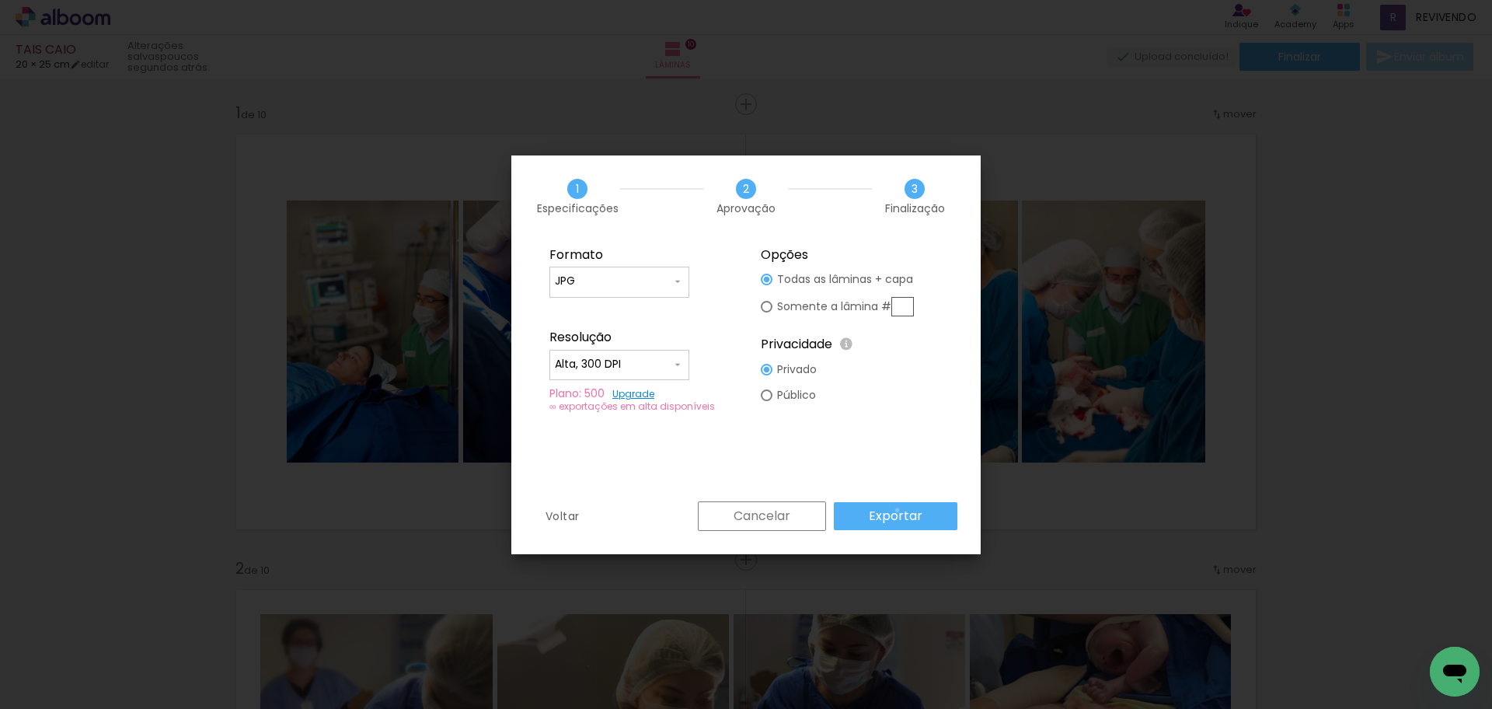
click at [0, 0] on slot "Exportar" at bounding box center [0, 0] width 0 height 0
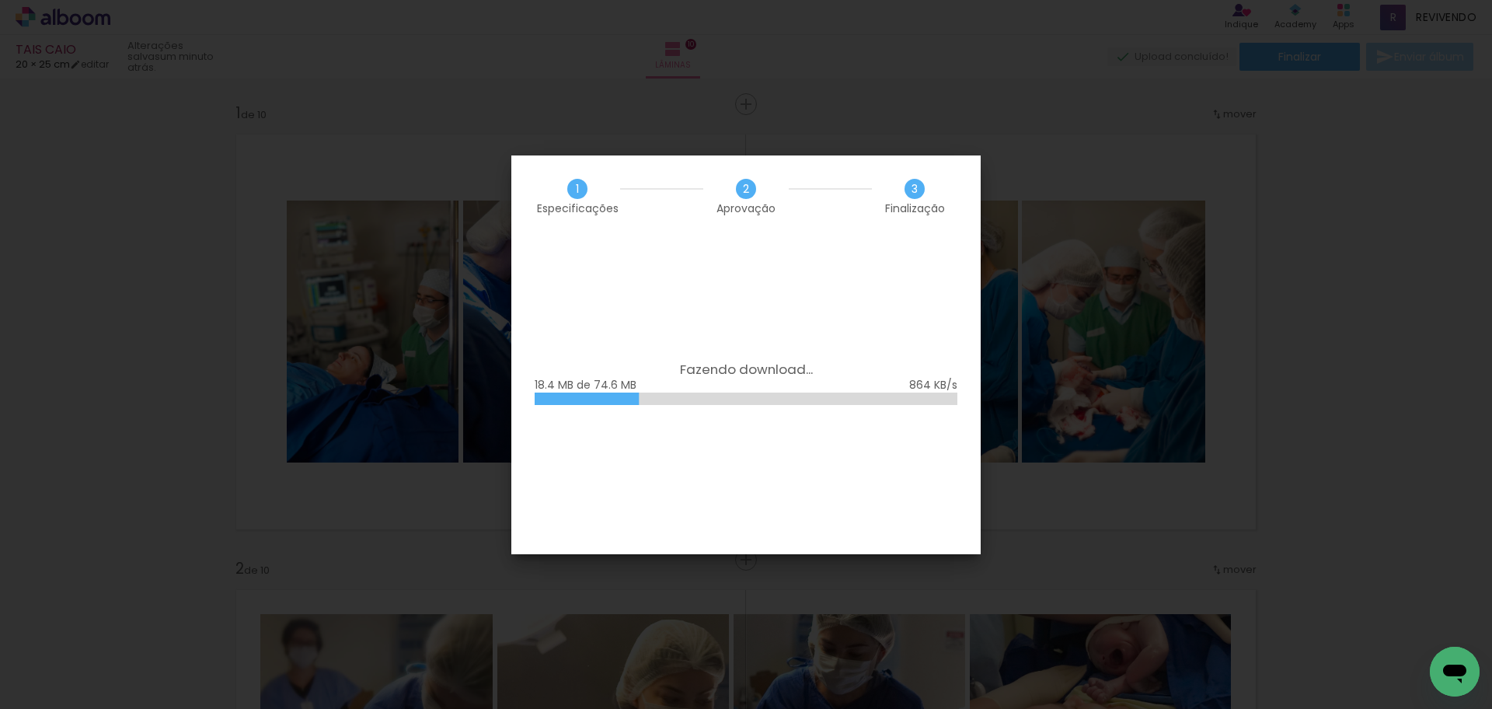
scroll to position [233, 0]
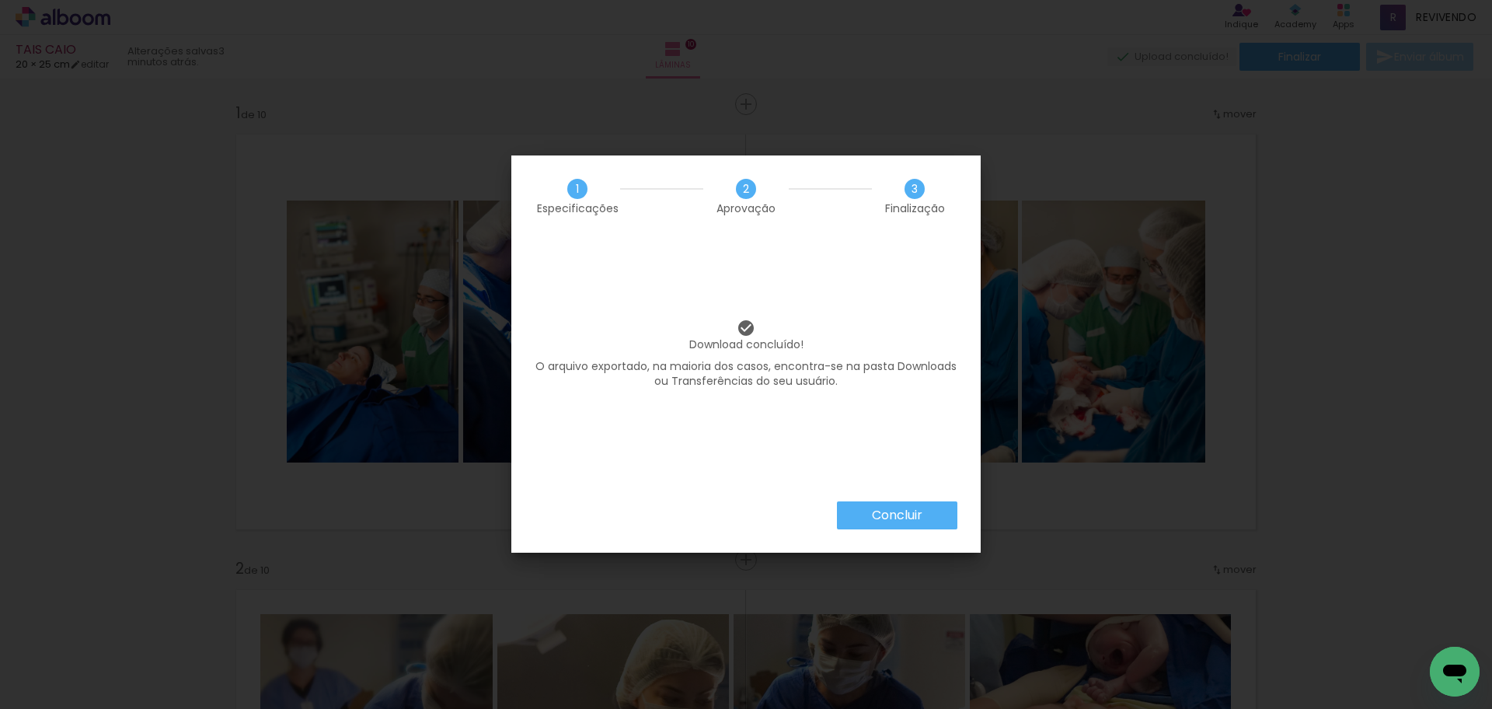
scroll to position [233, 0]
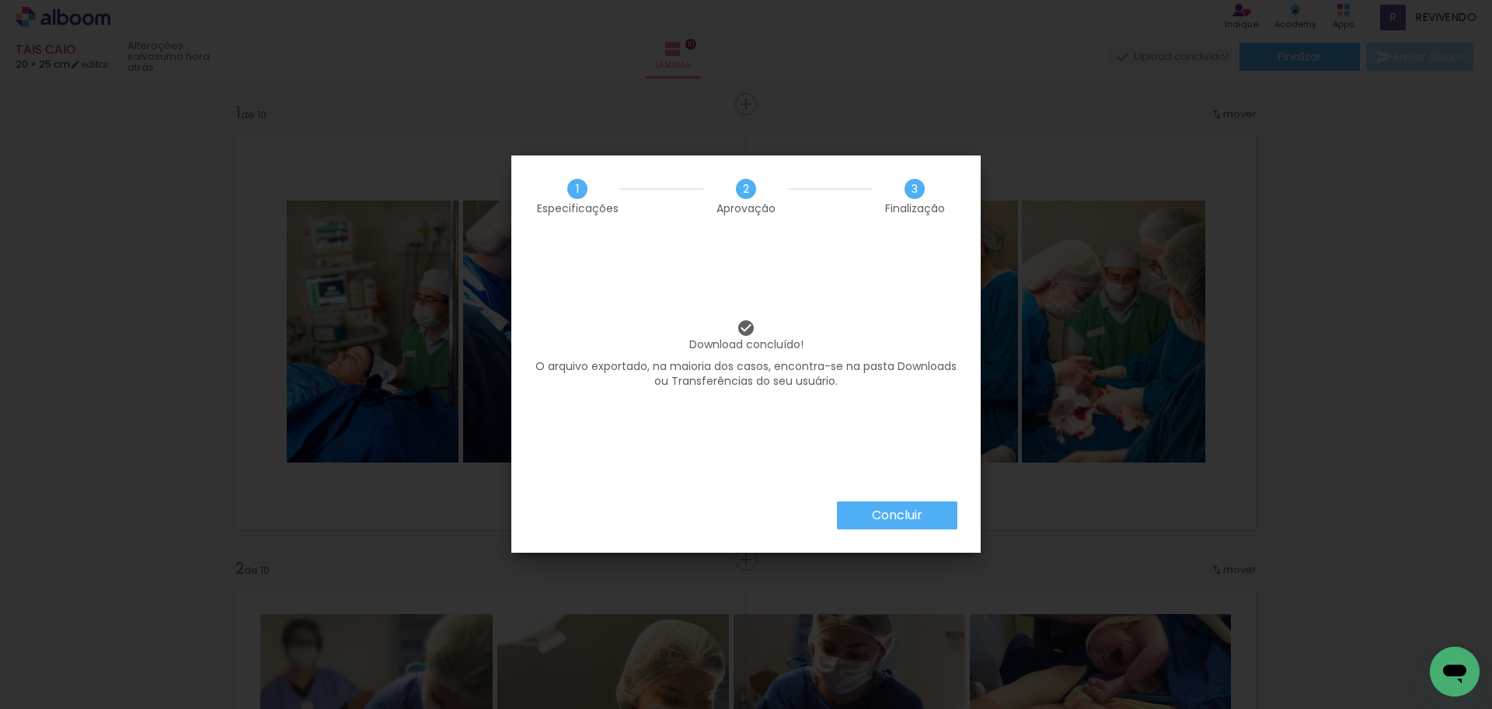
scroll to position [233, 0]
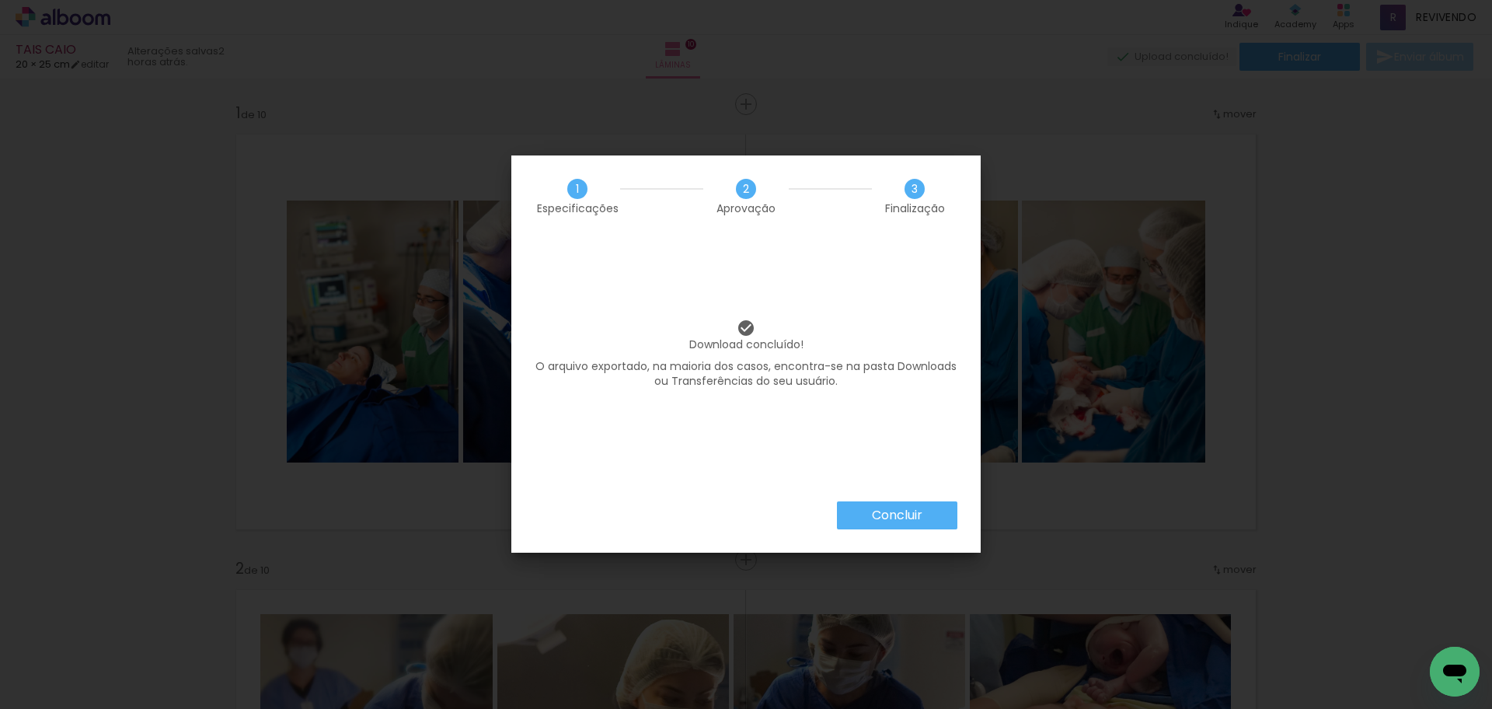
scroll to position [233, 0]
